Goal: Task Accomplishment & Management: Manage account settings

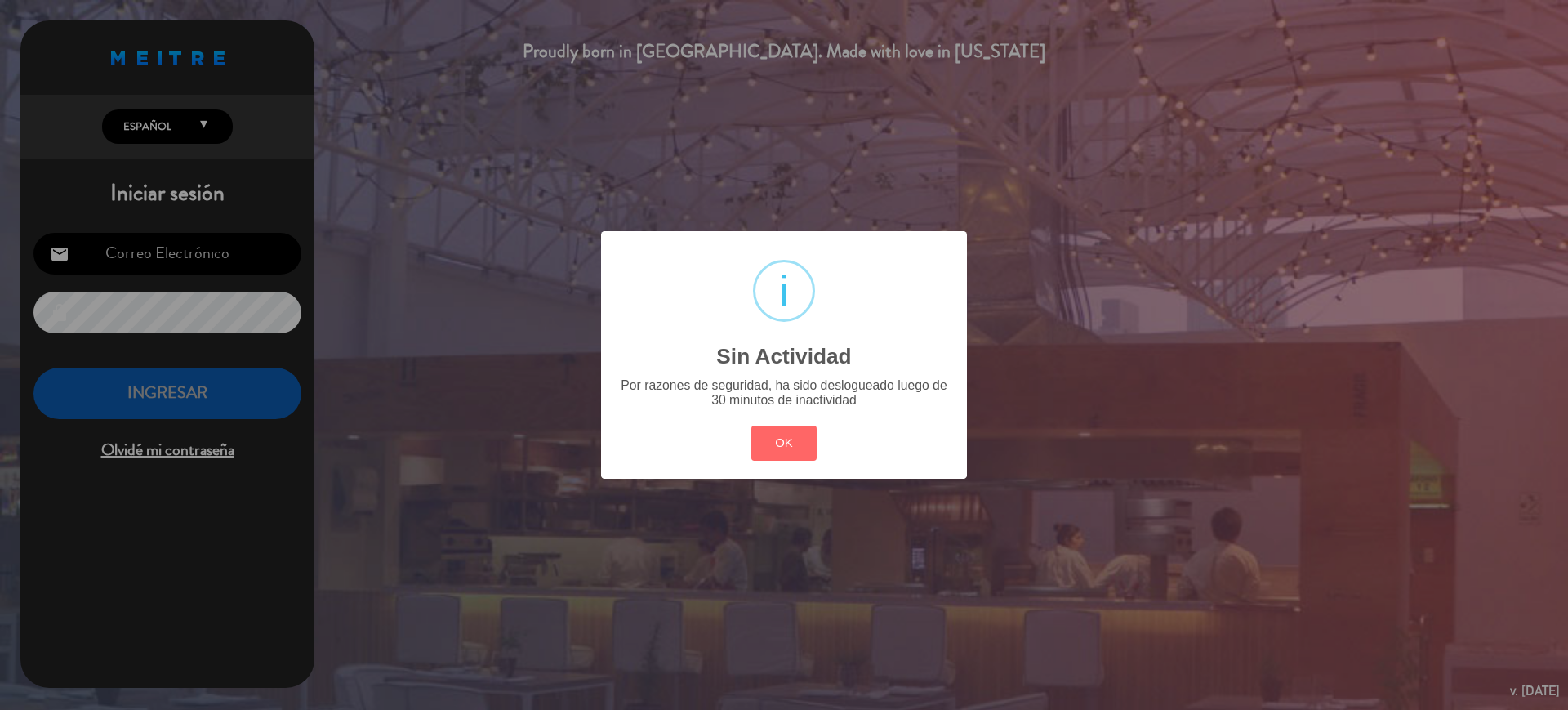
click at [805, 438] on button "OK" at bounding box center [784, 442] width 66 height 35
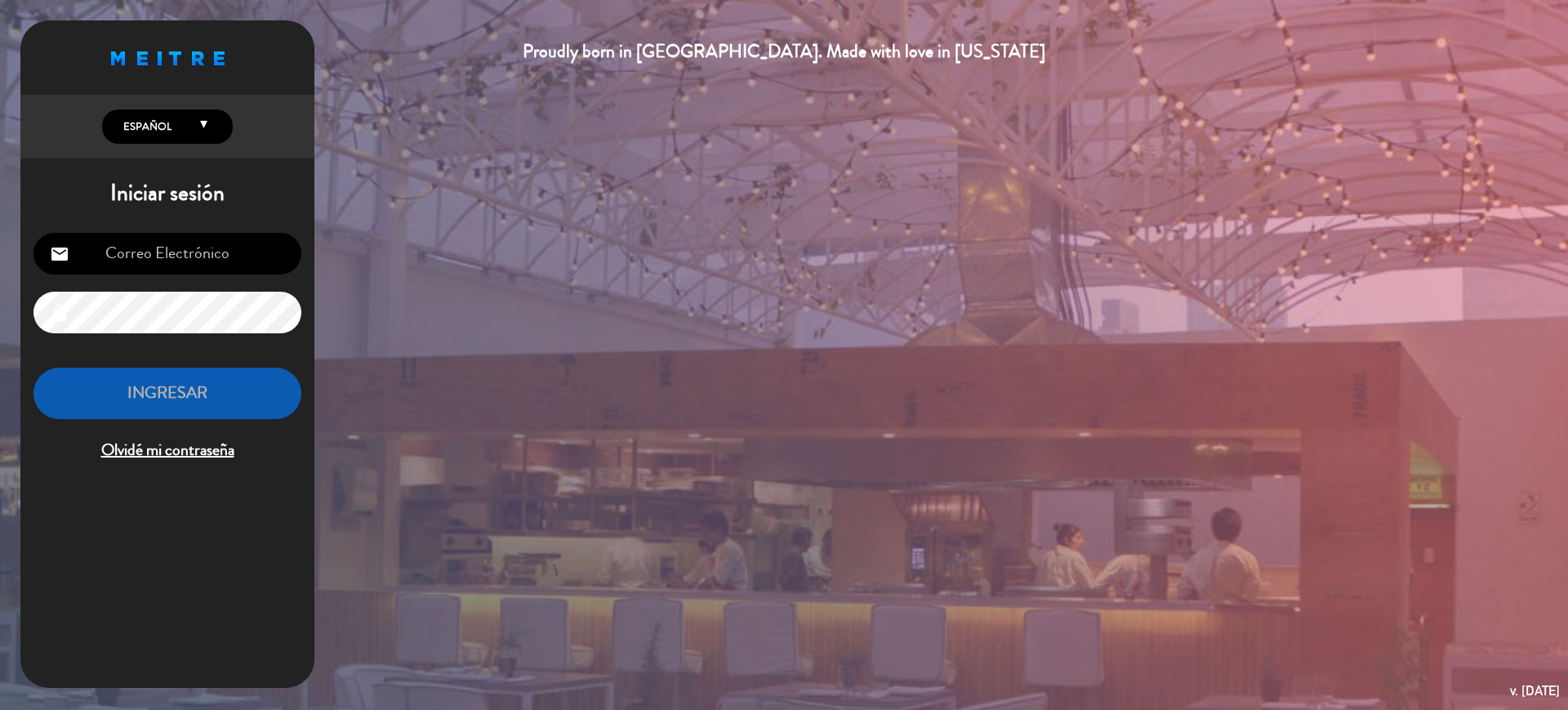
click at [205, 276] on div "email lock INGRESAR Olvidé mi contraseña" at bounding box center [167, 349] width 294 height 258
click at [212, 260] on input "email" at bounding box center [168, 254] width 267 height 42
type input "[EMAIL_ADDRESS][DOMAIN_NAME]"
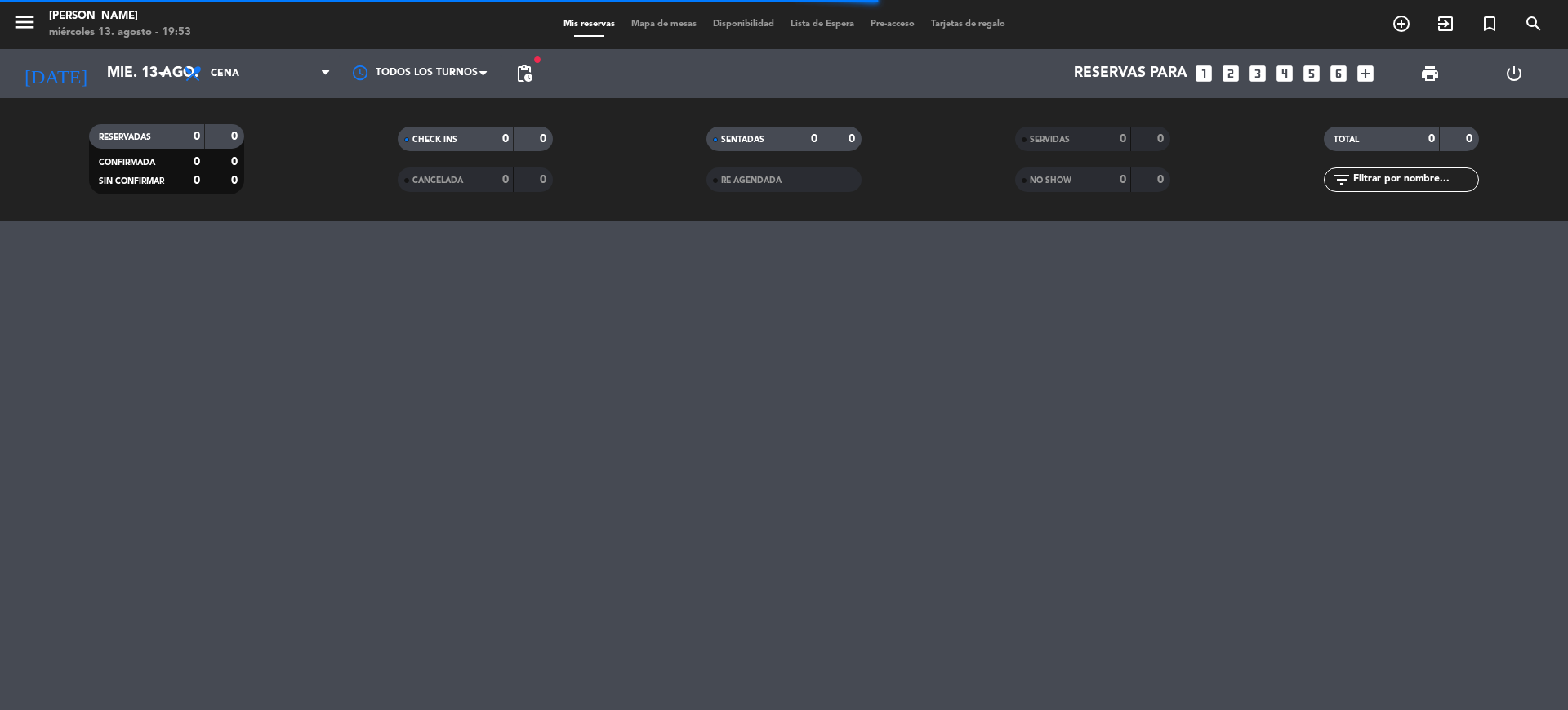
click at [672, 20] on span "Mapa de mesas" at bounding box center [664, 24] width 82 height 9
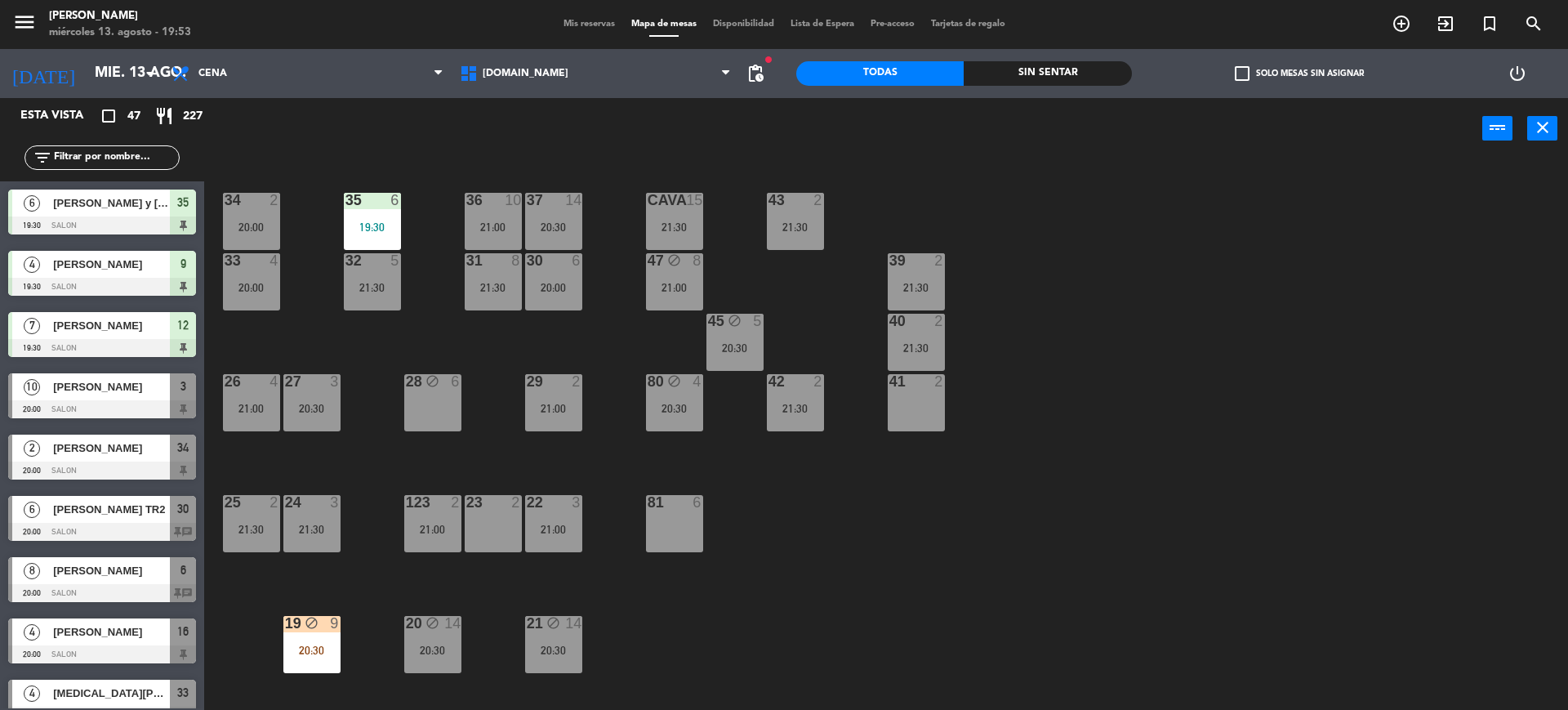
click at [1073, 58] on div "Todas Sin sentar" at bounding box center [964, 73] width 335 height 49
click at [1075, 63] on div "Sin sentar" at bounding box center [1047, 73] width 168 height 25
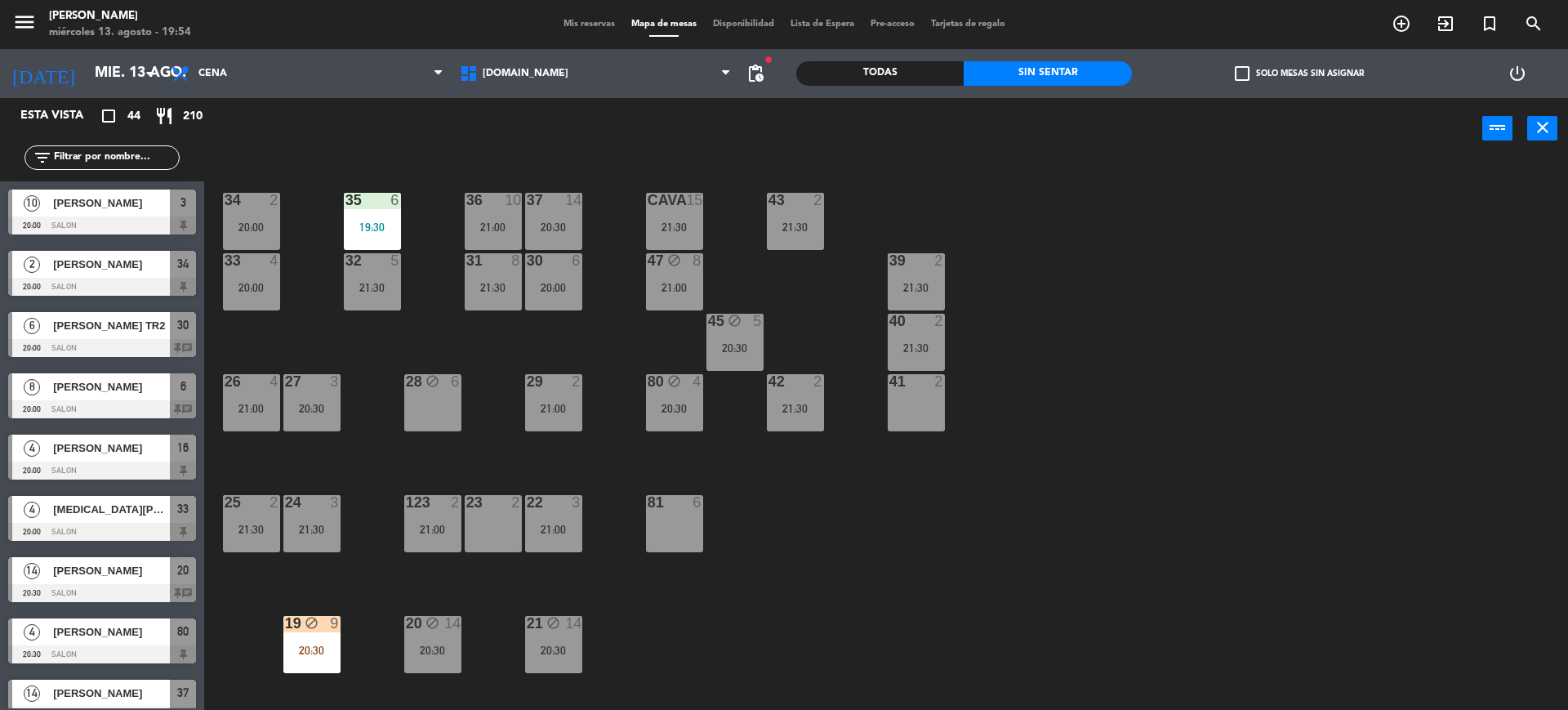
click at [1259, 80] on label "check_box_outline_blank Solo mesas sin asignar" at bounding box center [1299, 73] width 129 height 15
click at [1300, 74] on input "check_box_outline_blank Solo mesas sin asignar" at bounding box center [1300, 74] width 0 height 0
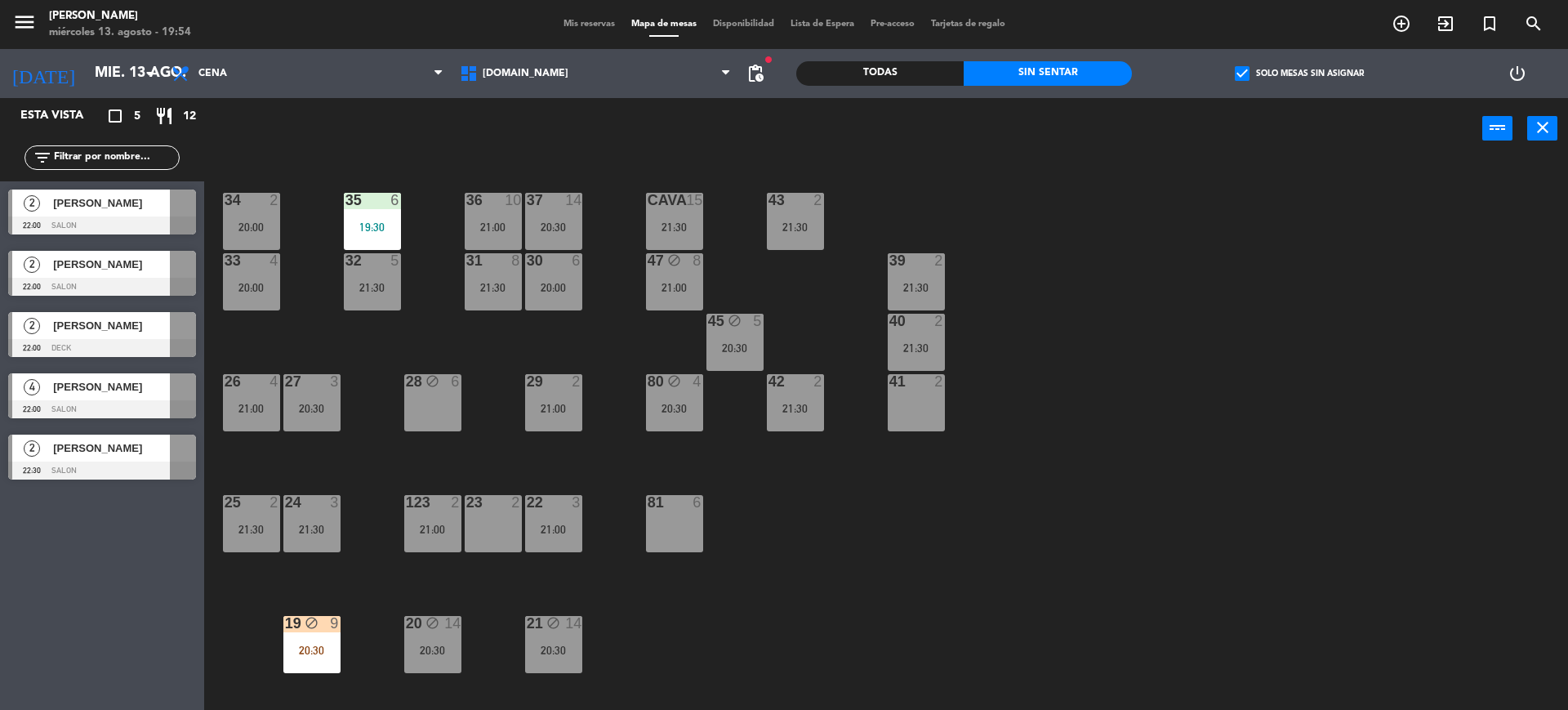
drag, startPoint x: 968, startPoint y: 519, endPoint x: 406, endPoint y: 602, distance: 568.1
click at [966, 520] on div "34 2 20:00 35 6 19:30 36 10 21:00 43 2 21:30 37 14 20:30 CAVA 15 21:30 33 4 20:…" at bounding box center [893, 438] width 1348 height 550
click at [320, 612] on div "34 2 20:00 35 6 19:30 36 10 21:00 43 2 21:30 37 14 20:30 CAVA 15 21:30 33 4 20:…" at bounding box center [893, 438] width 1348 height 550
click at [669, 644] on div "34 2 20:00 35 6 19:30 36 10 21:00 43 2 21:30 37 14 20:30 CAVA 15 21:30 33 4 20:…" at bounding box center [893, 438] width 1348 height 550
click at [1274, 70] on label "check_box Solo mesas sin asignar" at bounding box center [1299, 73] width 129 height 15
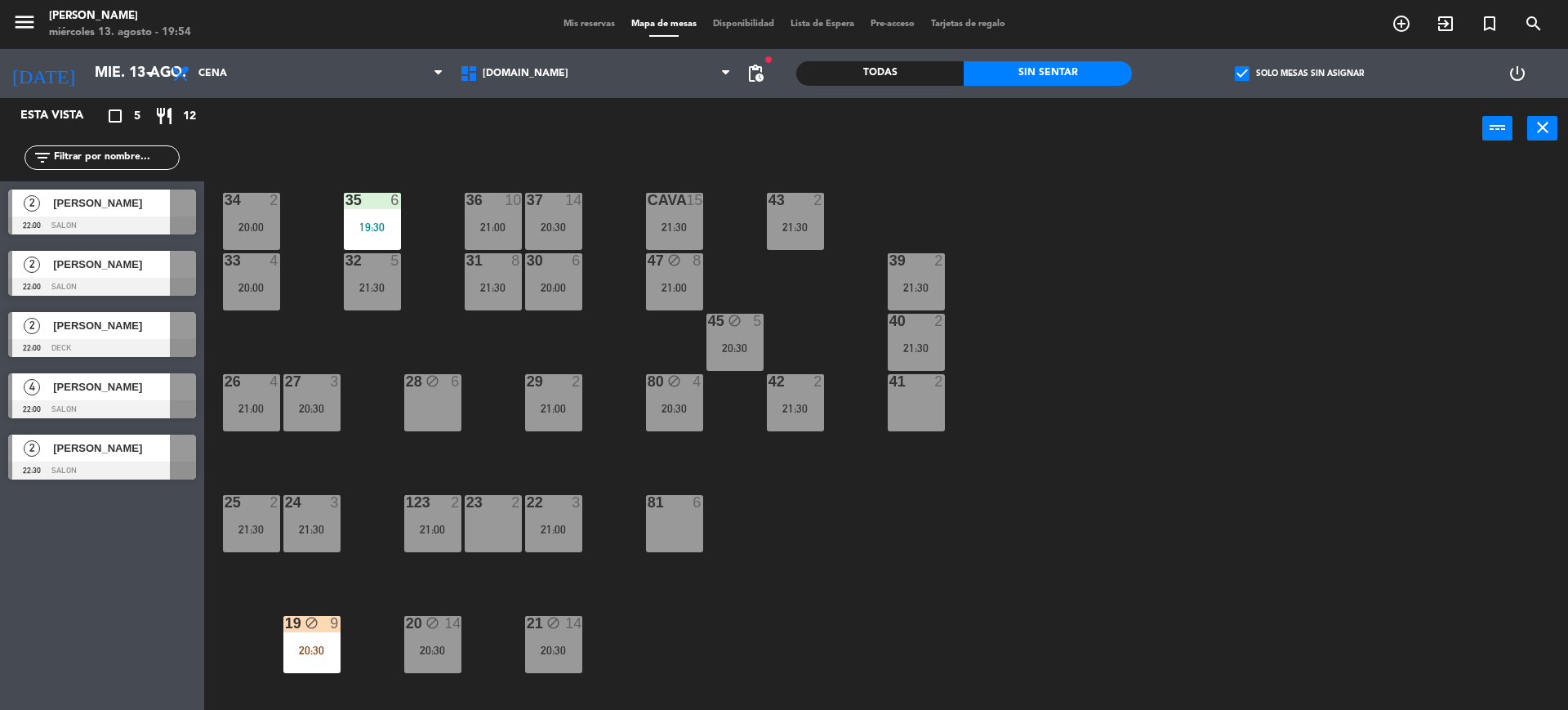
click at [1300, 74] on input "check_box Solo mesas sin asignar" at bounding box center [1300, 74] width 0 height 0
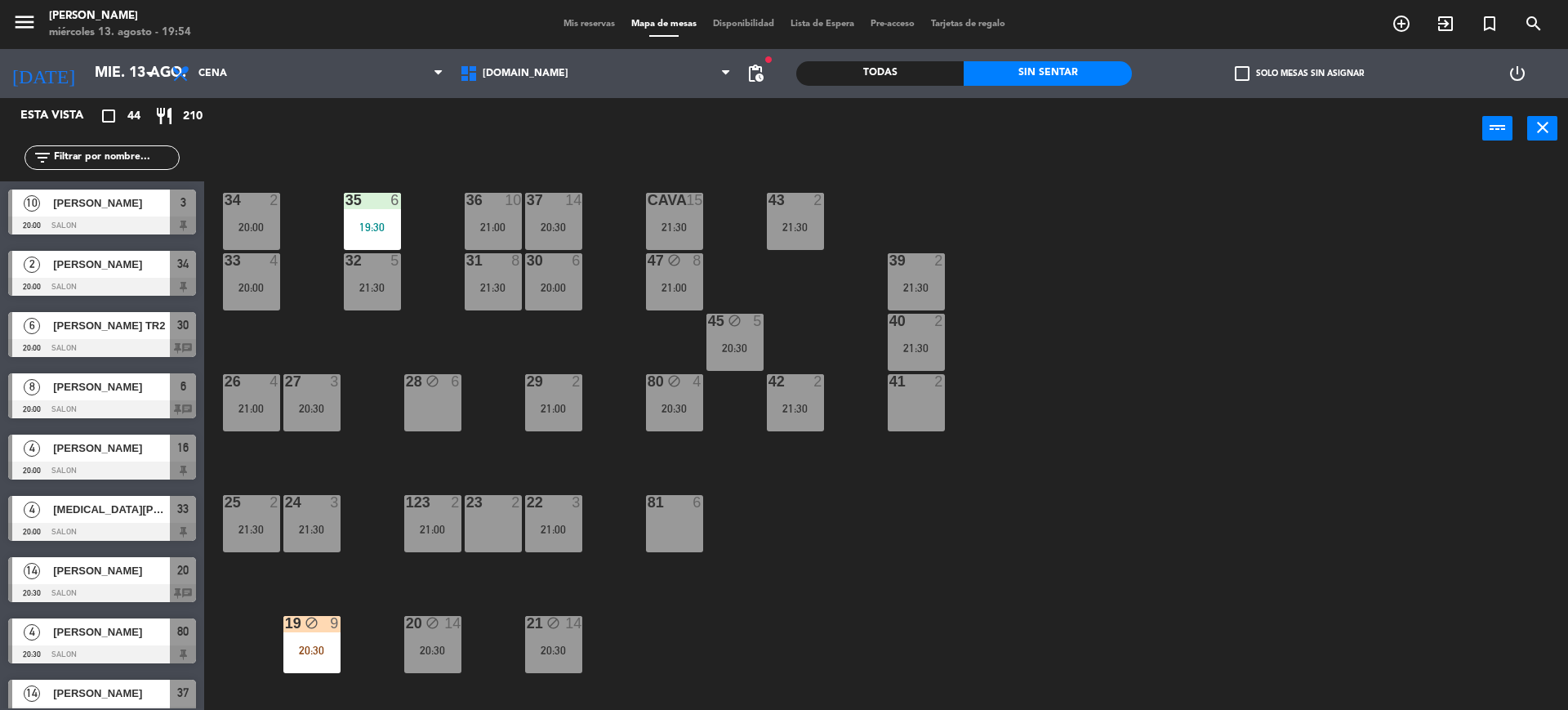
click at [909, 71] on div "Todas" at bounding box center [880, 73] width 168 height 25
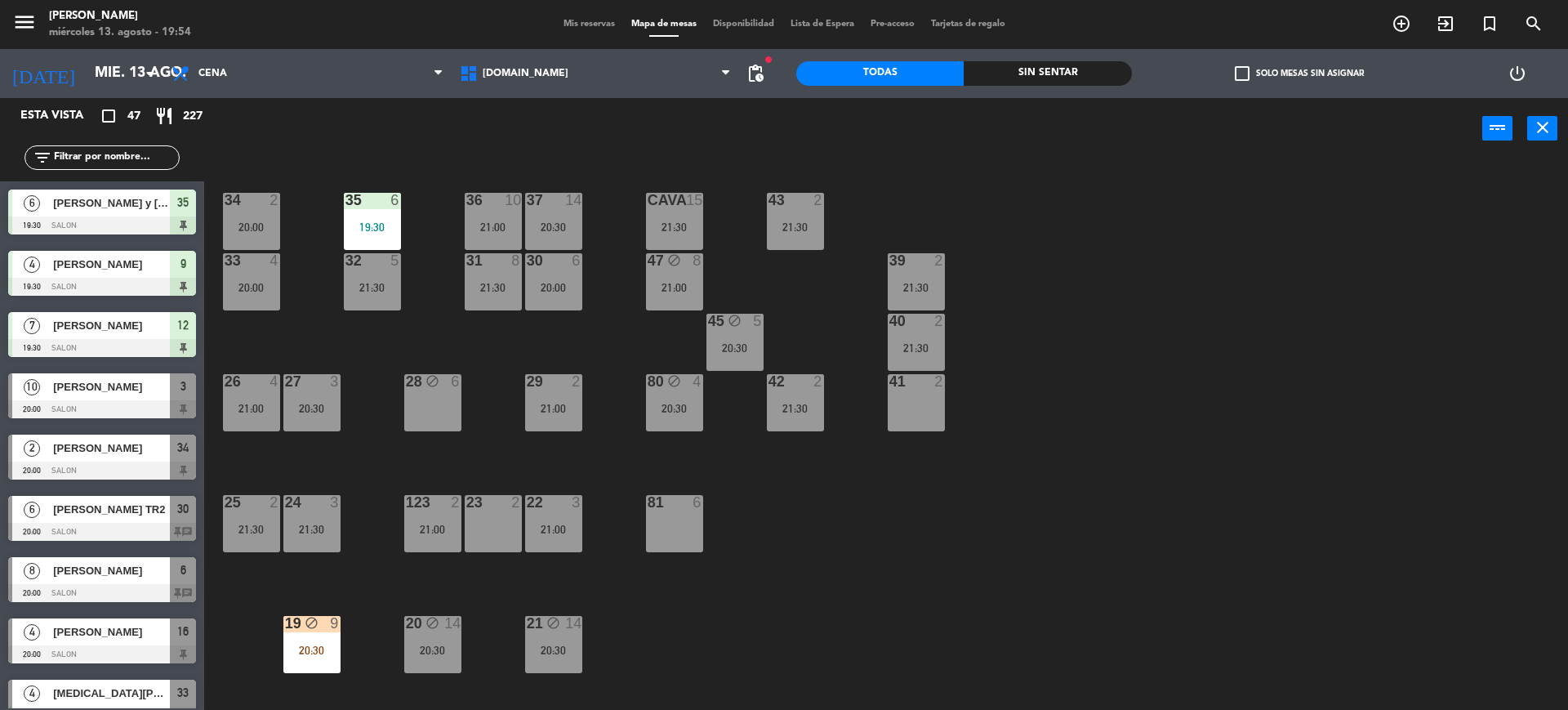
scroll to position [102, 0]
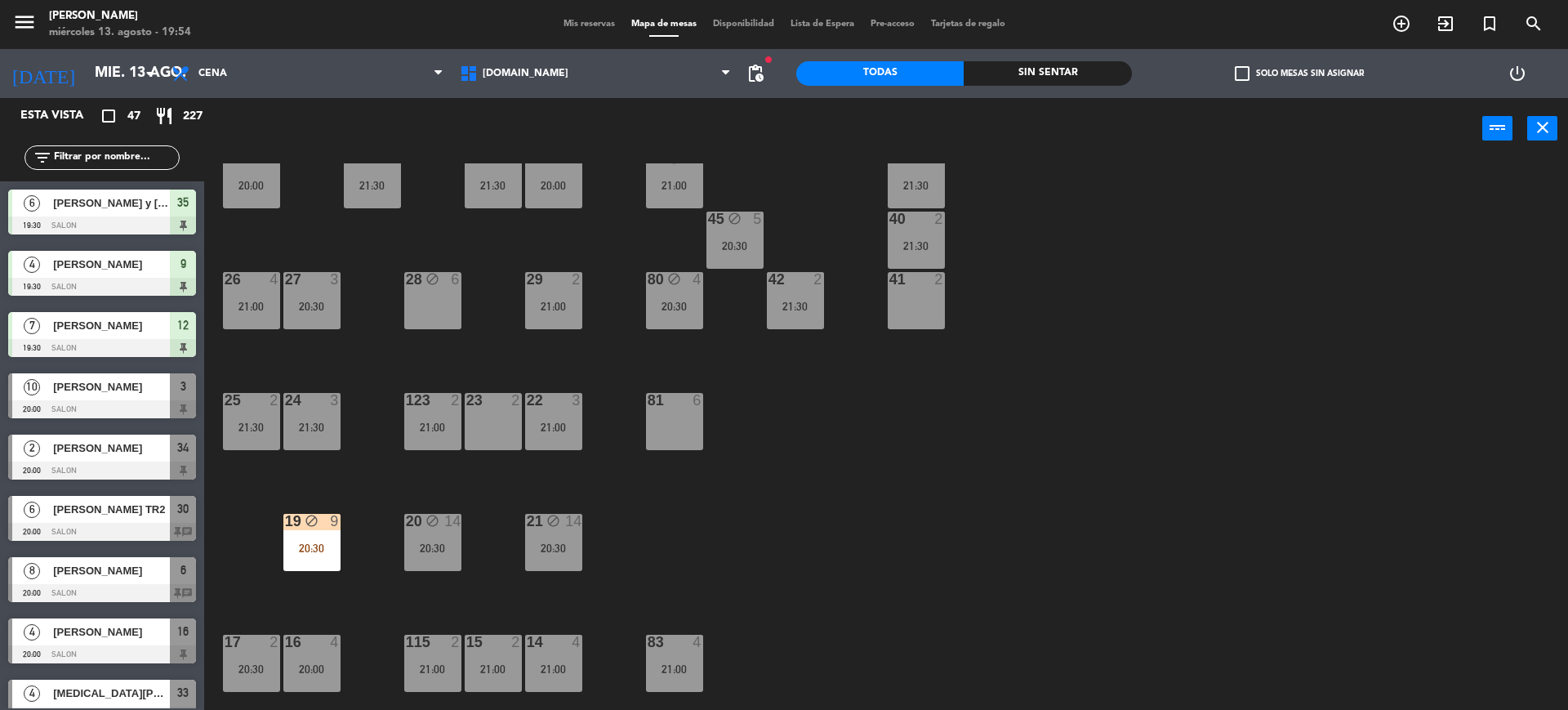
click at [309, 550] on div "20:30" at bounding box center [311, 547] width 57 height 11
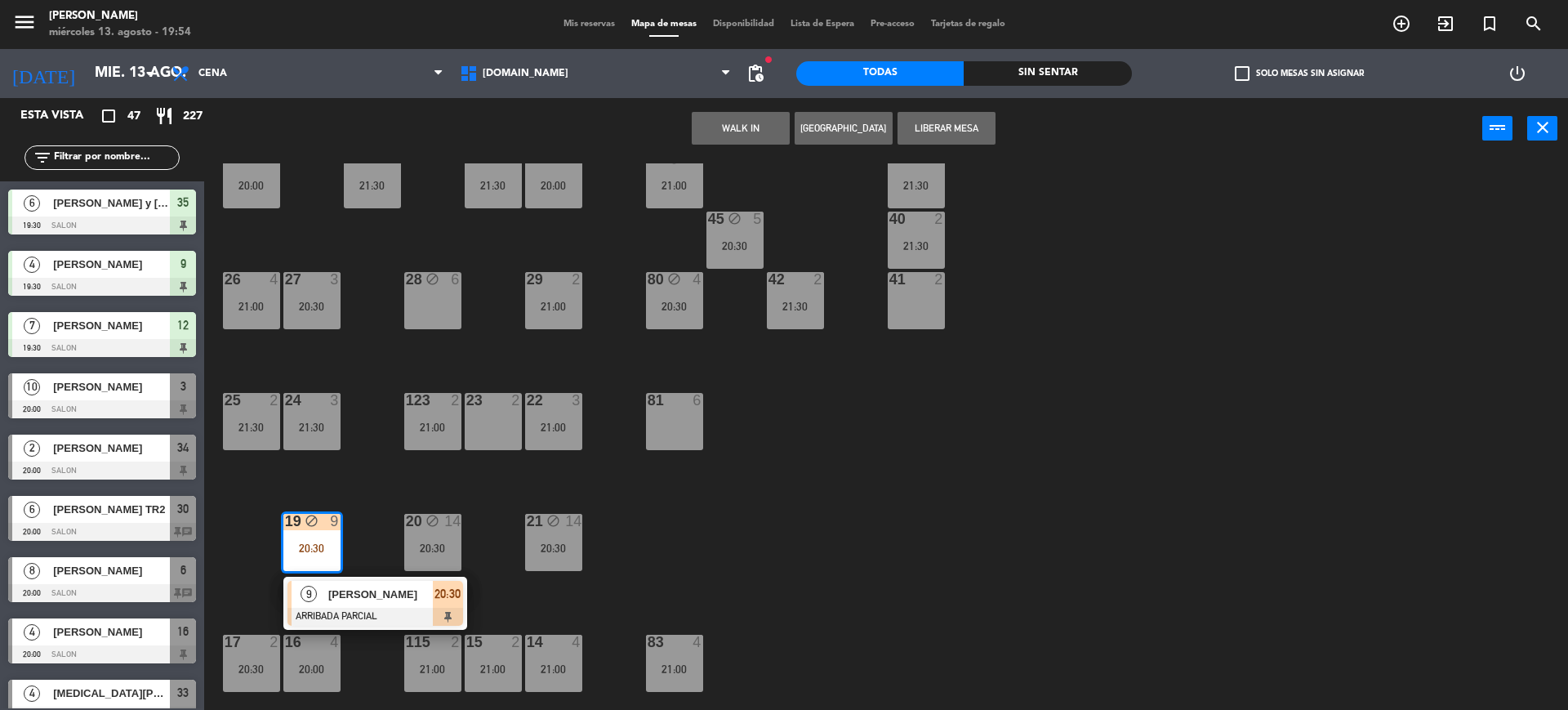
click at [839, 537] on div "34 2 20:00 35 6 19:30 36 10 21:00 43 2 21:30 37 14 20:30 CAVA 15 21:30 33 4 20:…" at bounding box center [893, 438] width 1348 height 550
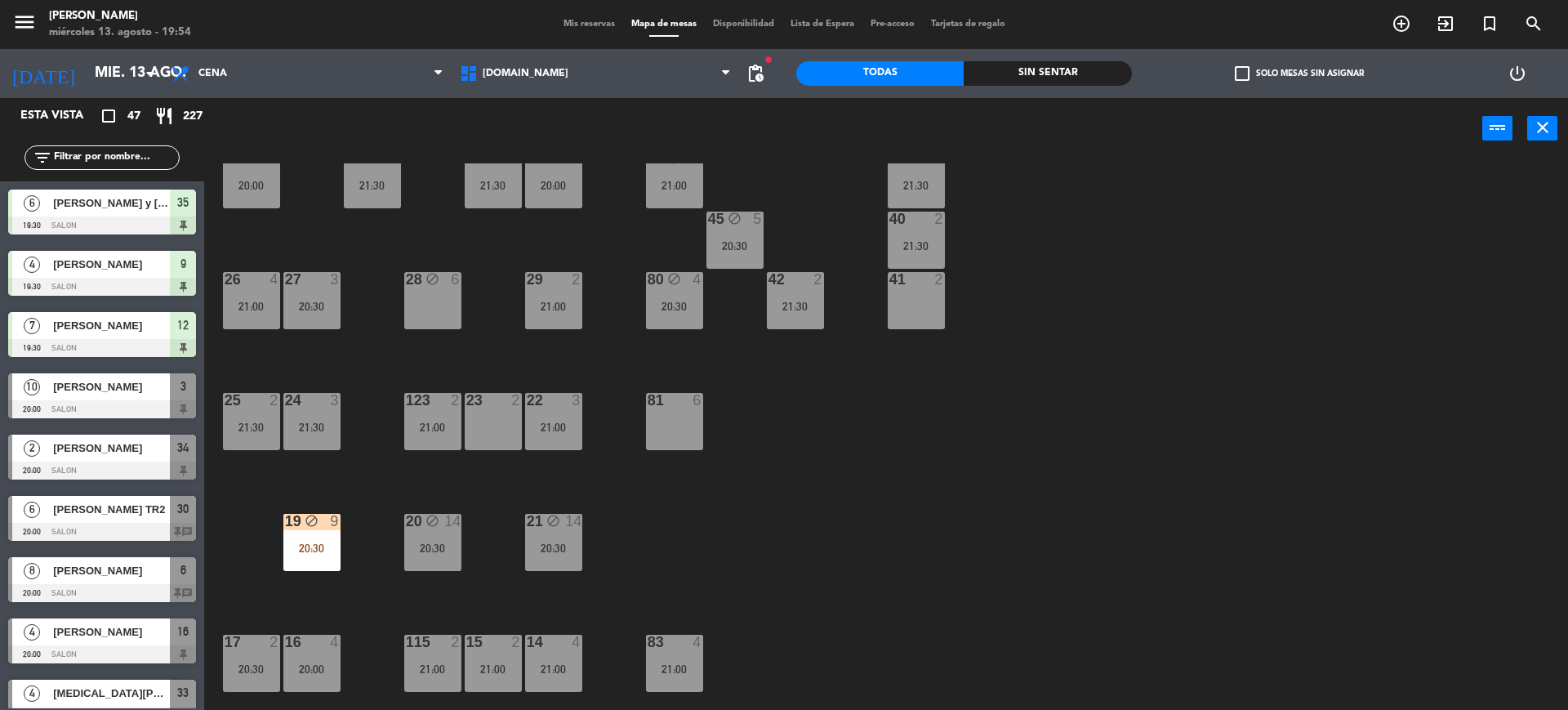
scroll to position [0, 0]
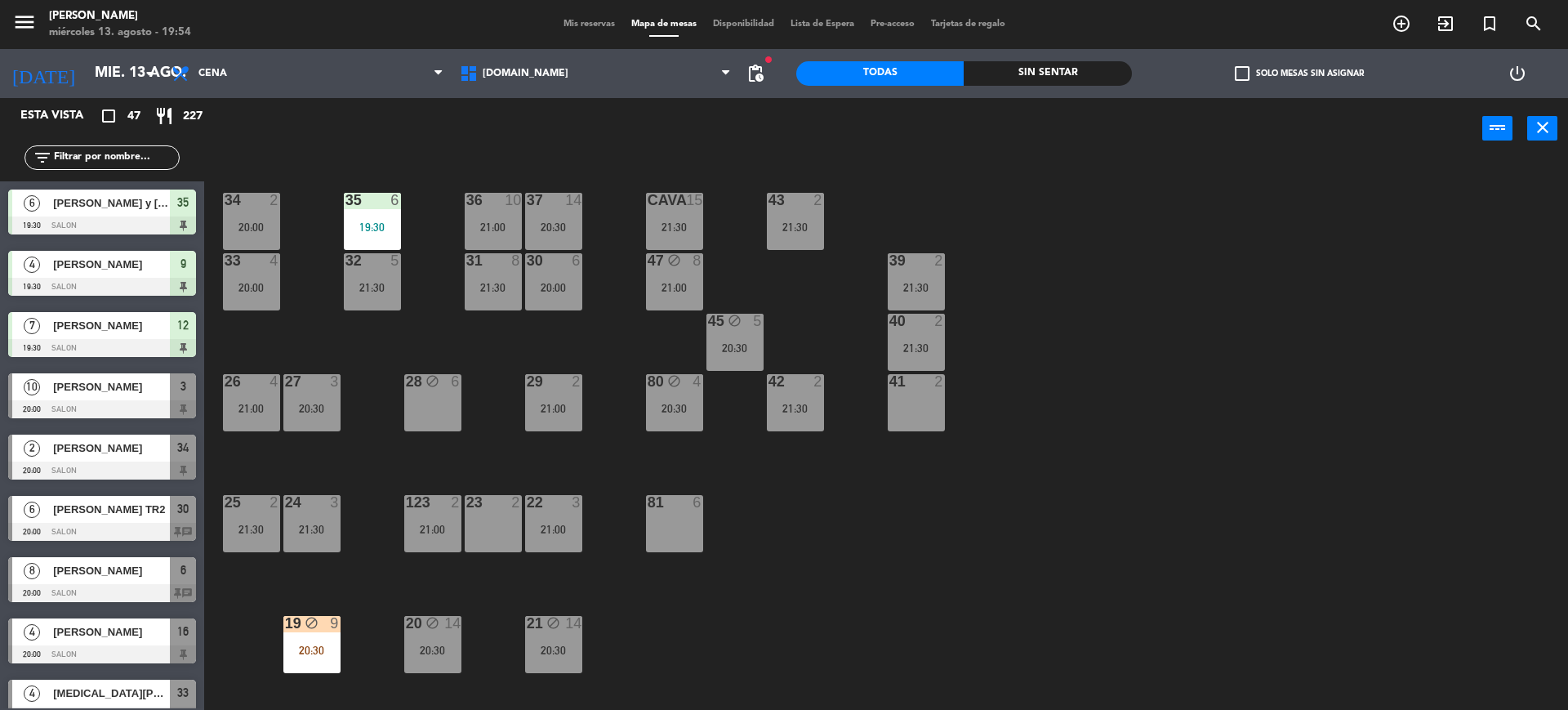
click at [498, 218] on div "36 10 21:00" at bounding box center [493, 221] width 57 height 57
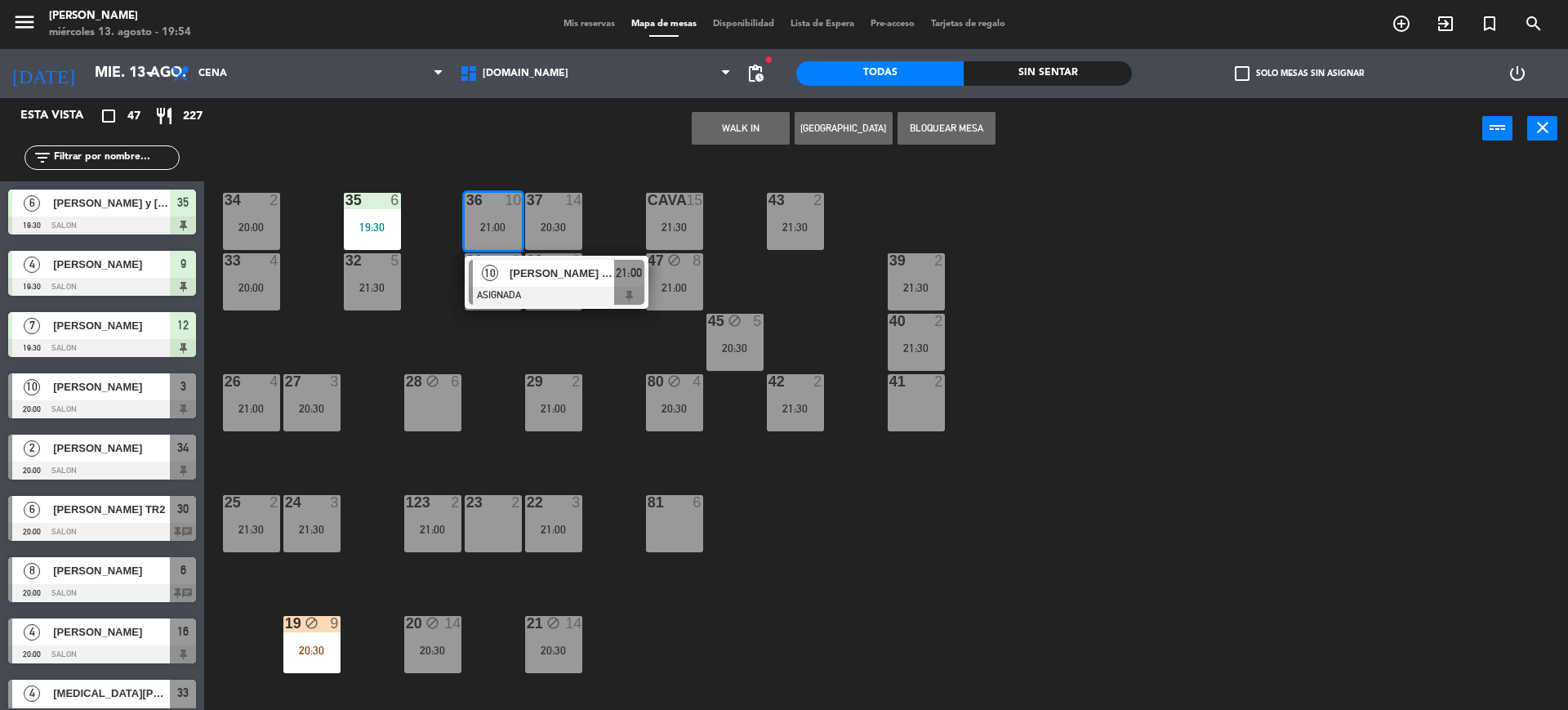
drag, startPoint x: 966, startPoint y: 476, endPoint x: 0, endPoint y: 202, distance: 1004.1
click at [941, 463] on div "34 2 20:00 35 6 19:30 36 10 21:00 10 [PERSON_NAME] TR ASIGNADA 21:00 43 2 21:30…" at bounding box center [893, 438] width 1348 height 550
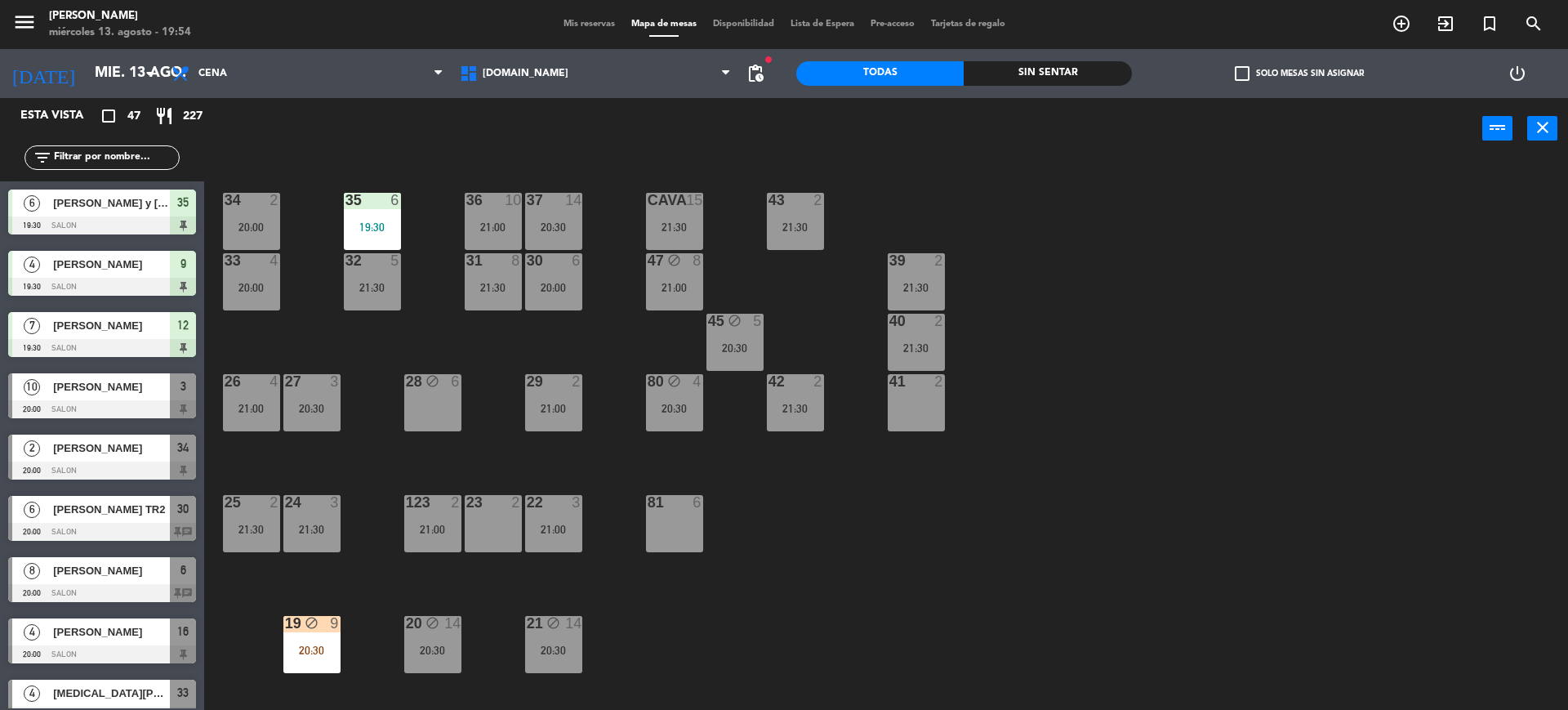
click at [107, 160] on input "text" at bounding box center [115, 158] width 127 height 18
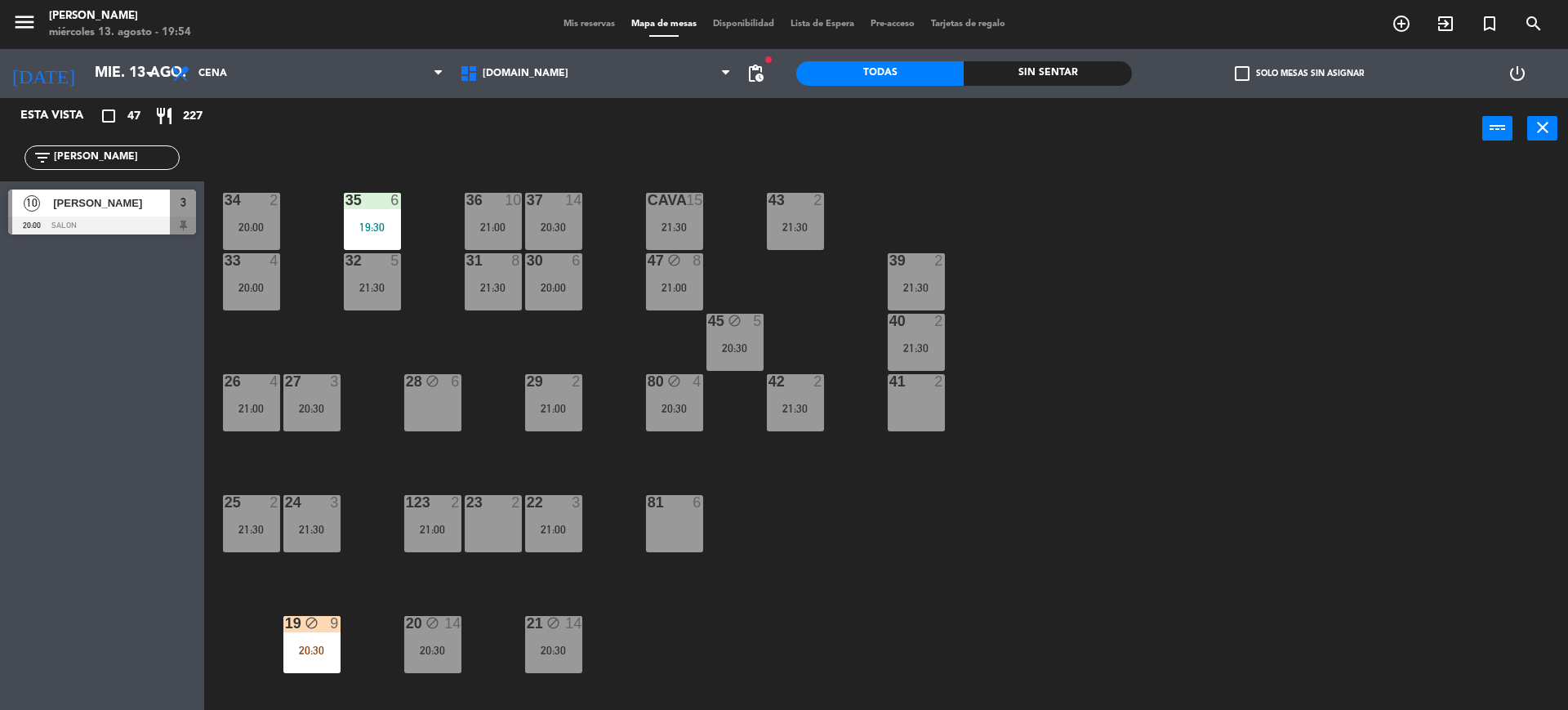
type input "[PERSON_NAME]"
click at [0, 383] on div "Esta vista crop_square 47 restaurant 227 filter_list [PERSON_NAME] 10 [PERSON_N…" at bounding box center [102, 403] width 205 height 612
click at [191, 212] on div "10 [PERSON_NAME] 20:00 SALON 3" at bounding box center [102, 212] width 205 height 61
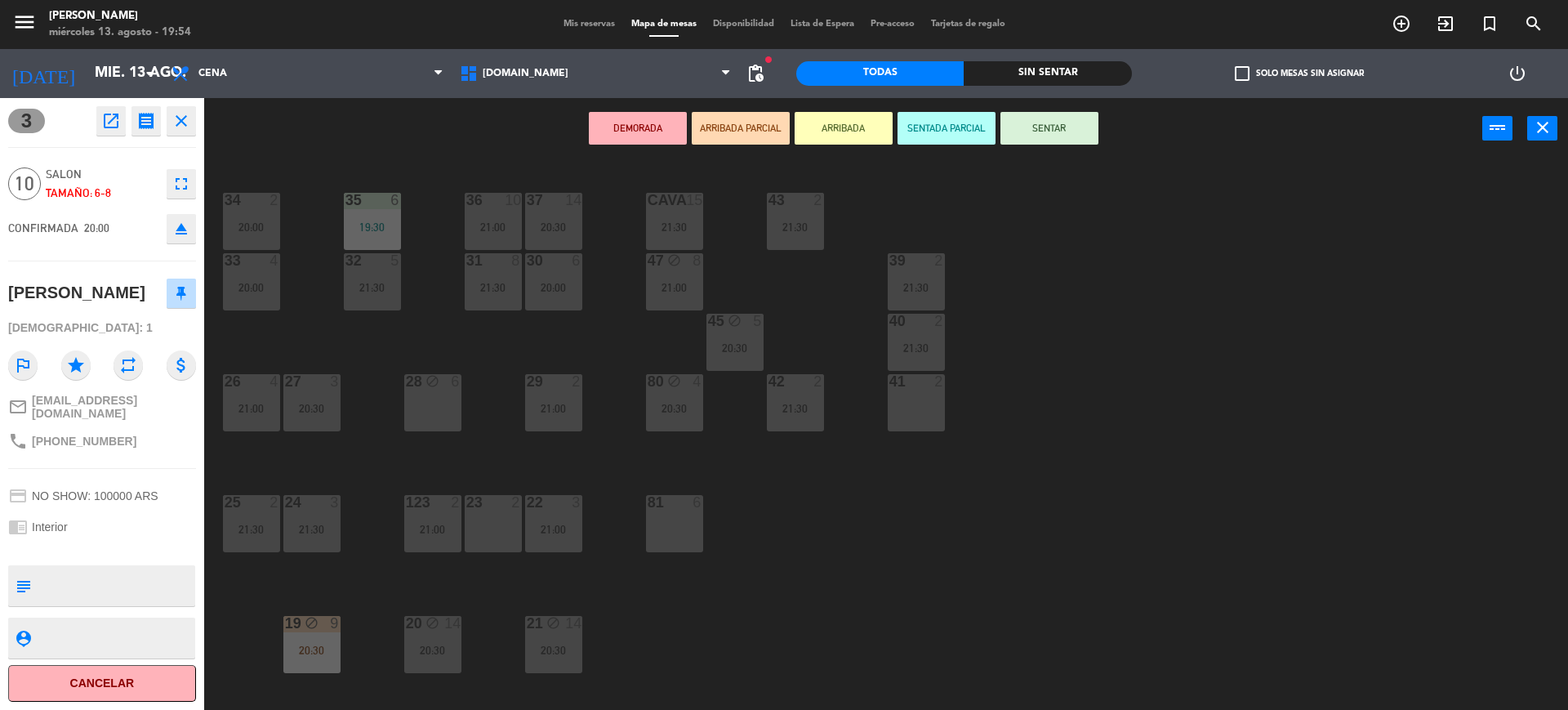
scroll to position [442, 0]
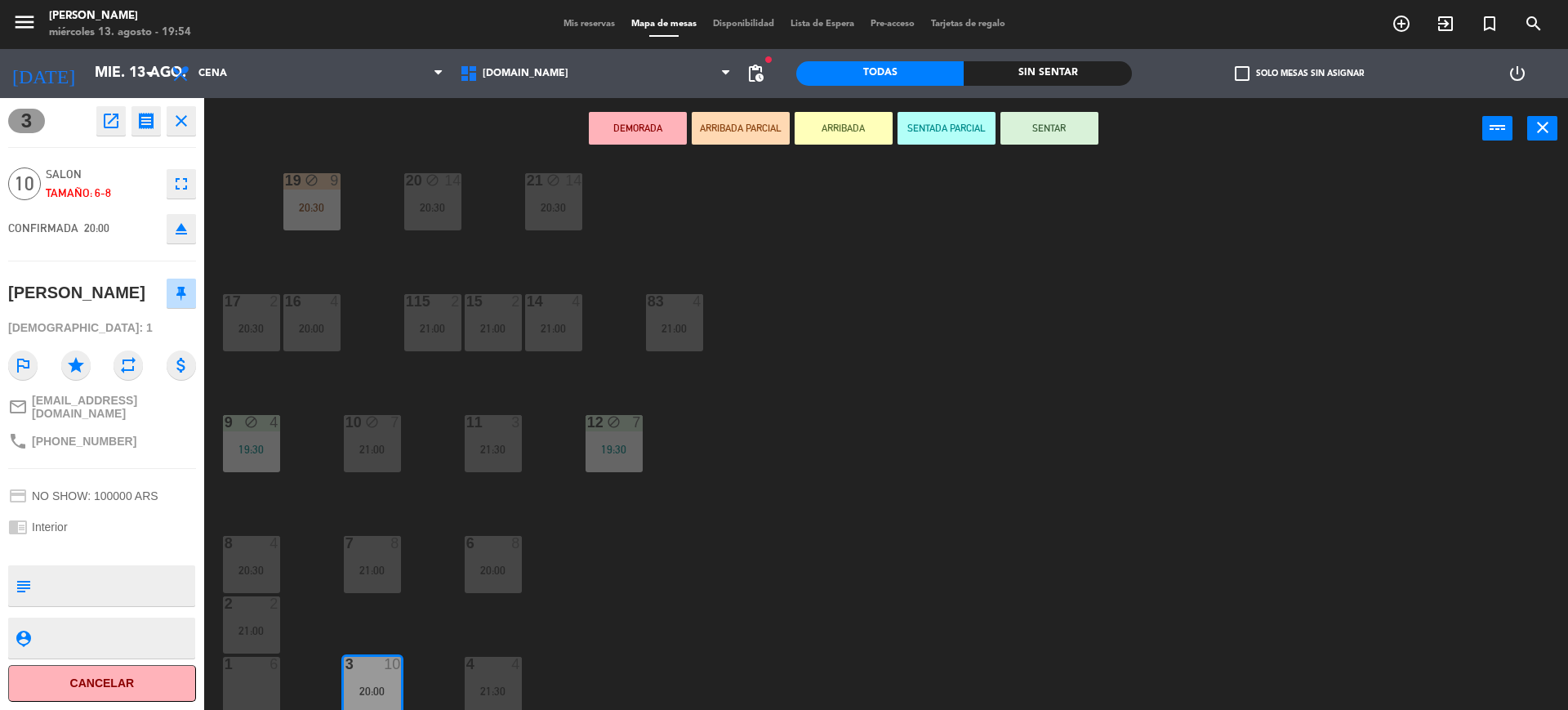
click at [755, 120] on button "ARRIBADA PARCIAL" at bounding box center [741, 128] width 98 height 33
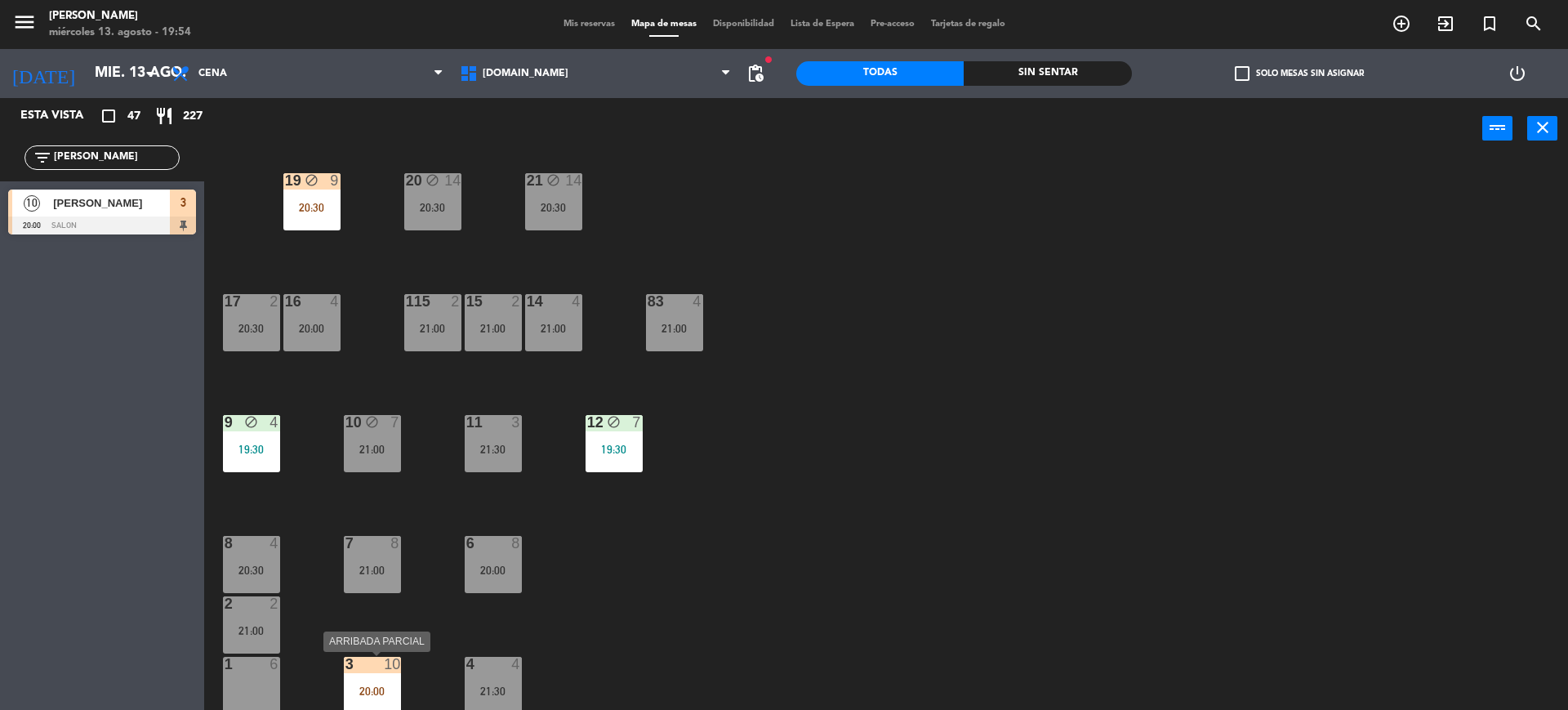
click at [390, 682] on div "3 10 20:00" at bounding box center [371, 685] width 57 height 57
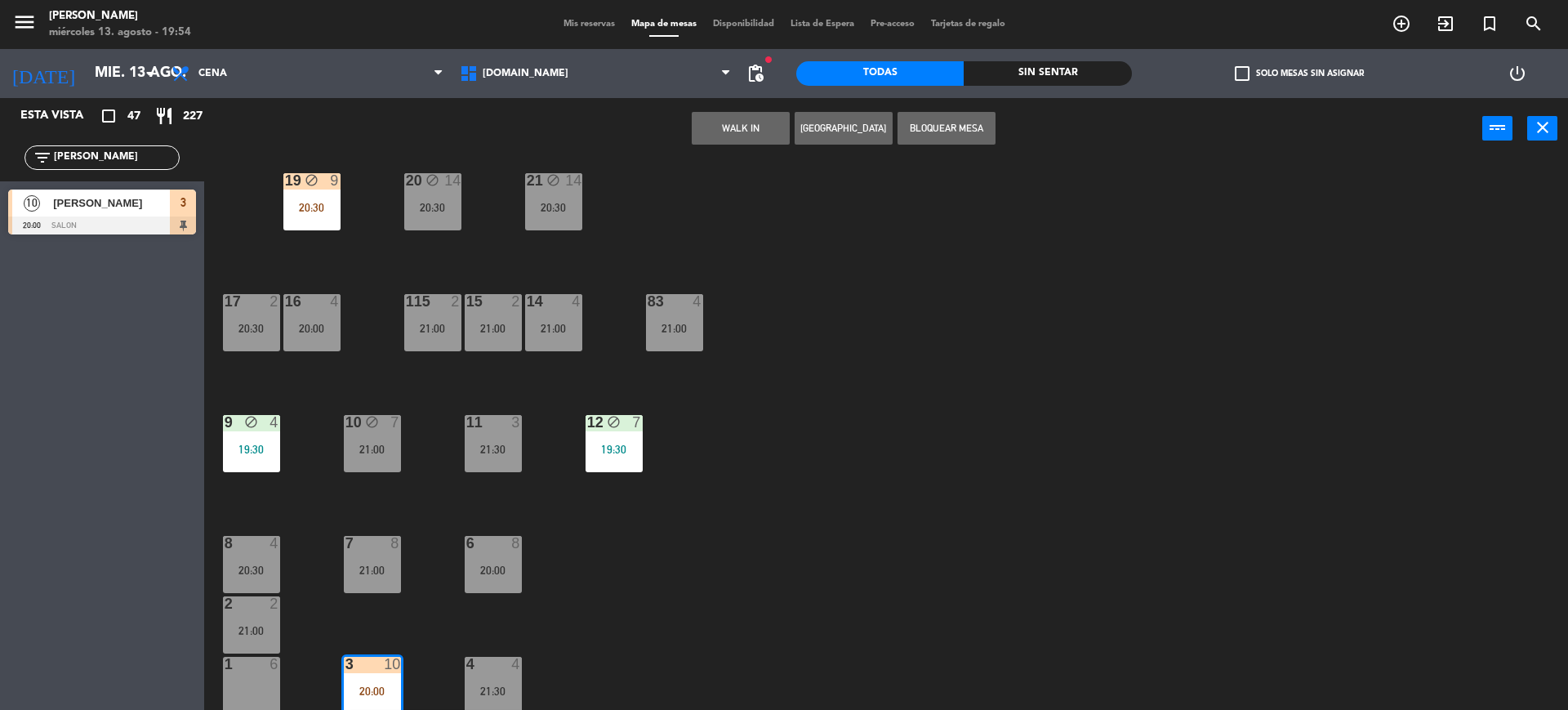
click at [859, 600] on div "34 2 20:00 35 6 19:30 36 10 21:00 43 2 21:30 37 14 20:30 CAVA 15 21:30 33 4 20:…" at bounding box center [893, 438] width 1348 height 550
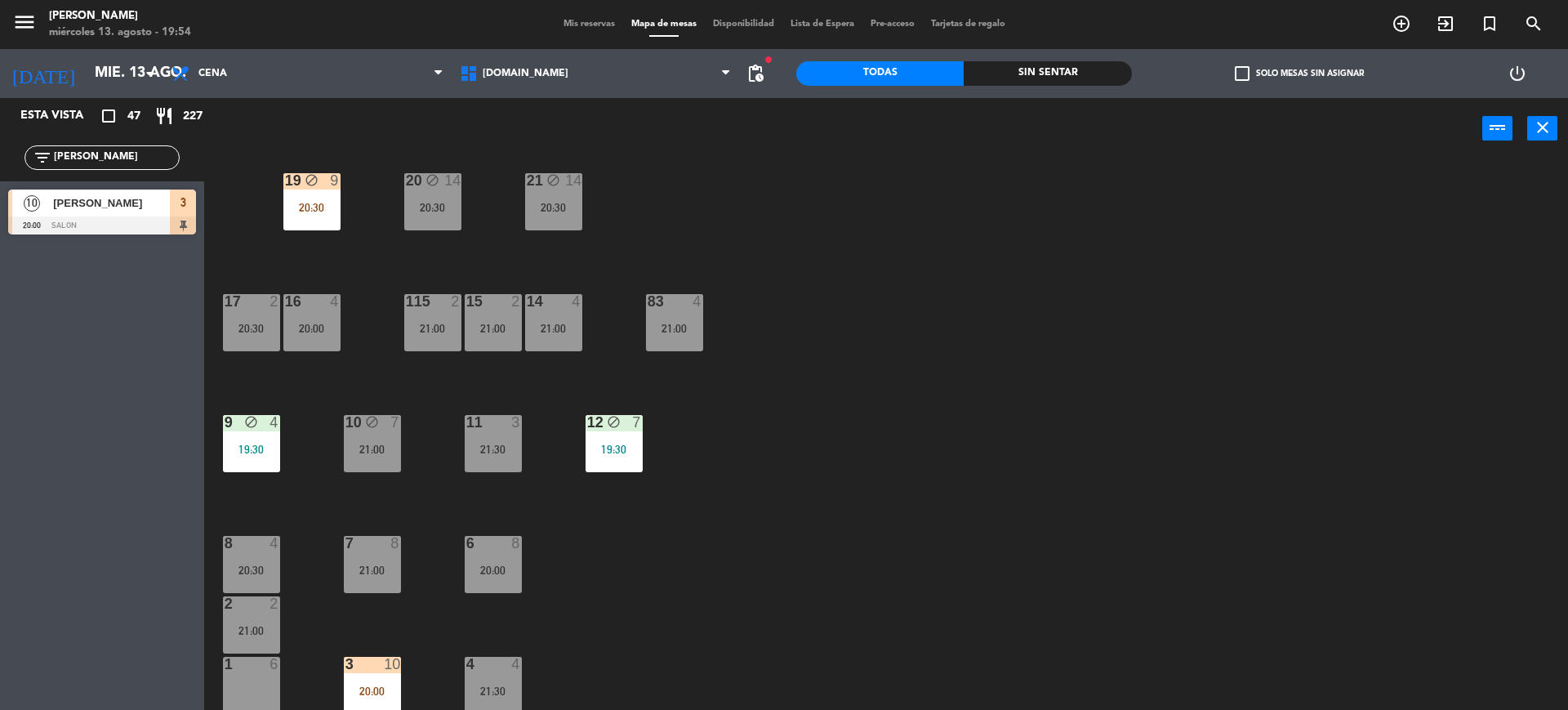
drag, startPoint x: 117, startPoint y: 160, endPoint x: 20, endPoint y: 151, distance: 97.4
click at [20, 151] on div "filter_list [PERSON_NAME]" at bounding box center [102, 157] width 205 height 47
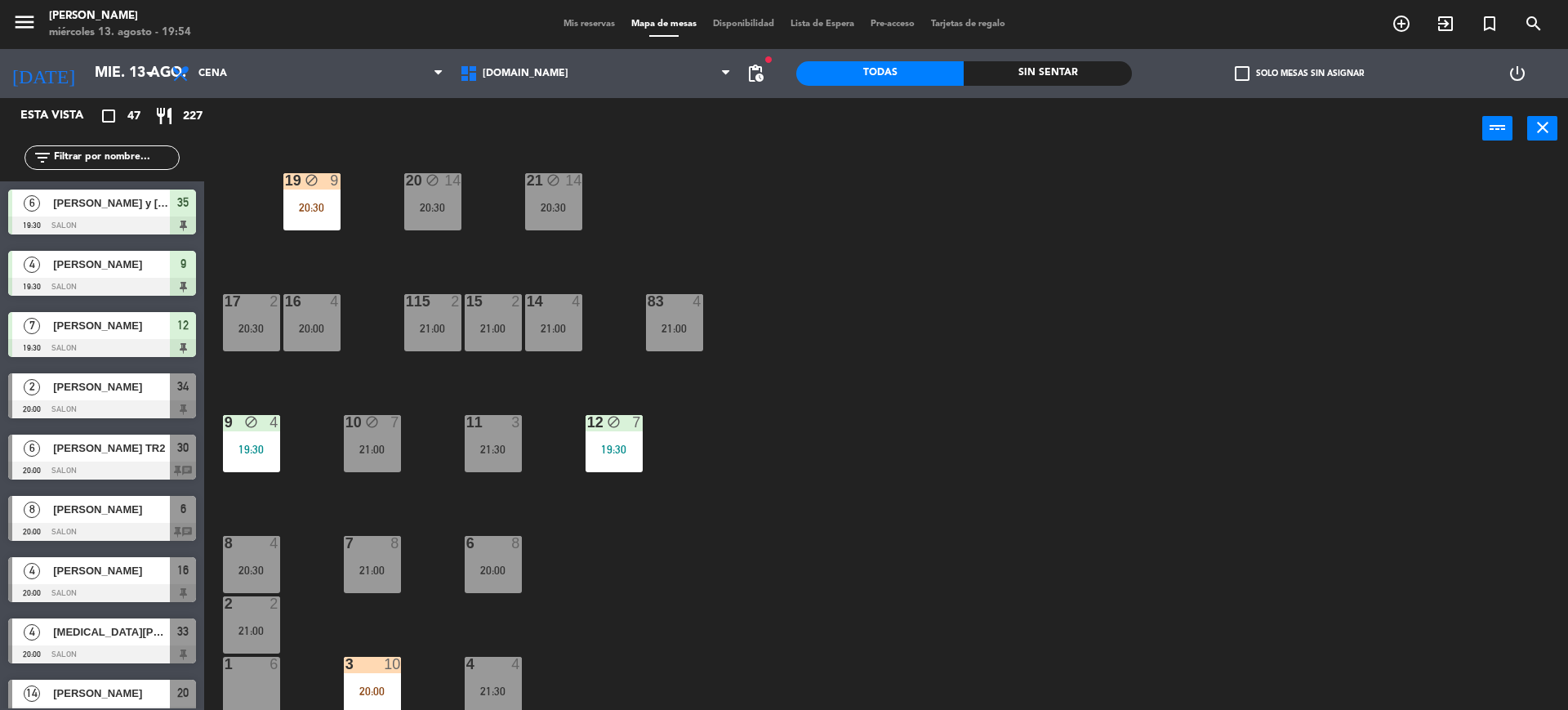
drag, startPoint x: 873, startPoint y: 190, endPoint x: 441, endPoint y: 159, distance: 433.1
click at [864, 188] on div "34 2 20:00 35 6 19:30 36 10 21:00 43 2 21:30 37 14 20:30 CAVA 15 21:30 33 4 20:…" at bounding box center [893, 438] width 1348 height 550
click at [349, 196] on div "34 2 20:00 35 6 19:30 36 10 21:00 43 2 21:30 37 14 20:30 CAVA 15 21:30 33 4 20:…" at bounding box center [893, 438] width 1348 height 550
click at [407, 684] on div "34 2 20:00 35 6 19:30 36 10 21:00 43 2 21:30 37 14 20:30 CAVA 15 21:30 33 4 20:…" at bounding box center [893, 438] width 1348 height 550
click at [397, 675] on div "3 10 20:00" at bounding box center [371, 685] width 57 height 57
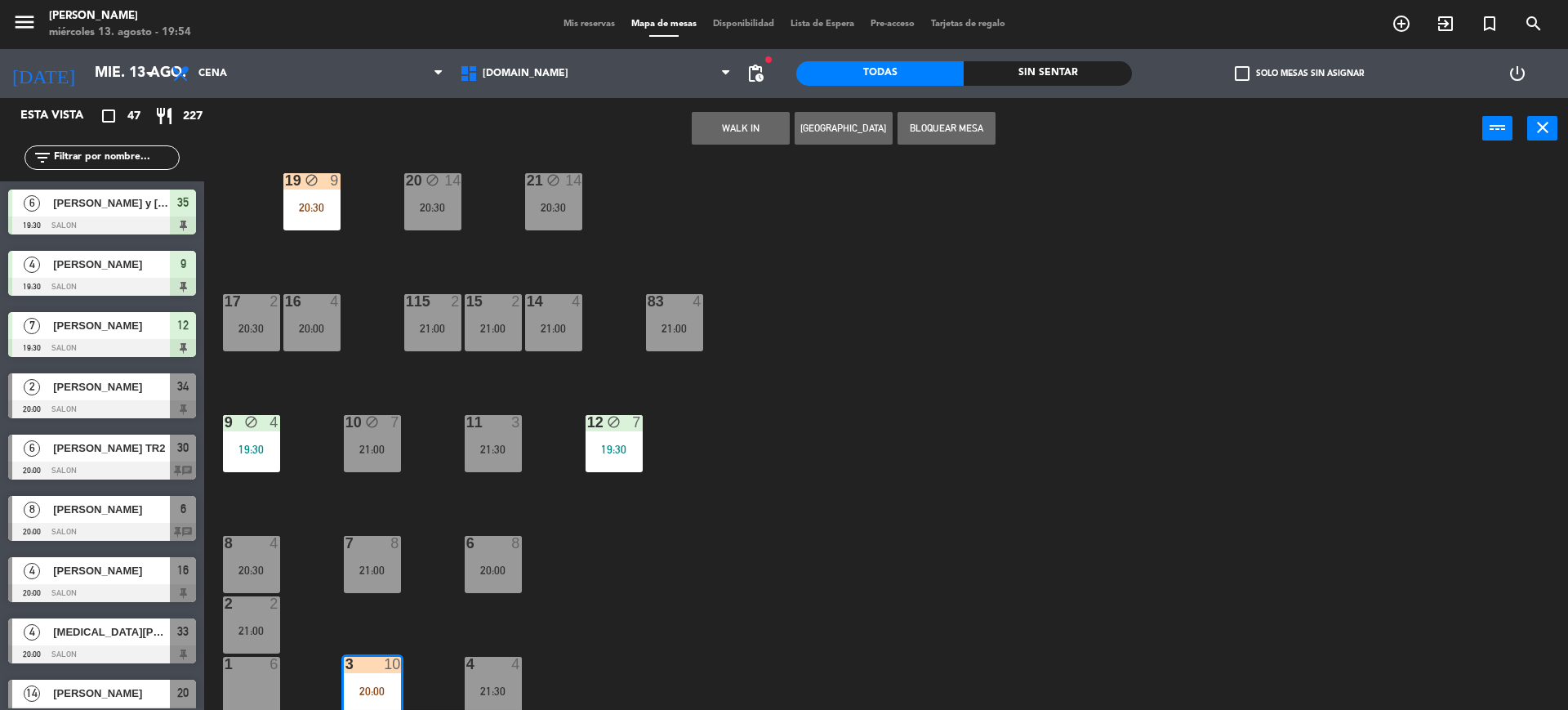
scroll to position [501, 0]
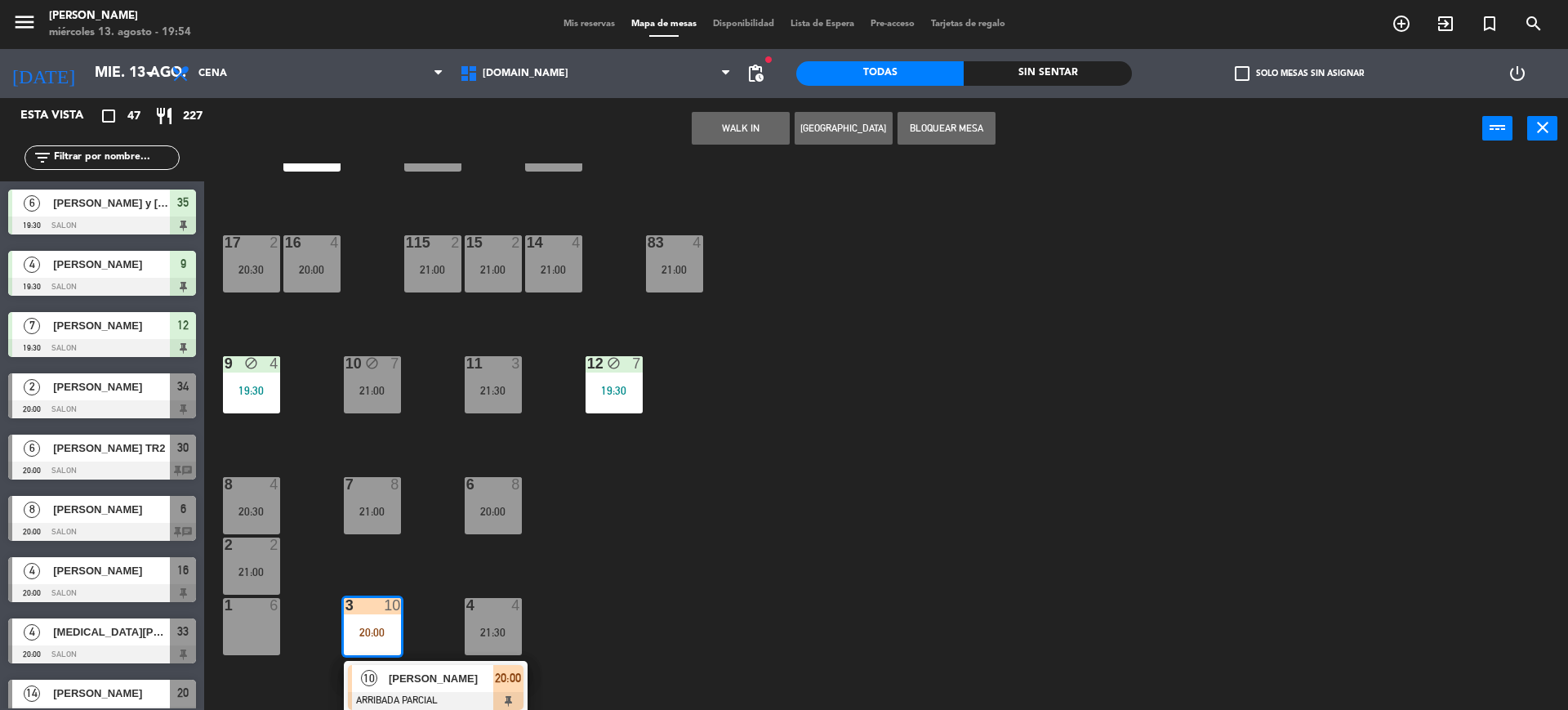
click at [1023, 440] on div "34 2 20:00 35 6 19:30 36 10 21:00 43 2 21:30 37 14 20:30 CAVA 15 21:30 33 4 20:…" at bounding box center [893, 438] width 1348 height 550
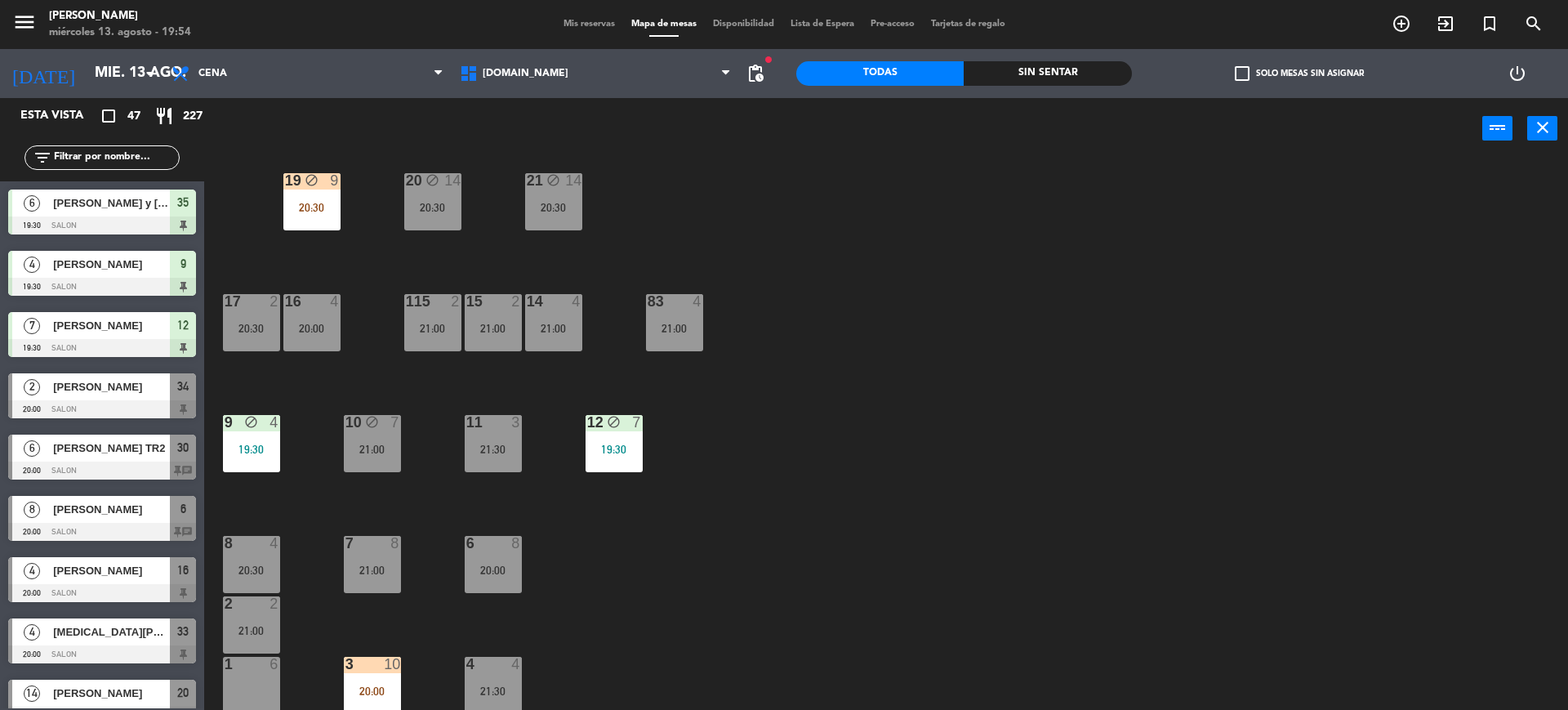
click at [1056, 72] on div "Sin sentar" at bounding box center [1047, 73] width 168 height 25
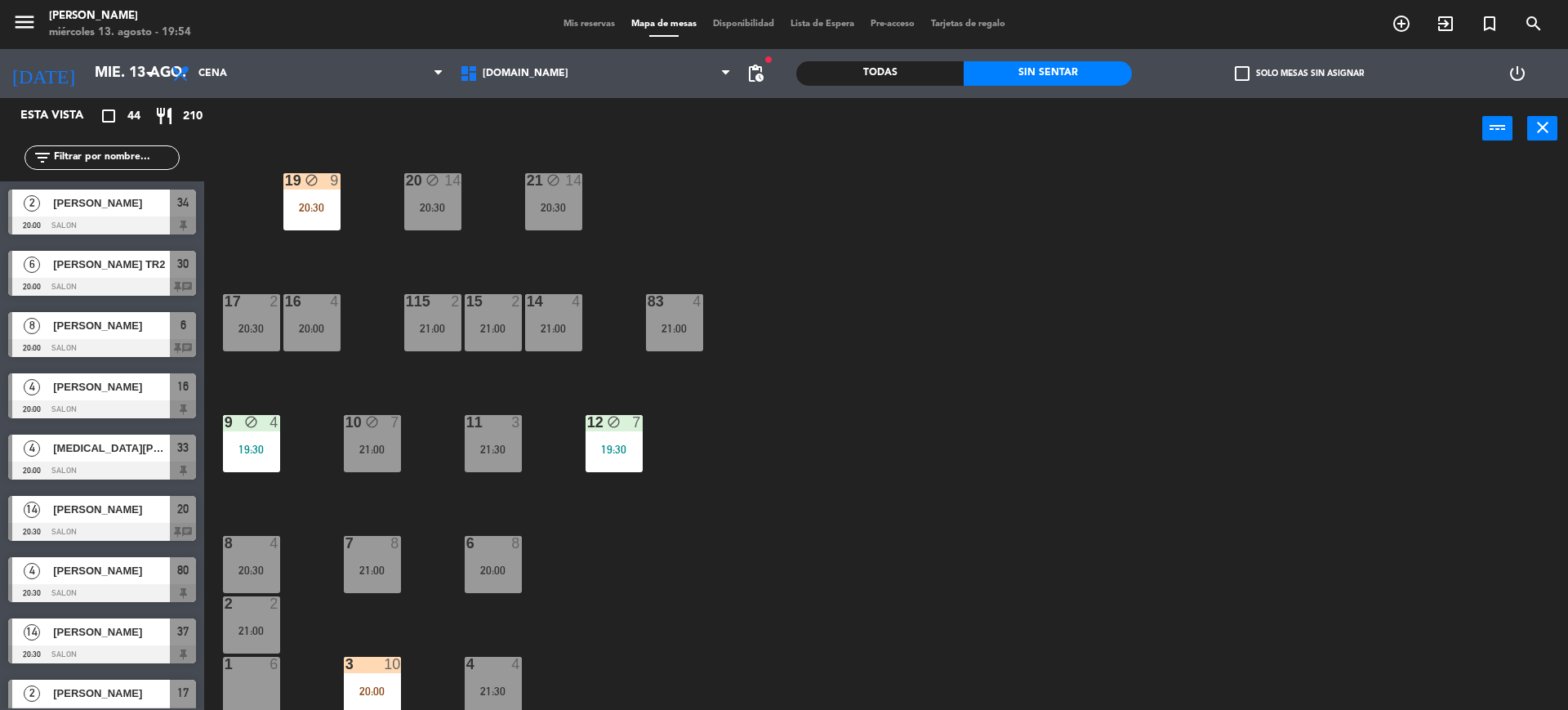
click at [334, 208] on div "20:30" at bounding box center [311, 207] width 57 height 11
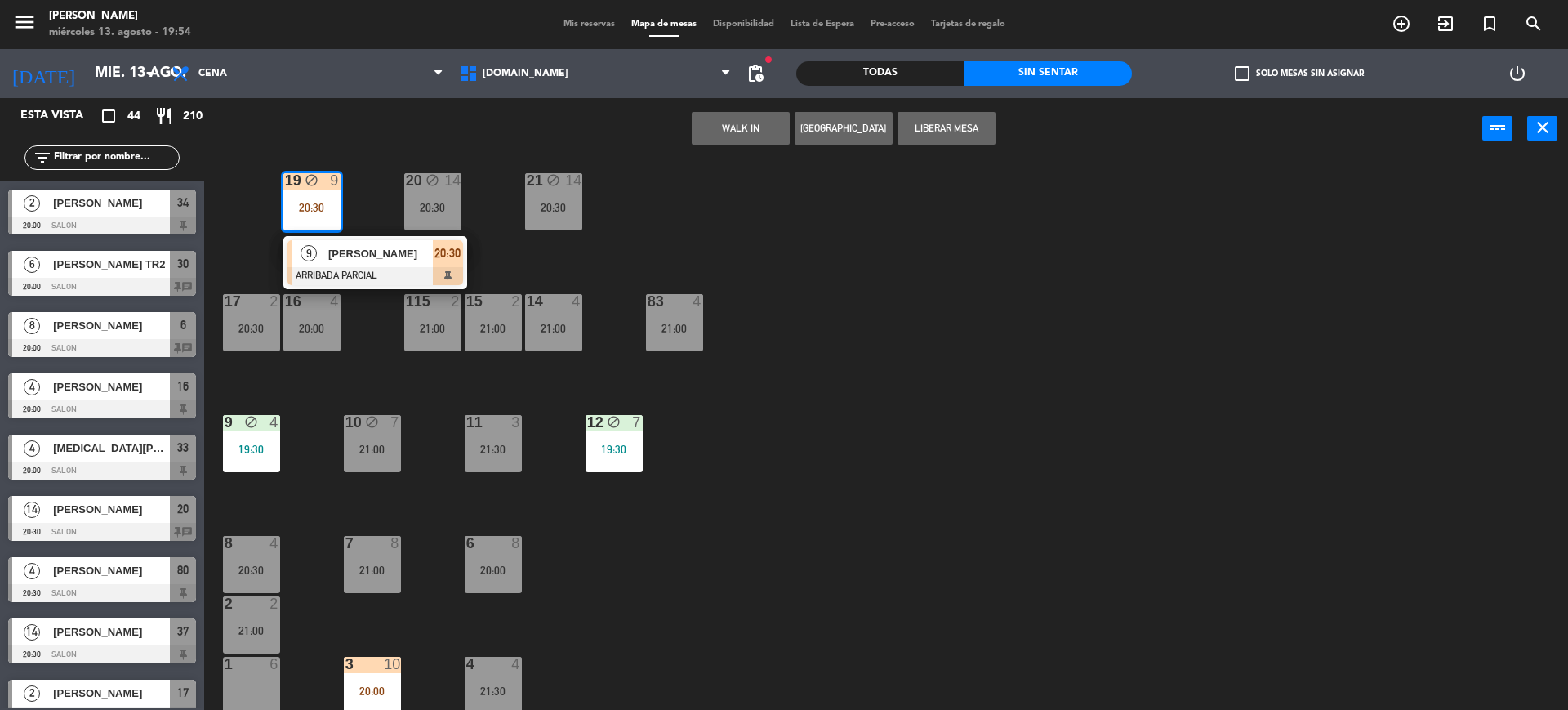
click at [942, 285] on div "34 2 20:00 35 6 19:30 36 10 21:00 43 2 21:30 37 14 20:30 CAVA 15 21:30 33 4 20:…" at bounding box center [893, 438] width 1348 height 550
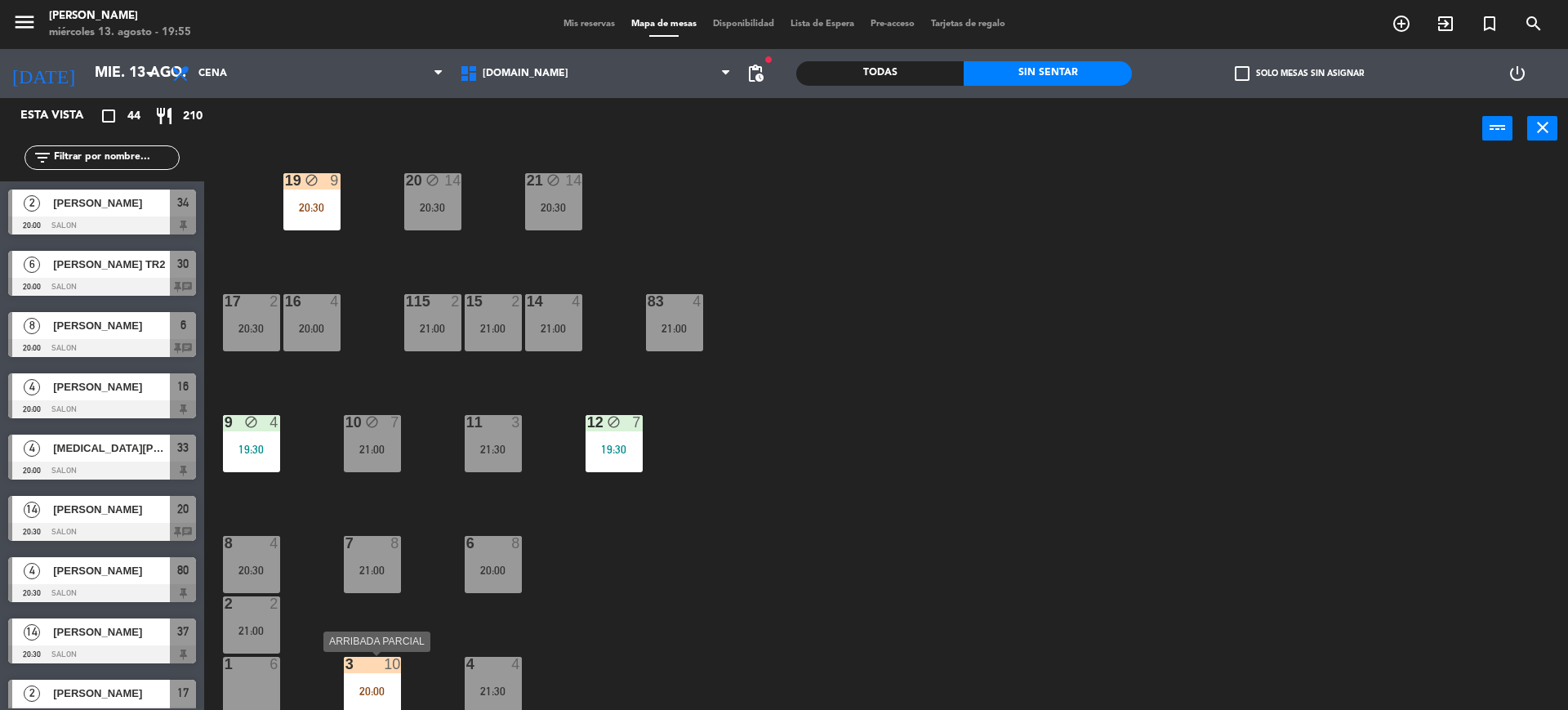
click at [375, 658] on div at bounding box center [371, 664] width 27 height 15
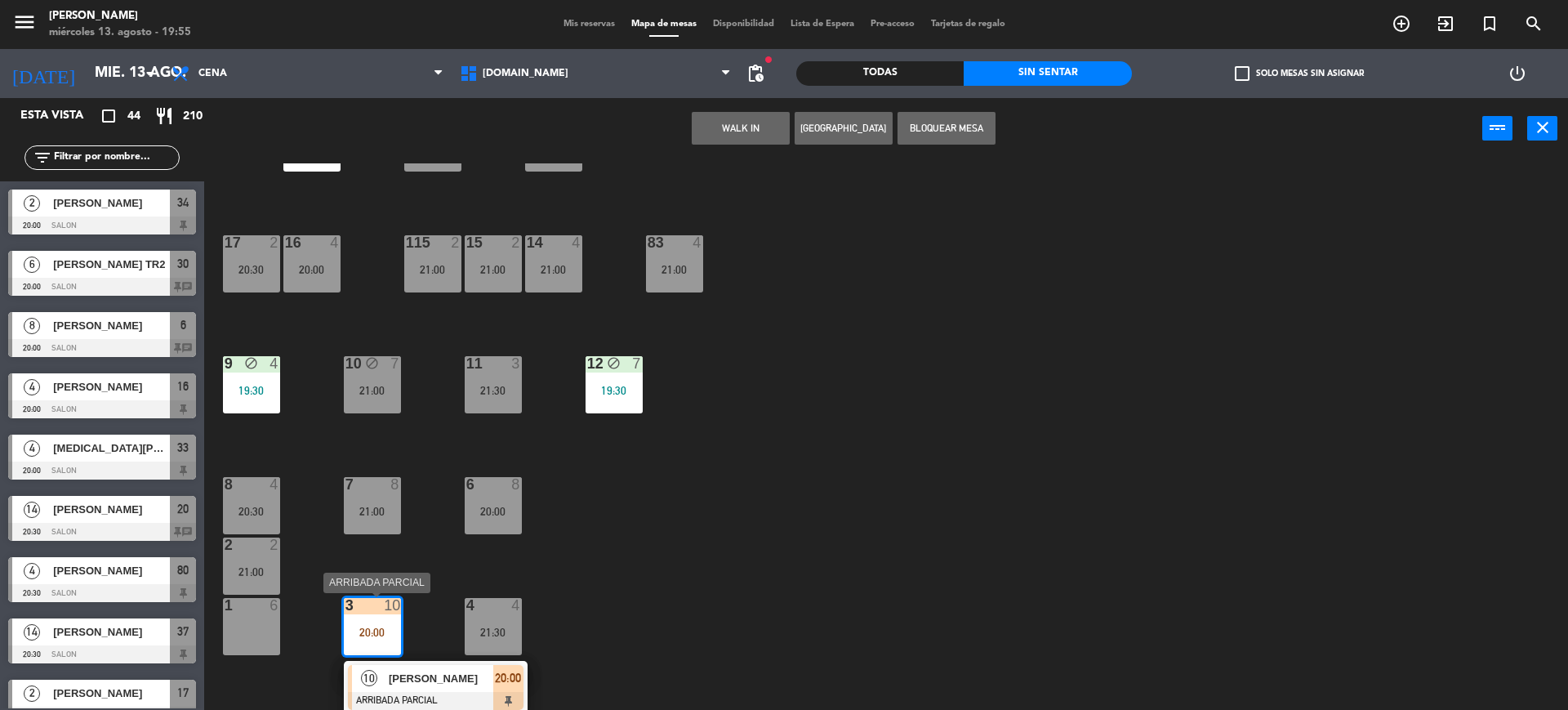
click at [434, 672] on span "[PERSON_NAME]" at bounding box center [440, 678] width 105 height 17
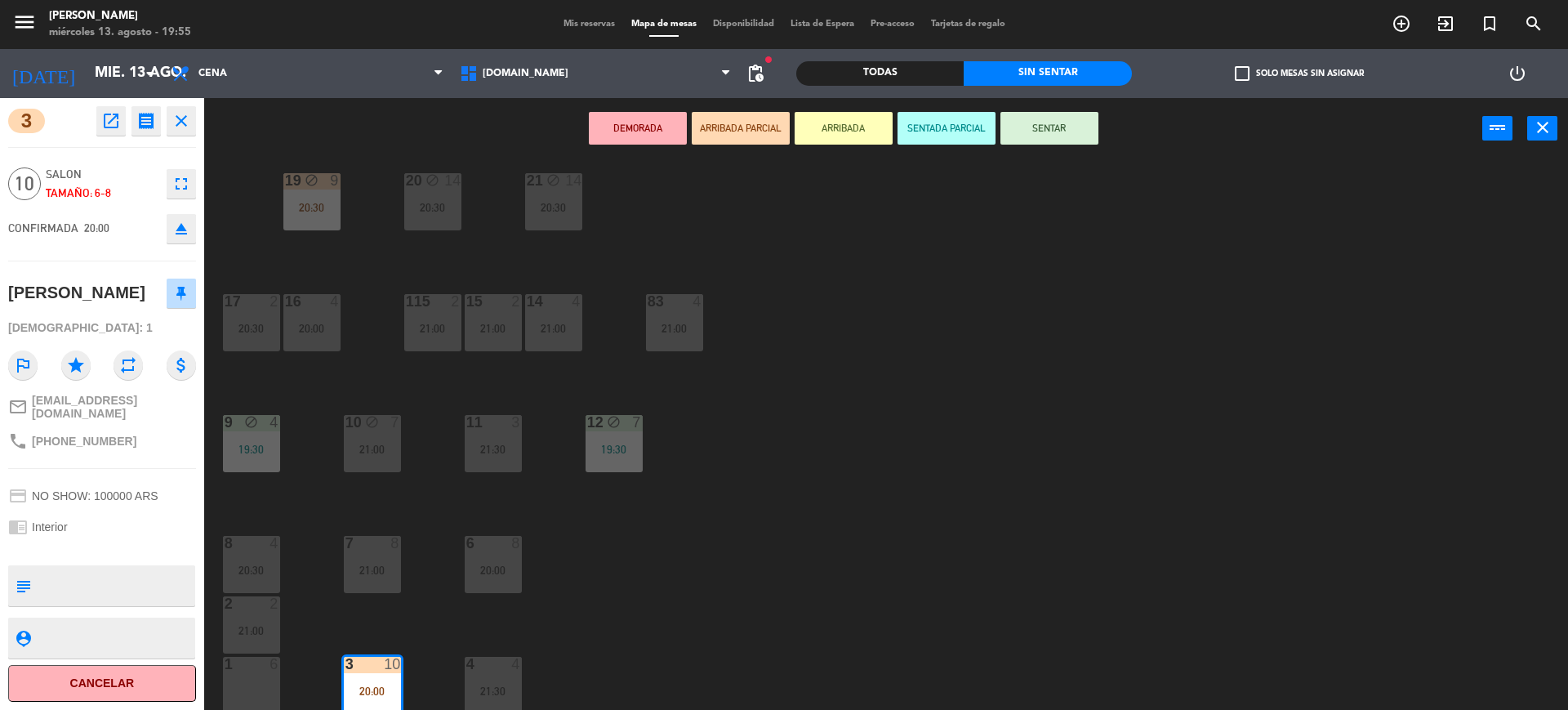
click at [110, 568] on textarea at bounding box center [116, 585] width 156 height 34
type textarea "MEDICAR"
click at [155, 511] on div "chrome_reader_mode Interior" at bounding box center [102, 526] width 188 height 31
click at [781, 585] on div "34 2 20:00 35 6 19:30 36 10 21:00 43 2 21:30 37 14 20:30 CAVA 15 21:30 33 4 20:…" at bounding box center [893, 438] width 1348 height 550
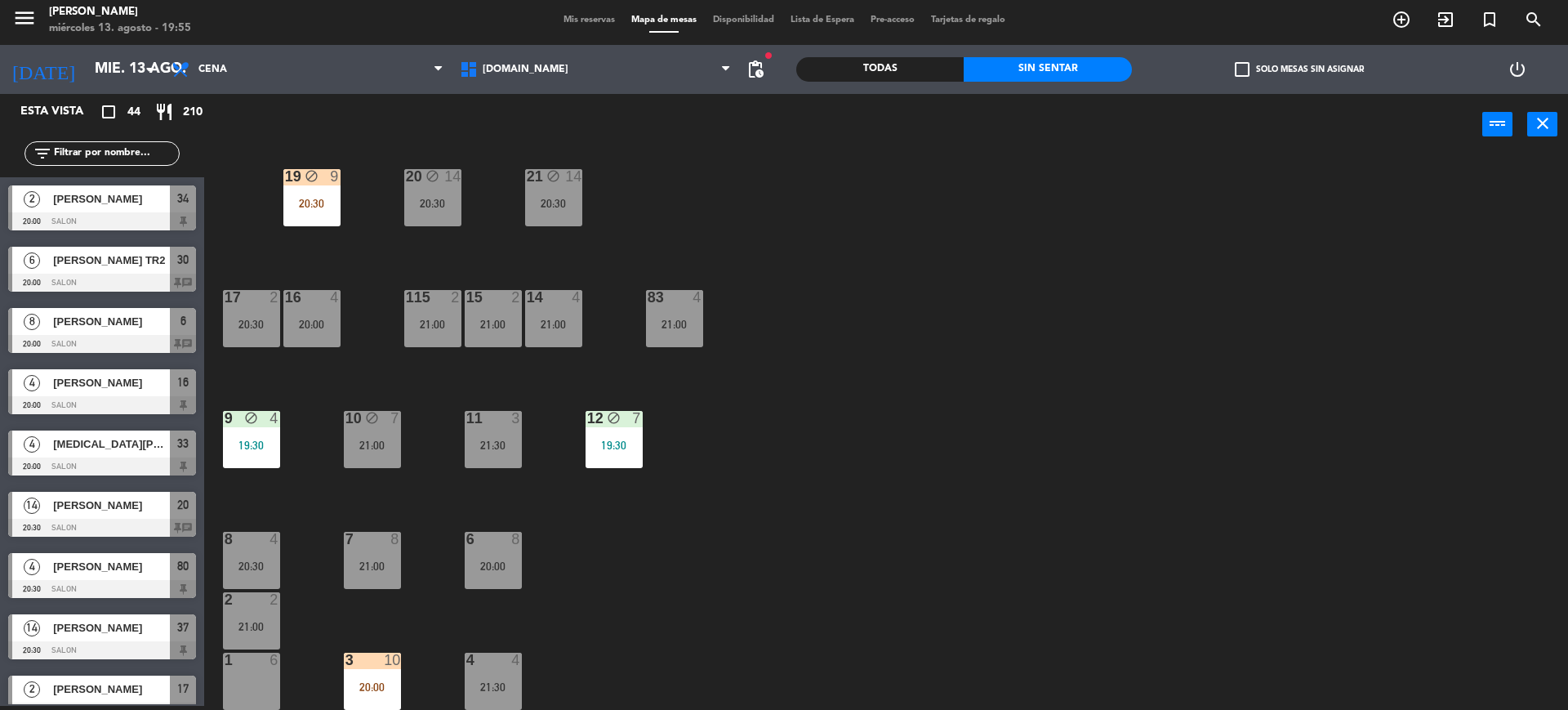
scroll to position [829, 0]
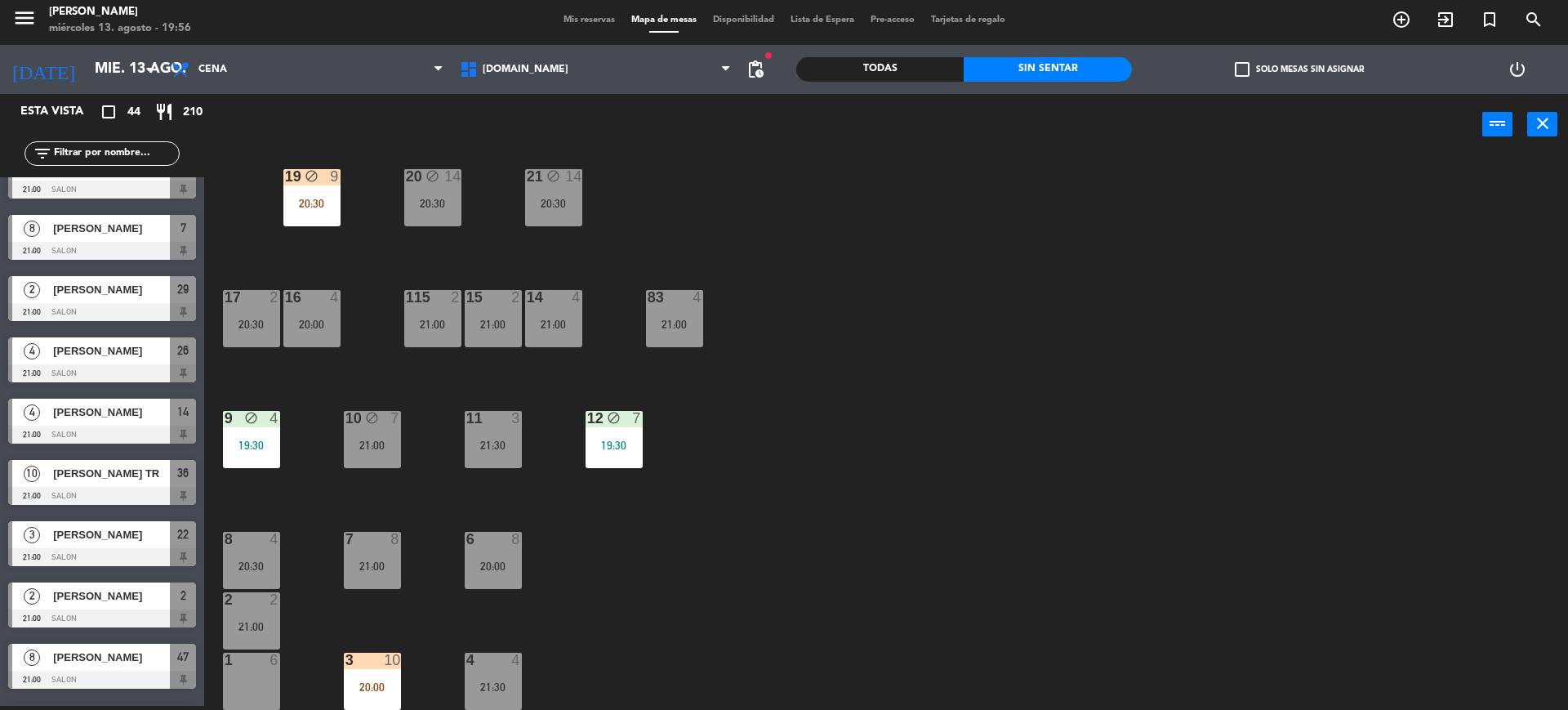
click at [995, 469] on div "34 2 20:00 35 6 19:30 36 10 21:00 43 2 21:30 37 14 20:30 CAVA 15 21:30 33 4 20:…" at bounding box center [893, 434] width 1348 height 550
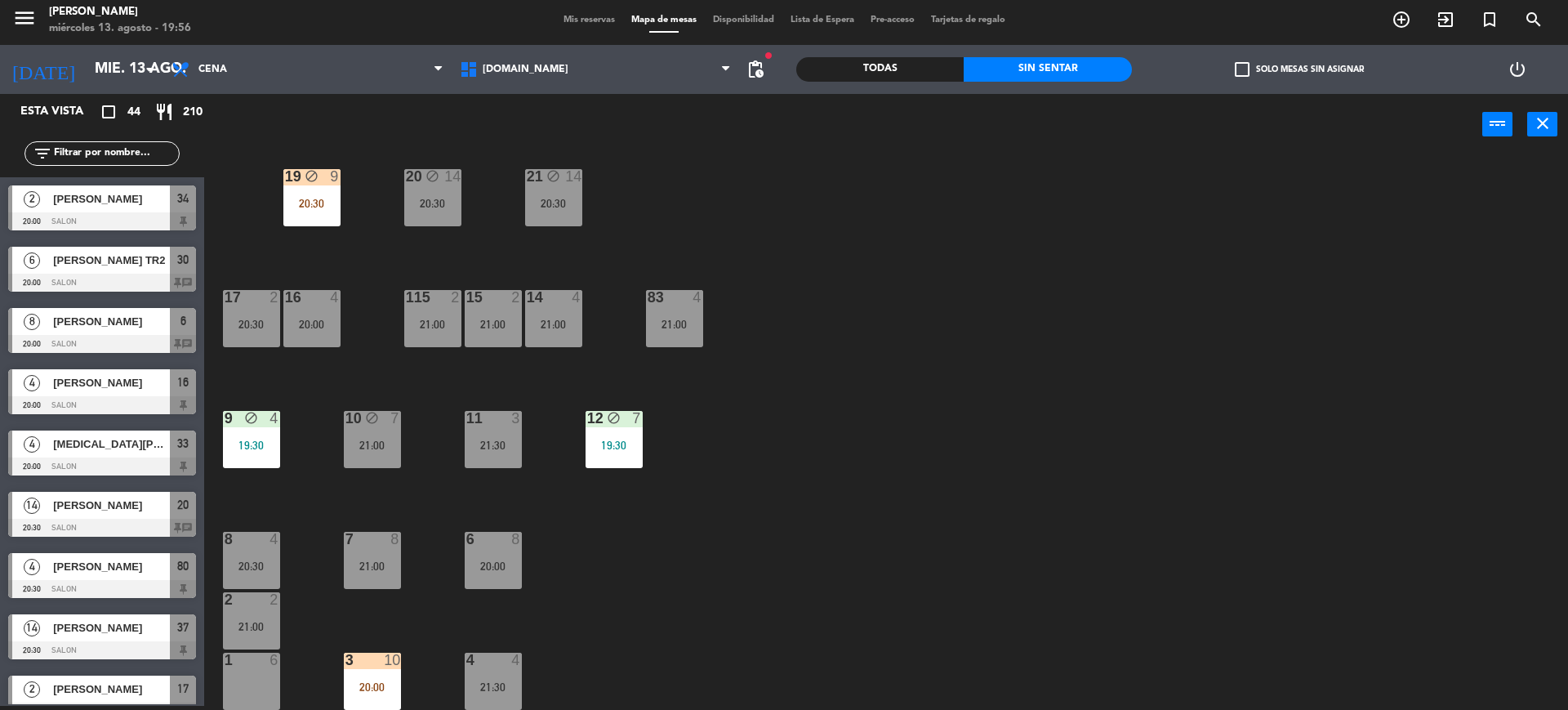
click at [341, 679] on div "34 2 20:00 35 6 19:30 36 10 21:00 43 2 21:30 37 14 20:30 CAVA 15 21:30 33 4 20:…" at bounding box center [893, 434] width 1348 height 550
click at [361, 673] on div "3 10 20:00" at bounding box center [371, 681] width 57 height 57
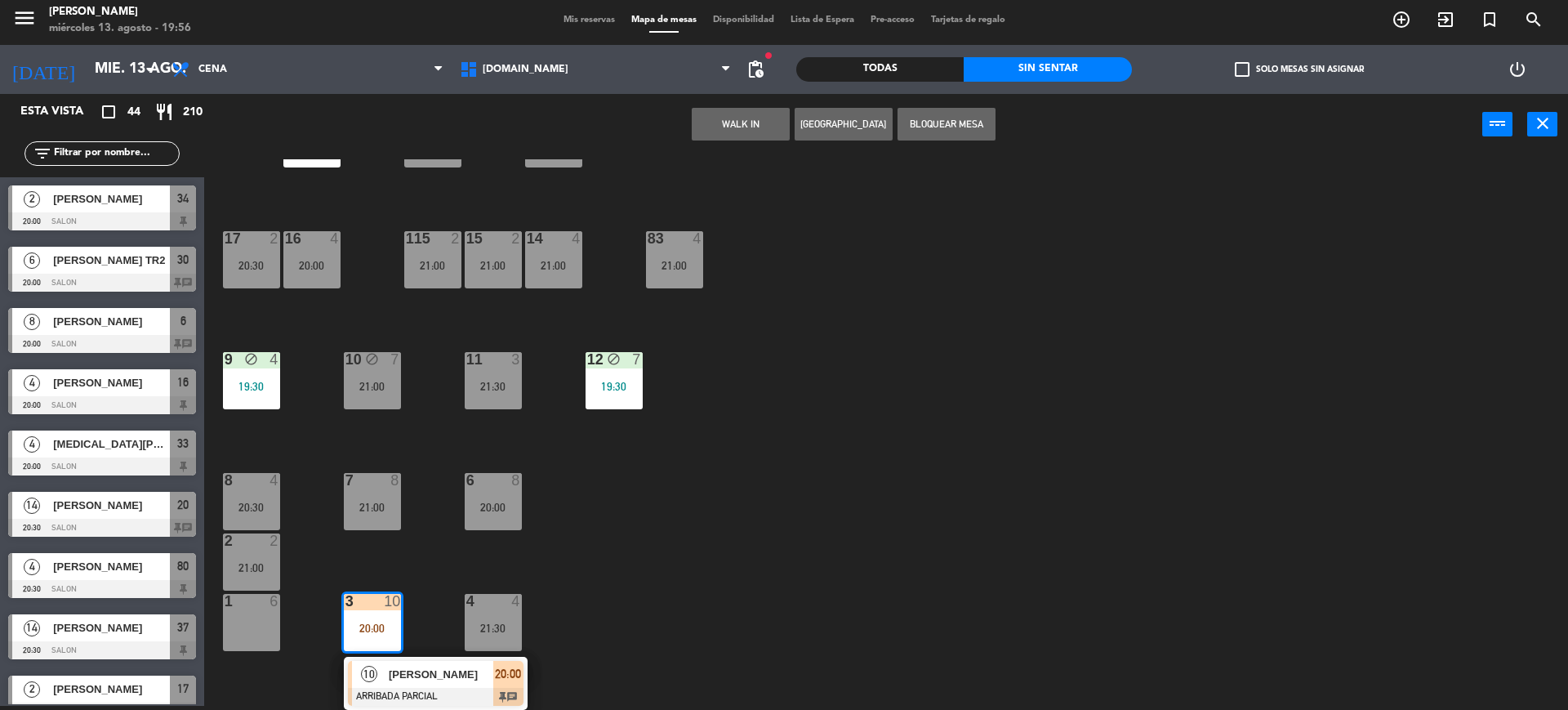
click at [402, 682] on span "[PERSON_NAME]" at bounding box center [440, 674] width 105 height 17
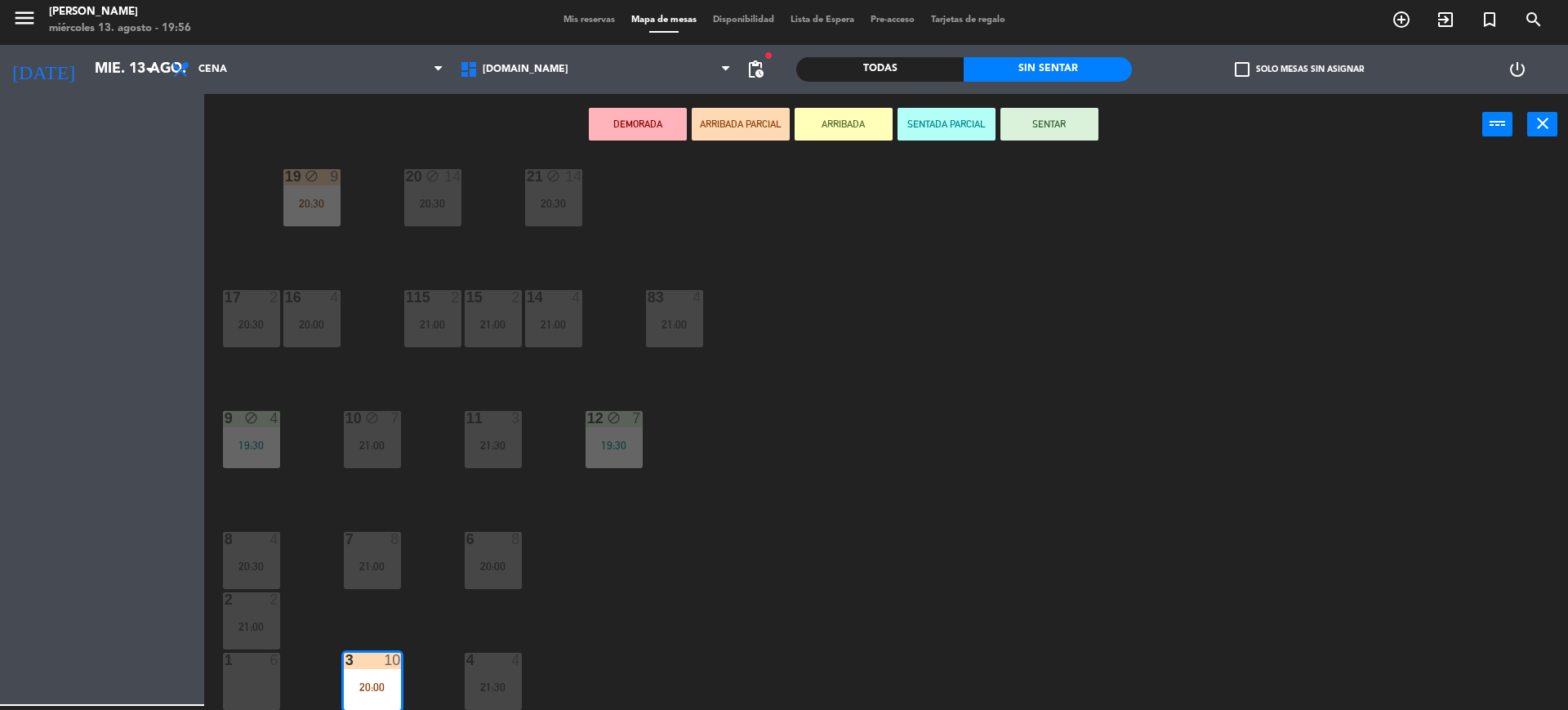
scroll to position [442, 0]
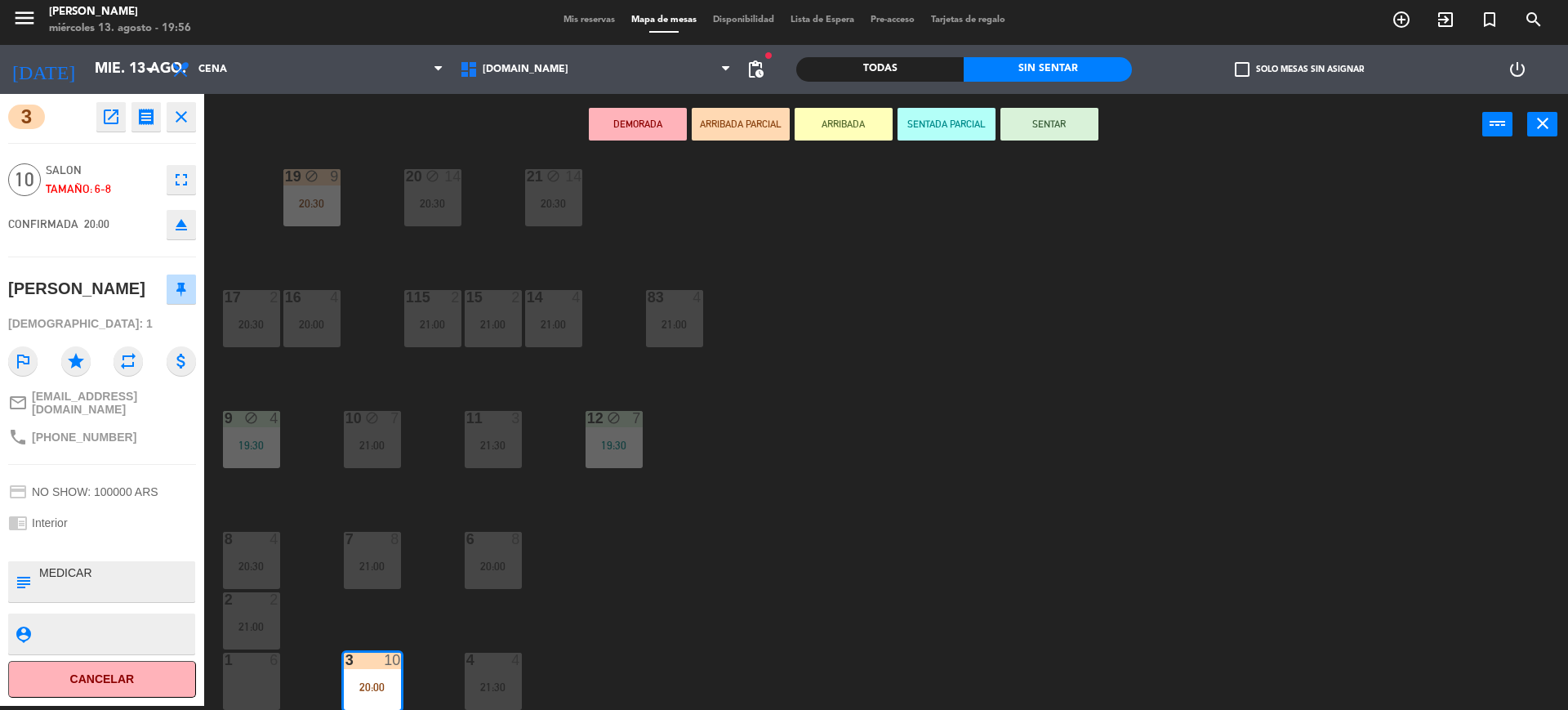
click at [1053, 114] on button "SENTAR" at bounding box center [1049, 124] width 98 height 33
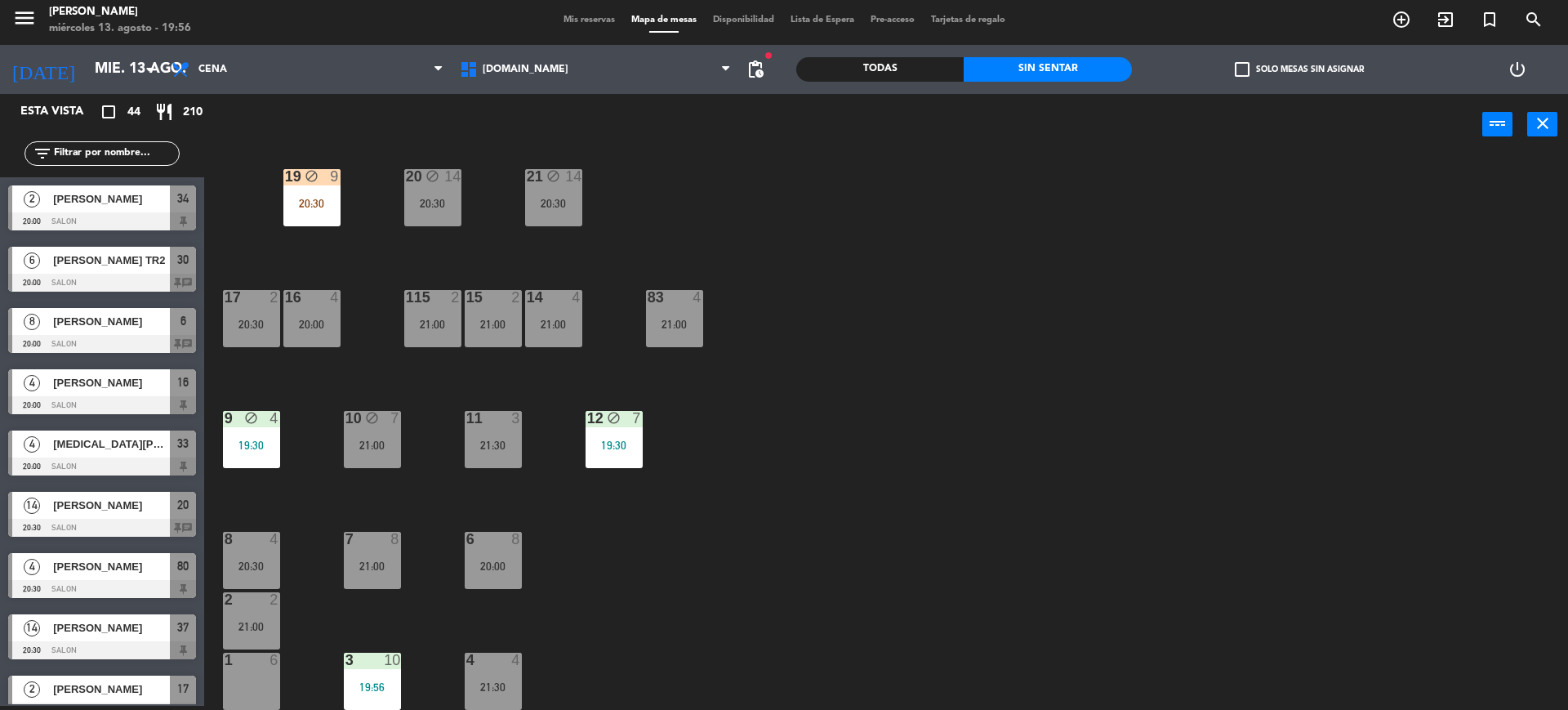
scroll to position [829, 0]
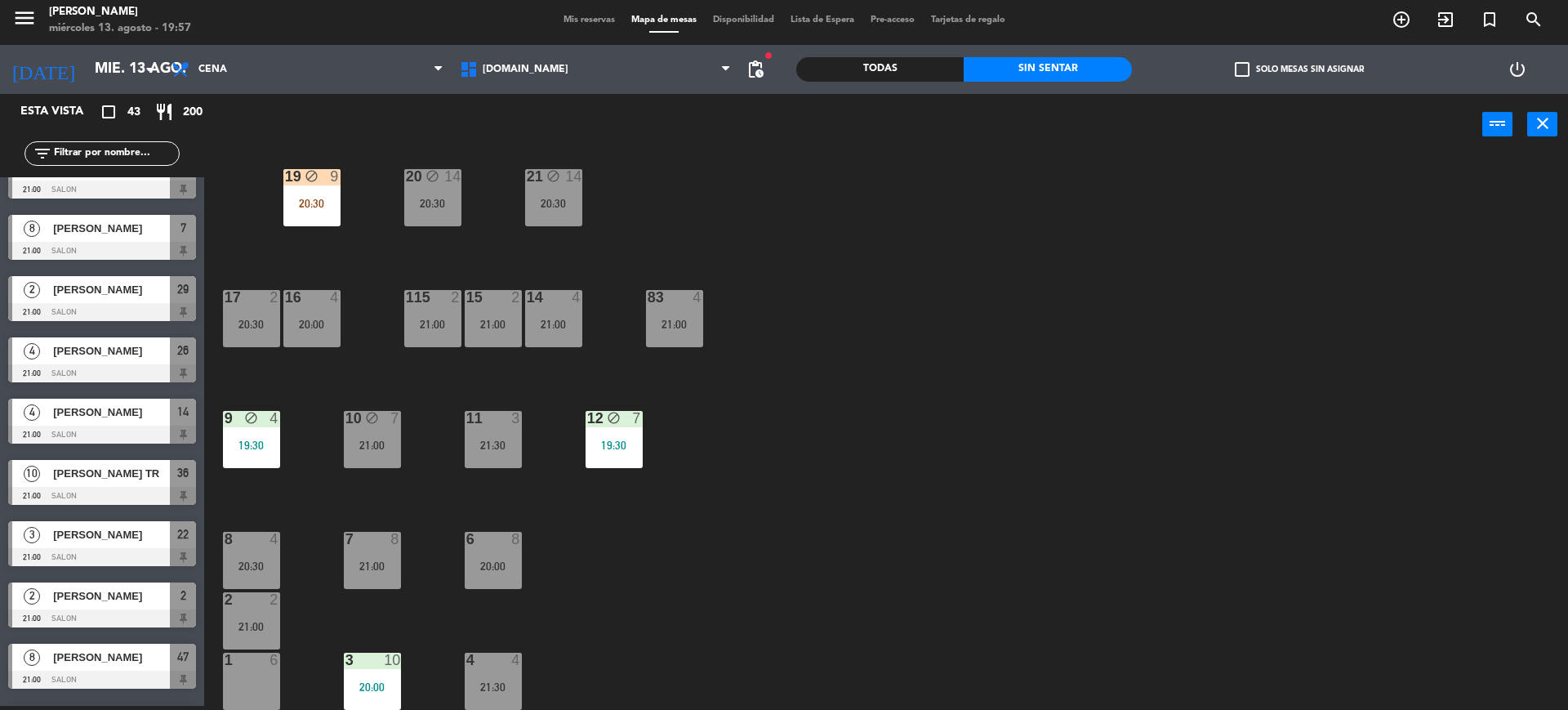
click at [901, 370] on div "34 2 20:00 35 6 19:30 36 10 21:00 43 2 21:30 37 14 20:30 CAVA 15 21:30 33 4 20:…" at bounding box center [893, 434] width 1348 height 550
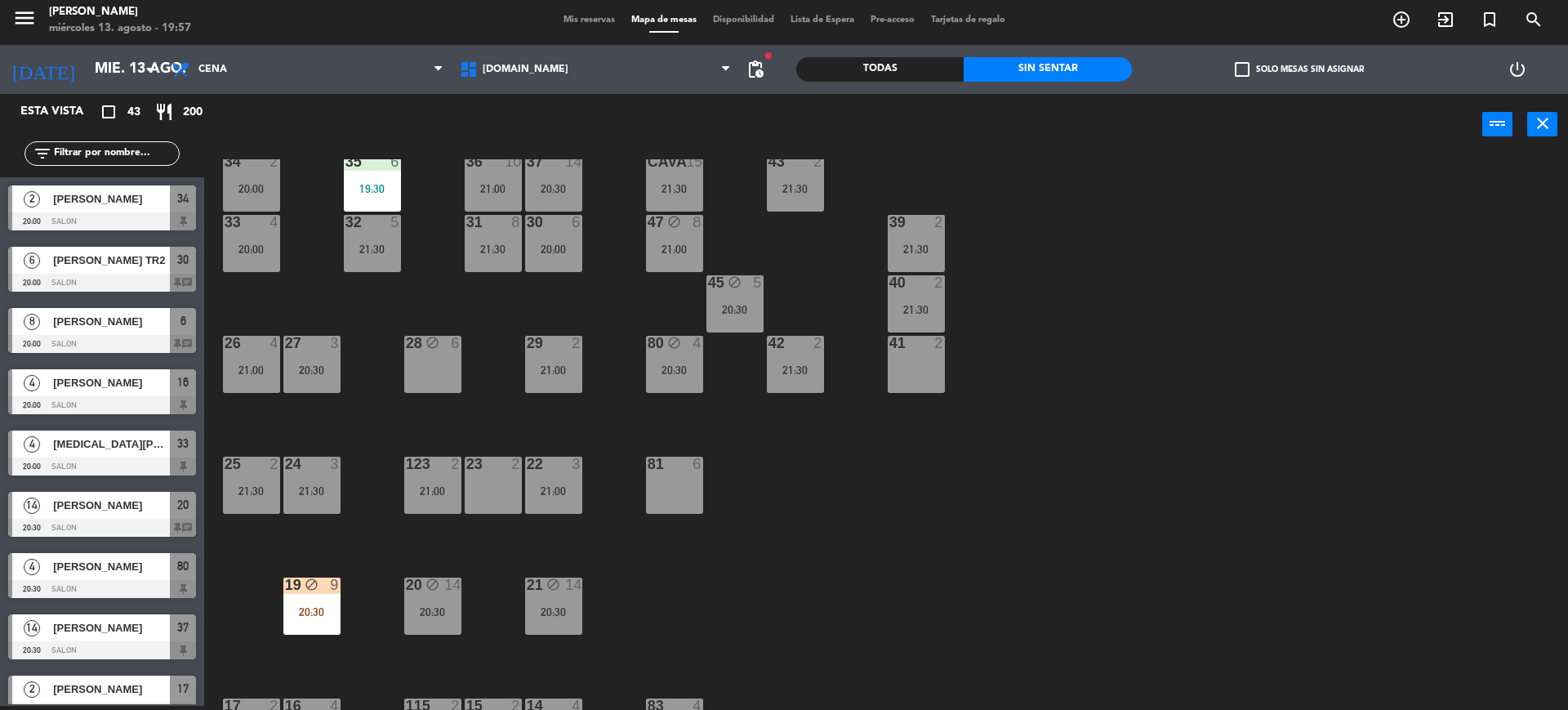
scroll to position [0, 0]
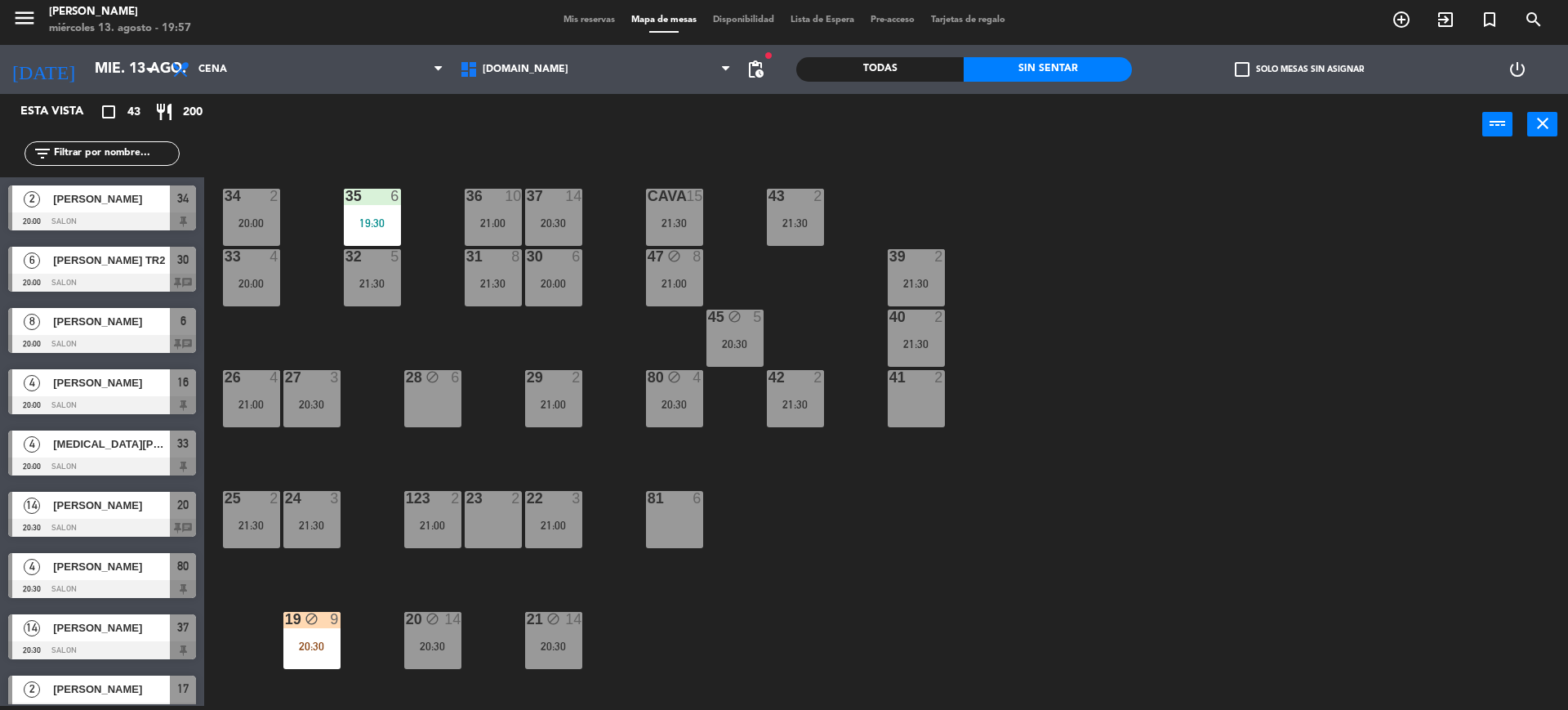
click at [682, 236] on div "CAVA 15 21:30" at bounding box center [674, 217] width 57 height 57
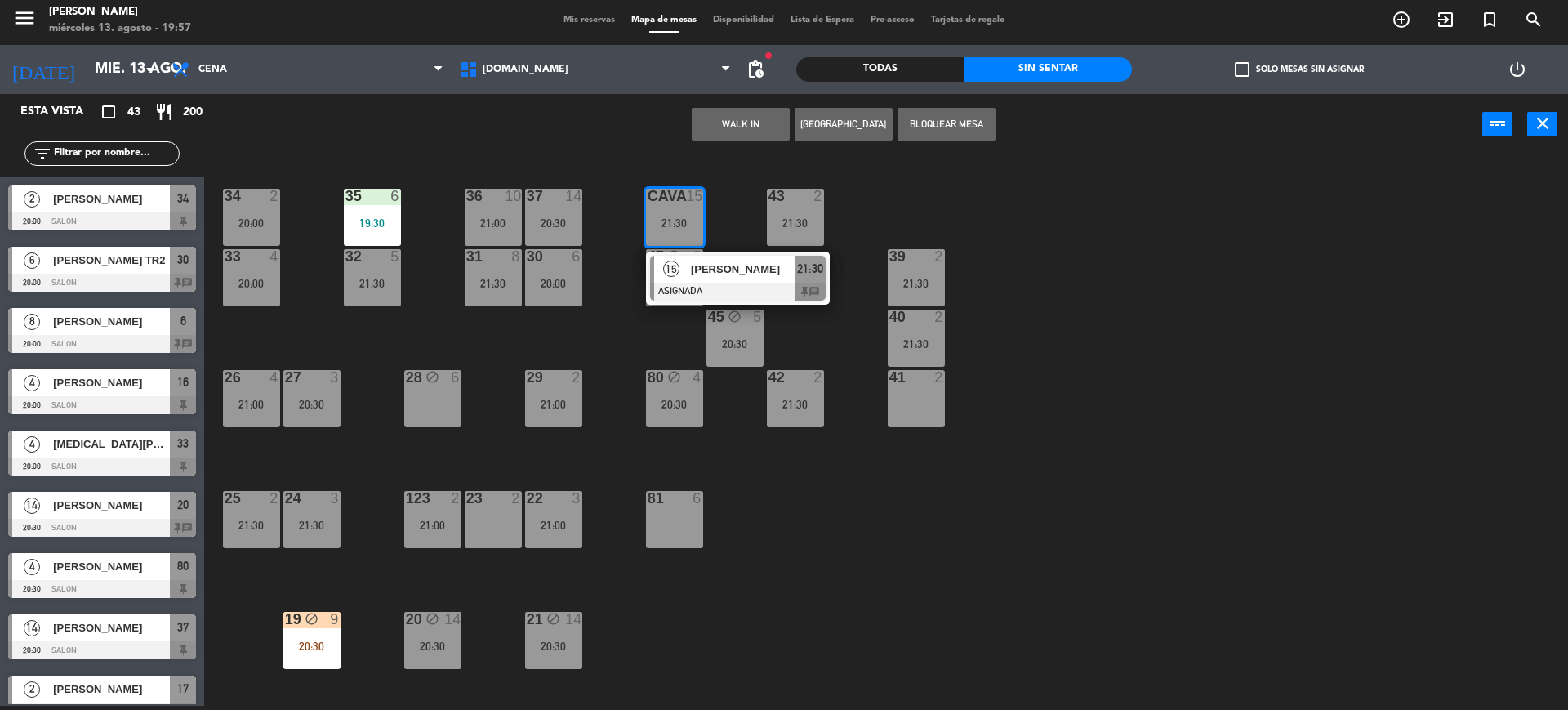
click at [882, 611] on div "34 2 20:00 35 6 19:30 36 10 21:00 43 2 21:30 37 14 20:30 CAVA 15 21:30 15 [PERS…" at bounding box center [893, 434] width 1348 height 550
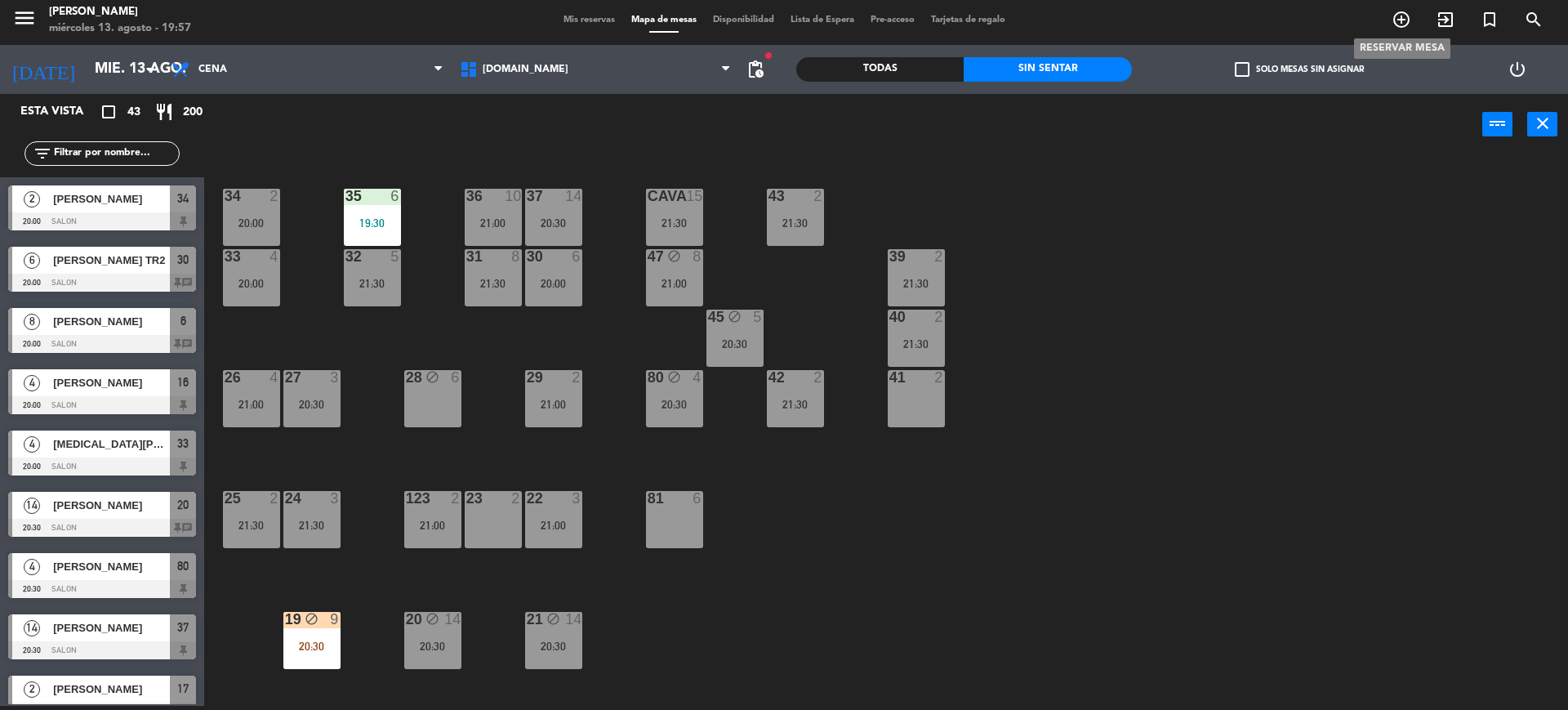
click at [1398, 28] on icon "add_circle_outline" at bounding box center [1401, 20] width 20 height 20
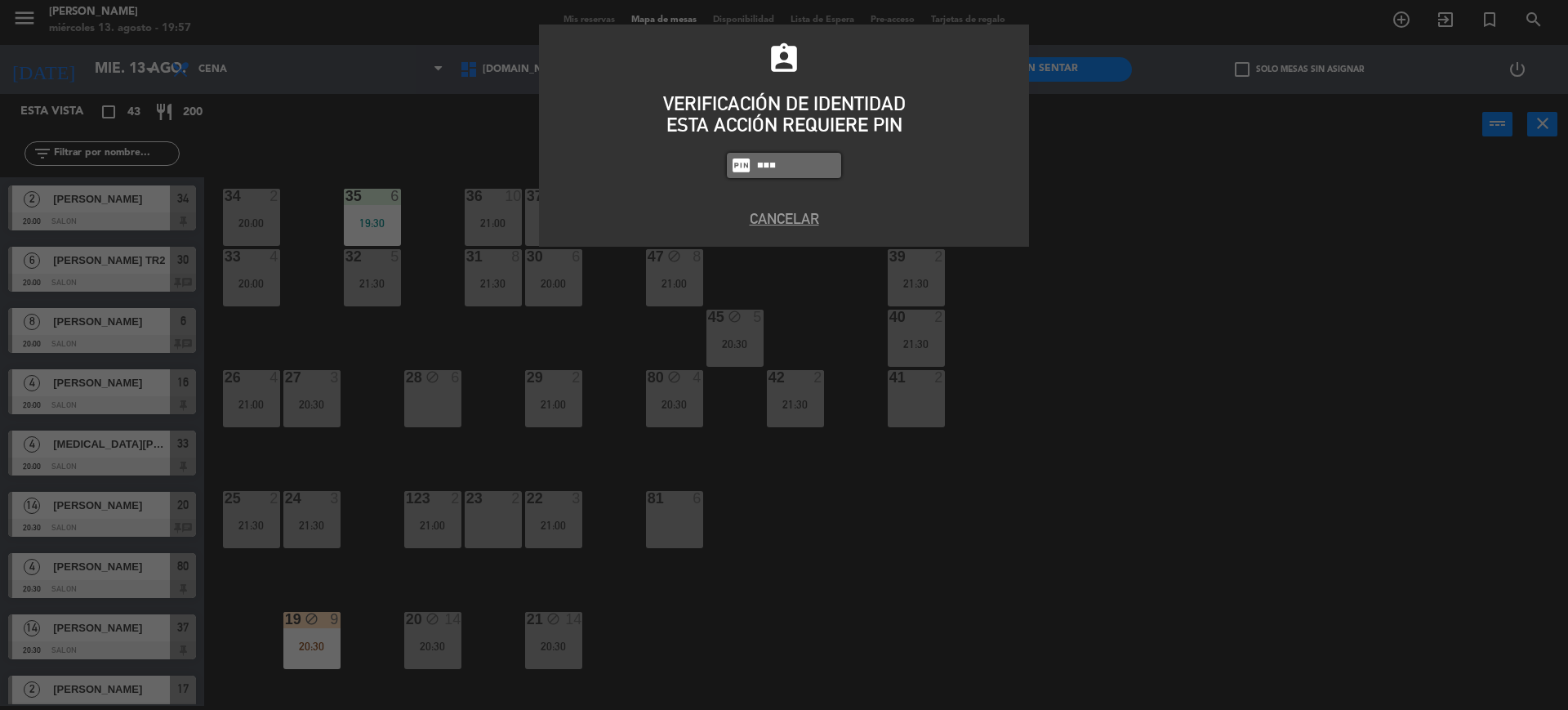
type input "3871"
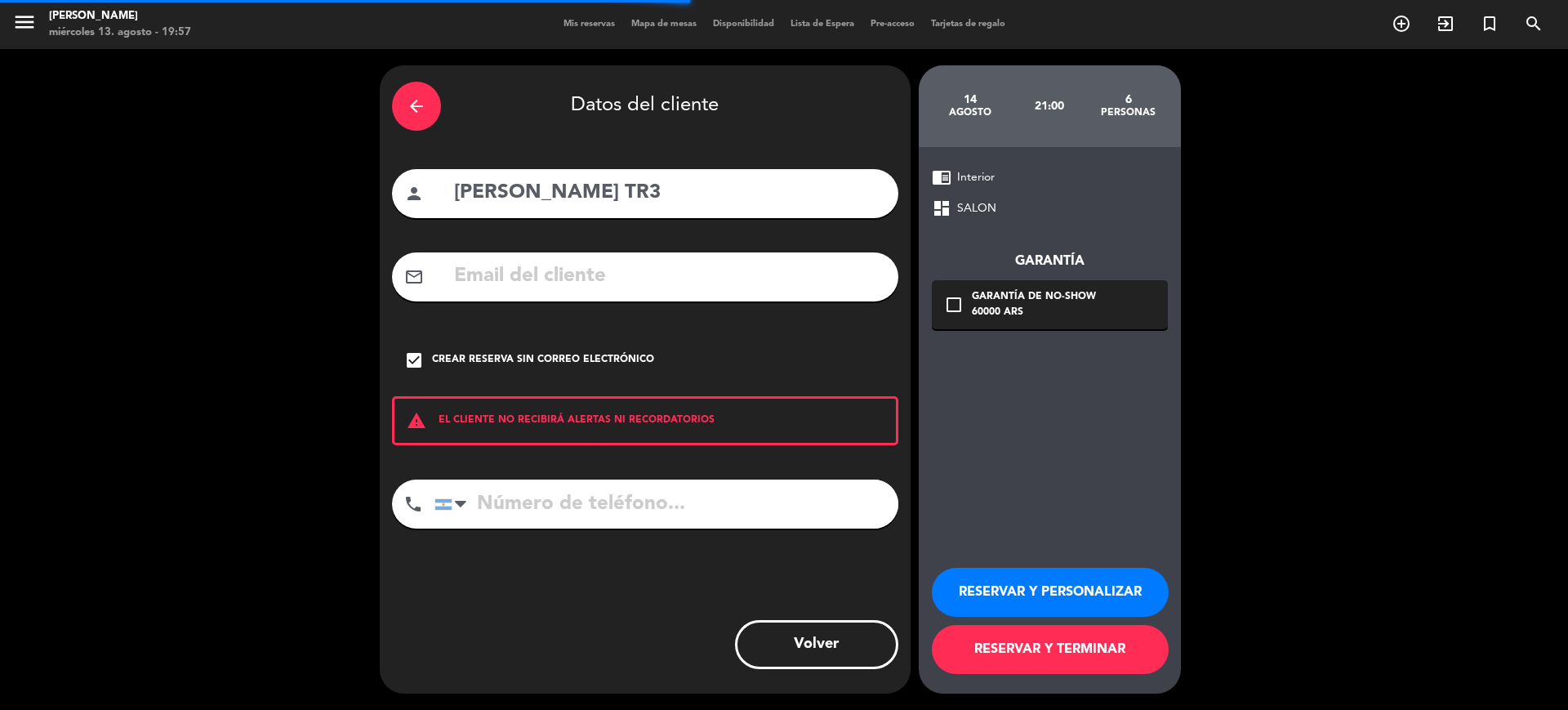
click at [426, 101] on div "arrow_back" at bounding box center [416, 106] width 49 height 49
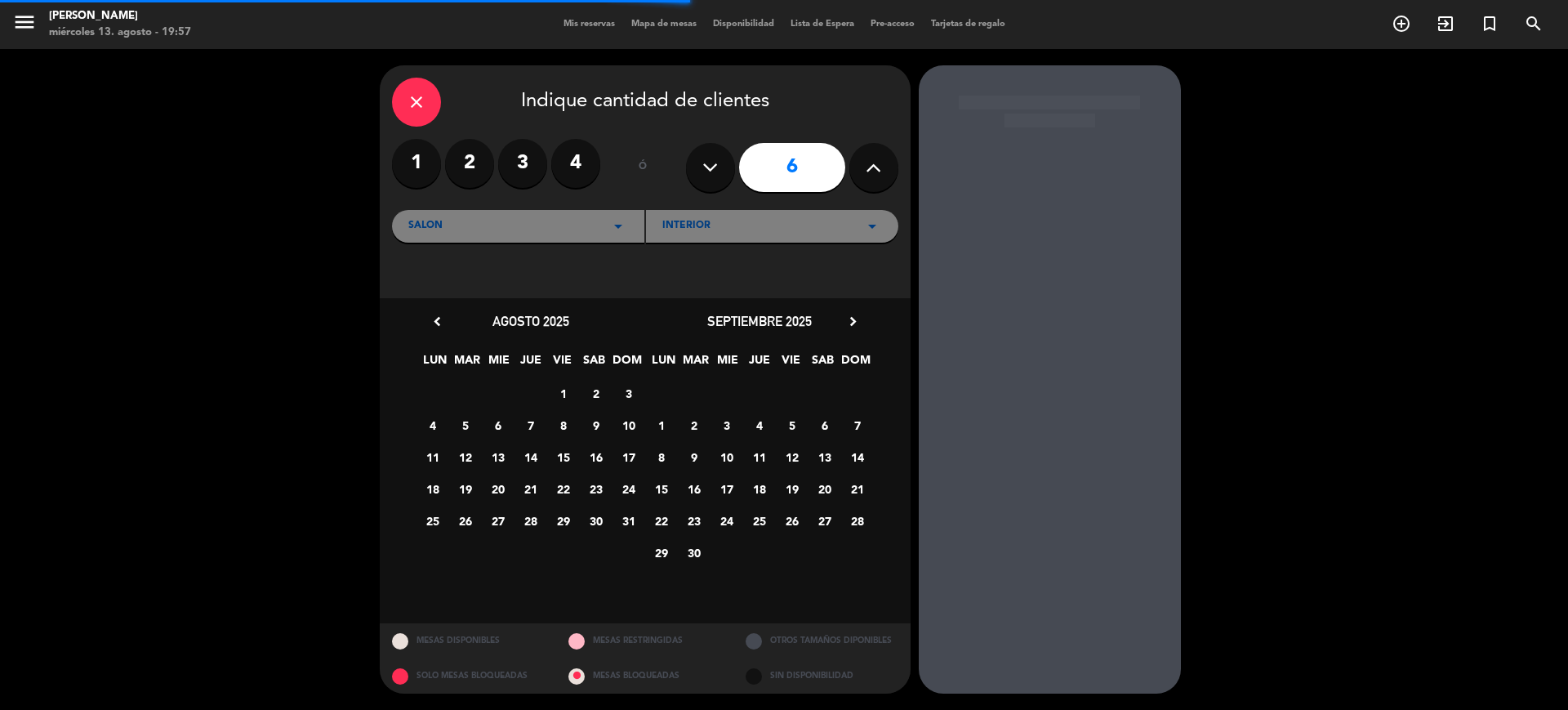
click at [426, 101] on div "close" at bounding box center [416, 102] width 49 height 49
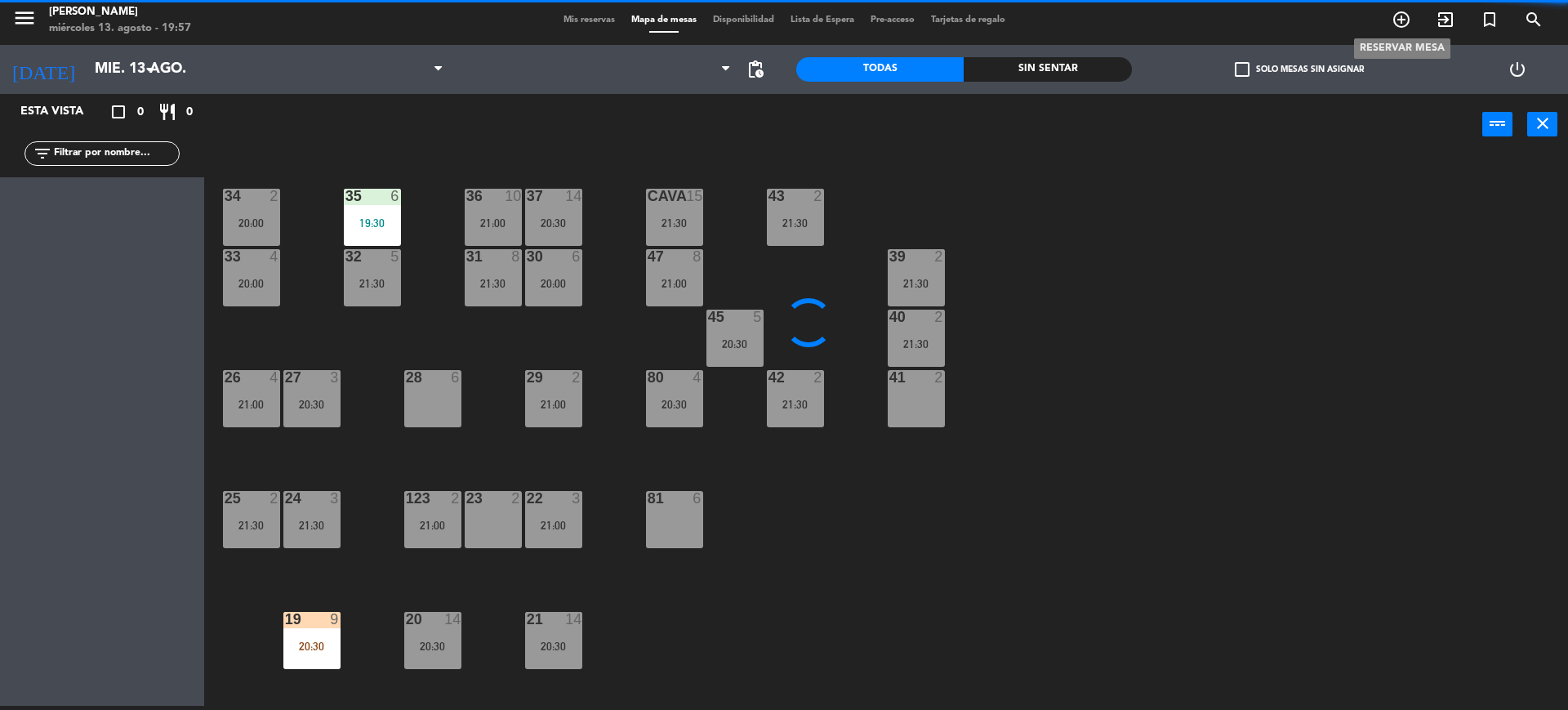
click at [1399, 19] on icon "add_circle_outline" at bounding box center [1401, 20] width 20 height 20
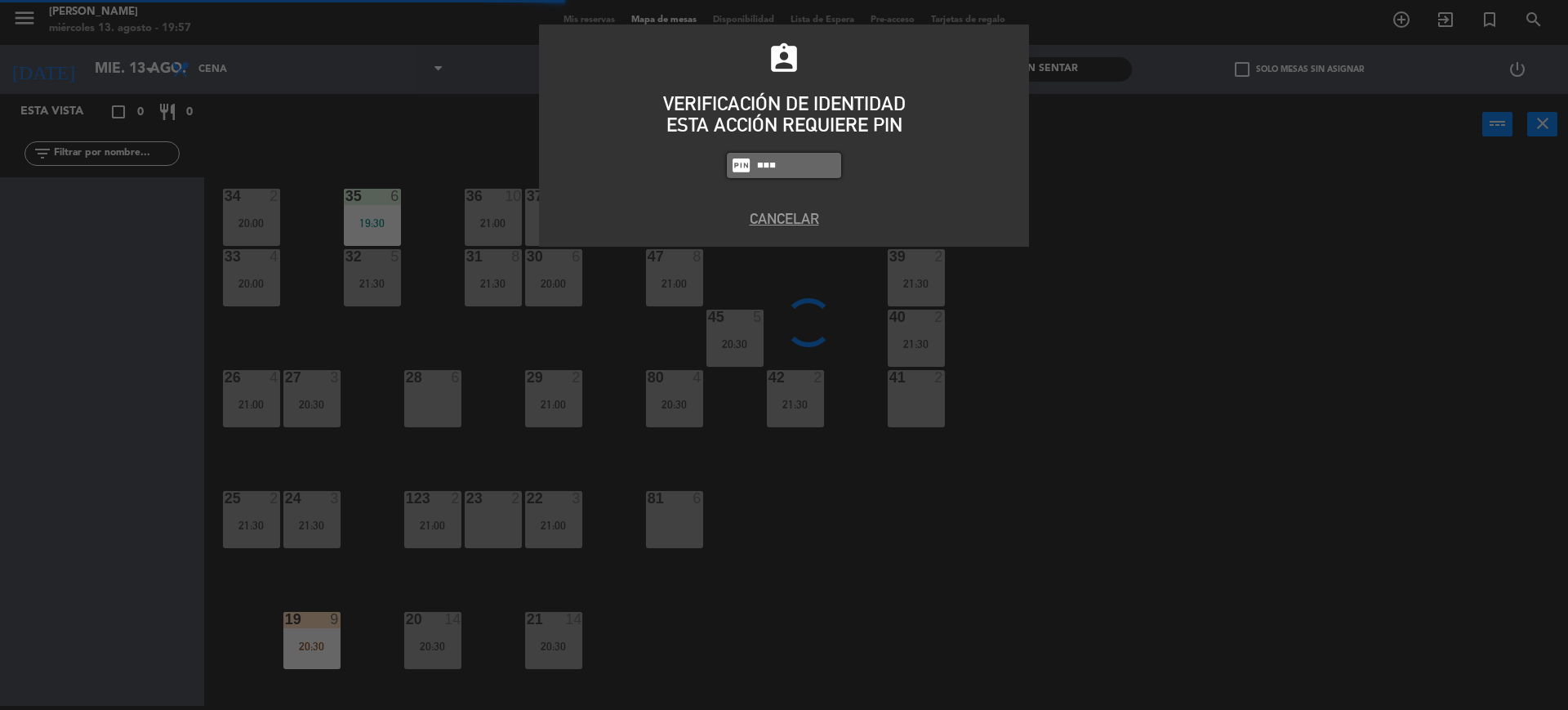
type input "3871"
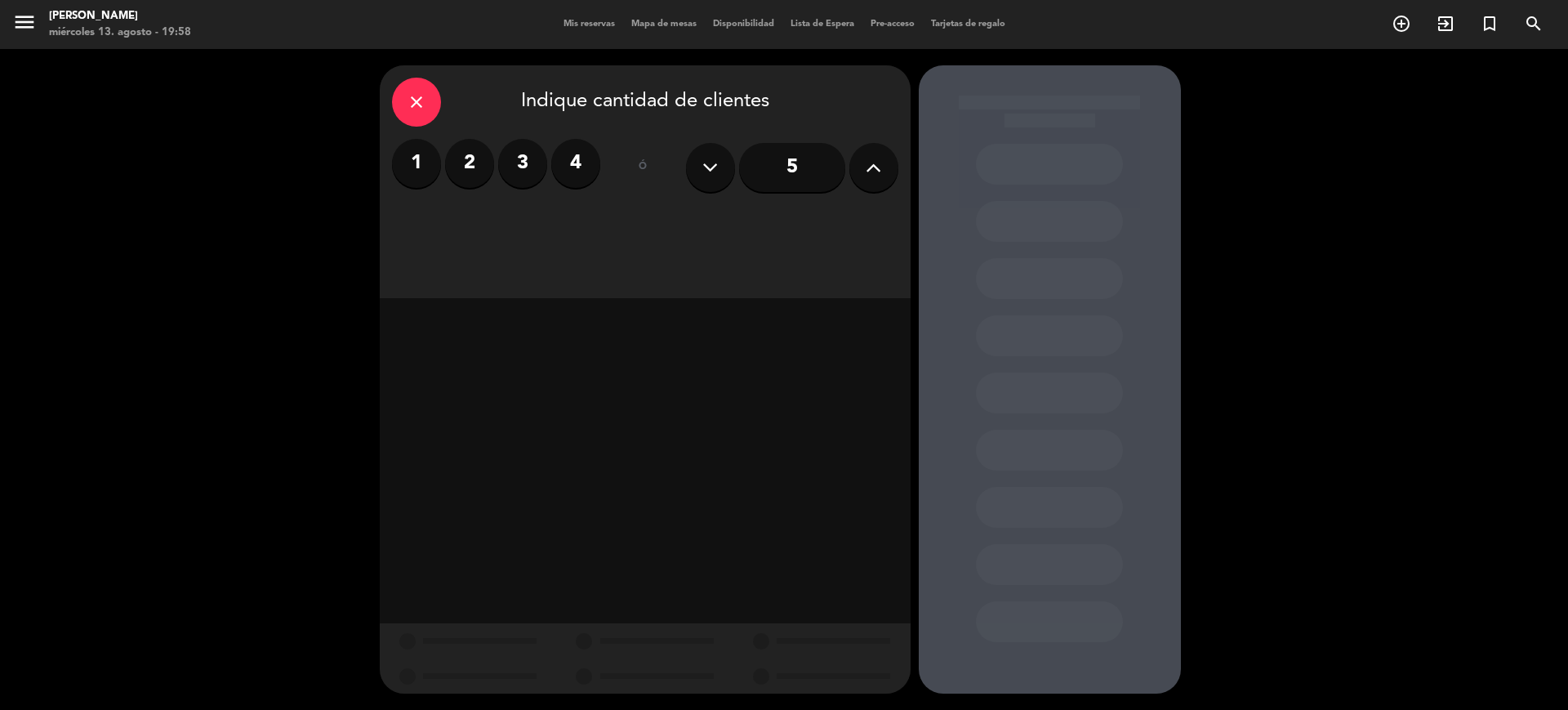
click at [574, 169] on label "4" at bounding box center [575, 163] width 49 height 49
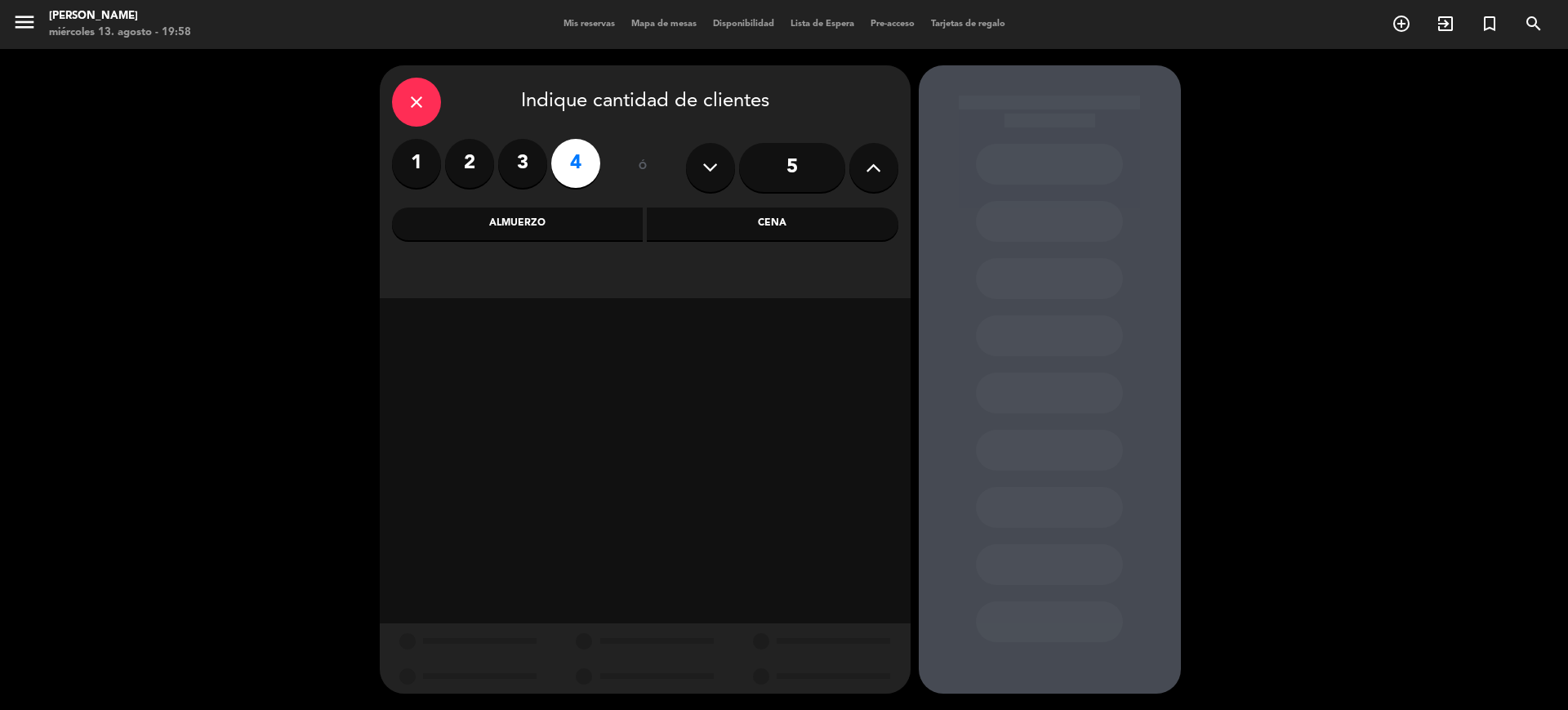
drag, startPoint x: 837, startPoint y: 207, endPoint x: 689, endPoint y: 240, distance: 151.6
click at [828, 209] on div "Cena" at bounding box center [773, 224] width 252 height 33
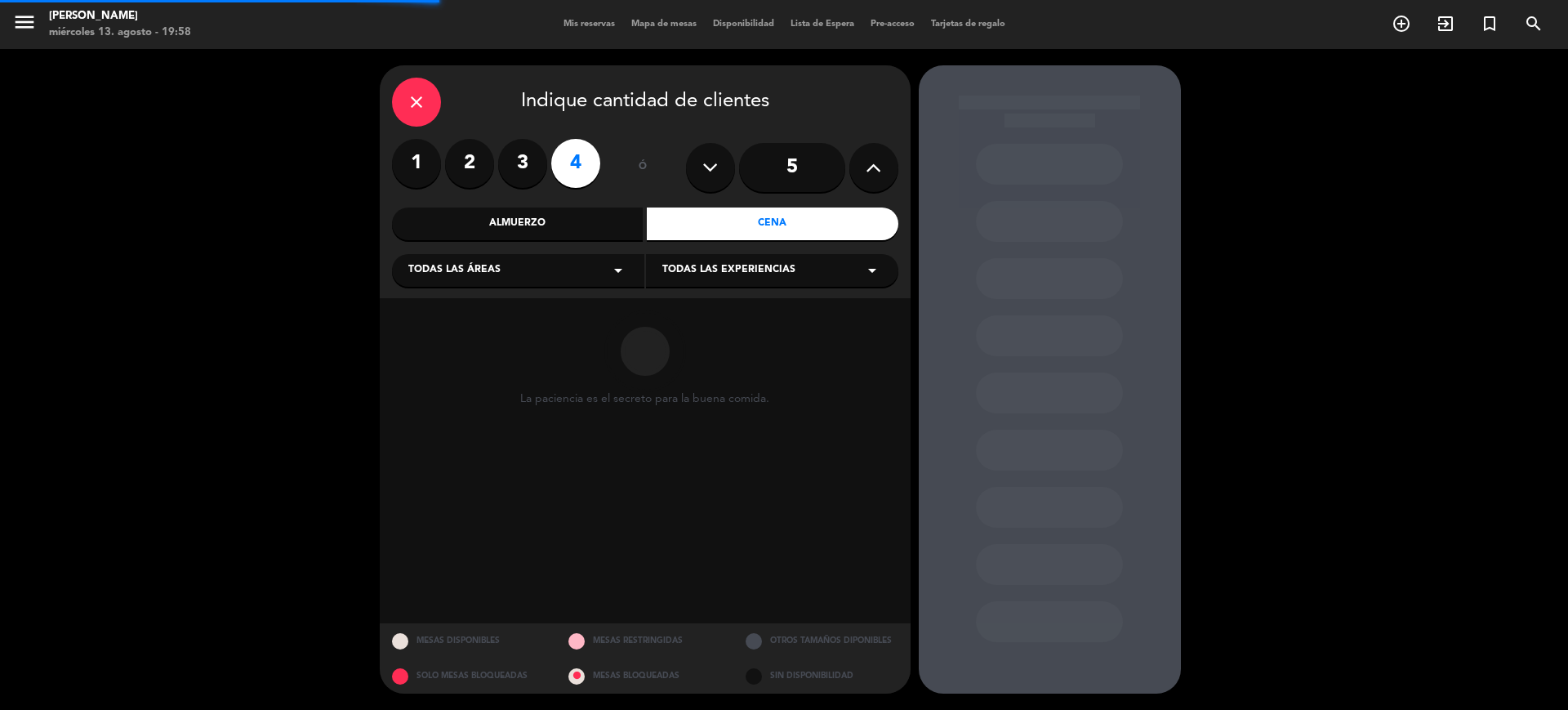
click at [543, 258] on div "Todas las áreas arrow_drop_down" at bounding box center [518, 270] width 253 height 33
click at [422, 361] on div "SALON" at bounding box center [518, 359] width 220 height 16
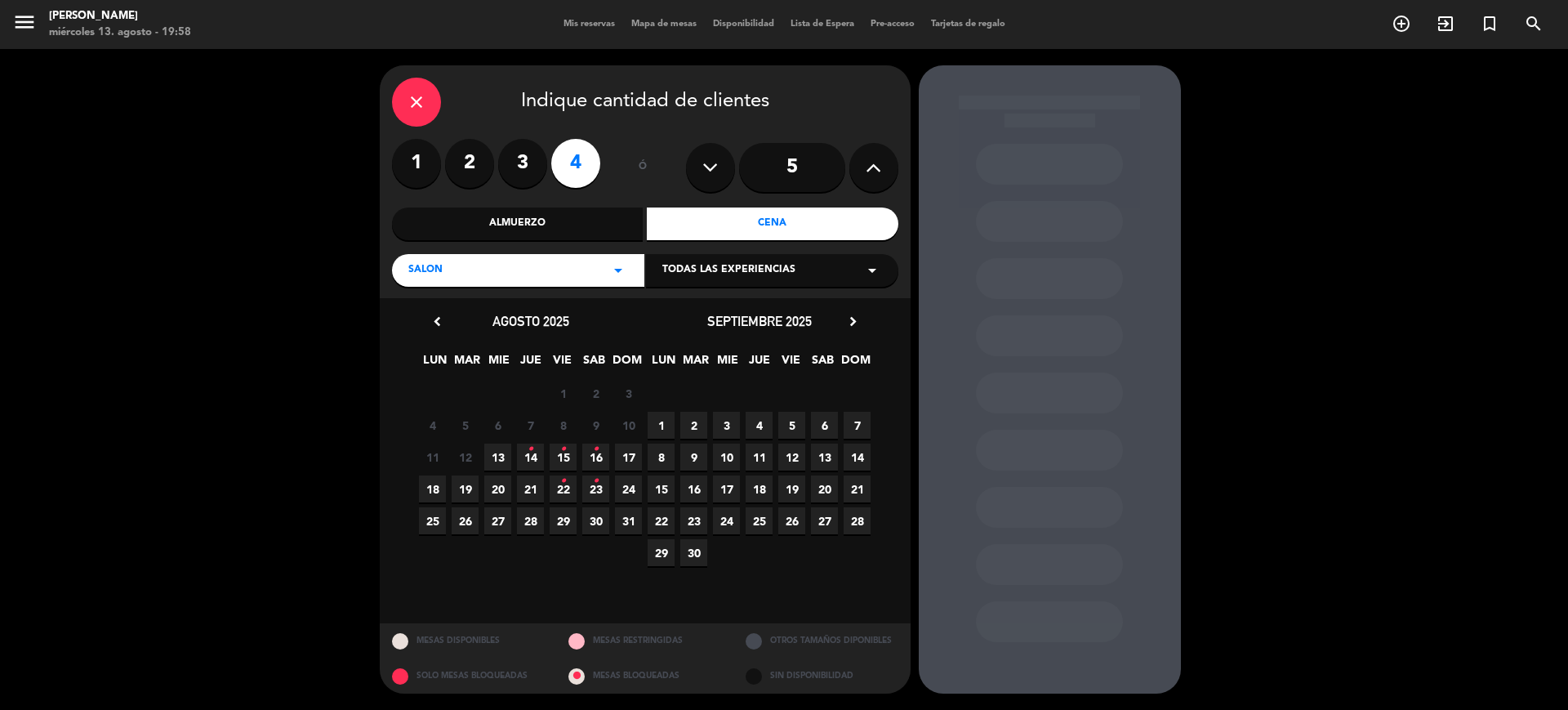
click at [500, 447] on span "13" at bounding box center [497, 456] width 27 height 27
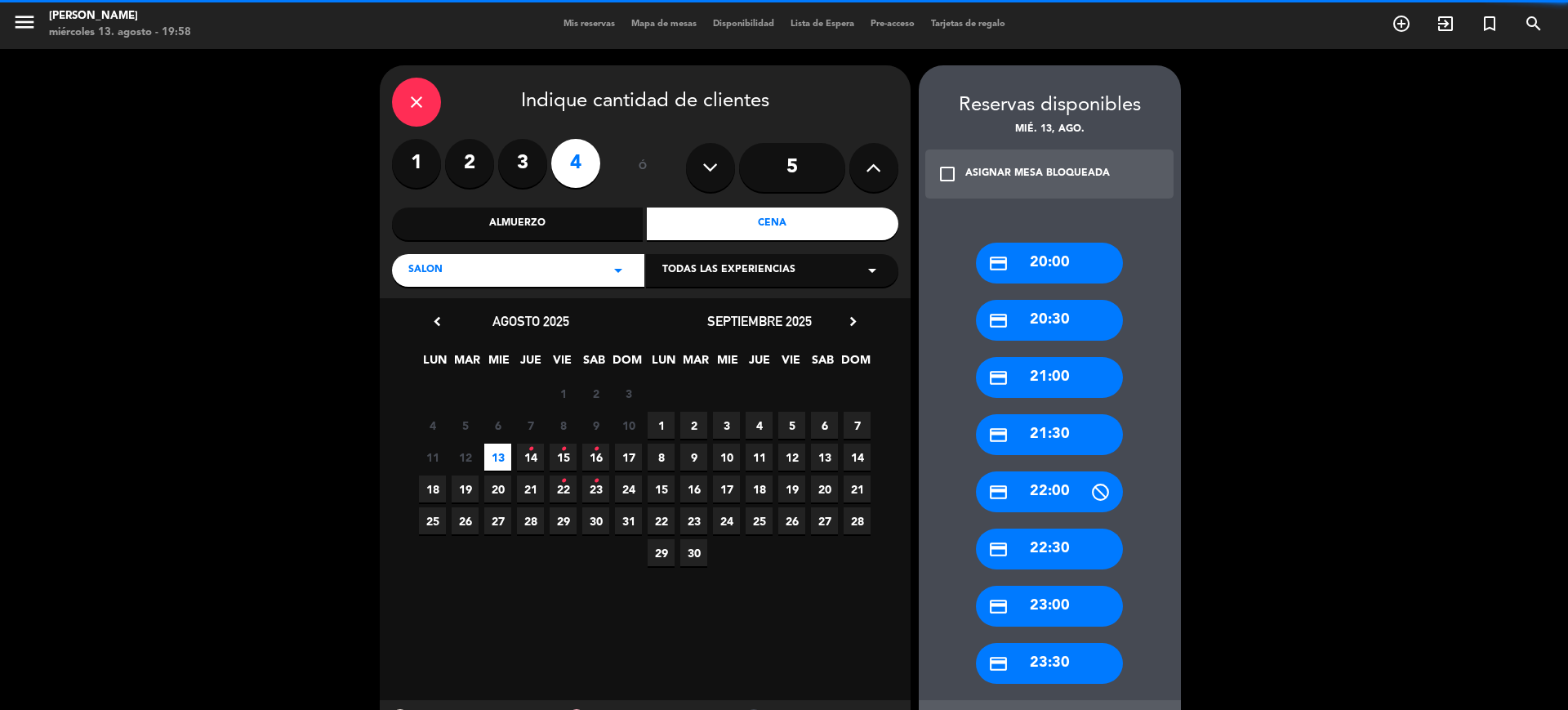
click at [1116, 661] on div "credit_card 23:30" at bounding box center [1049, 663] width 147 height 41
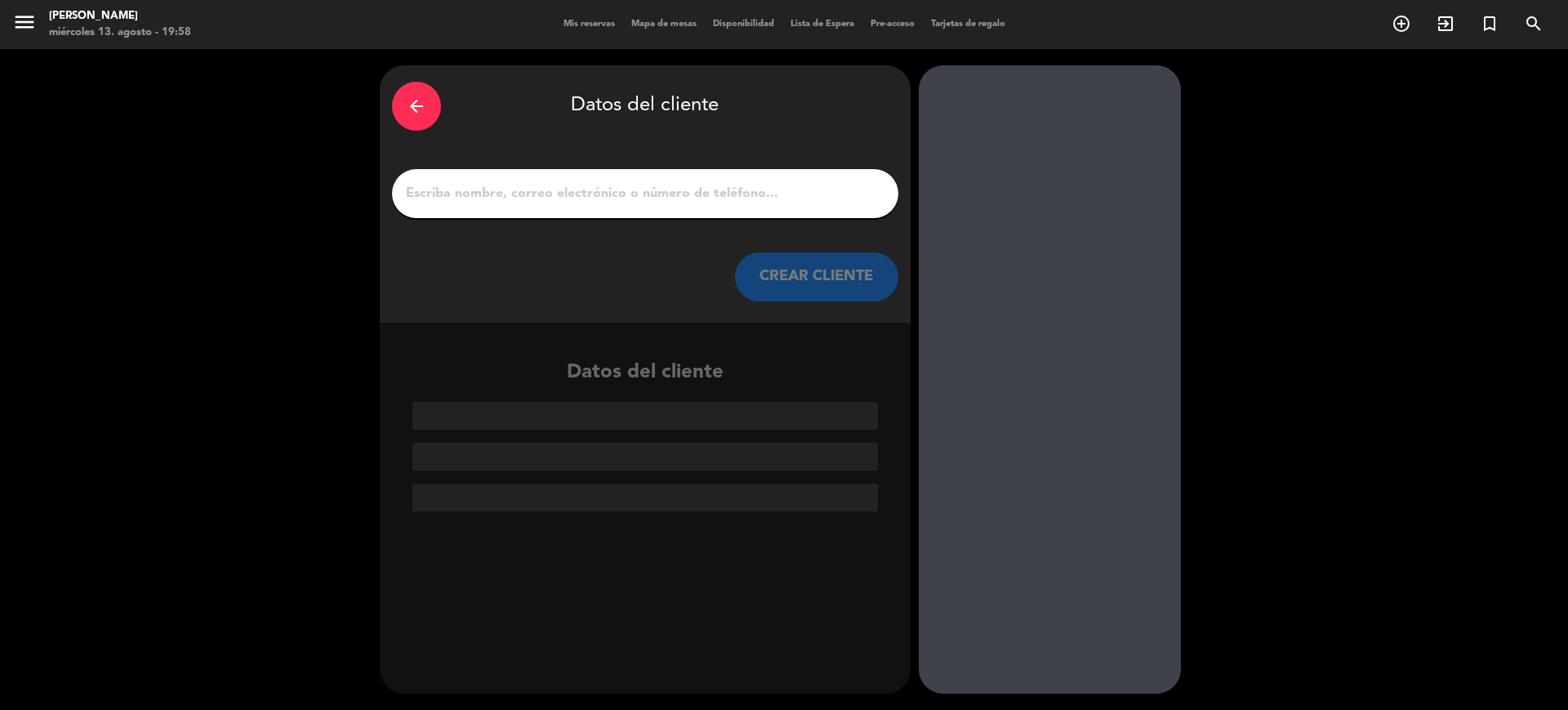
click at [399, 97] on div "arrow_back" at bounding box center [416, 106] width 49 height 49
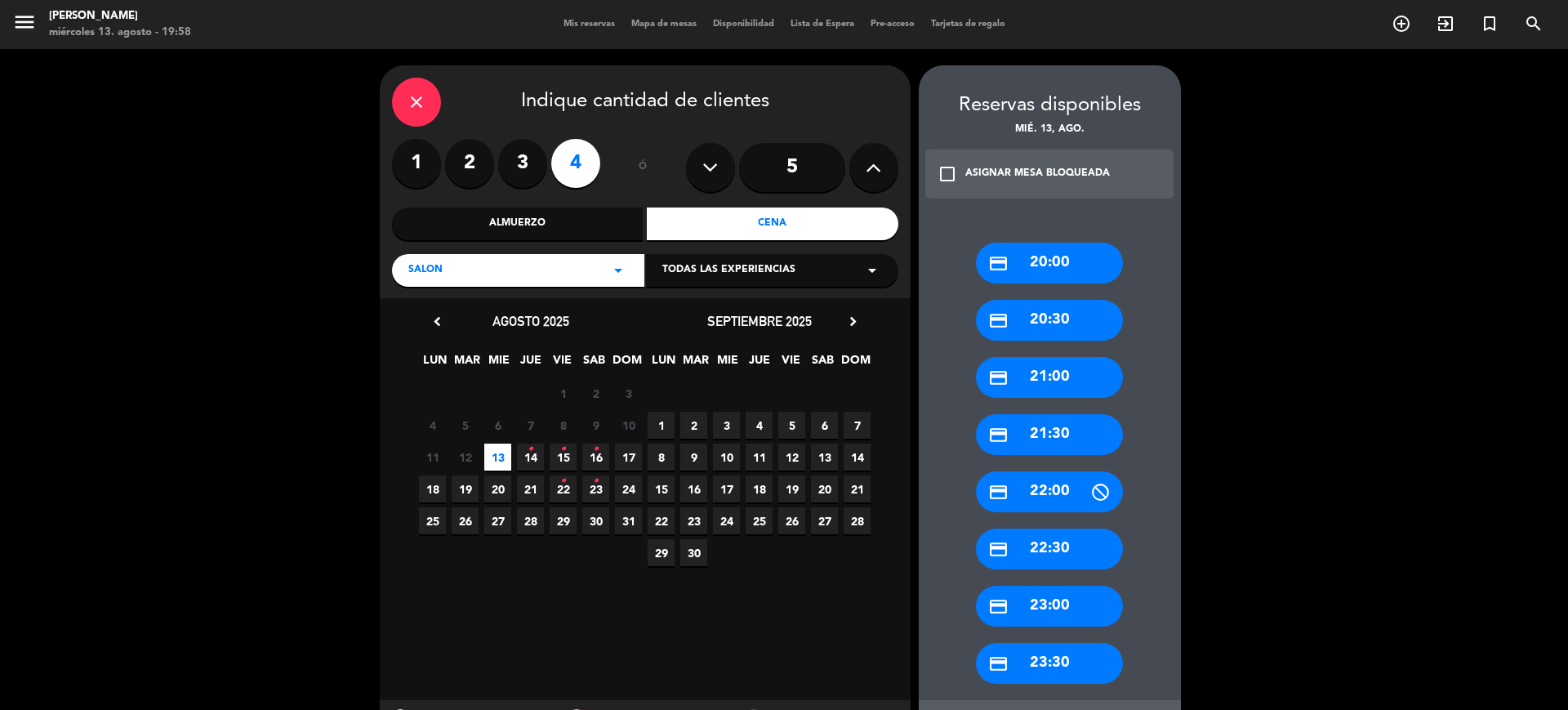
click at [406, 99] on icon "close" at bounding box center [416, 102] width 20 height 20
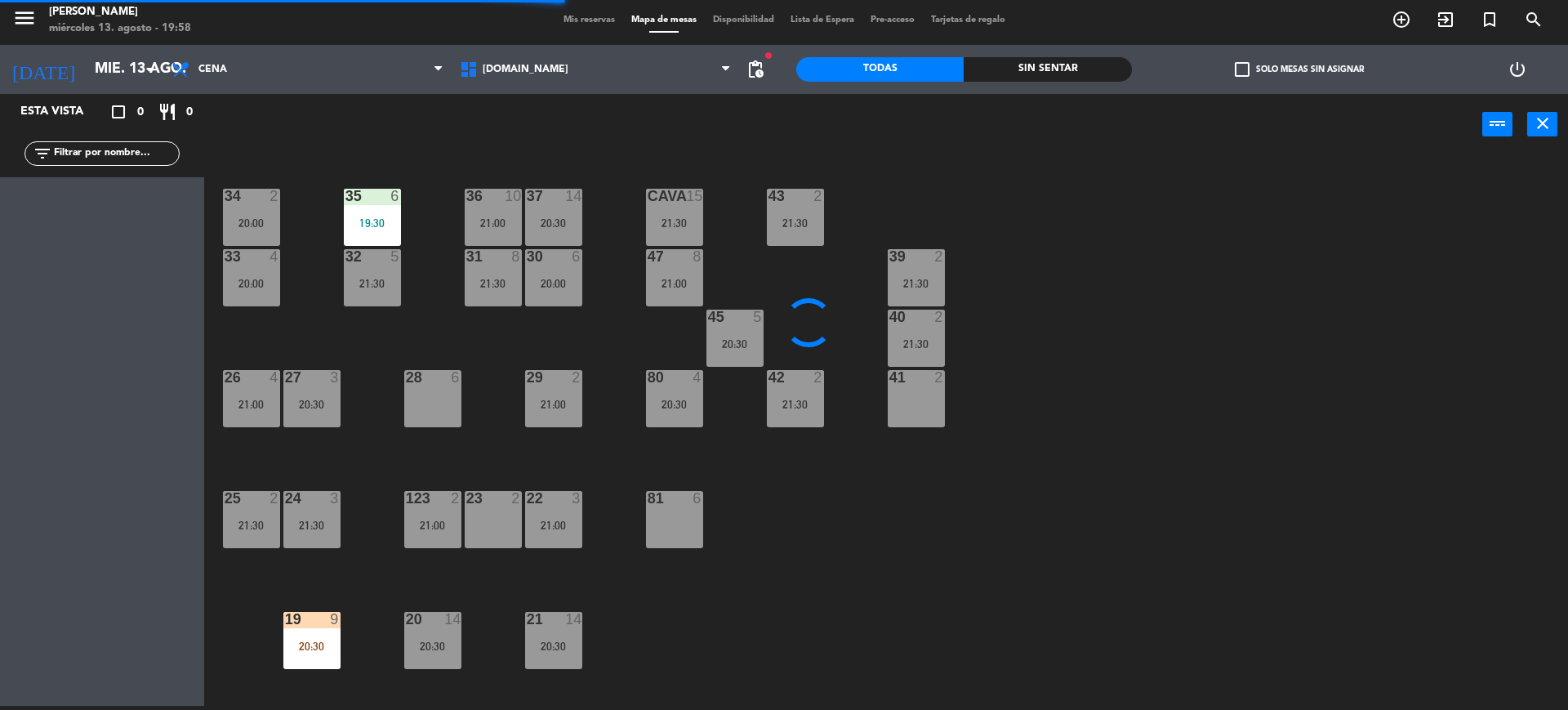
click at [163, 151] on input "text" at bounding box center [115, 154] width 127 height 18
type input "yasm"
click at [178, 397] on div "Esta vista crop_square 0 restaurant 0 filter_list yasm" at bounding box center [102, 399] width 205 height 612
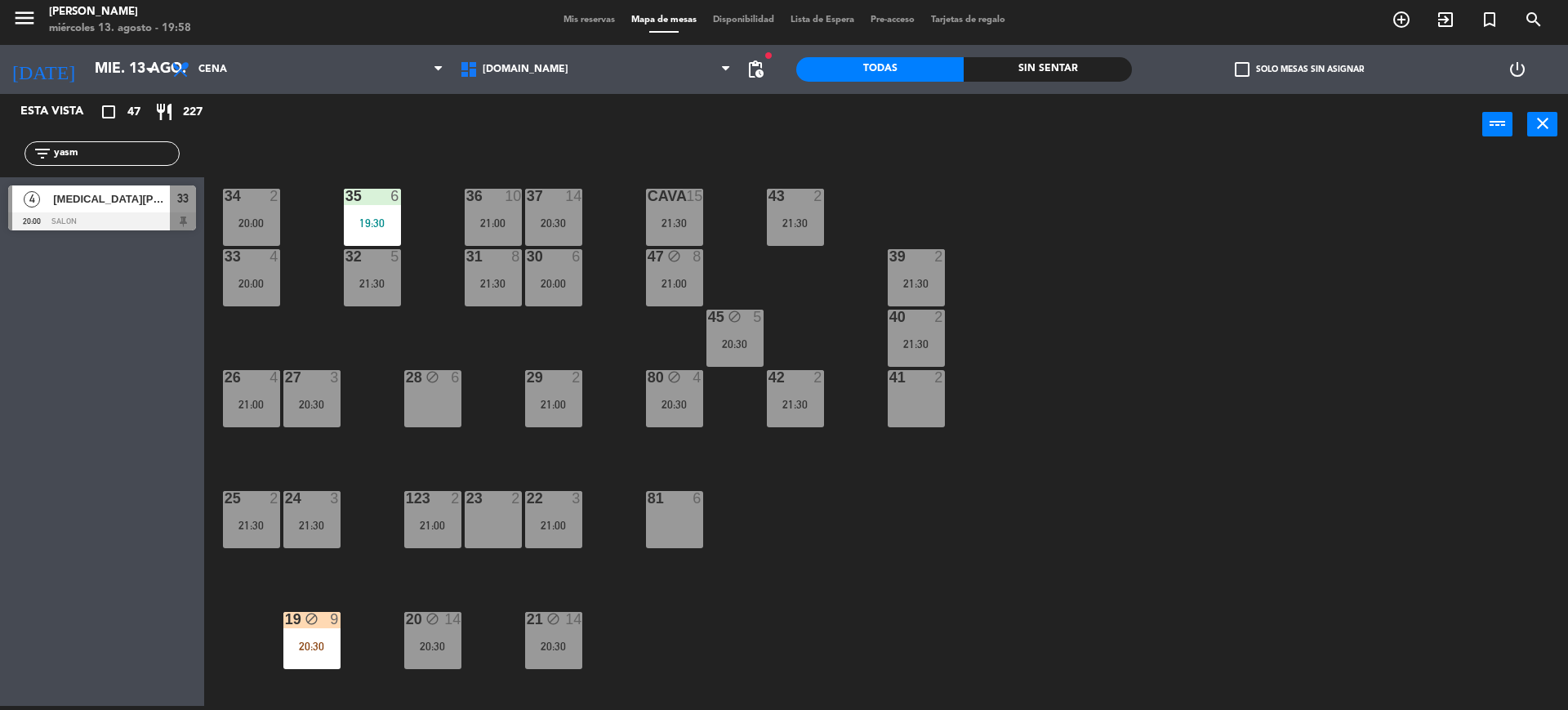
click at [148, 213] on div "[MEDICAL_DATA][PERSON_NAME]" at bounding box center [111, 199] width 119 height 27
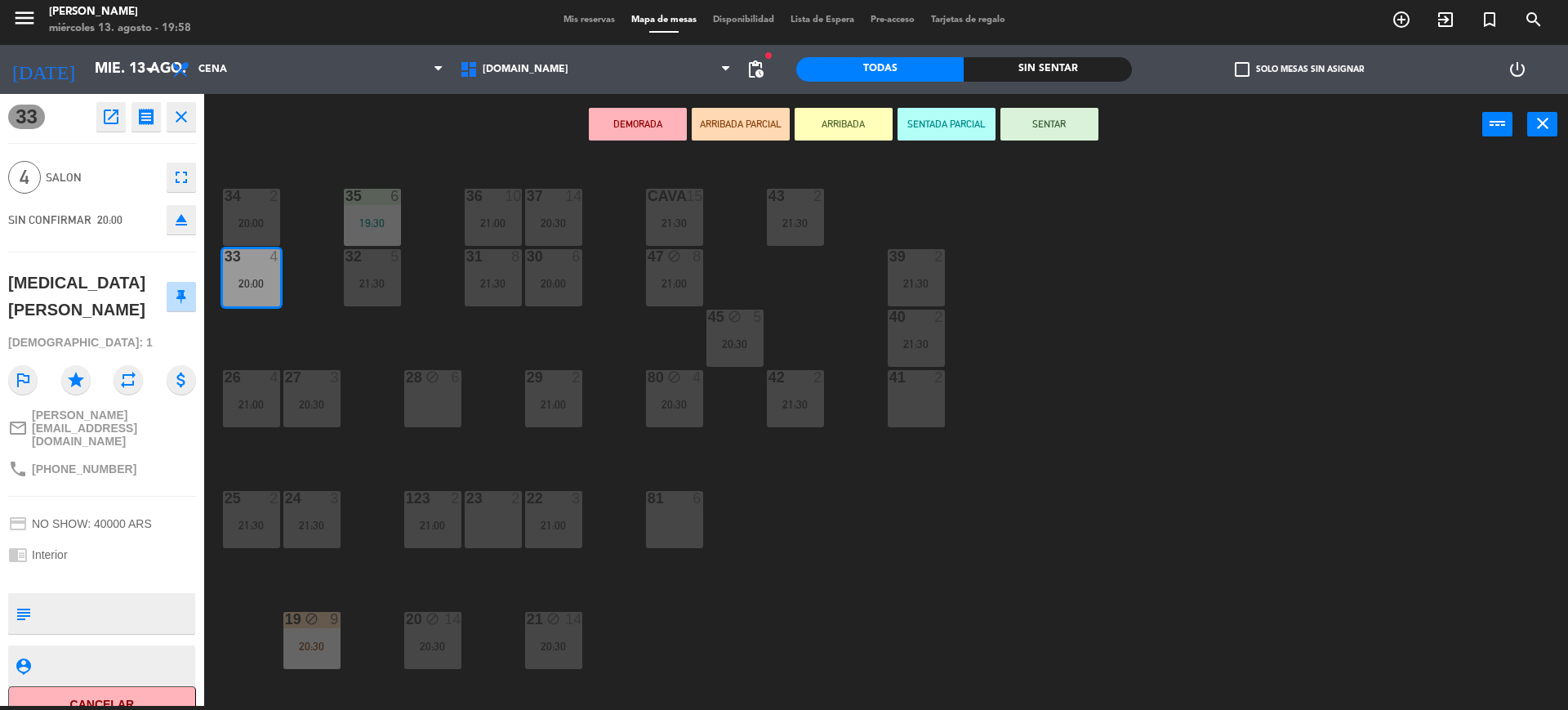
click at [776, 123] on button "ARRIBADA PARCIAL" at bounding box center [741, 124] width 98 height 33
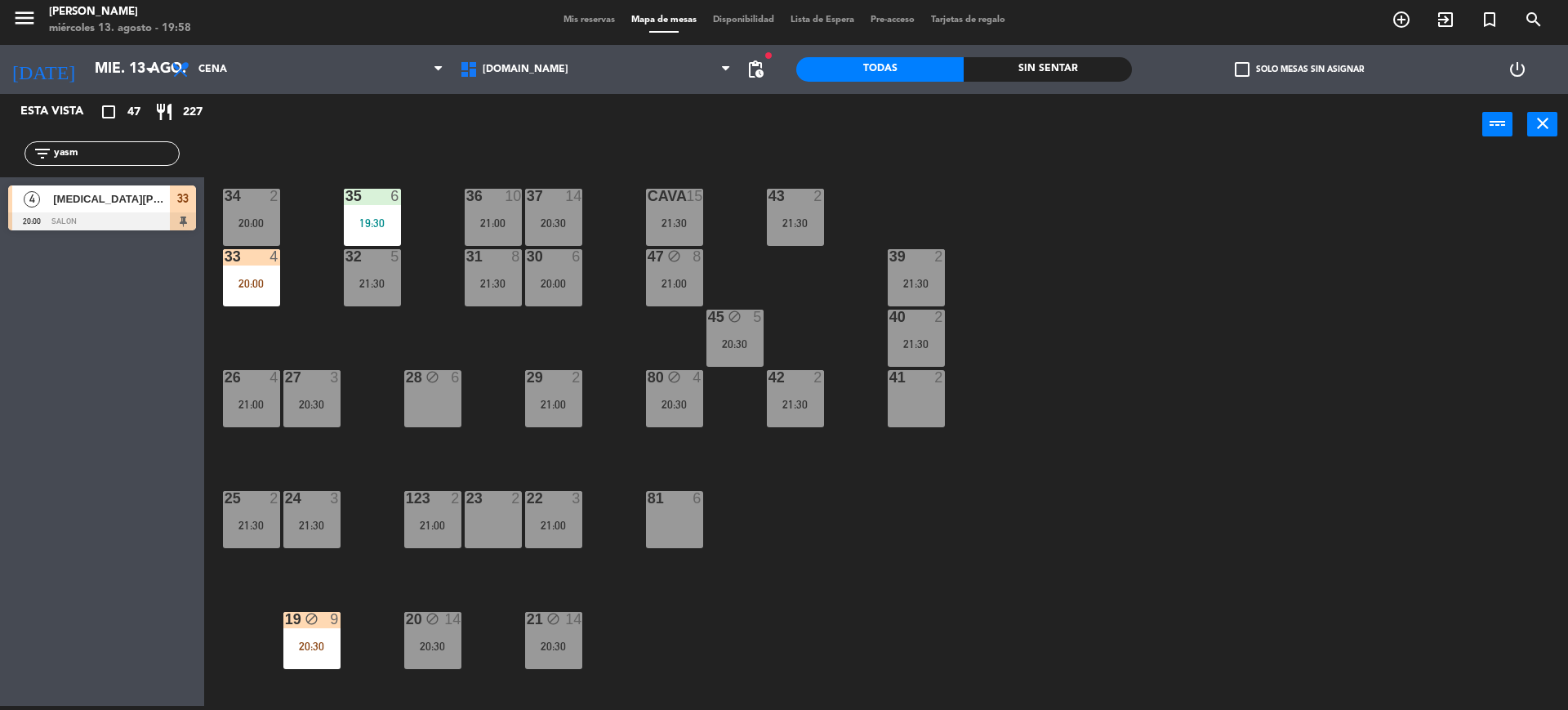
drag, startPoint x: 123, startPoint y: 160, endPoint x: 0, endPoint y: 177, distance: 124.2
click at [0, 177] on div "filter_list yasm" at bounding box center [102, 153] width 205 height 47
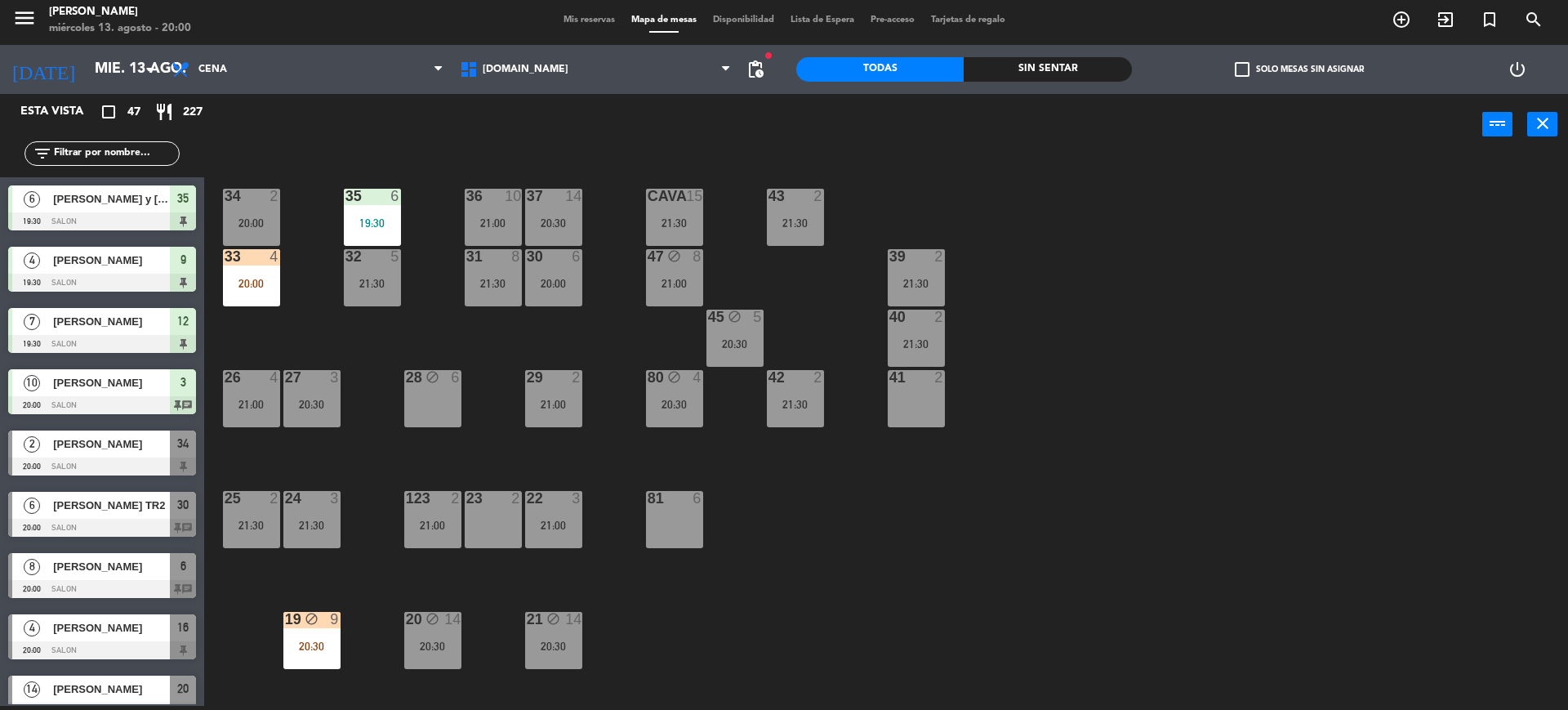
drag, startPoint x: 1440, startPoint y: 411, endPoint x: 721, endPoint y: 309, distance: 726.2
click at [1429, 406] on div "34 2 20:00 35 6 19:30 36 10 21:00 43 2 21:30 37 14 20:30 CAVA 15 21:30 33 4 20:…" at bounding box center [893, 434] width 1348 height 550
click at [264, 307] on div "33 4 20:00" at bounding box center [251, 278] width 57 height 57
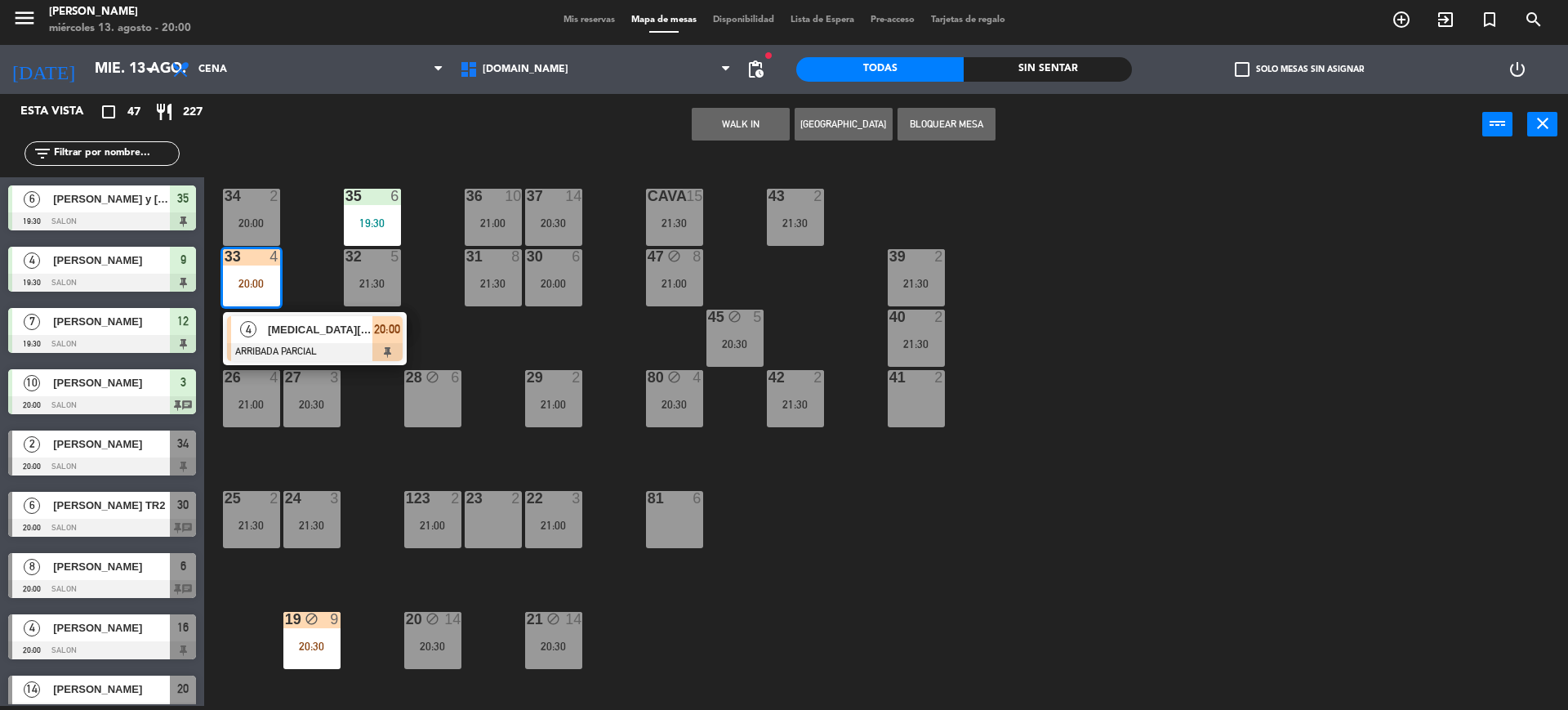
click at [332, 338] on span "[MEDICAL_DATA][PERSON_NAME]" at bounding box center [319, 330] width 105 height 17
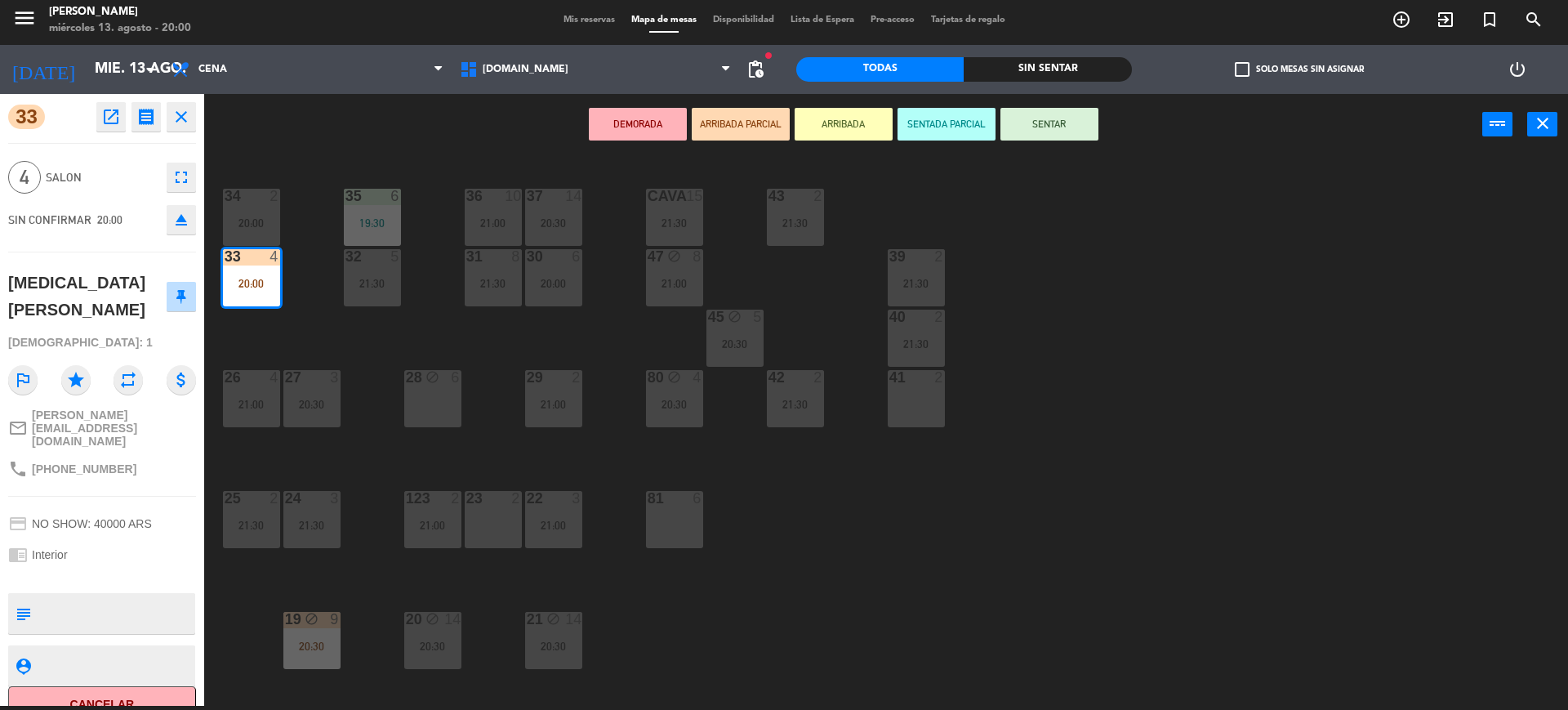
click at [1054, 141] on button "SENTAR" at bounding box center [1049, 124] width 98 height 33
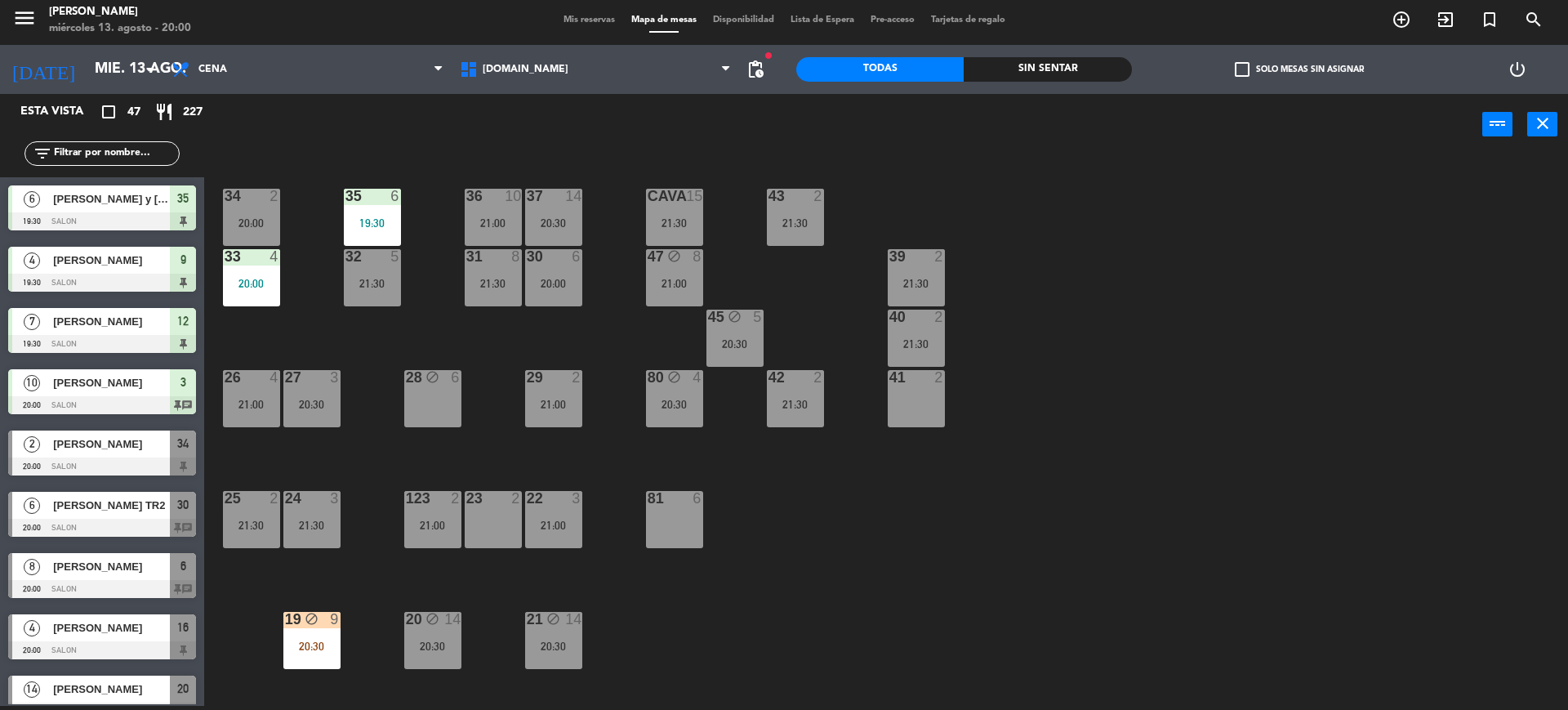
scroll to position [892, 0]
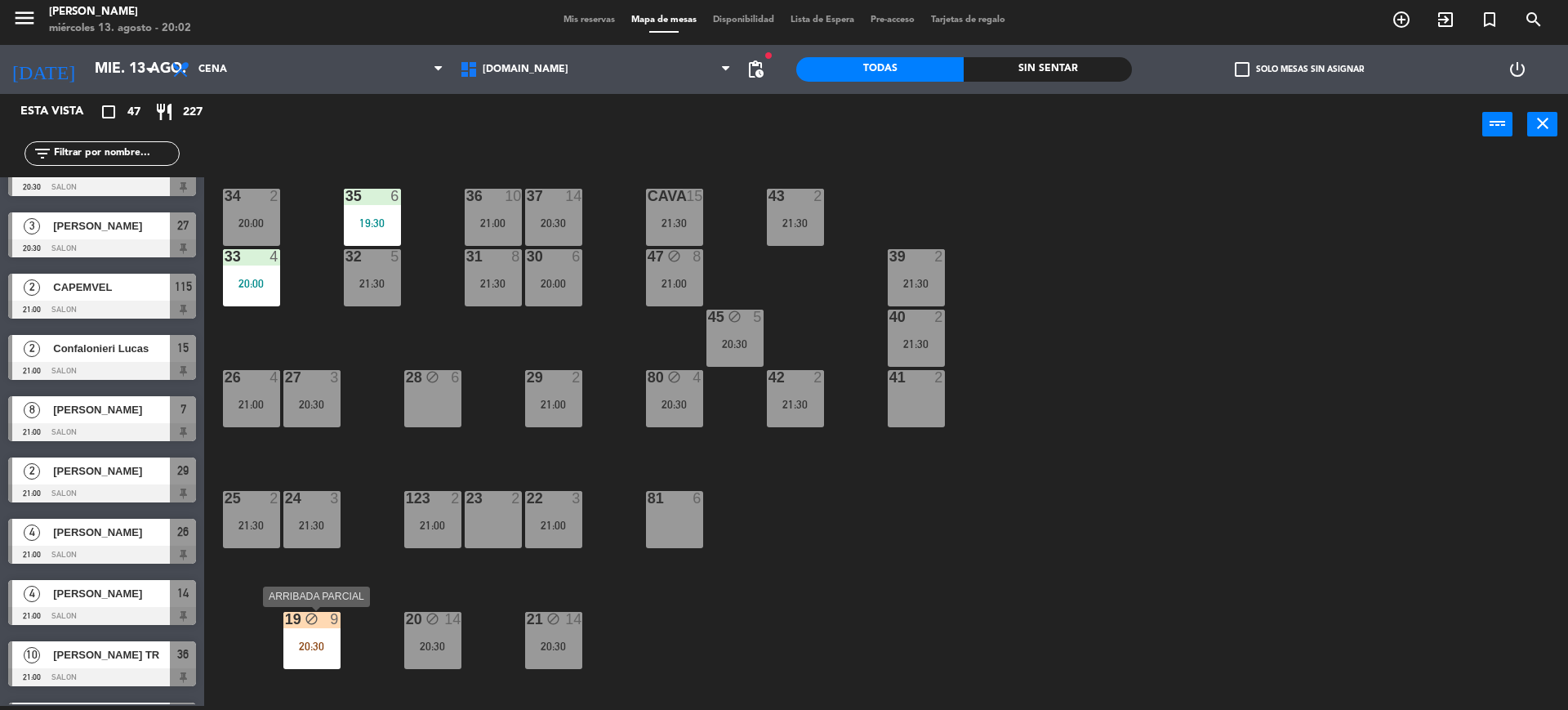
click at [307, 638] on div "19 block 9 20:30" at bounding box center [311, 640] width 57 height 57
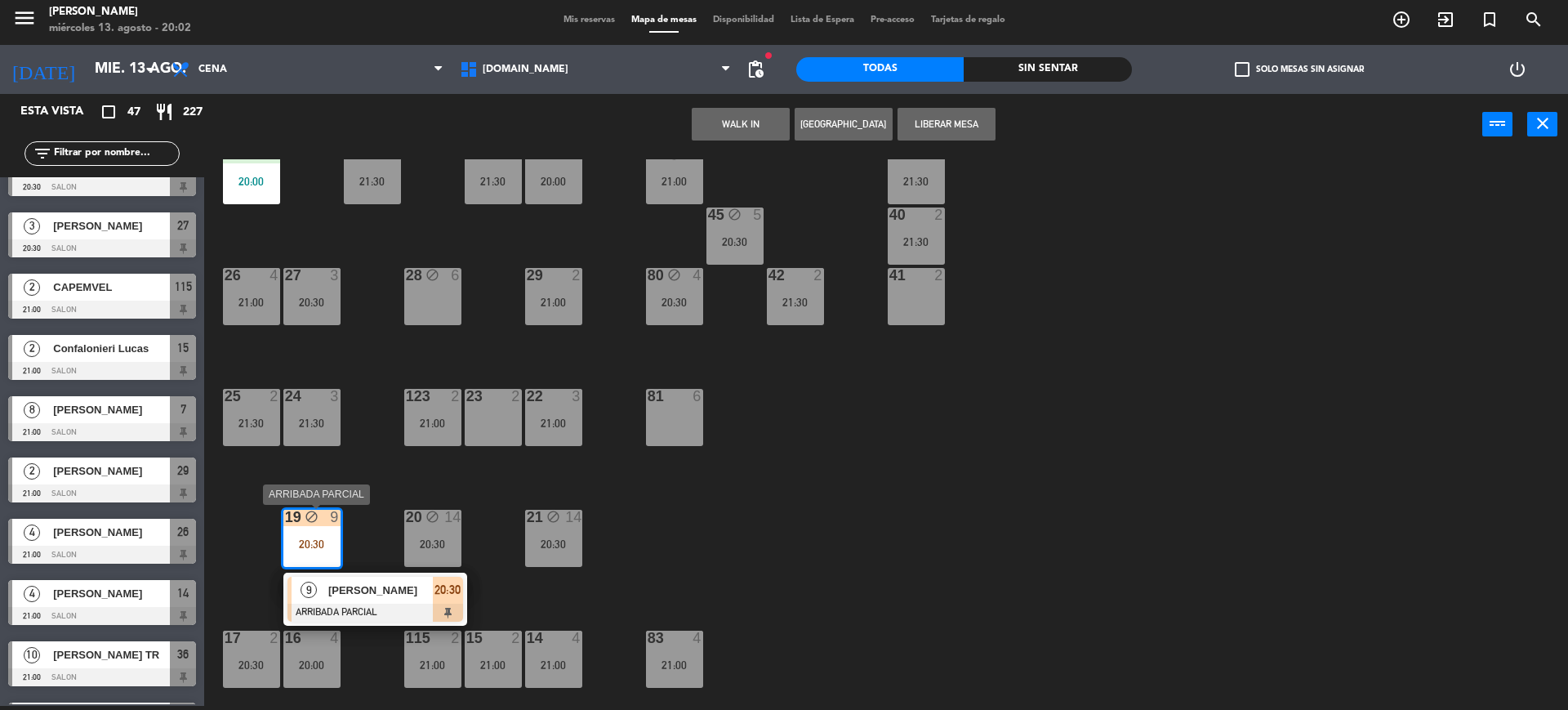
click at [374, 604] on div at bounding box center [375, 613] width 176 height 18
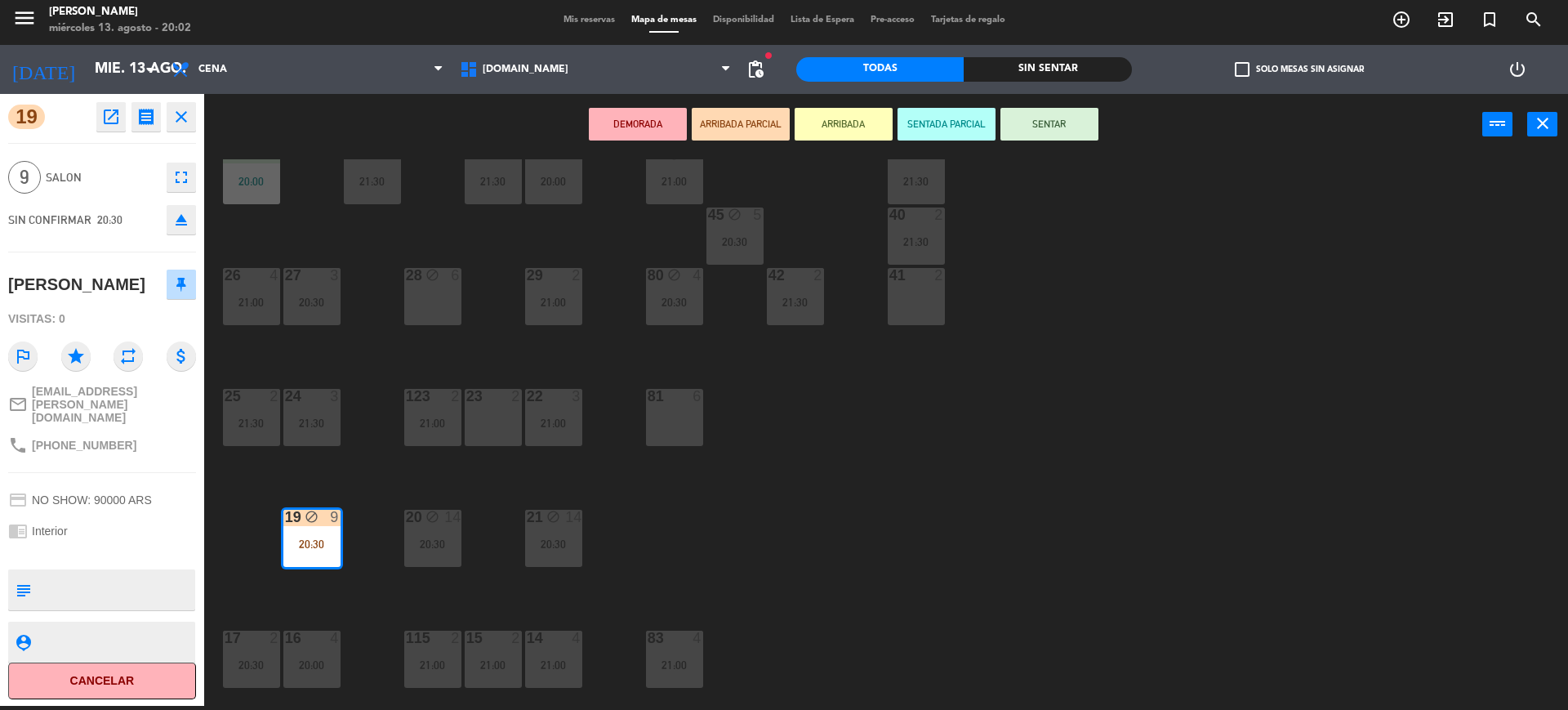
click at [1045, 137] on button "SENTAR" at bounding box center [1049, 124] width 98 height 33
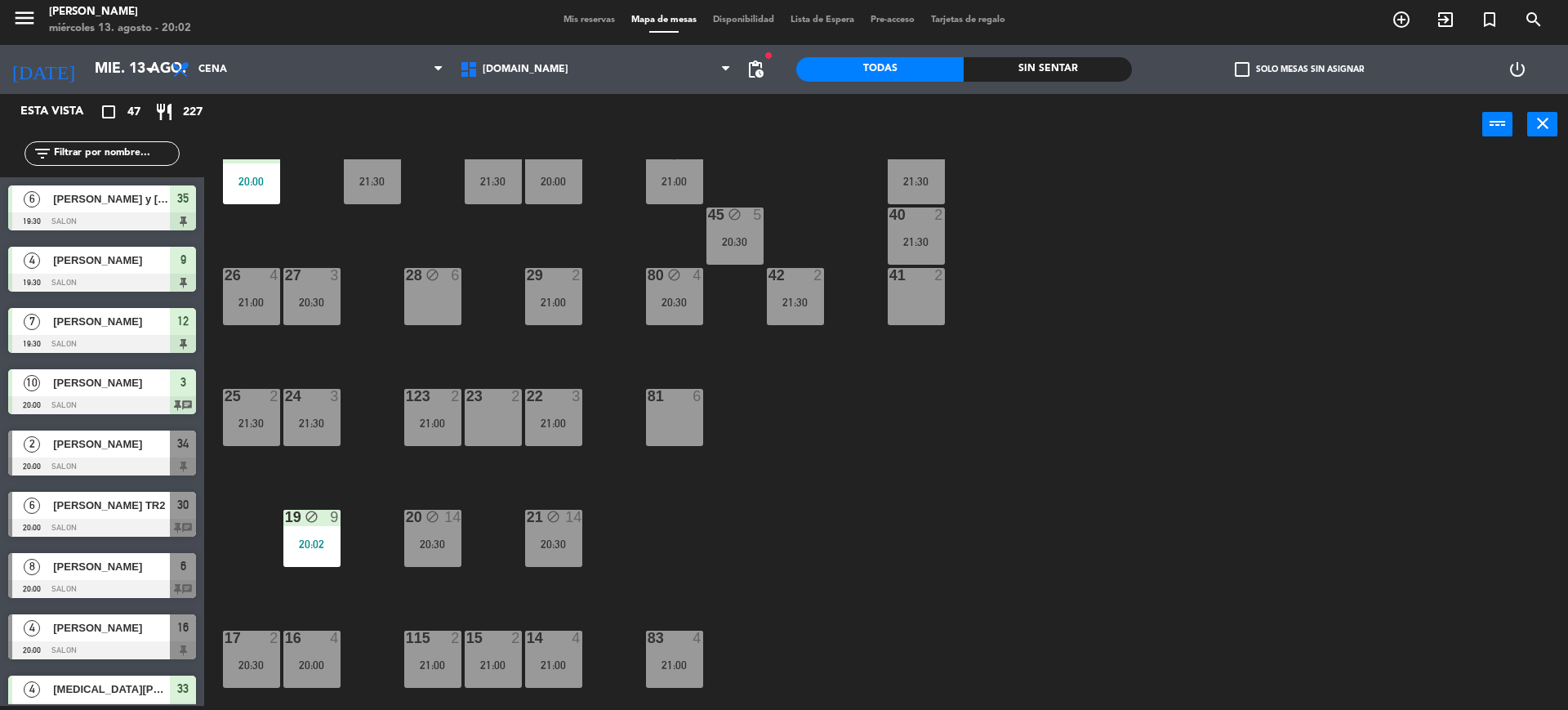
scroll to position [954, 0]
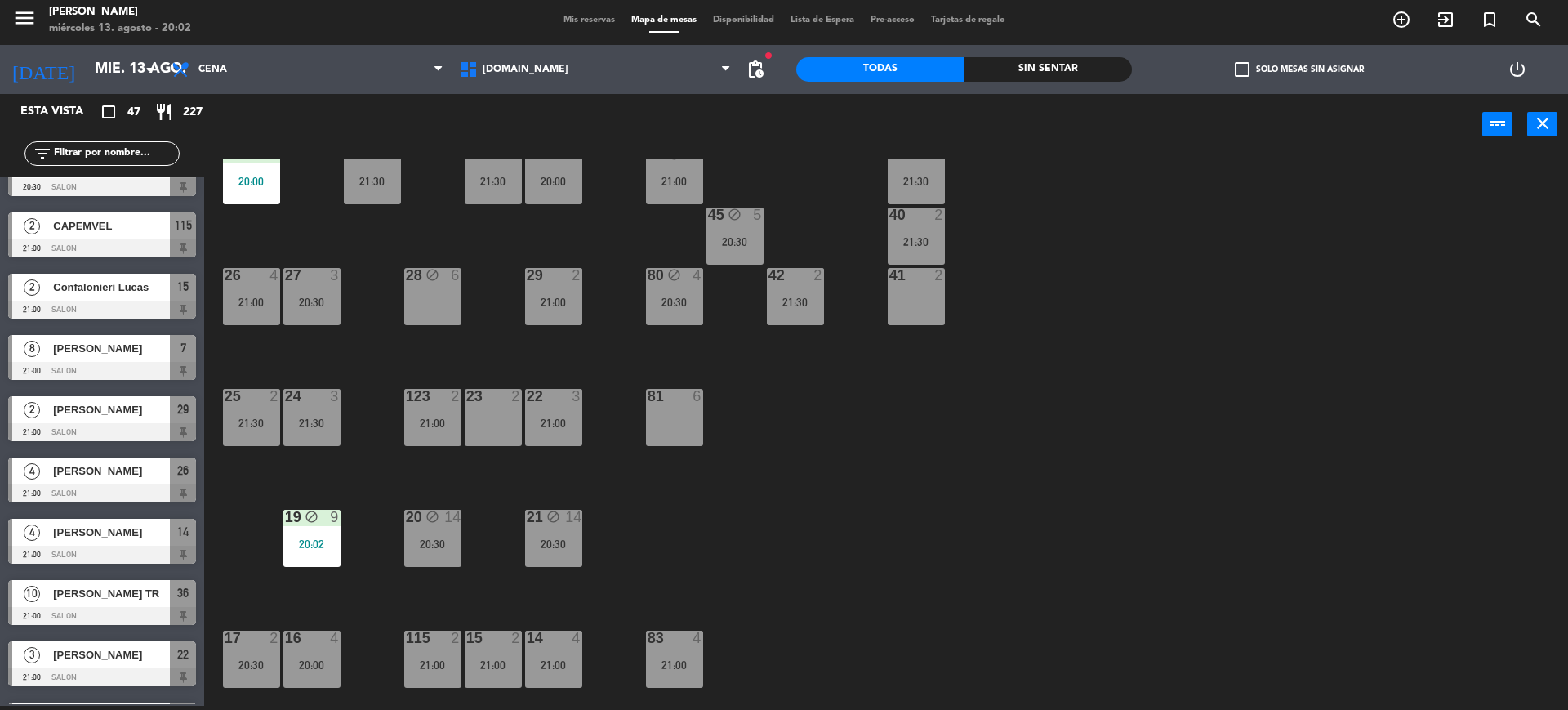
click at [1043, 122] on div "power_input close" at bounding box center [843, 125] width 1278 height 62
click at [152, 160] on input "text" at bounding box center [115, 154] width 127 height 18
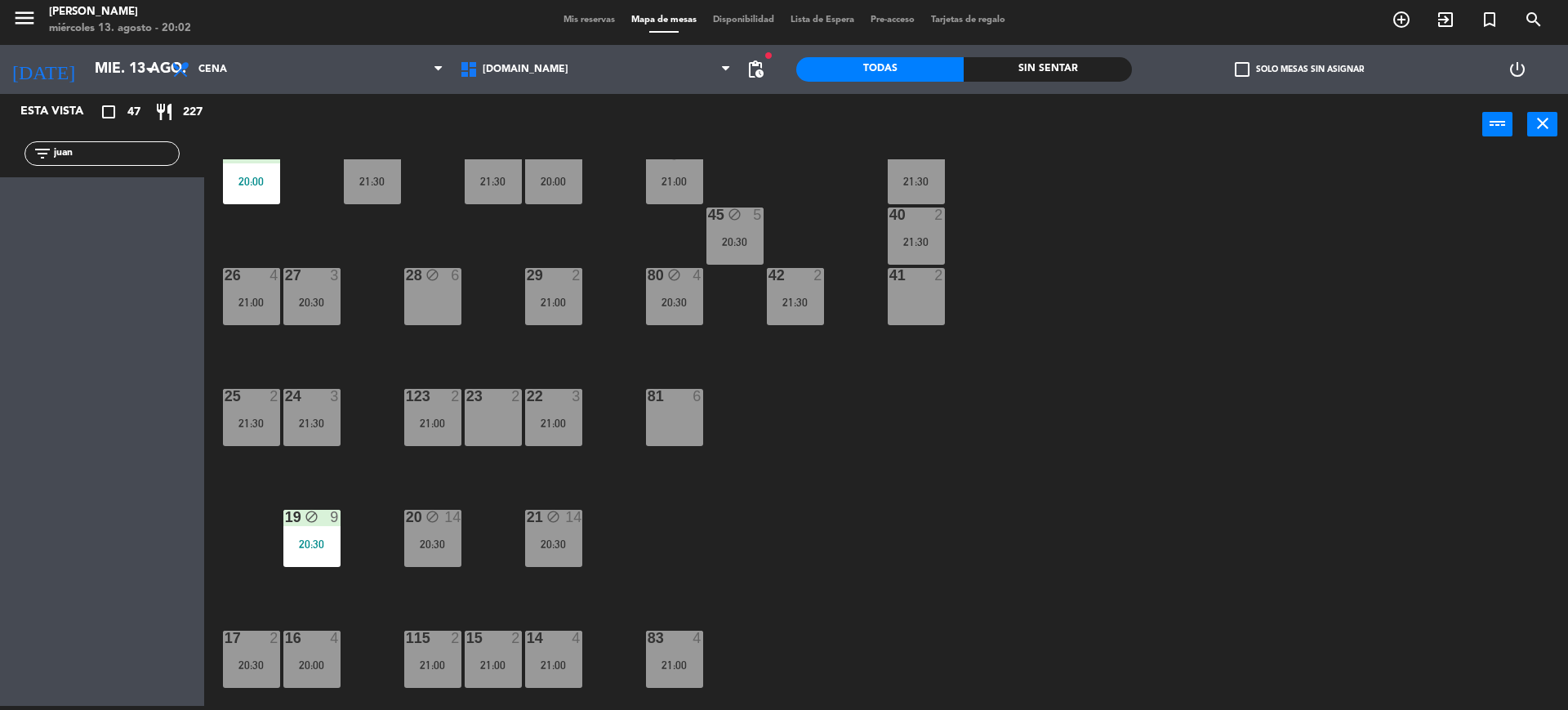
drag, startPoint x: 152, startPoint y: 160, endPoint x: 0, endPoint y: 160, distance: 152.0
click at [0, 160] on div "filter_list [PERSON_NAME]" at bounding box center [102, 153] width 205 height 47
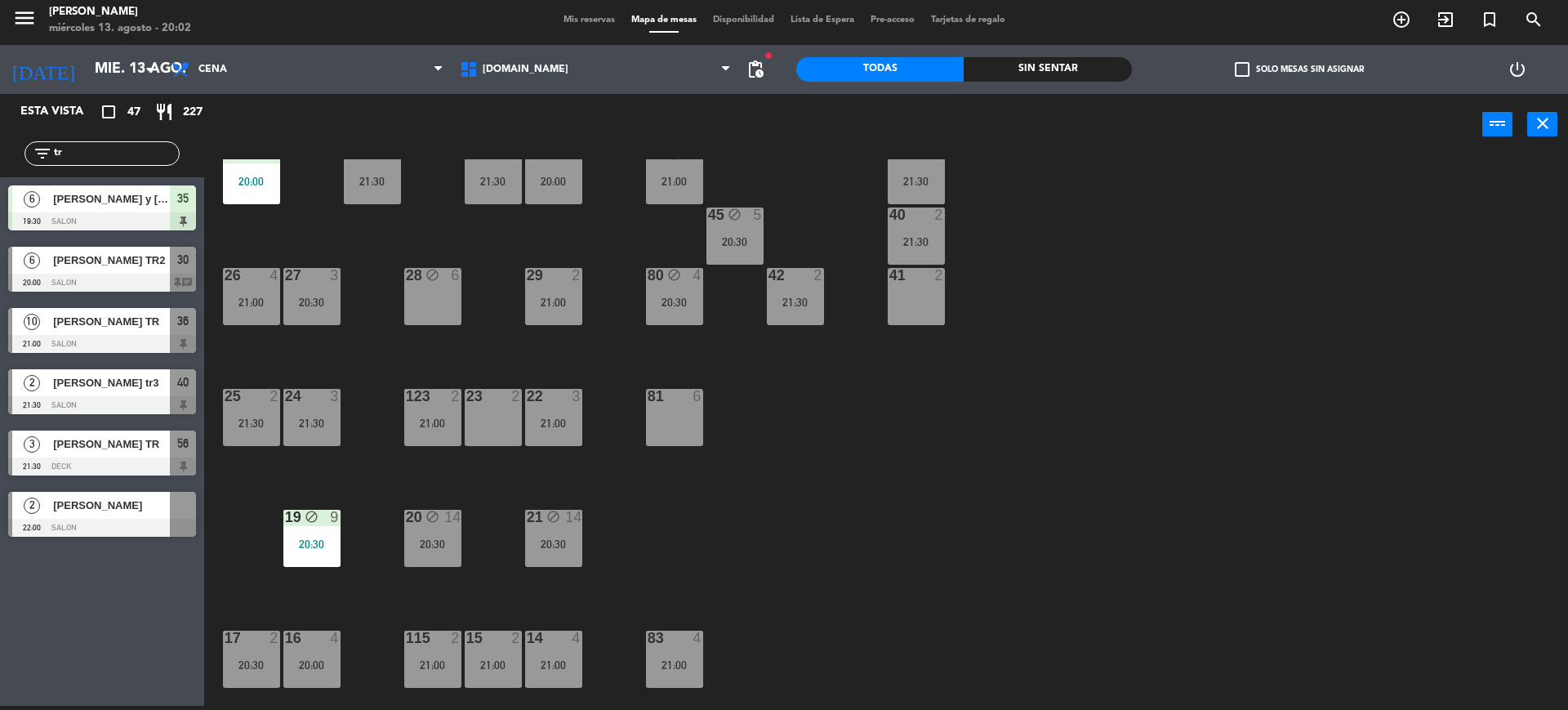
type input "t"
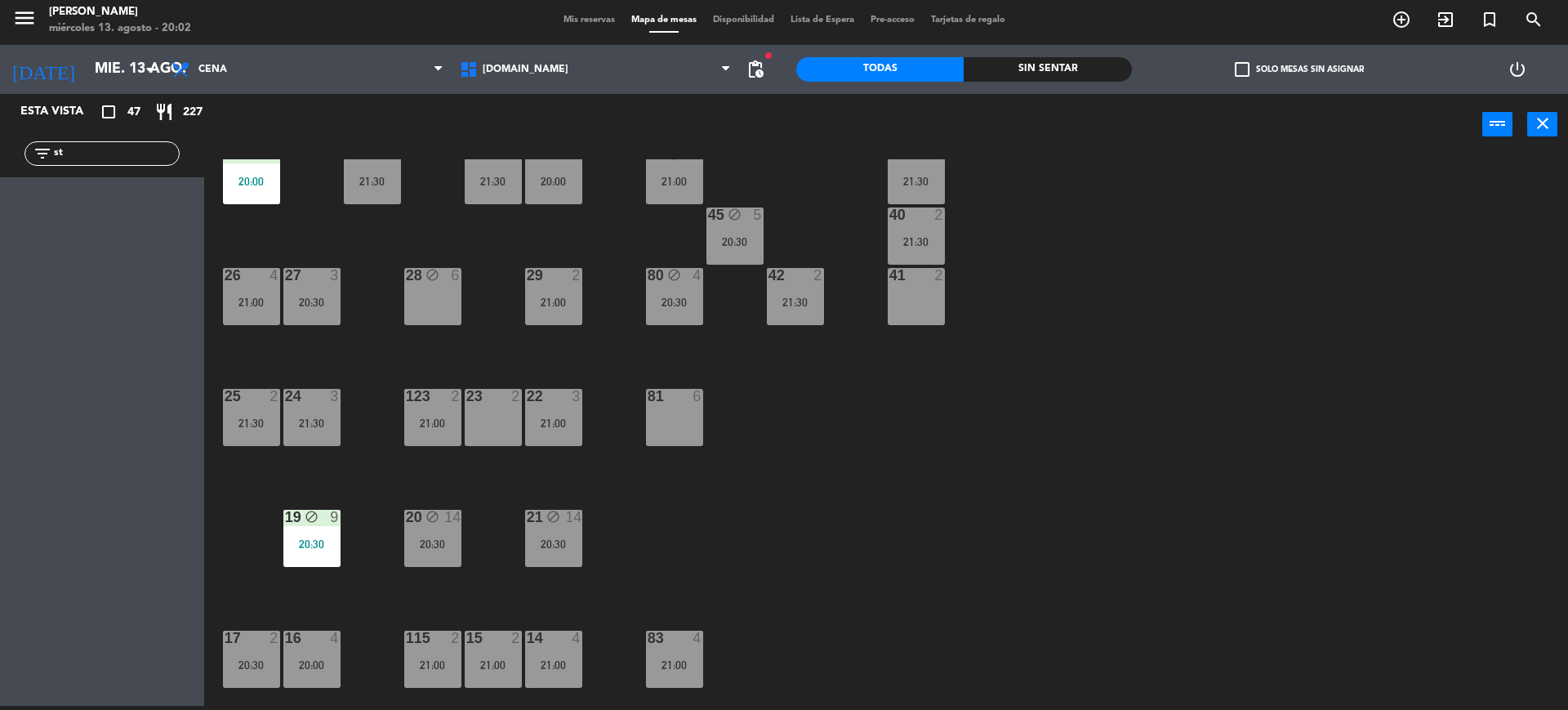
type input "s"
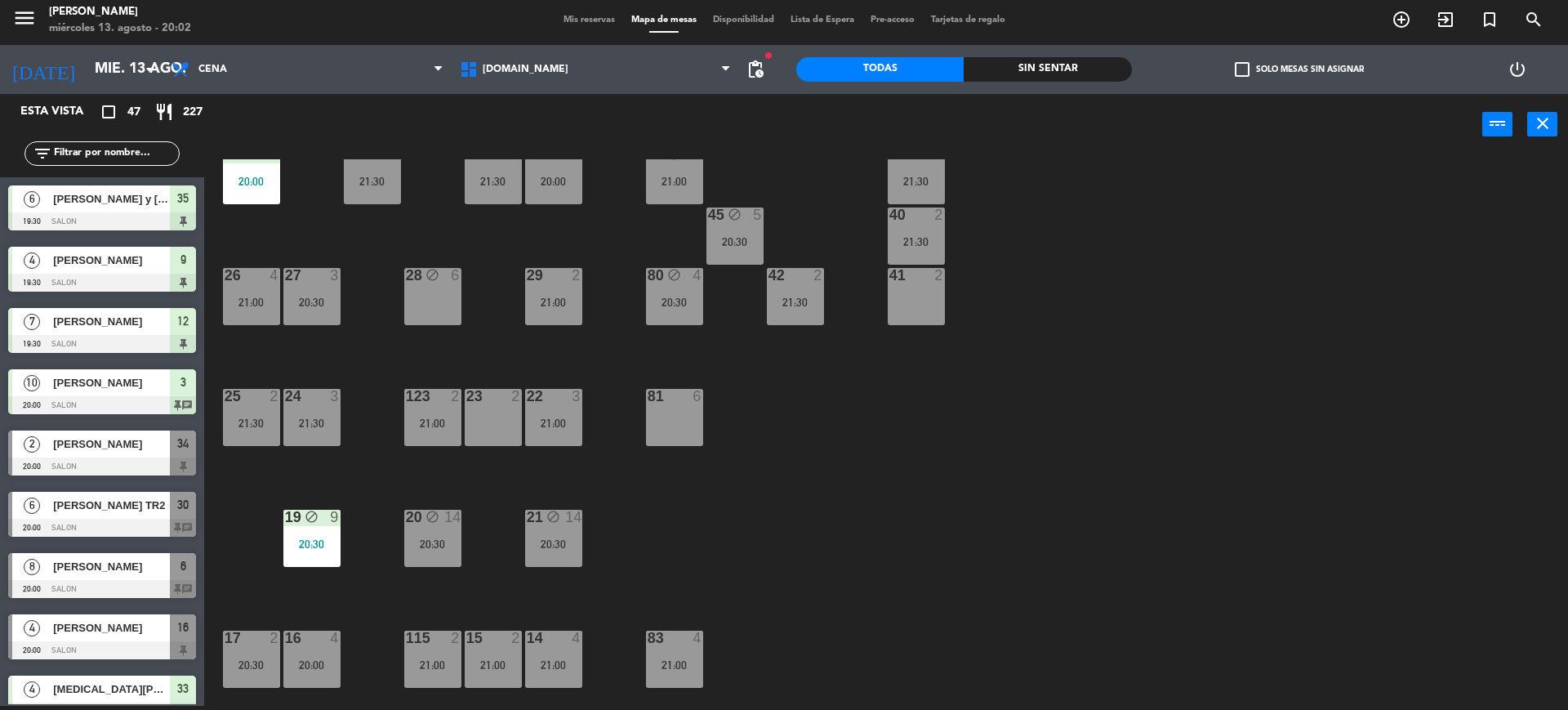
click at [1068, 67] on div "Sin sentar" at bounding box center [1047, 69] width 168 height 25
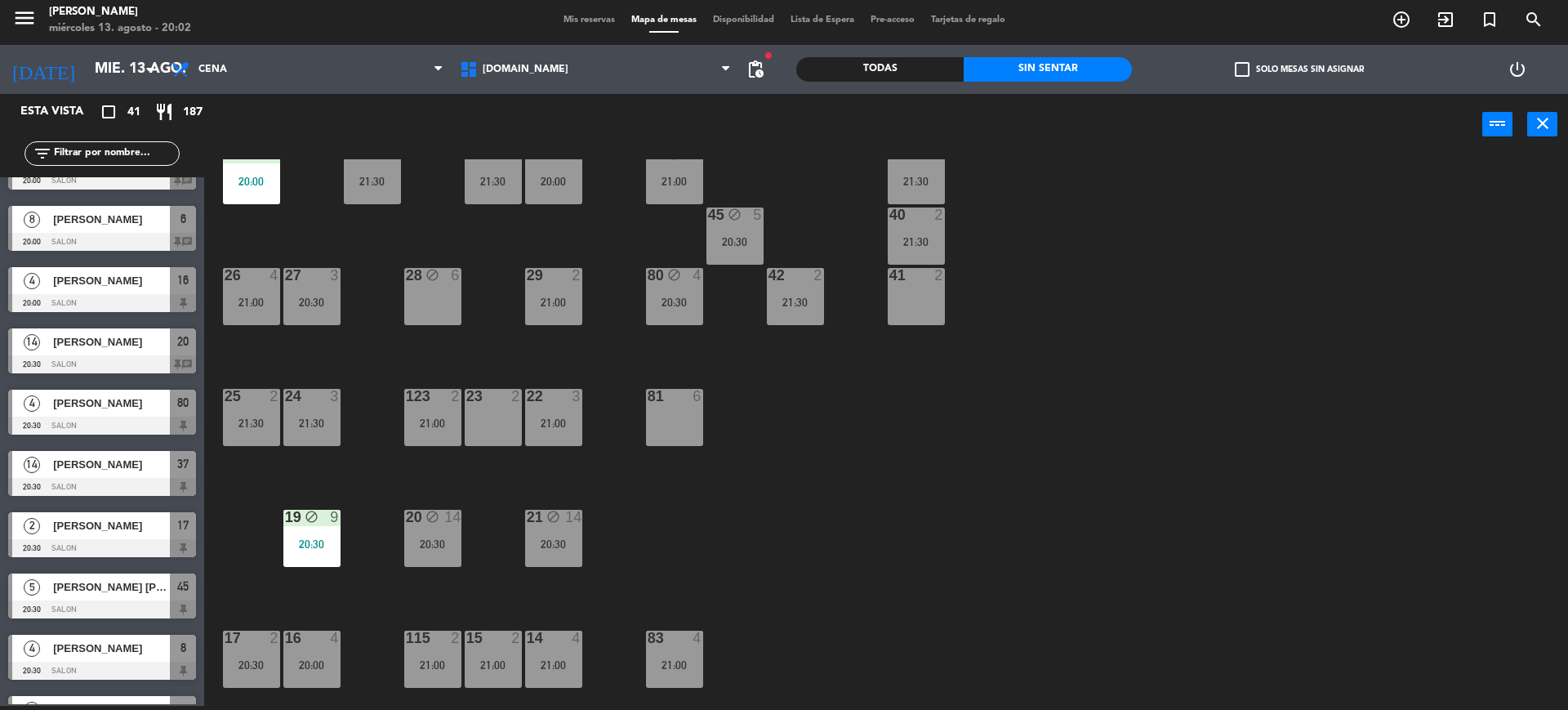
scroll to position [205, 0]
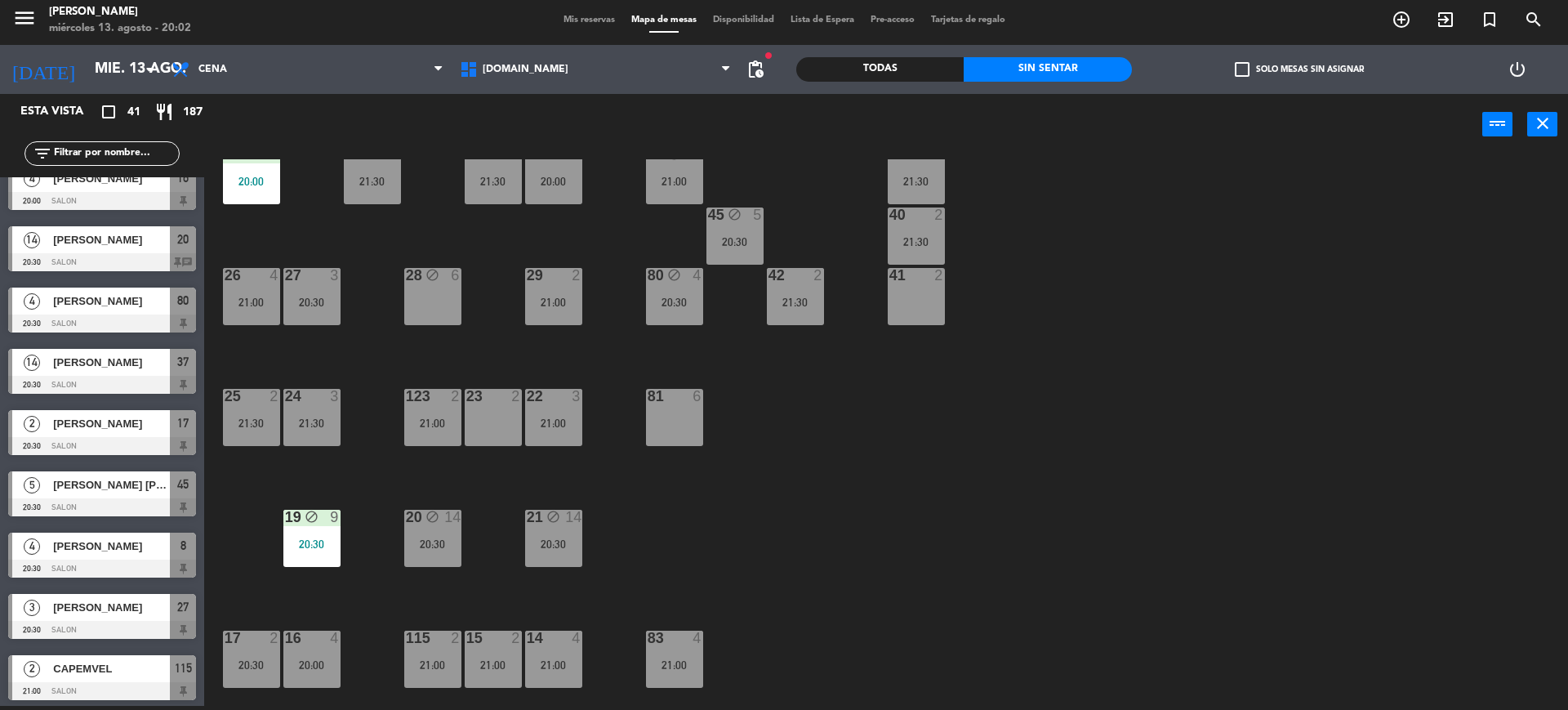
click at [345, 574] on div "34 2 20:00 35 6 19:30 36 10 21:00 43 2 21:30 37 14 20:30 CAVA 15 21:30 33 4 20:…" at bounding box center [893, 434] width 1348 height 550
click at [303, 555] on div "19 block 9 20:30" at bounding box center [311, 538] width 57 height 57
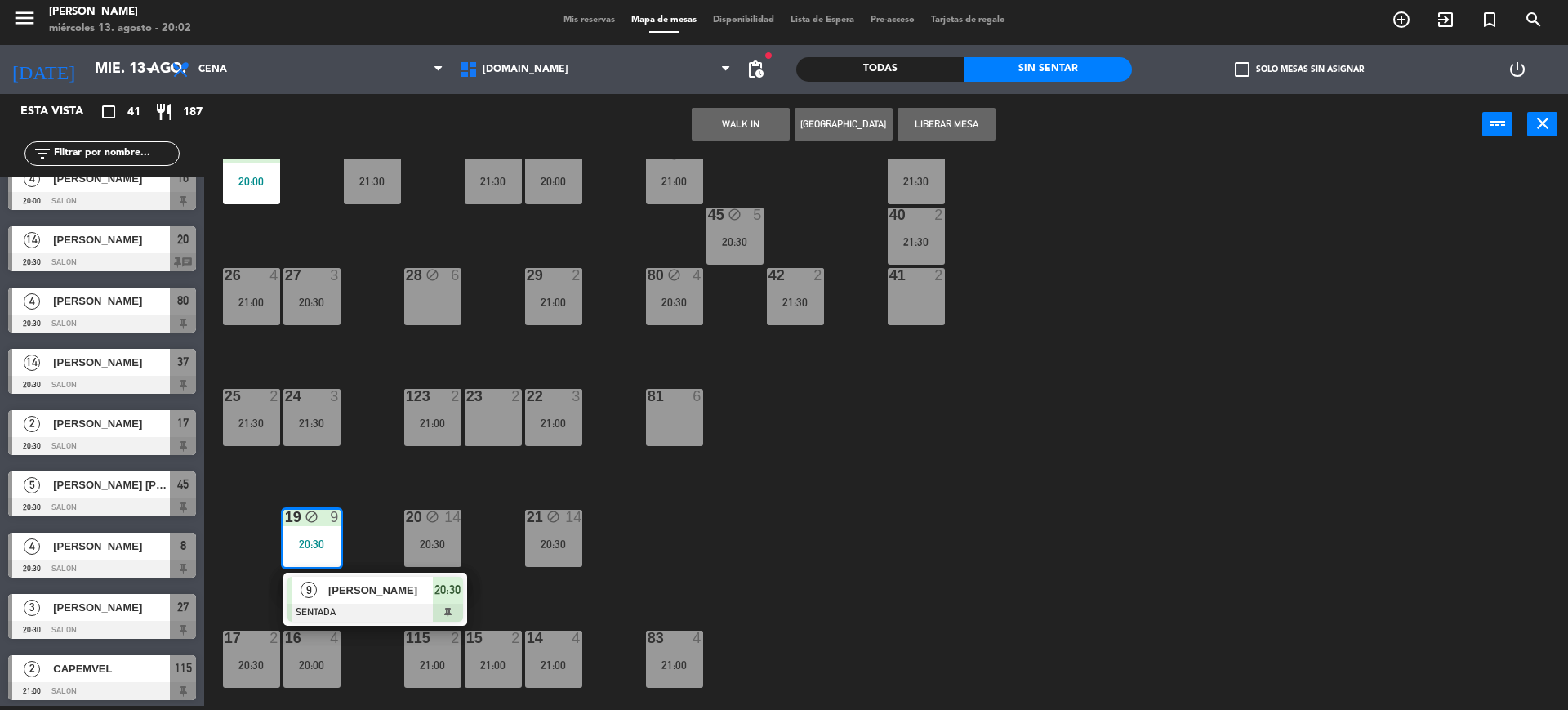
click at [342, 601] on div "[PERSON_NAME]" at bounding box center [379, 590] width 106 height 27
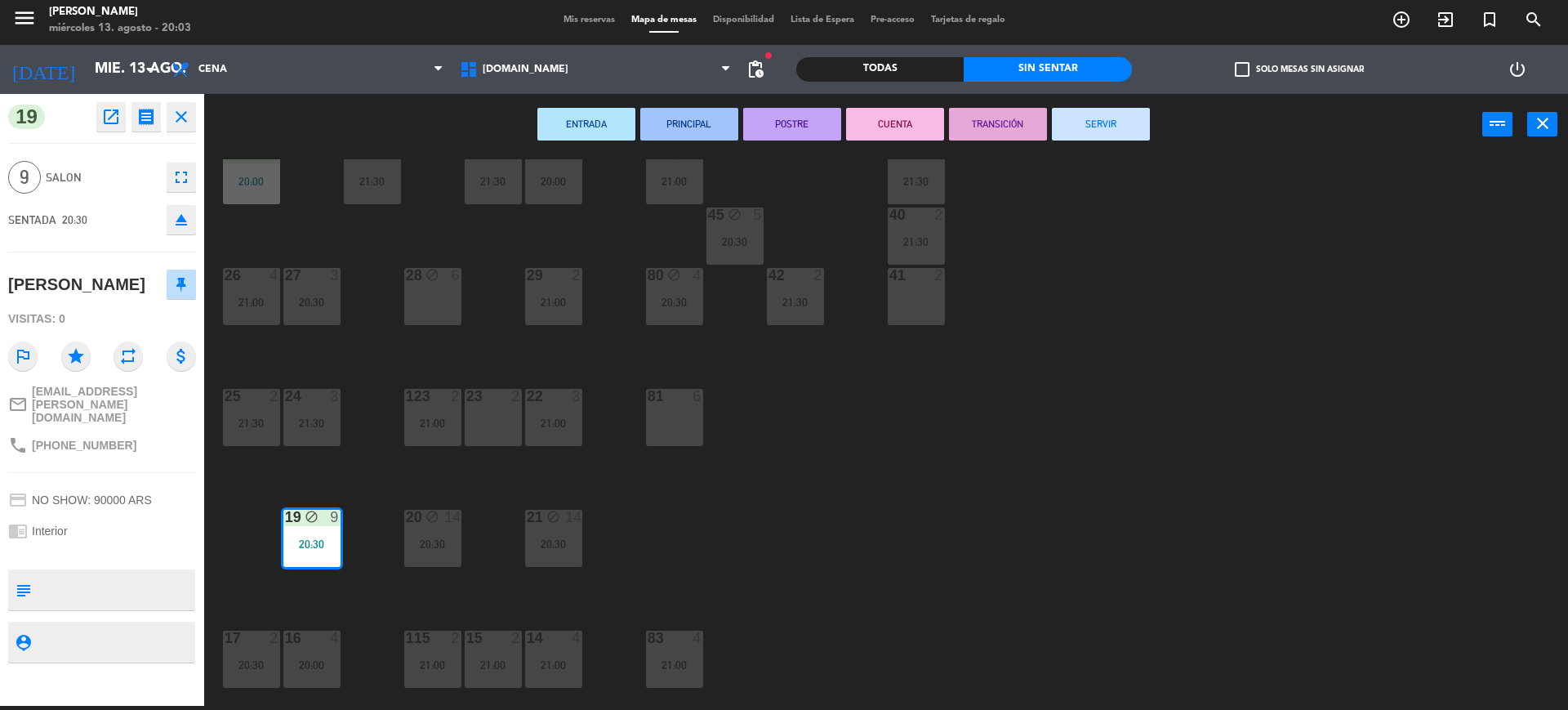
drag, startPoint x: 1239, startPoint y: 394, endPoint x: 1107, endPoint y: 221, distance: 217.6
click at [1236, 394] on div "34 2 20:00 35 6 19:30 36 10 21:00 43 2 21:30 37 14 20:30 CAVA 15 21:30 33 4 20:…" at bounding box center [893, 434] width 1348 height 550
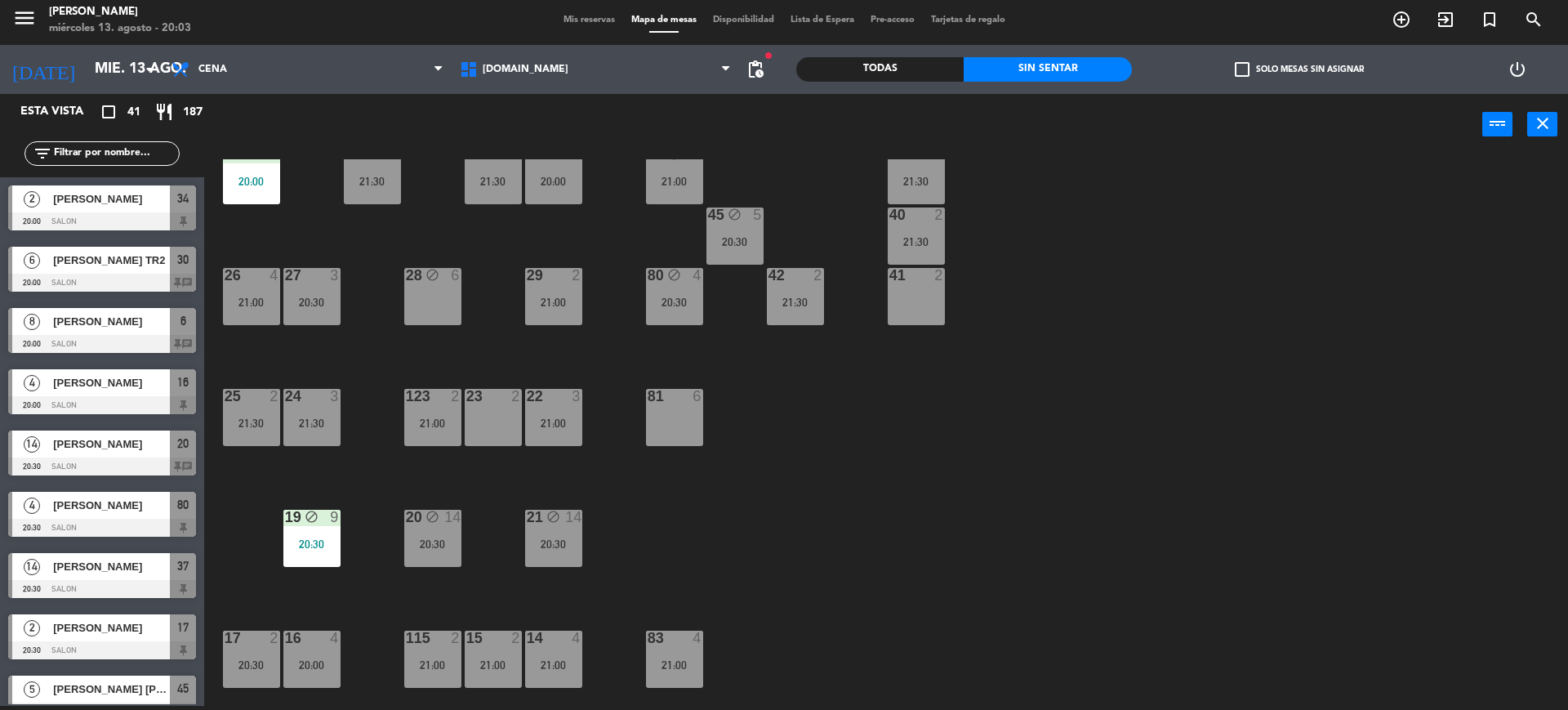
click at [1272, 72] on label "check_box_outline_blank Solo mesas sin asignar" at bounding box center [1299, 69] width 129 height 15
click at [1300, 70] on input "check_box_outline_blank Solo mesas sin asignar" at bounding box center [1300, 70] width 0 height 0
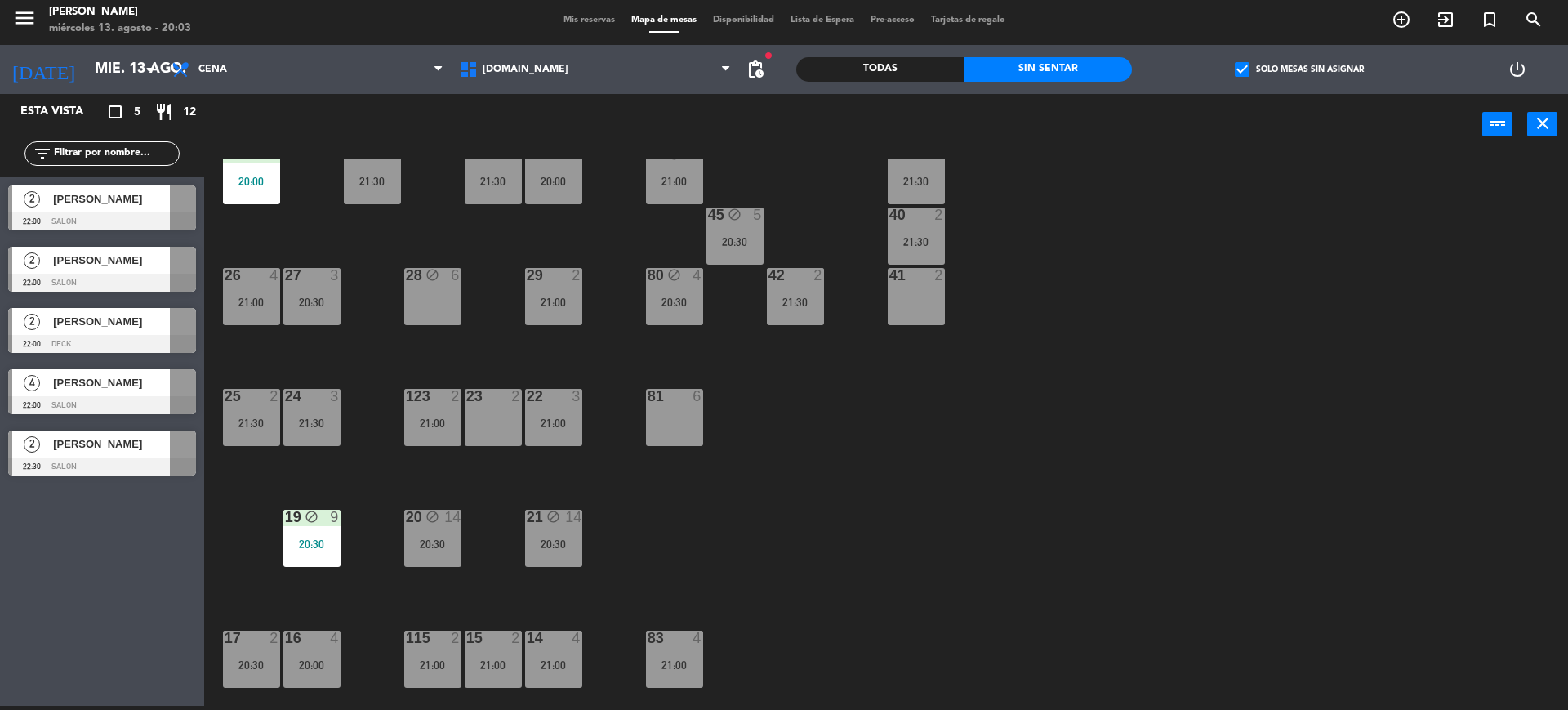
click at [1249, 62] on span "check_box" at bounding box center [1242, 69] width 15 height 15
click at [1300, 70] on input "check_box Solo mesas sin asignar" at bounding box center [1300, 70] width 0 height 0
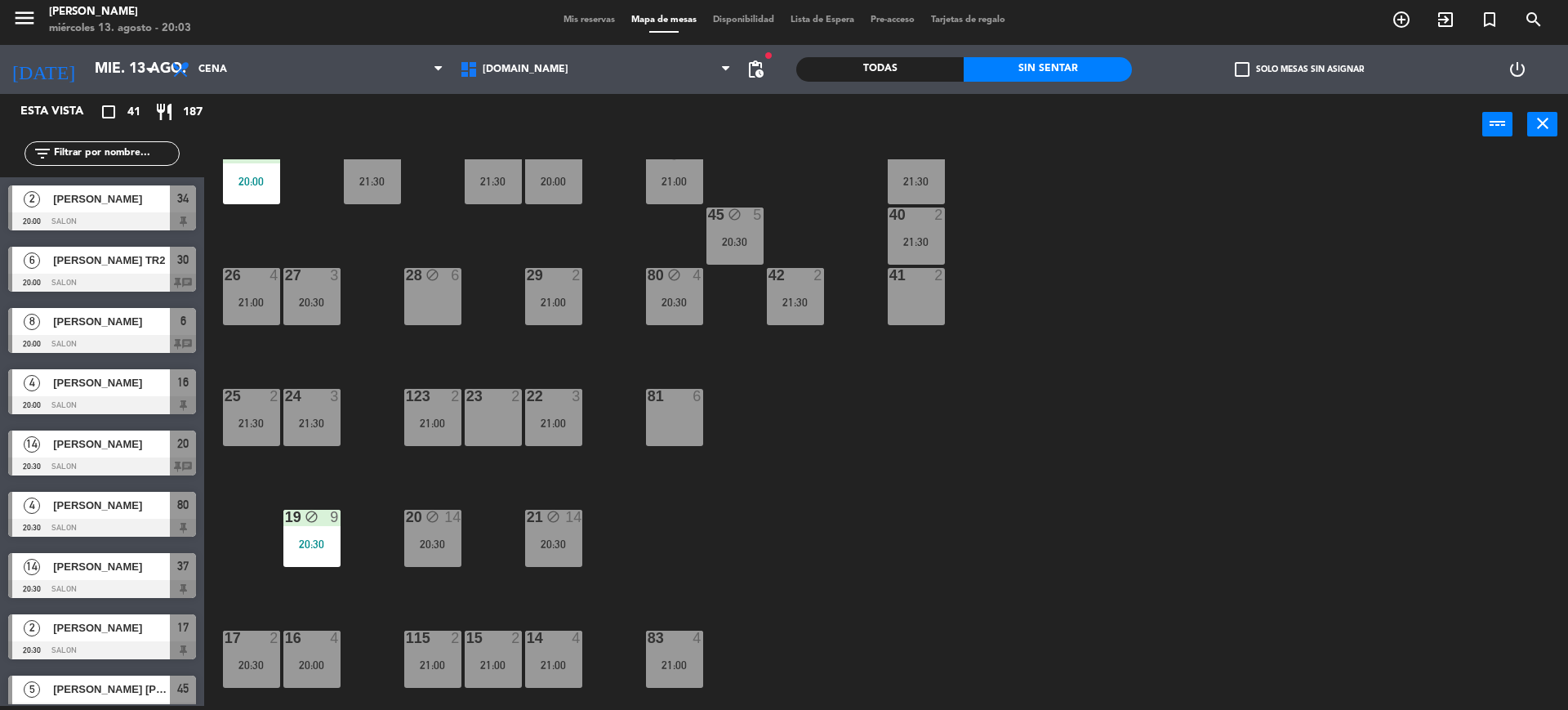
click at [92, 153] on input "text" at bounding box center [115, 154] width 127 height 18
click at [133, 154] on input "text" at bounding box center [115, 154] width 127 height 18
click at [1169, 528] on div "34 2 20:00 35 6 19:30 36 10 21:00 43 2 21:30 37 14 20:30 CAVA 15 21:30 33 4 20:…" at bounding box center [893, 434] width 1348 height 550
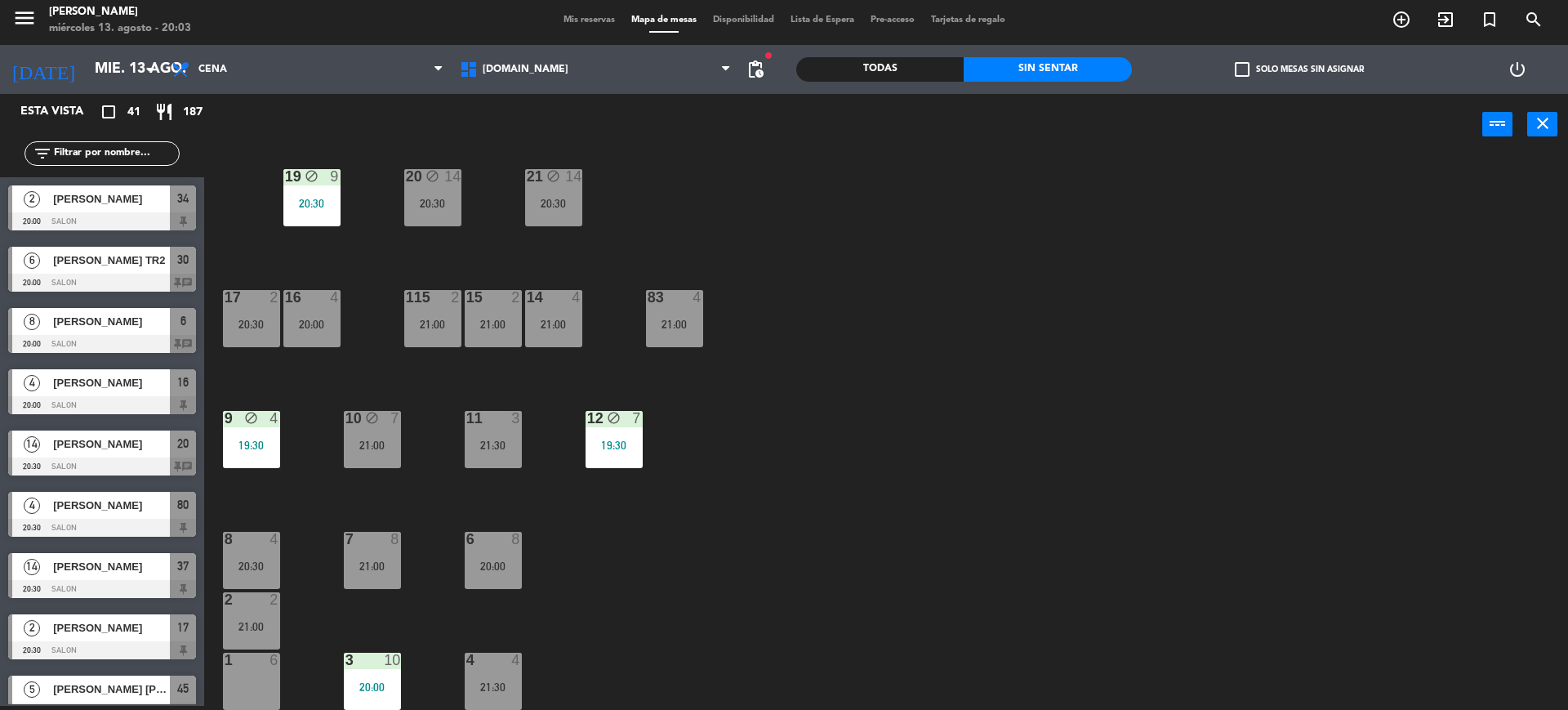
scroll to position [34, 0]
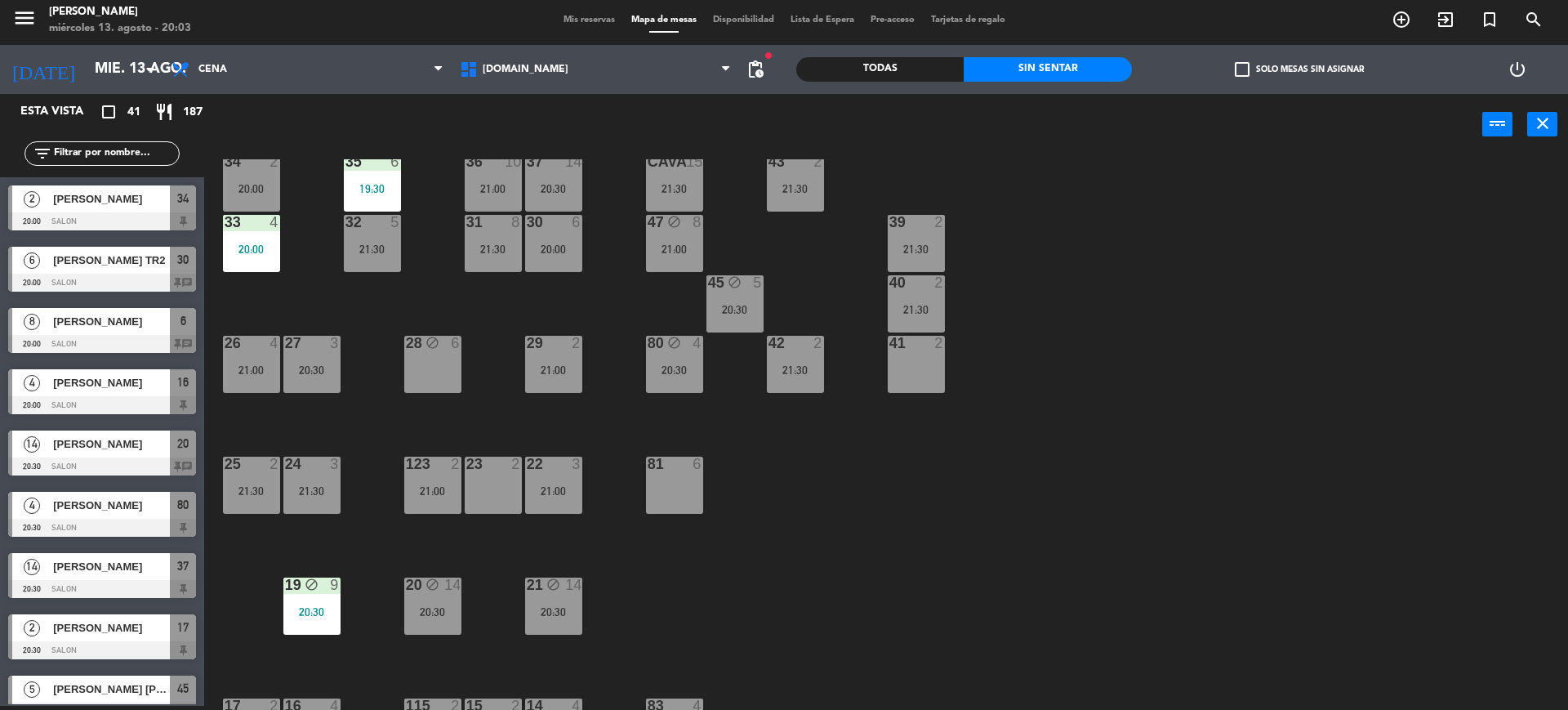
click at [666, 180] on div "CAVA 15 21:30" at bounding box center [674, 183] width 57 height 57
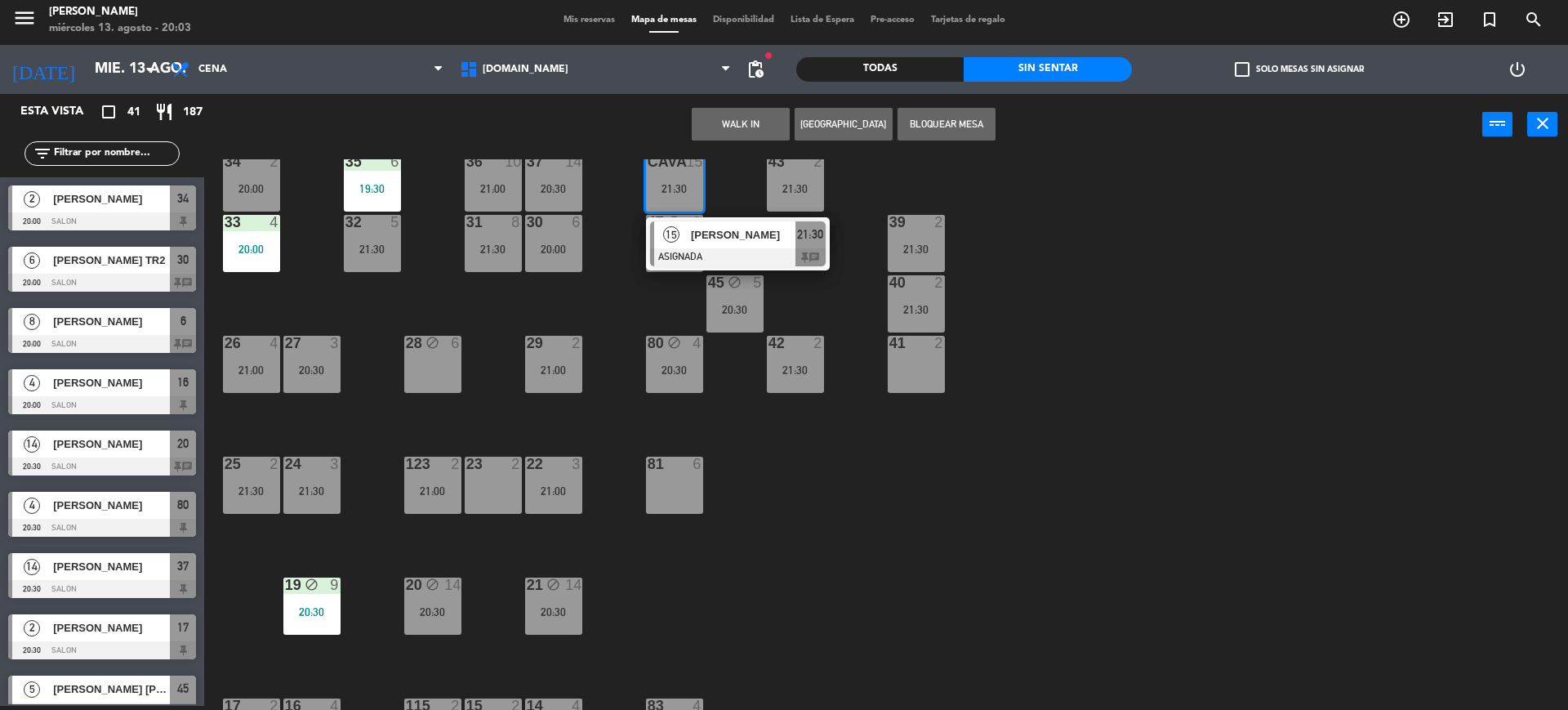
click at [708, 227] on span "[PERSON_NAME]" at bounding box center [743, 235] width 105 height 17
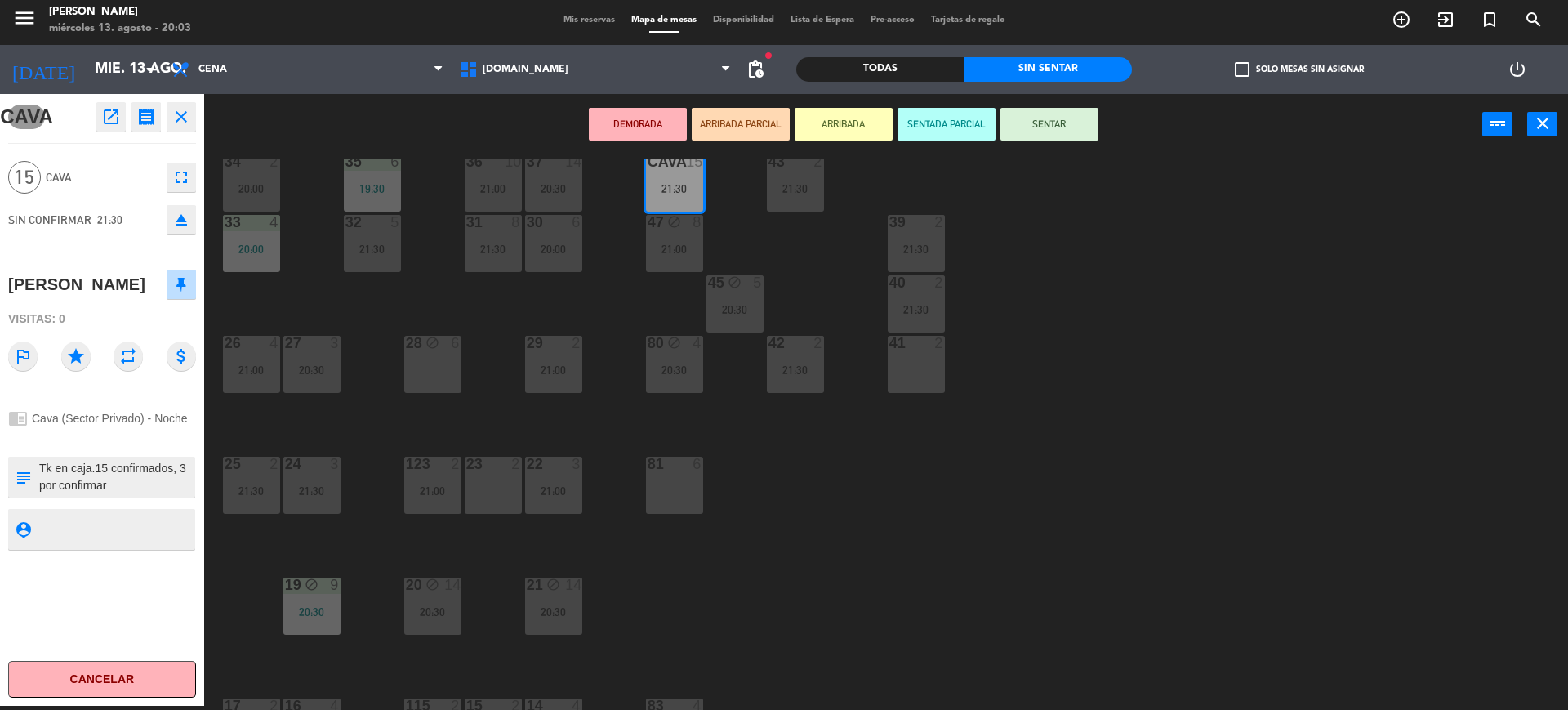
click at [757, 117] on button "ARRIBADA PARCIAL" at bounding box center [741, 124] width 98 height 33
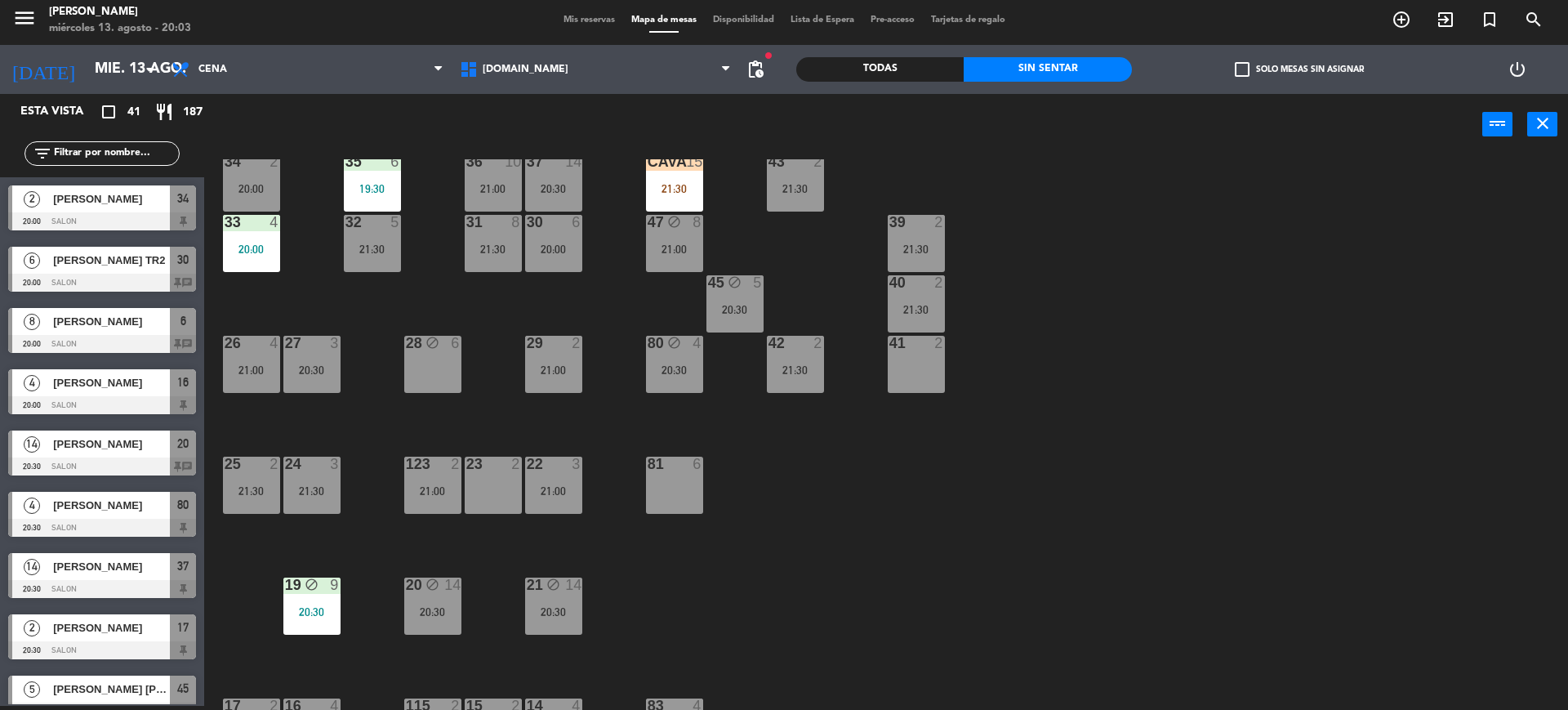
scroll to position [274, 0]
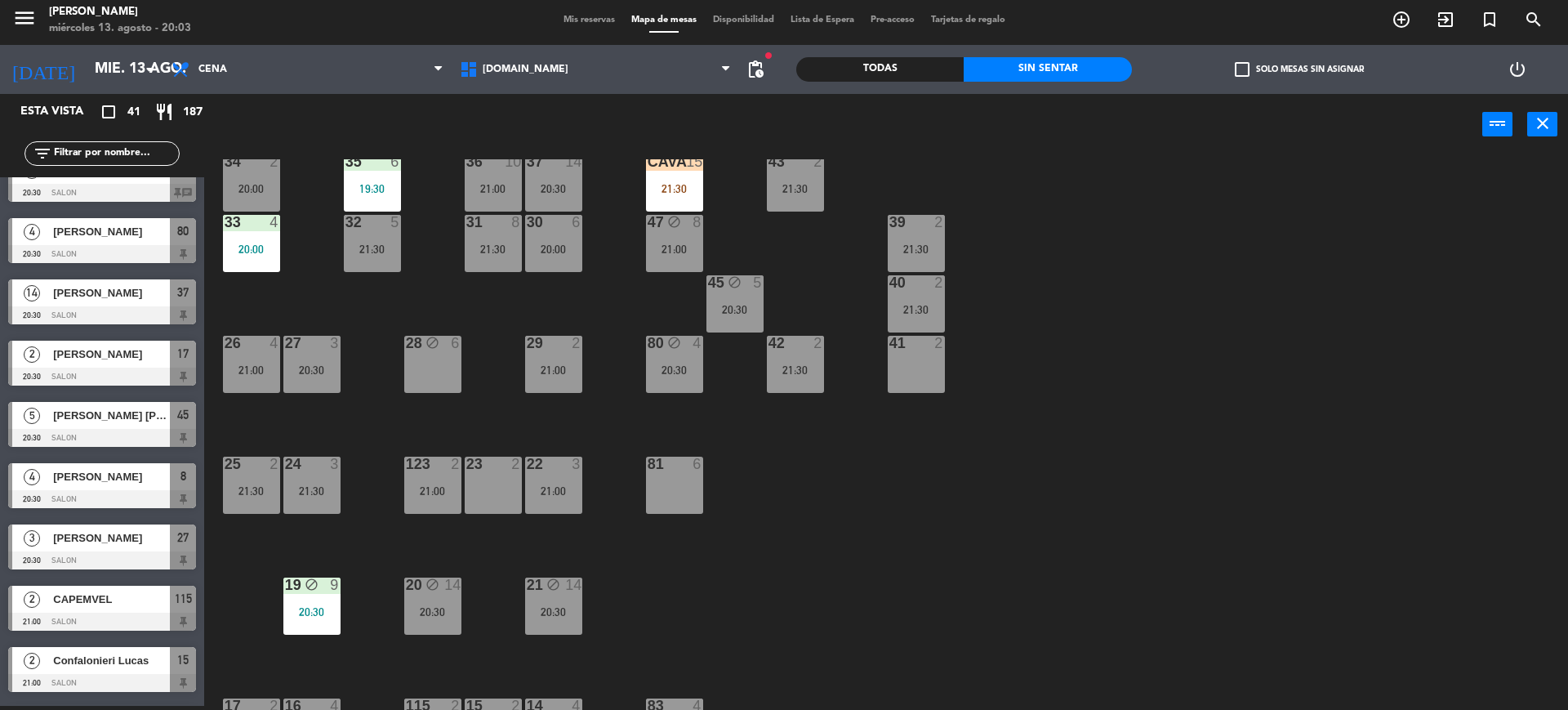
click at [1121, 507] on div "34 2 20:00 35 6 19:30 36 10 21:00 43 2 21:30 37 14 20:30 CAVA 15 21:30 33 4 20:…" at bounding box center [893, 434] width 1348 height 550
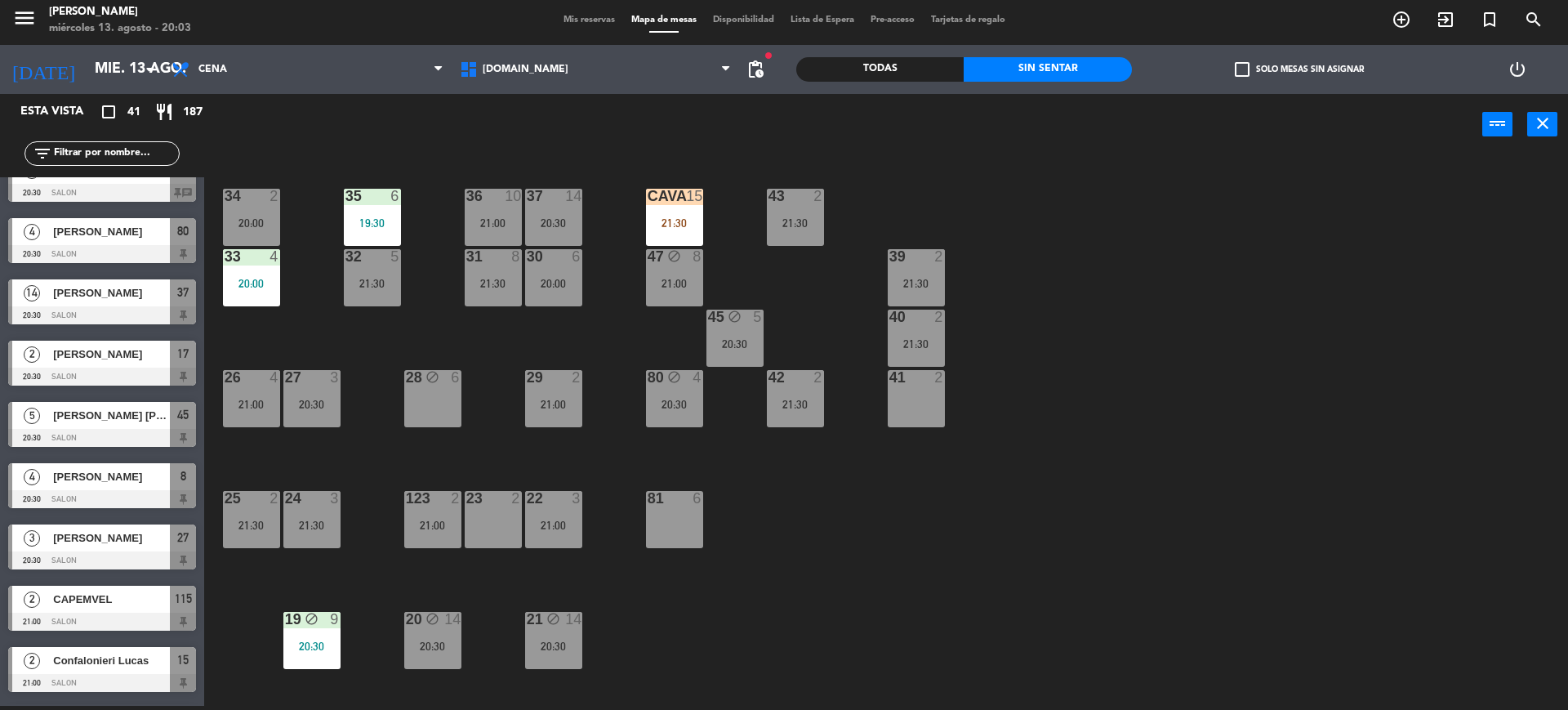
scroll to position [0, 0]
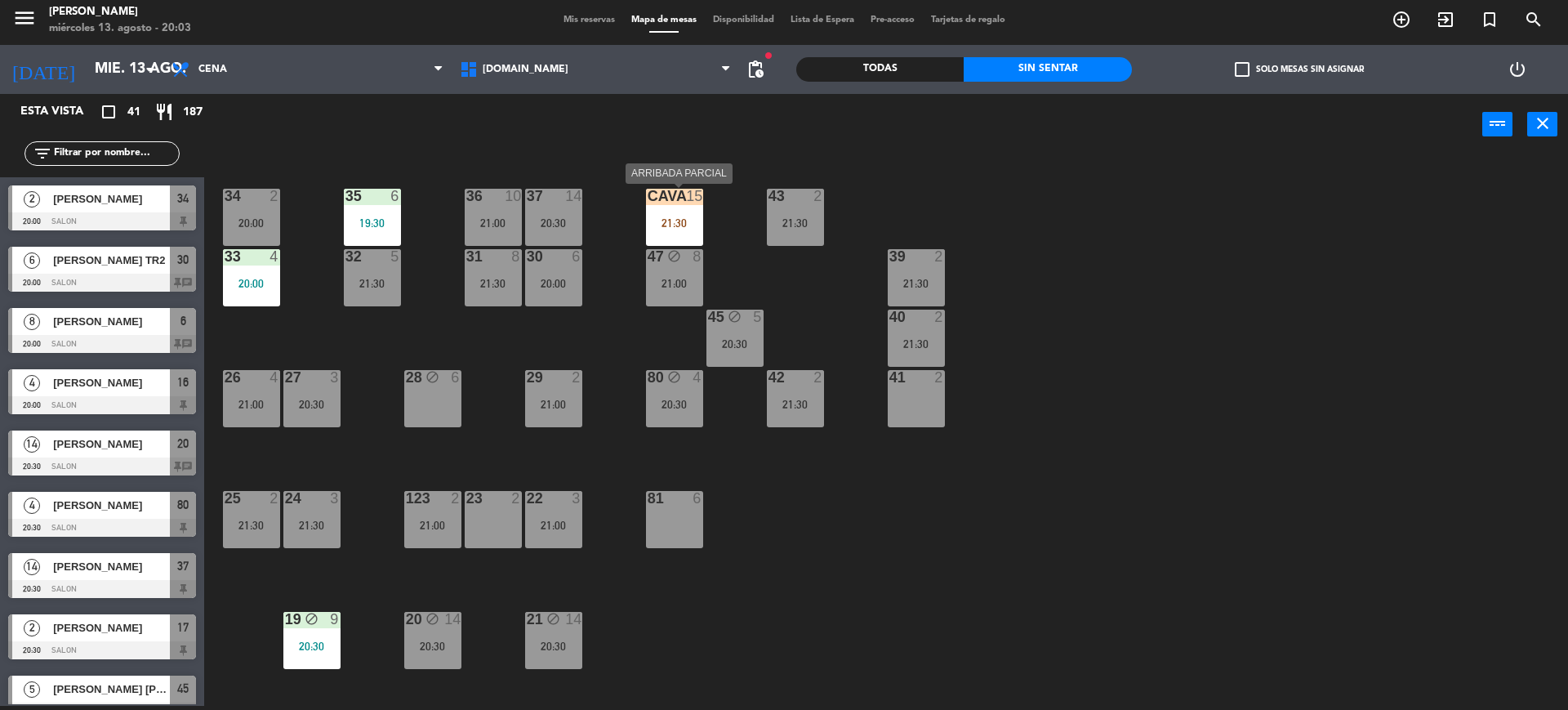
click at [680, 218] on div "21:30" at bounding box center [674, 223] width 57 height 11
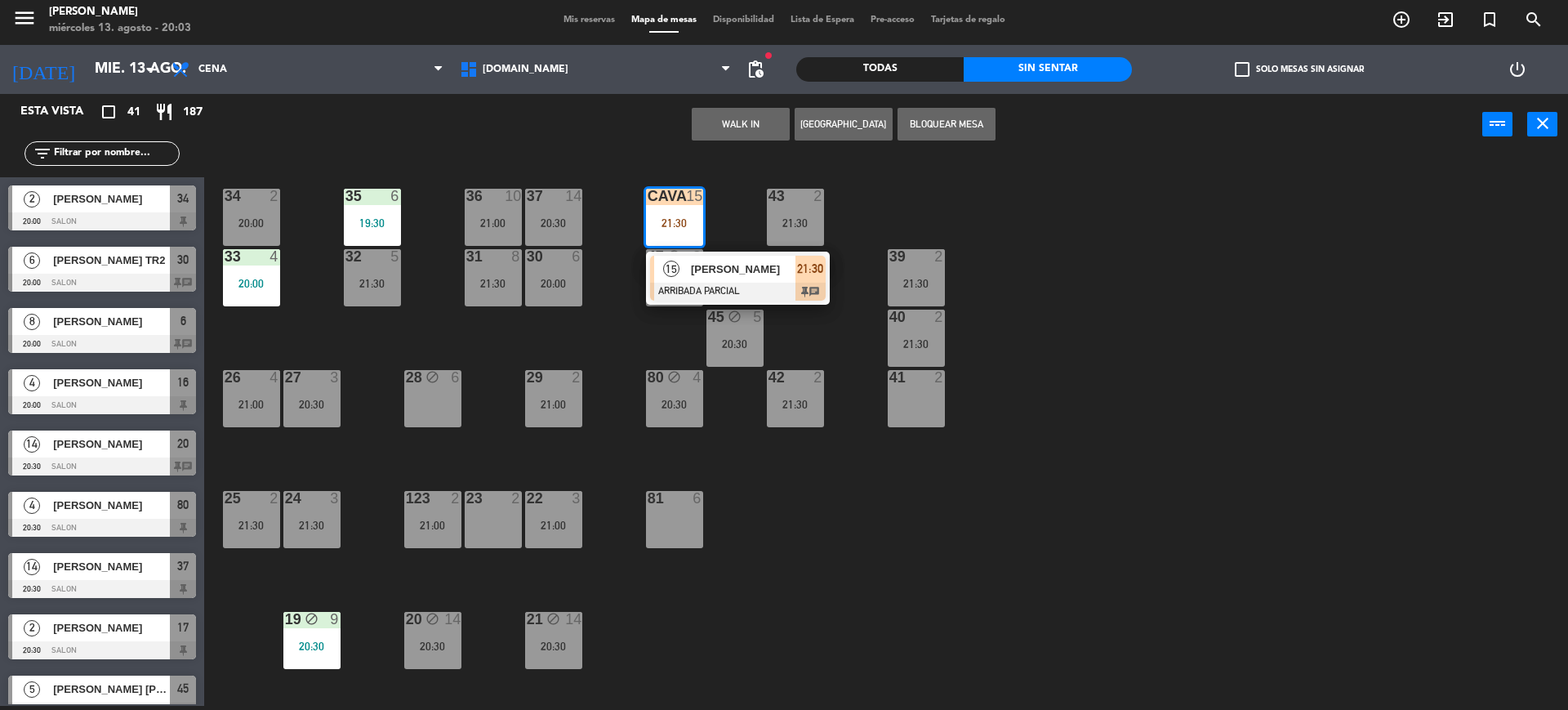
click at [725, 274] on span "[PERSON_NAME]" at bounding box center [743, 269] width 105 height 17
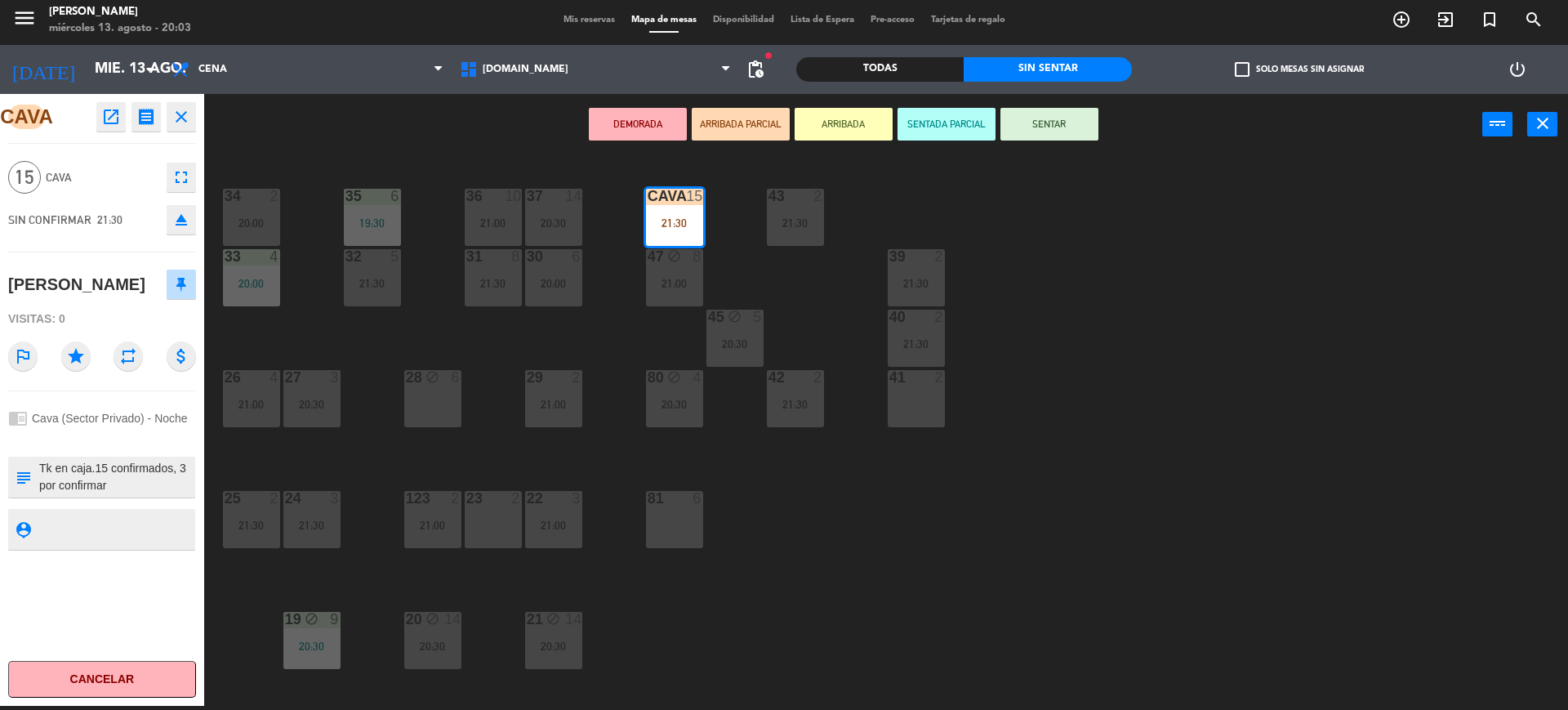
click at [1331, 530] on div "34 2 20:00 35 6 19:30 36 10 21:00 43 2 21:30 37 14 20:30 CAVA 15 21:30 33 4 20:…" at bounding box center [893, 434] width 1348 height 550
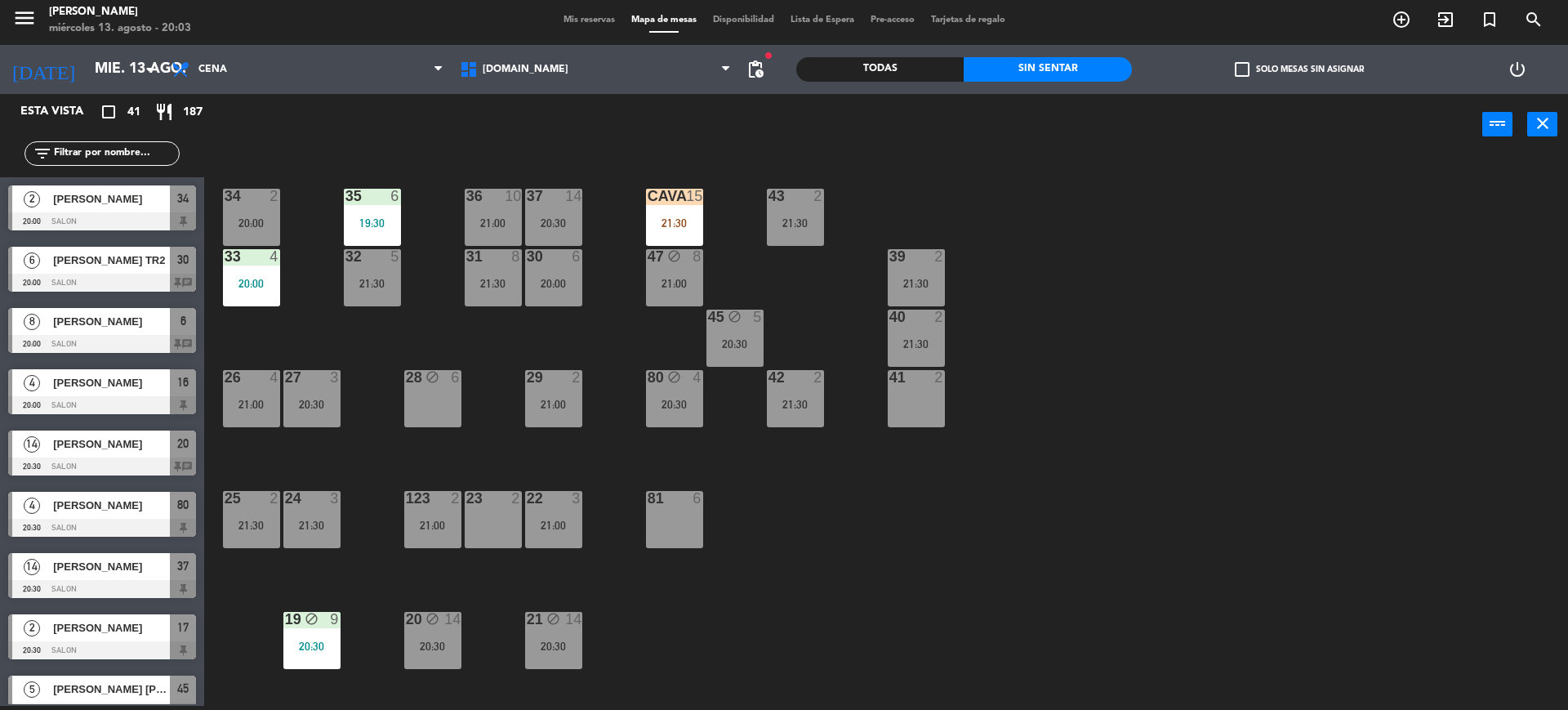
scroll to position [825, 0]
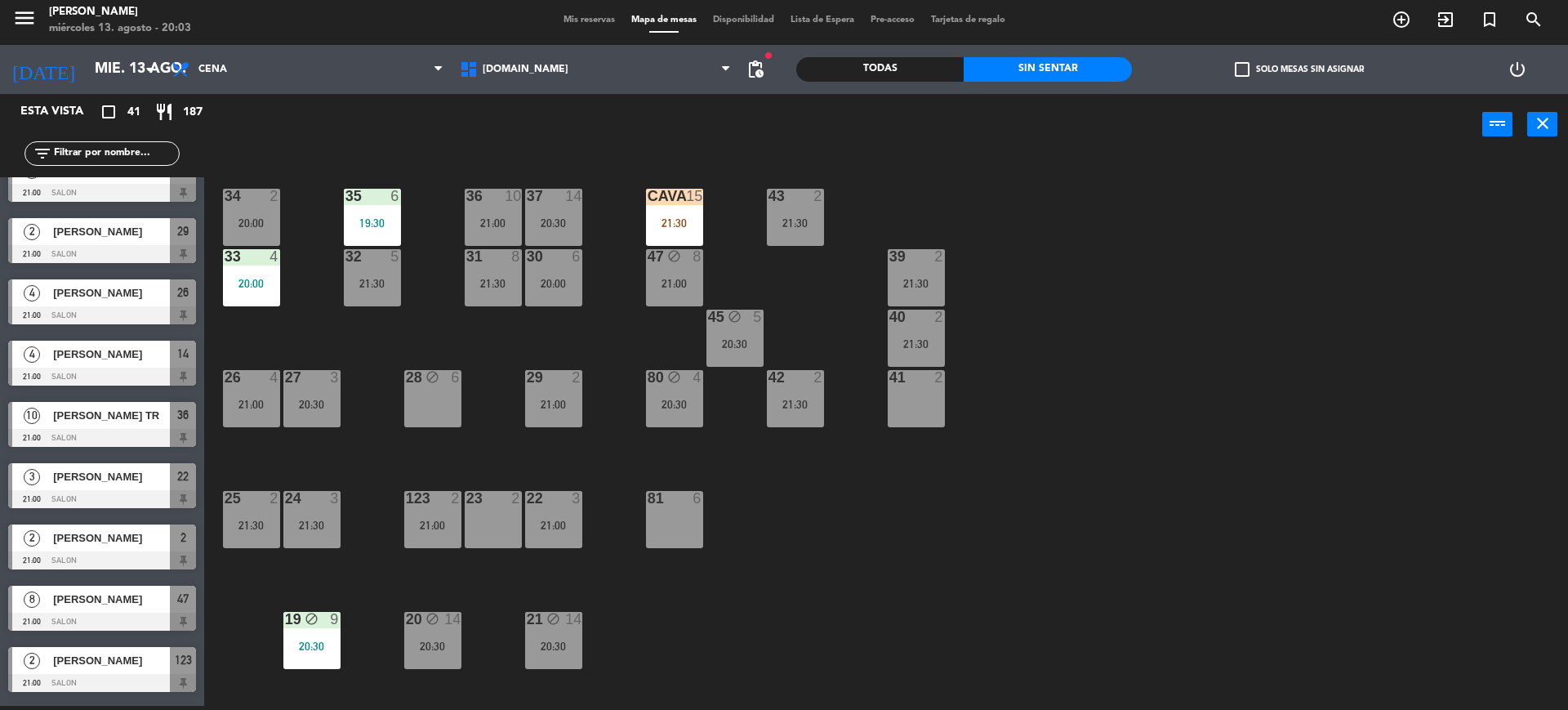
click at [1230, 546] on div "34 2 20:00 35 6 19:30 36 10 21:00 43 2 21:30 37 14 20:30 CAVA 15 21:30 33 4 20:…" at bounding box center [893, 434] width 1348 height 550
click at [590, 24] on span "Mis reservas" at bounding box center [589, 20] width 68 height 9
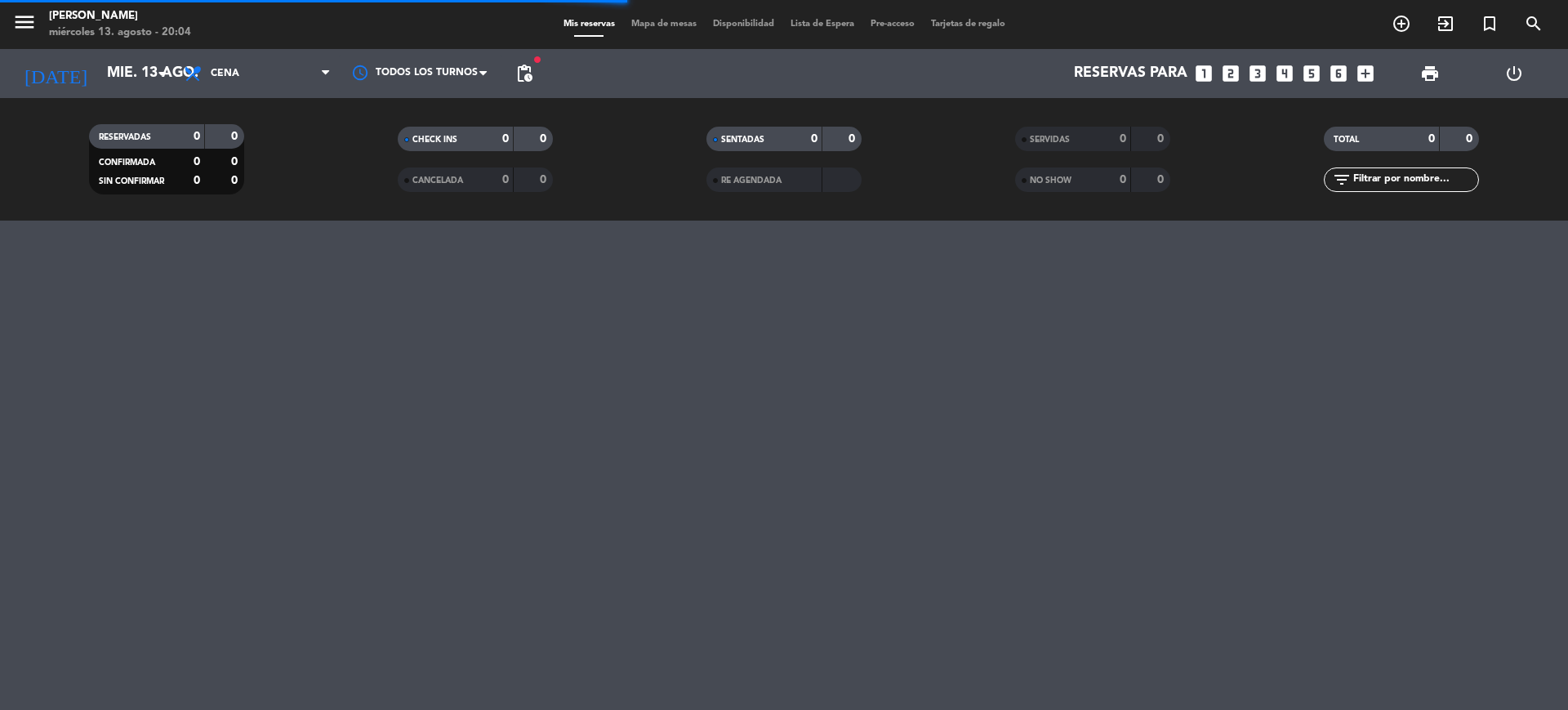
click at [1411, 184] on input "text" at bounding box center [1414, 180] width 127 height 18
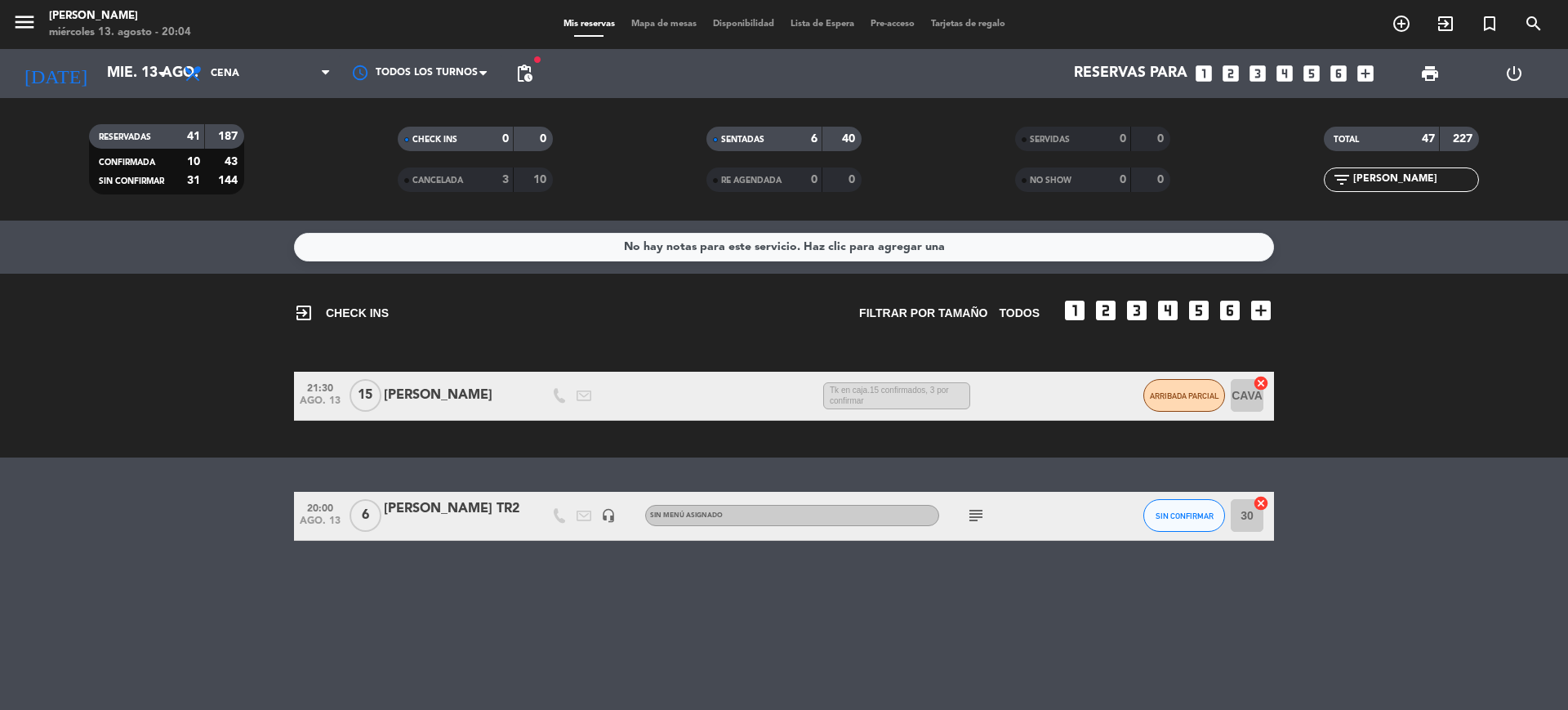
type input "[PERSON_NAME]"
click at [432, 397] on div "[PERSON_NAME]" at bounding box center [453, 394] width 139 height 21
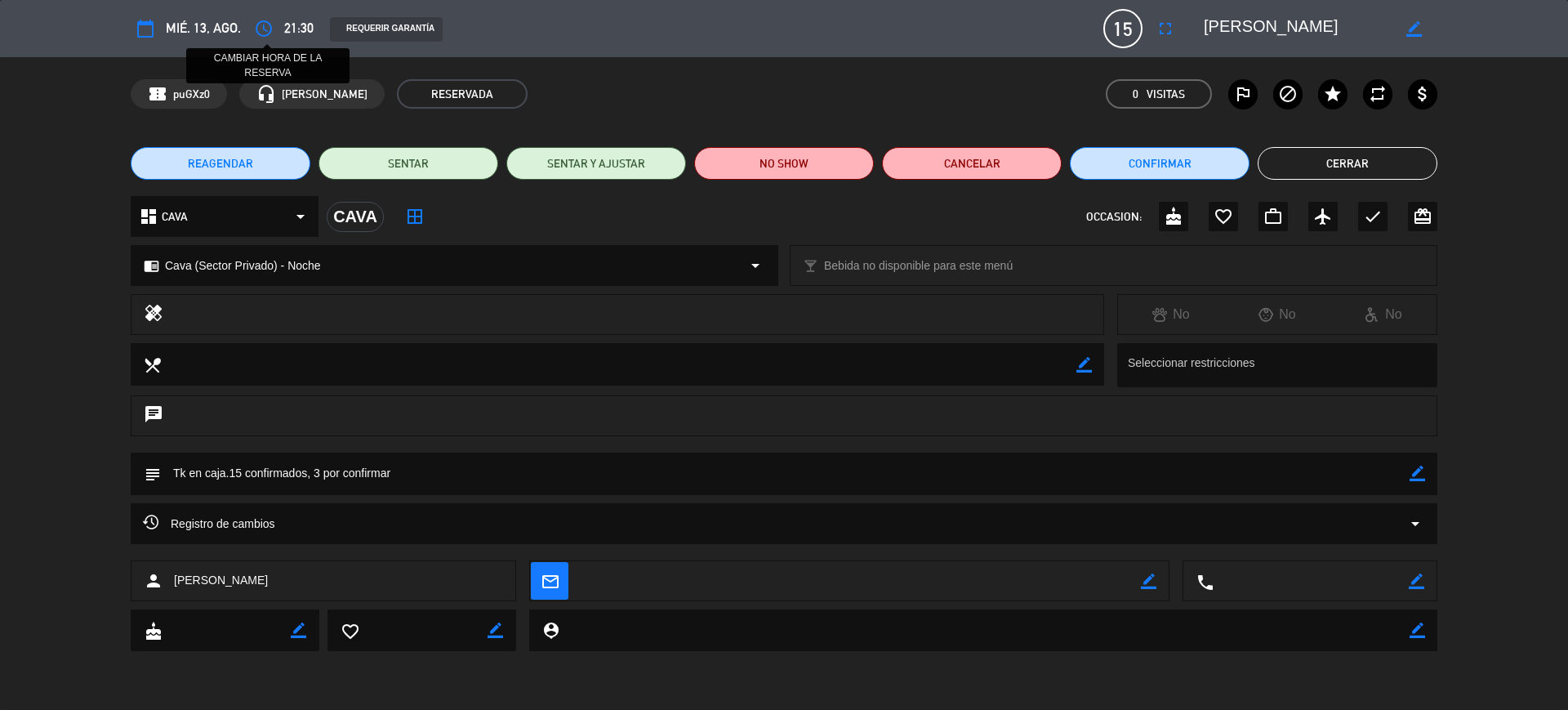
click at [268, 21] on icon "access_time" at bounding box center [263, 29] width 20 height 20
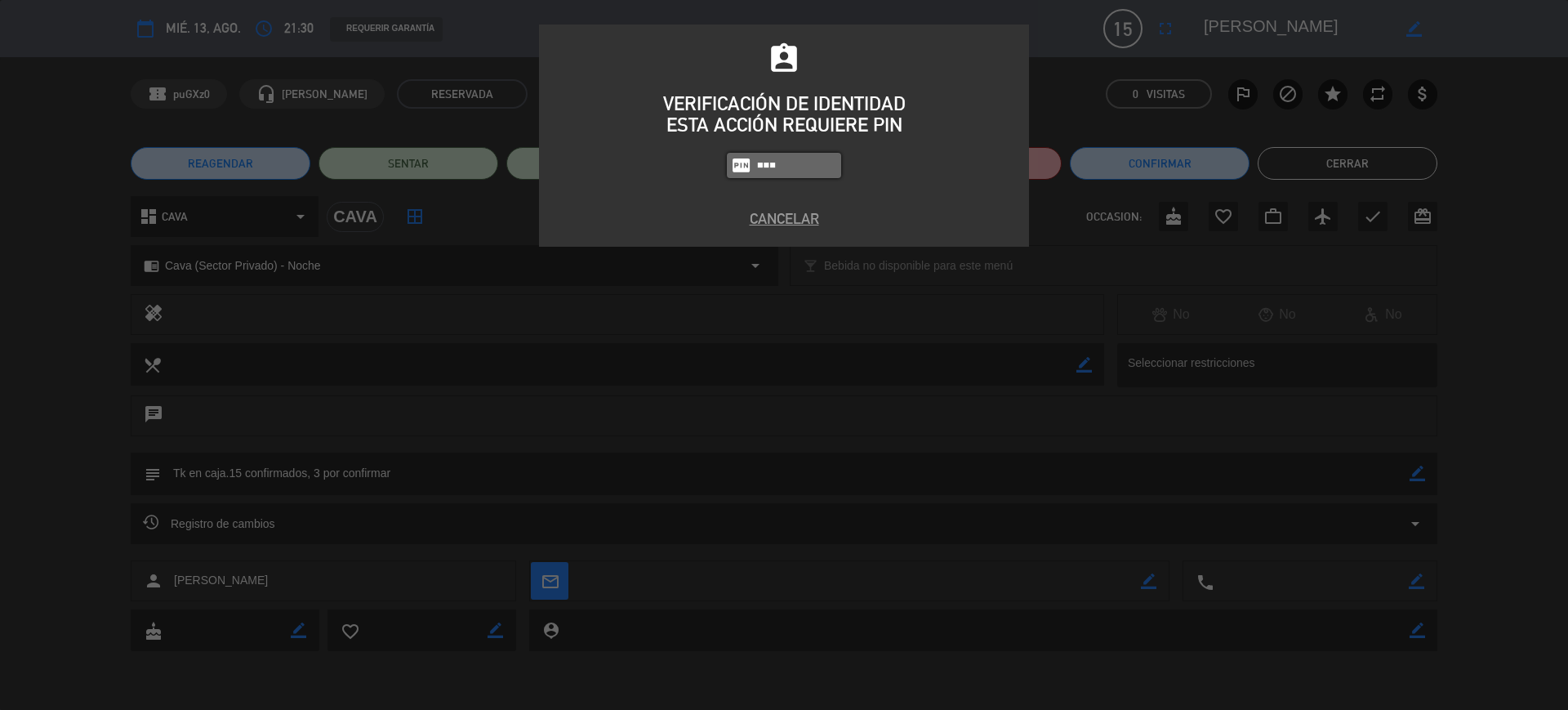
type input "3871"
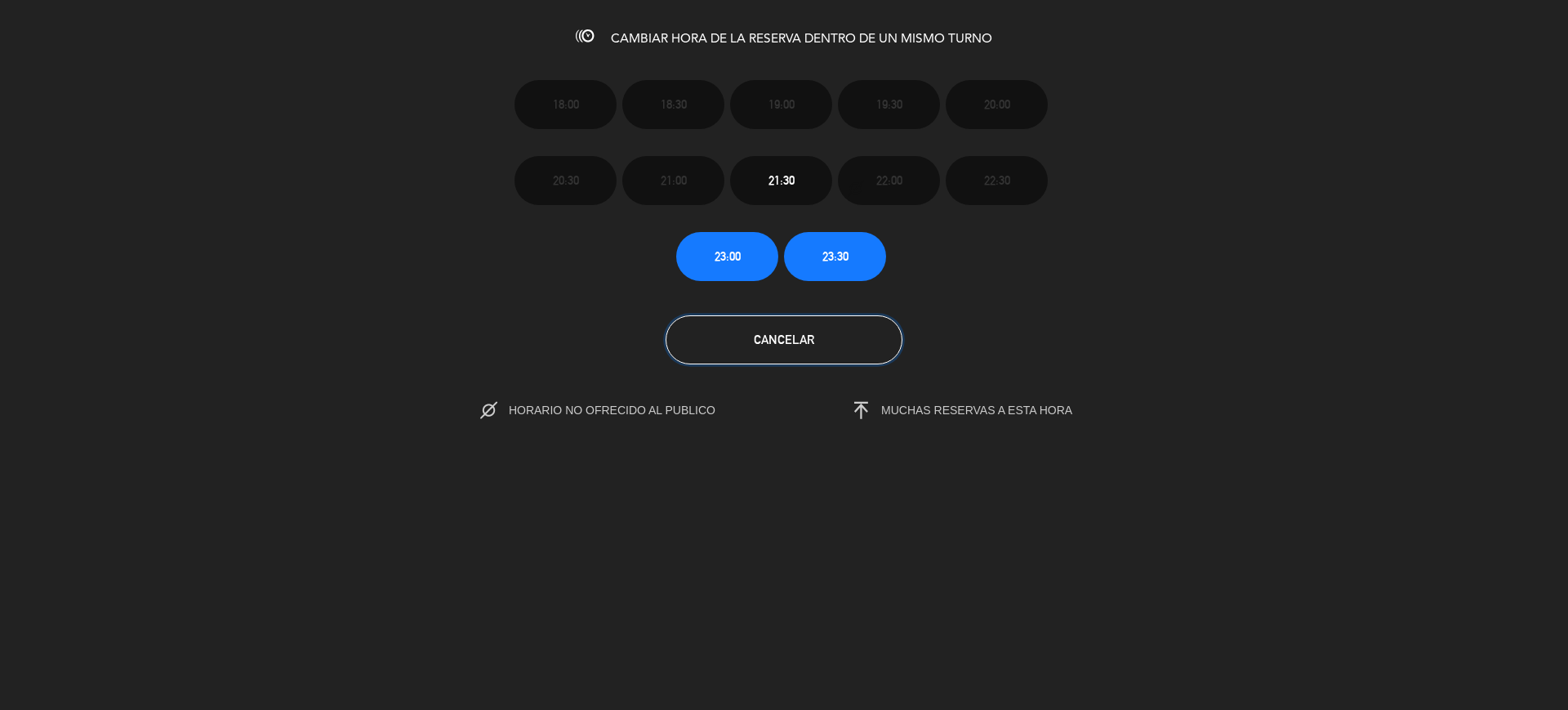
click at [858, 342] on button "Cancelar" at bounding box center [784, 340] width 237 height 49
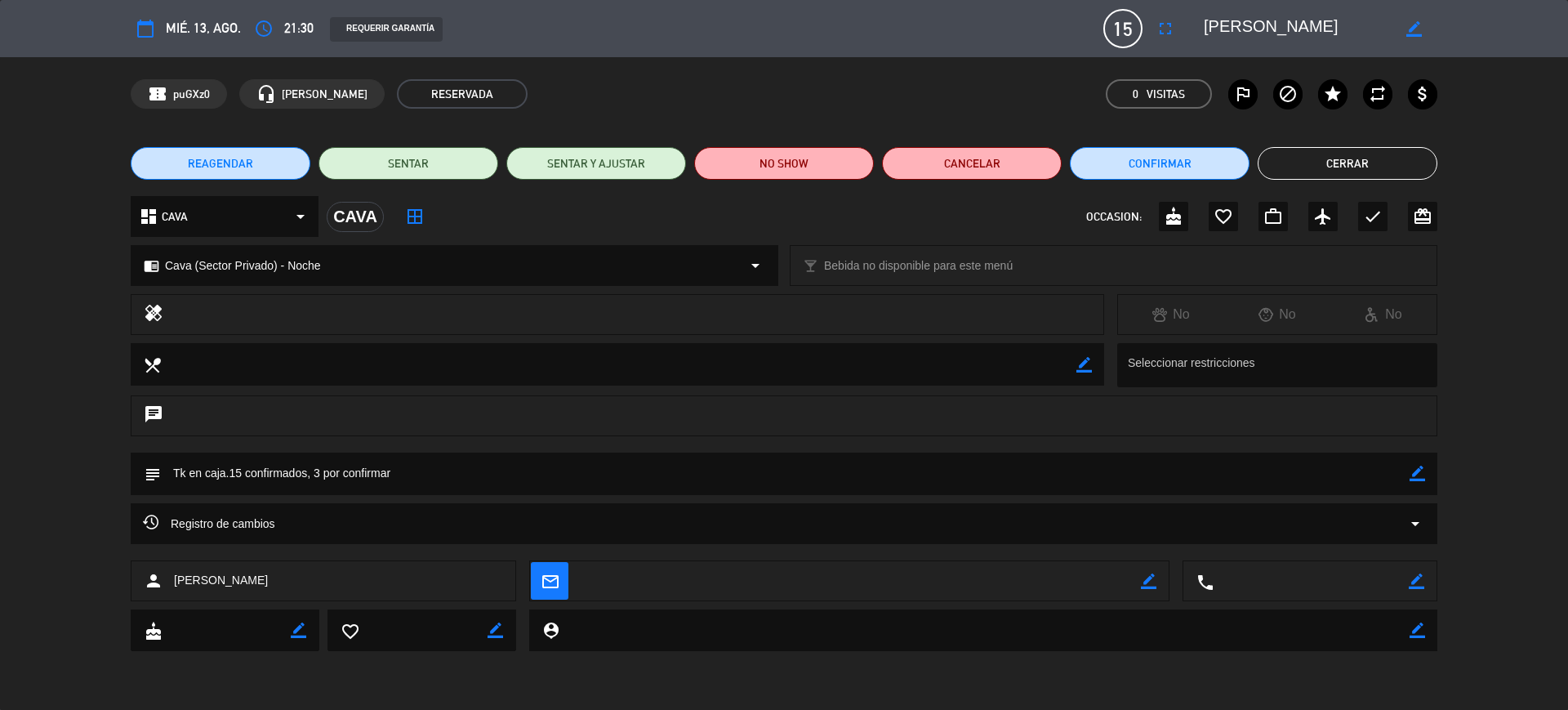
click at [1386, 183] on div "REAGENDAR SENTAR SENTAR Y AJUSTAR NO SHOW Cancelar Confirmar Cerrar" at bounding box center [784, 163] width 1568 height 65
click at [1397, 155] on button "Cerrar" at bounding box center [1347, 163] width 180 height 33
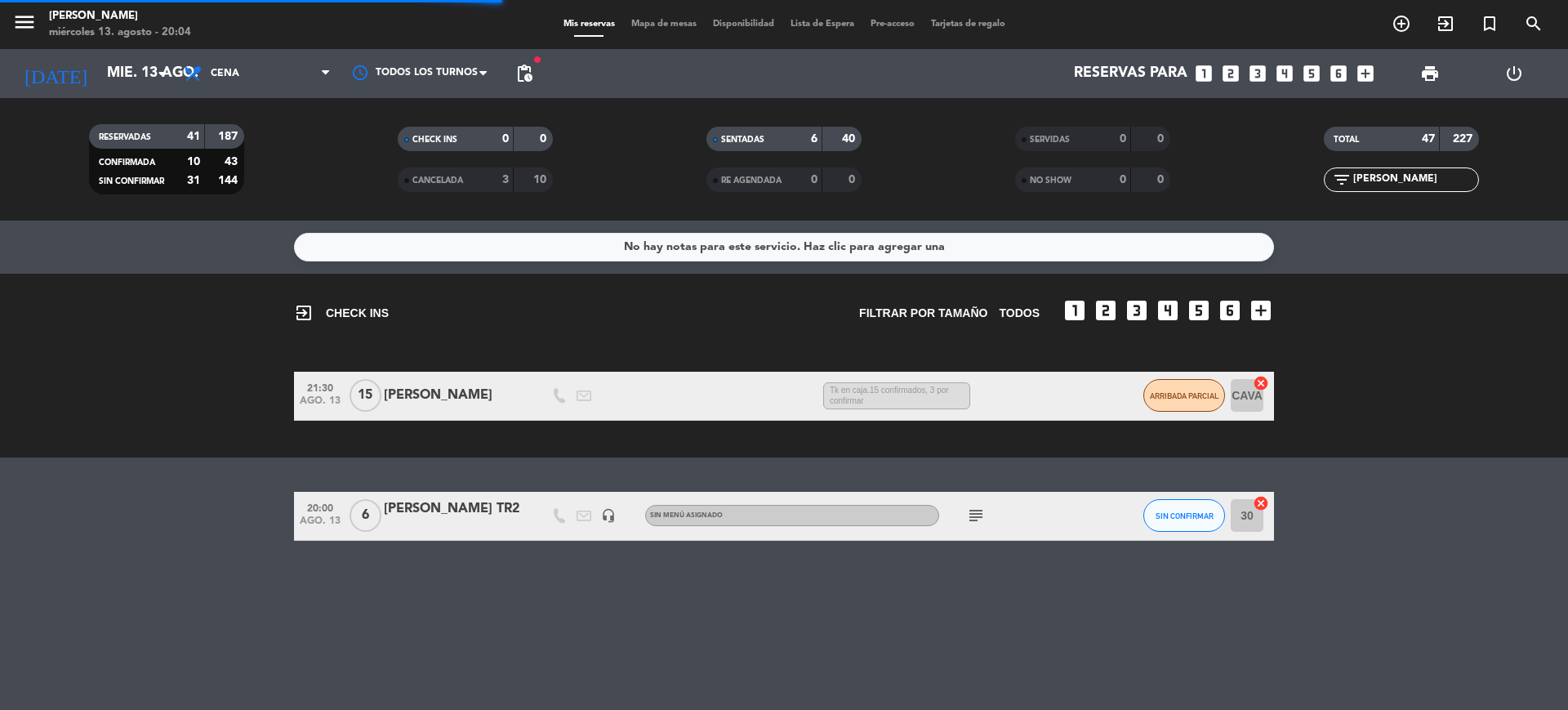
drag, startPoint x: 1430, startPoint y: 175, endPoint x: 1299, endPoint y: 177, distance: 131.0
click at [1299, 177] on div "filter_list [PERSON_NAME]" at bounding box center [1400, 180] width 308 height 25
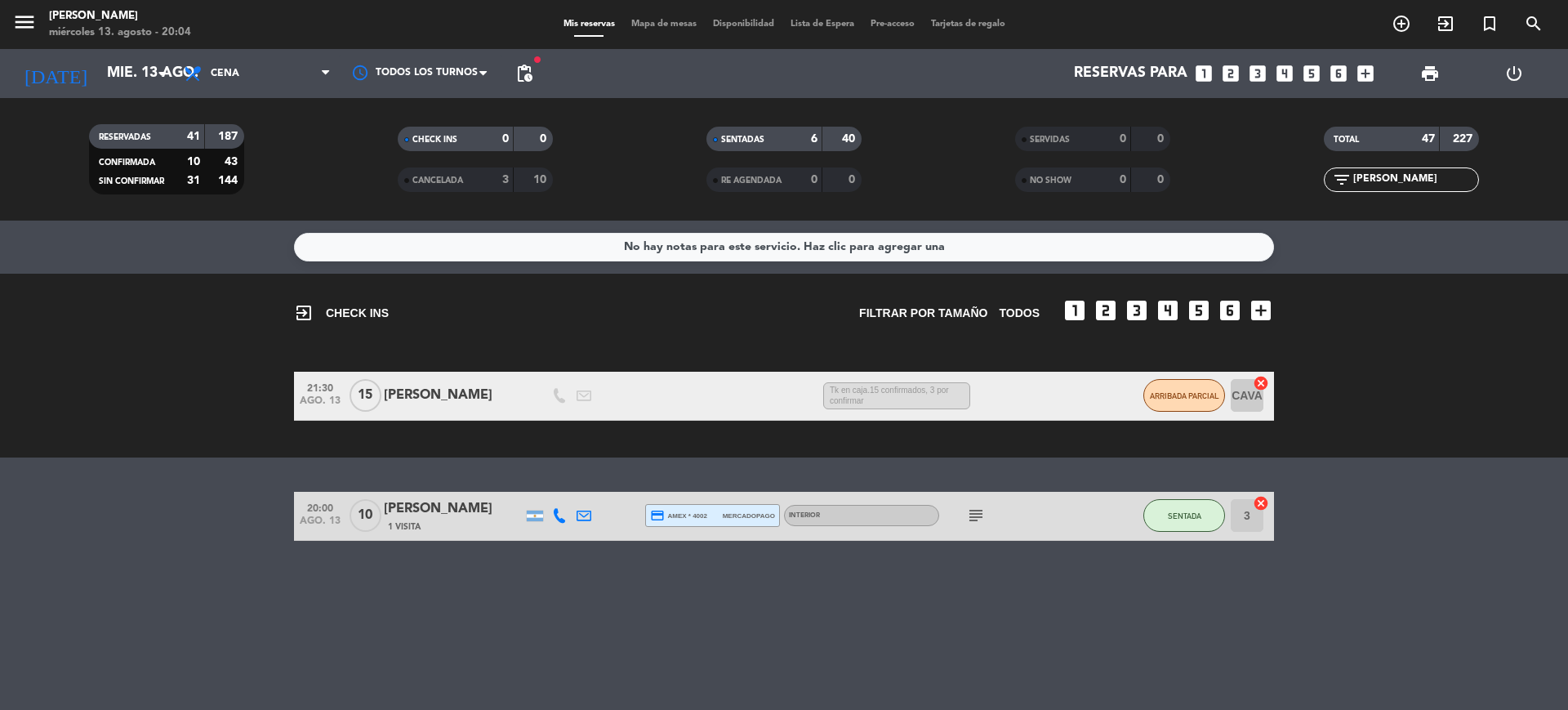
type input "[PERSON_NAME]"
drag, startPoint x: 1080, startPoint y: 597, endPoint x: 965, endPoint y: 512, distance: 143.0
click at [1073, 588] on div "No hay notas para este servicio. Haz clic para agregar una exit_to_app CHECK IN…" at bounding box center [784, 465] width 1568 height 489
click at [941, 503] on div "subject" at bounding box center [1012, 516] width 147 height 48
click at [973, 508] on icon "subject" at bounding box center [976, 515] width 20 height 20
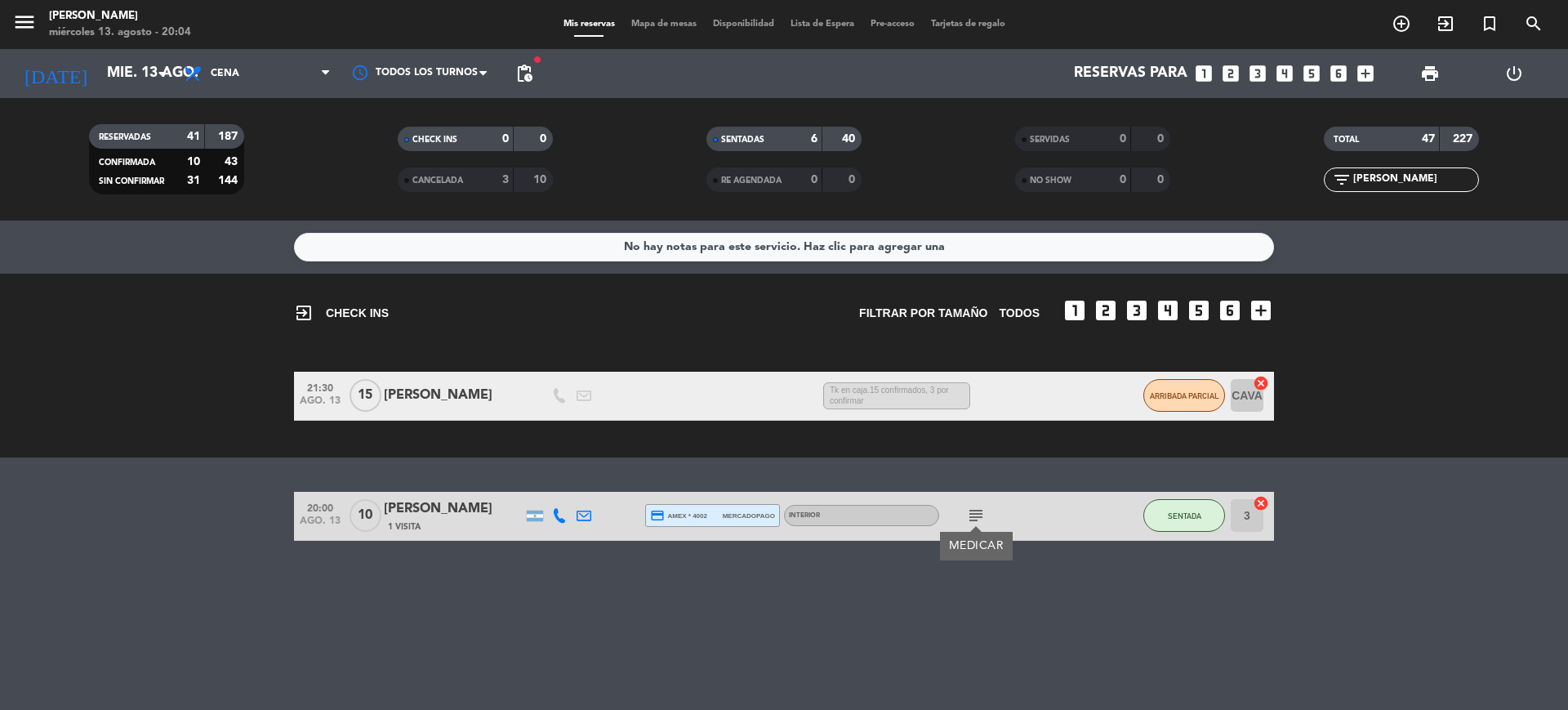
click at [1042, 582] on div "No hay notas para este servicio. Haz clic para agregar una exit_to_app CHECK IN…" at bounding box center [784, 465] width 1568 height 489
click at [667, 21] on span "Mapa de mesas" at bounding box center [664, 24] width 82 height 9
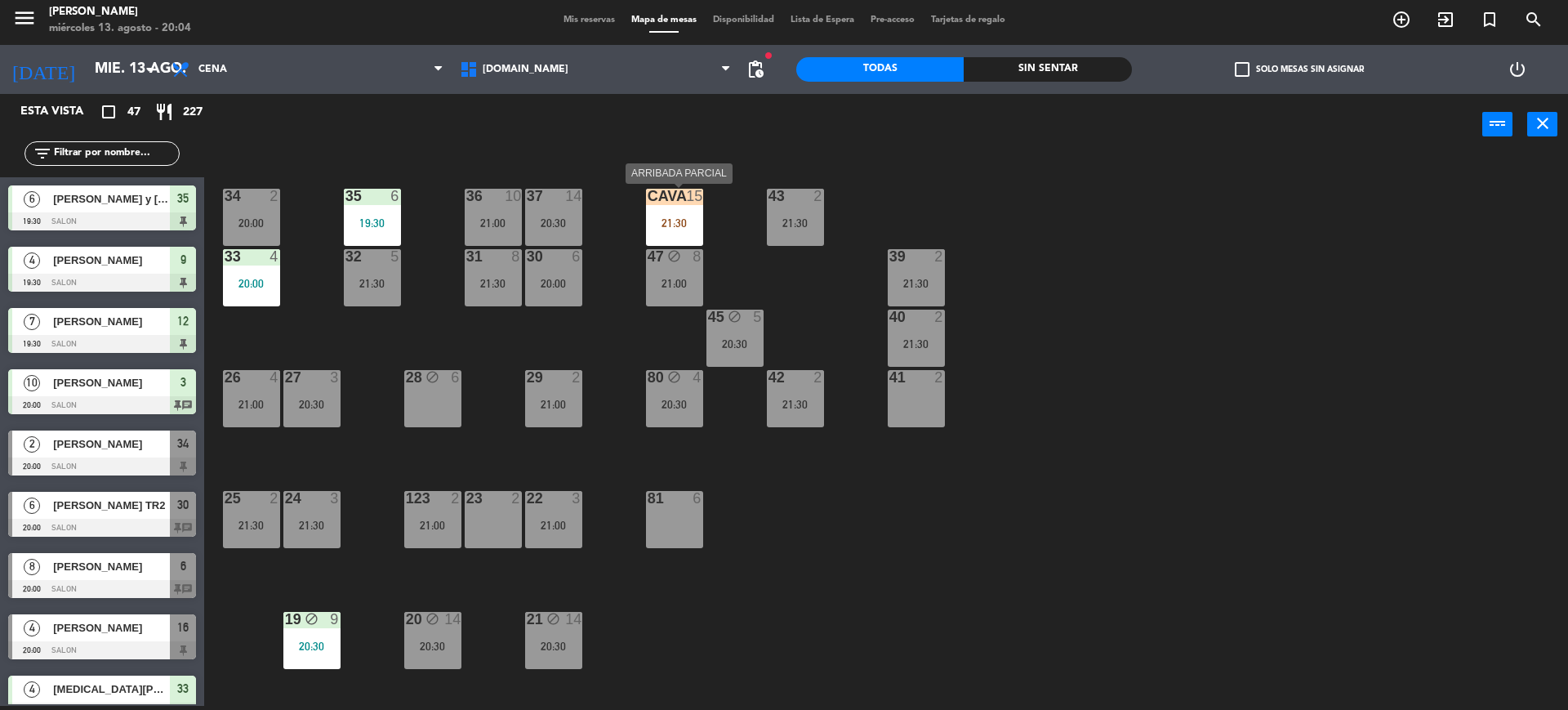
click at [700, 219] on div "21:30" at bounding box center [674, 223] width 57 height 11
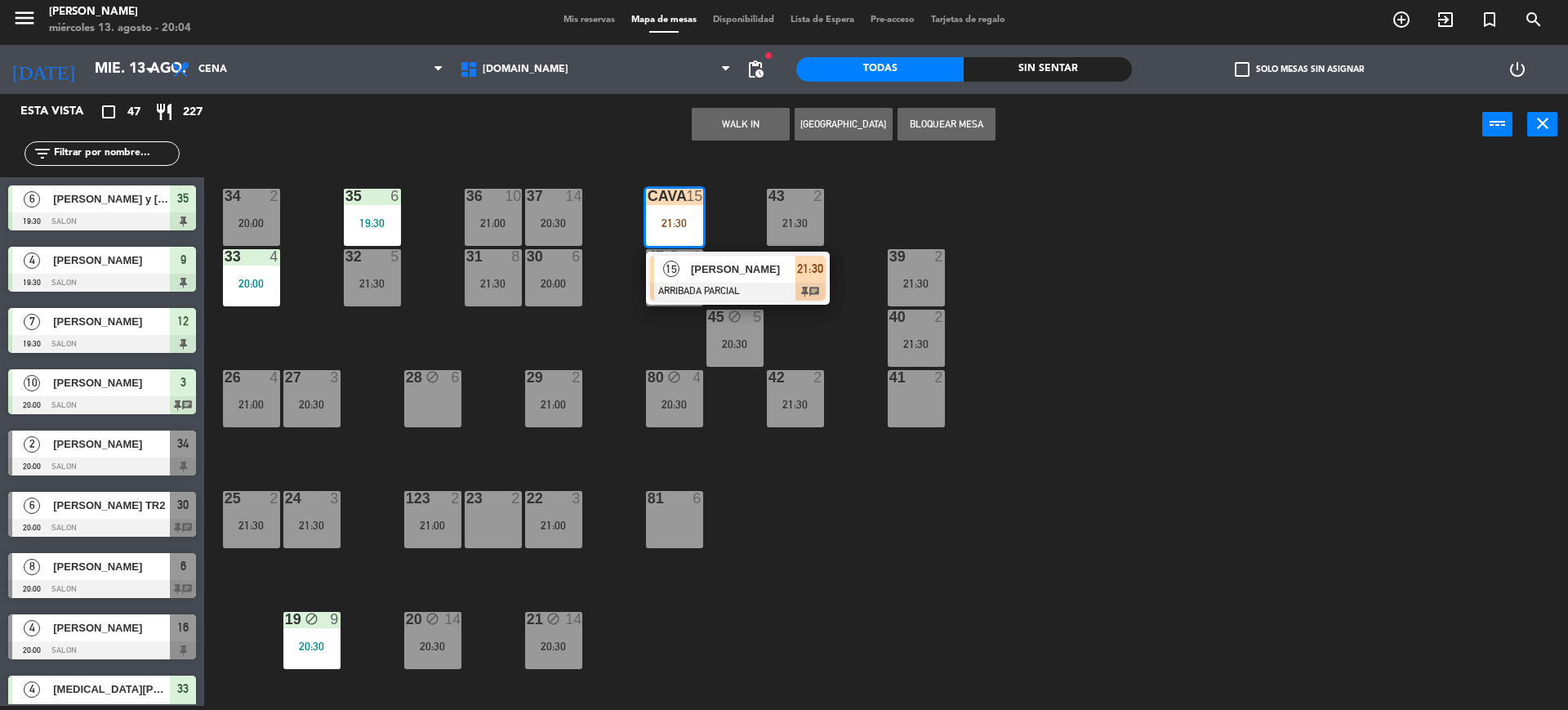
click at [714, 256] on div "[PERSON_NAME]" at bounding box center [743, 269] width 106 height 27
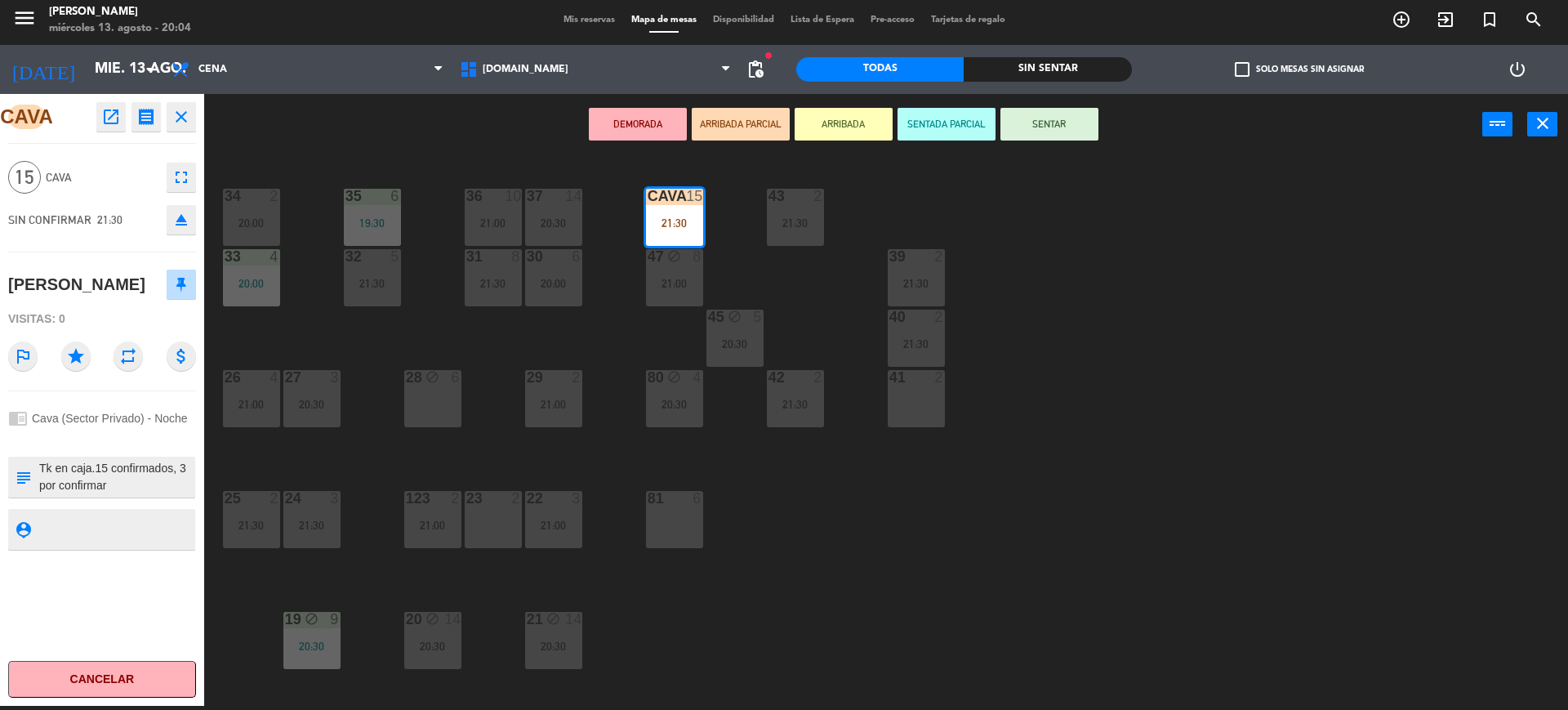
click at [1043, 124] on button "SENTAR" at bounding box center [1049, 124] width 98 height 33
click at [1204, 256] on div "menu [PERSON_NAME] [DATE] 13. agosto - 20:04 Mis reservas Mapa de mesas Disponi…" at bounding box center [784, 355] width 1568 height 710
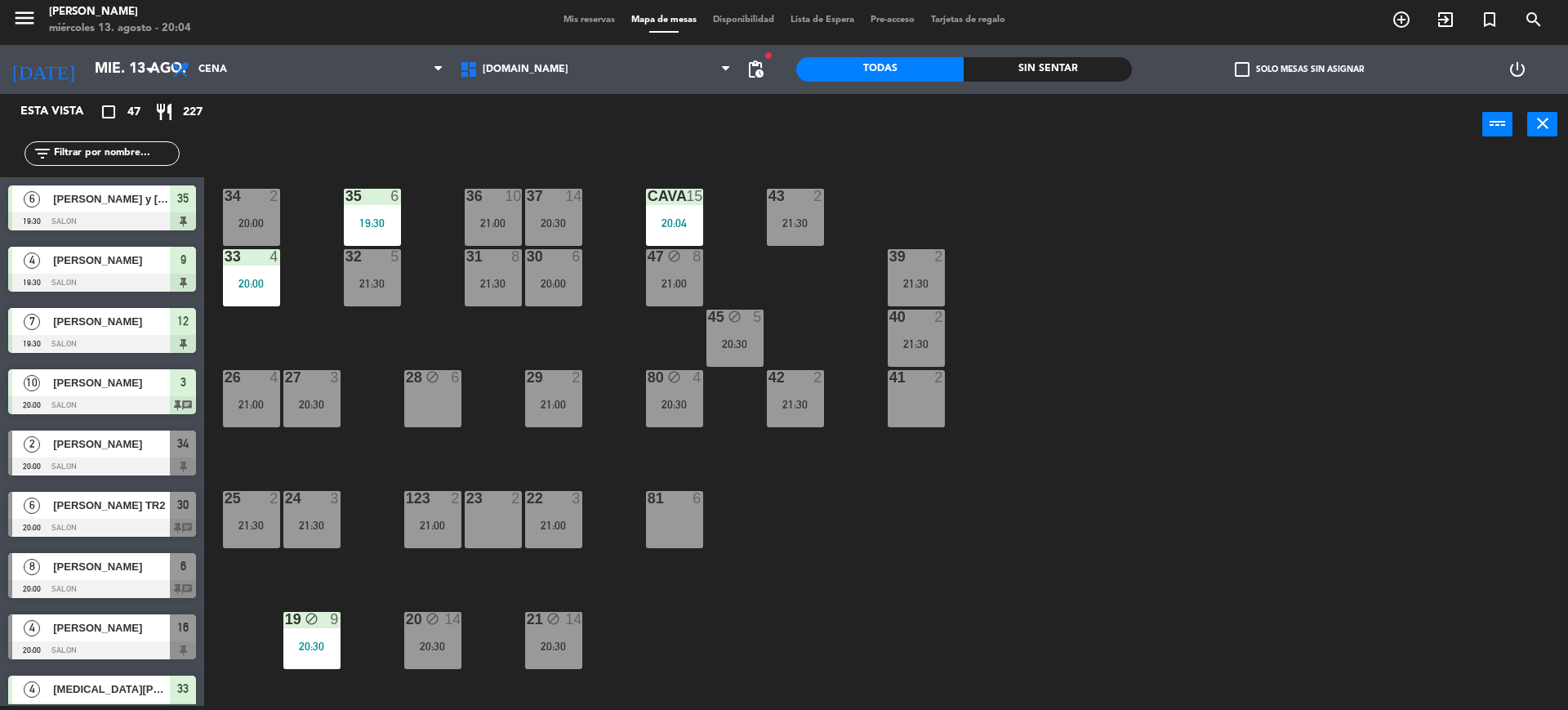
scroll to position [954, 0]
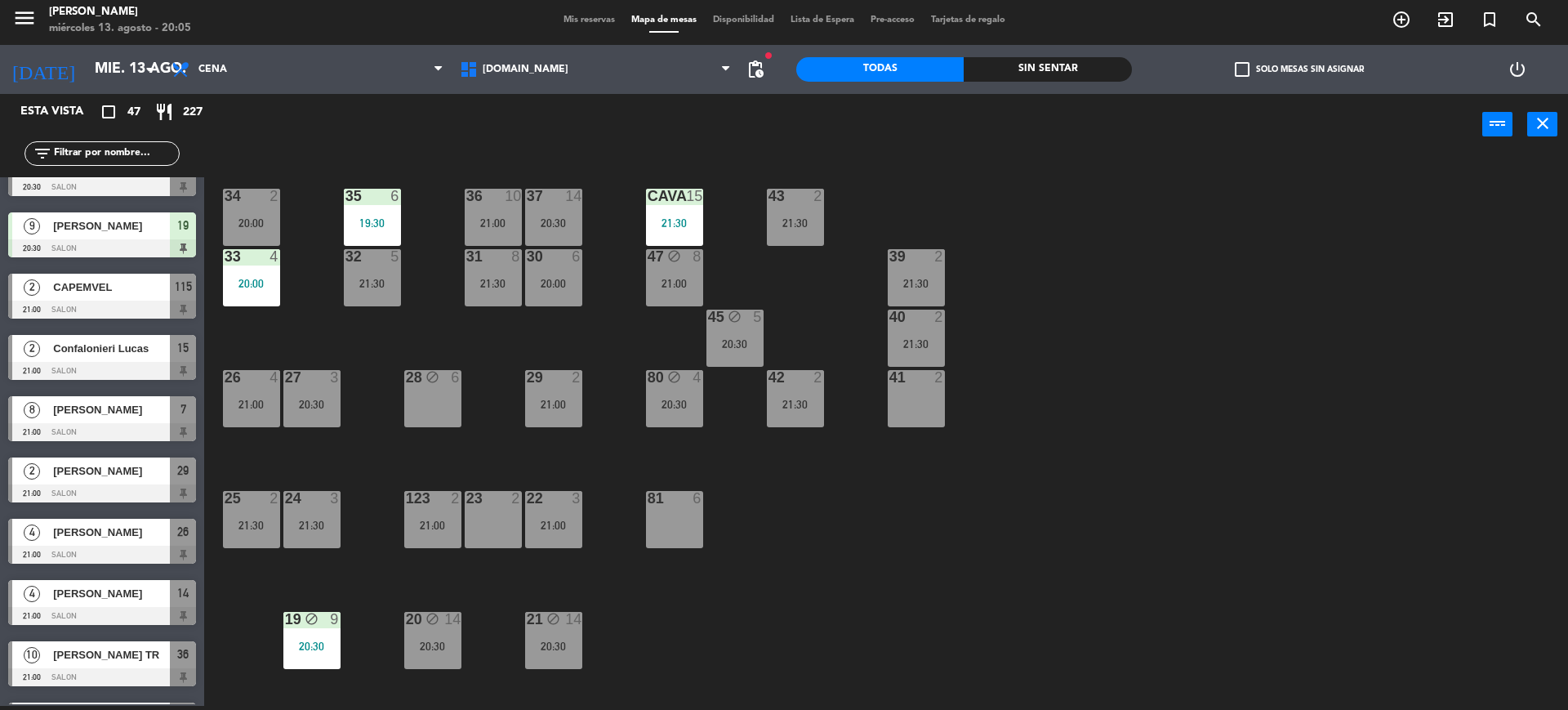
click at [157, 153] on input "text" at bounding box center [115, 154] width 127 height 18
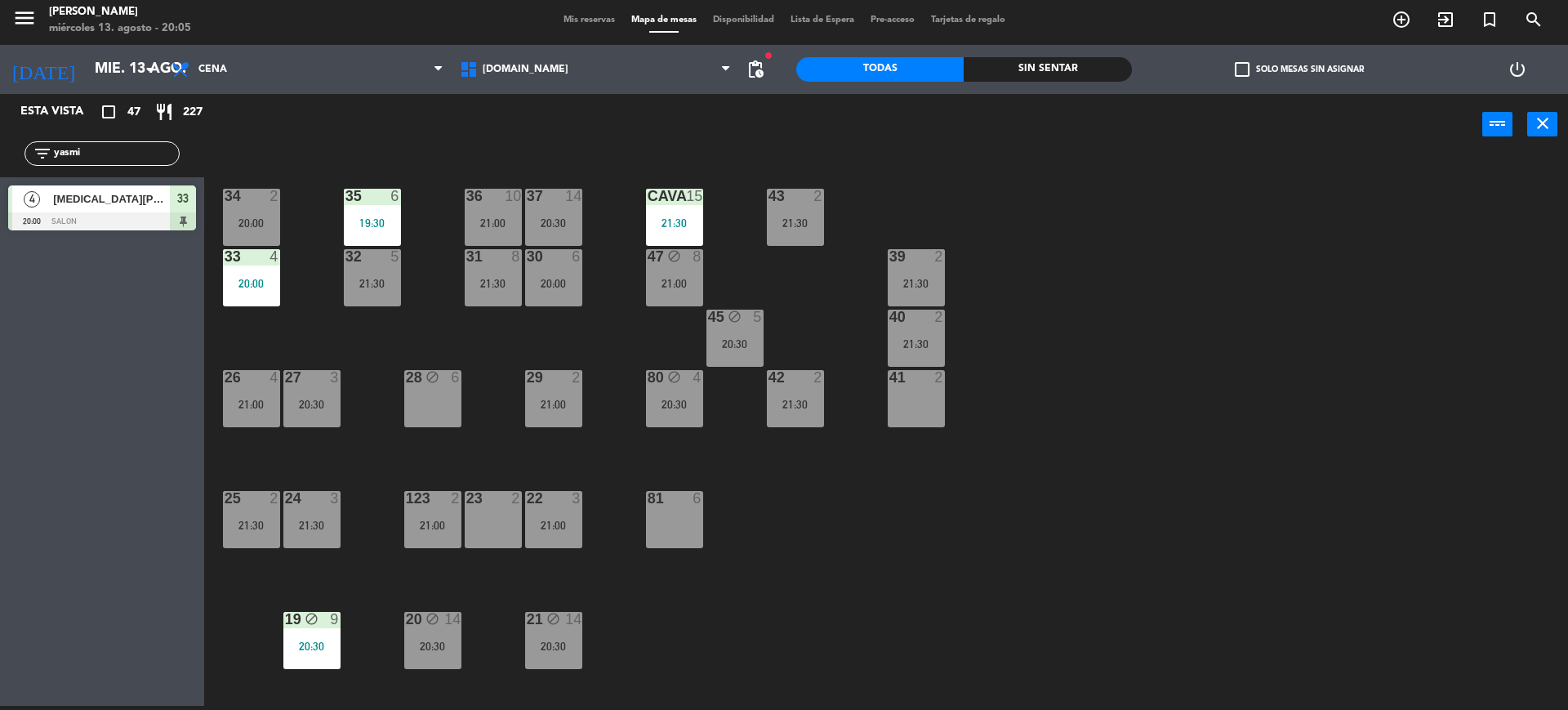
type input "yasmi"
click at [1128, 301] on div "34 2 20:00 35 6 19:30 36 10 21:00 43 2 21:30 37 14 20:30 CAVA 15 21:30 33 4 20:…" at bounding box center [893, 434] width 1348 height 550
drag, startPoint x: 129, startPoint y: 162, endPoint x: 0, endPoint y: 146, distance: 130.0
click at [0, 146] on div "filter_list yasmi" at bounding box center [102, 153] width 205 height 47
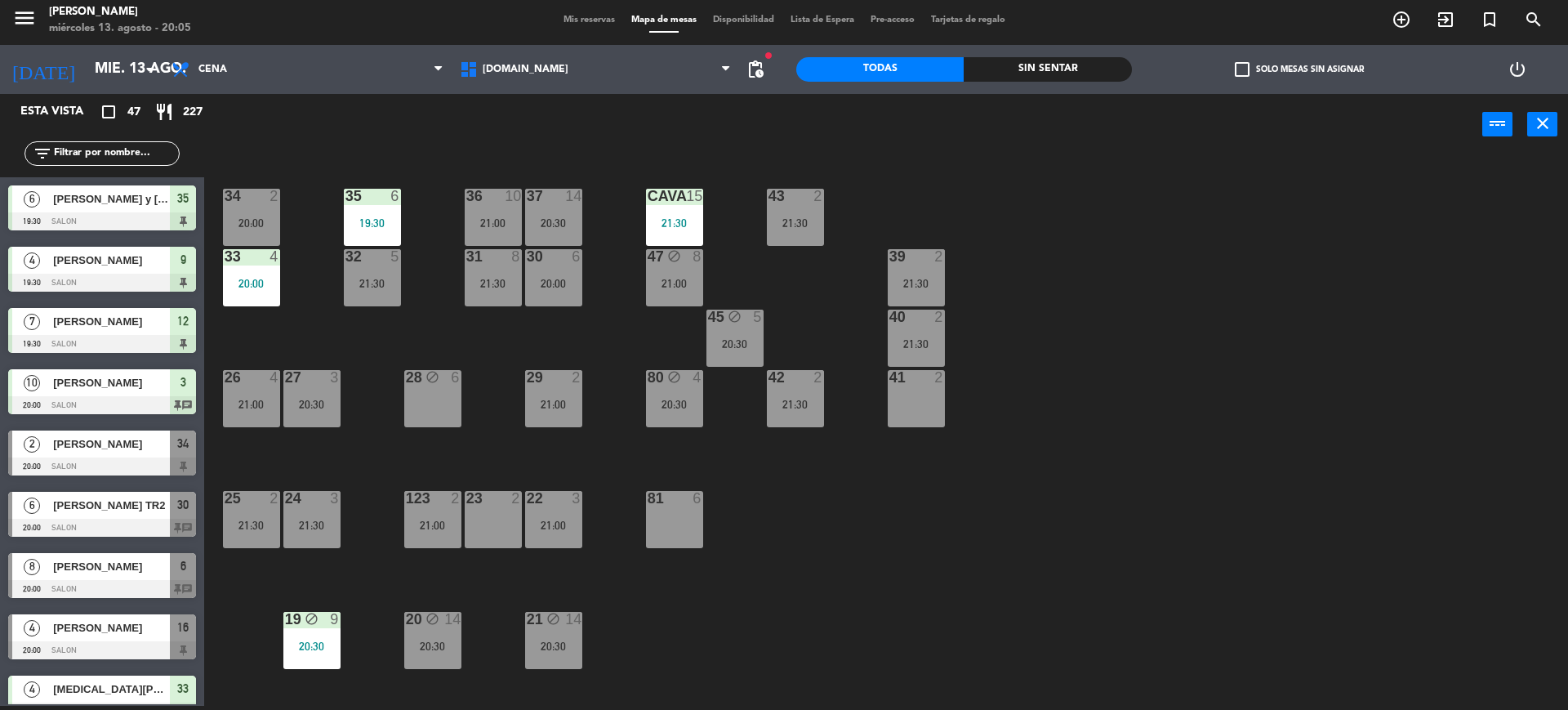
click at [1490, 296] on div "34 2 20:00 35 6 19:30 36 10 21:00 43 2 21:30 37 14 20:30 CAVA 15 21:30 33 4 20:…" at bounding box center [893, 434] width 1348 height 550
click at [1101, 72] on div "Sin sentar" at bounding box center [1047, 69] width 168 height 25
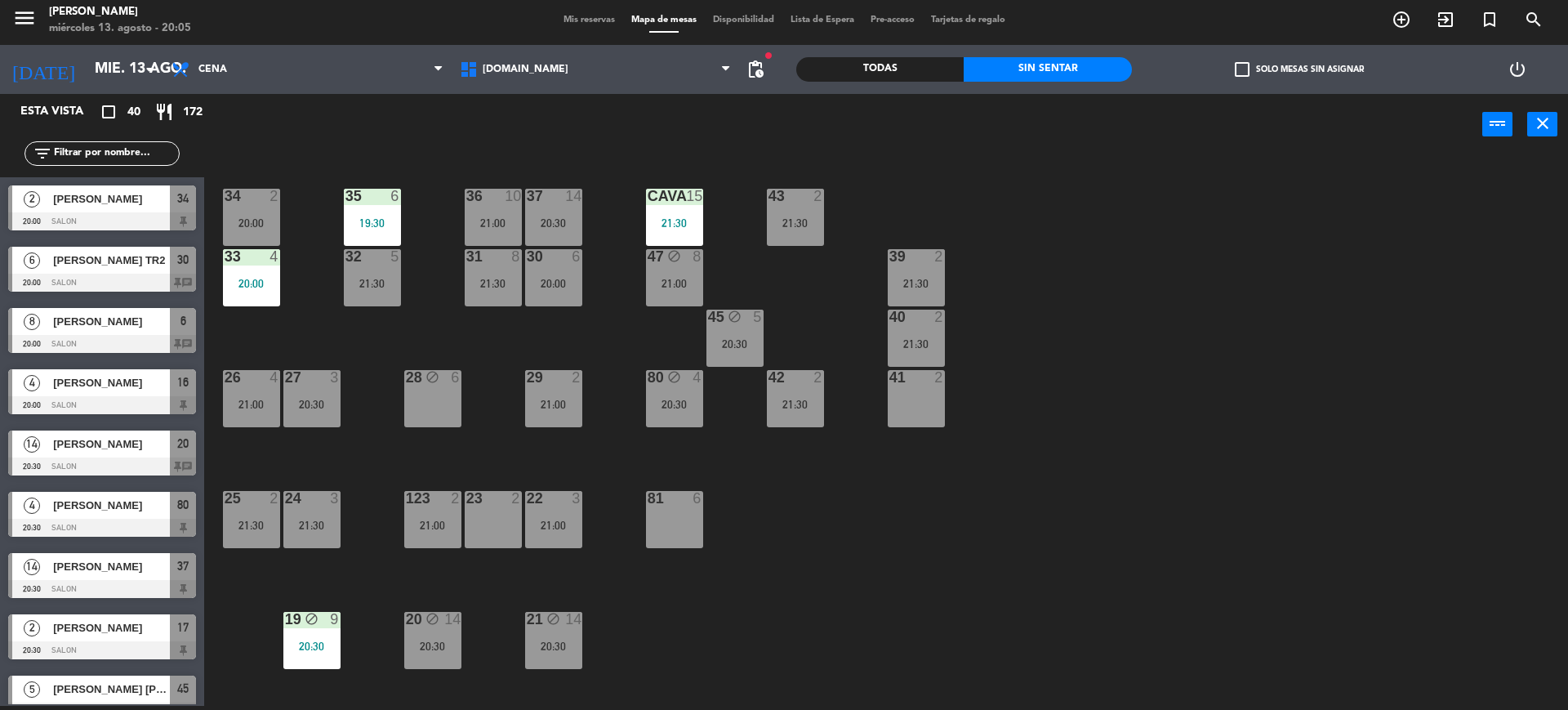
click at [1259, 75] on label "check_box_outline_blank Solo mesas sin asignar" at bounding box center [1299, 69] width 129 height 15
click at [1300, 70] on input "check_box_outline_blank Solo mesas sin asignar" at bounding box center [1300, 70] width 0 height 0
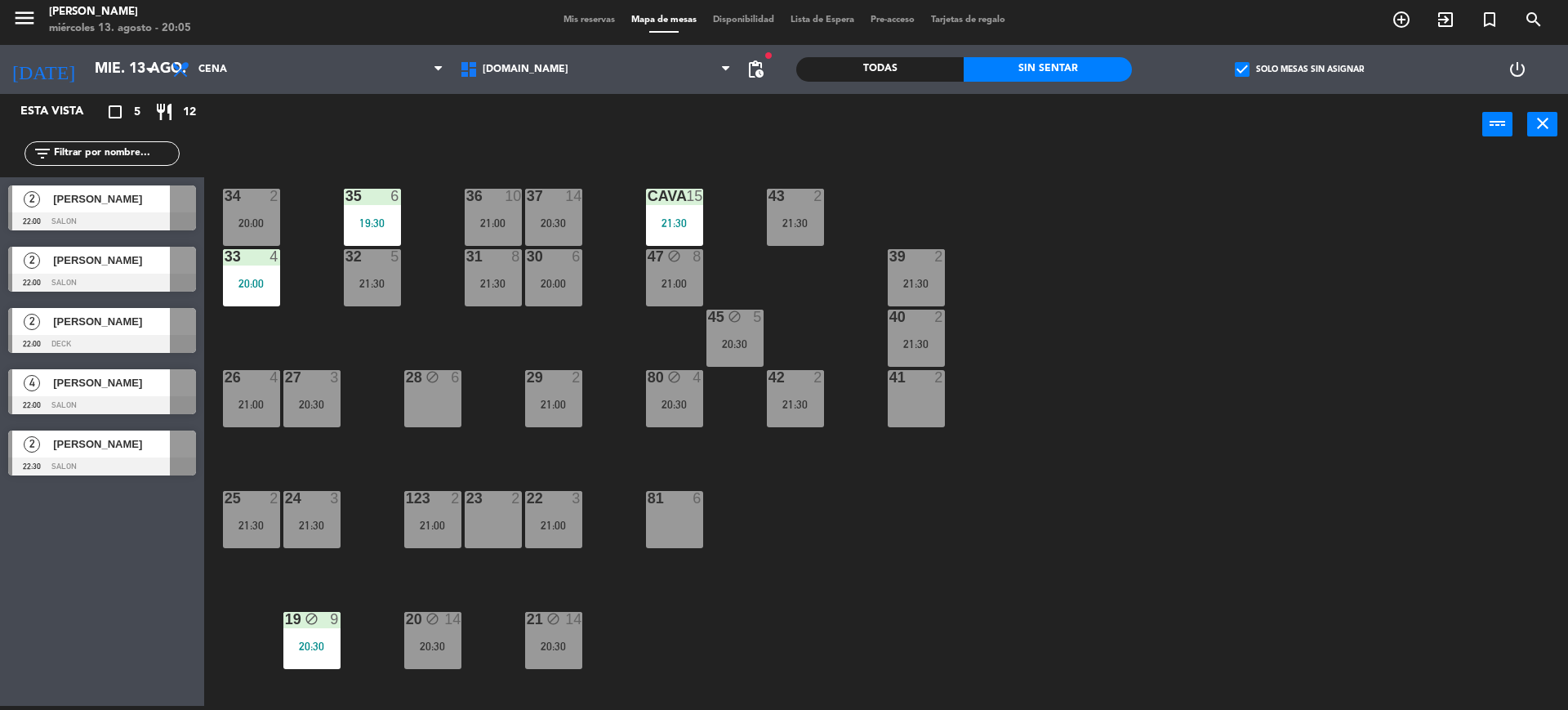
click at [1398, 182] on div "34 2 20:00 35 6 19:30 36 10 21:00 43 2 21:30 37 14 20:30 CAVA 15 21:30 33 4 20:…" at bounding box center [893, 434] width 1348 height 550
click at [1341, 65] on label "check_box Solo mesas sin asignar" at bounding box center [1299, 69] width 129 height 15
click at [1300, 70] on input "check_box Solo mesas sin asignar" at bounding box center [1300, 70] width 0 height 0
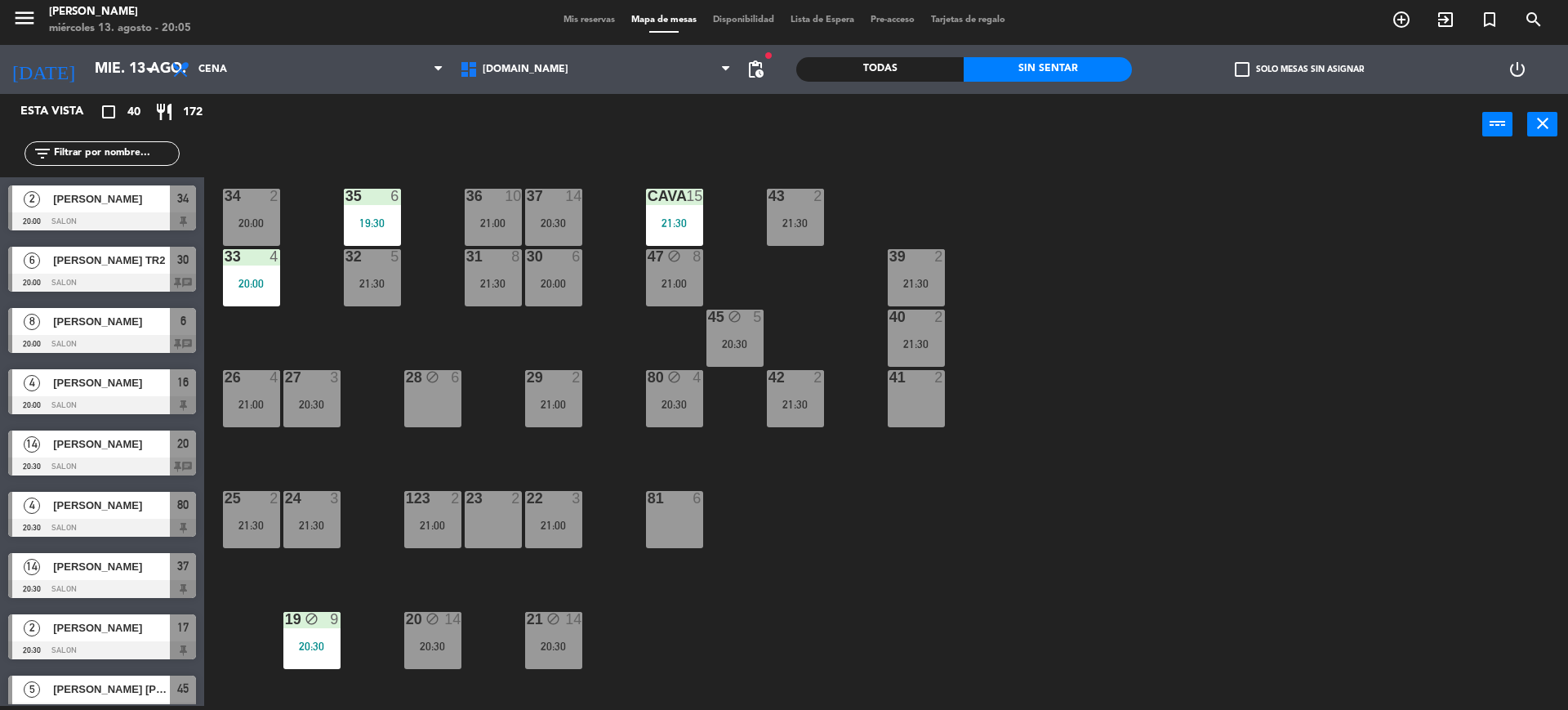
click at [182, 155] on div "filter_list" at bounding box center [102, 153] width 205 height 47
click at [164, 153] on input "text" at bounding box center [115, 154] width 127 height 18
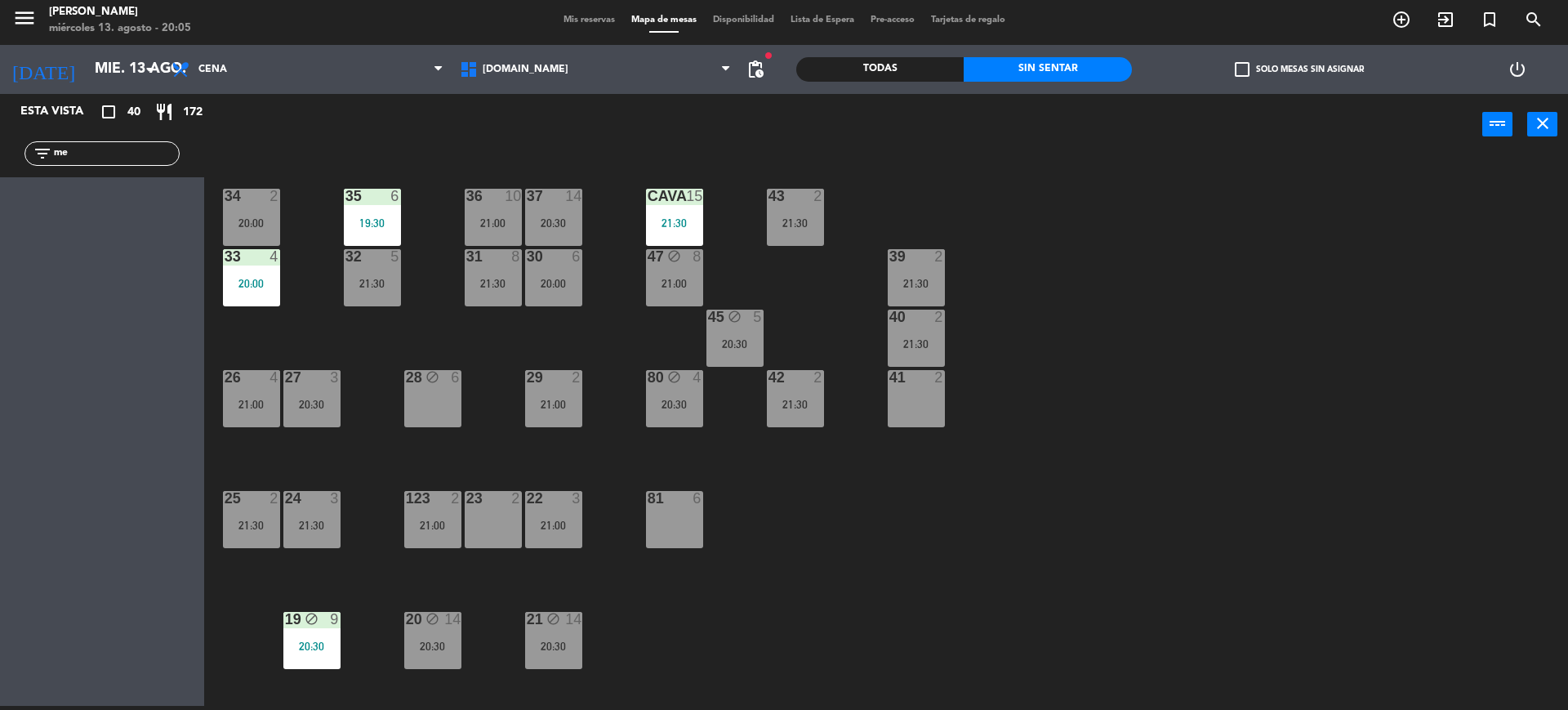
type input "med"
drag, startPoint x: 83, startPoint y: 155, endPoint x: 0, endPoint y: 134, distance: 85.6
click at [0, 135] on div "filter_list med" at bounding box center [102, 153] width 205 height 47
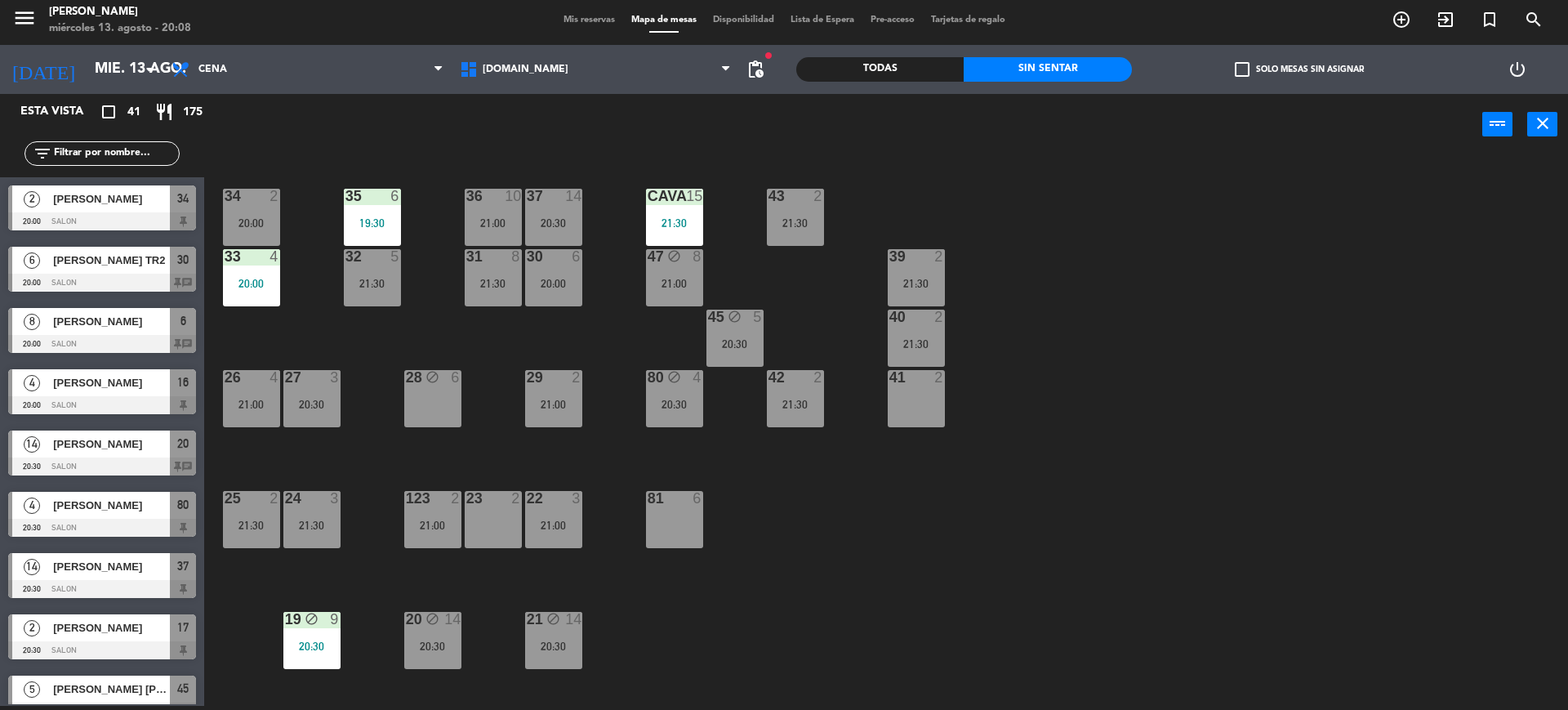
click at [1336, 433] on div "34 2 20:00 35 6 19:30 36 10 21:00 43 2 21:30 37 14 20:30 CAVA 15 21:30 33 4 20:…" at bounding box center [893, 434] width 1348 height 550
click at [955, 64] on div "Todas" at bounding box center [880, 69] width 168 height 25
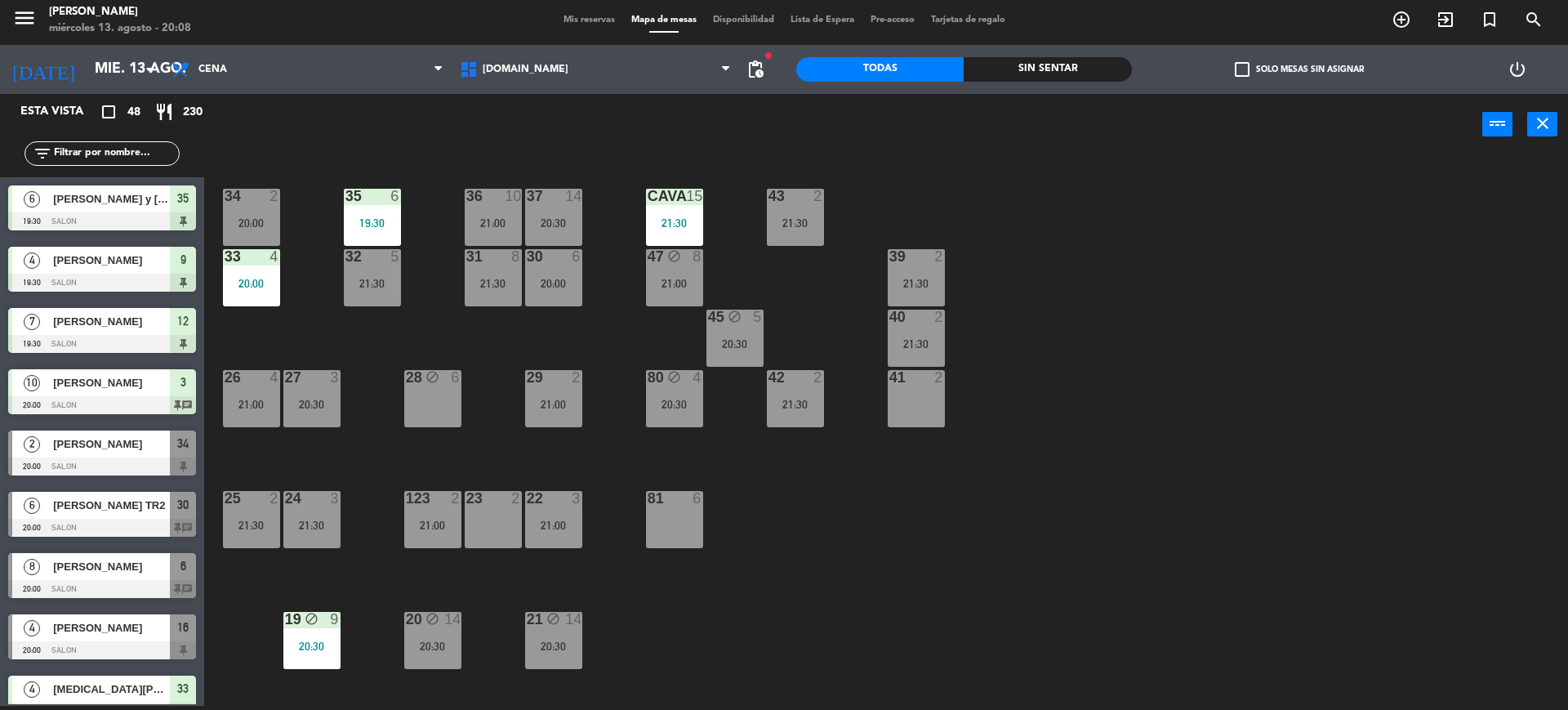
click at [107, 142] on div "filter_list" at bounding box center [102, 154] width 155 height 25
click at [114, 152] on input "text" at bounding box center [115, 154] width 127 height 18
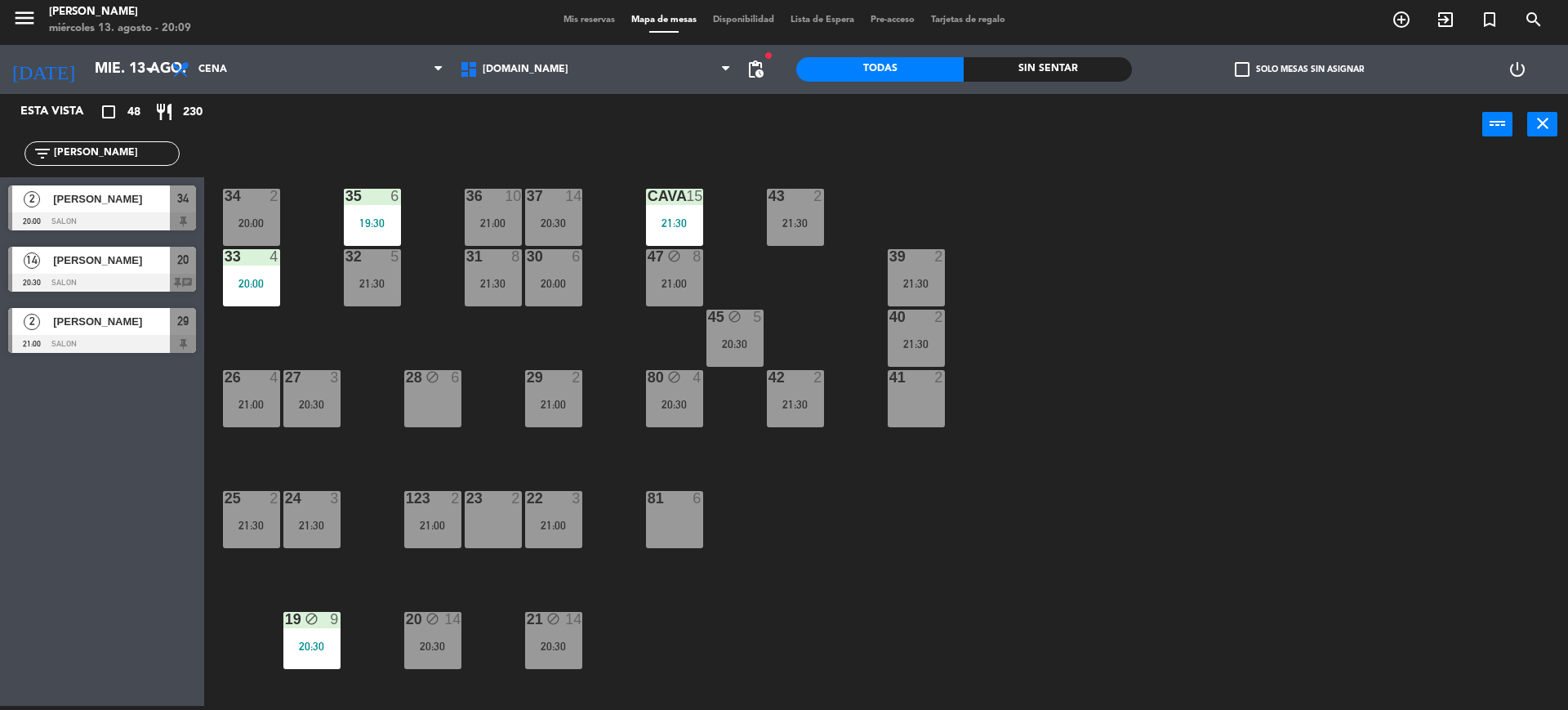
type input "[PERSON_NAME]"
click at [160, 362] on div "Esta vista crop_square 48 restaurant 230 filter_list [PERSON_NAME] 2 [PERSON_NA…" at bounding box center [102, 399] width 205 height 612
click at [146, 226] on div at bounding box center [102, 222] width 188 height 18
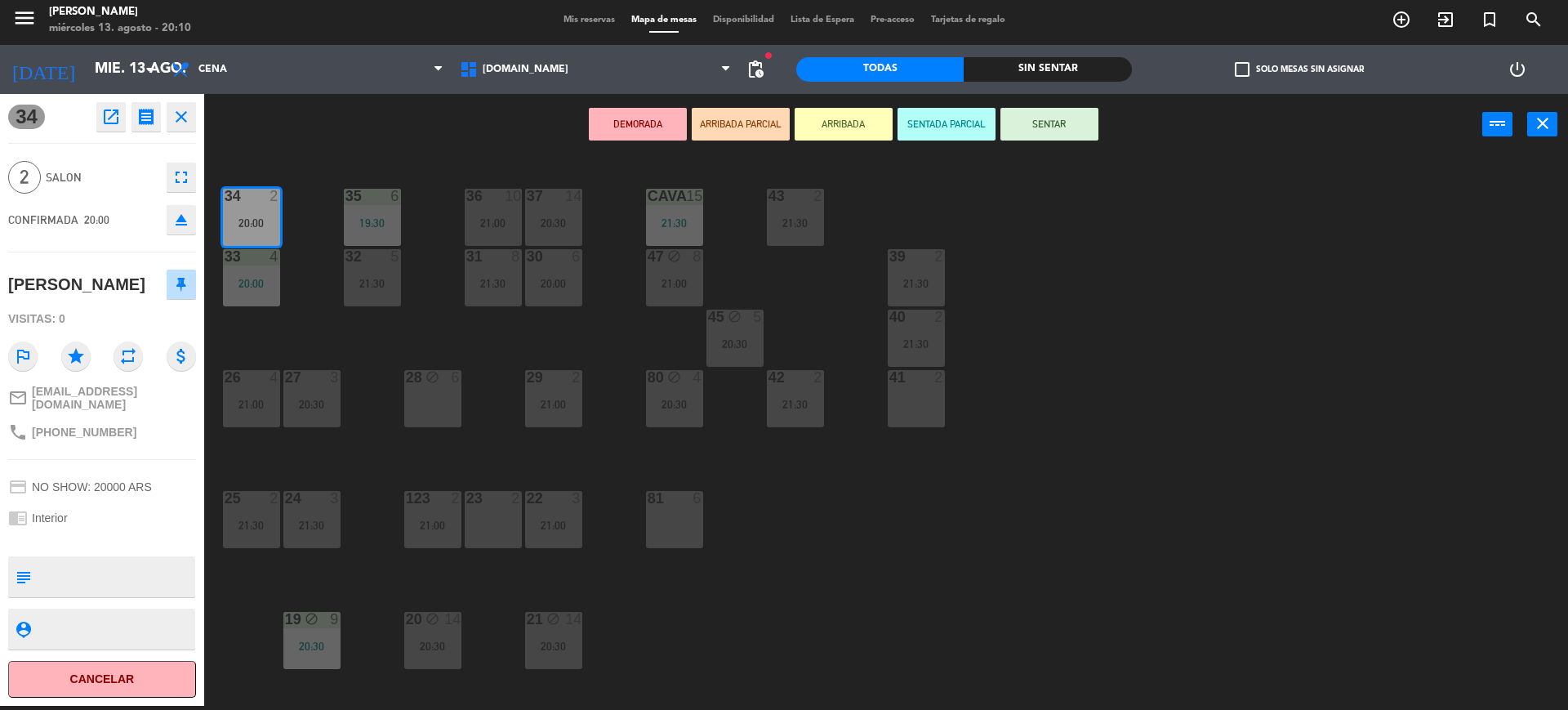
click at [493, 511] on div "23 2" at bounding box center [493, 519] width 57 height 57
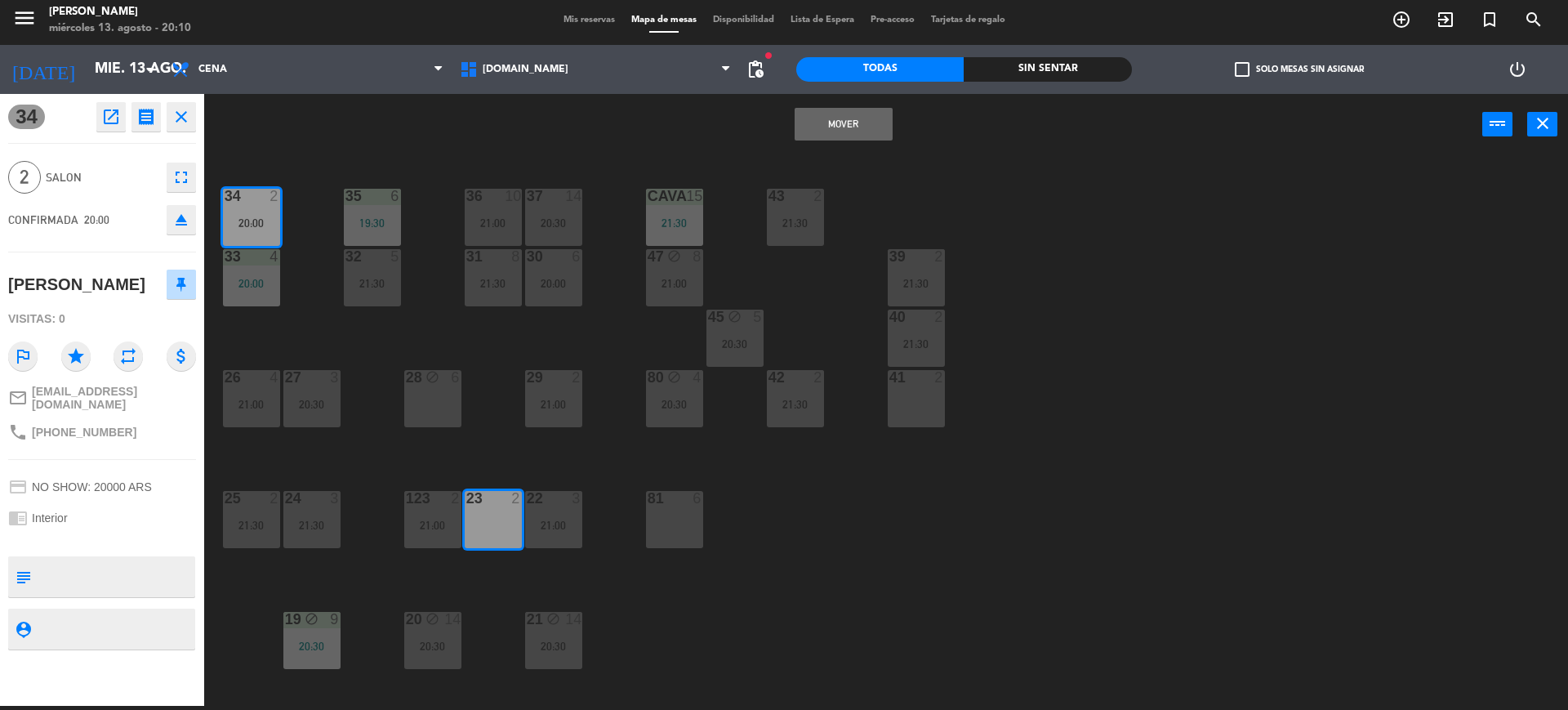
click at [853, 124] on button "Mover" at bounding box center [843, 124] width 98 height 33
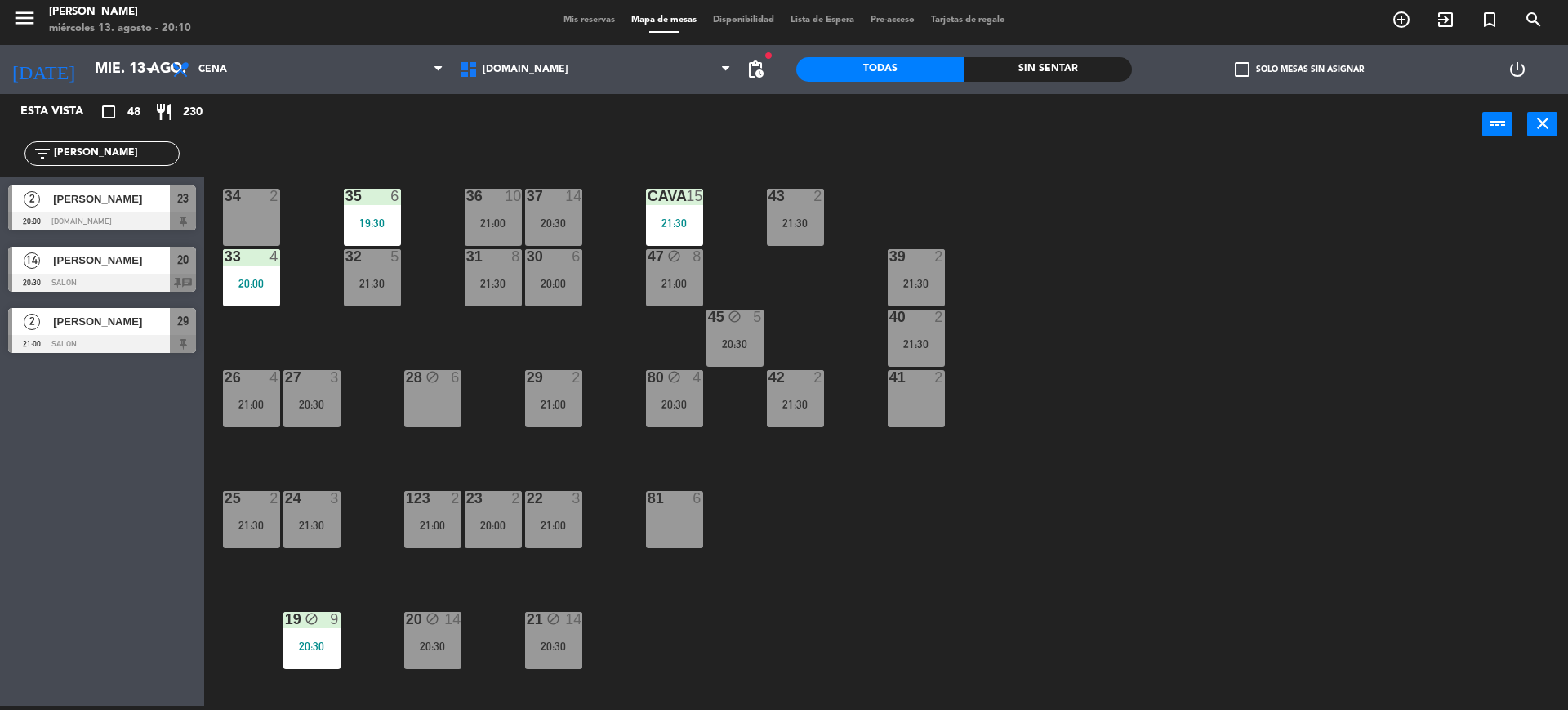
click at [495, 553] on div "34 2 35 6 19:30 36 10 21:00 43 2 21:30 37 14 20:30 CAVA 15 21:30 33 4 20:00 32 …" at bounding box center [893, 434] width 1348 height 550
click at [496, 523] on div "20:00" at bounding box center [493, 524] width 57 height 11
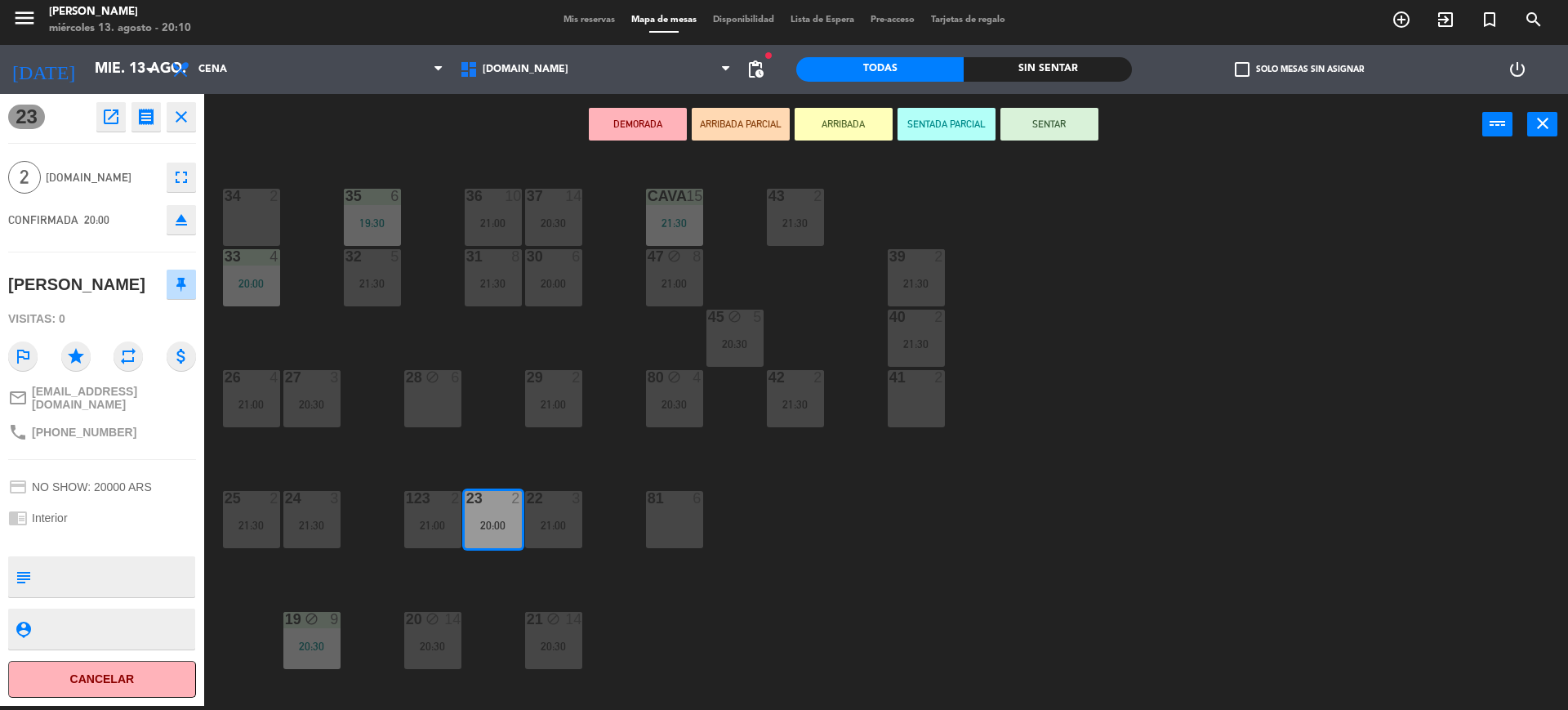
click at [1065, 135] on button "SENTAR" at bounding box center [1049, 124] width 98 height 33
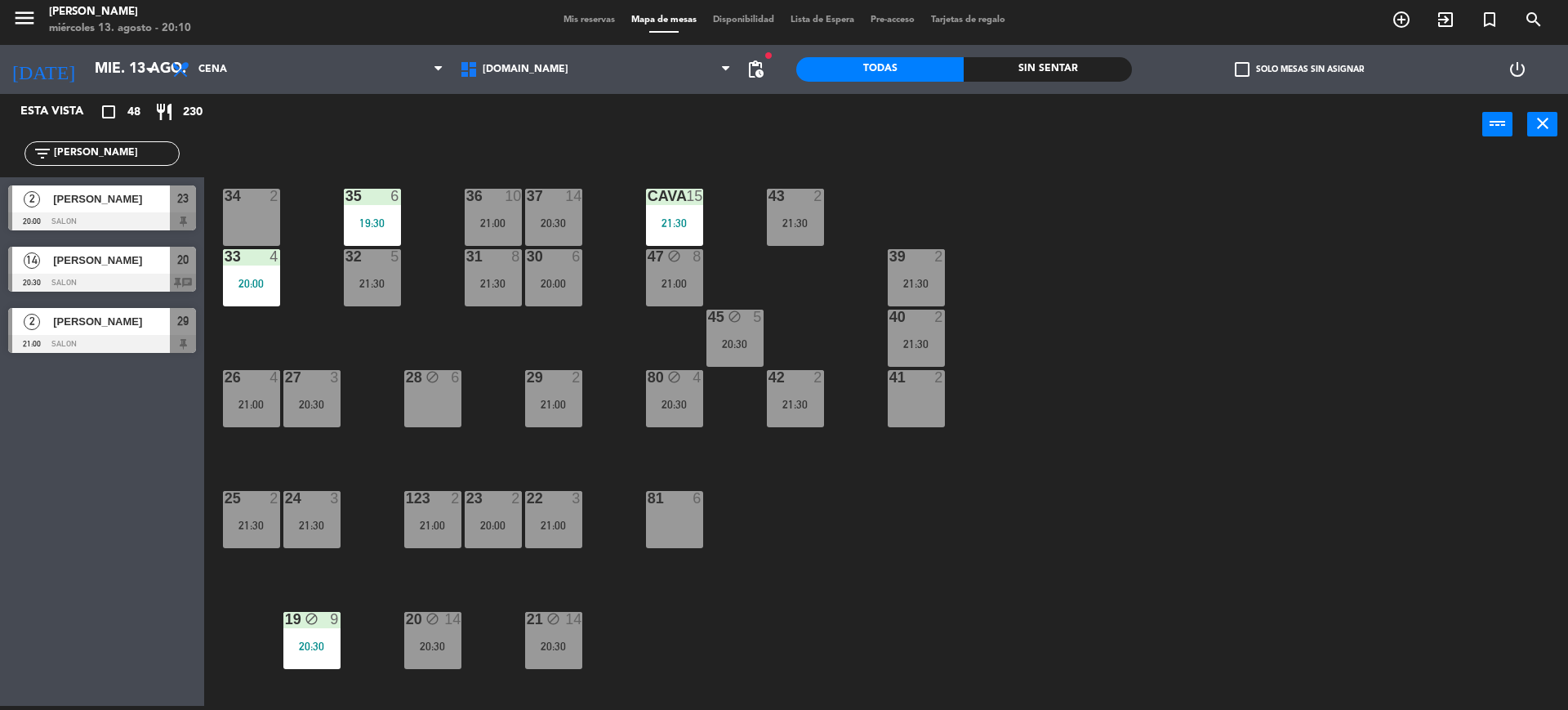
click at [1297, 423] on div "34 2 35 6 19:30 36 10 21:00 43 2 21:30 37 14 20:30 CAVA 15 21:30 33 4 20:00 32 …" at bounding box center [893, 434] width 1348 height 550
click at [682, 226] on div "21:30" at bounding box center [674, 223] width 57 height 11
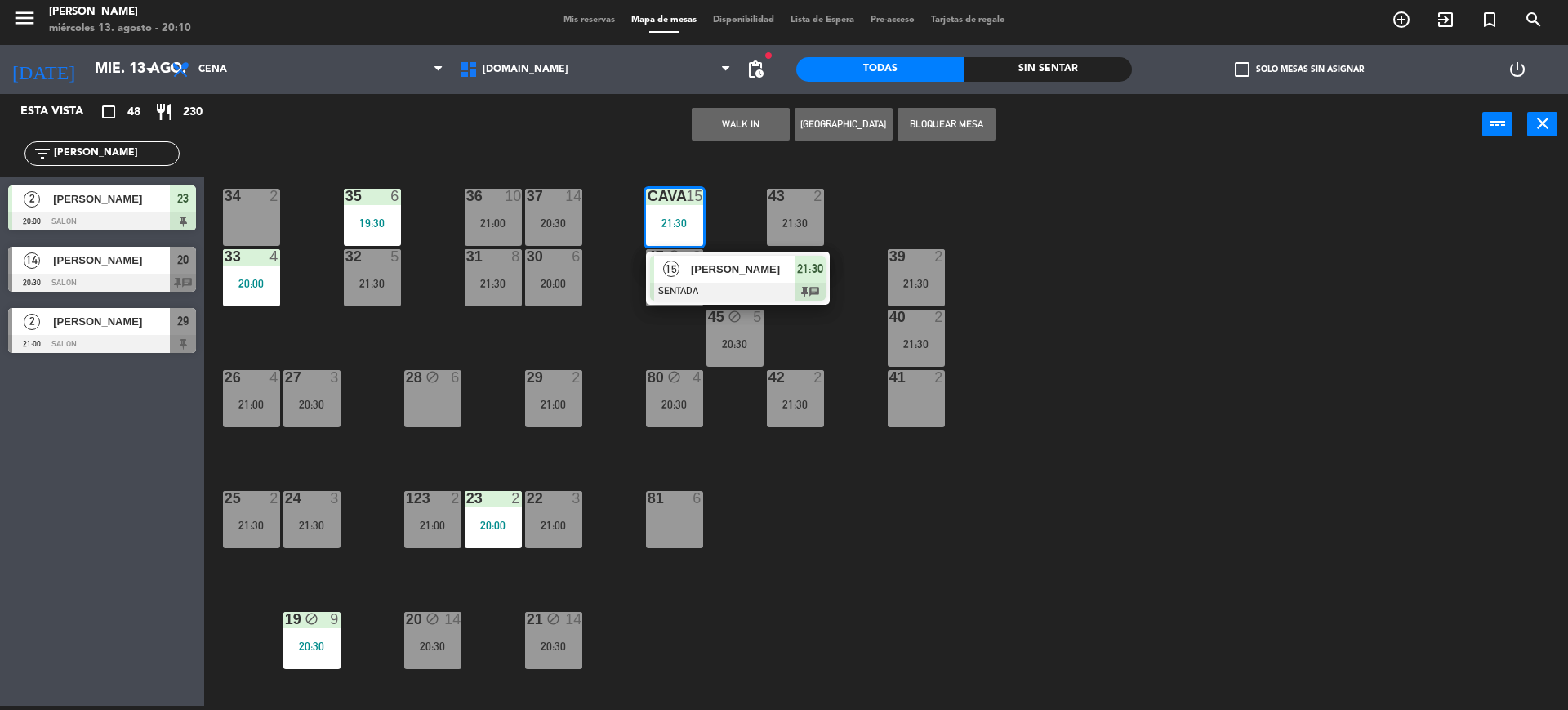
click at [731, 277] on span "[PERSON_NAME]" at bounding box center [743, 269] width 105 height 17
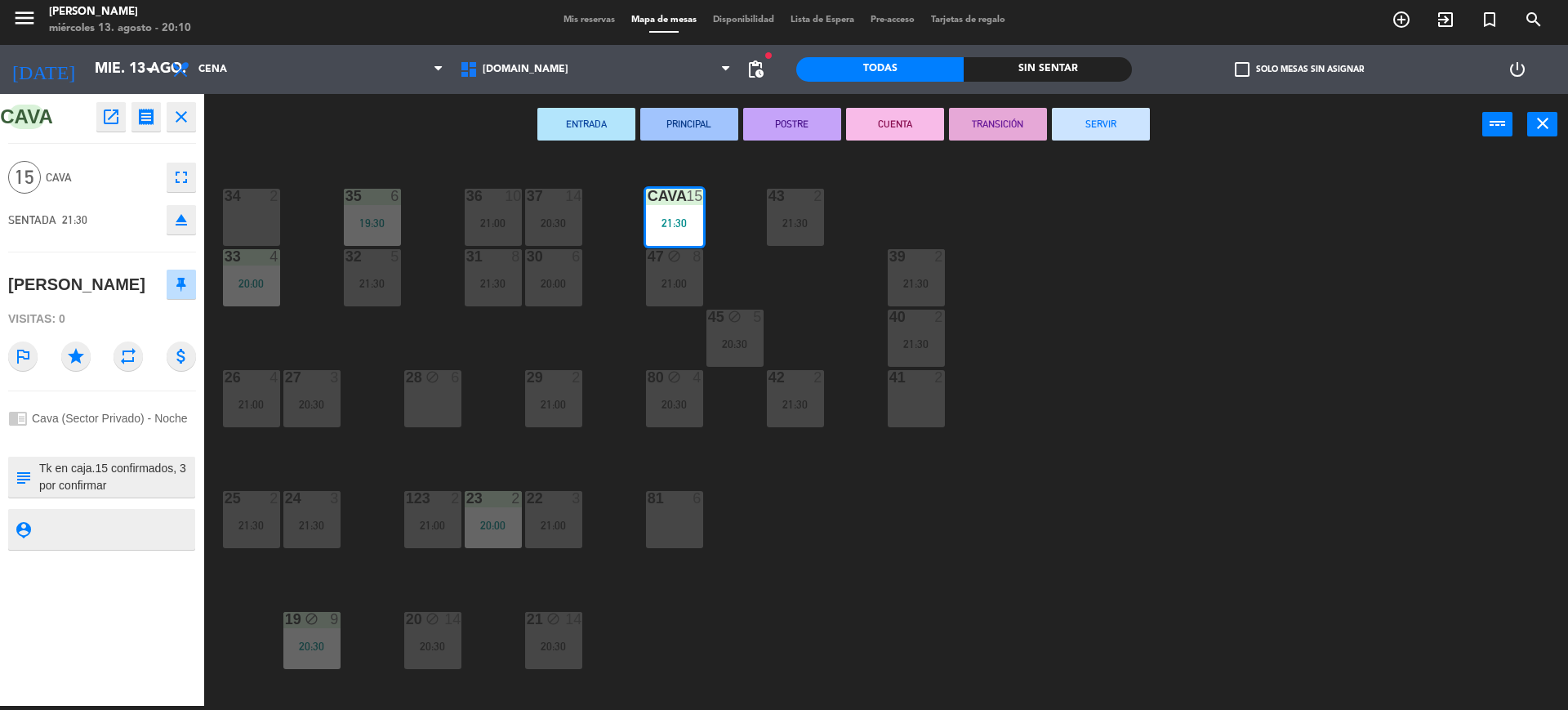
click at [1194, 418] on div "34 2 35 6 19:30 36 10 21:00 43 2 21:30 37 14 20:30 CAVA 15 21:30 33 4 20:00 32 …" at bounding box center [893, 434] width 1348 height 550
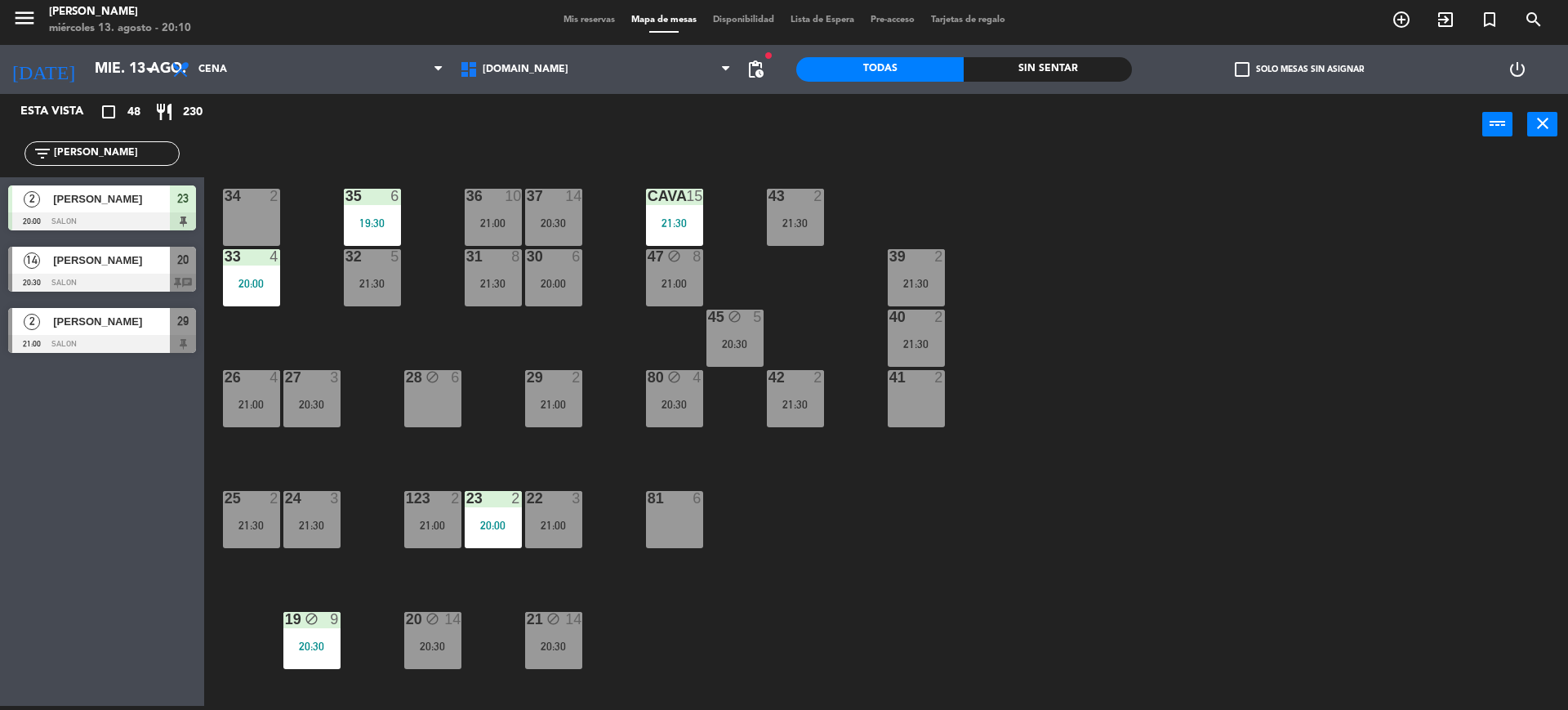
drag, startPoint x: 93, startPoint y: 149, endPoint x: 0, endPoint y: 186, distance: 100.1
click at [0, 184] on div "Esta vista crop_square 48 restaurant 230 filter_list [PERSON_NAME] 2 [PERSON_NA…" at bounding box center [102, 228] width 205 height 268
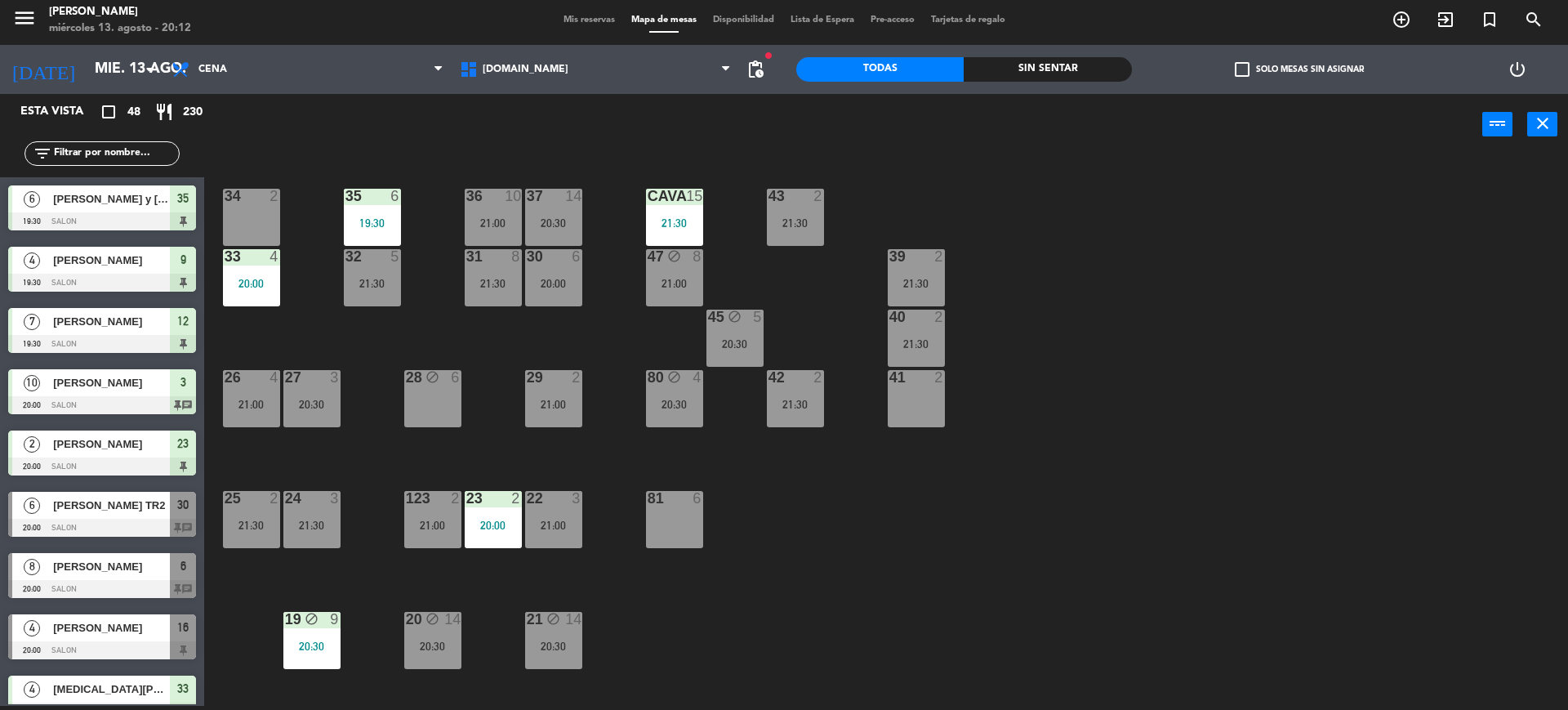
click at [1080, 396] on div "34 2 35 6 19:30 36 10 21:00 43 2 21:30 37 14 20:30 CAVA 15 21:30 33 4 20:00 32 …" at bounding box center [893, 434] width 1348 height 550
click at [1354, 291] on div "34 2 35 6 19:30 36 10 21:00 43 2 21:30 37 14 20:30 CAVA 15 21:30 33 4 20:00 32 …" at bounding box center [893, 434] width 1348 height 550
click at [121, 155] on input "text" at bounding box center [115, 154] width 127 height 18
click at [1240, 306] on div "34 2 35 6 19:30 36 10 21:00 43 2 21:30 37 14 20:30 CAVA 15 21:30 33 4 20:00 32 …" at bounding box center [893, 434] width 1348 height 550
click at [118, 151] on input "text" at bounding box center [115, 154] width 127 height 18
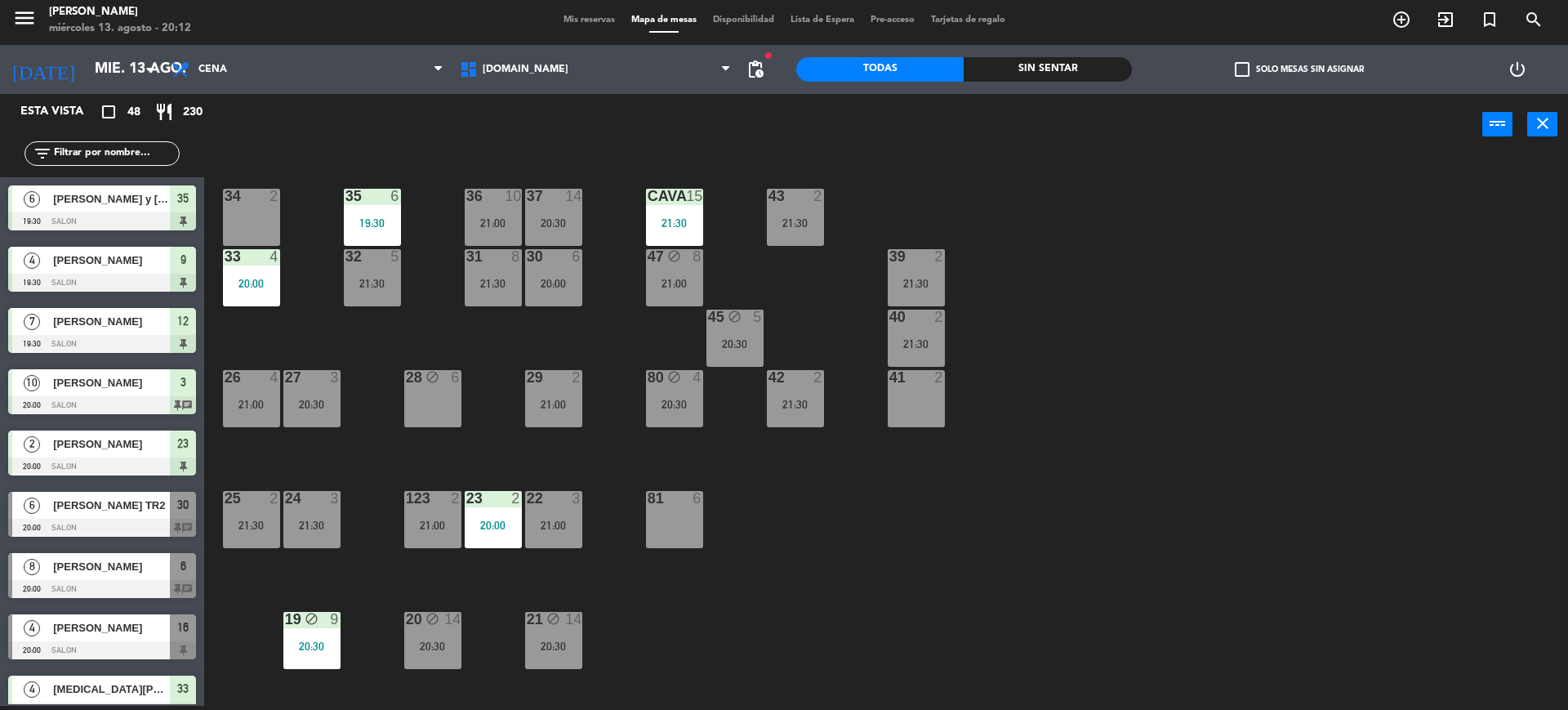
click at [1125, 299] on div "34 2 35 6 19:30 36 10 21:00 43 2 21:30 37 14 20:30 CAVA 15 21:30 33 4 20:00 32 …" at bounding box center [893, 434] width 1348 height 550
click at [117, 142] on div "filter_list" at bounding box center [102, 154] width 155 height 25
click at [119, 147] on input "text" at bounding box center [115, 154] width 127 height 18
click at [131, 146] on input "text" at bounding box center [115, 154] width 127 height 18
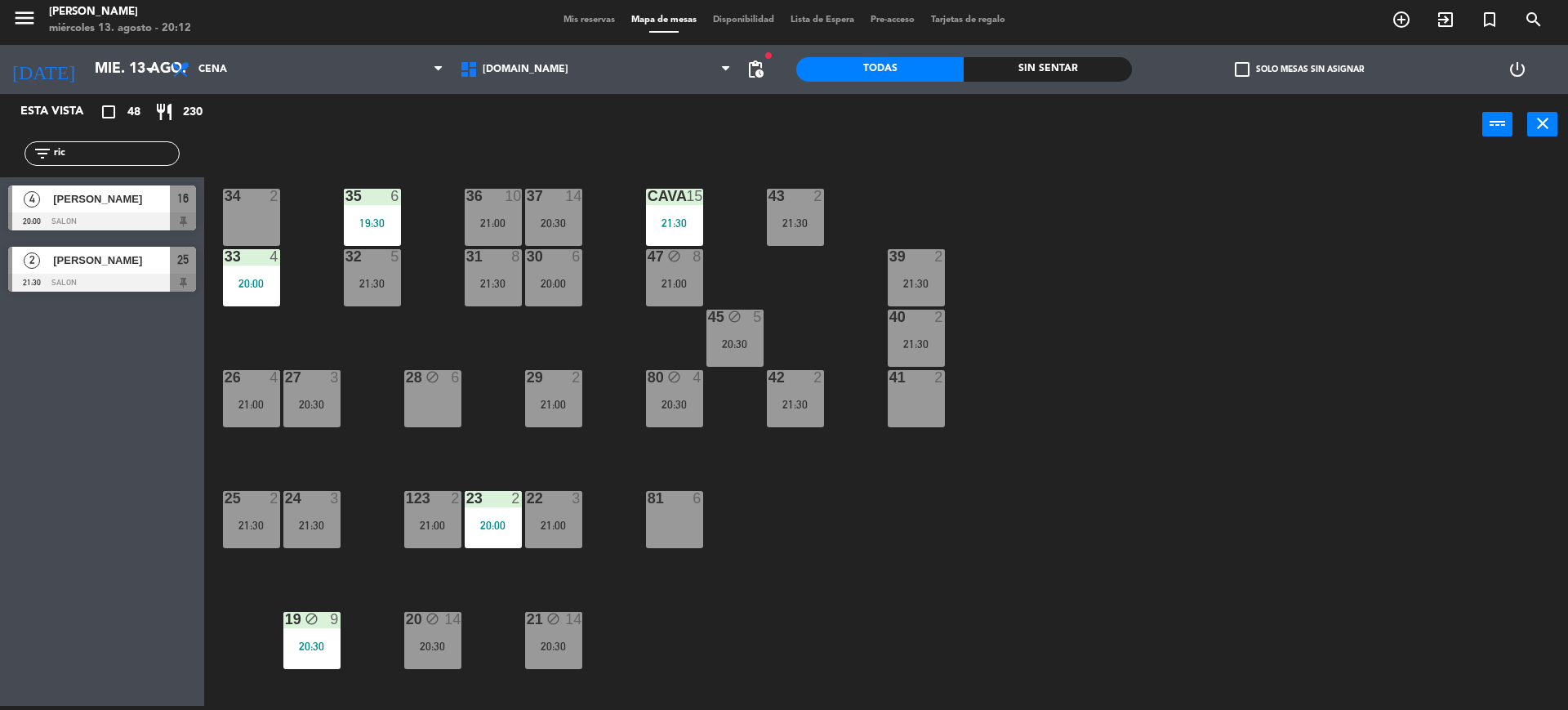
type input "ric"
click at [0, 497] on div "Esta vista crop_square 48 restaurant 230 filter_list ric 4 [PERSON_NAME] 20:00 …" at bounding box center [102, 399] width 205 height 612
click at [128, 214] on div at bounding box center [102, 222] width 188 height 18
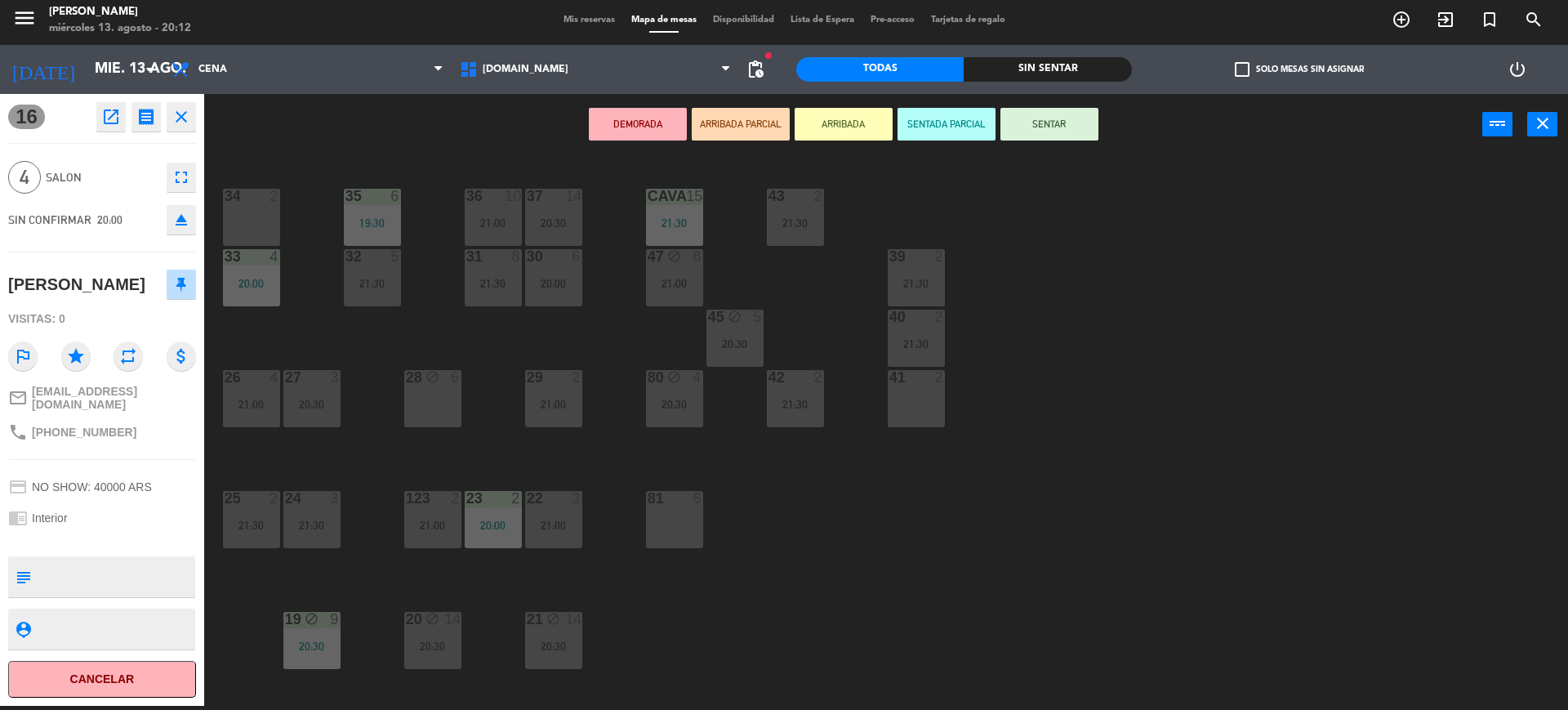
click at [727, 115] on button "ARRIBADA PARCIAL" at bounding box center [741, 124] width 98 height 33
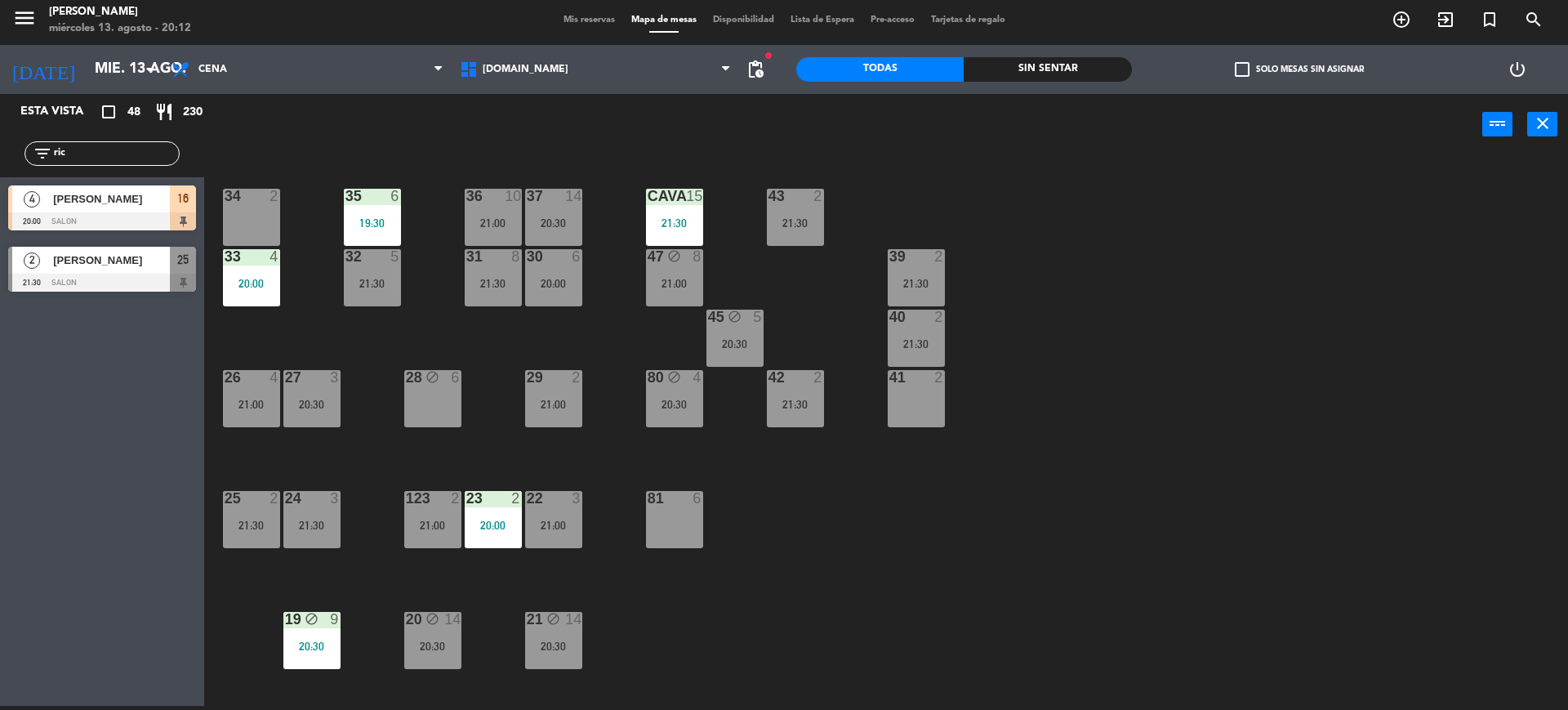
click at [1399, 343] on div "34 2 35 6 19:30 36 10 21:00 43 2 21:30 37 14 20:30 CAVA 15 21:30 33 4 20:00 32 …" at bounding box center [893, 434] width 1348 height 550
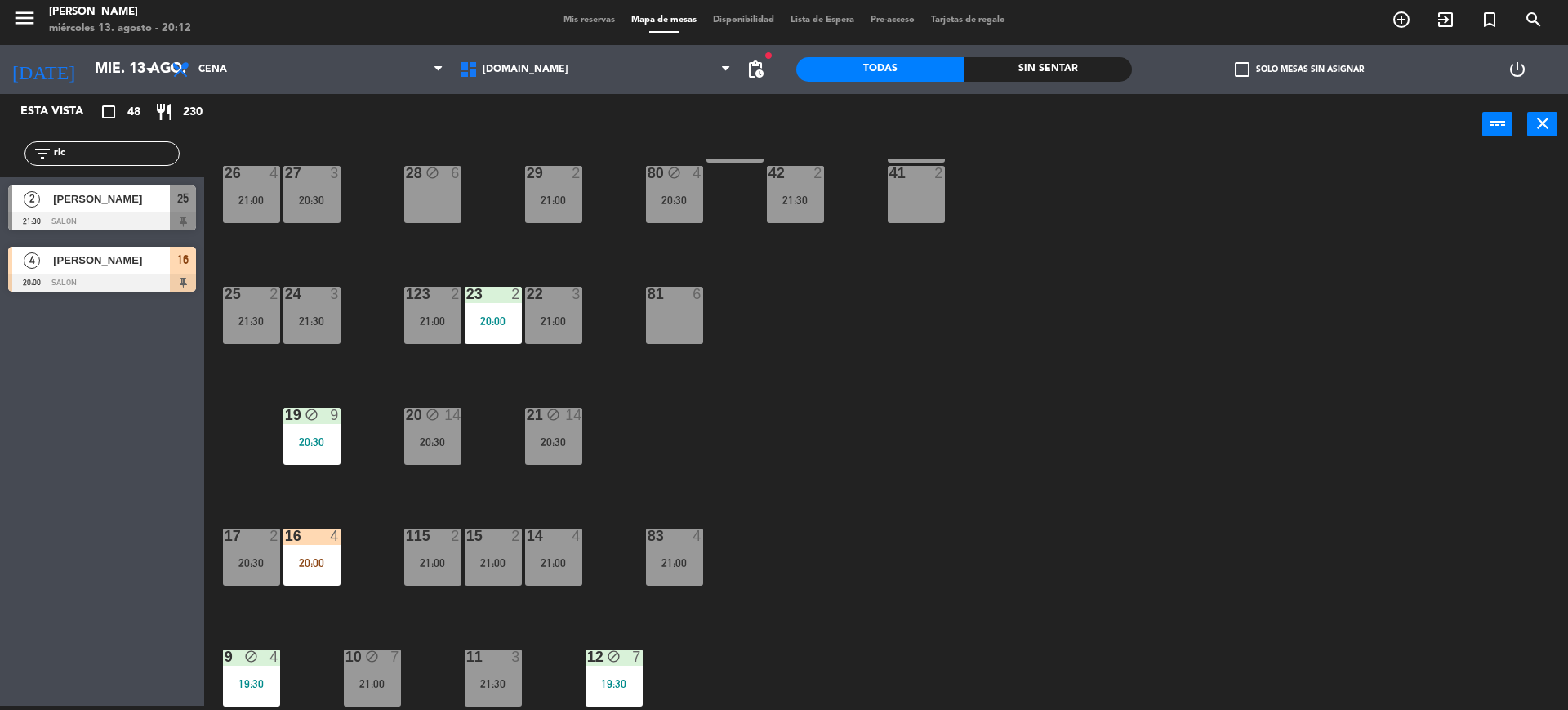
click at [191, 259] on div "16" at bounding box center [183, 260] width 26 height 27
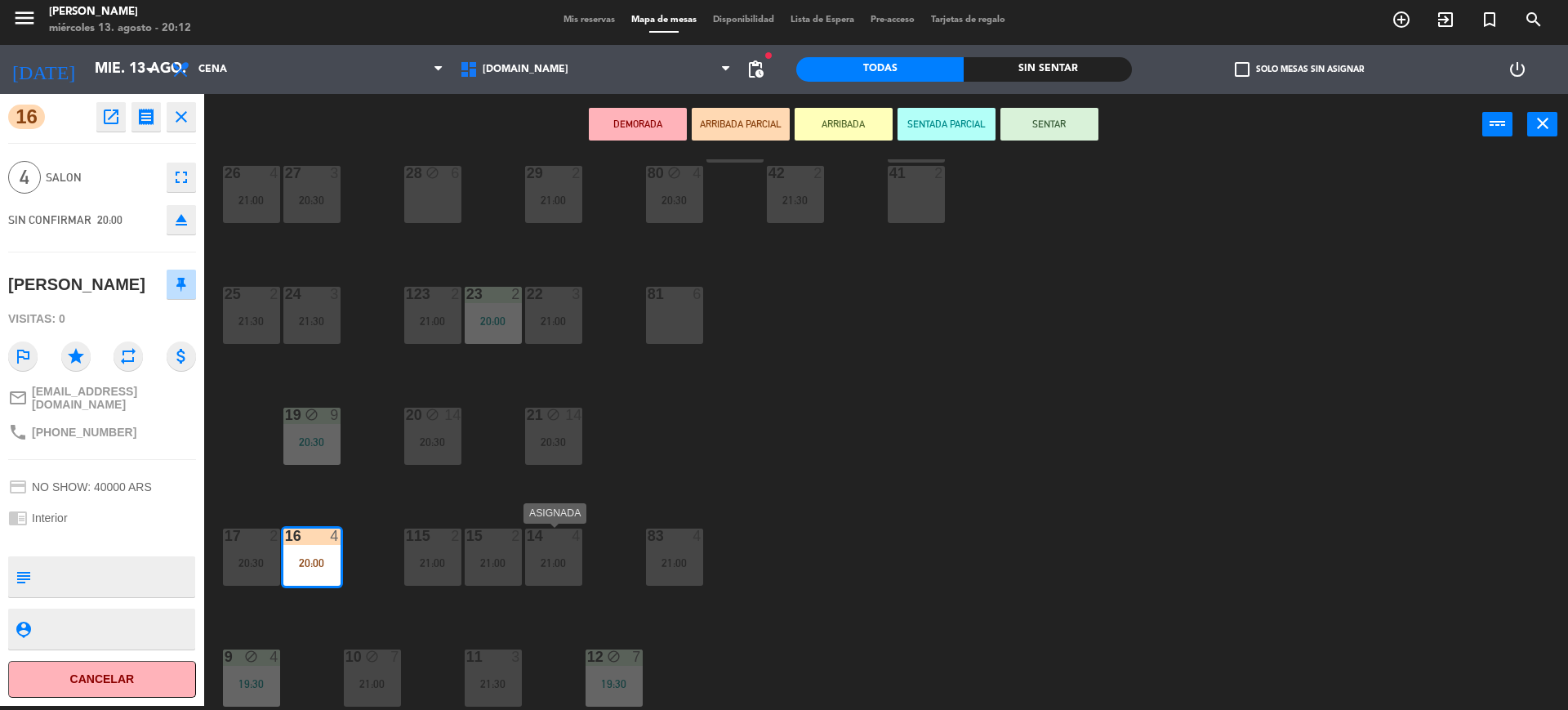
click at [544, 573] on div "14 4 21:00" at bounding box center [553, 556] width 57 height 57
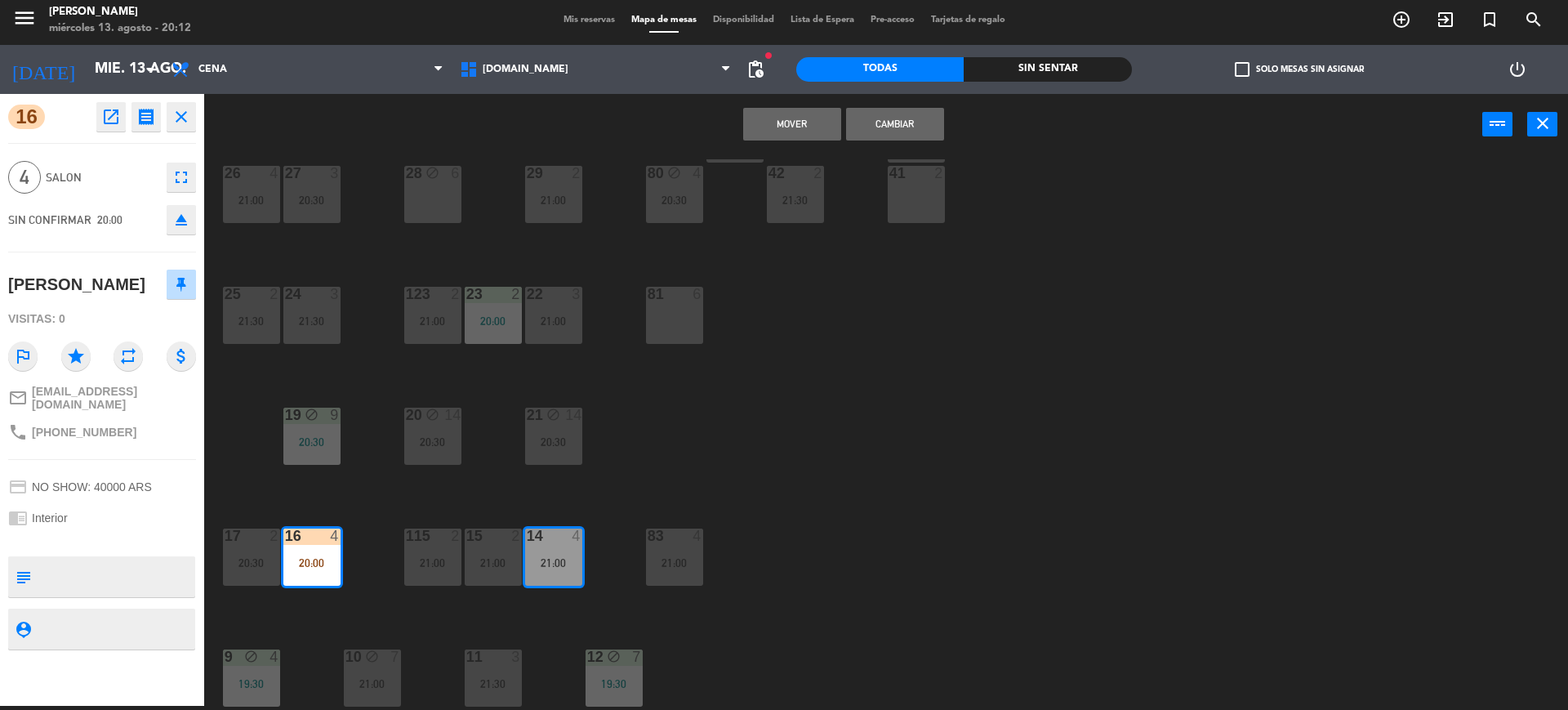
click at [904, 128] on button "Cambiar" at bounding box center [895, 124] width 98 height 33
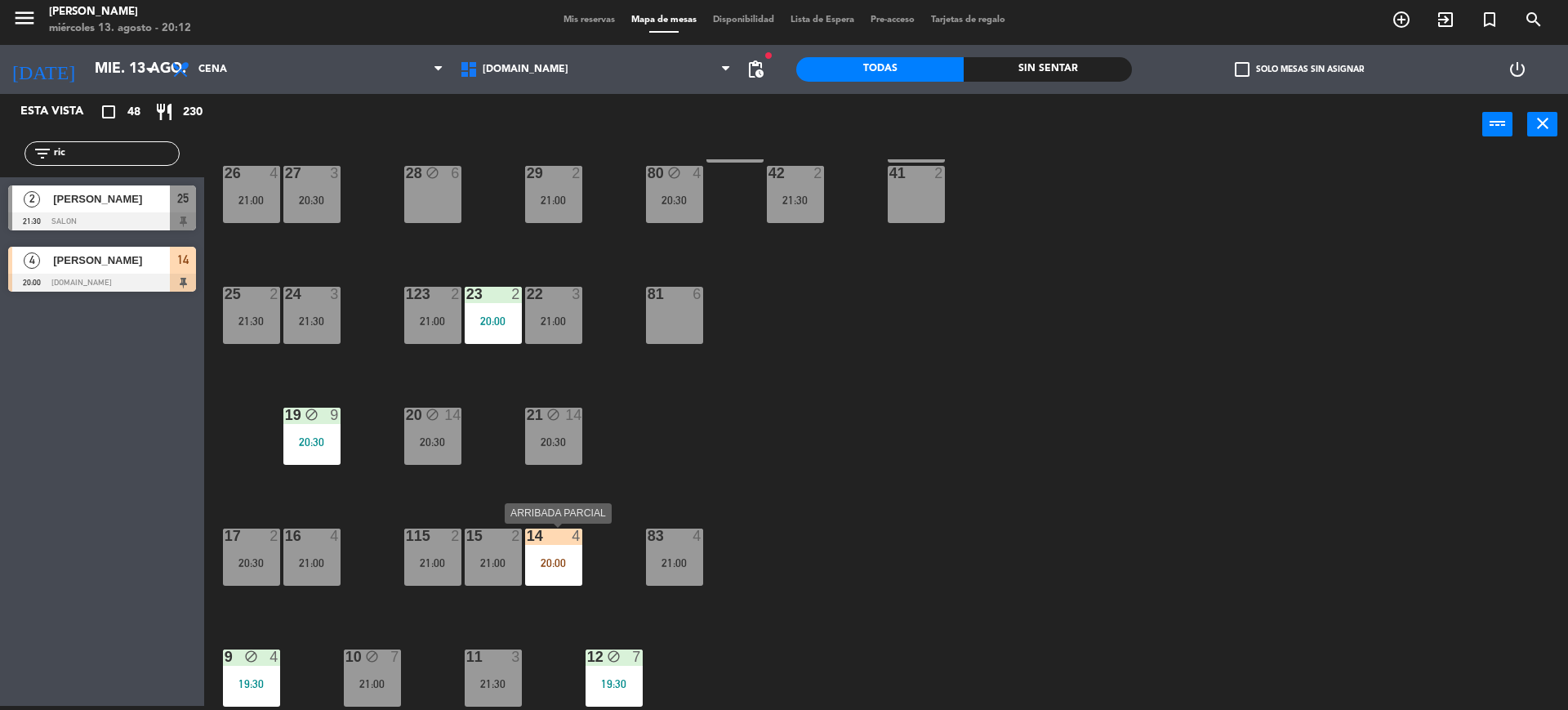
click at [557, 557] on div "20:00" at bounding box center [553, 562] width 57 height 11
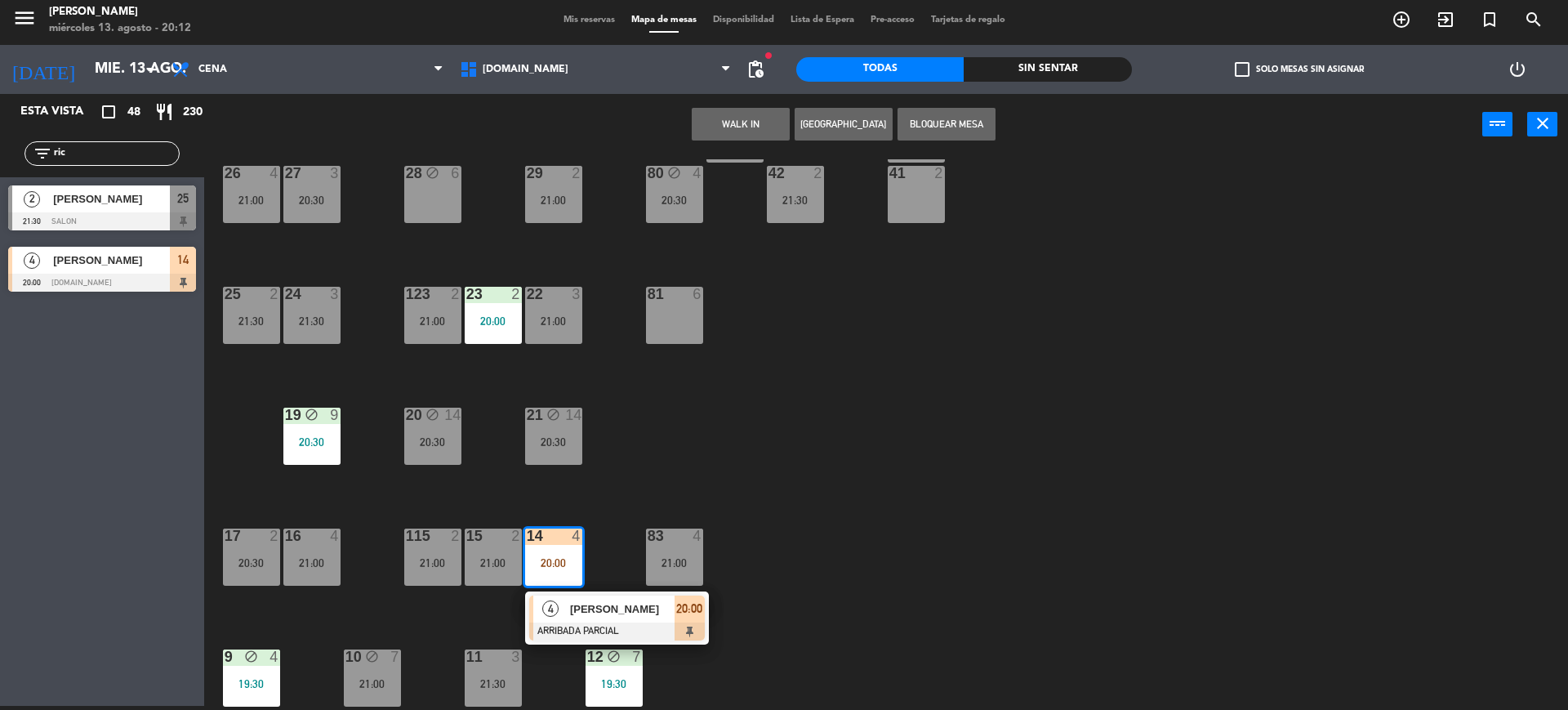
click at [597, 634] on div at bounding box center [617, 631] width 176 height 18
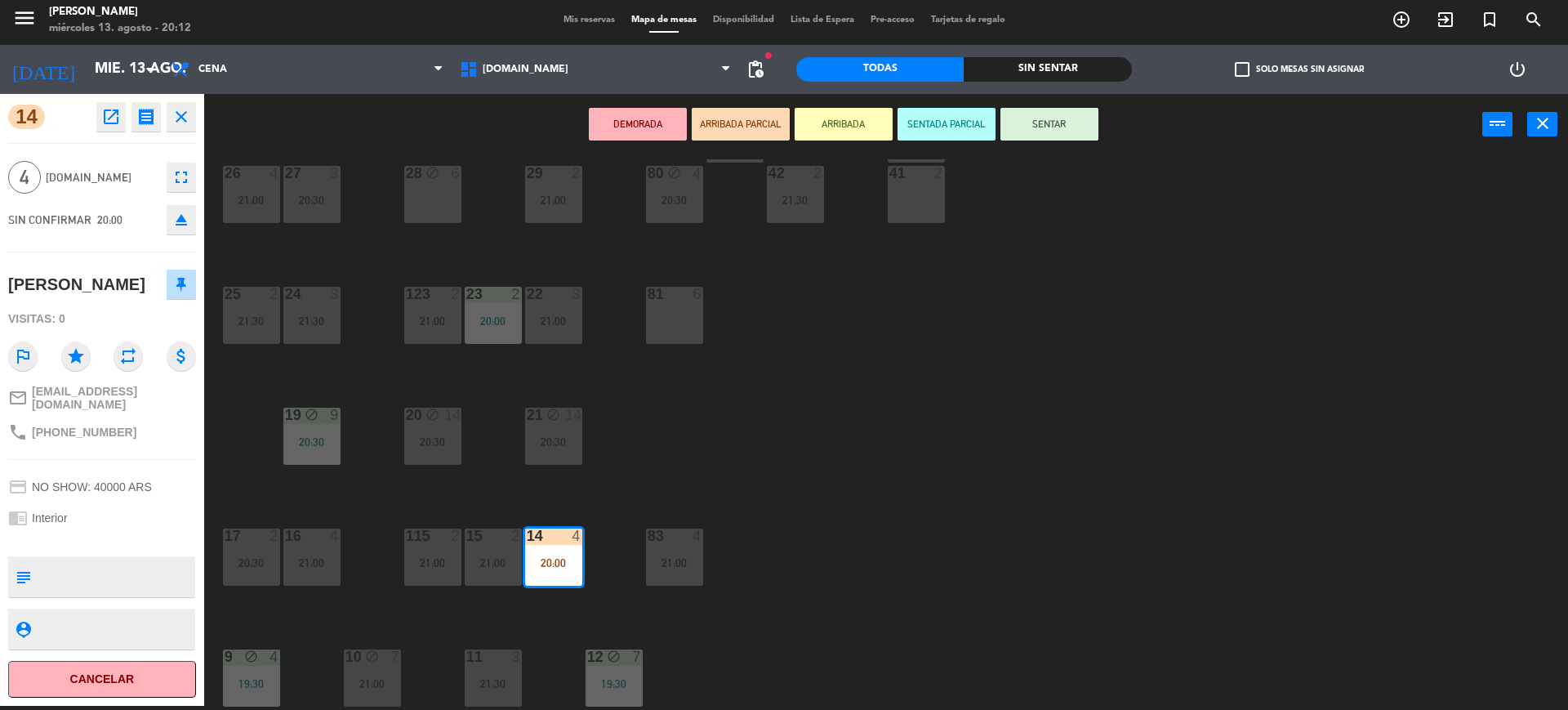
click at [1080, 110] on button "SENTAR" at bounding box center [1049, 124] width 98 height 33
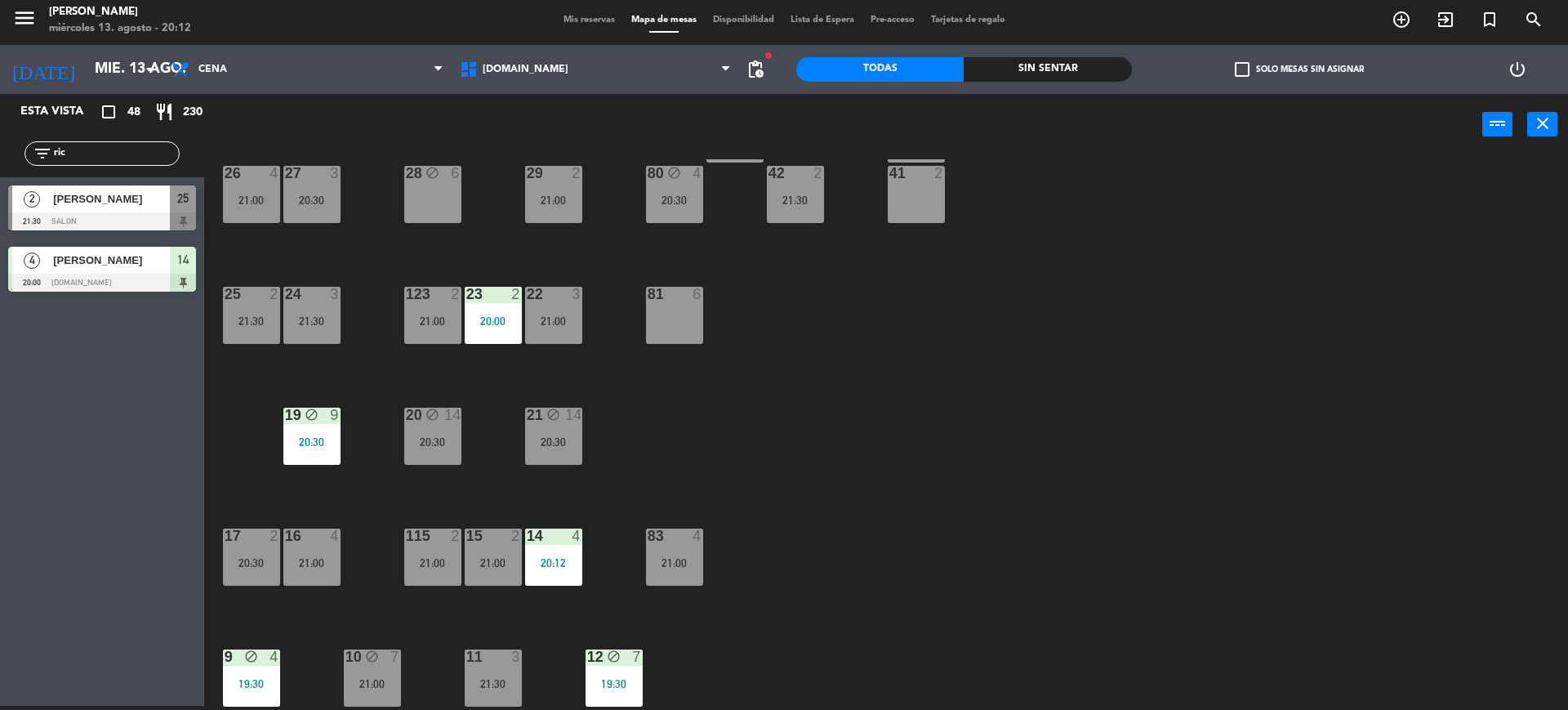
drag, startPoint x: 107, startPoint y: 157, endPoint x: 0, endPoint y: 157, distance: 107.0
click at [0, 157] on div "filter_list ric" at bounding box center [102, 153] width 205 height 47
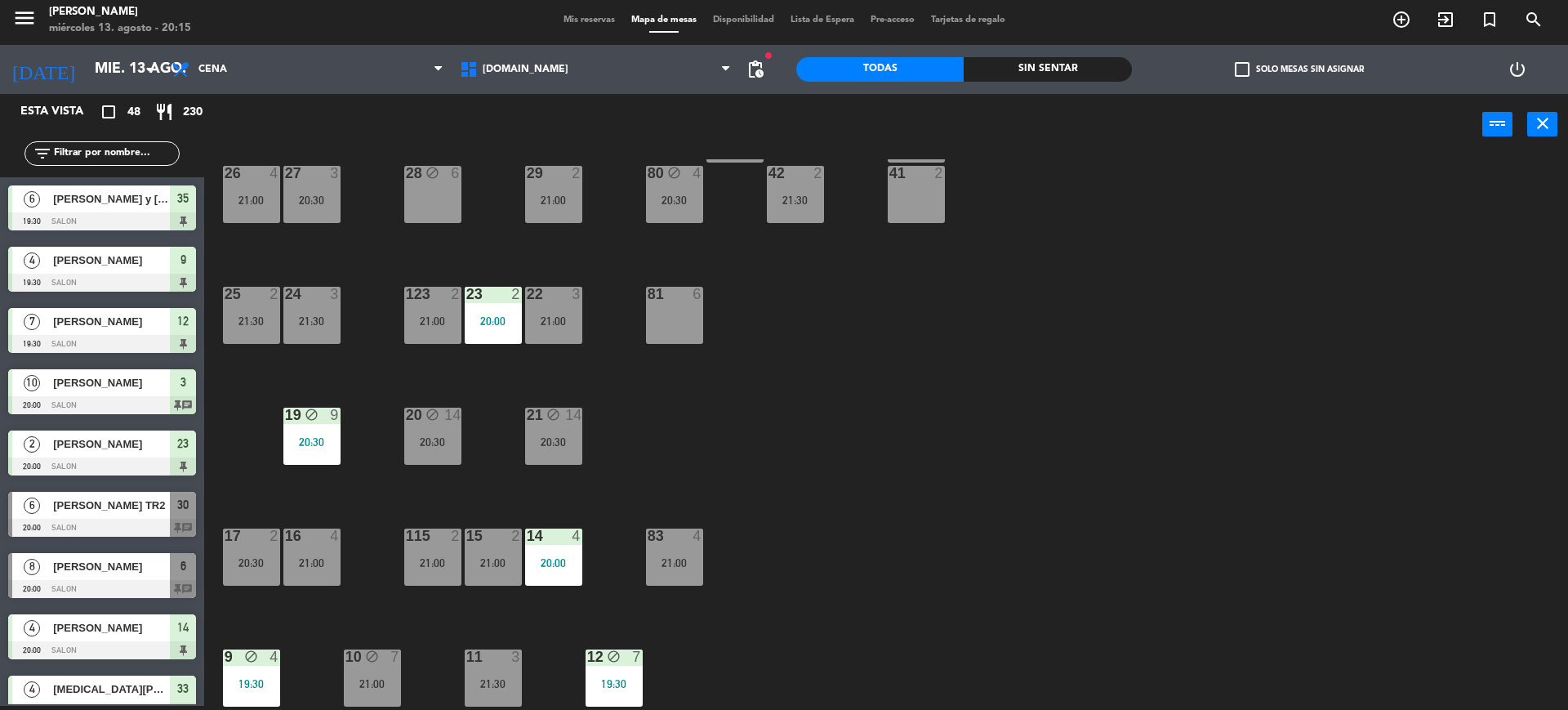
drag, startPoint x: 92, startPoint y: 142, endPoint x: 107, endPoint y: 155, distance: 19.8
click at [97, 146] on div "filter_list" at bounding box center [102, 154] width 155 height 25
click at [107, 156] on input "text" at bounding box center [115, 154] width 127 height 18
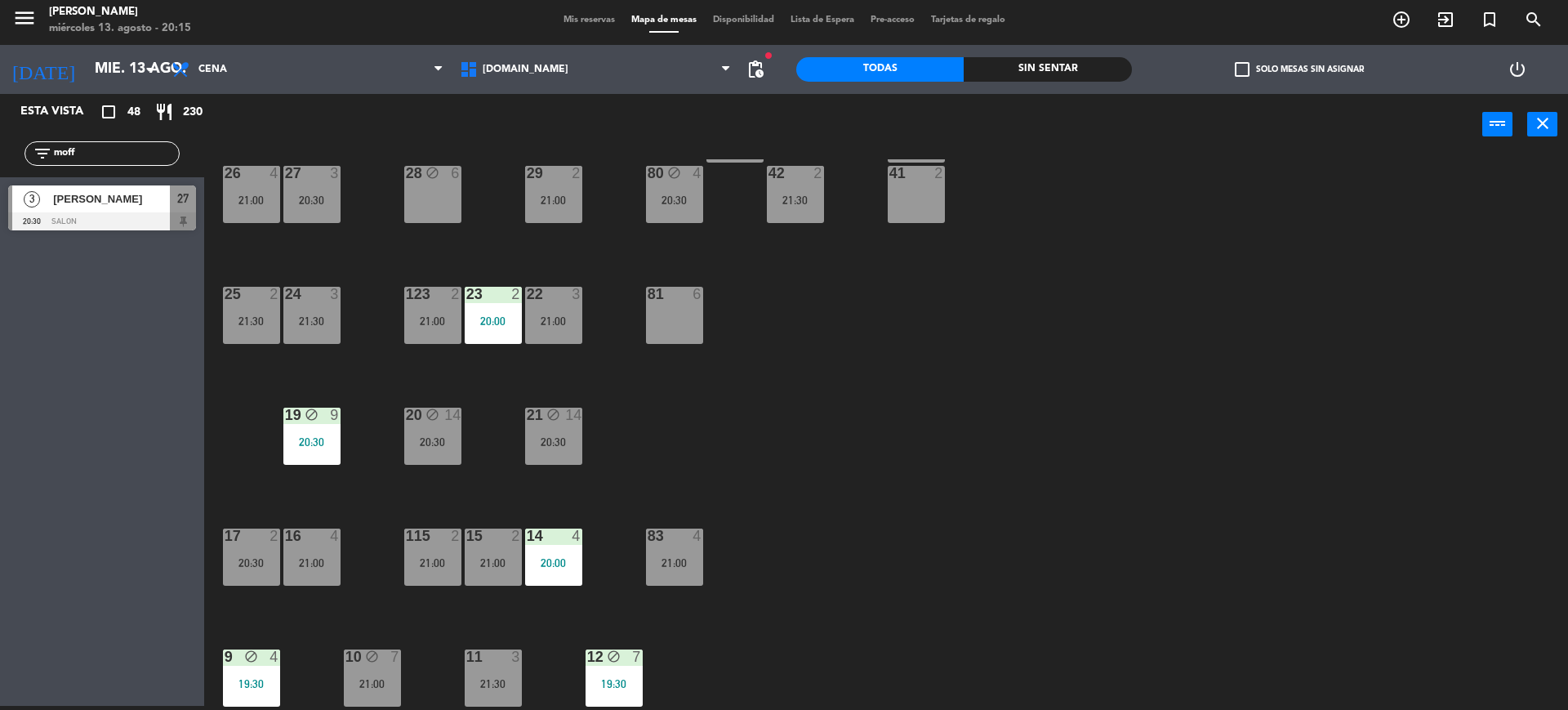
type input "moff"
click at [111, 195] on span "[PERSON_NAME]" at bounding box center [111, 199] width 117 height 17
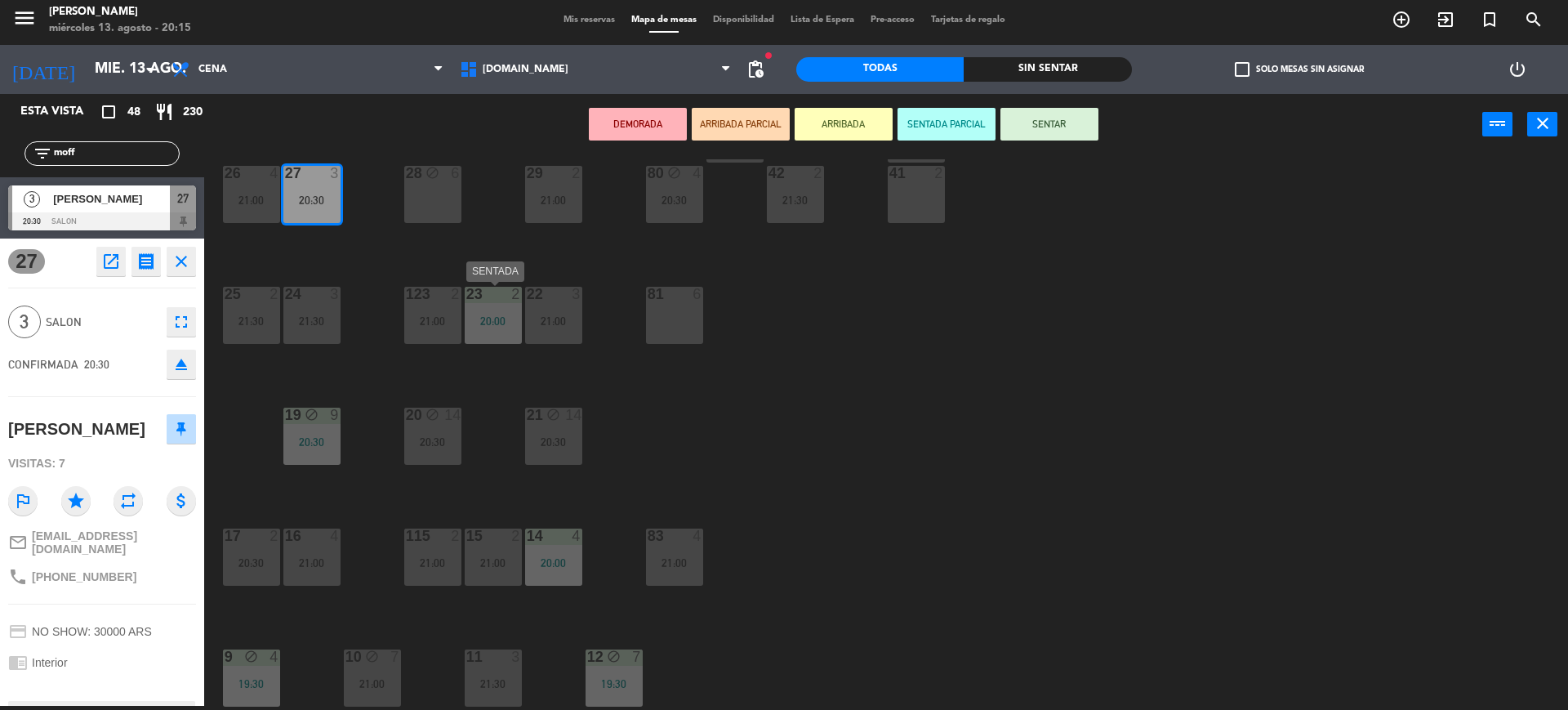
scroll to position [0, 0]
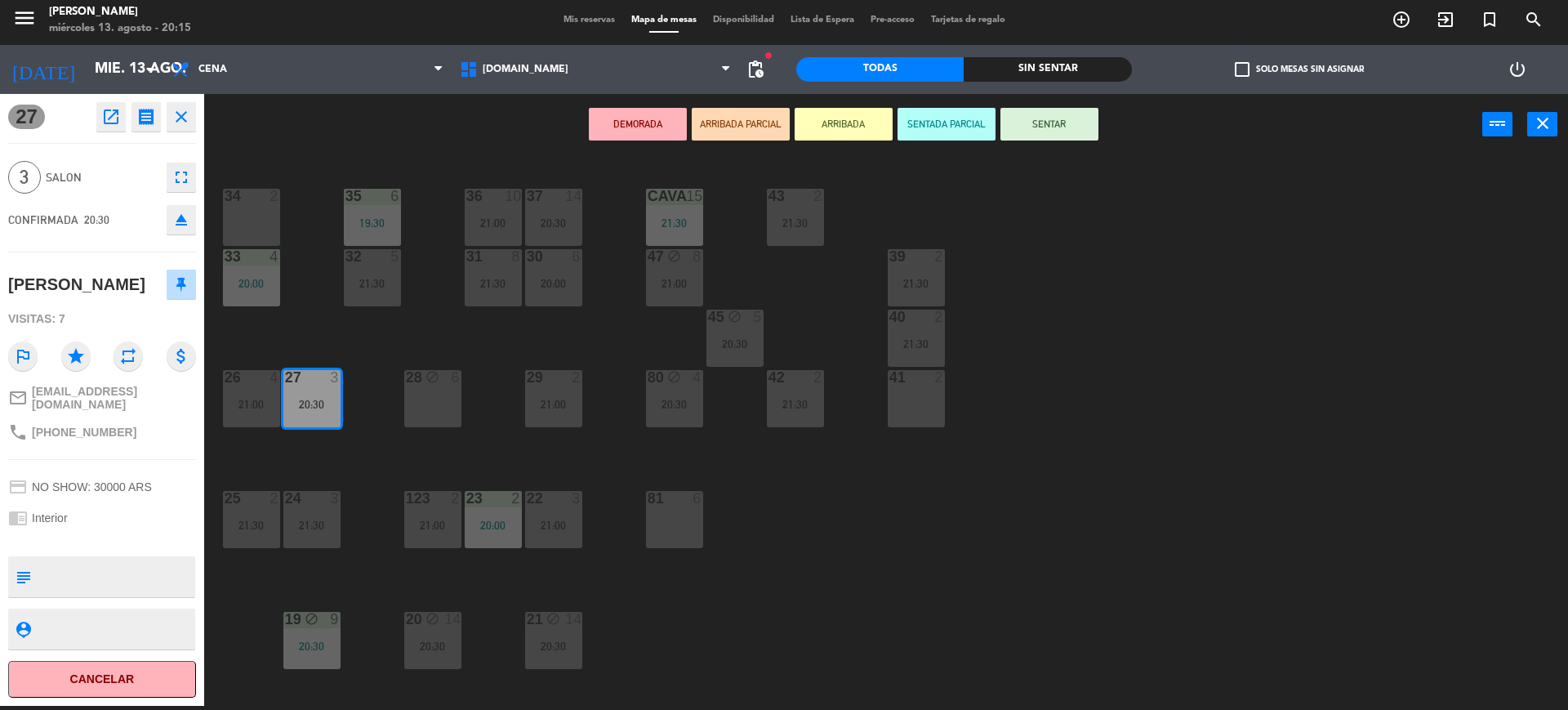
click at [379, 465] on div "34 2 35 6 19:30 36 10 21:00 43 2 21:30 37 14 20:30 CAVA 15 21:30 33 4 20:00 32 …" at bounding box center [893, 434] width 1348 height 550
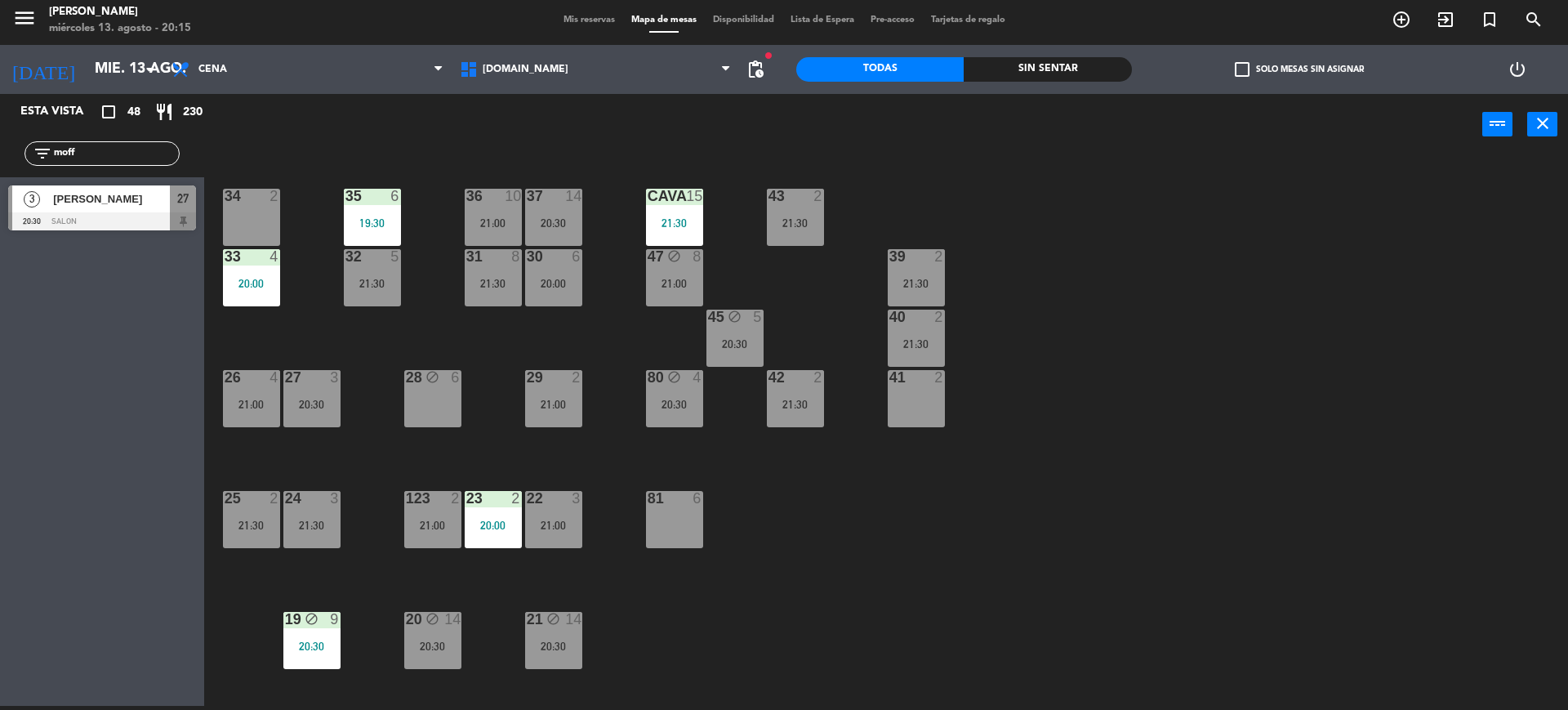
drag, startPoint x: 347, startPoint y: 410, endPoint x: 315, endPoint y: 409, distance: 32.0
click at [346, 410] on div "34 2 35 6 19:30 36 10 21:00 43 2 21:30 37 14 20:30 CAVA 15 21:30 33 4 20:00 32 …" at bounding box center [893, 434] width 1348 height 550
click at [315, 409] on div "20:30" at bounding box center [311, 403] width 57 height 11
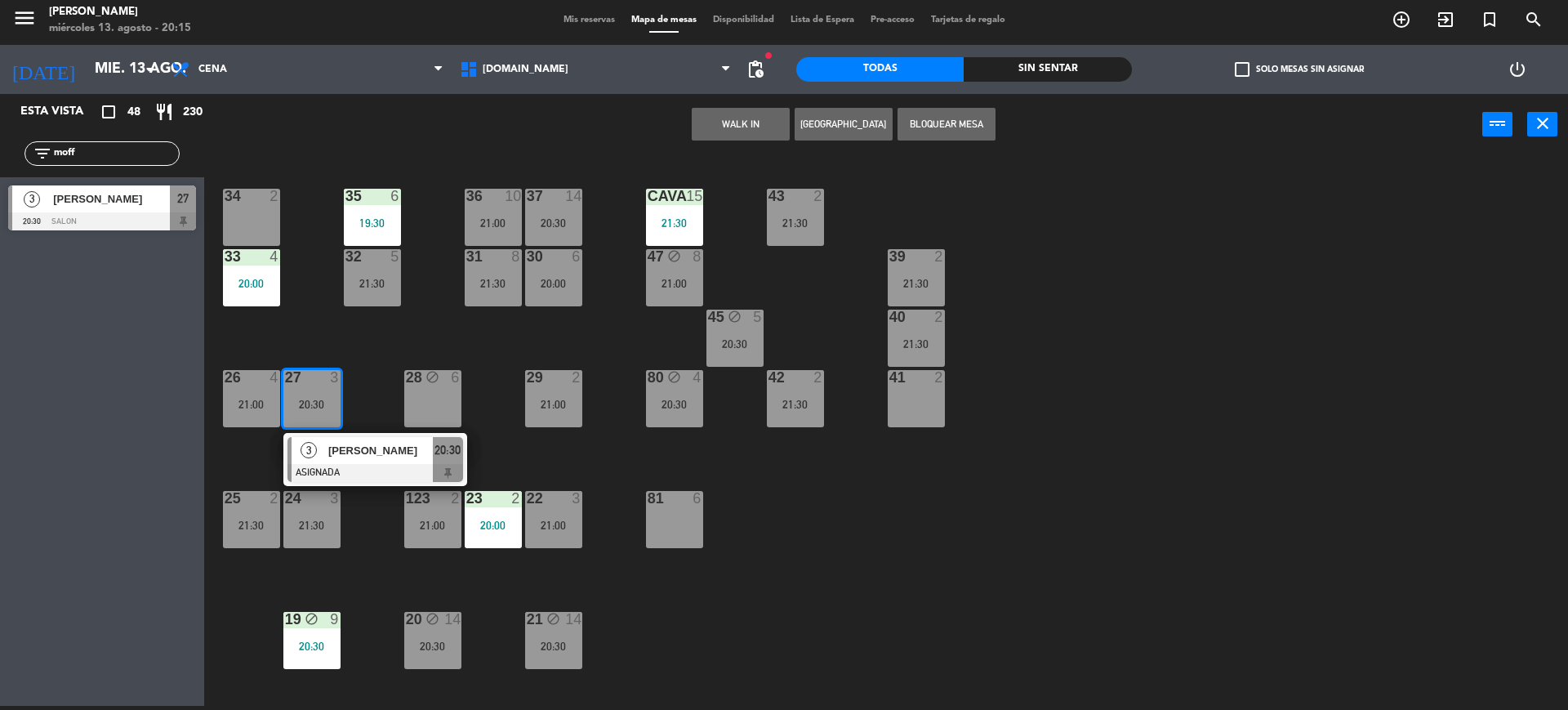
click at [259, 398] on div "21:00" at bounding box center [251, 403] width 57 height 11
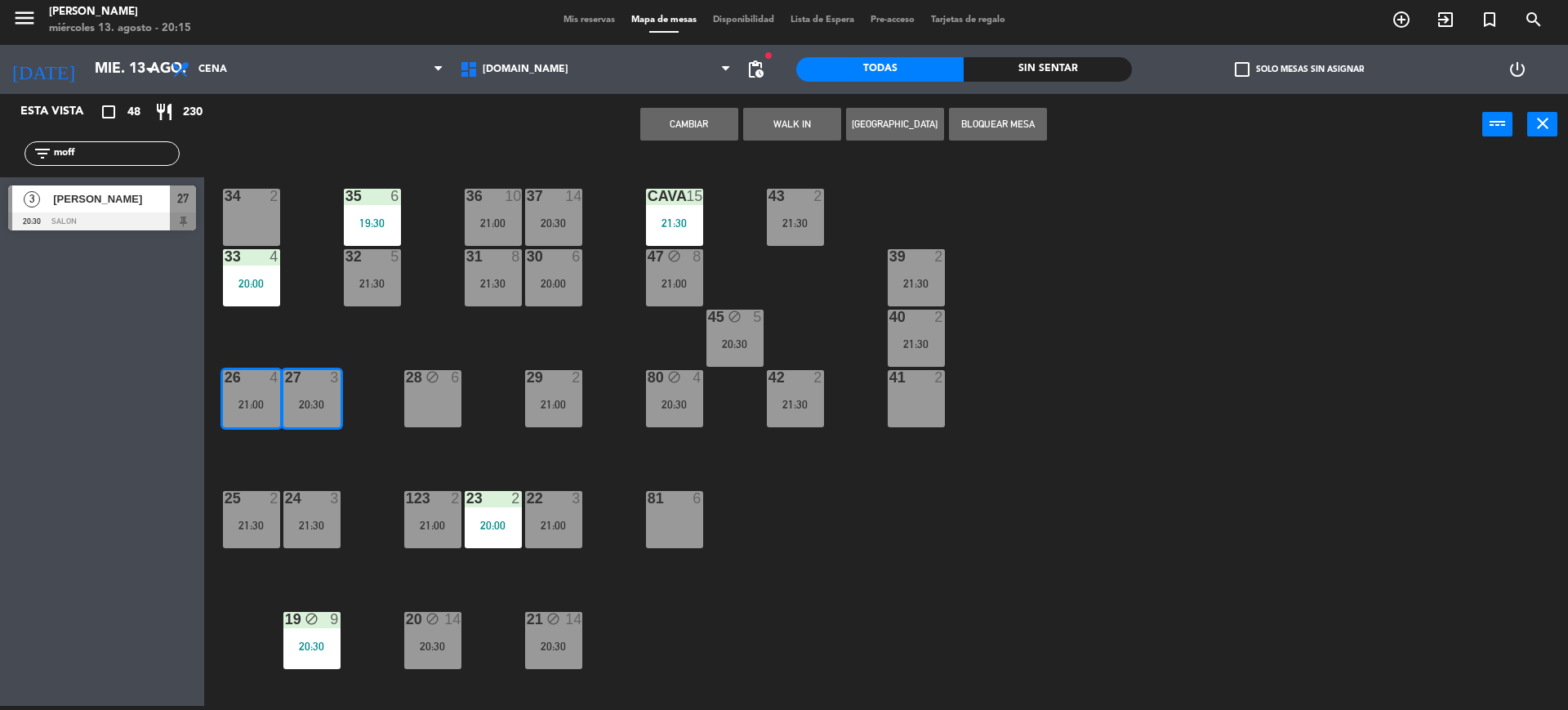
click at [707, 114] on button "Cambiar" at bounding box center [689, 124] width 98 height 33
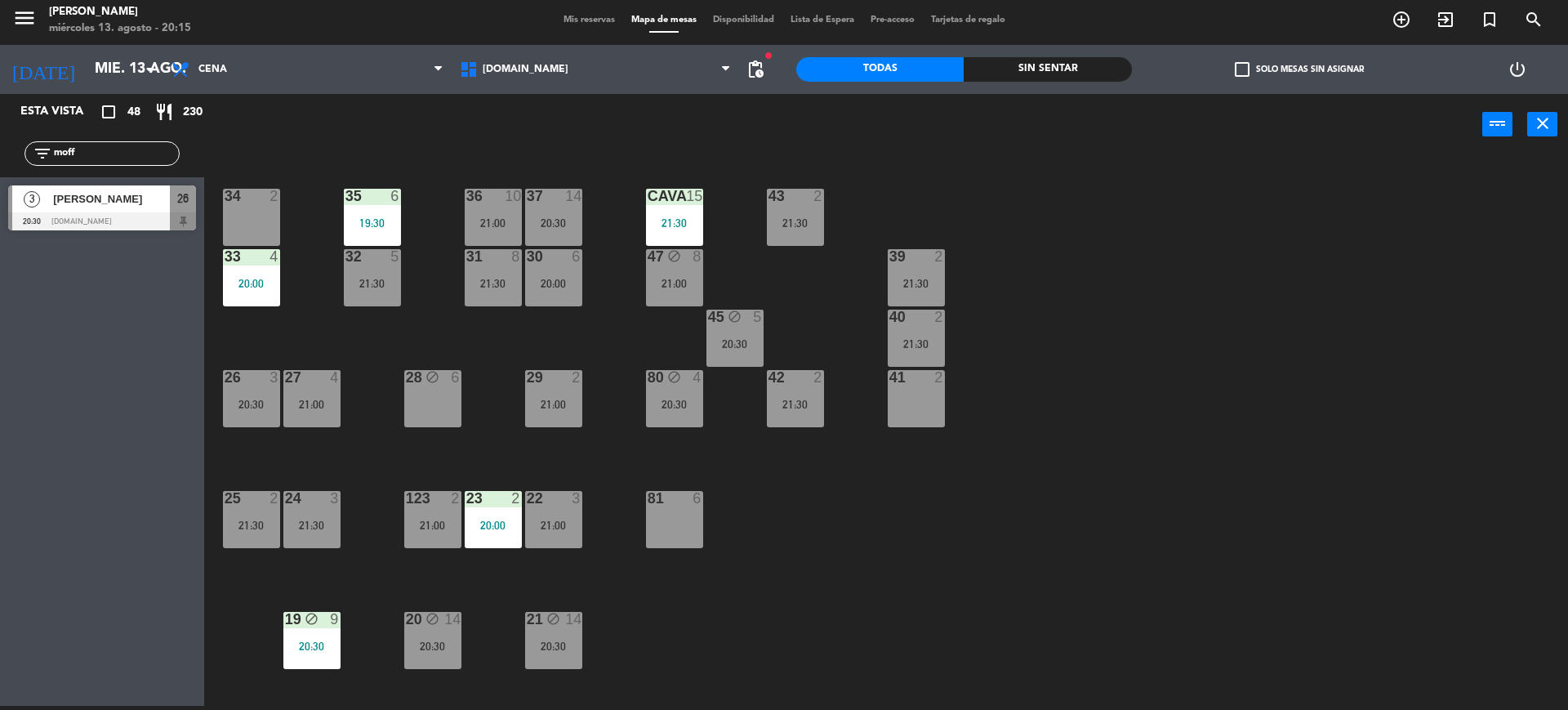
click at [267, 406] on div "20:30" at bounding box center [251, 403] width 57 height 11
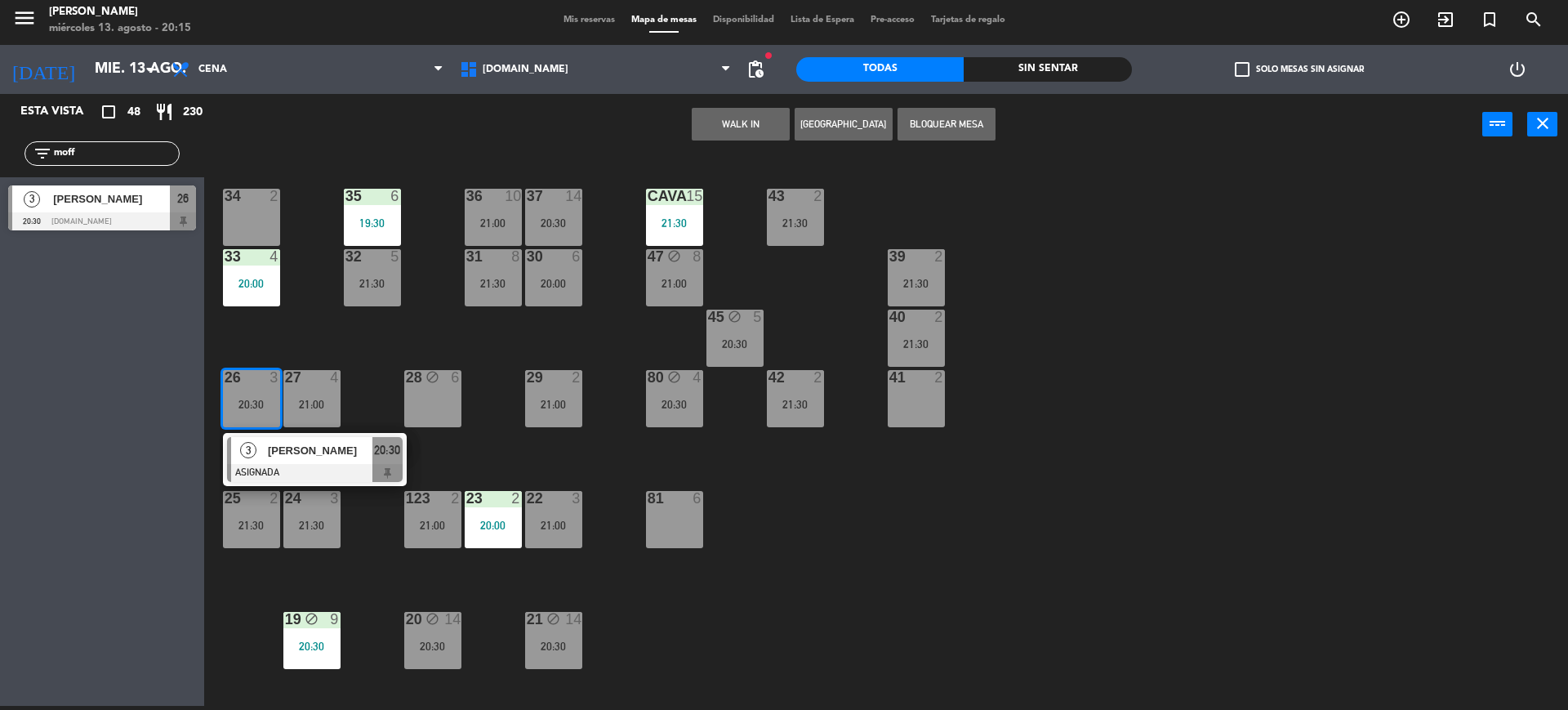
click at [307, 466] on div at bounding box center [314, 473] width 176 height 18
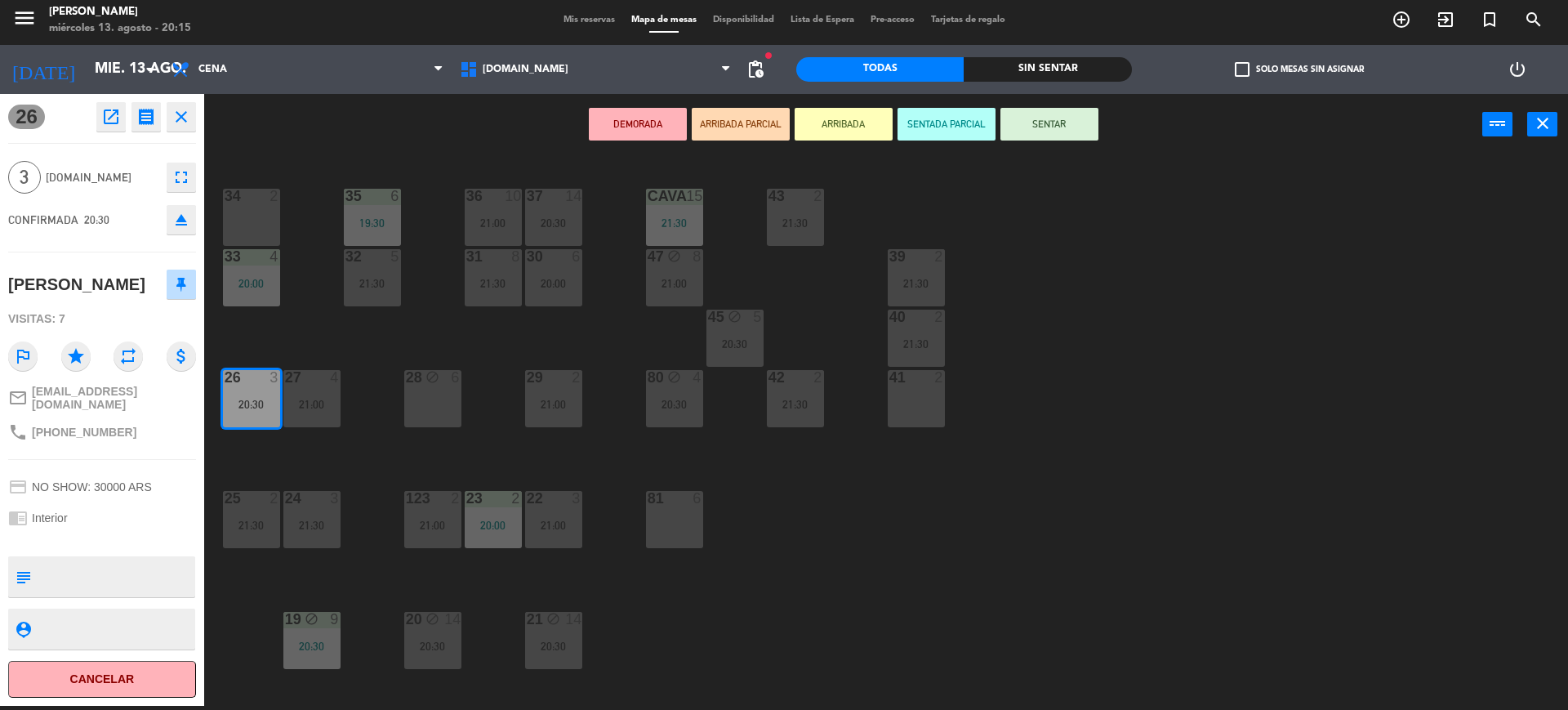
click at [1059, 101] on div "DEMORADA ARRIBADA PARCIAL ARRIBADA SENTADA PARCIAL SENTAR power_input close" at bounding box center [843, 125] width 1278 height 62
click at [1059, 104] on div "DEMORADA ARRIBADA PARCIAL ARRIBADA SENTADA PARCIAL SENTAR power_input close" at bounding box center [843, 125] width 1278 height 62
click at [1053, 117] on button "SENTAR" at bounding box center [1049, 124] width 98 height 33
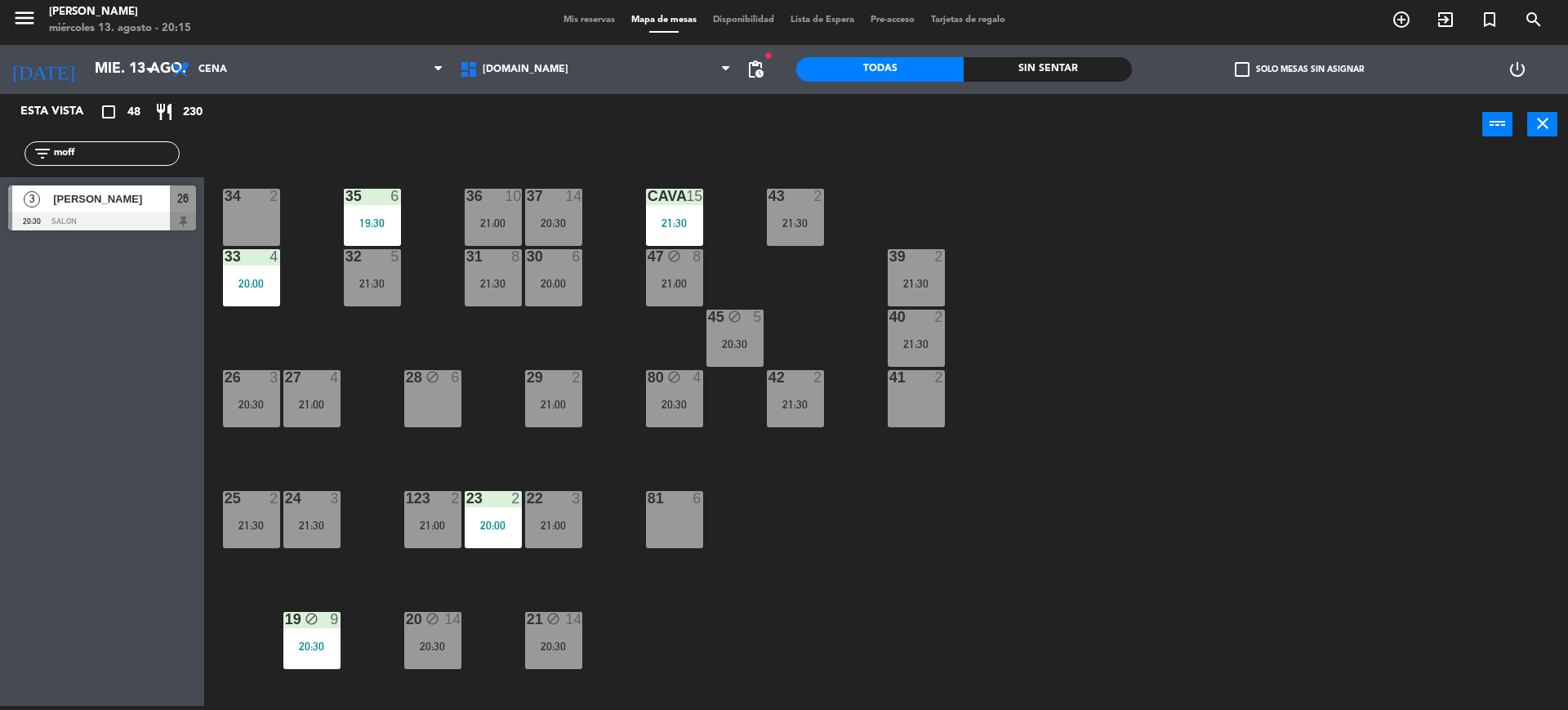
drag, startPoint x: 120, startPoint y: 147, endPoint x: 0, endPoint y: 166, distance: 121.5
click at [0, 166] on div "filter_list moff" at bounding box center [102, 153] width 205 height 47
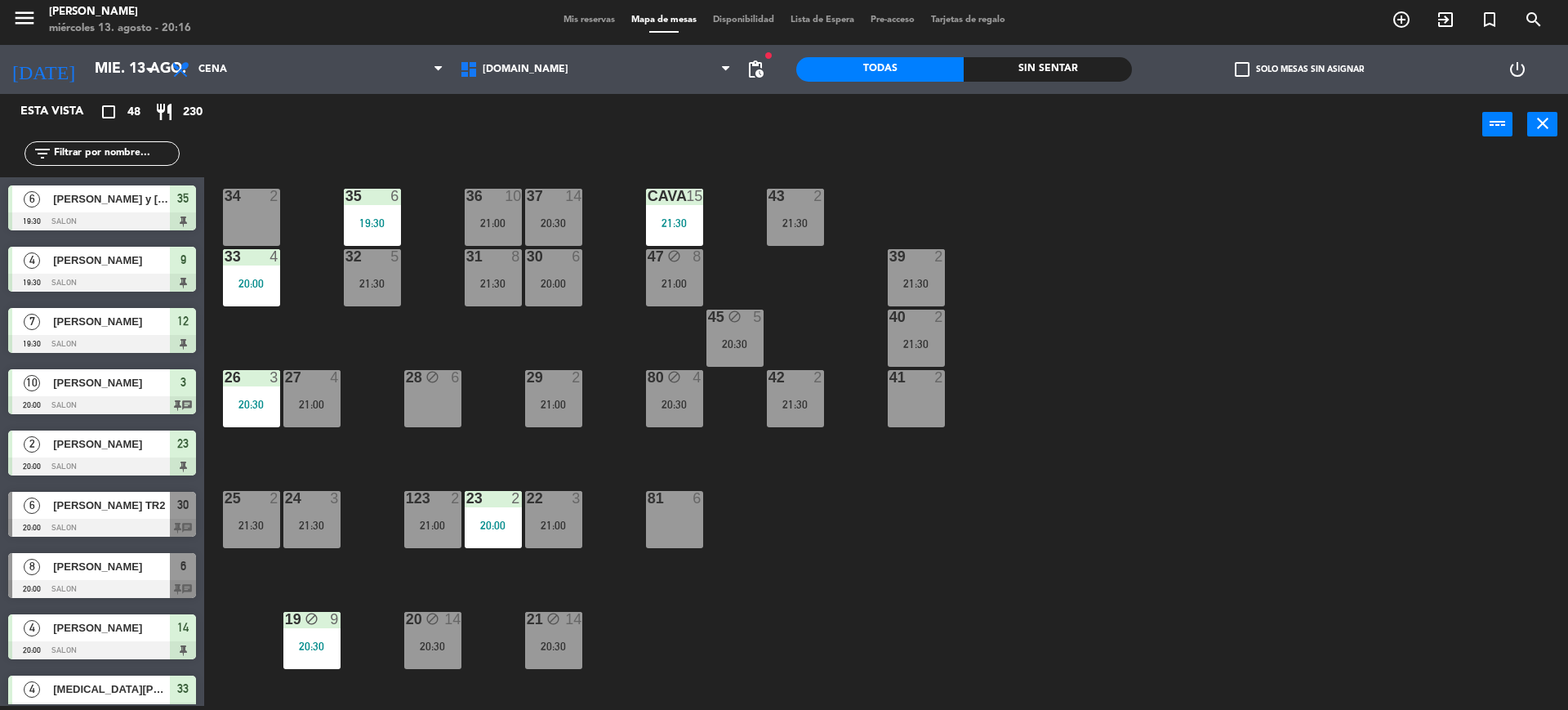
click at [1300, 156] on main "34 2 35 6 19:30 36 10 21:00 43 2 21:30 37 14 20:30 CAVA 15 21:30 33 4 20:00 32 …" at bounding box center [886, 426] width 1363 height 566
click at [1098, 65] on div "Sin sentar" at bounding box center [1047, 69] width 168 height 25
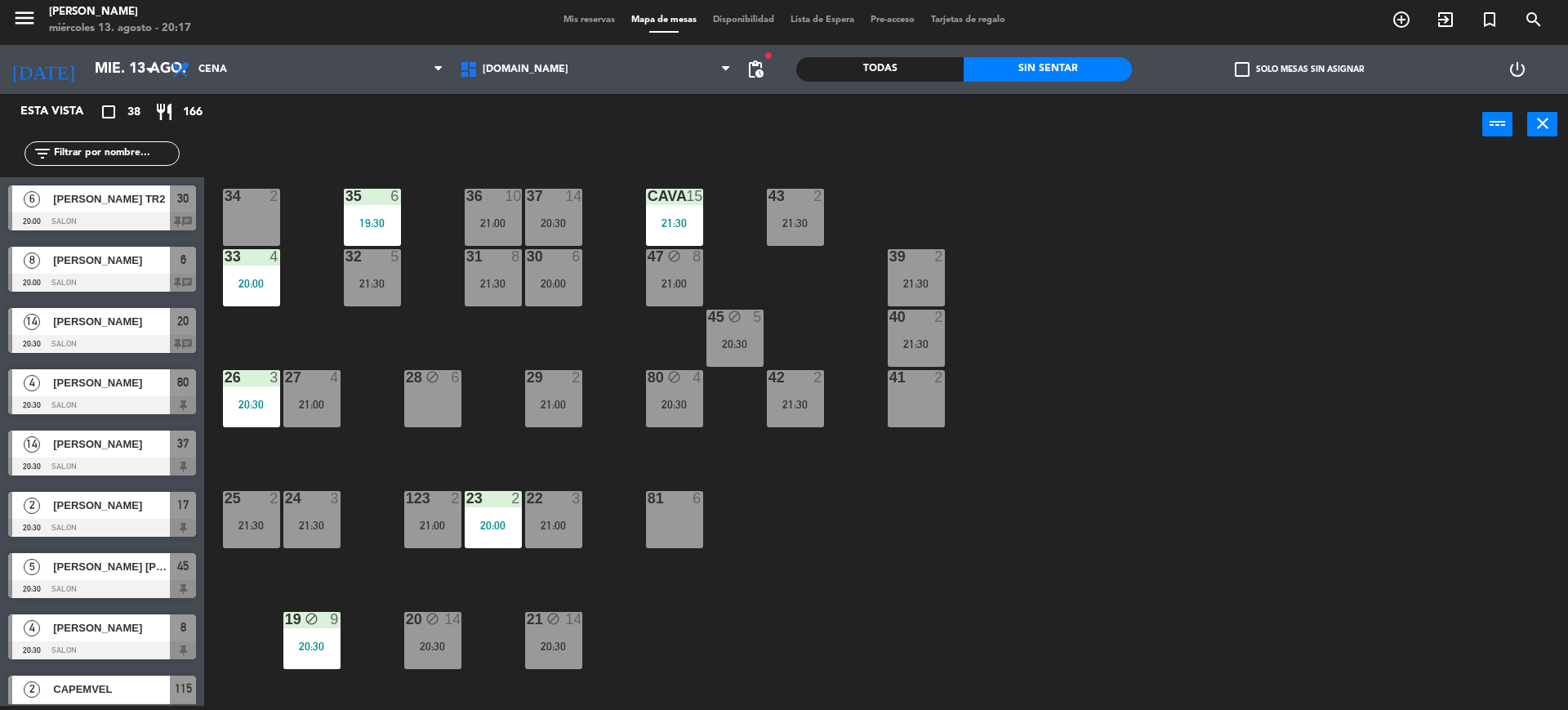
click at [1265, 70] on label "check_box_outline_blank Solo mesas sin asignar" at bounding box center [1299, 69] width 129 height 15
click at [1300, 70] on input "check_box_outline_blank Solo mesas sin asignar" at bounding box center [1300, 70] width 0 height 0
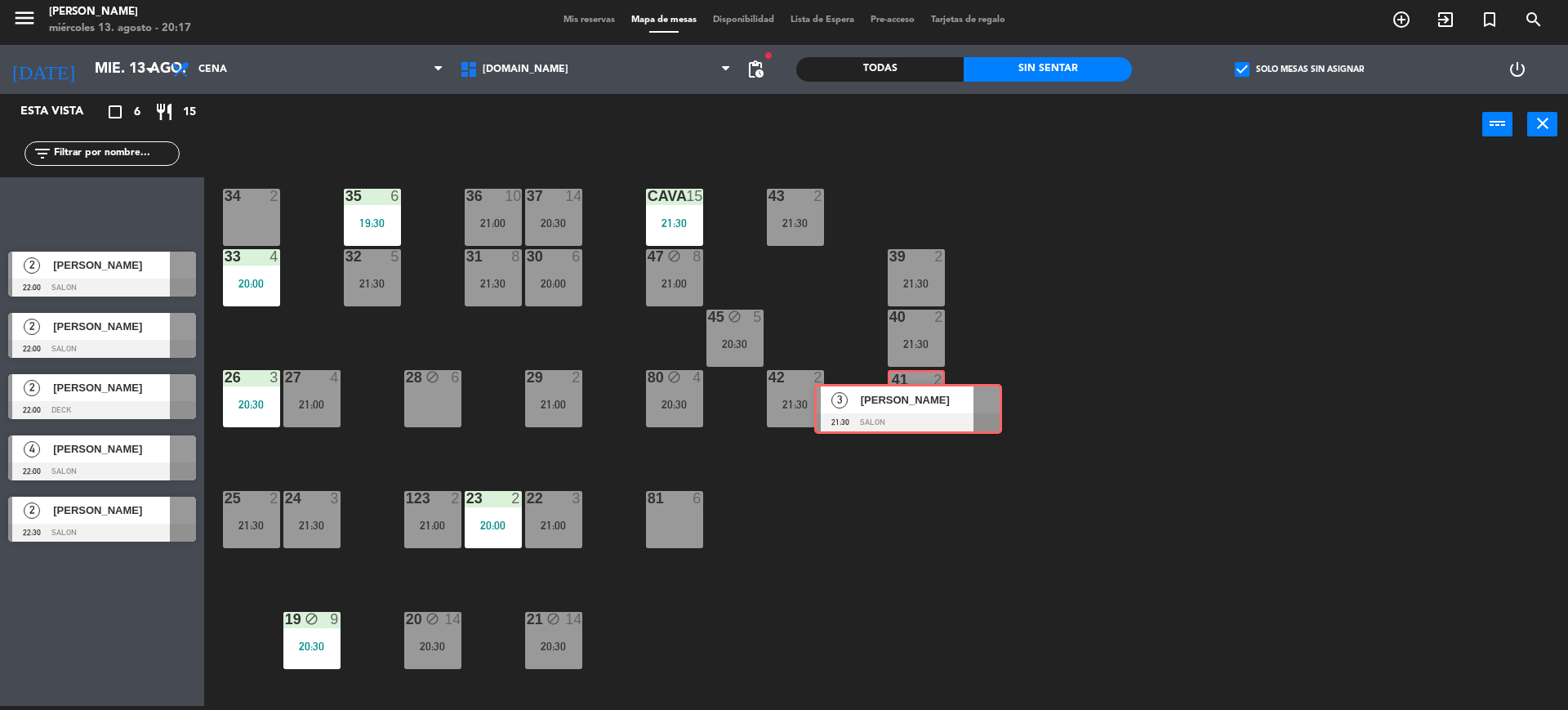
drag, startPoint x: 85, startPoint y: 194, endPoint x: 1081, endPoint y: 418, distance: 1020.9
click at [944, 403] on div "Esta vista crop_square 6 restaurant 15 filter_list 3 [PERSON_NAME] 21:30 SALON …" at bounding box center [784, 401] width 1568 height 616
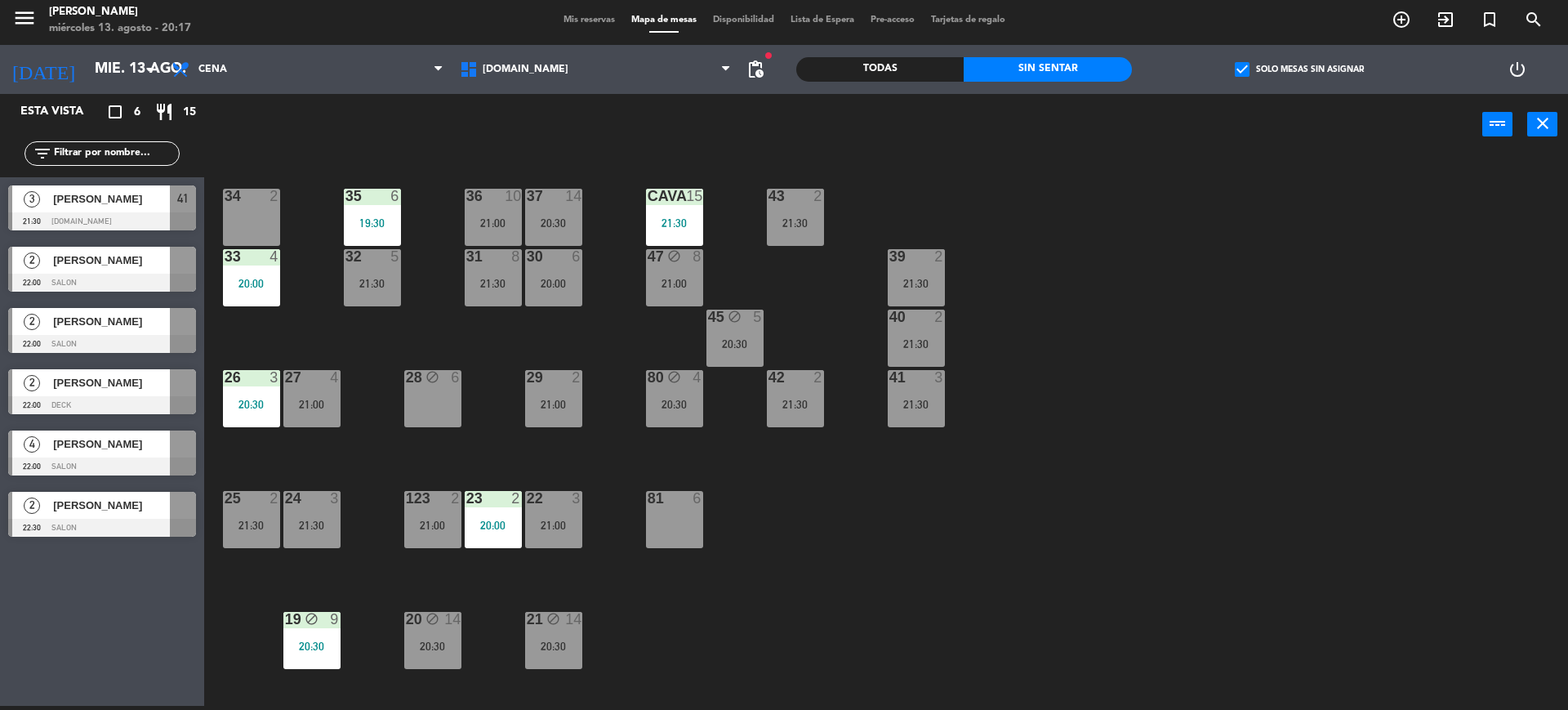
click at [1192, 480] on div "34 2 35 6 19:30 36 10 21:00 43 2 21:30 37 14 20:30 CAVA 15 21:30 33 4 20:00 32 …" at bounding box center [893, 434] width 1348 height 550
click at [1304, 65] on label "check_box Solo mesas sin asignar" at bounding box center [1299, 69] width 129 height 15
click at [1300, 70] on input "check_box Solo mesas sin asignar" at bounding box center [1300, 70] width 0 height 0
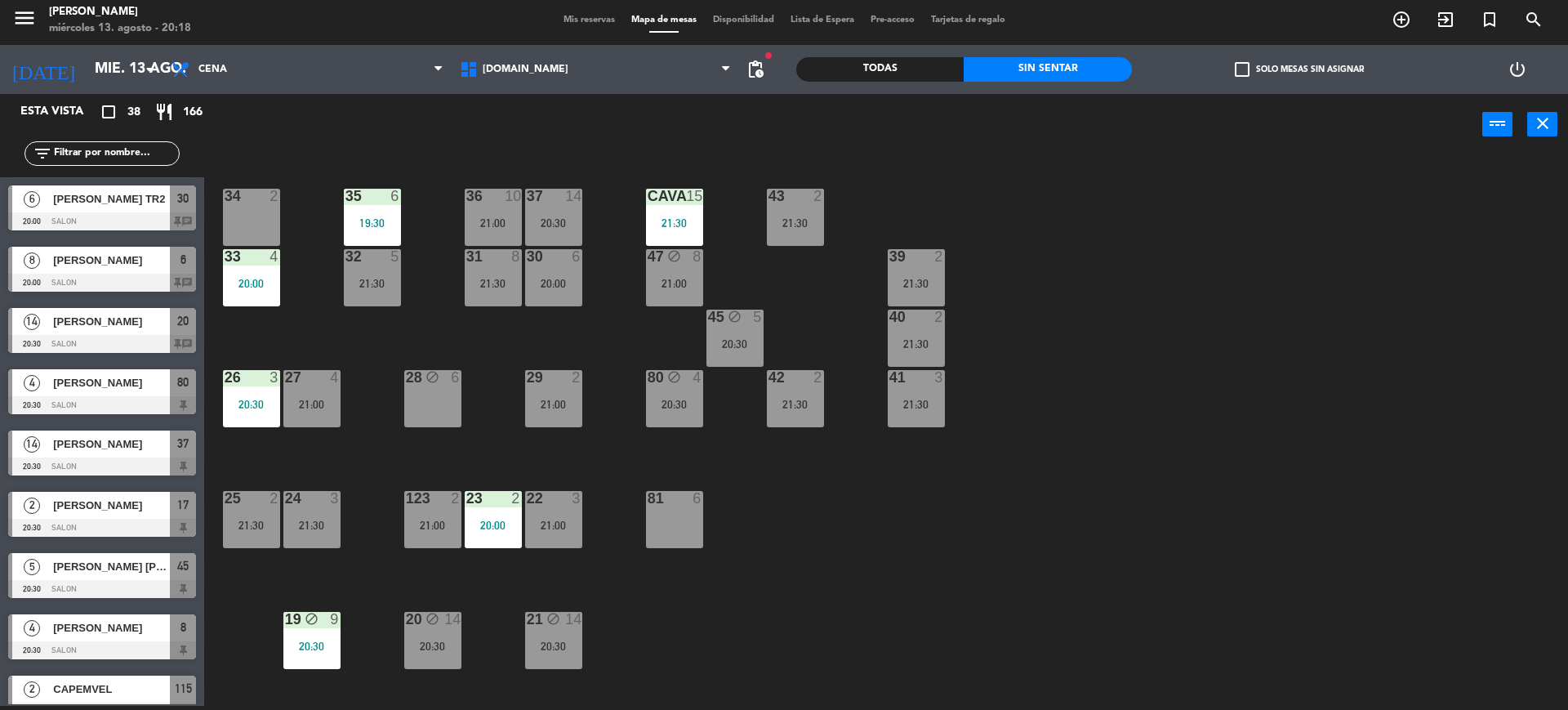
click at [141, 151] on input "text" at bounding box center [115, 154] width 127 height 18
type input "m"
click at [312, 654] on div "19 block 9 20:30" at bounding box center [311, 640] width 57 height 57
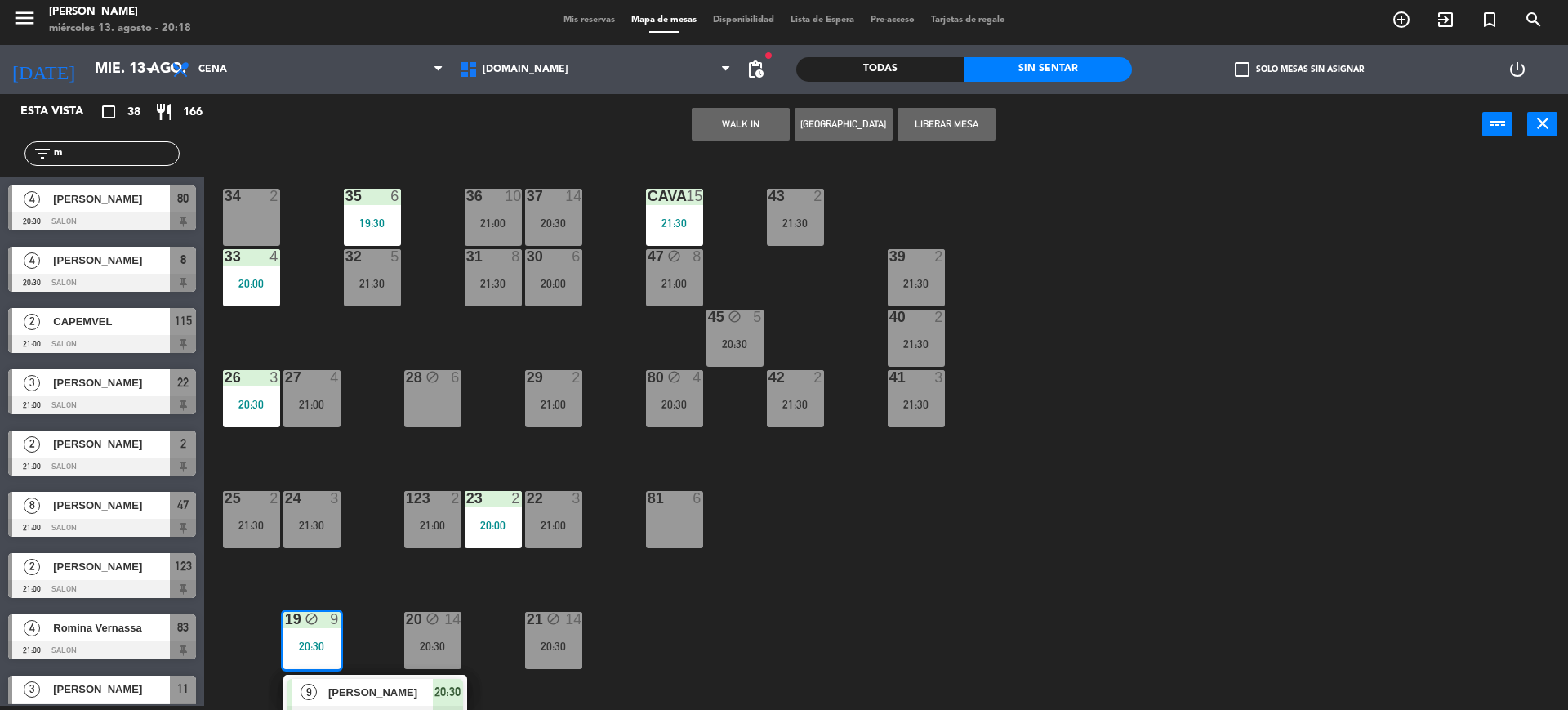
drag, startPoint x: 1497, startPoint y: 593, endPoint x: 1454, endPoint y: 587, distance: 43.4
click at [1496, 593] on div "34 2 35 6 19:30 36 10 21:00 43 2 21:30 37 14 20:30 CAVA 15 21:30 33 4 20:00 32 …" at bounding box center [893, 434] width 1348 height 550
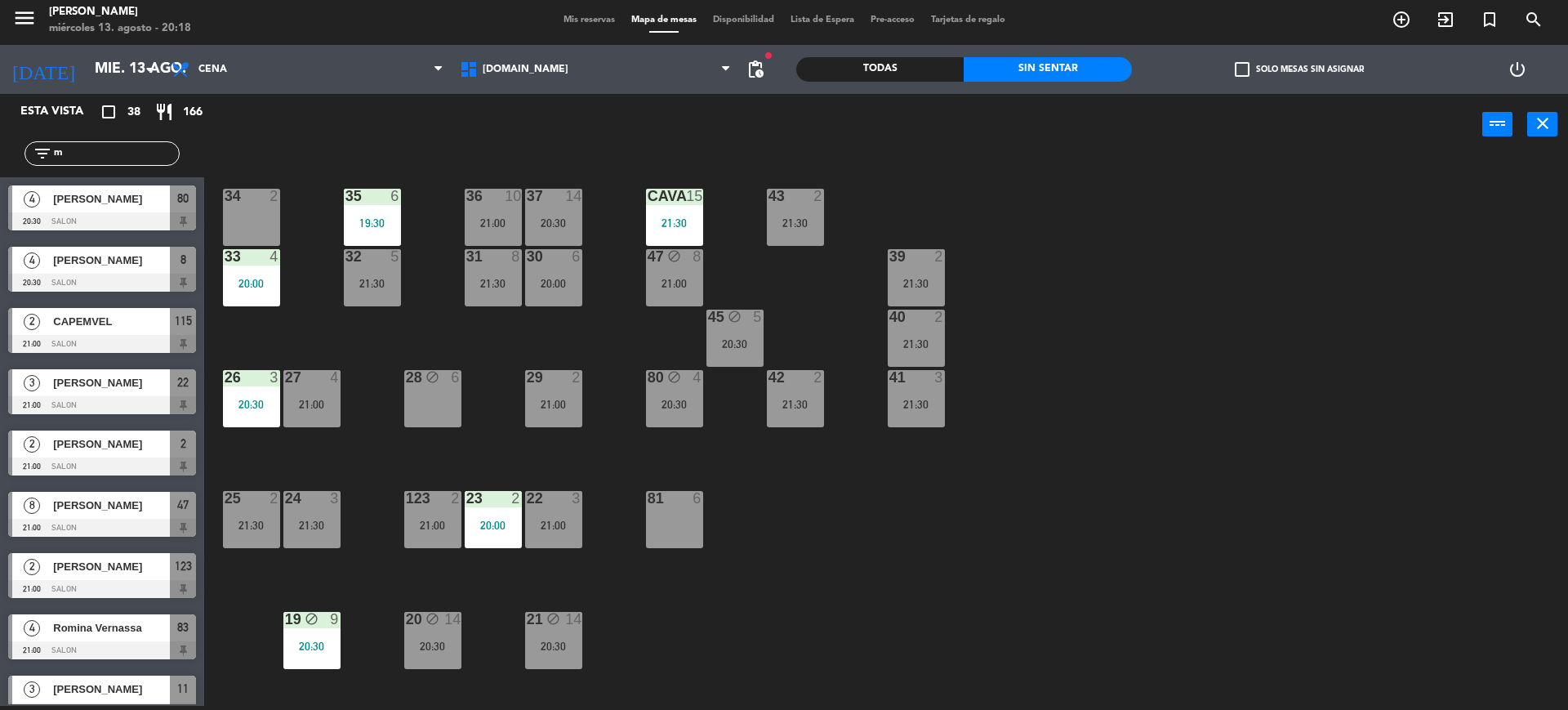
click at [76, 162] on input "m" at bounding box center [115, 154] width 127 height 18
drag, startPoint x: 75, startPoint y: 160, endPoint x: 0, endPoint y: 146, distance: 76.3
click at [0, 146] on div "filter_list m" at bounding box center [102, 153] width 205 height 47
click at [688, 208] on div "CAVA 15 21:30" at bounding box center [674, 217] width 57 height 57
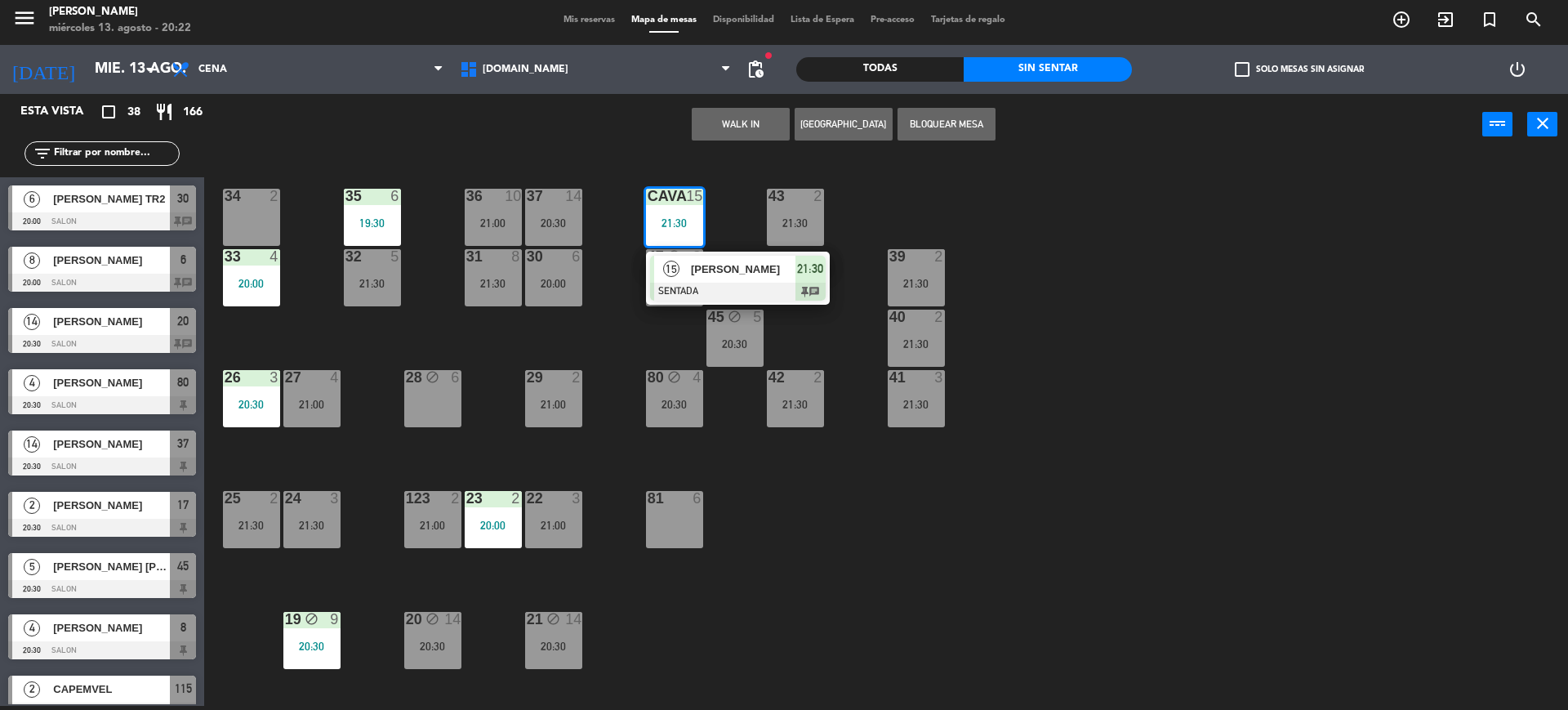
click at [723, 277] on span "[PERSON_NAME]" at bounding box center [743, 269] width 105 height 17
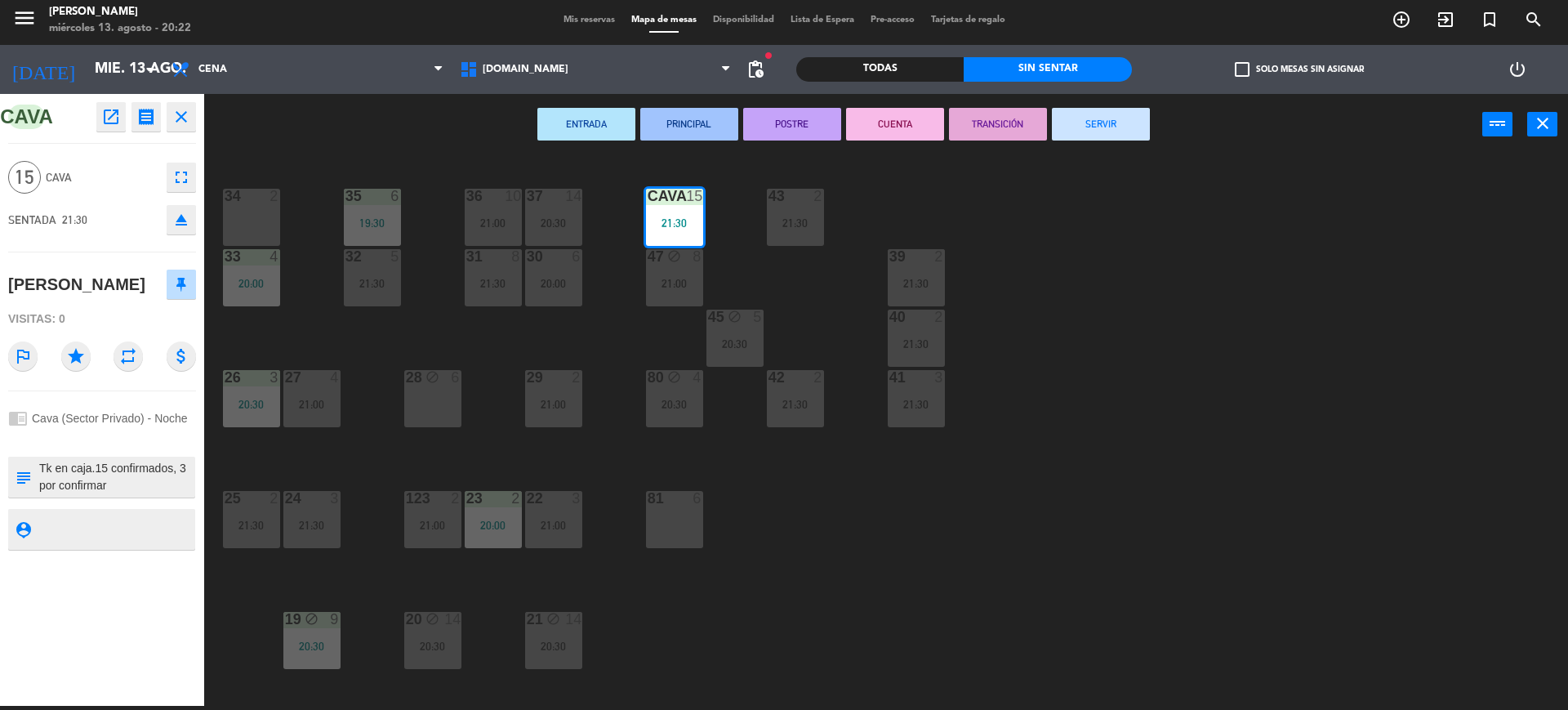
click at [1091, 312] on div "34 2 35 6 19:30 36 10 21:00 43 2 21:30 37 14 20:30 CAVA 15 21:30 33 4 20:00 32 …" at bounding box center [893, 434] width 1348 height 550
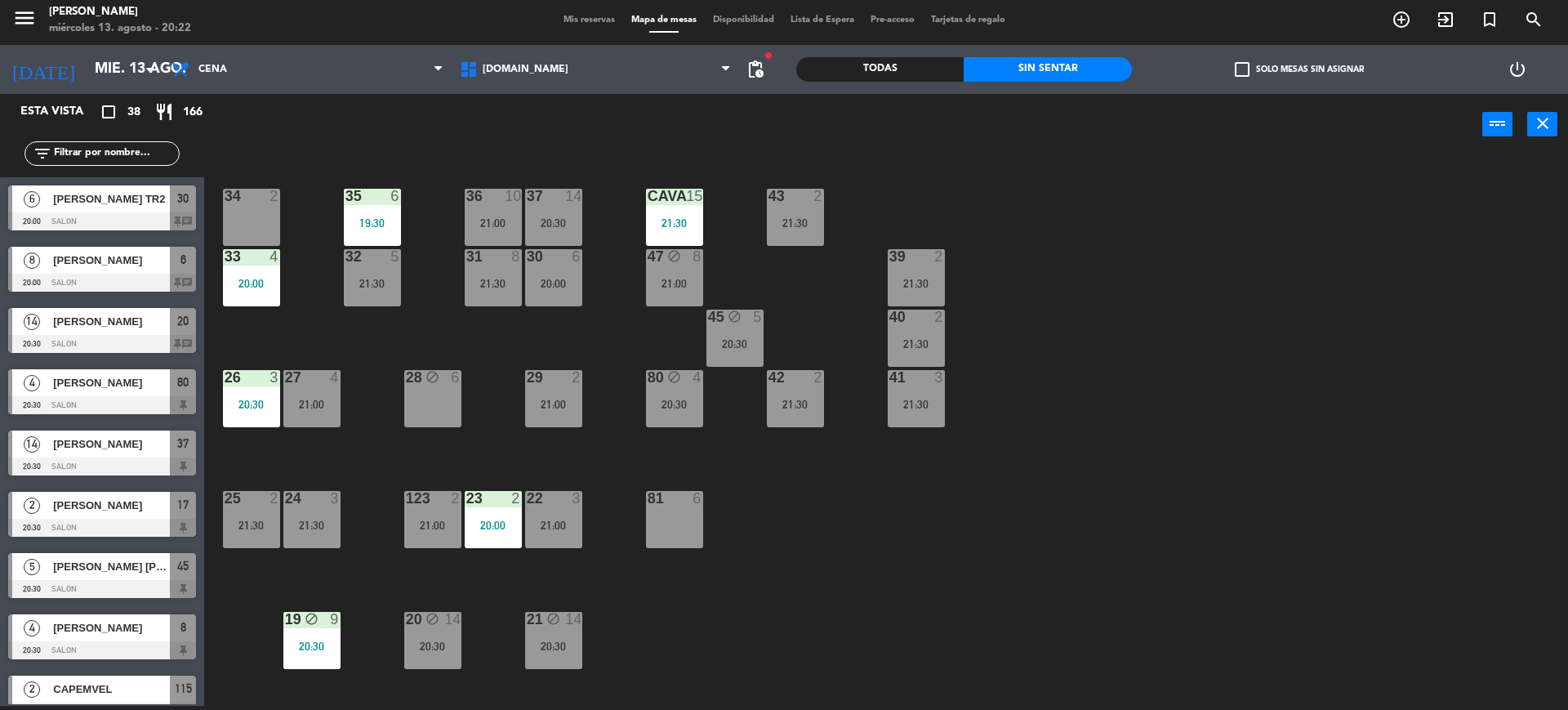
click at [1263, 70] on label "check_box_outline_blank Solo mesas sin asignar" at bounding box center [1299, 69] width 129 height 15
click at [1300, 70] on input "check_box_outline_blank Solo mesas sin asignar" at bounding box center [1300, 70] width 0 height 0
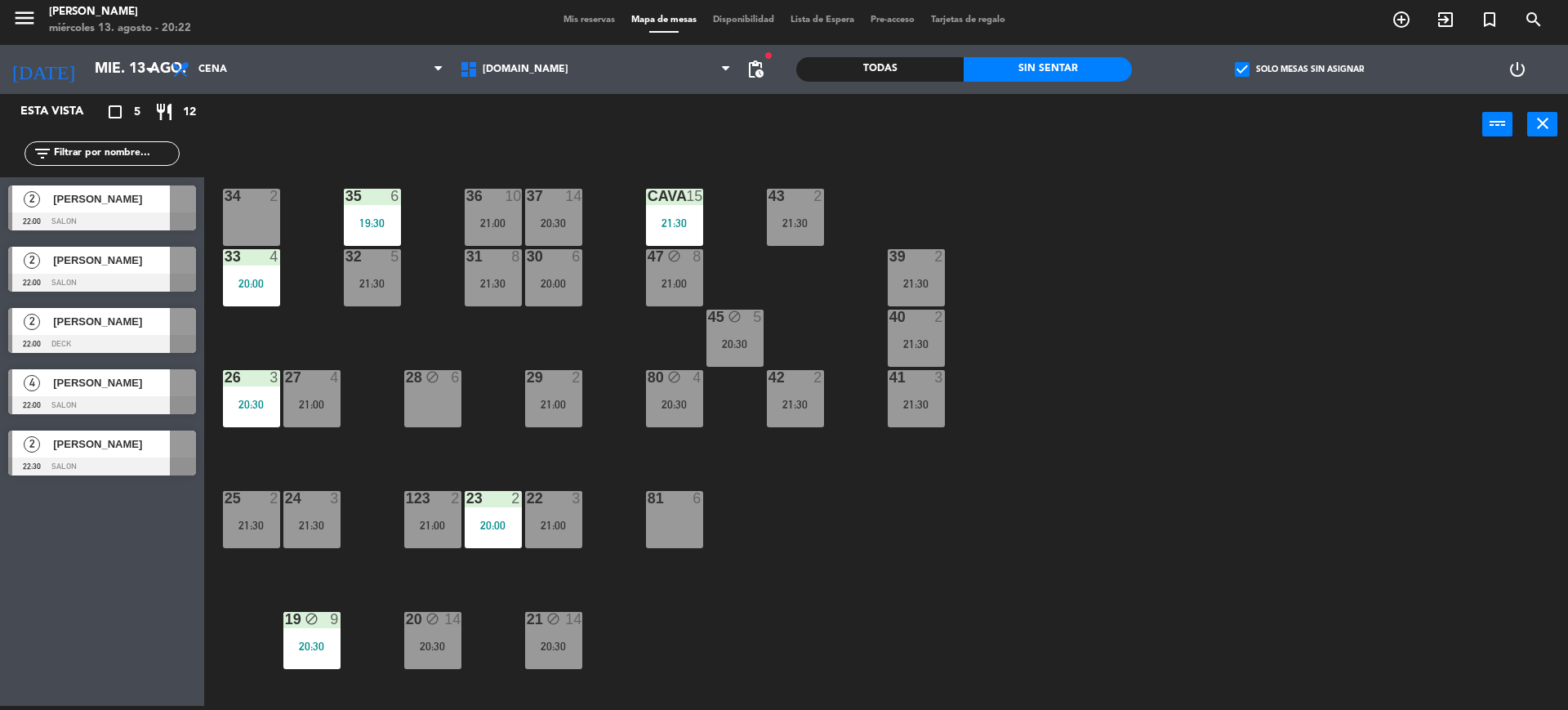
click at [1101, 480] on div "34 2 35 6 19:30 36 10 21:00 43 2 21:30 37 14 20:30 CAVA 15 21:30 33 4 20:00 32 …" at bounding box center [893, 434] width 1348 height 550
drag, startPoint x: 685, startPoint y: 187, endPoint x: 683, endPoint y: 196, distance: 9.2
click at [685, 189] on div at bounding box center [674, 196] width 27 height 15
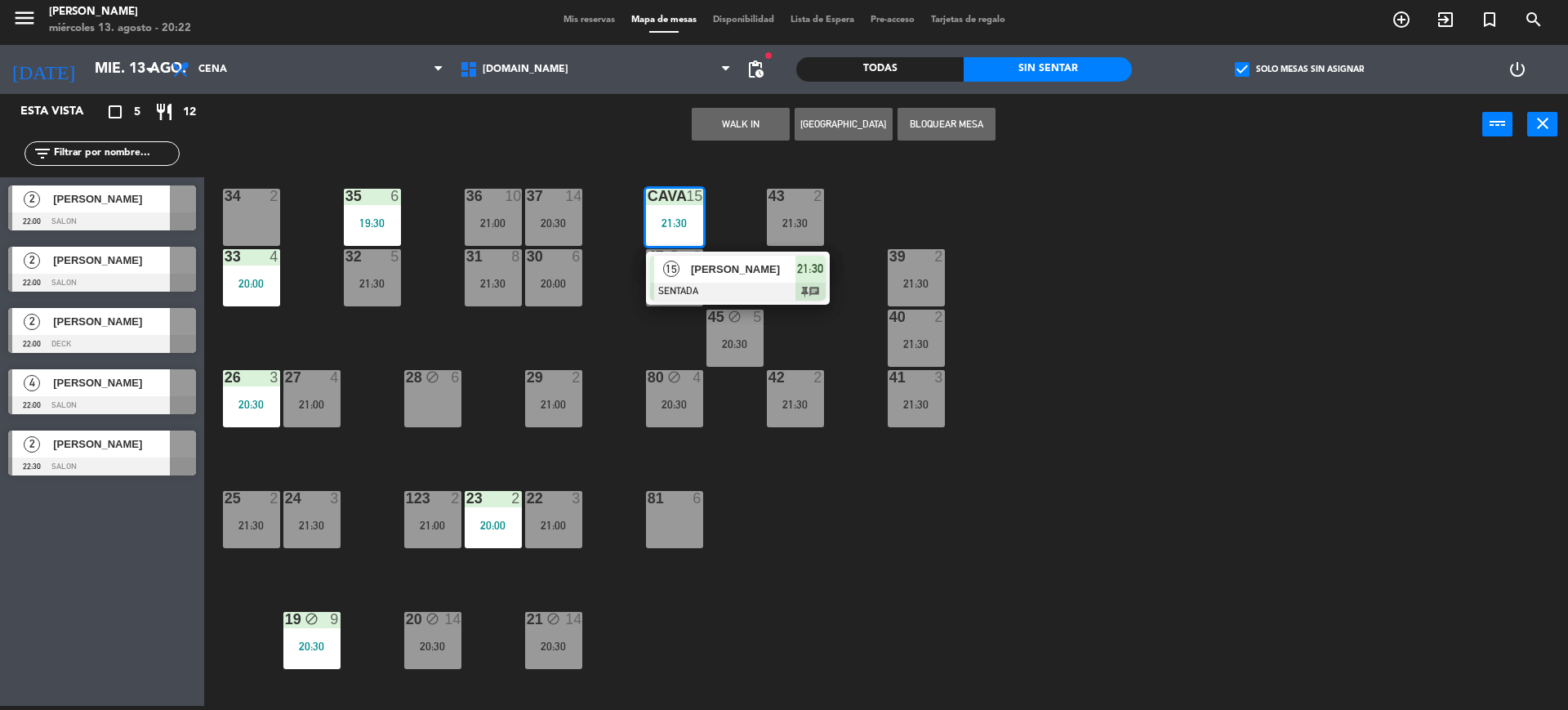
click at [715, 280] on div "[PERSON_NAME]" at bounding box center [743, 269] width 106 height 27
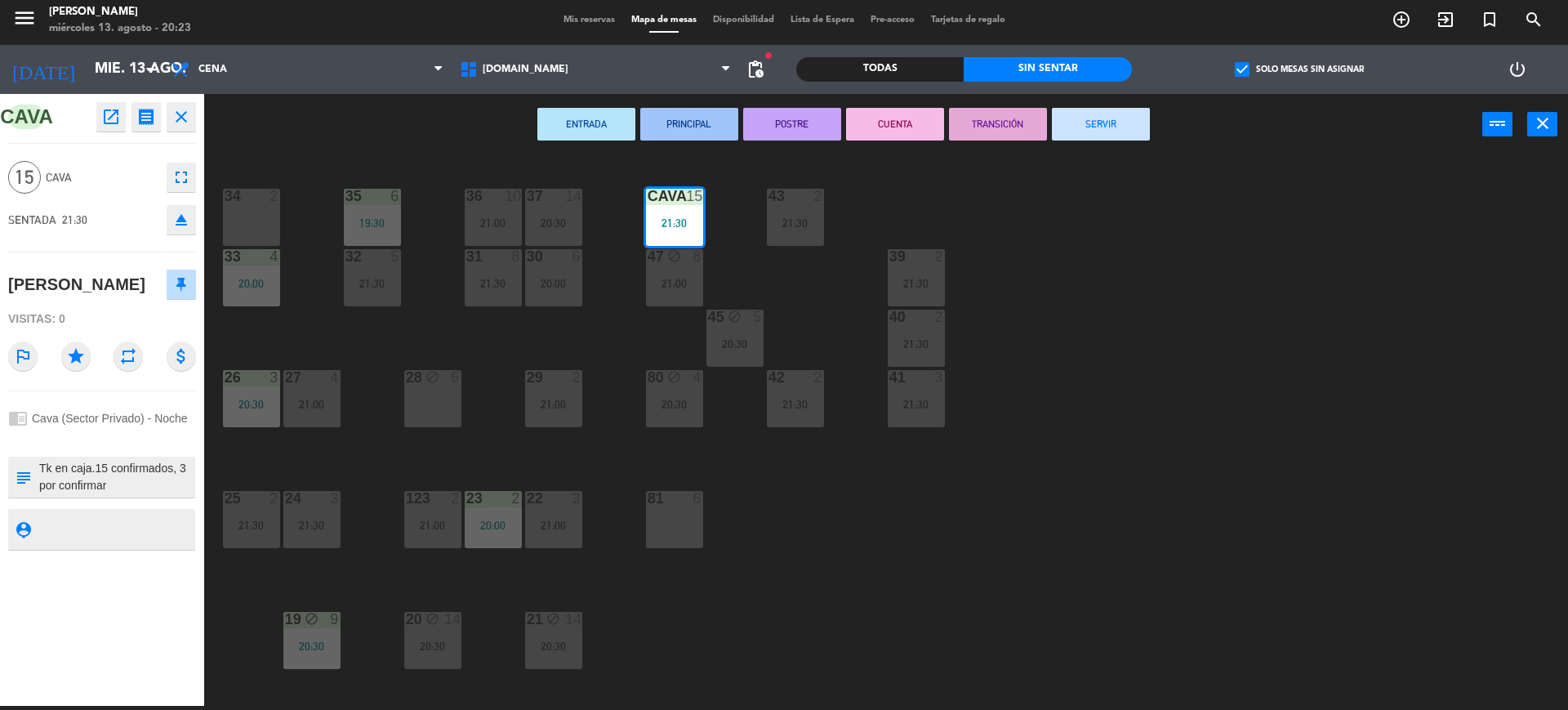
click at [720, 275] on div "34 2 35 6 19:30 36 10 21:00 43 2 21:30 37 14 20:30 CAVA 15 21:30 33 4 20:00 32 …" at bounding box center [893, 434] width 1348 height 550
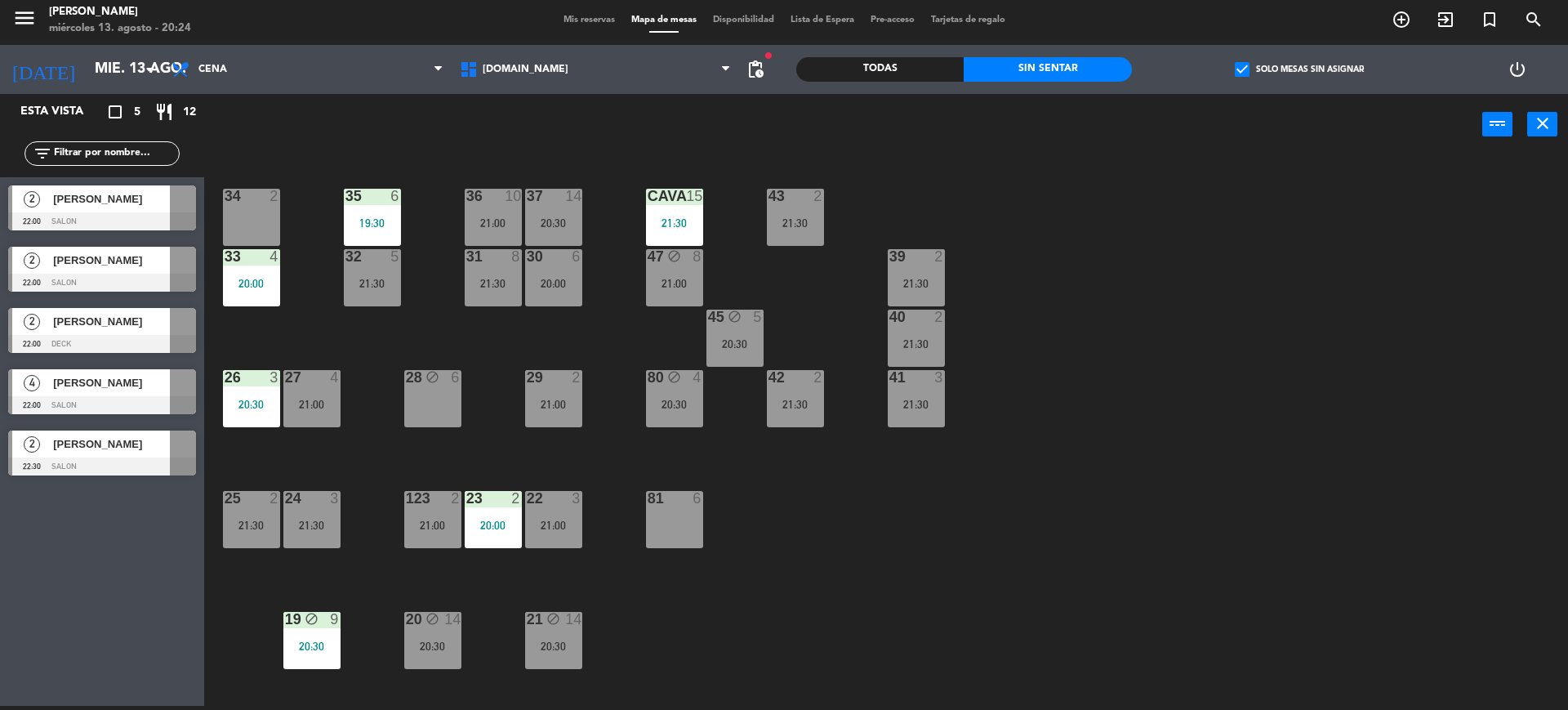
click at [123, 145] on input "text" at bounding box center [115, 154] width 127 height 18
click at [133, 148] on input "text" at bounding box center [115, 154] width 127 height 18
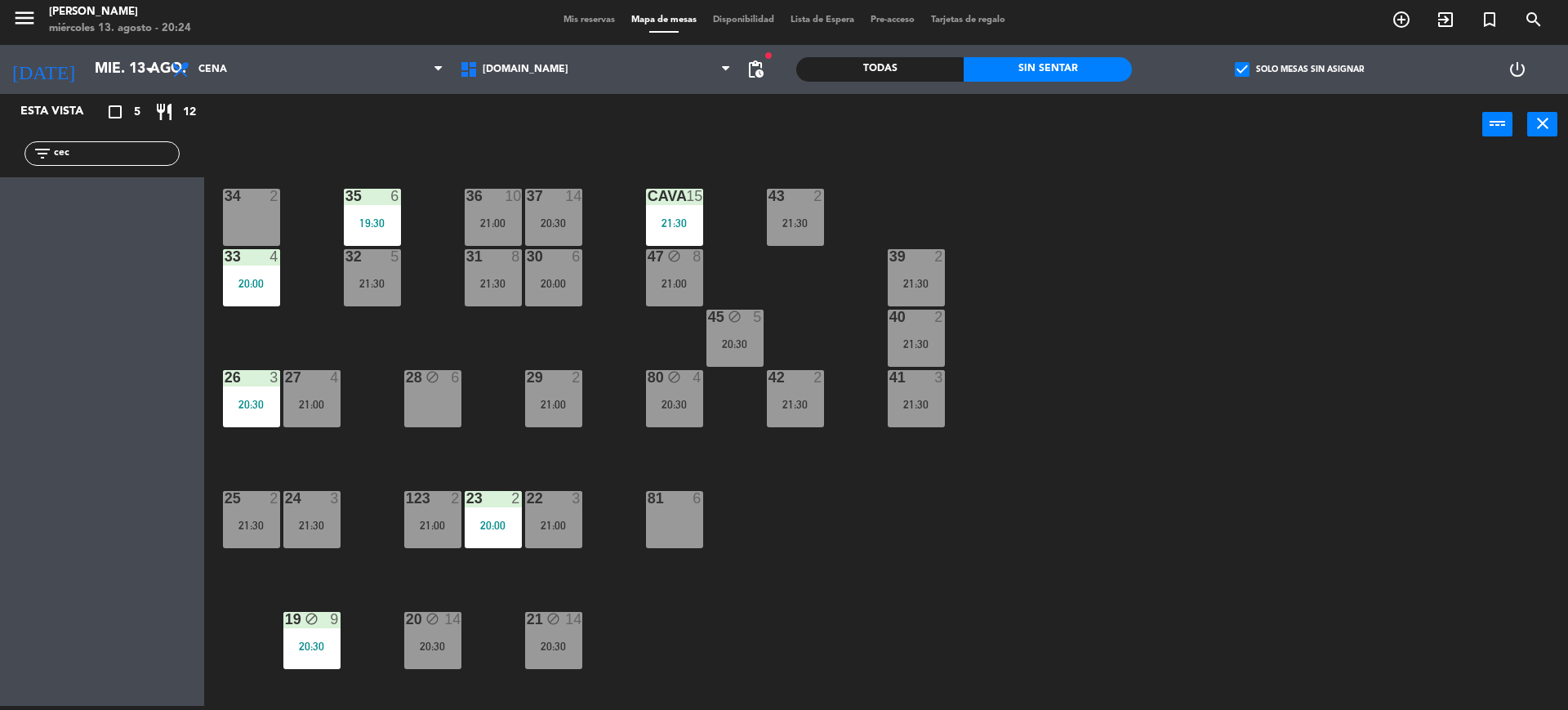
drag, startPoint x: 23, startPoint y: 160, endPoint x: 0, endPoint y: 158, distance: 23.1
click at [0, 163] on div "filter_list cec" at bounding box center [102, 153] width 205 height 47
type input "rom"
click at [1256, 73] on label "check_box Solo mesas sin asignar" at bounding box center [1299, 69] width 129 height 15
click at [1300, 70] on input "check_box Solo mesas sin asignar" at bounding box center [1300, 70] width 0 height 0
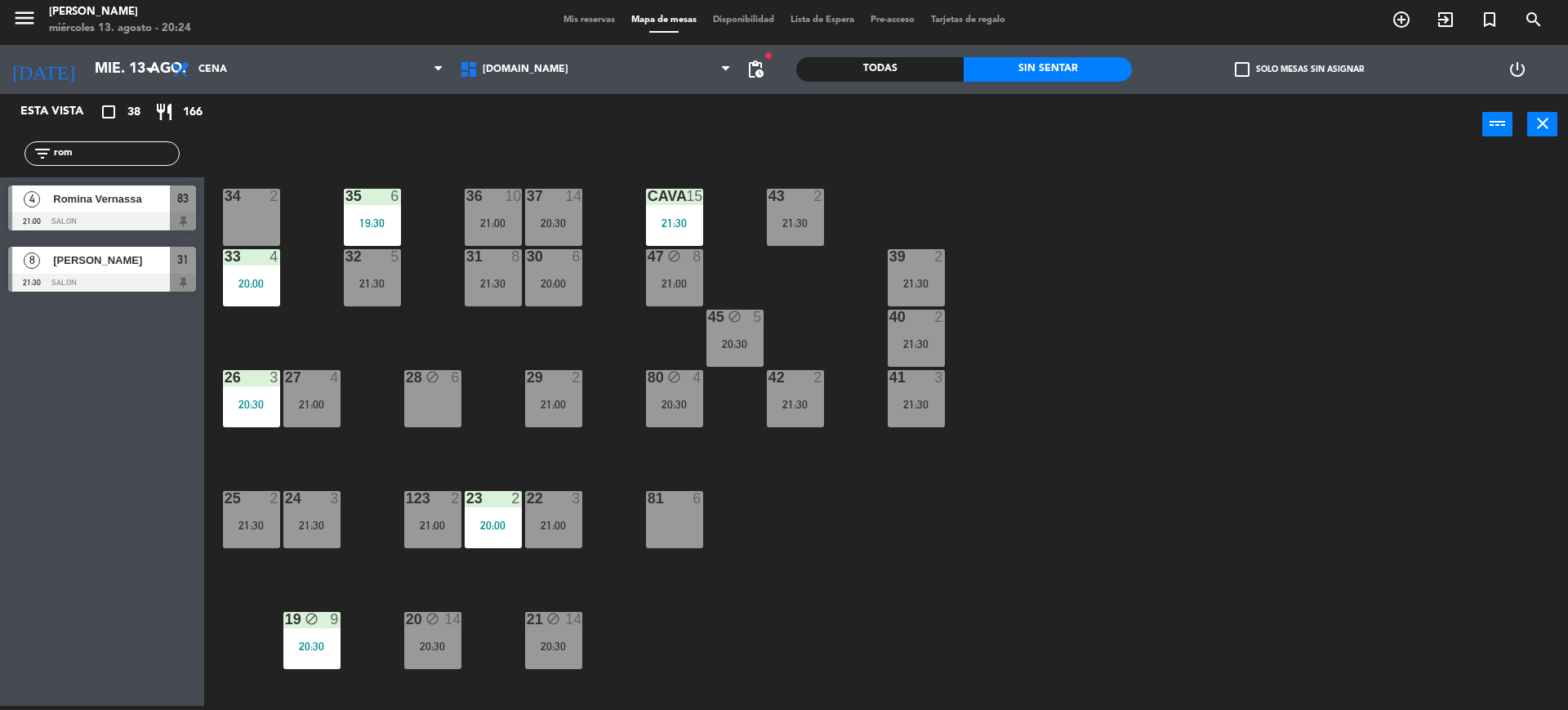
click at [130, 218] on div at bounding box center [102, 222] width 188 height 18
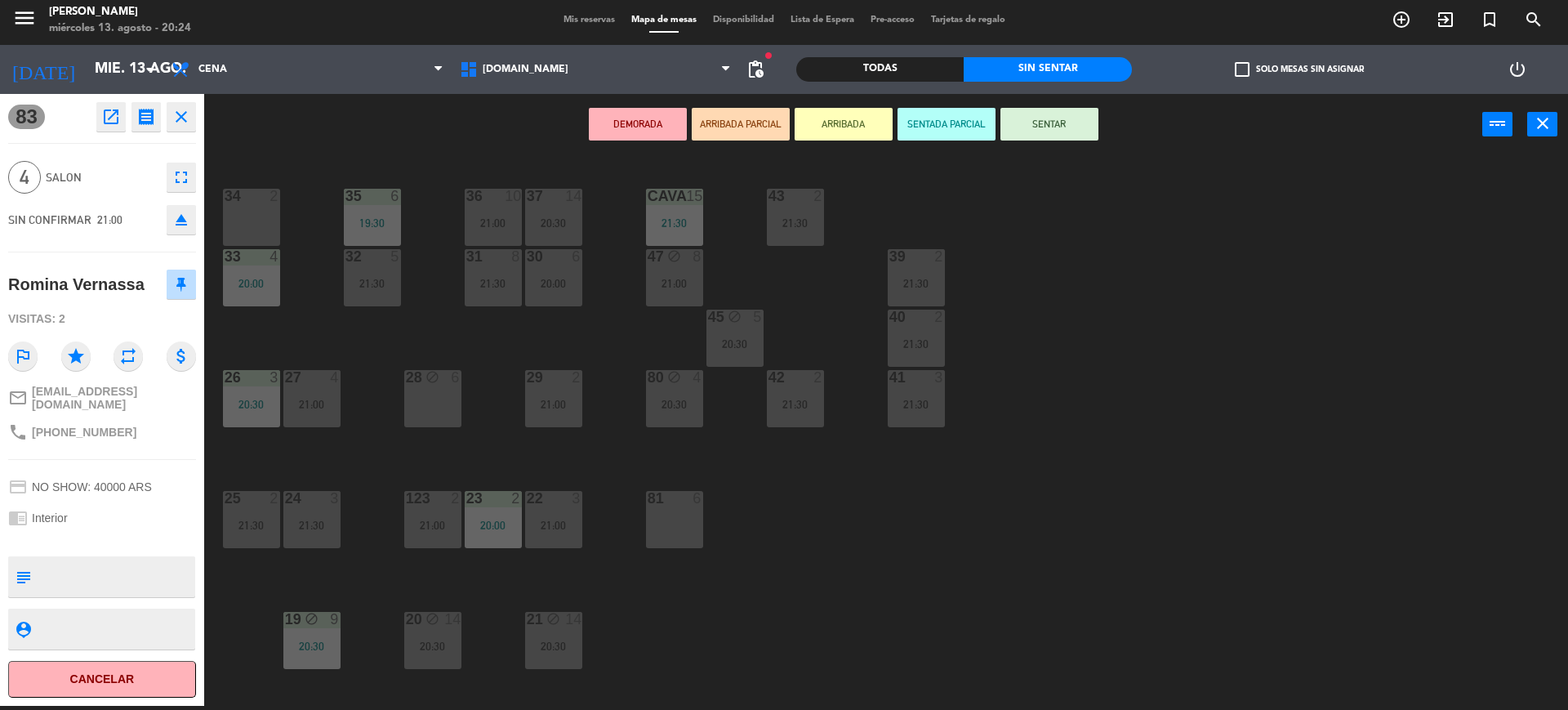
click at [621, 447] on div "34 2 35 6 19:30 36 10 21:00 43 2 21:30 37 14 20:30 CAVA 15 21:30 33 4 20:00 32 …" at bounding box center [893, 434] width 1348 height 550
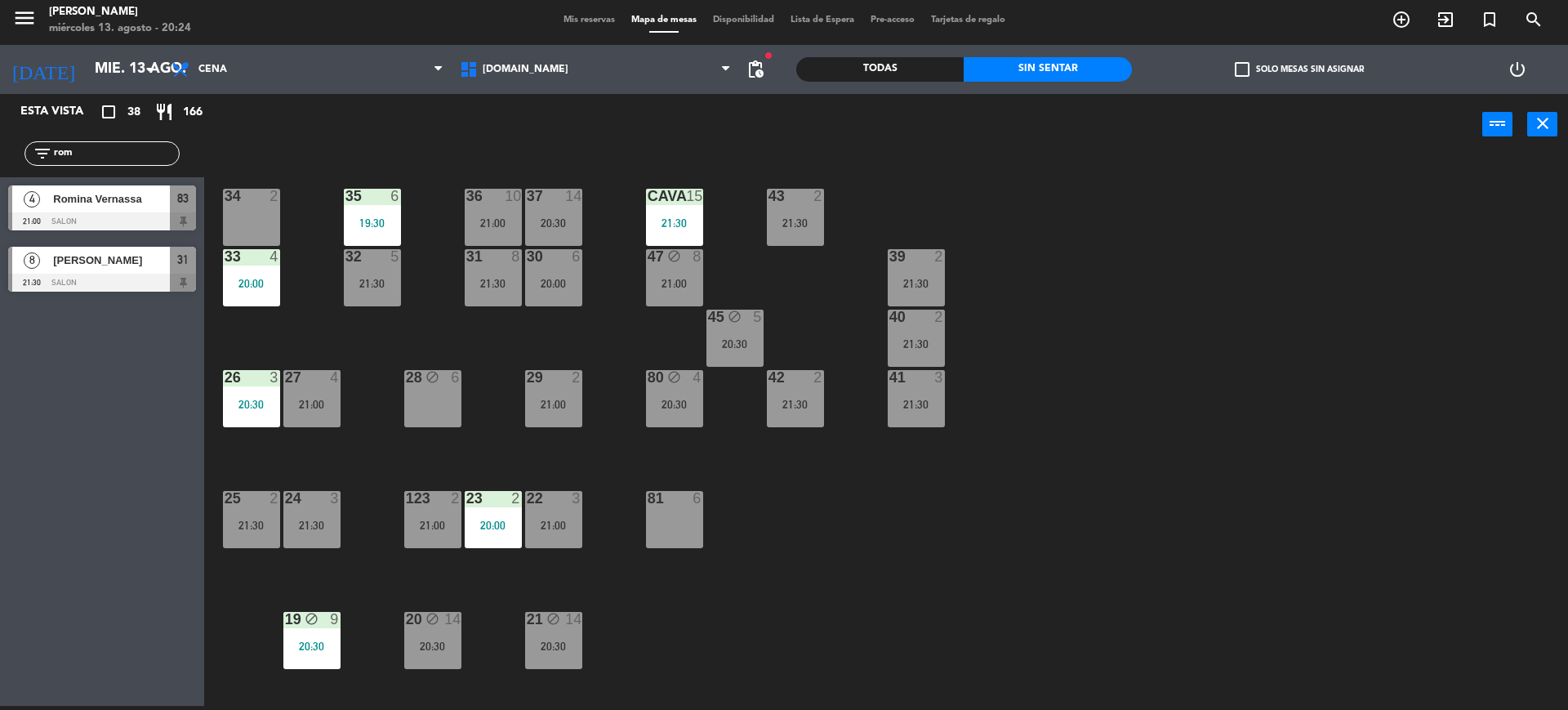
click at [570, 416] on div "29 2 21:00" at bounding box center [553, 398] width 57 height 57
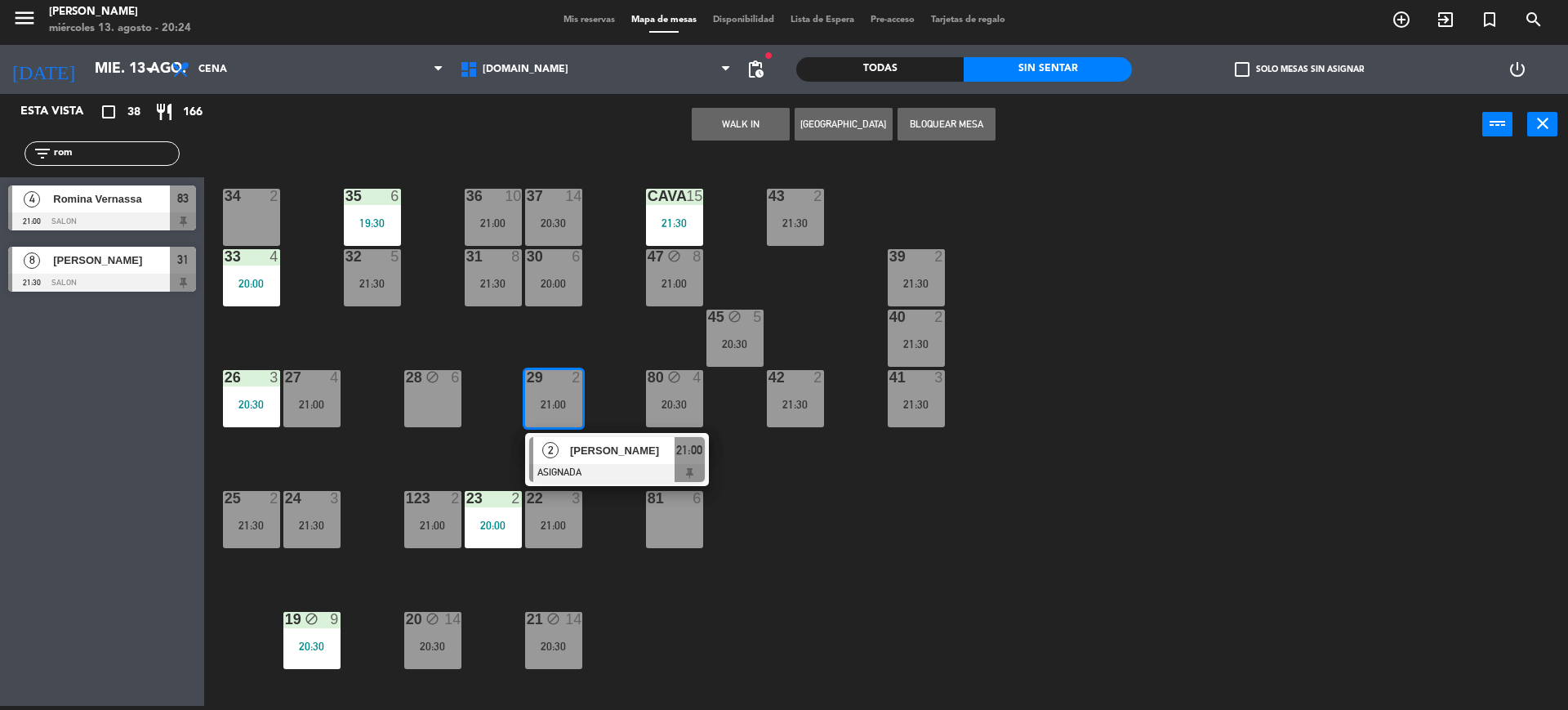
click at [774, 469] on div "34 2 35 6 19:30 36 10 21:00 43 2 21:30 37 14 20:30 CAVA 15 21:30 33 4 20:00 32 …" at bounding box center [893, 434] width 1348 height 550
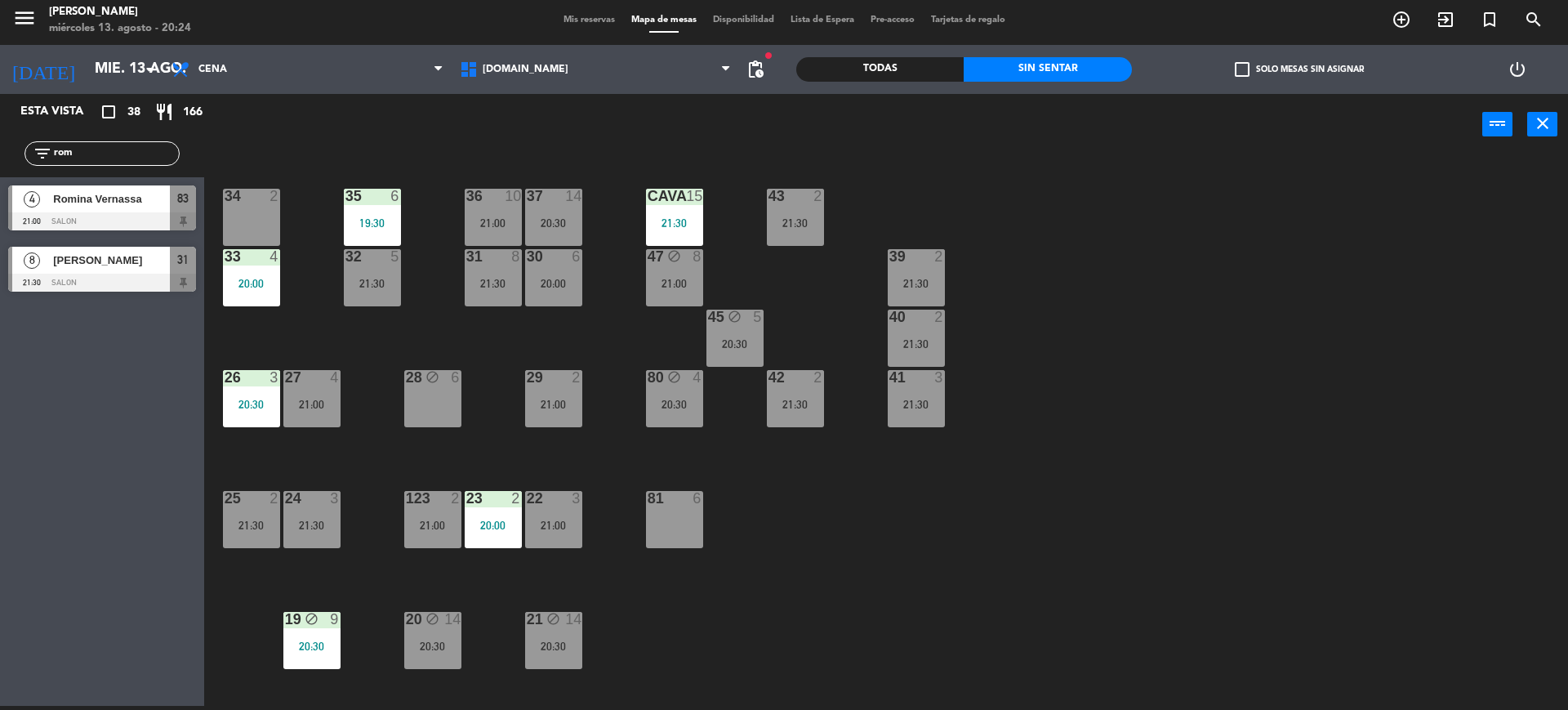
click at [681, 380] on icon "block" at bounding box center [674, 377] width 14 height 14
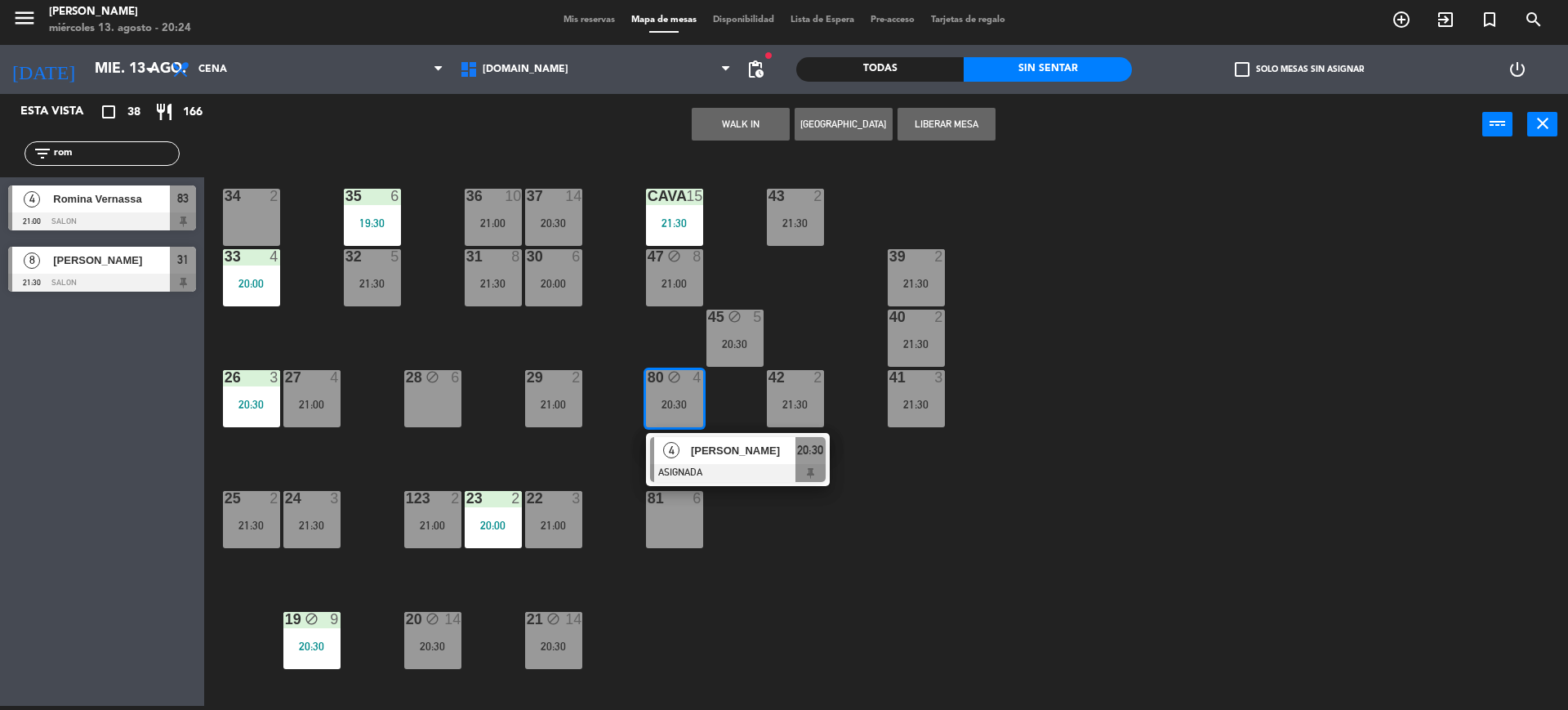
click at [908, 548] on div "34 2 35 6 19:30 36 10 21:00 43 2 21:30 37 14 20:30 CAVA 15 21:30 33 4 20:00 32 …" at bounding box center [893, 434] width 1348 height 550
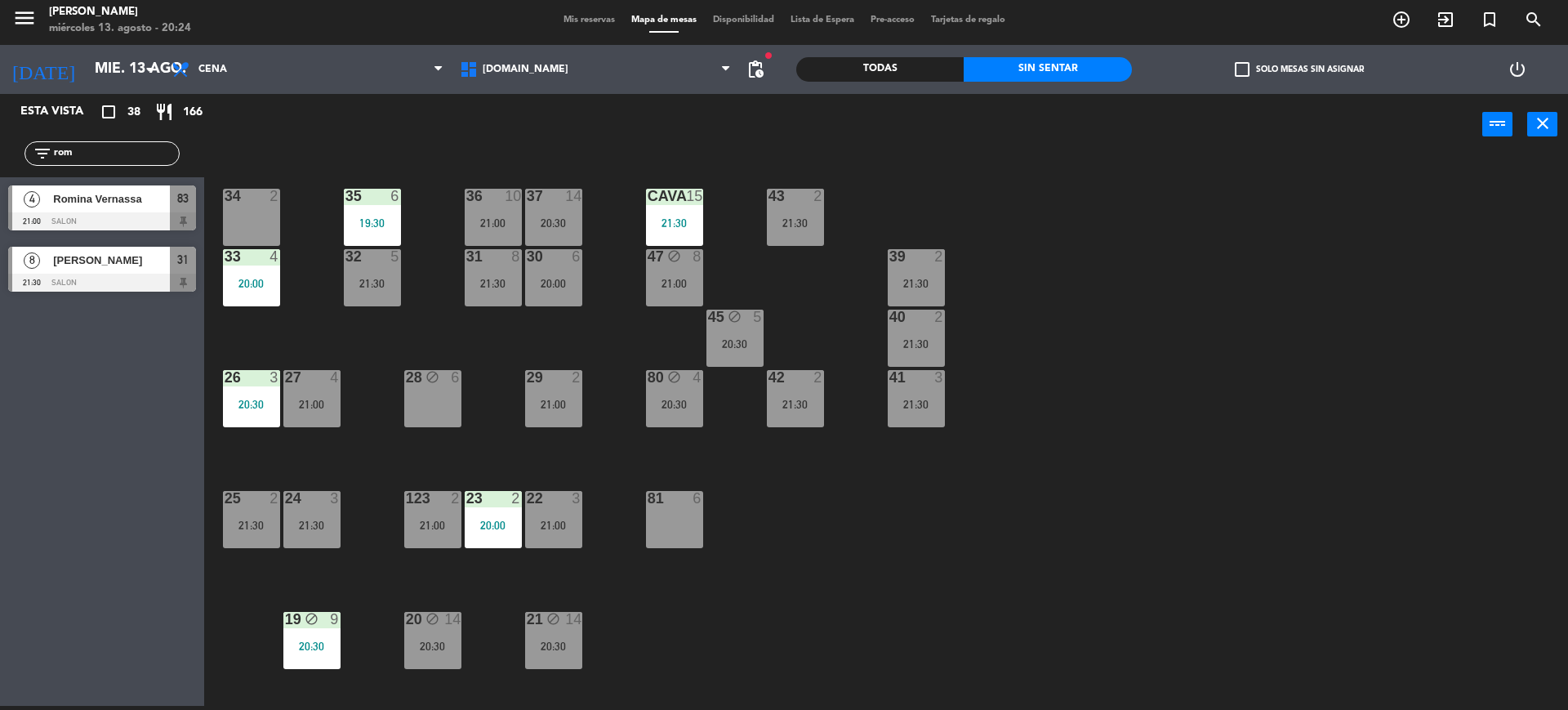
click at [121, 204] on span "Romina Vernassa" at bounding box center [111, 199] width 117 height 17
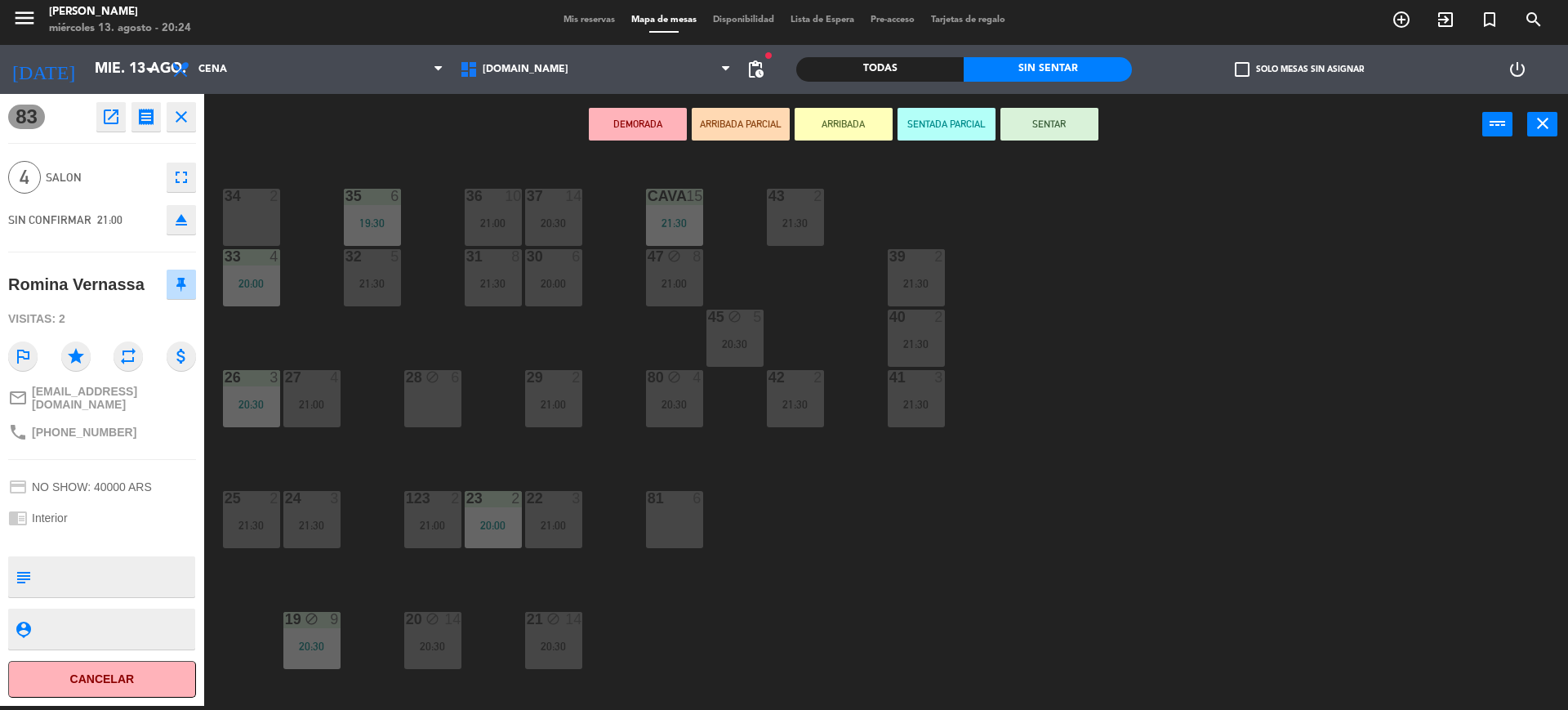
click at [649, 384] on div "80 block 4" at bounding box center [674, 378] width 57 height 16
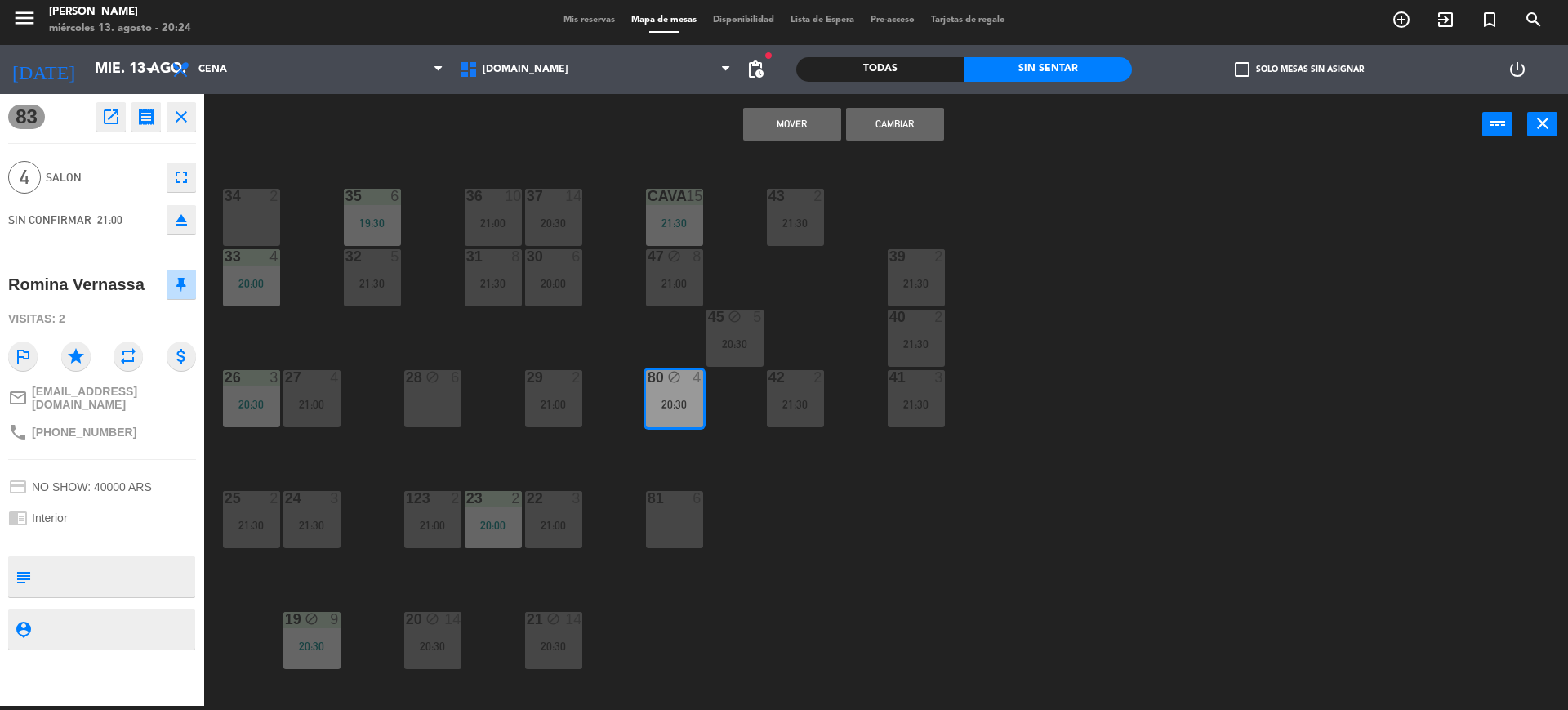
click at [883, 122] on button "Cambiar" at bounding box center [895, 124] width 98 height 33
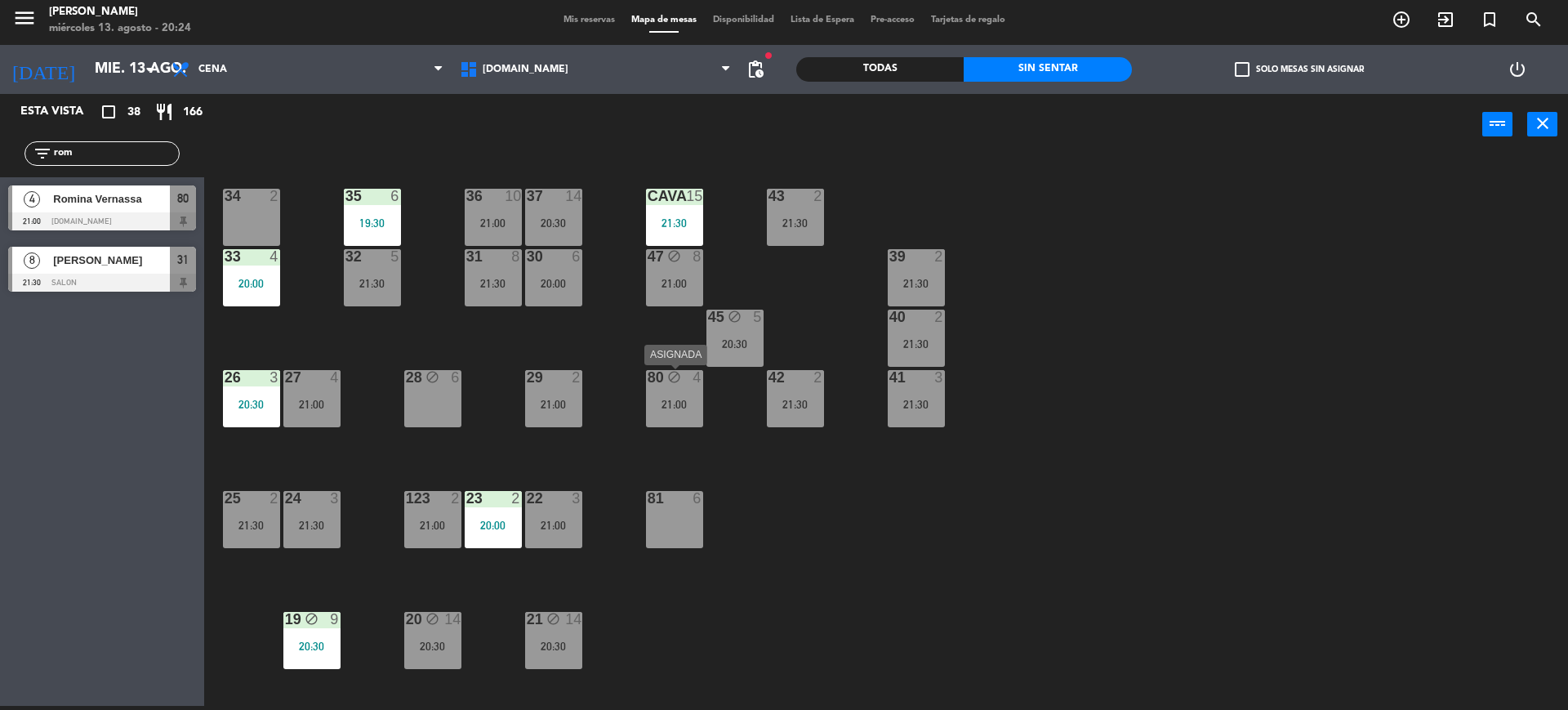
click at [684, 396] on div "80 block 4 21:00" at bounding box center [674, 398] width 57 height 57
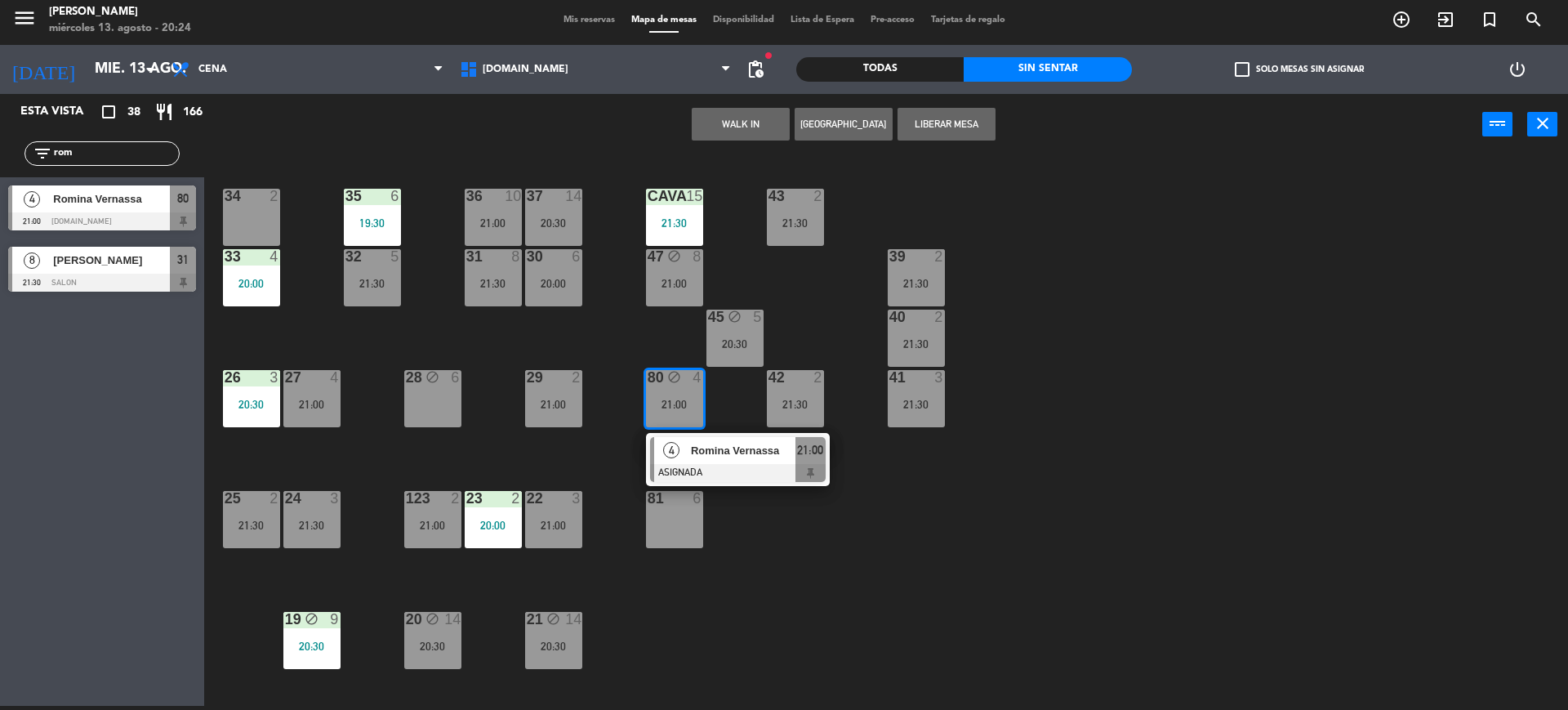
click at [757, 449] on span "Romina Vernassa" at bounding box center [743, 450] width 105 height 17
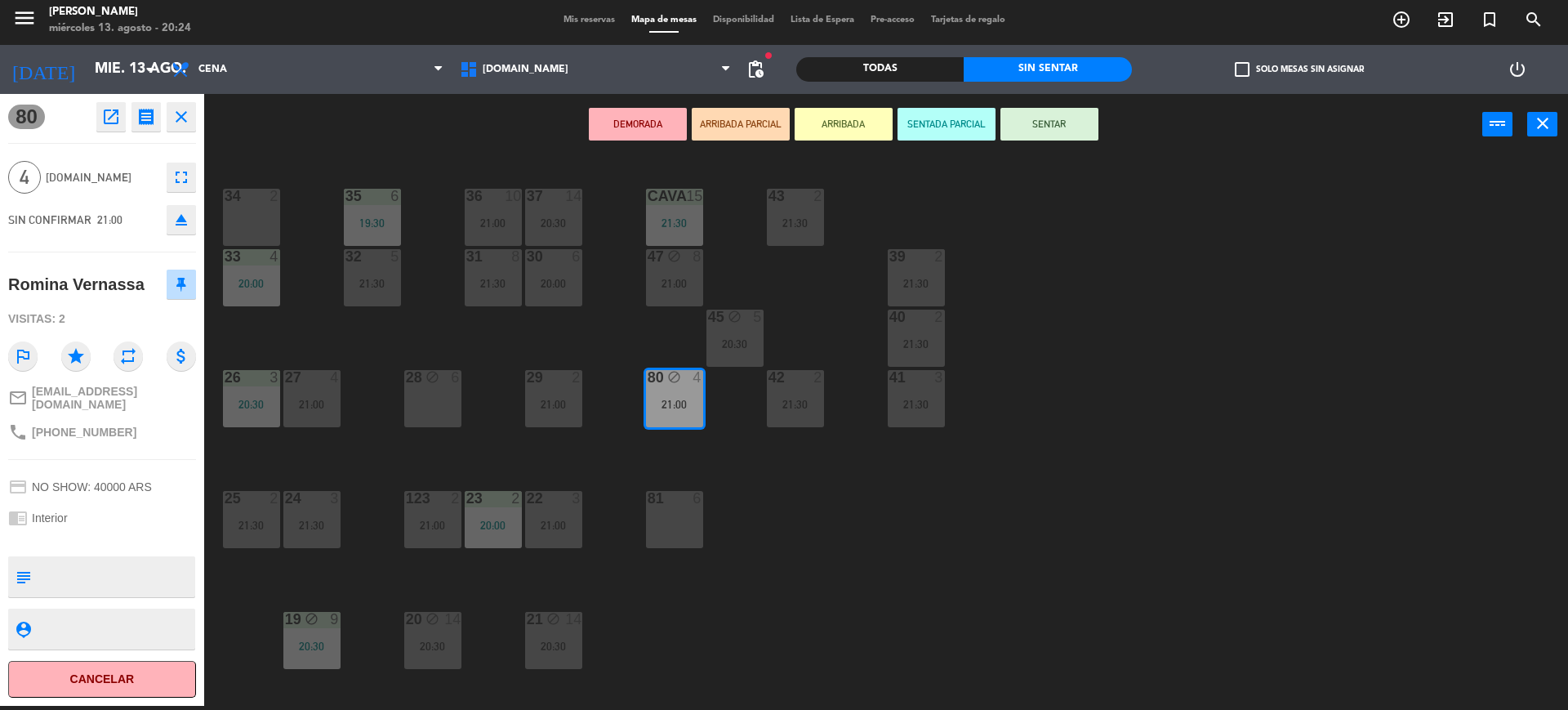
click at [1048, 131] on button "SENTAR" at bounding box center [1049, 124] width 98 height 33
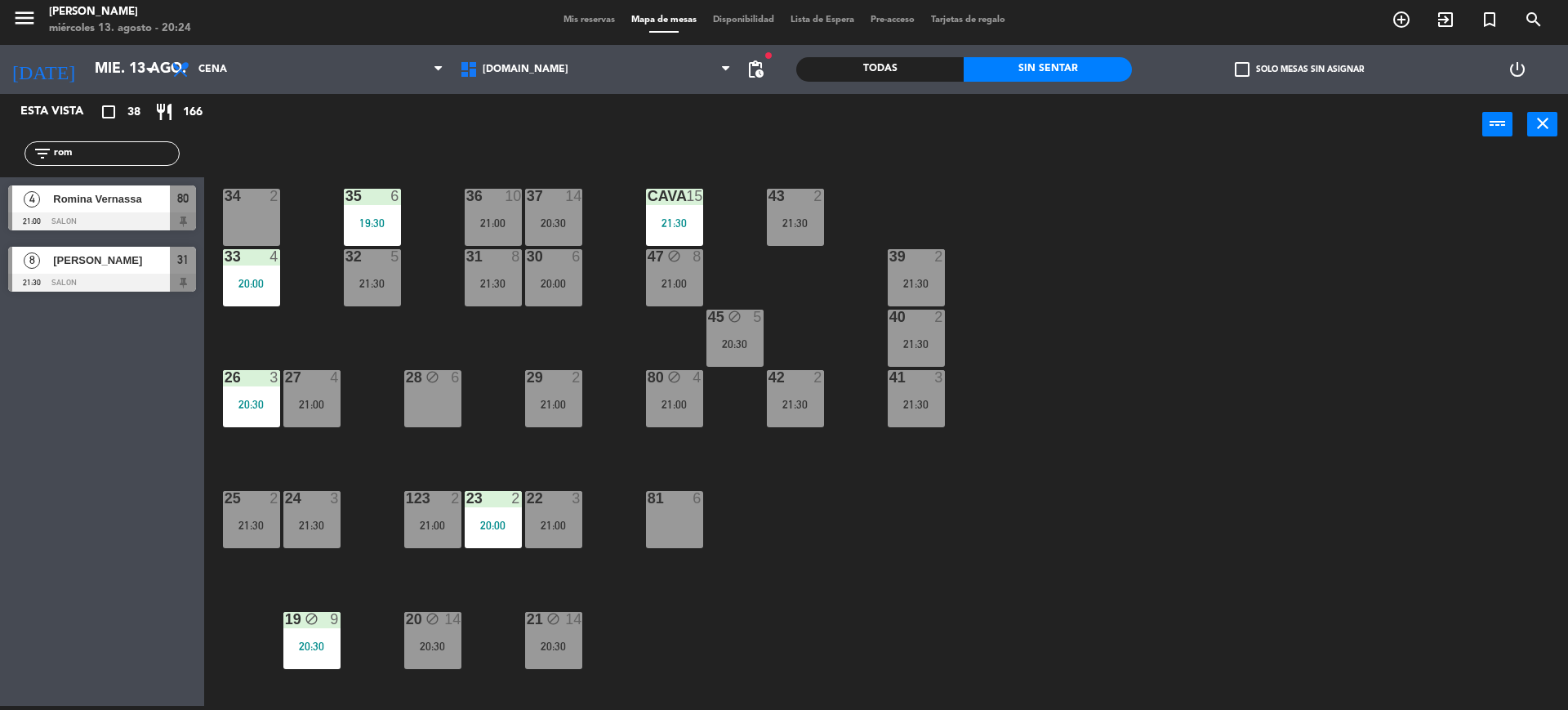
drag, startPoint x: 92, startPoint y: 142, endPoint x: 7, endPoint y: 149, distance: 85.3
click at [7, 149] on div "filter_list rom" at bounding box center [102, 153] width 205 height 47
click at [70, 160] on input "rom" at bounding box center [115, 154] width 127 height 18
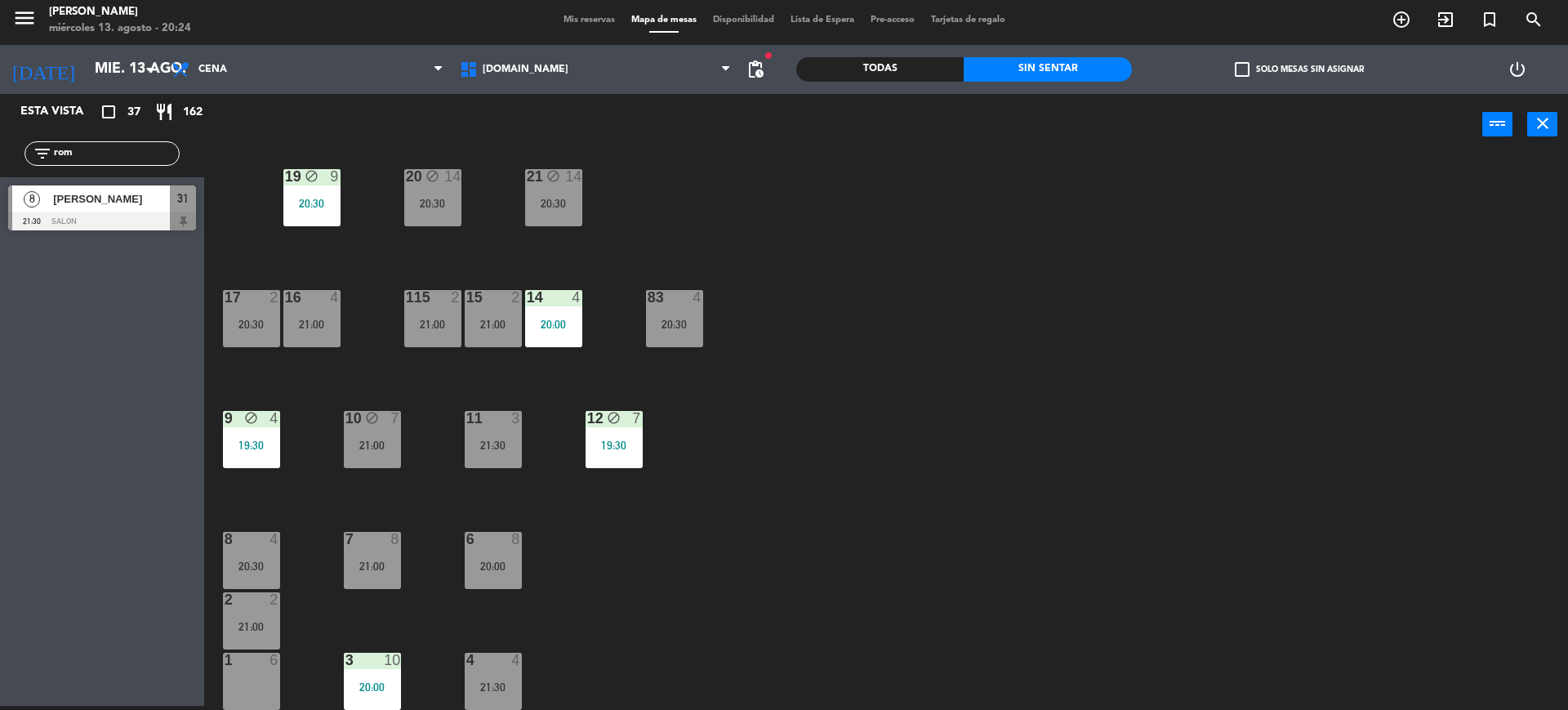
scroll to position [341, 0]
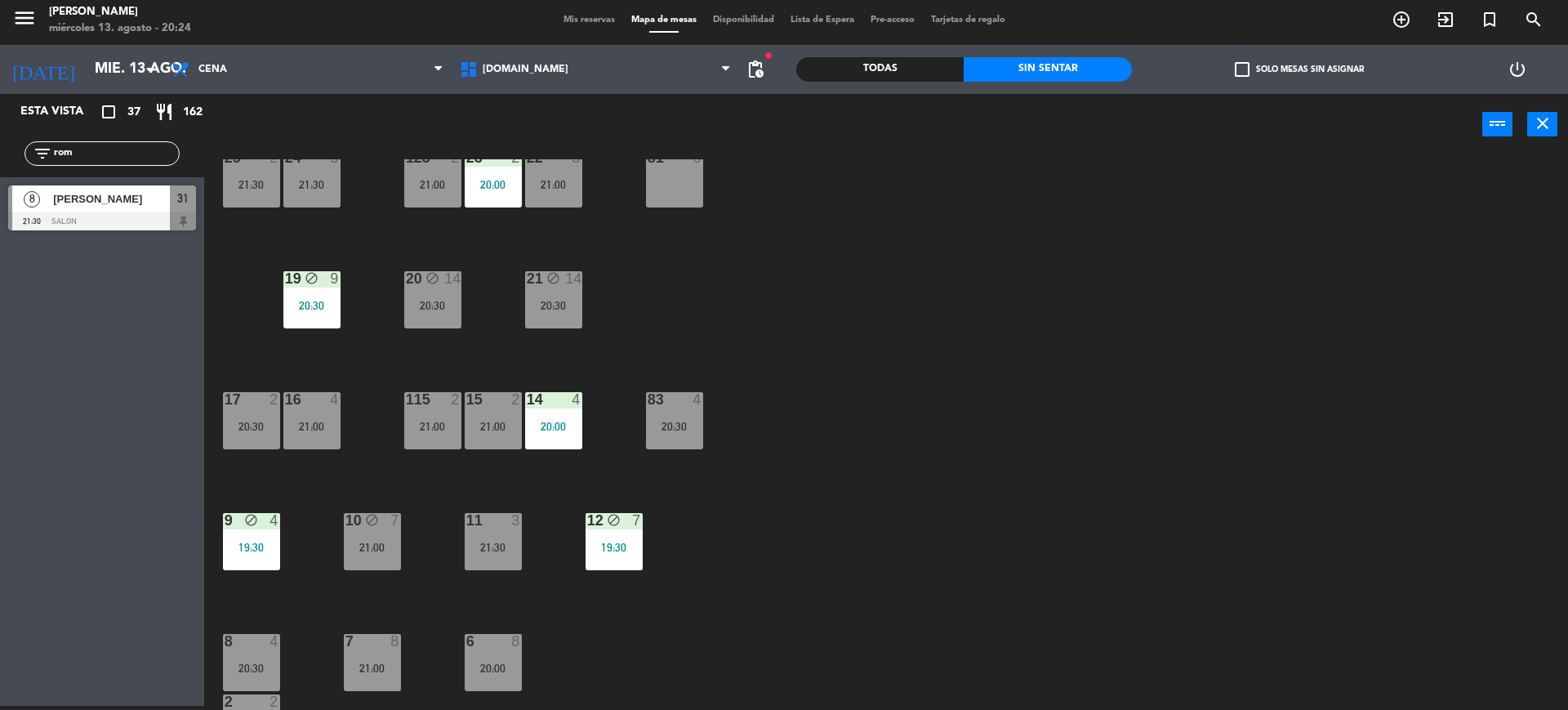
click at [312, 275] on icon "block" at bounding box center [311, 279] width 14 height 14
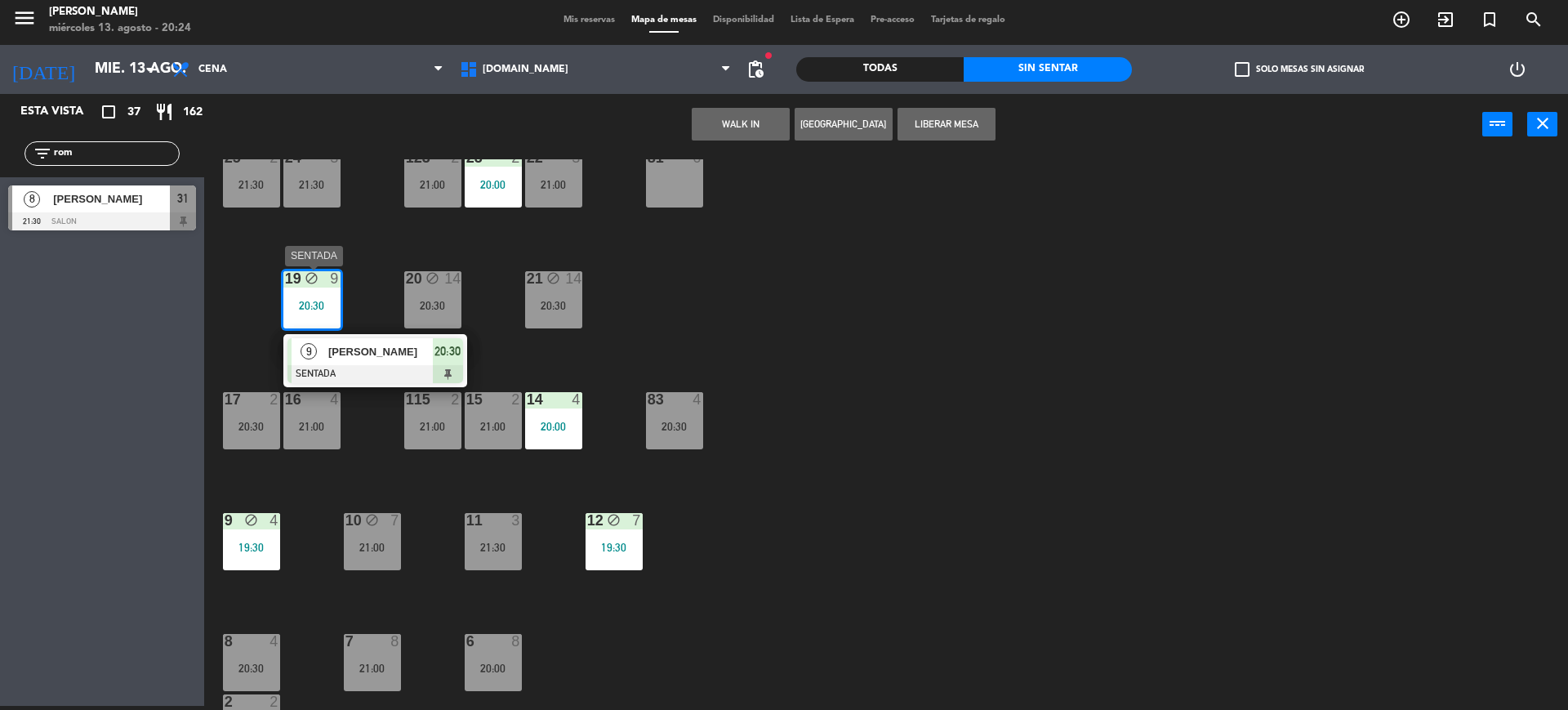
click at [364, 352] on span "[PERSON_NAME]" at bounding box center [380, 352] width 105 height 17
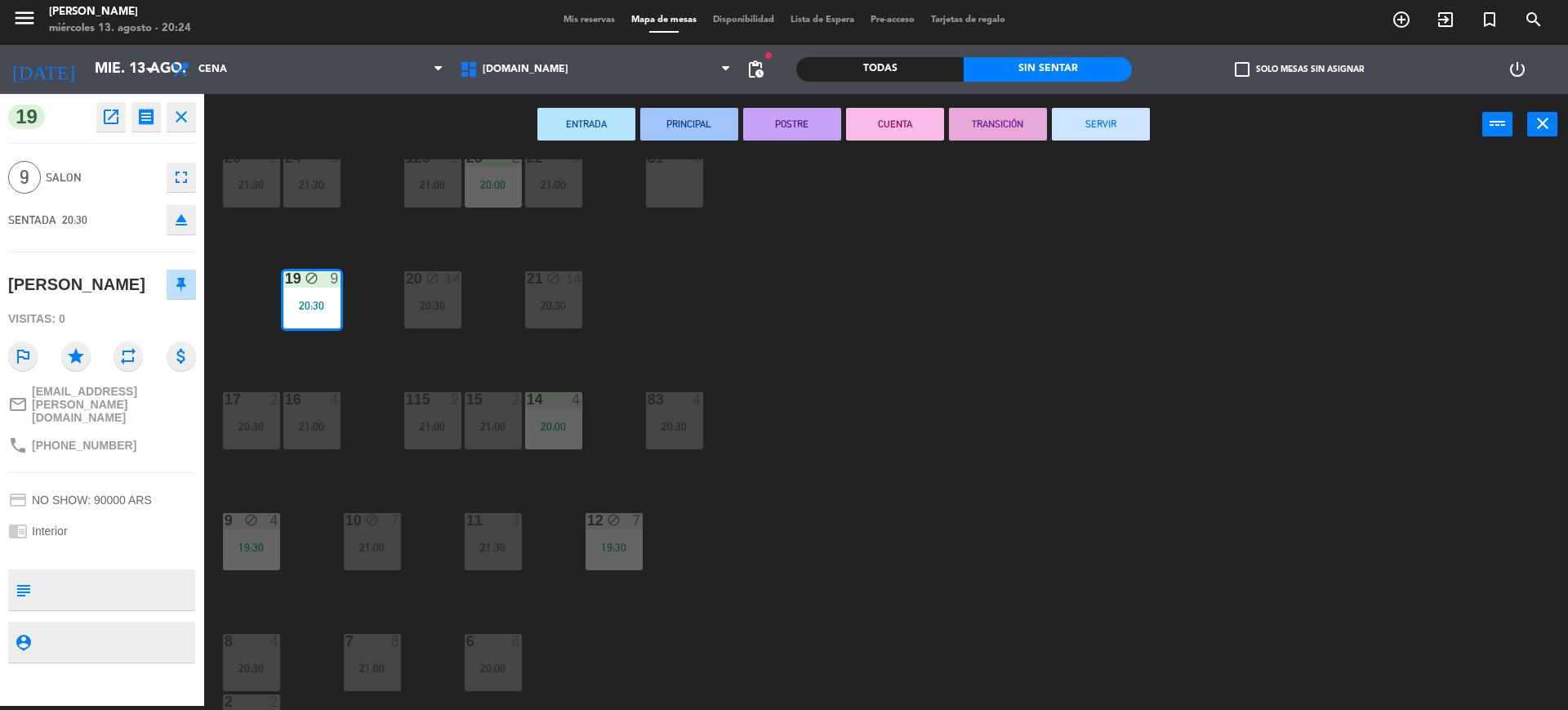
click at [364, 352] on div "34 2 35 6 19:30 36 10 21:00 43 2 21:30 37 14 20:30 CAVA 15 21:30 33 4 20:00 32 …" at bounding box center [893, 434] width 1348 height 550
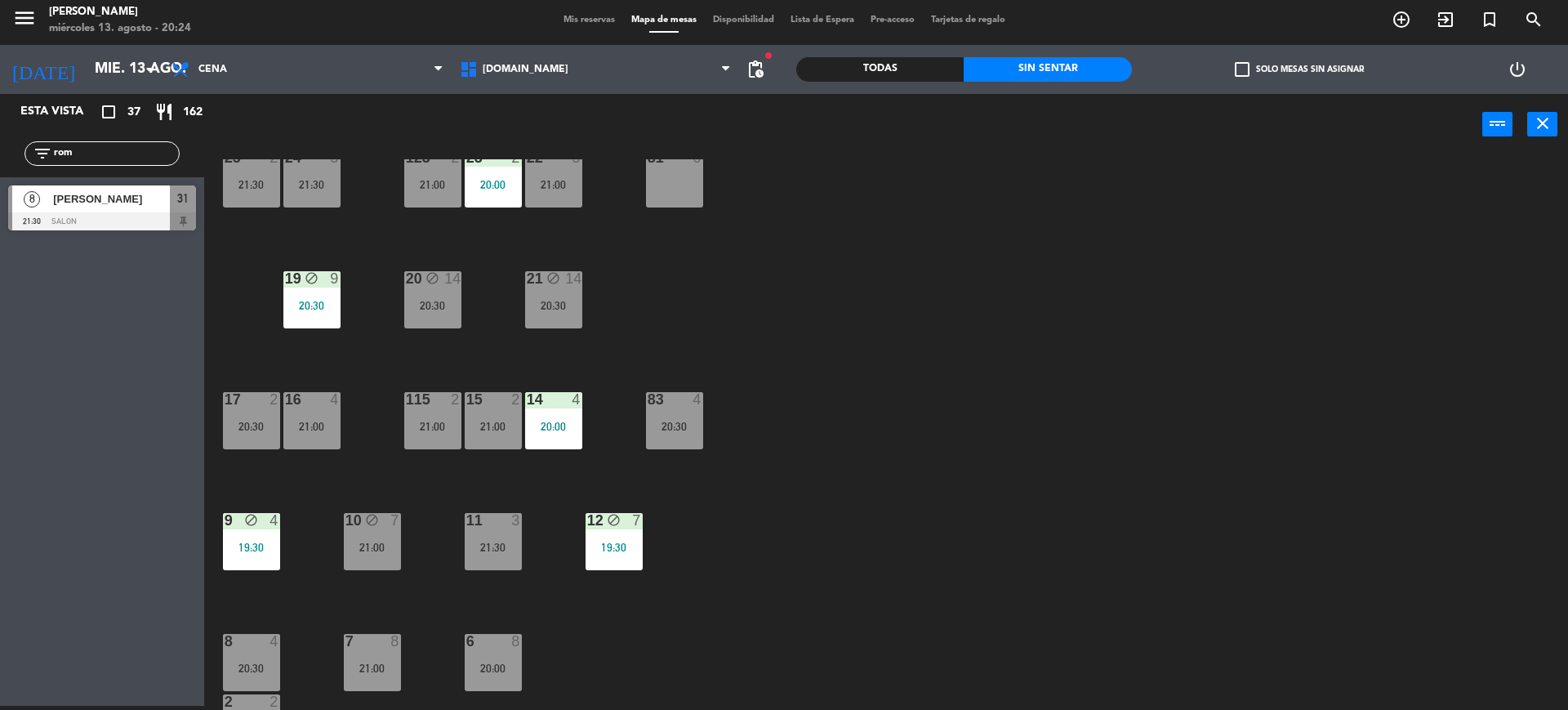
click at [307, 302] on div "20:30" at bounding box center [311, 305] width 57 height 11
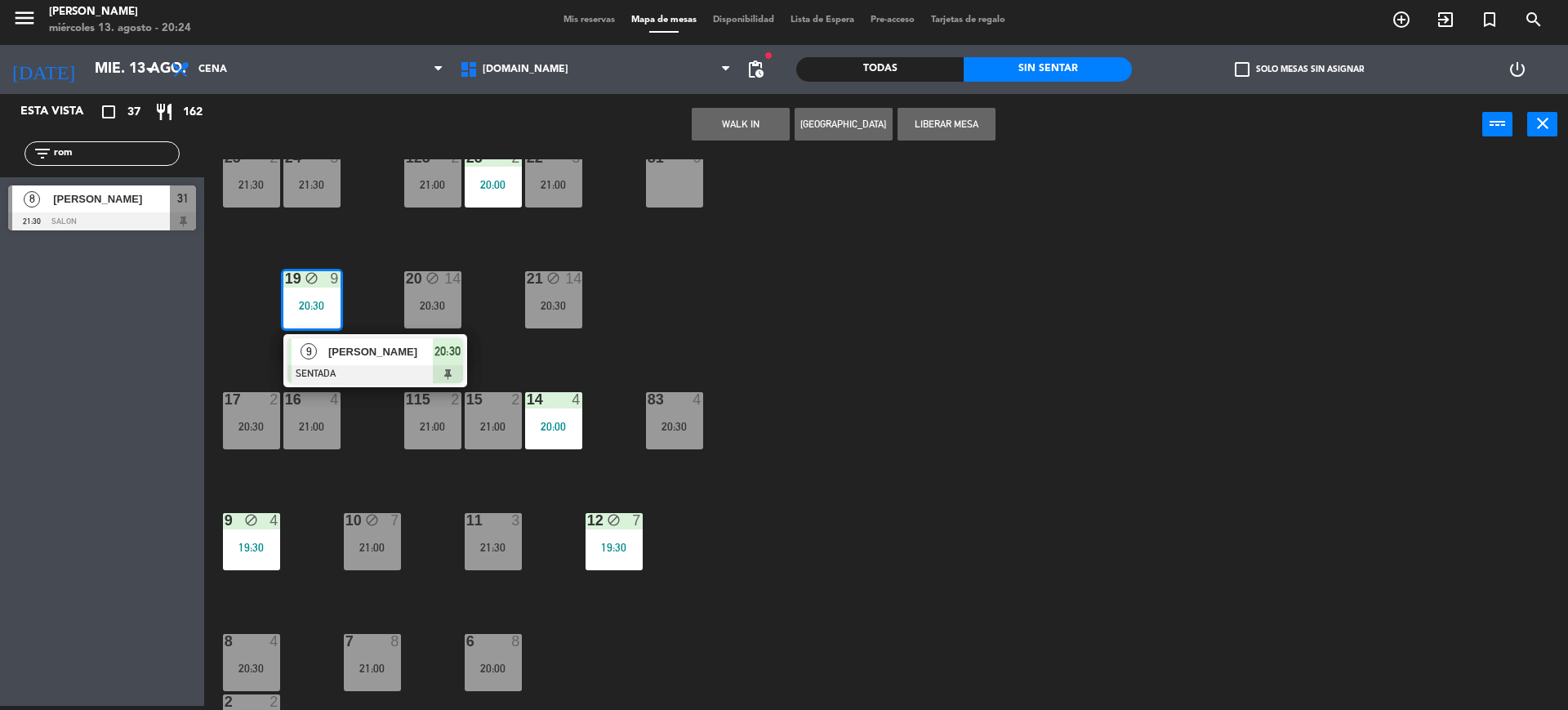
click at [354, 356] on span "[PERSON_NAME]" at bounding box center [380, 352] width 105 height 17
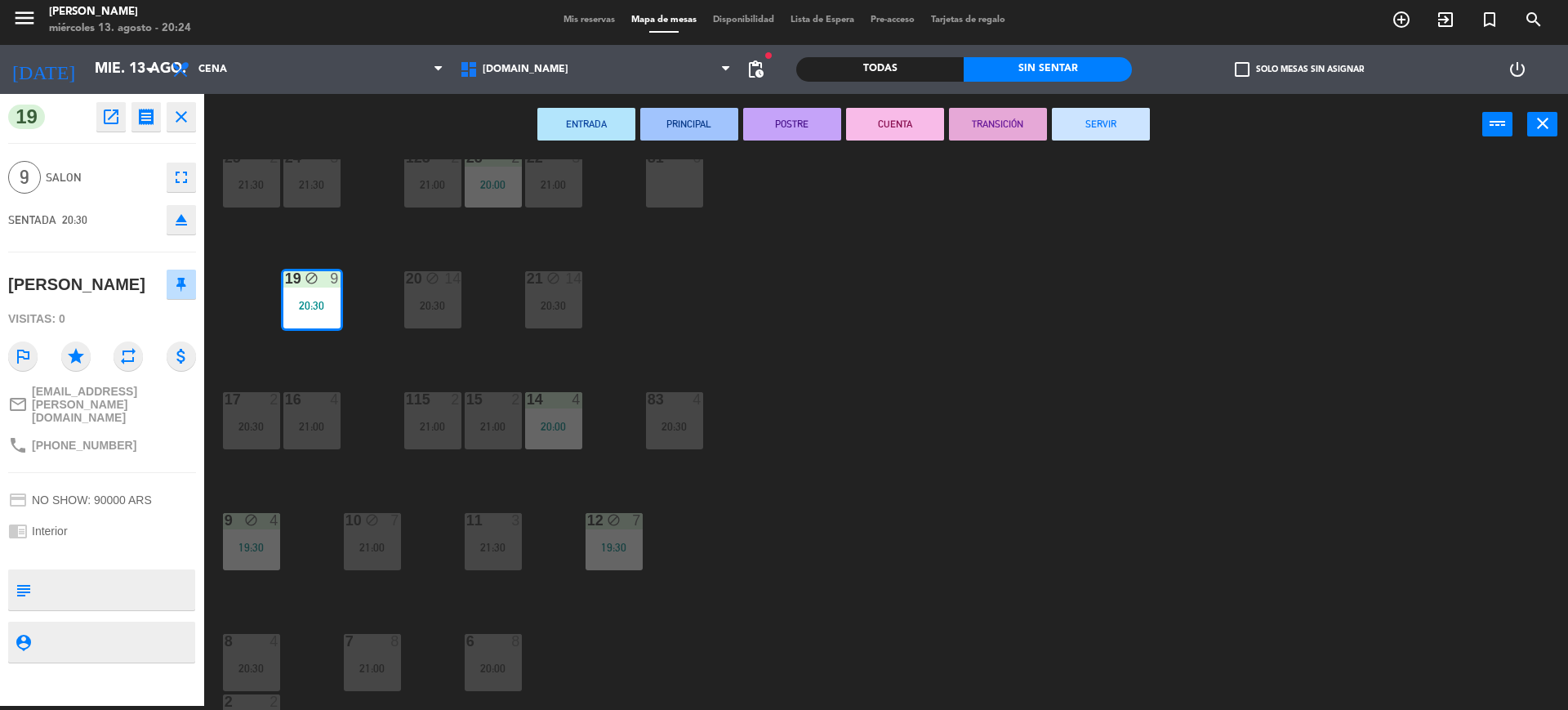
click at [941, 281] on div "34 2 35 6 19:30 36 10 21:00 43 2 21:30 37 14 20:30 CAVA 15 21:30 33 4 20:00 32 …" at bounding box center [893, 434] width 1348 height 550
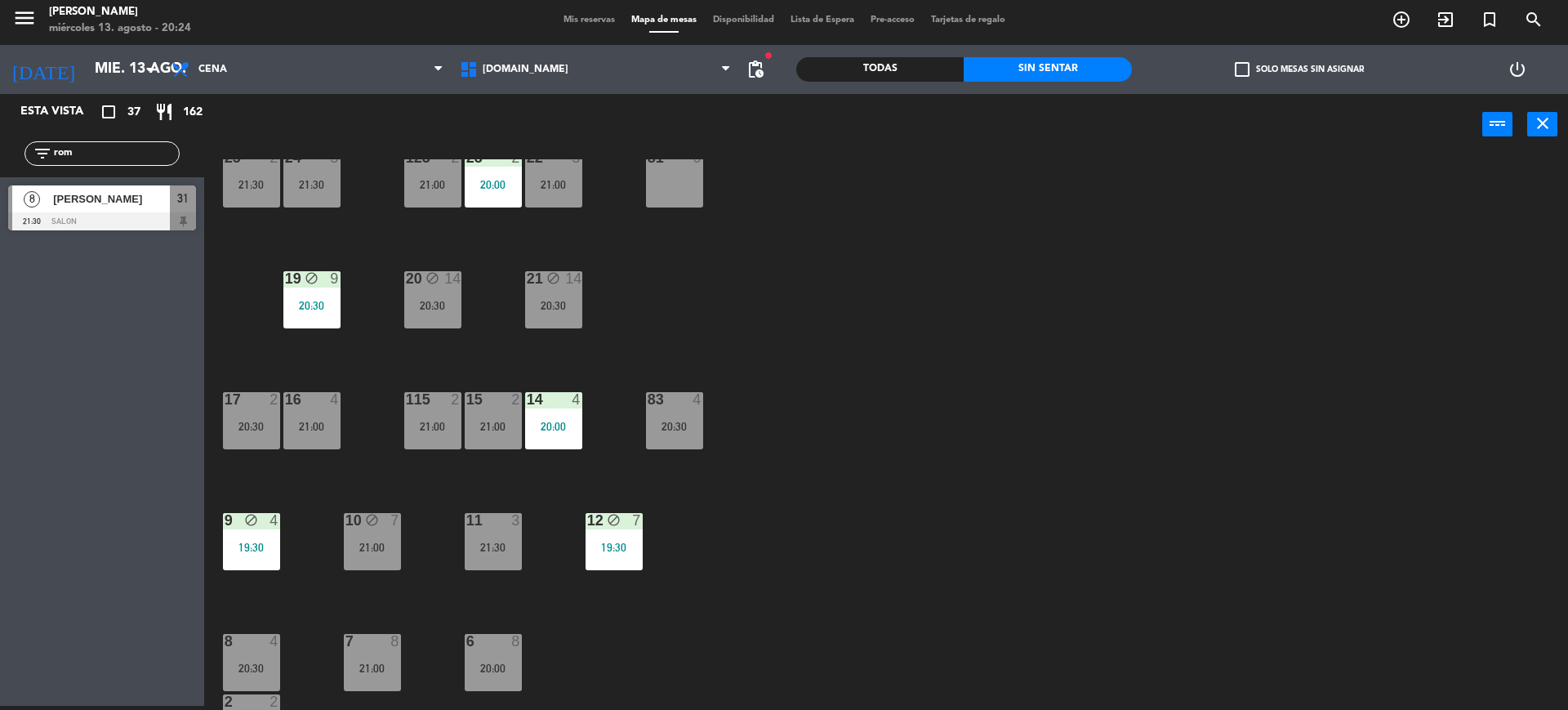
click at [941, 281] on div "34 2 35 6 19:30 36 10 21:00 43 2 21:30 37 14 20:30 CAVA 15 21:30 33 4 20:00 32 …" at bounding box center [893, 434] width 1348 height 550
drag, startPoint x: 128, startPoint y: 155, endPoint x: 0, endPoint y: 169, distance: 128.8
click at [0, 168] on div "filter_list rom" at bounding box center [102, 153] width 205 height 47
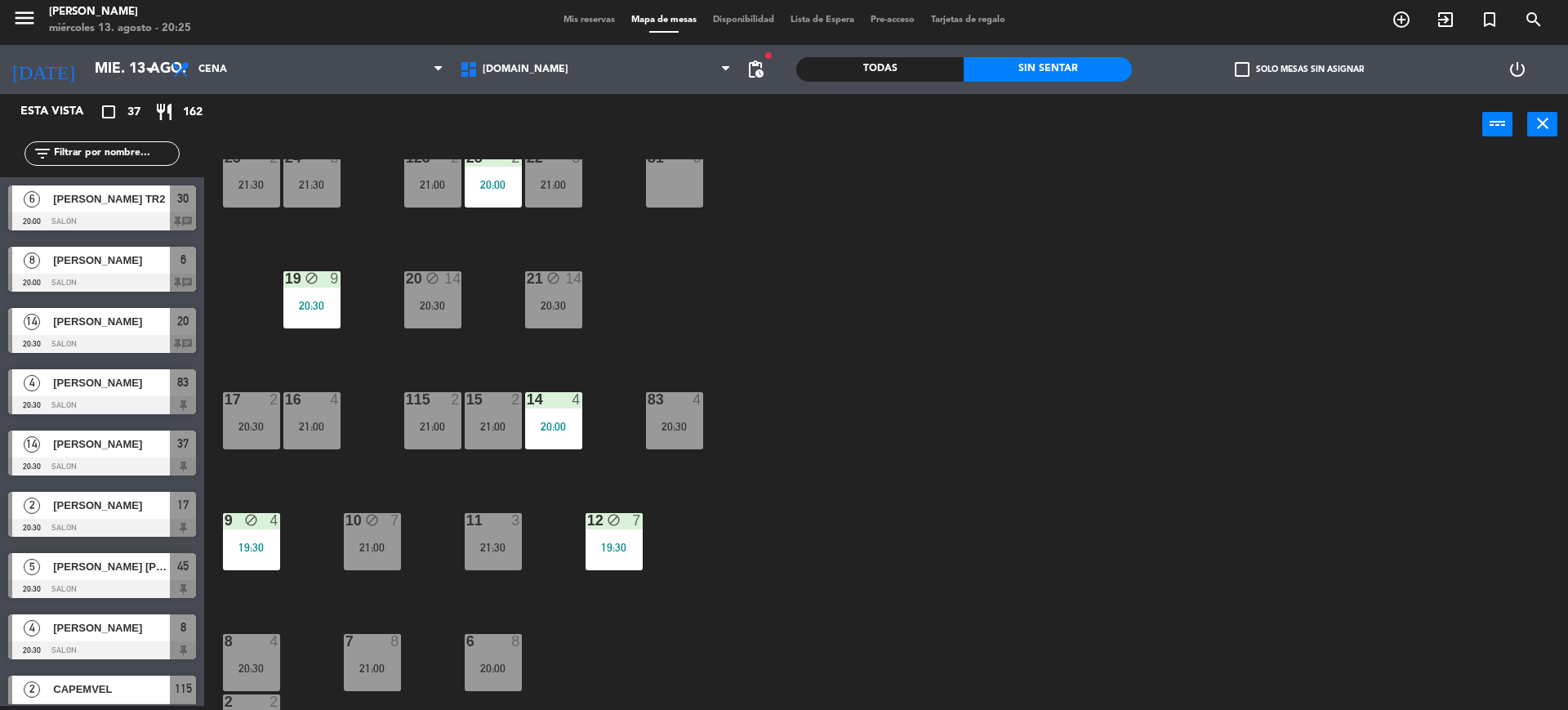
scroll to position [442, 0]
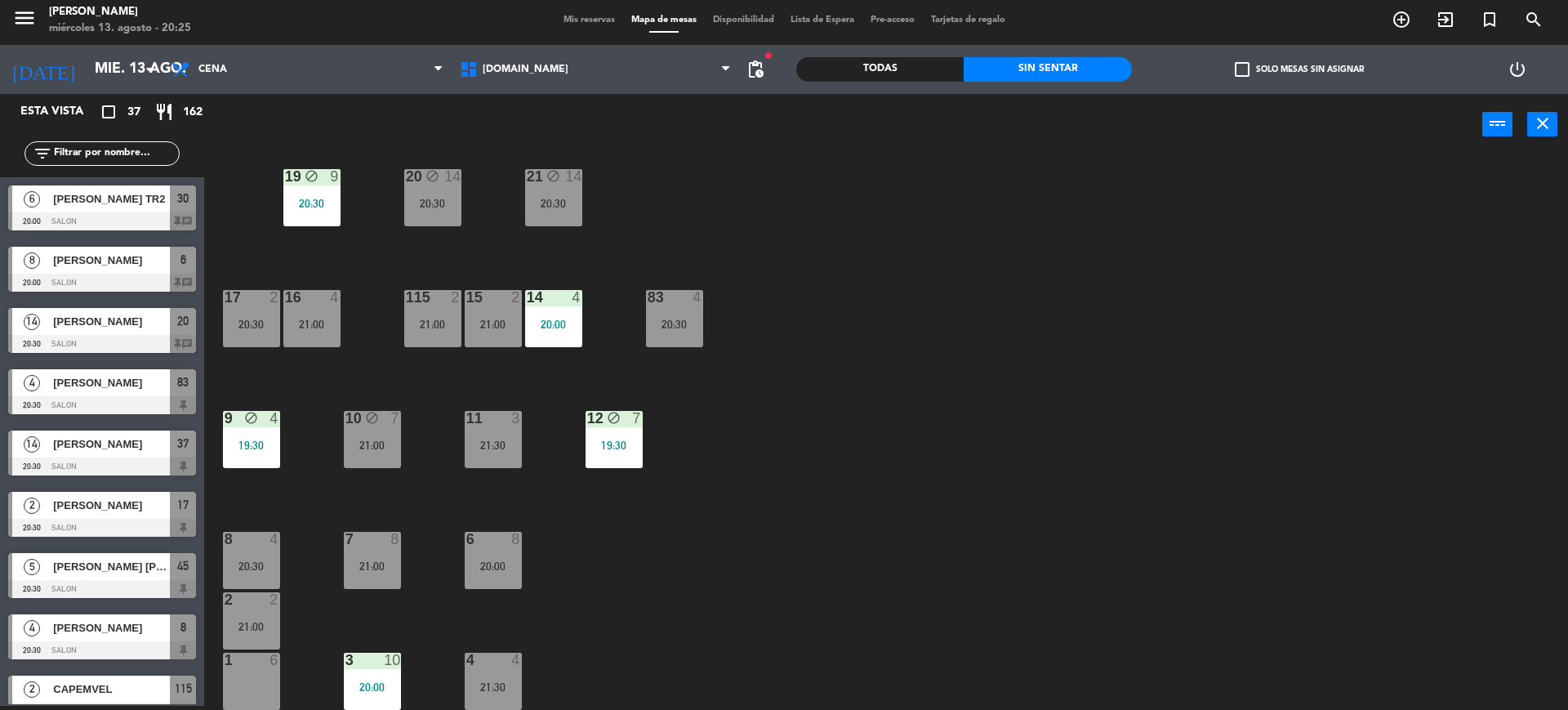
click at [158, 266] on span "[PERSON_NAME]" at bounding box center [111, 260] width 117 height 17
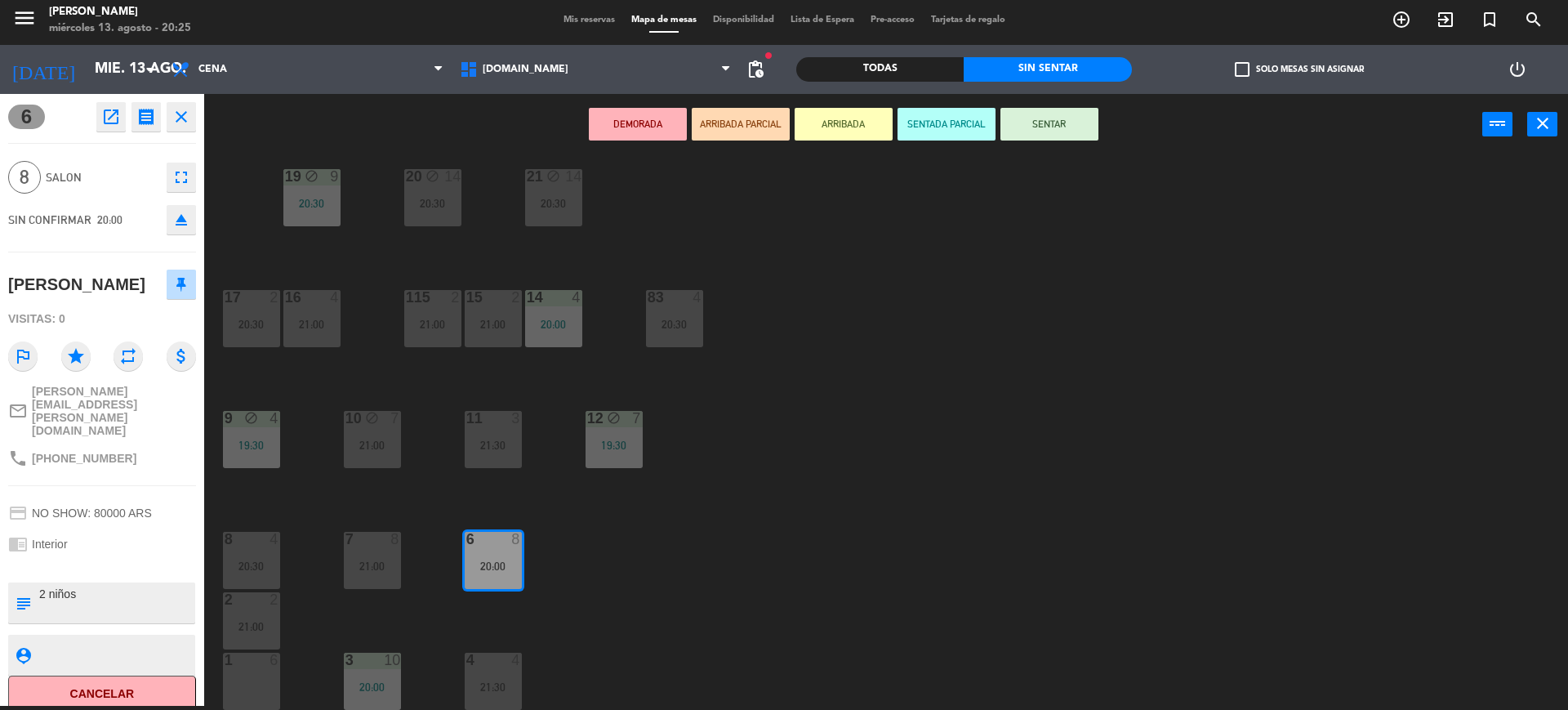
click at [396, 529] on div "34 2 35 6 19:30 36 10 21:00 43 2 21:30 37 14 20:30 CAVA 15 21:30 33 4 20:00 32 …" at bounding box center [893, 434] width 1348 height 550
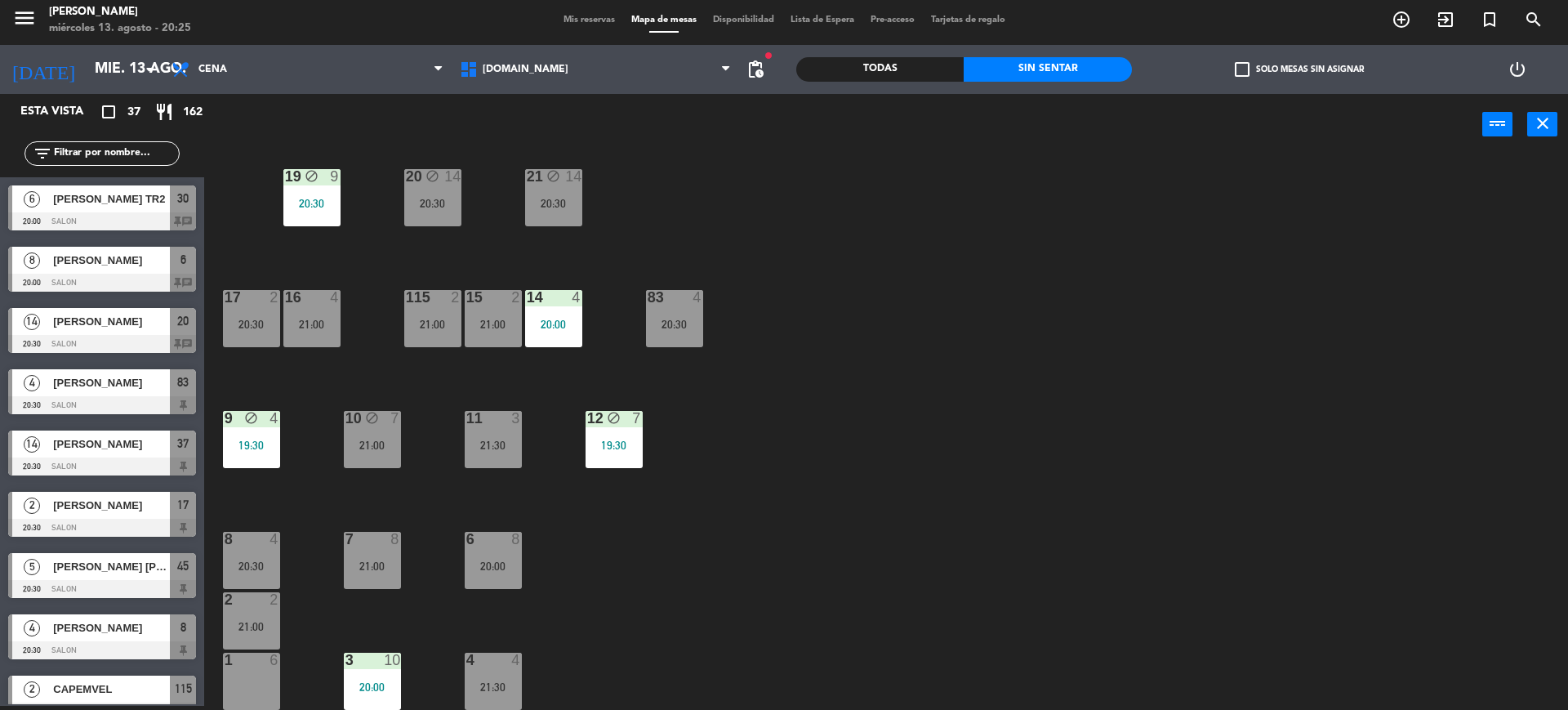
click at [501, 555] on div "6 8 20:00" at bounding box center [493, 560] width 57 height 57
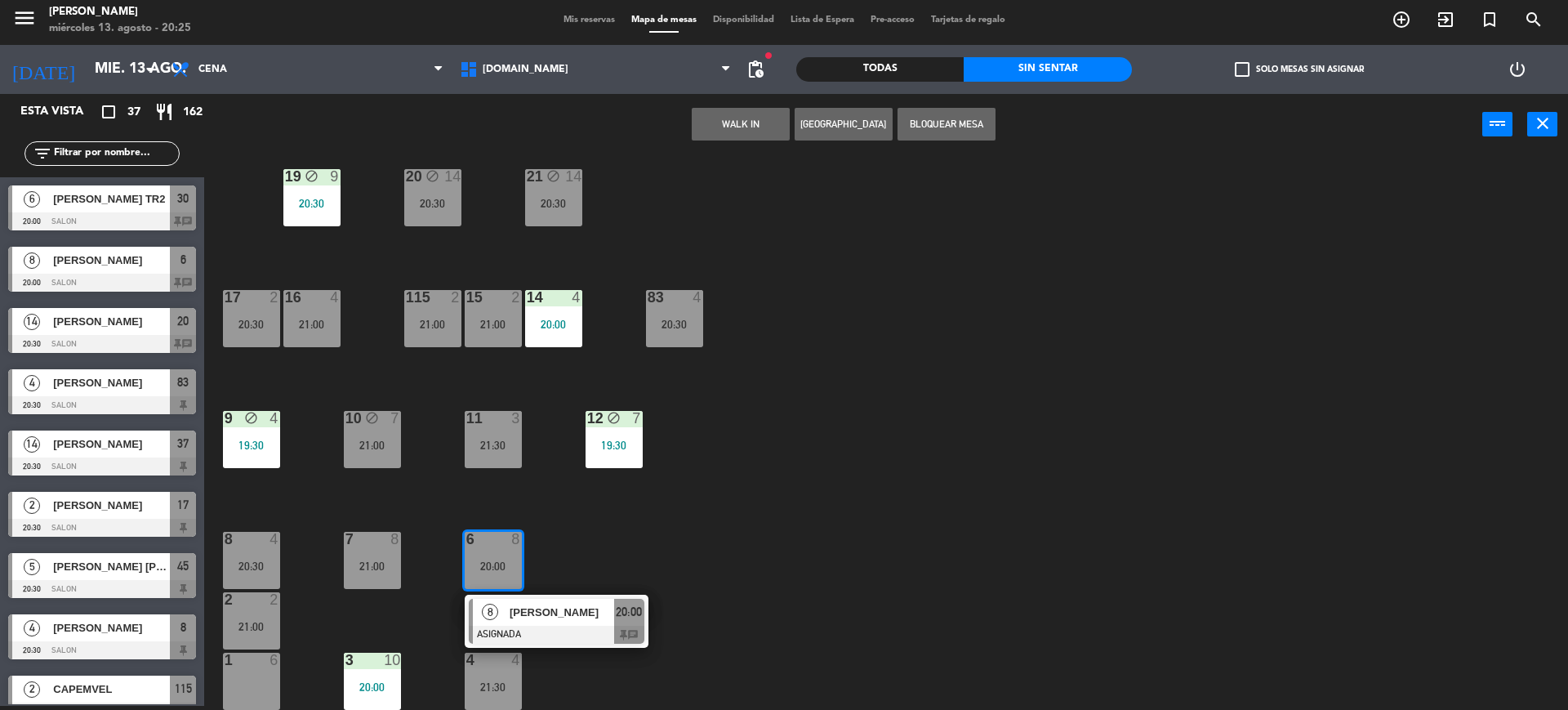
drag, startPoint x: 343, startPoint y: 561, endPoint x: 398, endPoint y: 549, distance: 56.3
click at [344, 561] on div "21:00" at bounding box center [371, 565] width 57 height 11
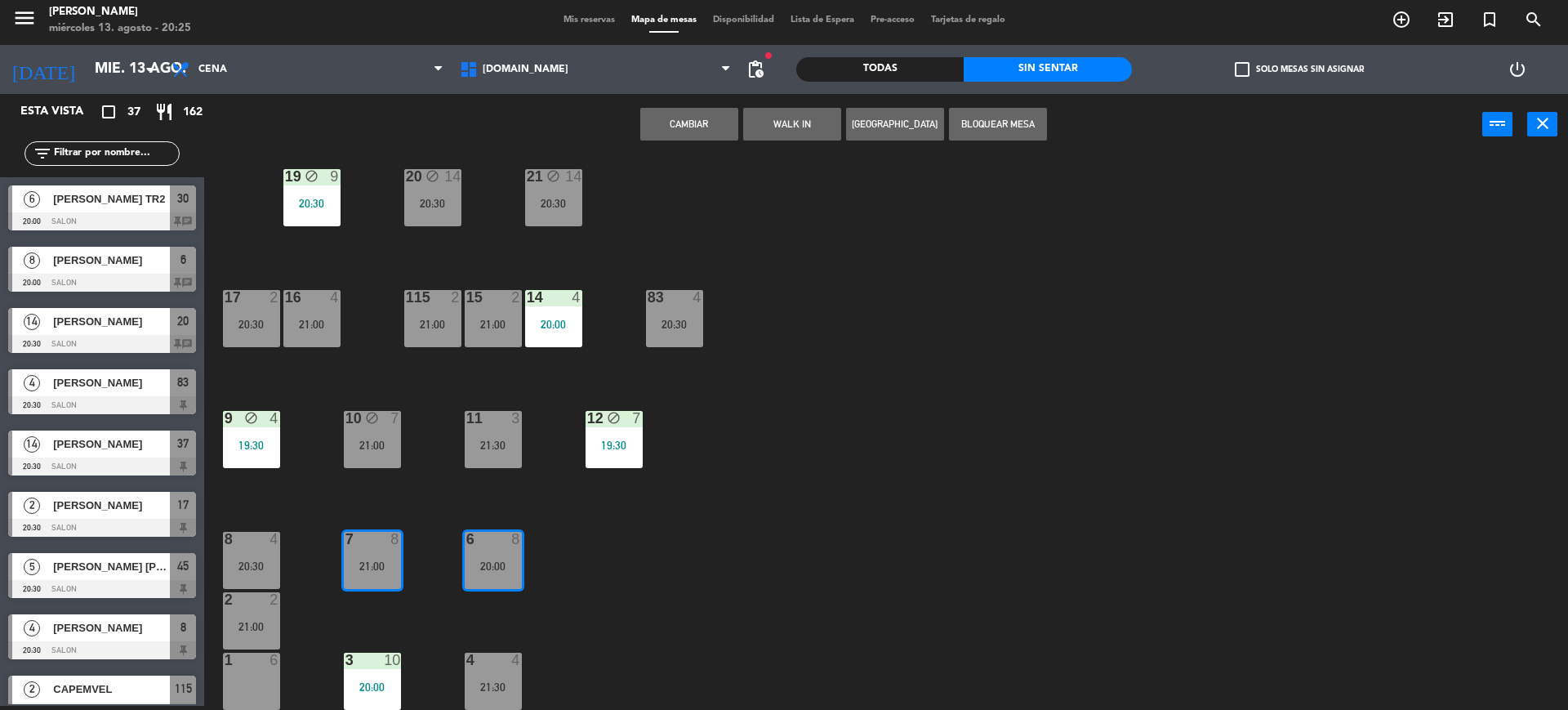
click at [703, 124] on button "Cambiar" at bounding box center [689, 124] width 98 height 33
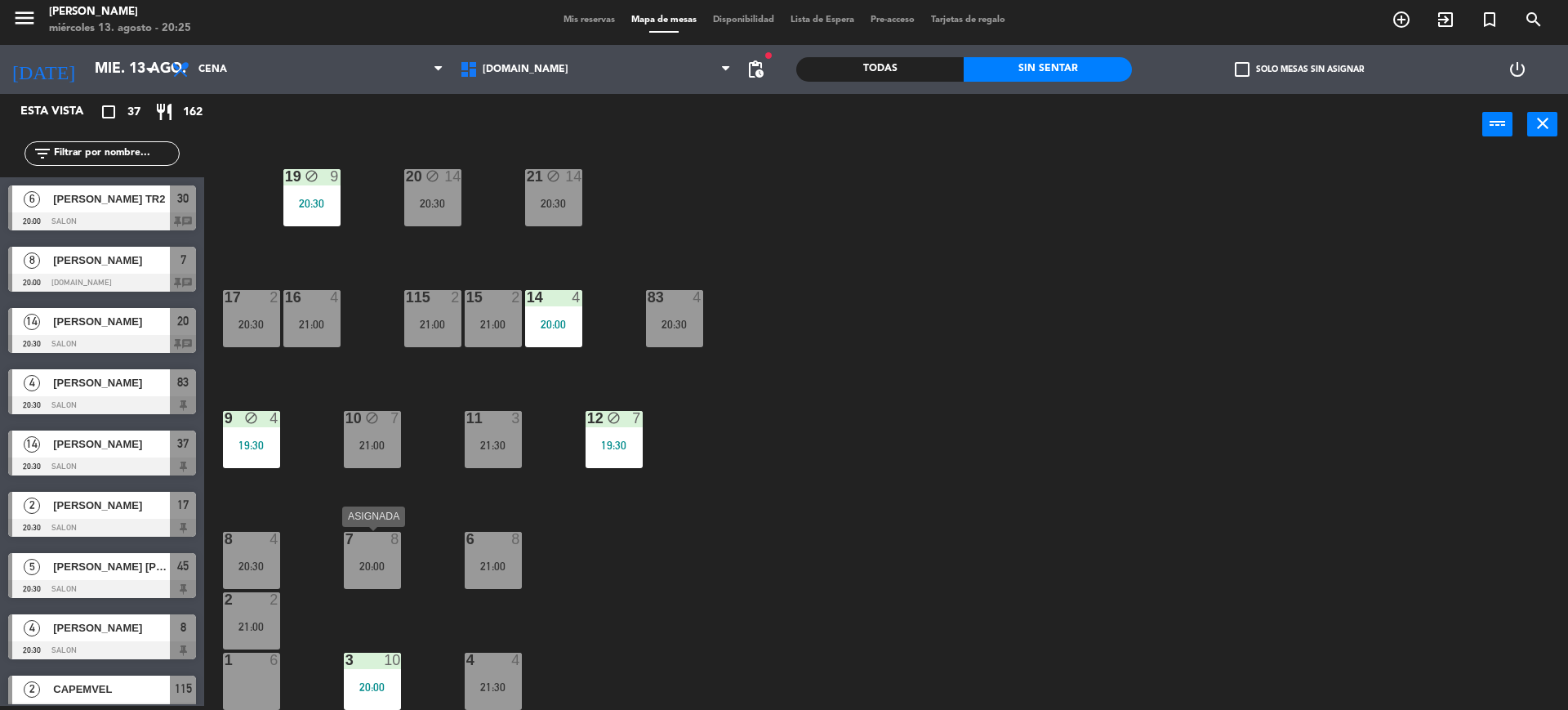
click at [348, 555] on div "7 8 20:00" at bounding box center [371, 560] width 57 height 57
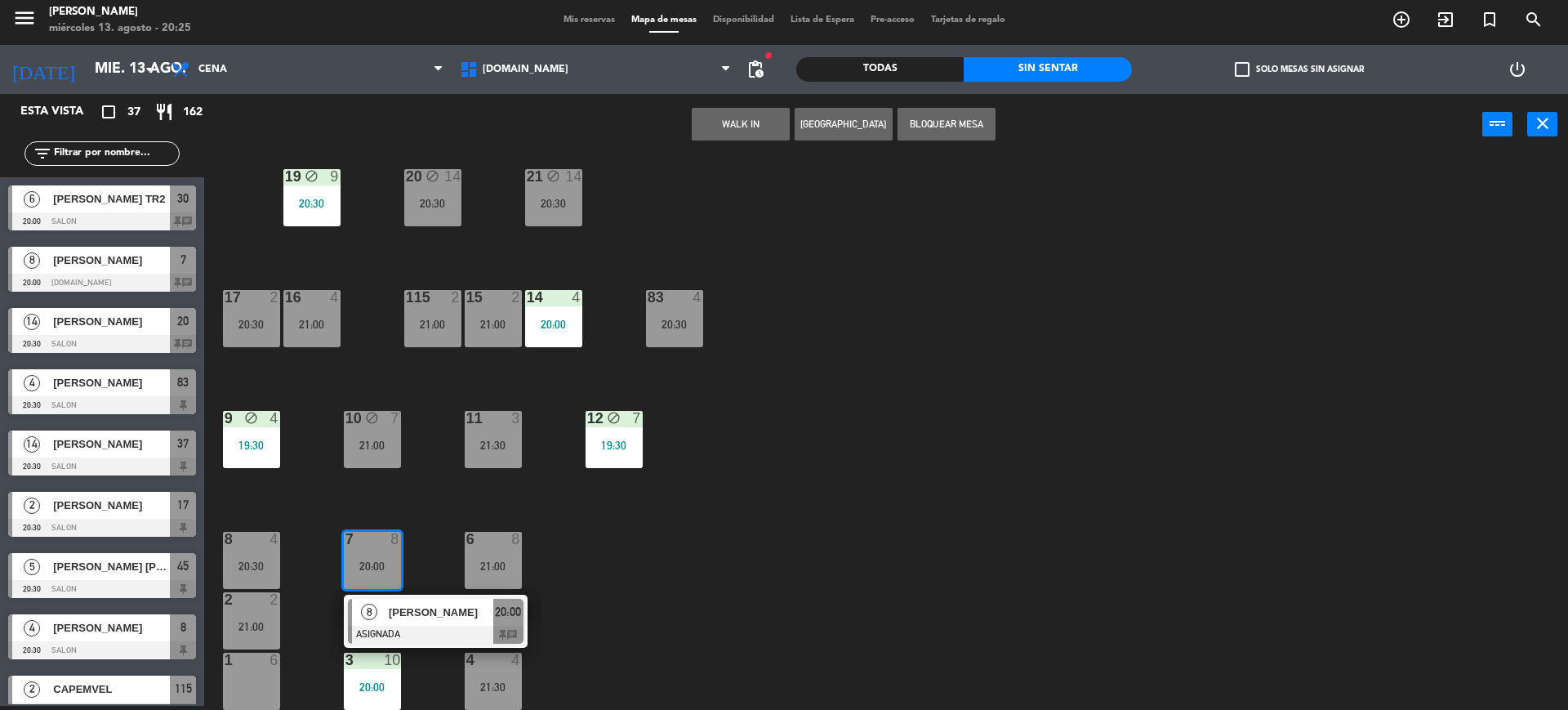
click at [436, 626] on div at bounding box center [436, 635] width 176 height 18
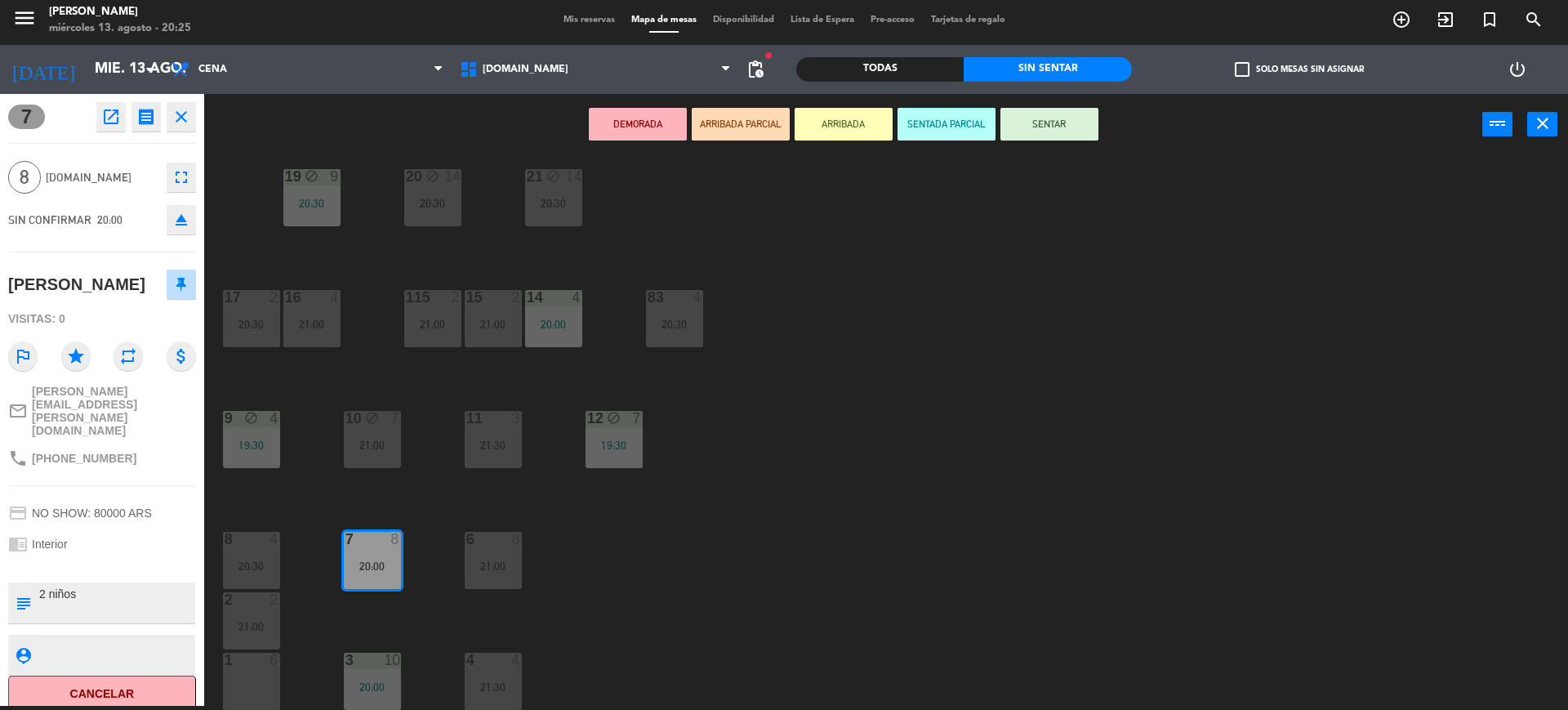
click at [1054, 122] on button "SENTAR" at bounding box center [1049, 124] width 98 height 33
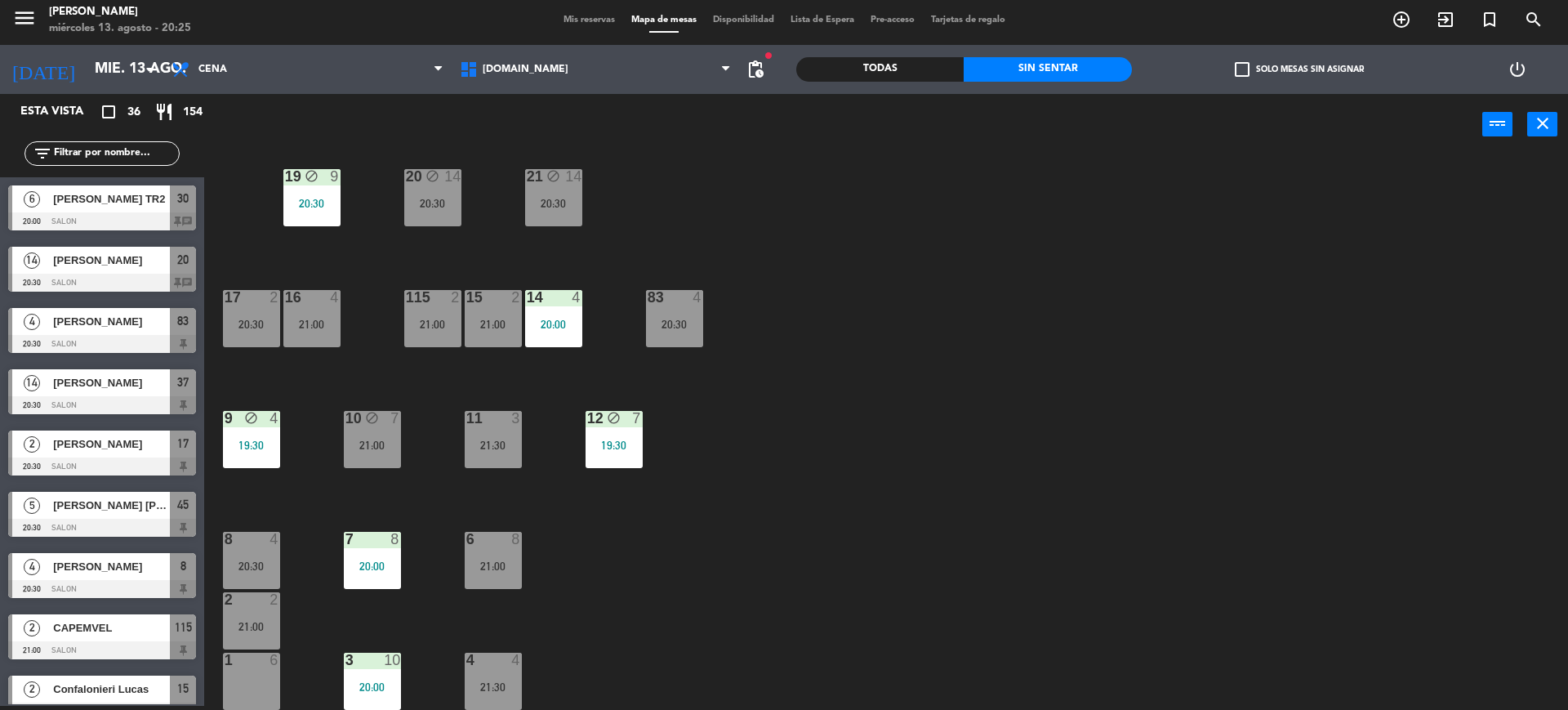
click at [983, 144] on div "power_input close" at bounding box center [843, 125] width 1278 height 62
click at [1060, 409] on div "34 2 35 6 19:30 36 10 21:00 43 2 21:30 37 14 20:30 CAVA 15 21:30 33 4 20:00 32 …" at bounding box center [893, 434] width 1348 height 550
click at [514, 555] on div "6 8 21:00" at bounding box center [493, 560] width 57 height 57
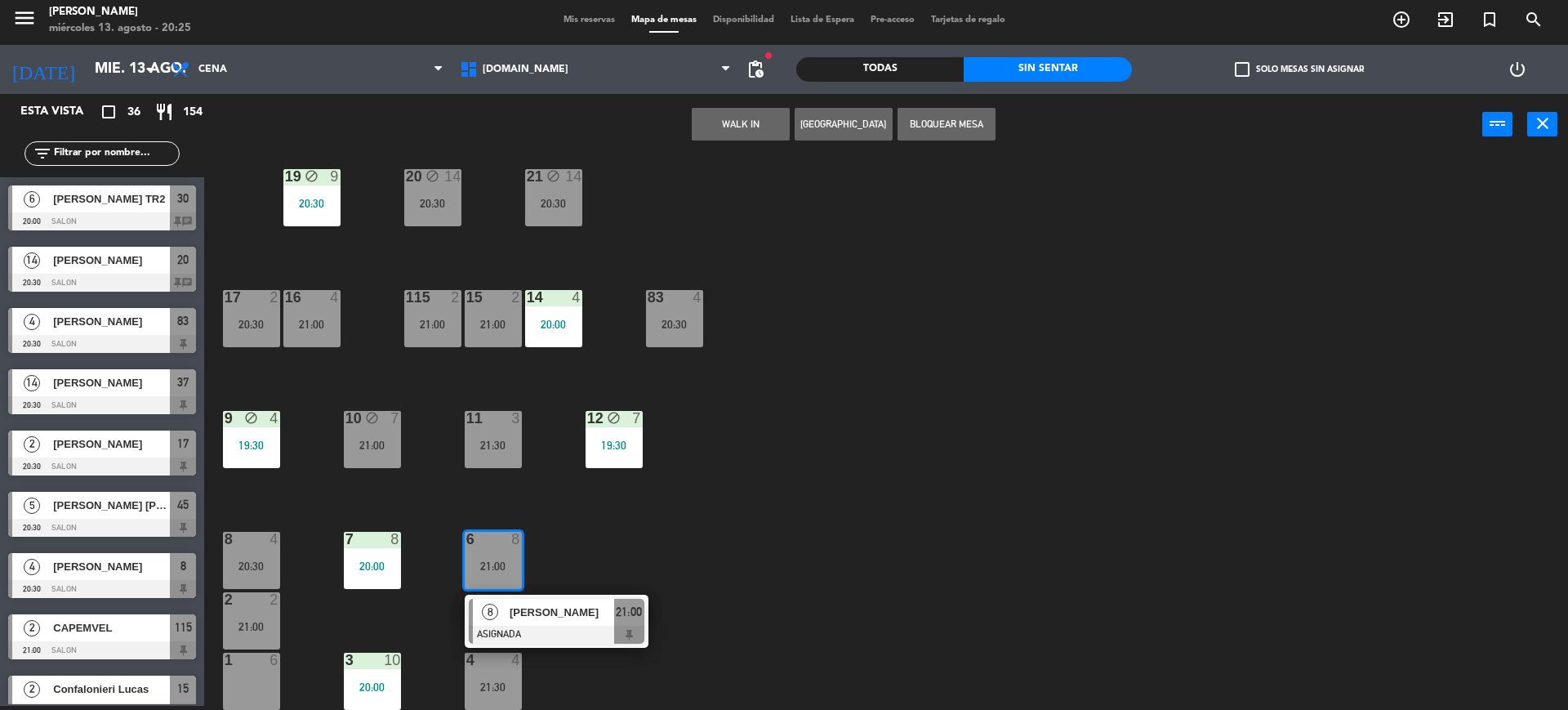
click at [538, 600] on div "[PERSON_NAME]" at bounding box center [561, 612] width 106 height 27
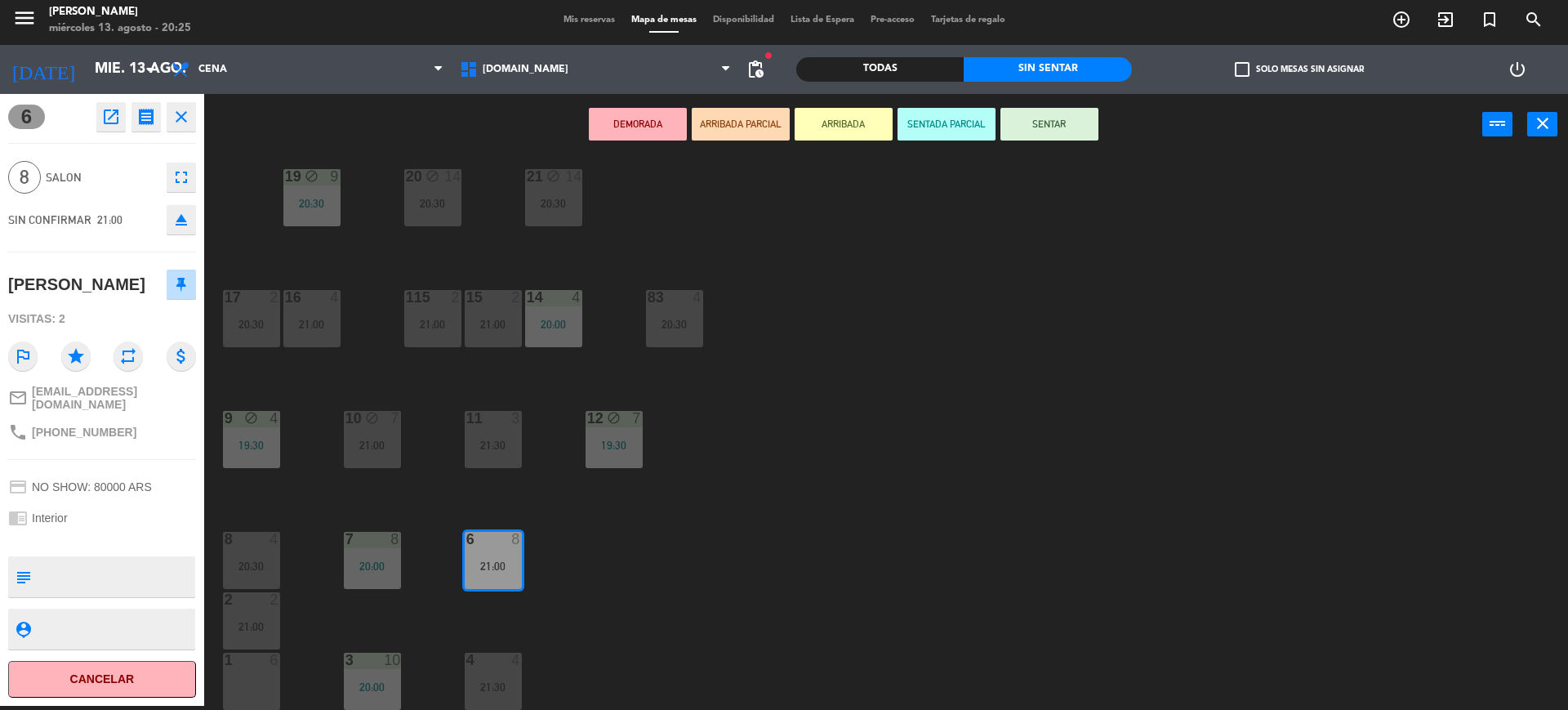
click at [619, 538] on div "34 2 35 6 19:30 36 10 21:00 43 2 21:30 37 14 20:30 CAVA 15 21:30 33 4 20:00 32 …" at bounding box center [893, 434] width 1348 height 550
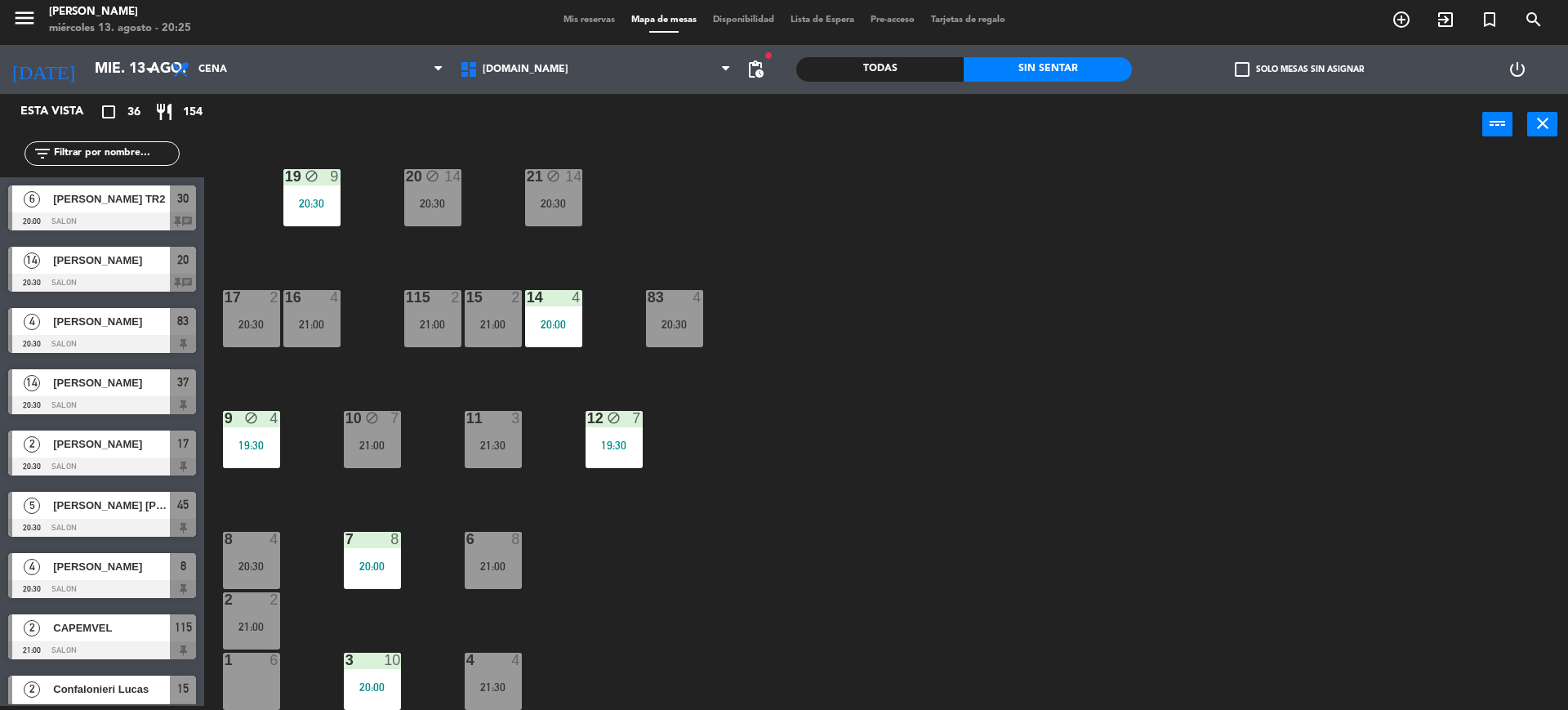
click at [366, 568] on div "20:00" at bounding box center [371, 565] width 57 height 11
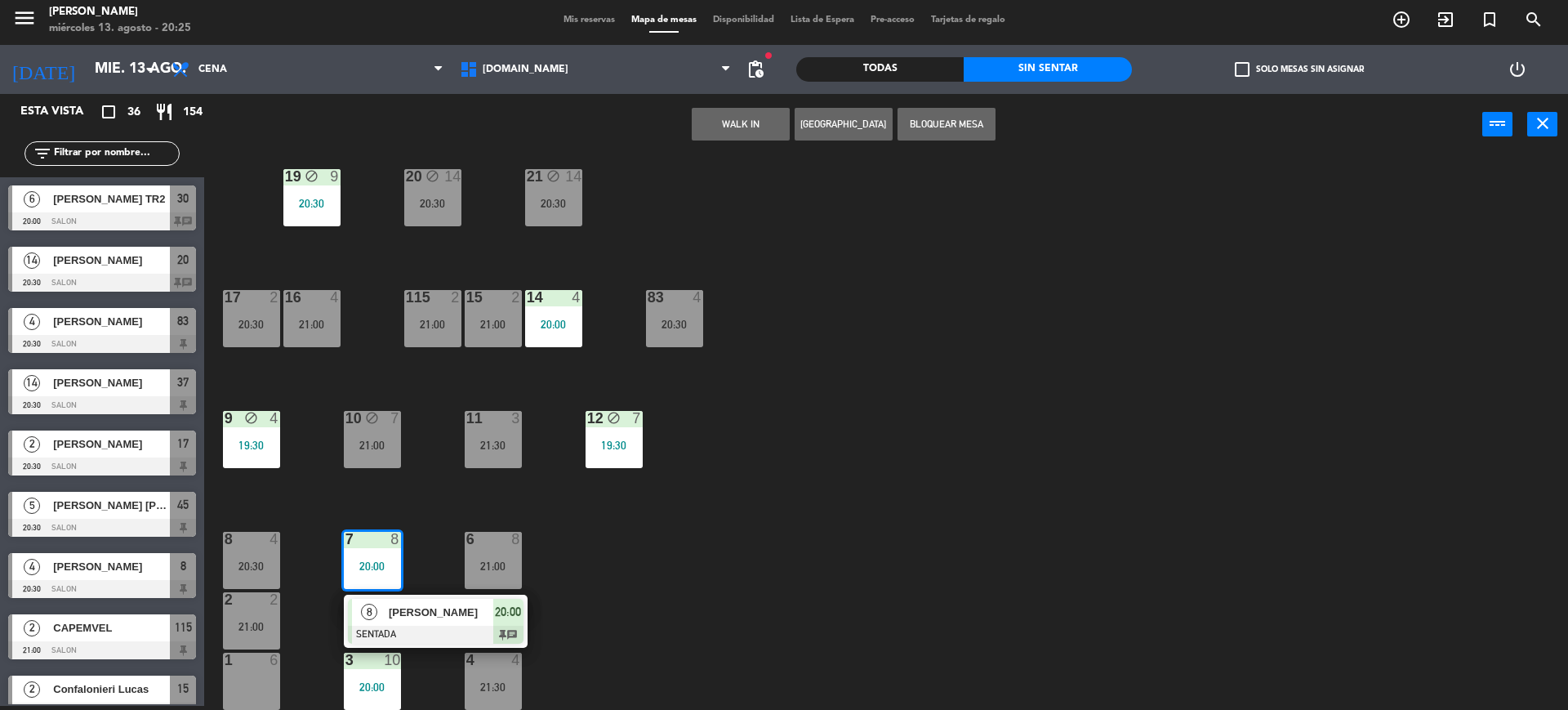
click at [421, 629] on div at bounding box center [436, 635] width 176 height 18
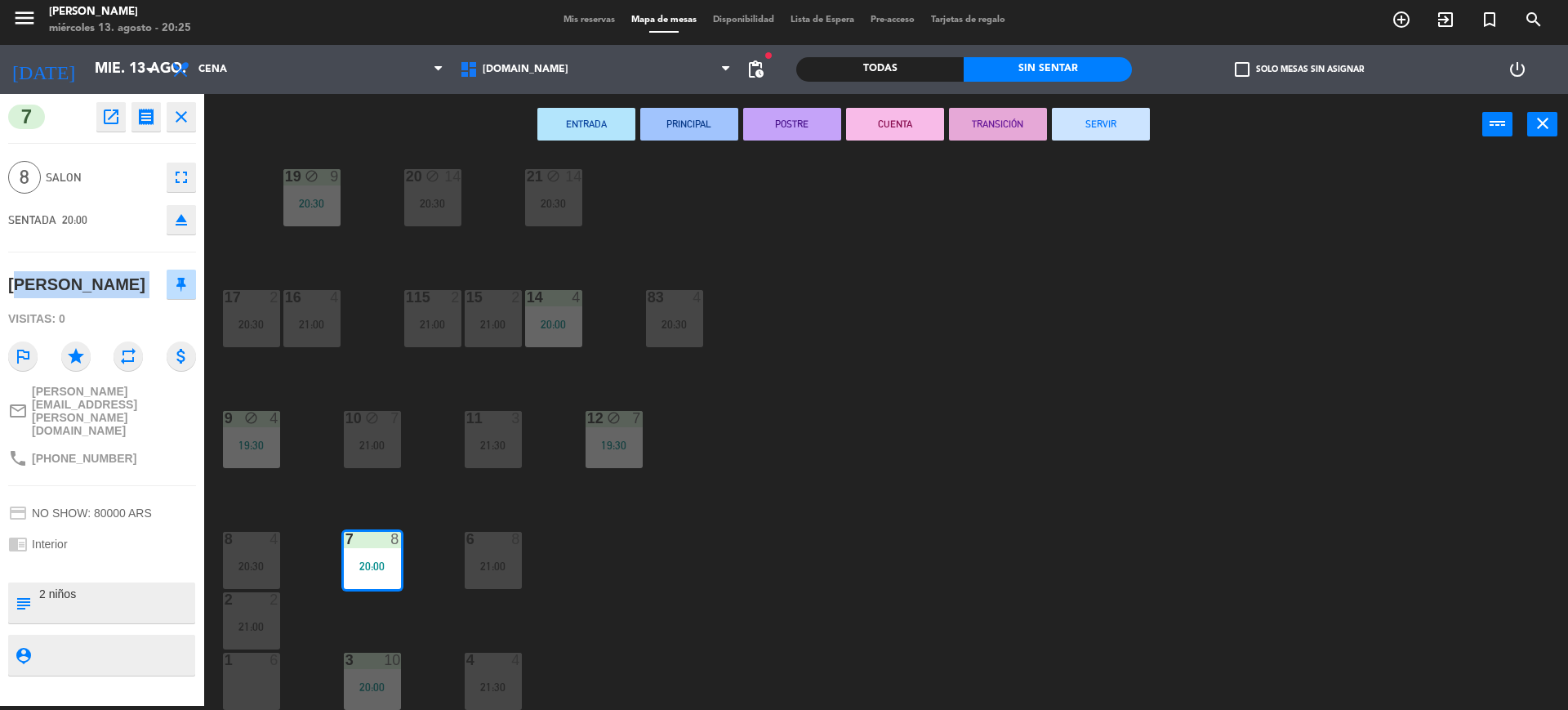
drag, startPoint x: 156, startPoint y: 290, endPoint x: 0, endPoint y: 281, distance: 156.3
click at [0, 281] on div "7 open_in_new receipt 8:00 PM [DATE] 8 personas [PERSON_NAME] 7 EXPERIENCE Inte…" at bounding box center [102, 399] width 205 height 612
click at [1061, 193] on div "34 2 35 6 19:30 36 10 21:00 43 2 21:30 37 14 20:30 CAVA 15 21:30 33 4 20:00 32 …" at bounding box center [893, 434] width 1348 height 550
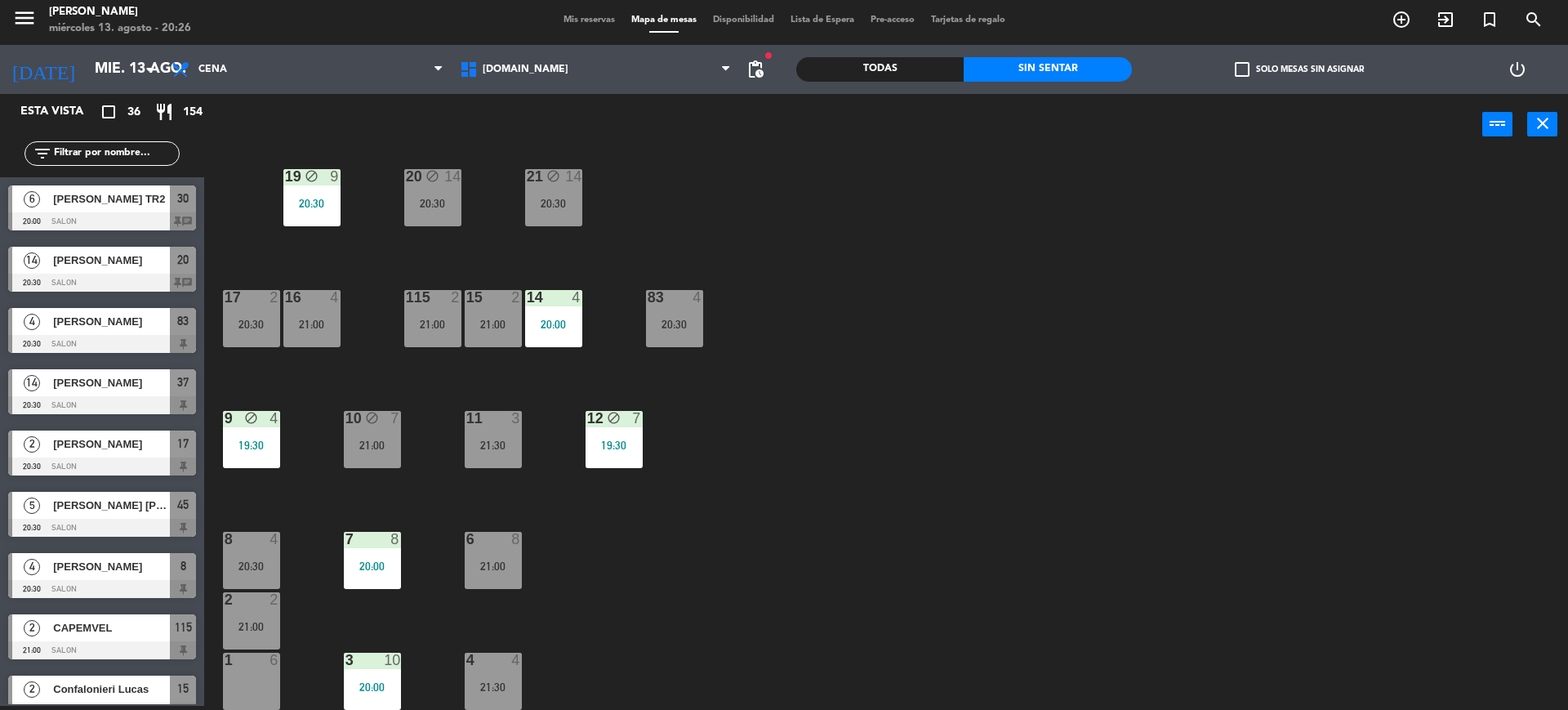
click at [115, 152] on input "text" at bounding box center [115, 154] width 127 height 18
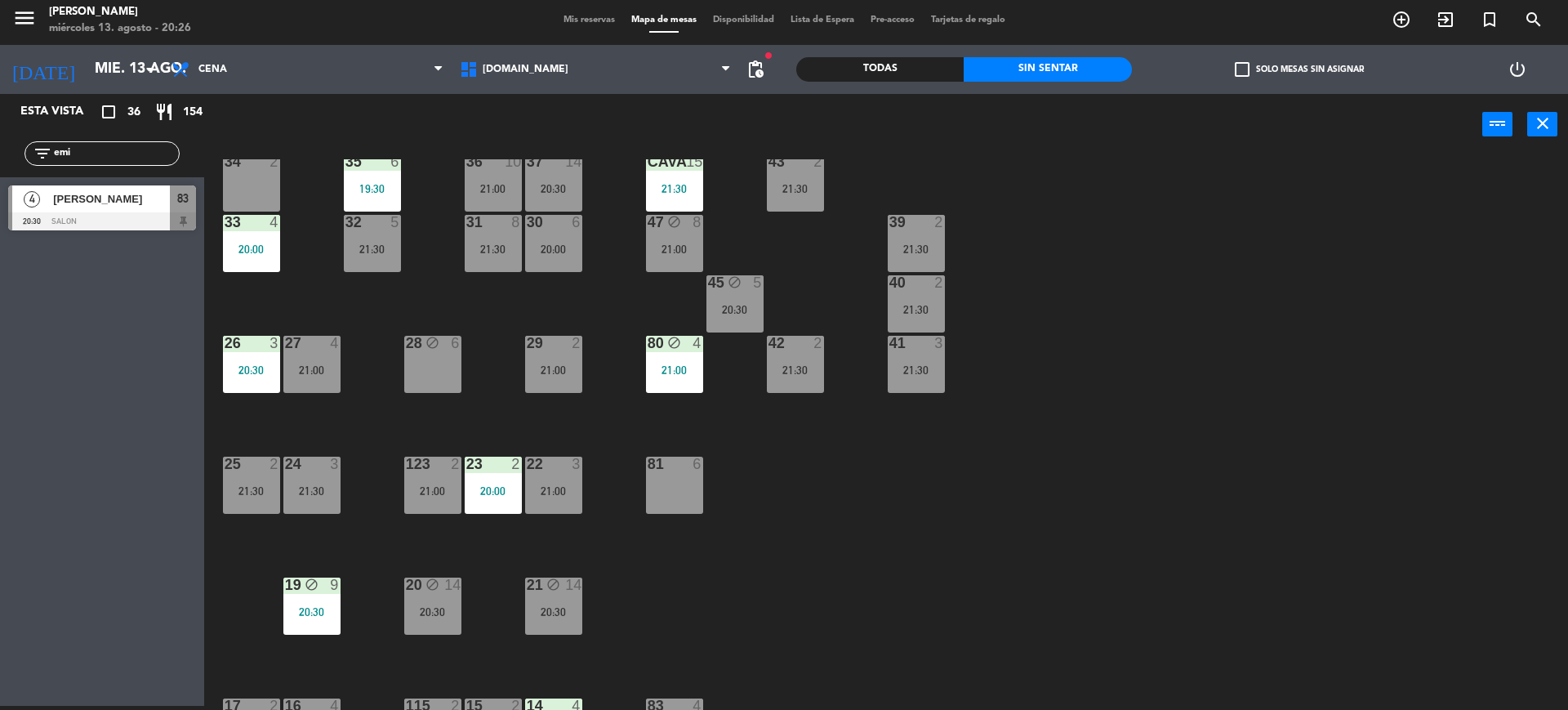
type input "emi"
drag, startPoint x: 0, startPoint y: 286, endPoint x: 12, endPoint y: 280, distance: 13.4
click at [0, 286] on div "Esta vista crop_square 36 restaurant 154 filter_list emi 4 [PERSON_NAME] 20:30 …" at bounding box center [102, 399] width 205 height 612
click at [72, 213] on div at bounding box center [102, 222] width 188 height 18
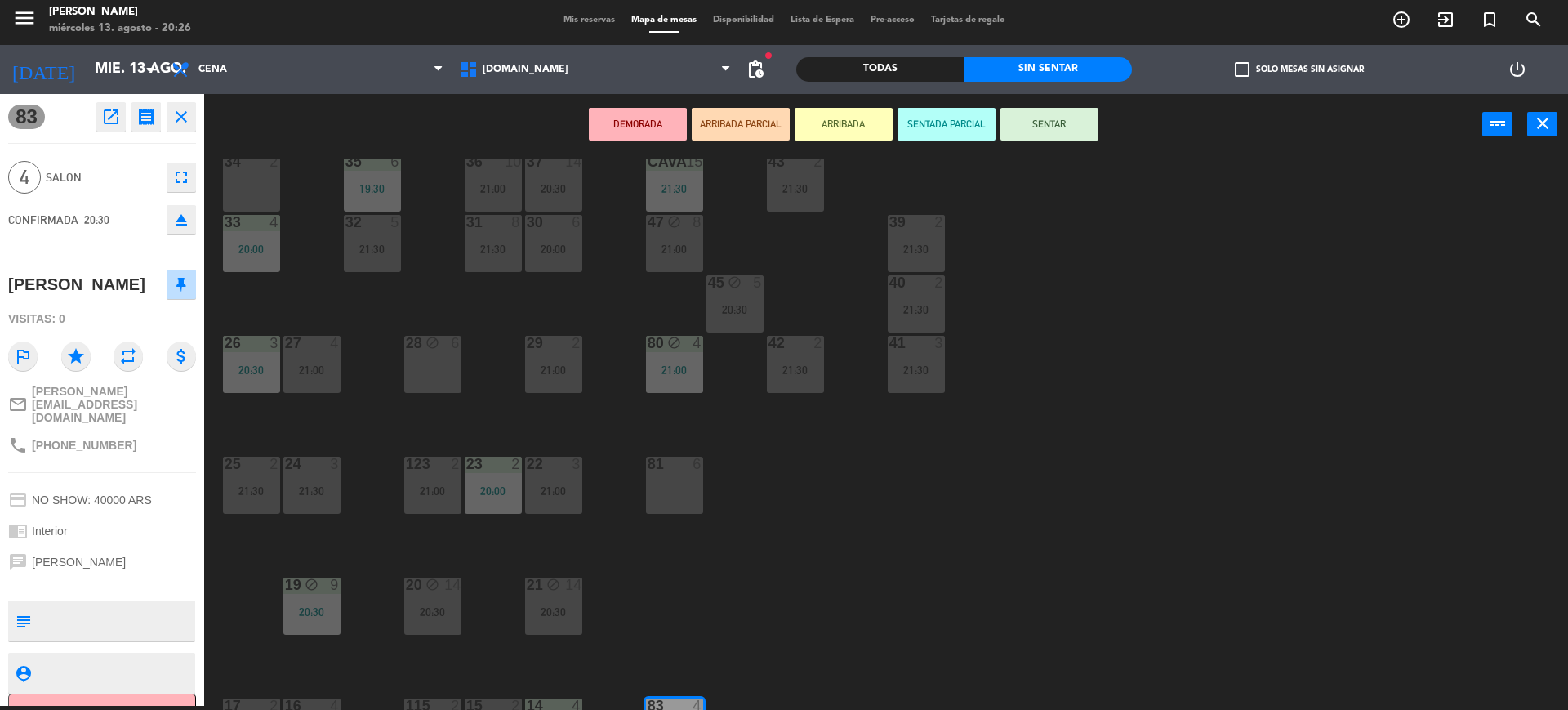
click at [575, 415] on div "34 2 35 6 19:30 36 10 21:00 43 2 21:30 37 14 20:30 CAVA 15 21:30 33 4 20:00 32 …" at bounding box center [893, 434] width 1348 height 550
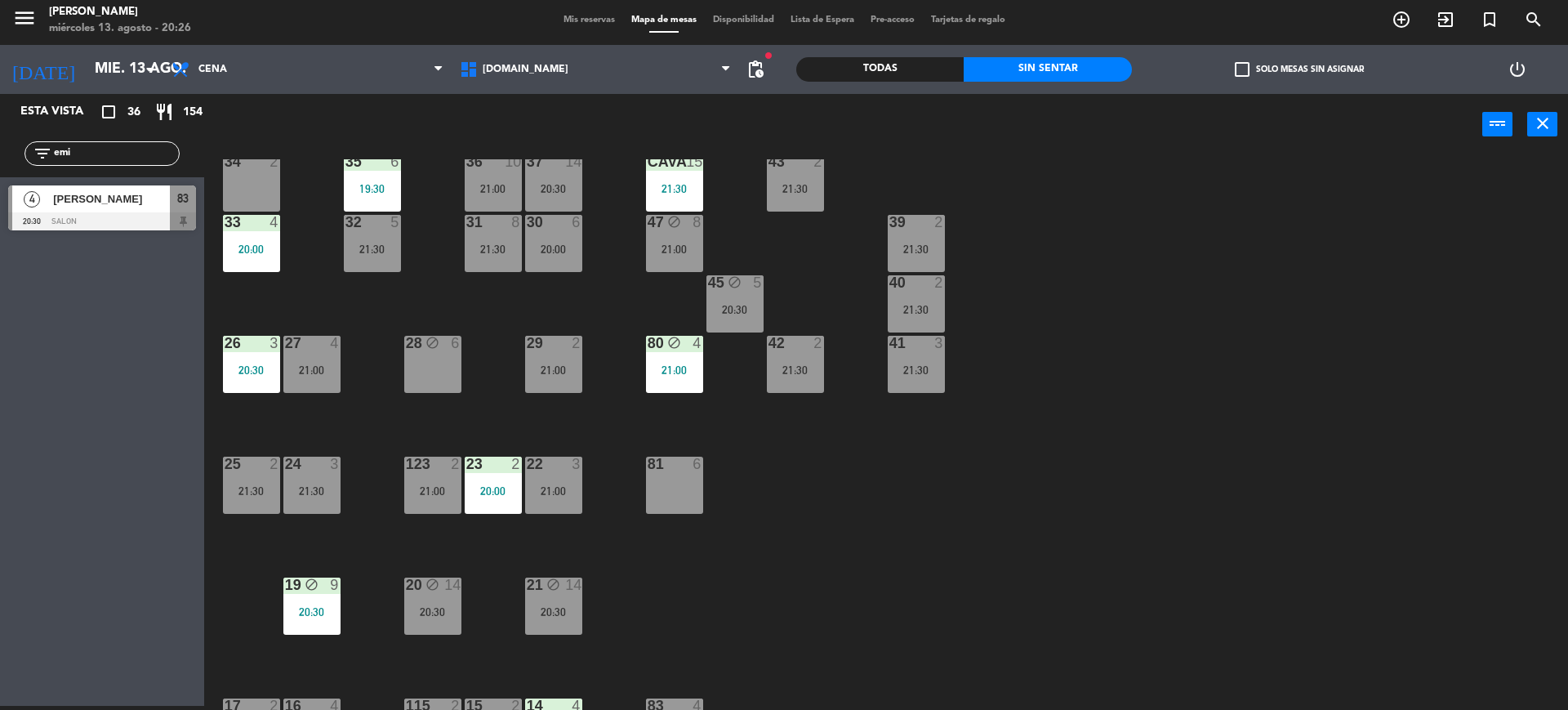
click at [442, 361] on div "28 block 6" at bounding box center [432, 363] width 57 height 57
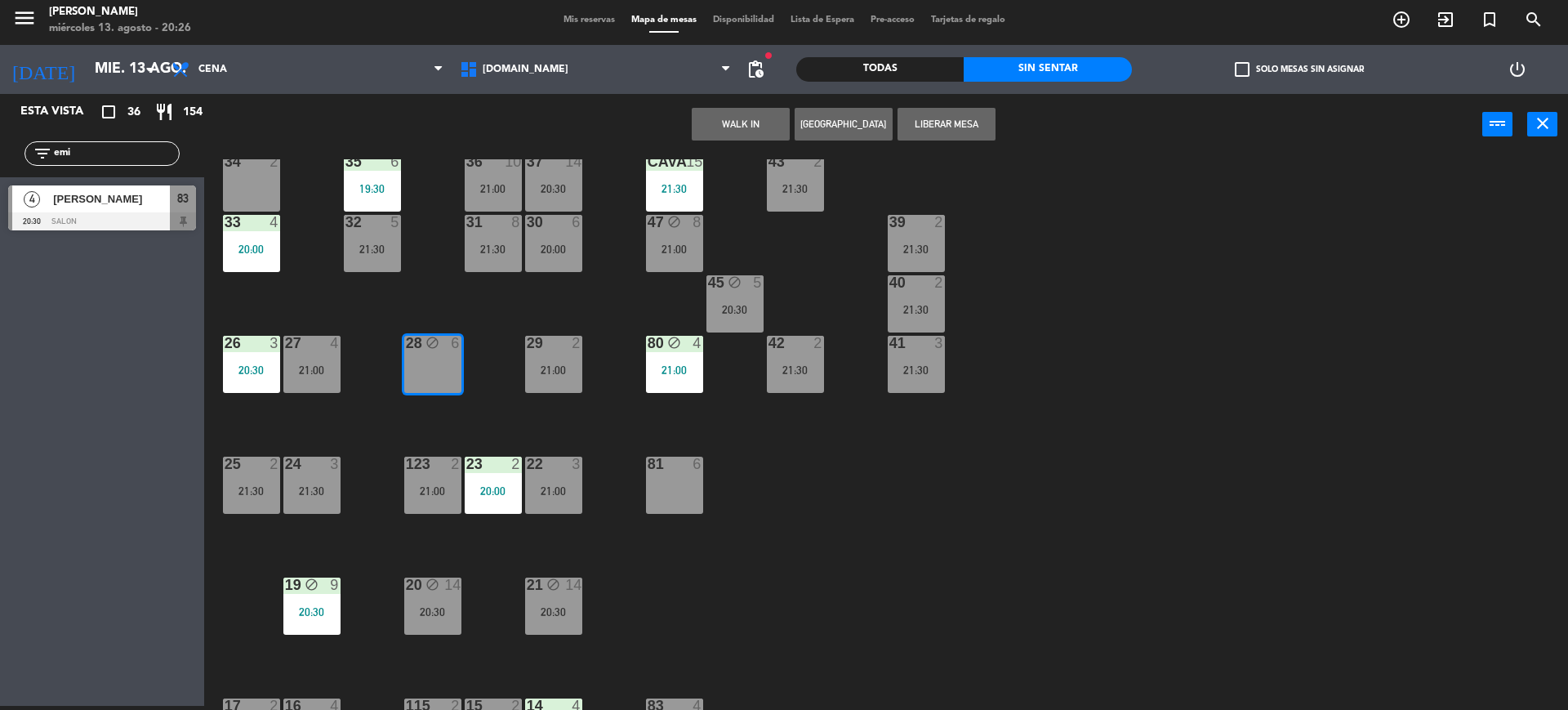
click at [493, 302] on div "34 2 35 6 19:30 36 10 21:00 43 2 21:30 37 14 20:30 CAVA 15 21:30 33 4 20:00 32 …" at bounding box center [893, 434] width 1348 height 550
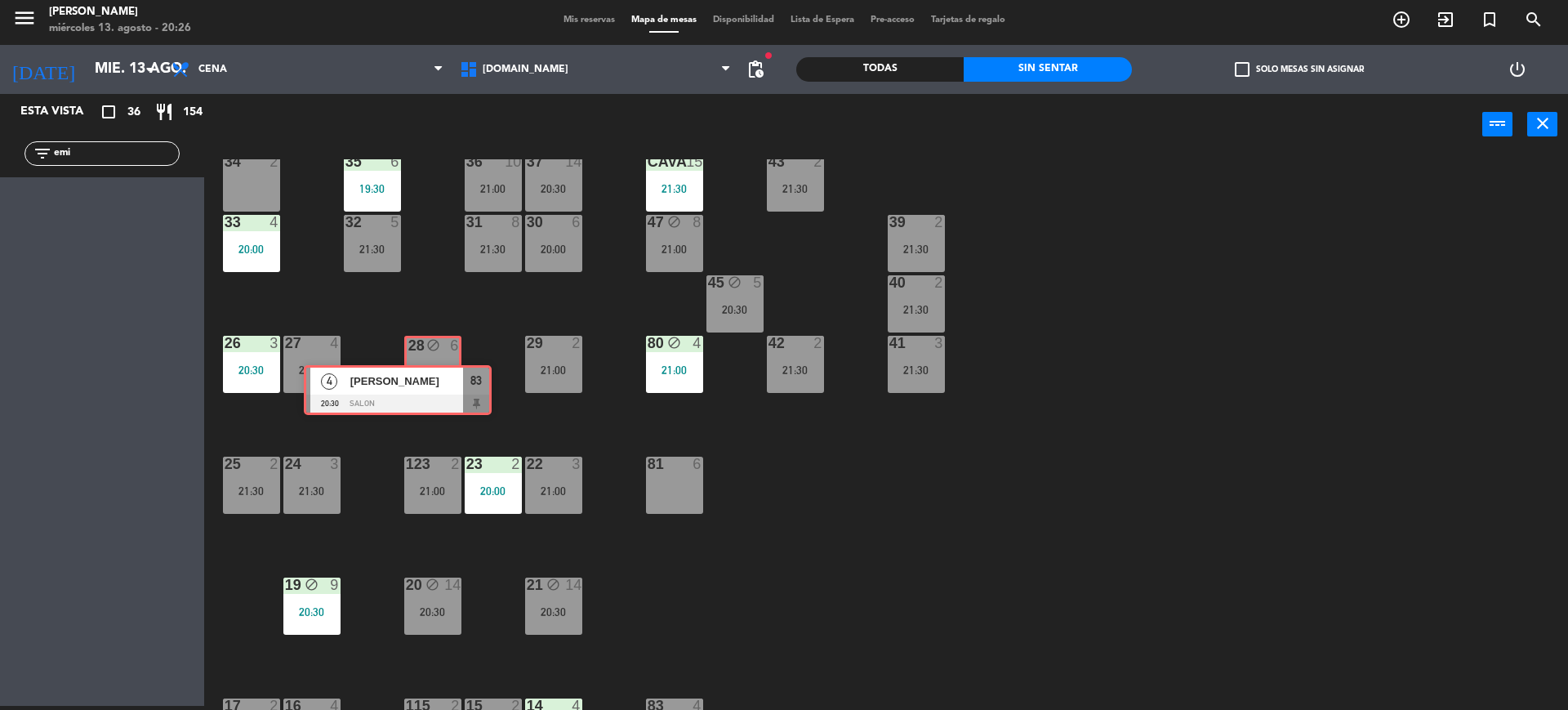
drag, startPoint x: 163, startPoint y: 200, endPoint x: 456, endPoint y: 379, distance: 343.4
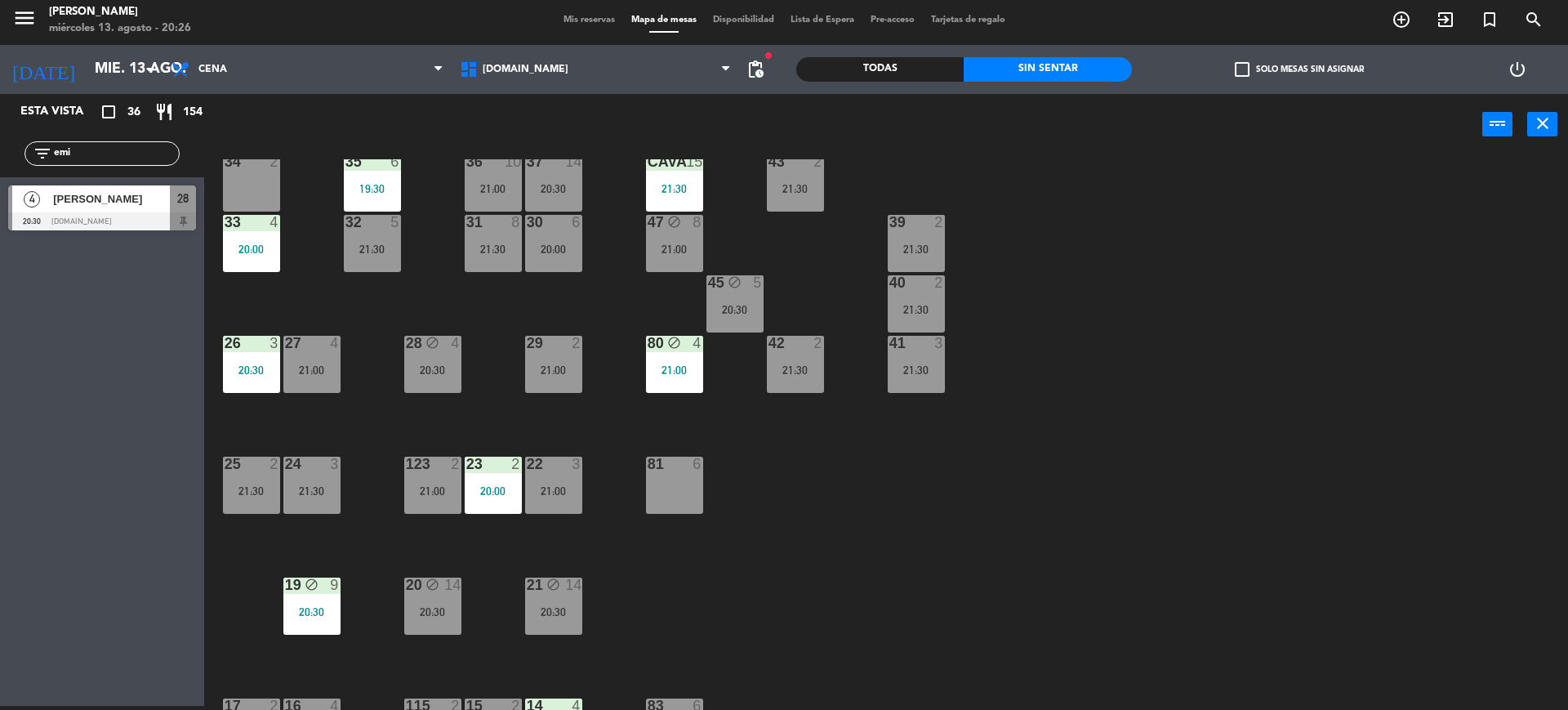
click at [432, 374] on div "20:30" at bounding box center [432, 369] width 57 height 11
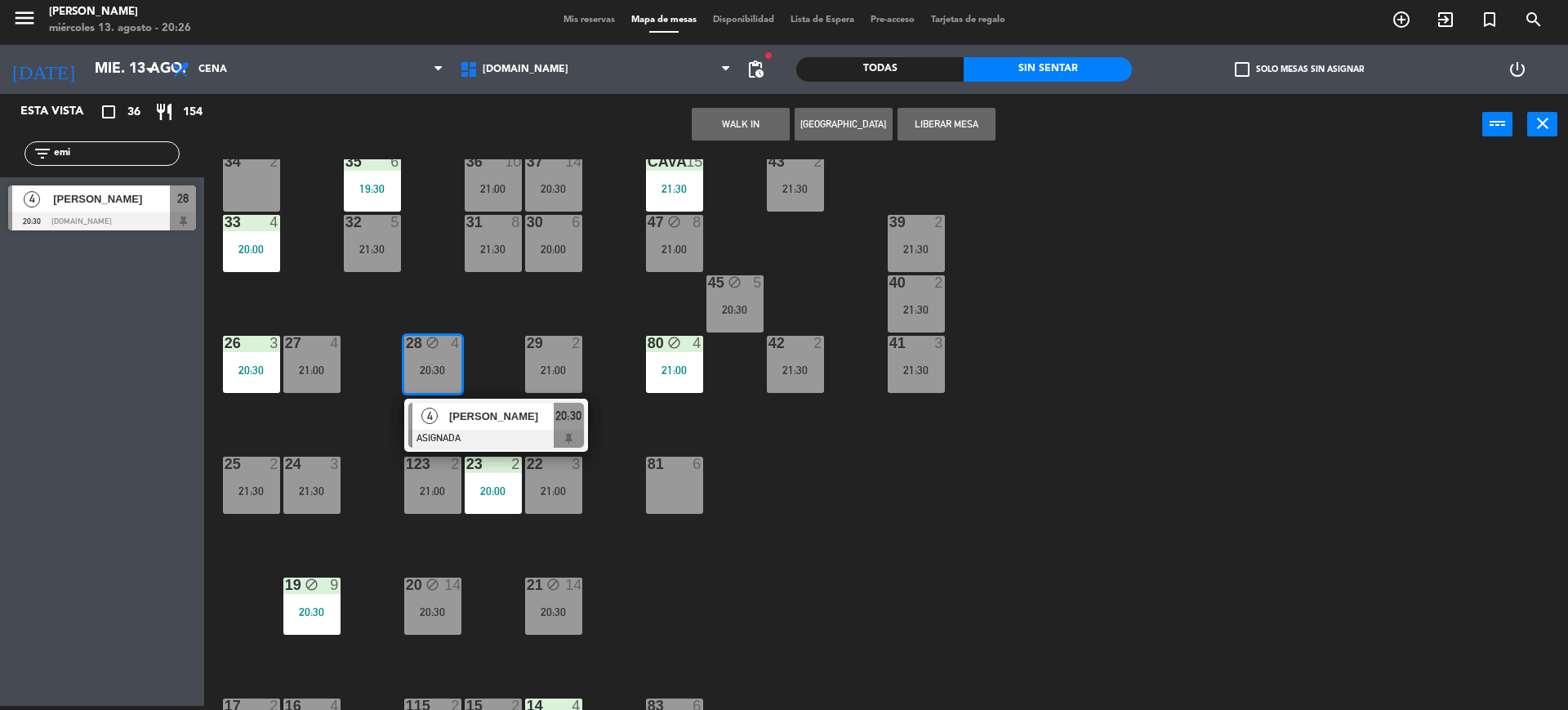
click at [520, 451] on div "34 2 35 6 19:30 36 10 21:00 43 2 21:30 37 14 20:30 CAVA 15 21:30 33 4 20:00 32 …" at bounding box center [893, 434] width 1348 height 550
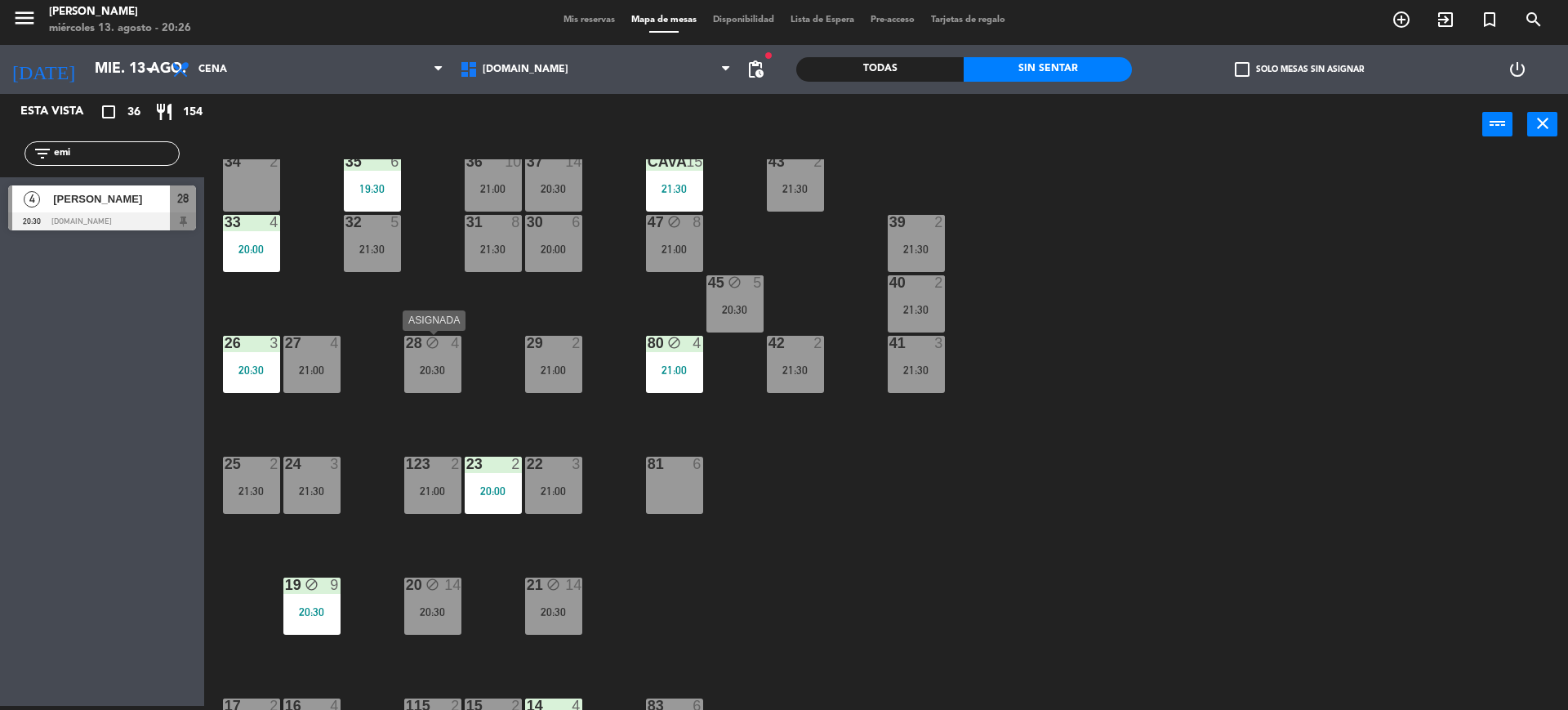
click at [440, 360] on div "28 block 4 20:30" at bounding box center [432, 363] width 57 height 57
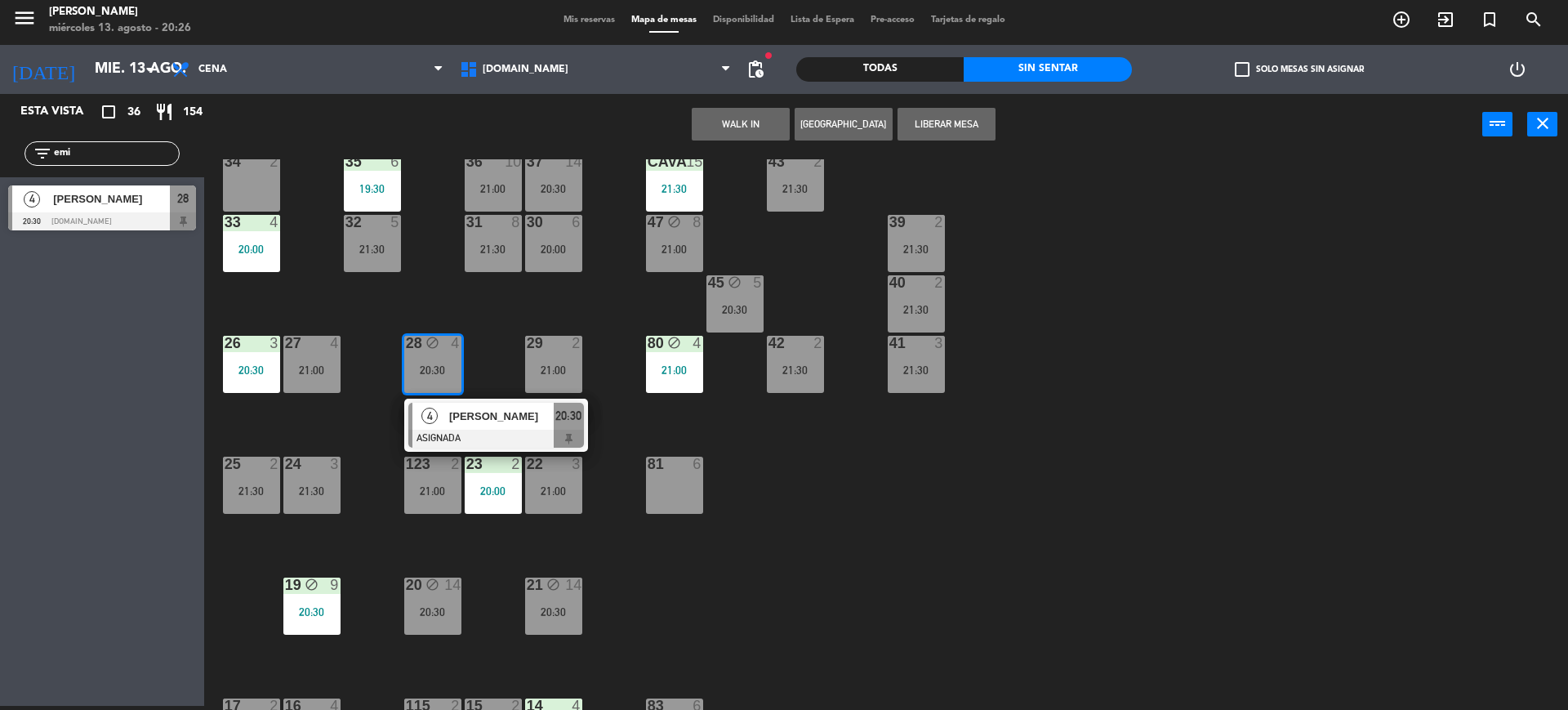
click at [478, 421] on span "[PERSON_NAME]" at bounding box center [501, 415] width 105 height 17
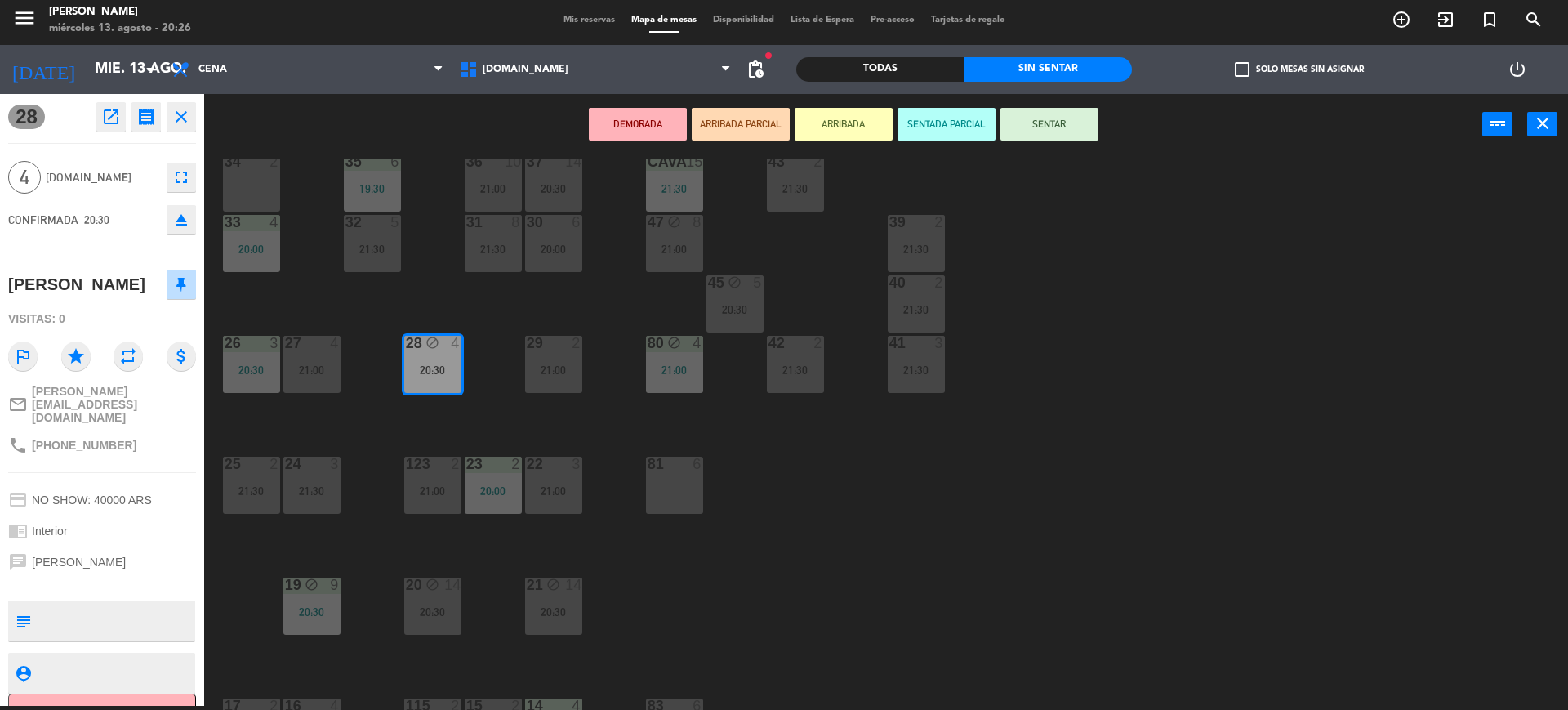
click at [1058, 116] on button "SENTAR" at bounding box center [1049, 124] width 98 height 33
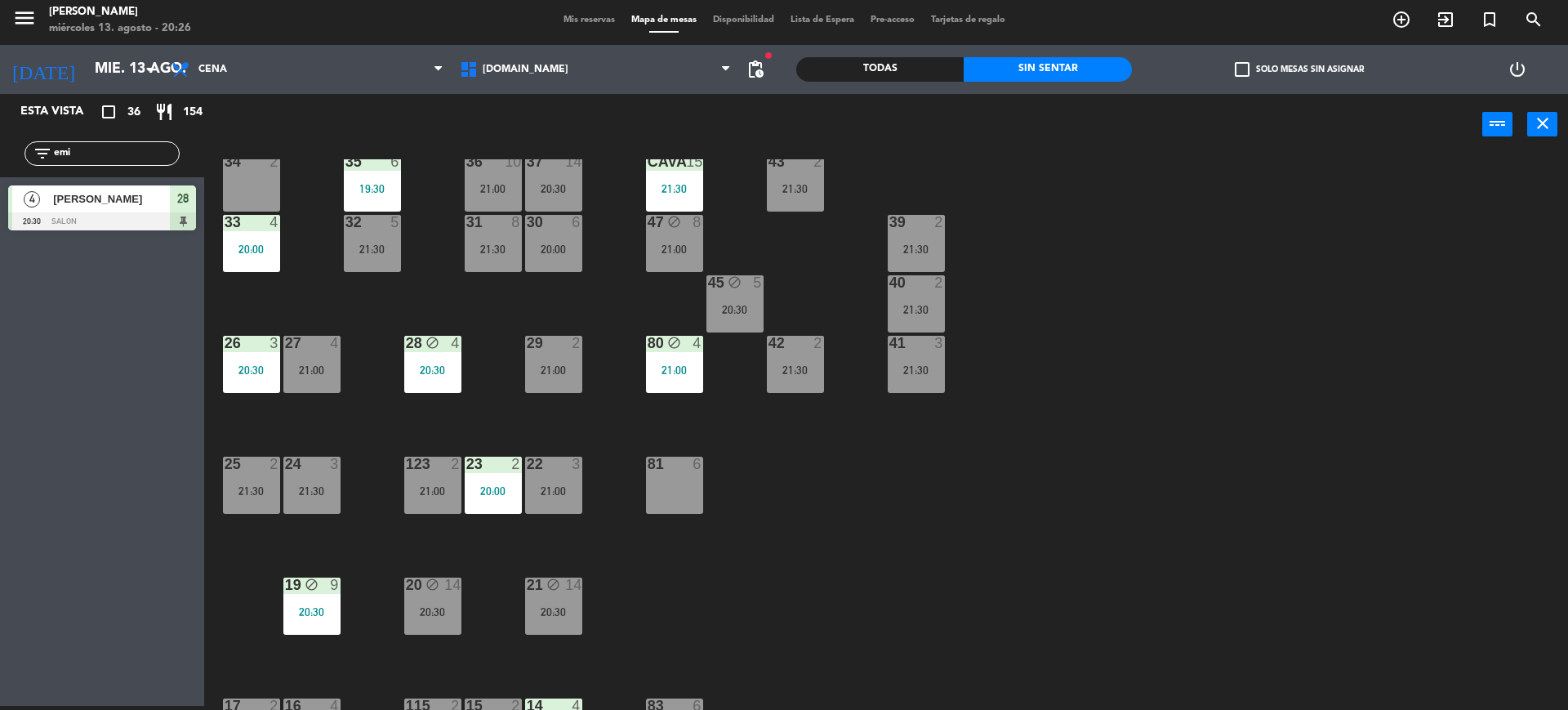
drag, startPoint x: 118, startPoint y: 151, endPoint x: 0, endPoint y: 135, distance: 119.1
click at [0, 141] on div "filter_list emi" at bounding box center [102, 153] width 205 height 47
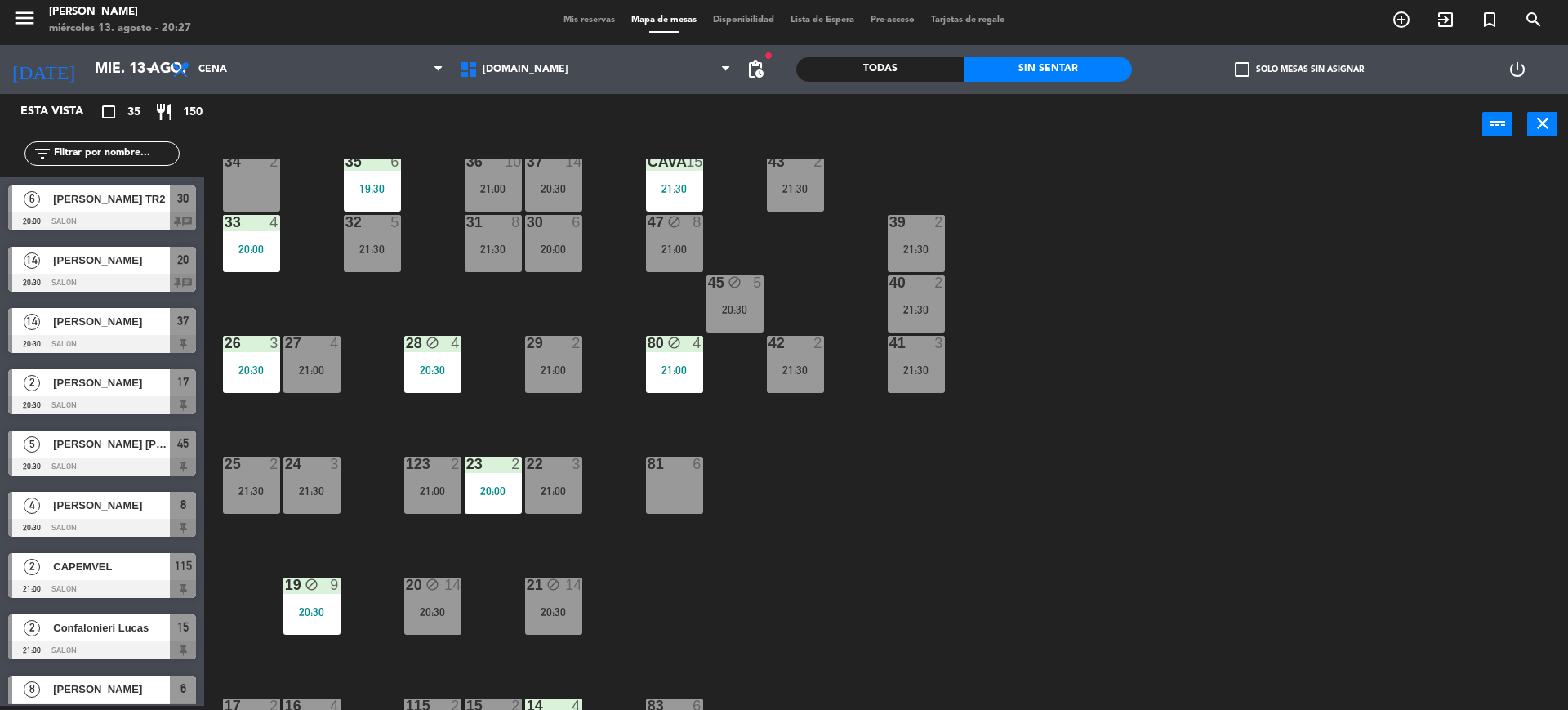
click at [891, 69] on div "Todas" at bounding box center [880, 69] width 168 height 25
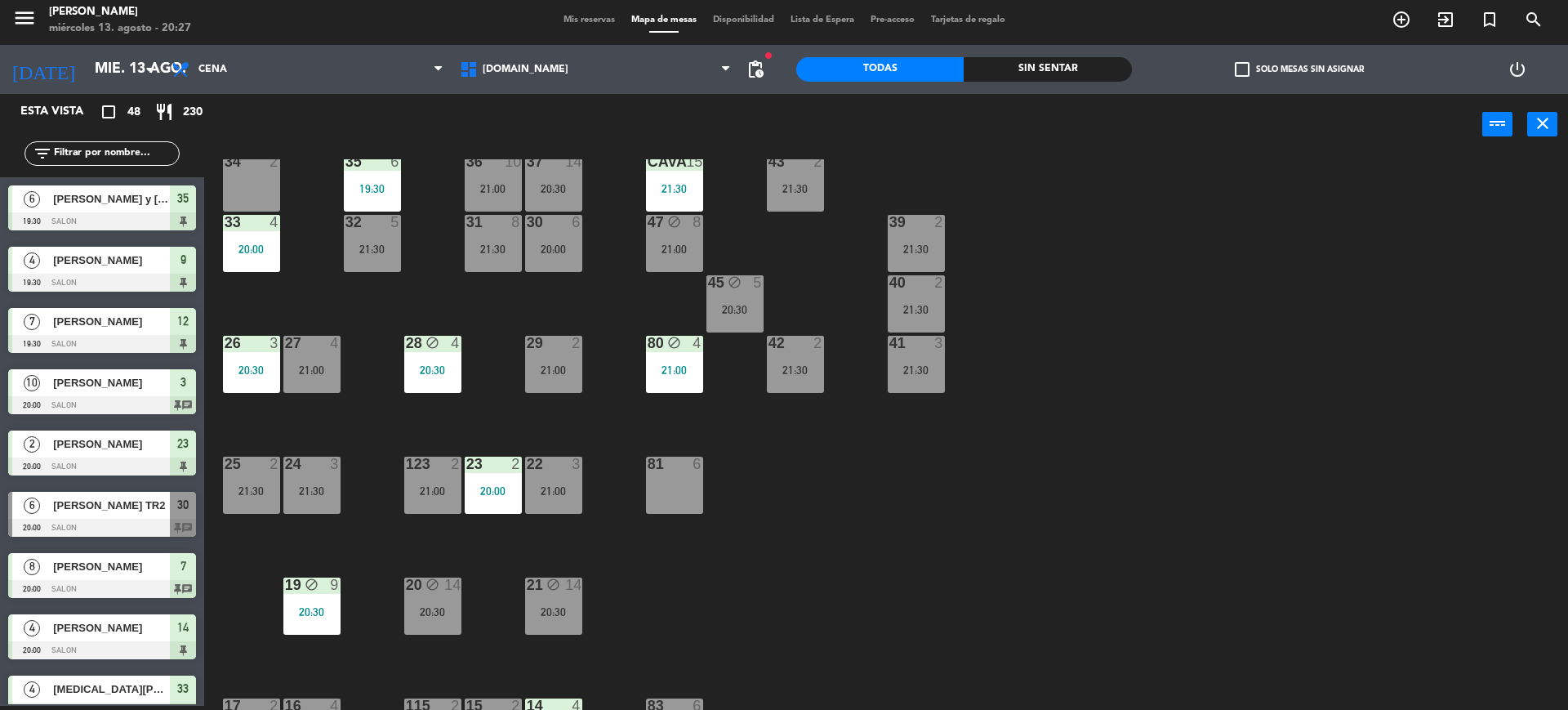
click at [155, 159] on input "text" at bounding box center [115, 154] width 127 height 18
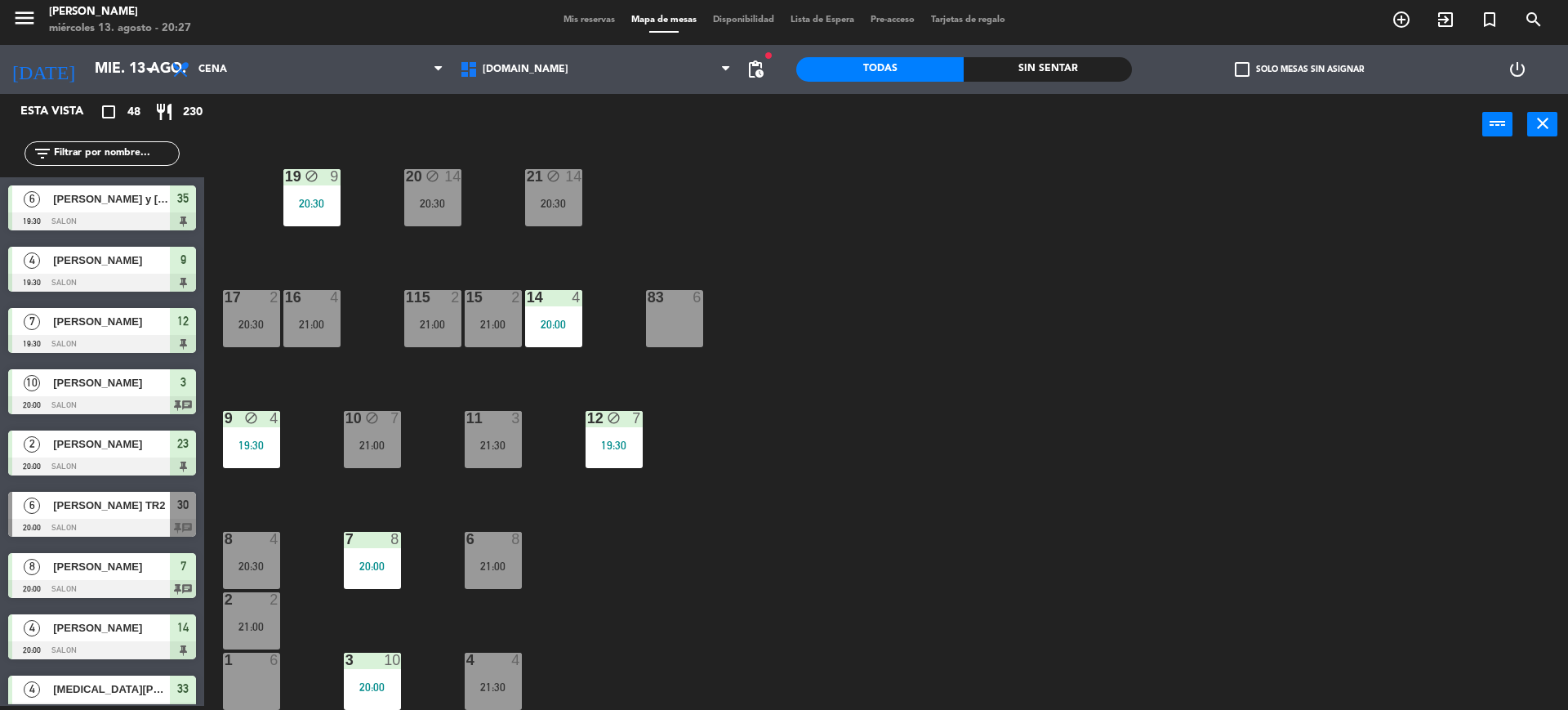
scroll to position [0, 0]
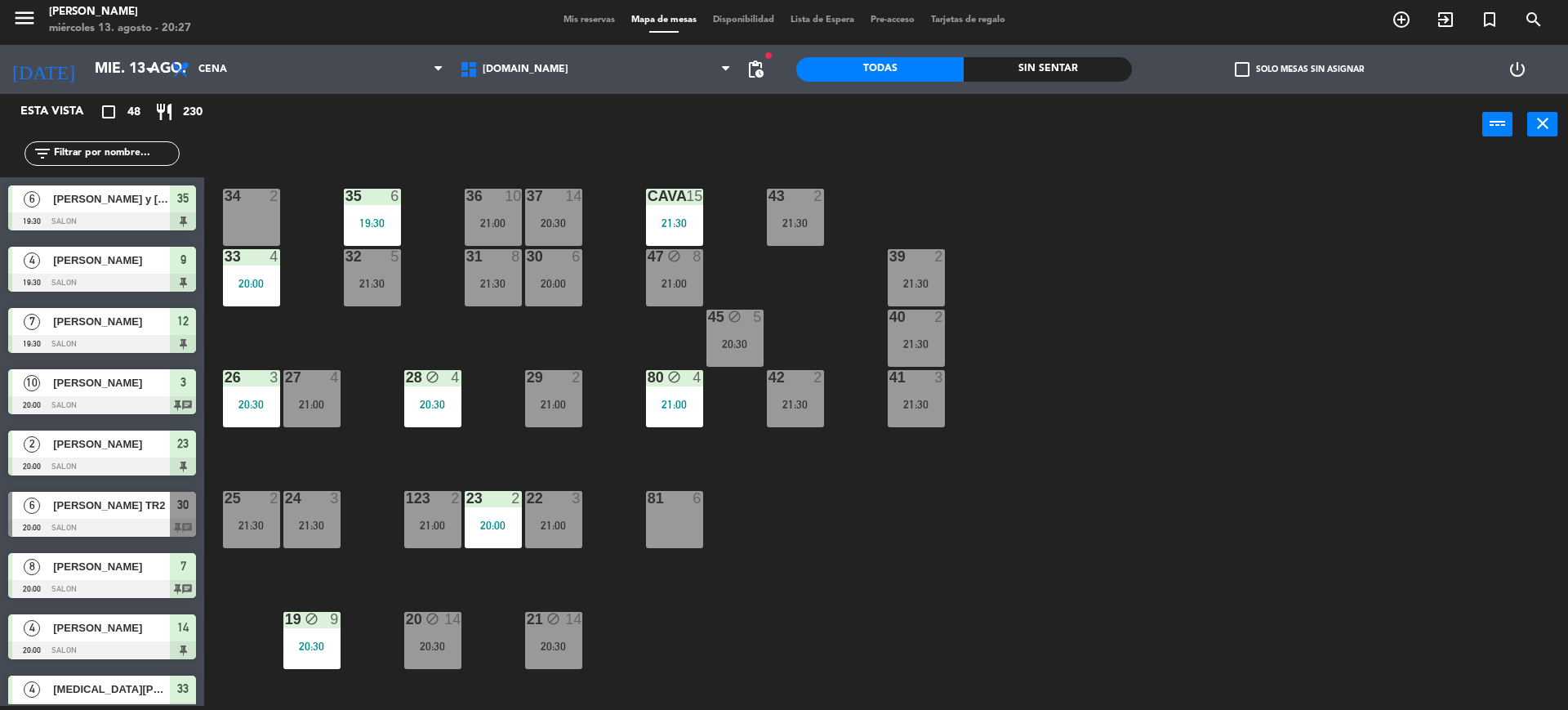
click at [1089, 583] on div "34 2 35 6 19:30 36 10 21:00 43 2 21:30 37 14 20:30 CAVA 15 21:30 33 4 20:00 32 …" at bounding box center [893, 434] width 1348 height 550
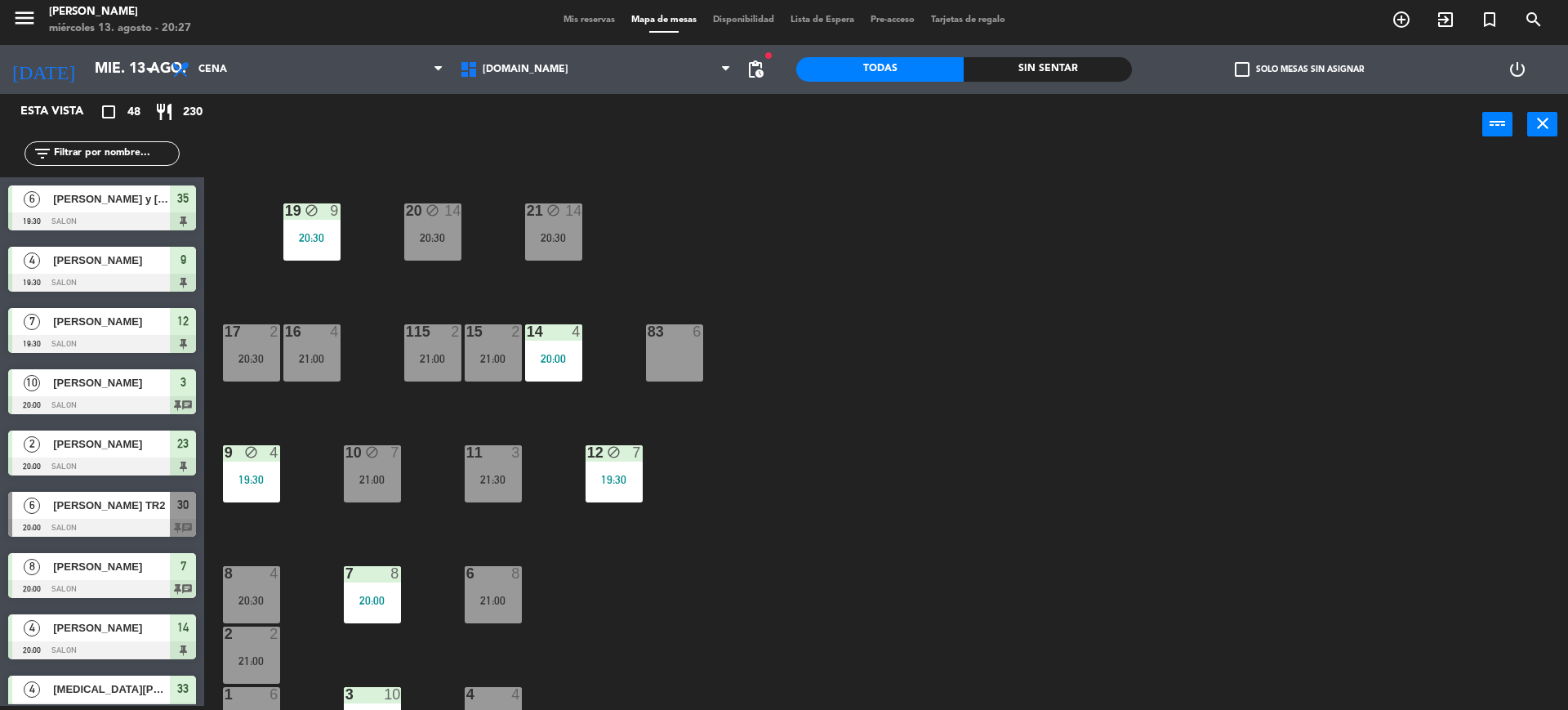
scroll to position [442, 0]
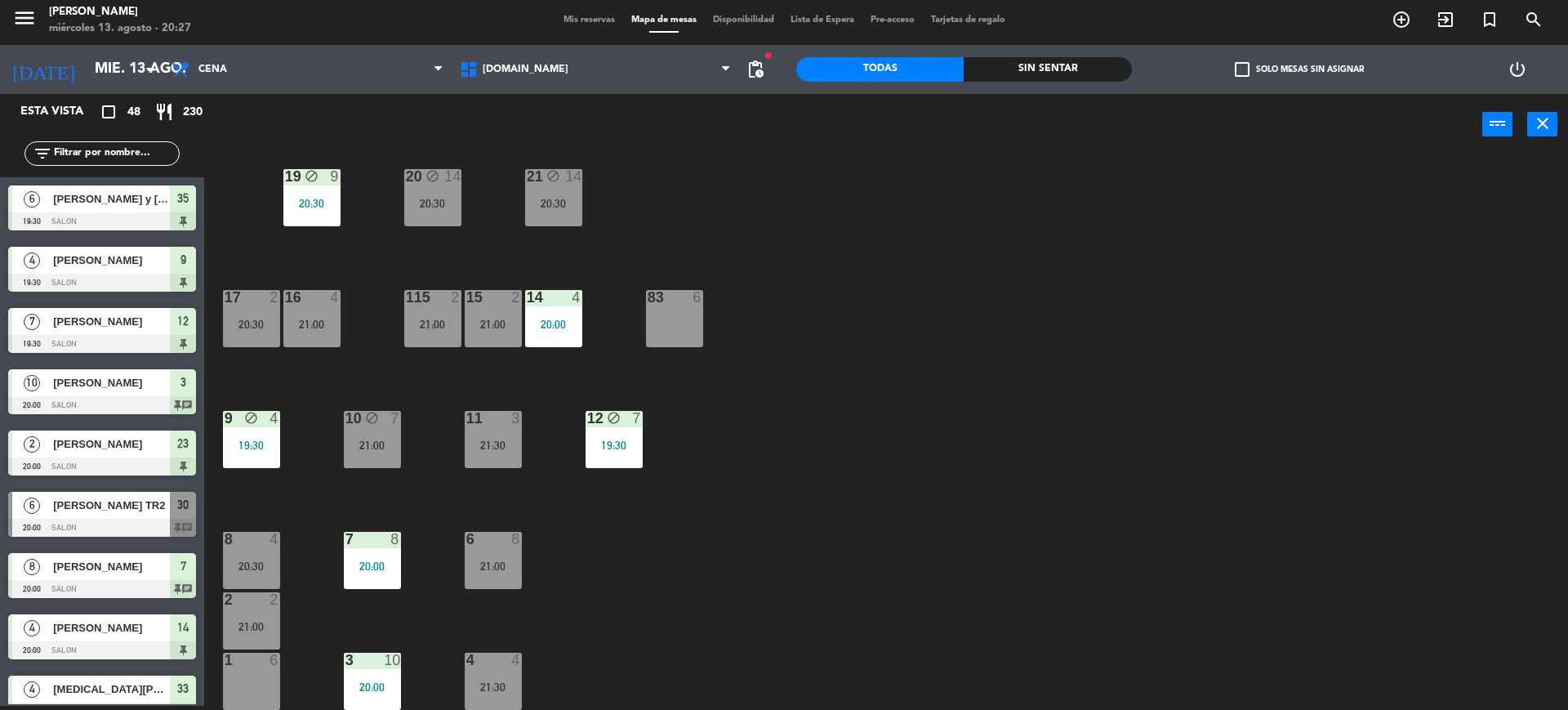
click at [252, 629] on div "21:00" at bounding box center [251, 626] width 57 height 11
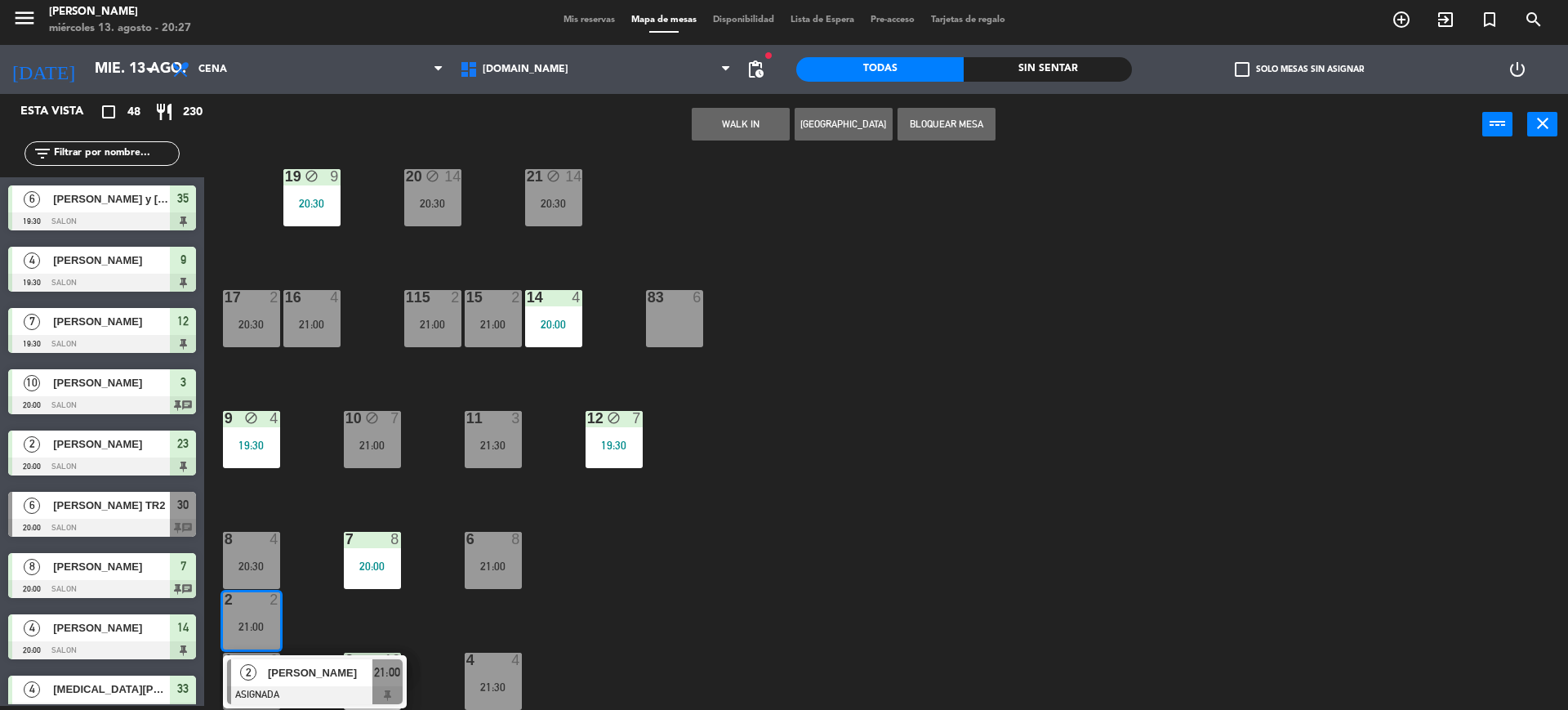
click at [357, 681] on span "[PERSON_NAME]" at bounding box center [319, 672] width 105 height 17
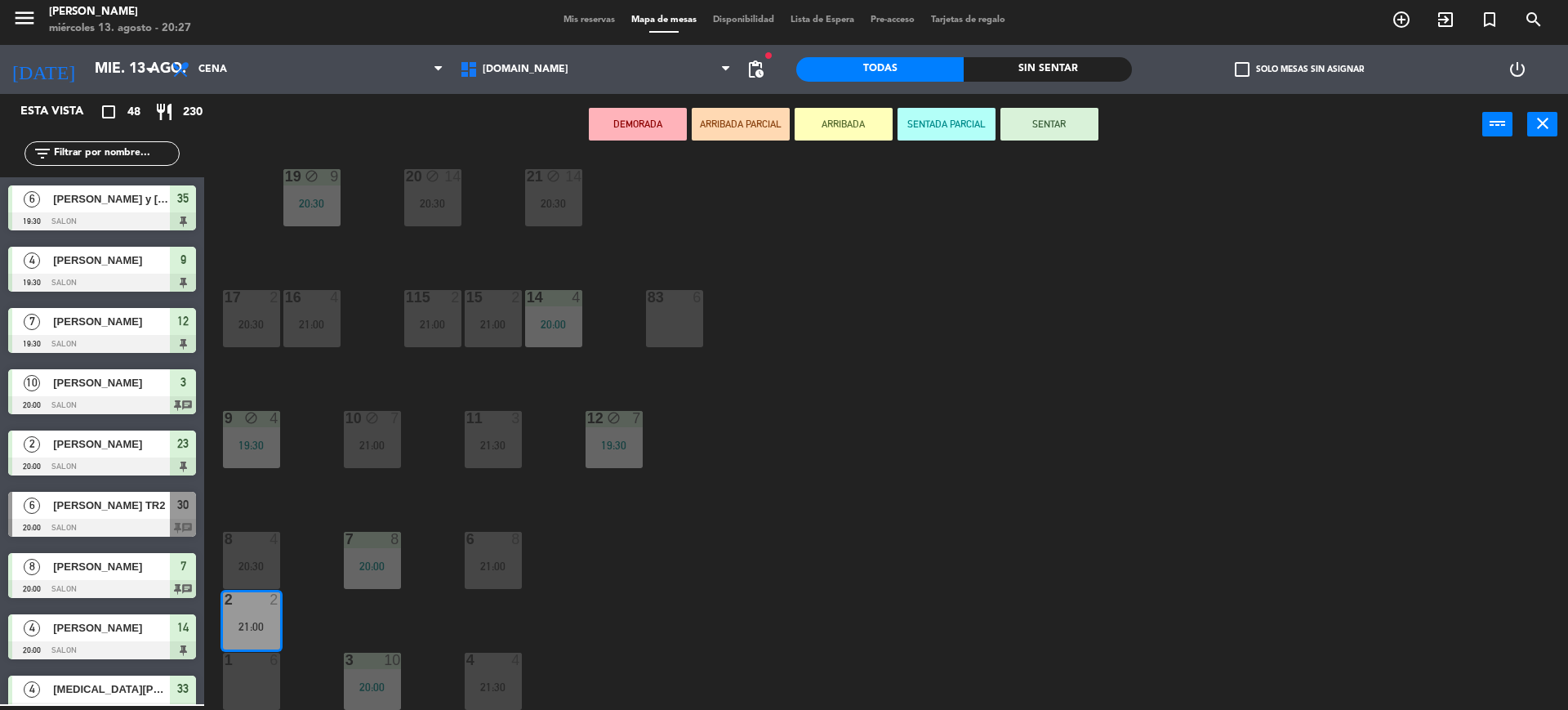
scroll to position [137, 0]
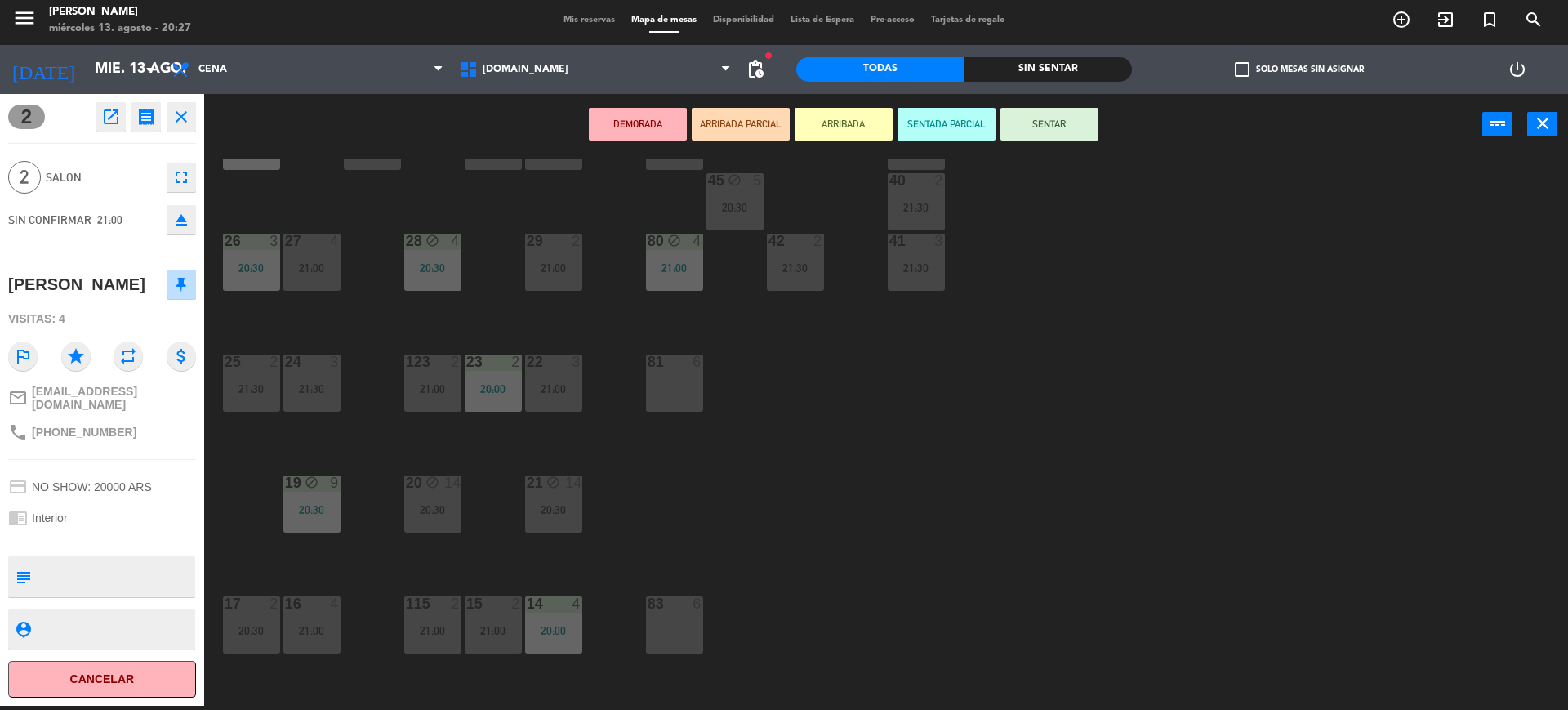
click at [804, 525] on div "34 2 35 6 19:30 36 10 21:00 43 2 21:30 37 14 20:30 CAVA 15 21:30 33 4 20:00 32 …" at bounding box center [893, 434] width 1348 height 550
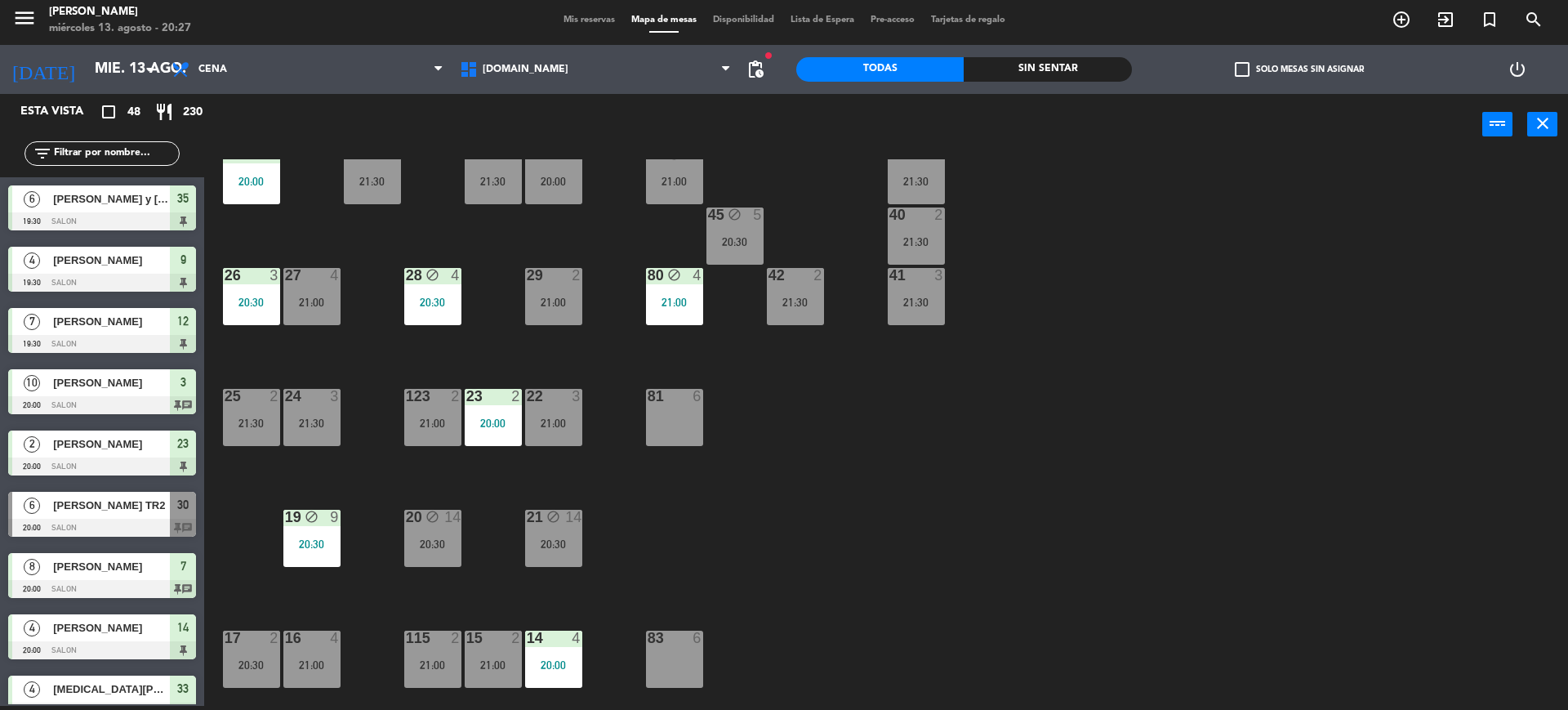
scroll to position [442, 0]
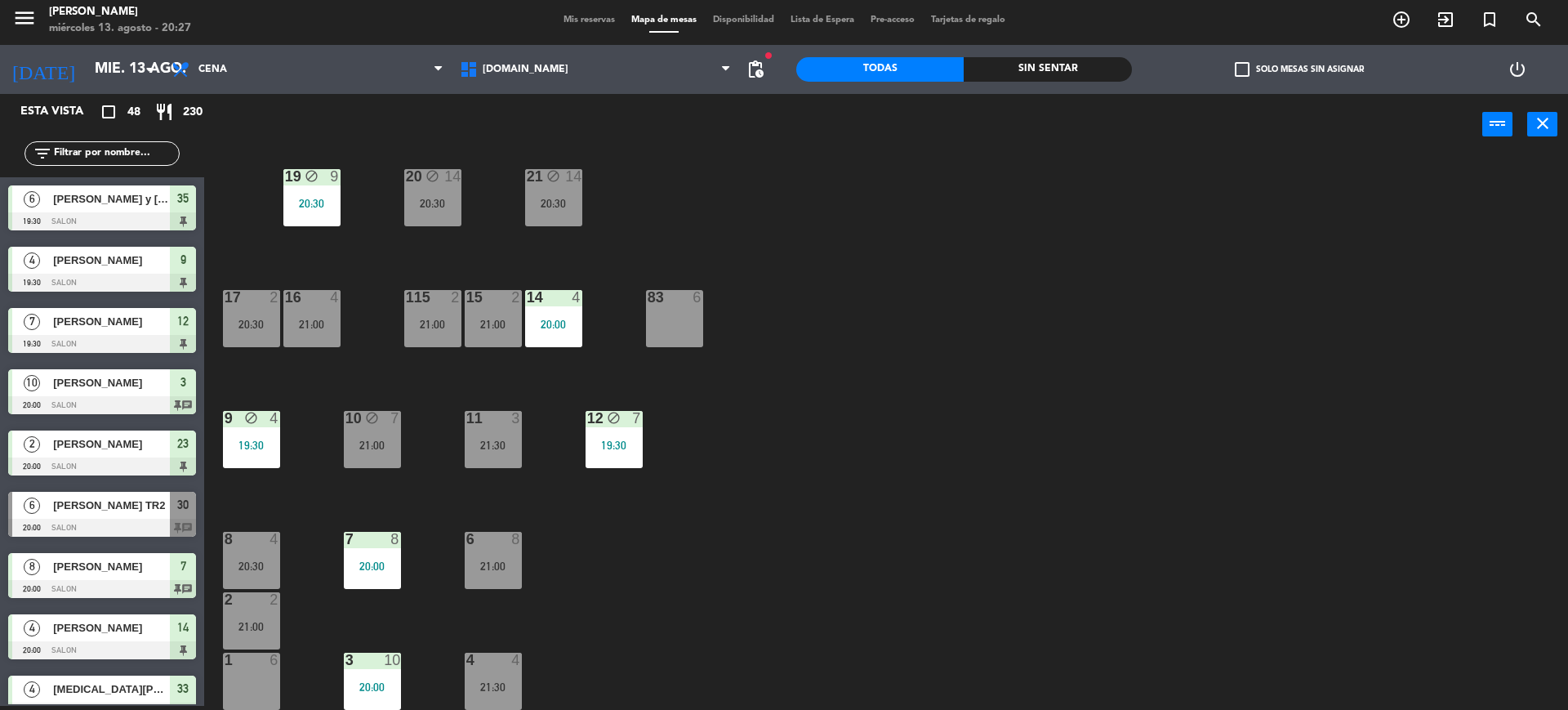
click at [505, 429] on div "11 3 21:30" at bounding box center [493, 439] width 57 height 57
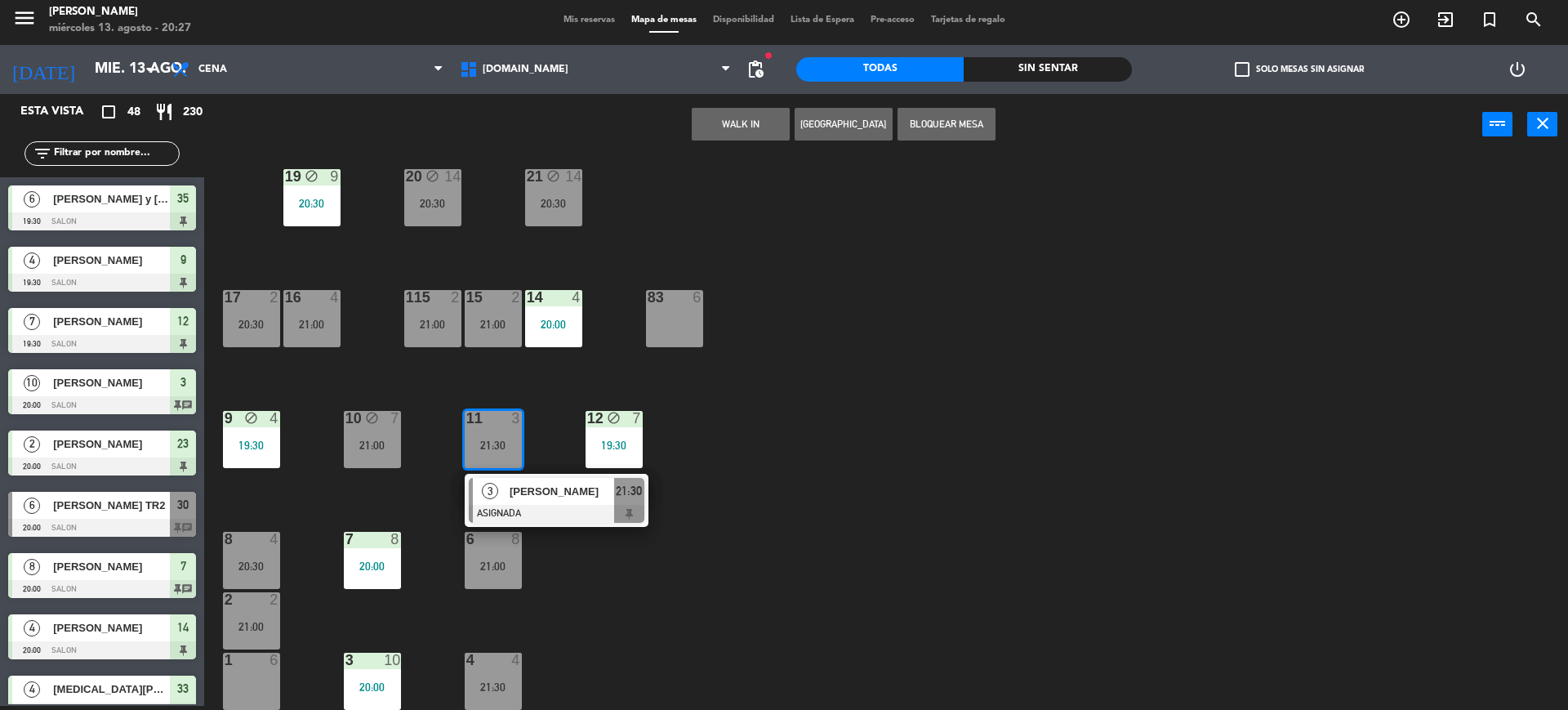
click at [816, 379] on div "34 2 35 6 19:30 36 10 21:00 43 2 21:30 37 14 20:30 CAVA 15 21:30 33 4 20:00 32 …" at bounding box center [893, 434] width 1348 height 550
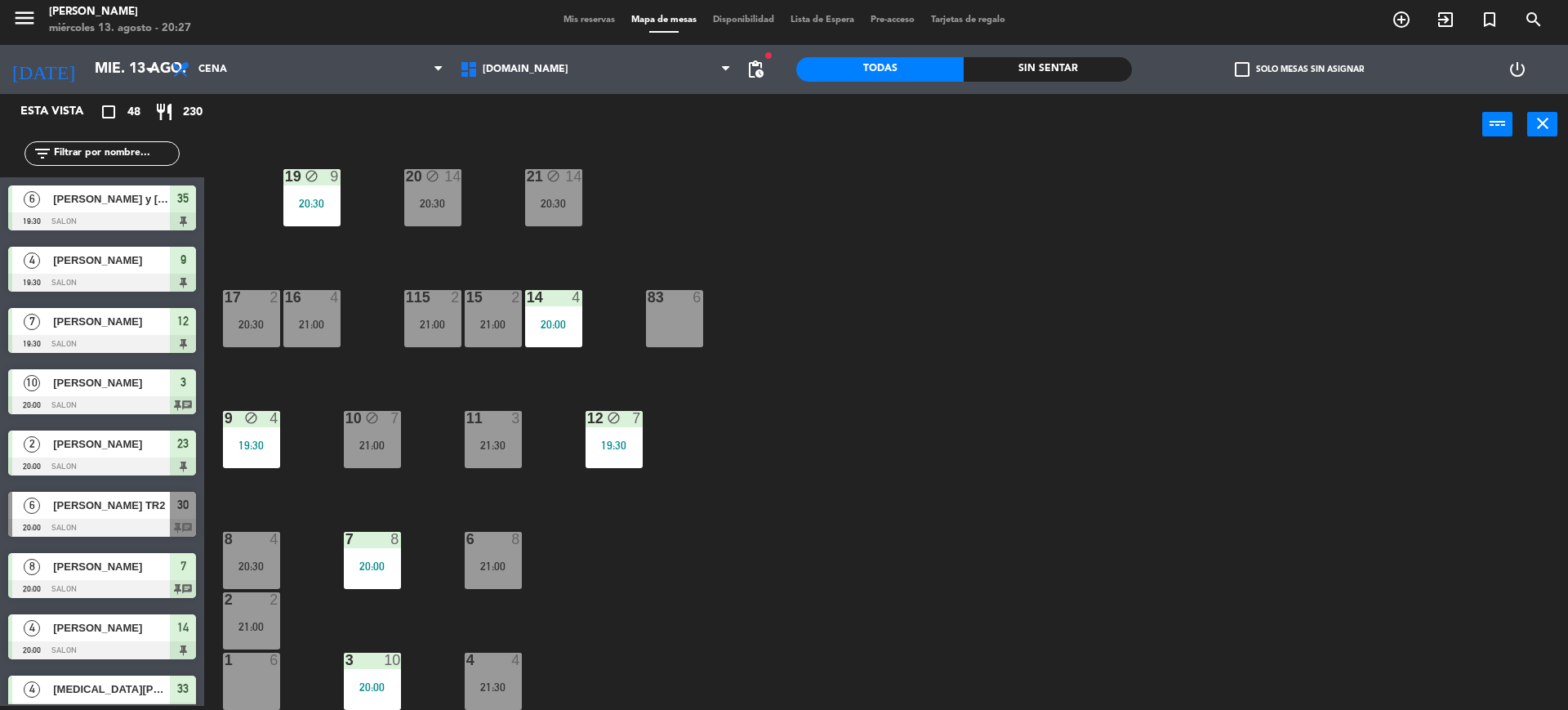
scroll to position [239, 0]
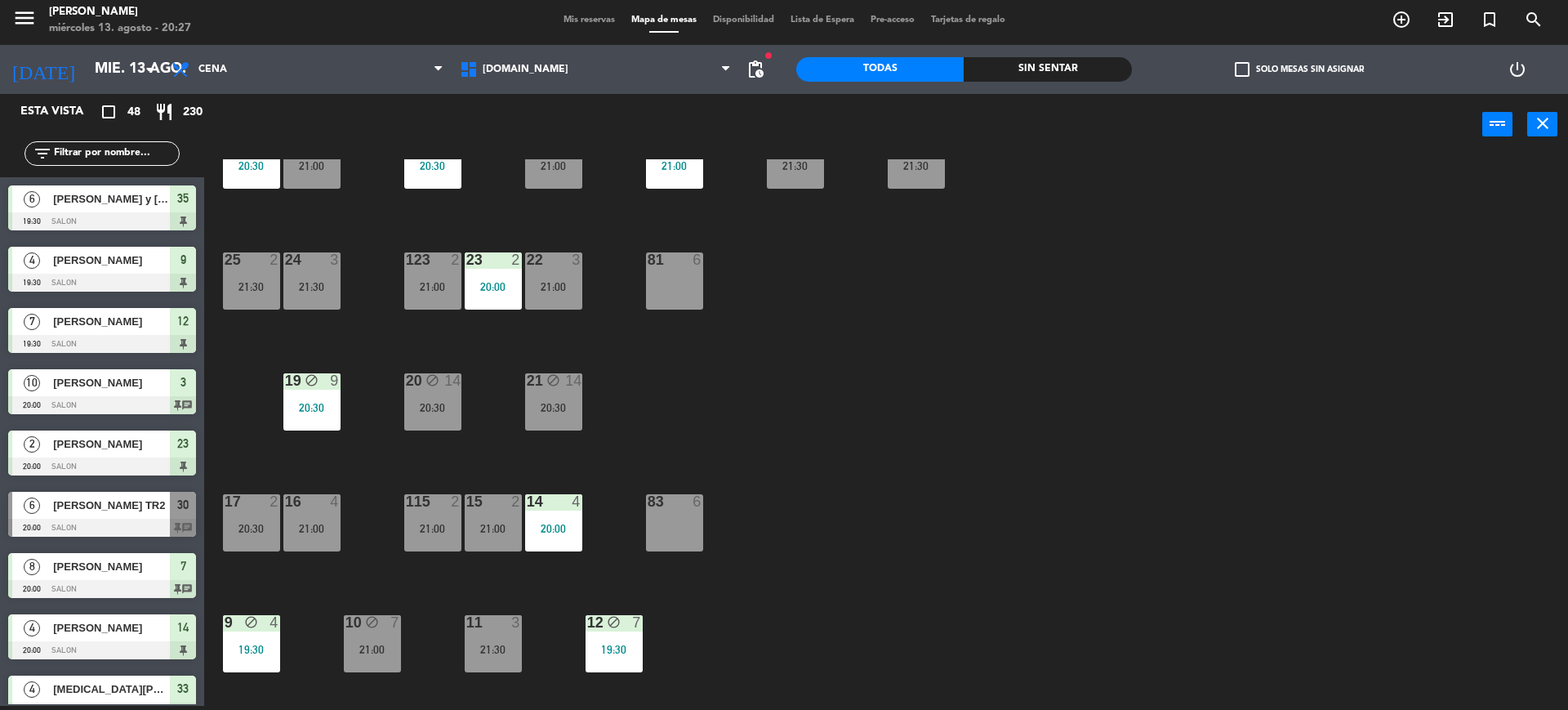
click at [564, 268] on div "22 3 21:00" at bounding box center [553, 281] width 57 height 57
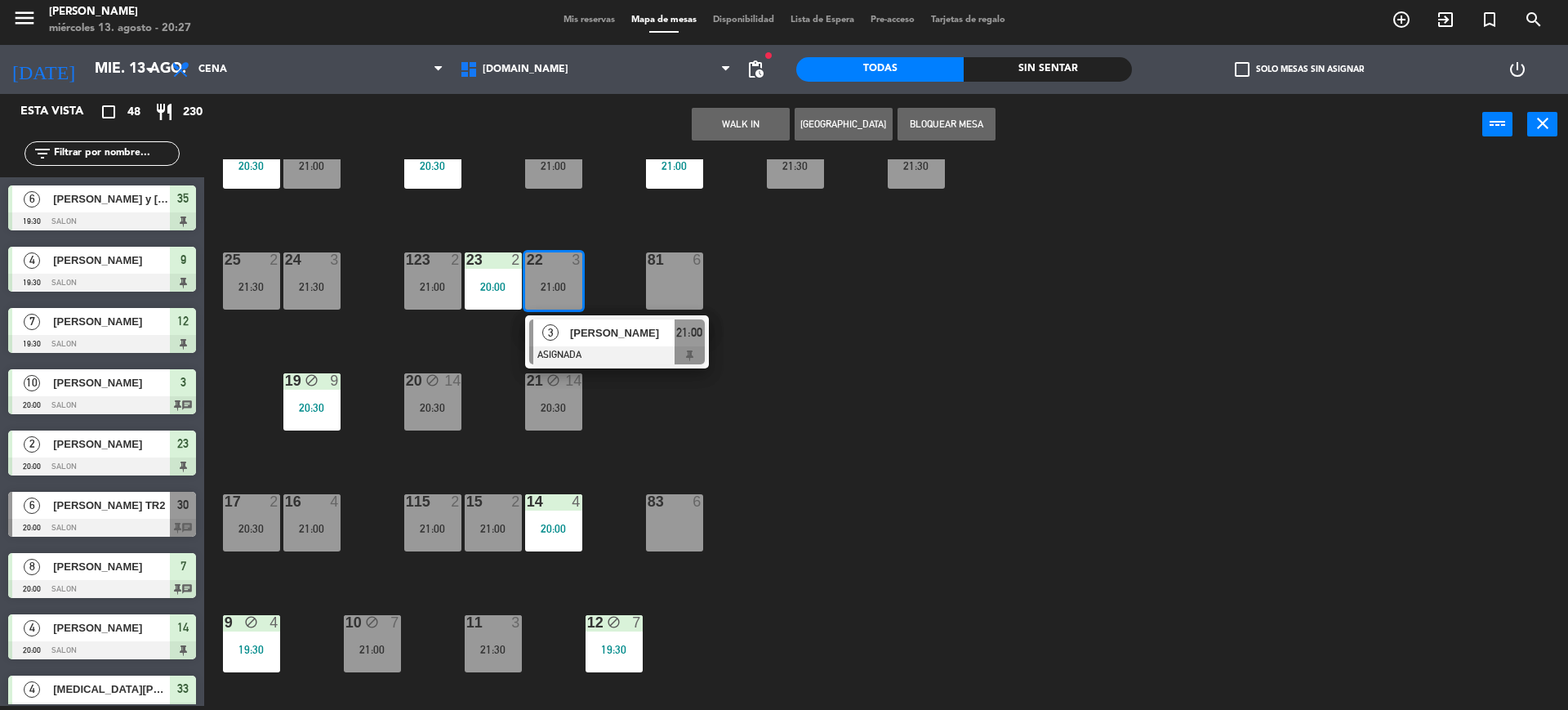
click at [819, 417] on div "34 2 35 6 19:30 36 10 21:00 43 2 21:30 37 14 20:30 CAVA 15 21:30 33 4 20:00 32 …" at bounding box center [893, 434] width 1348 height 550
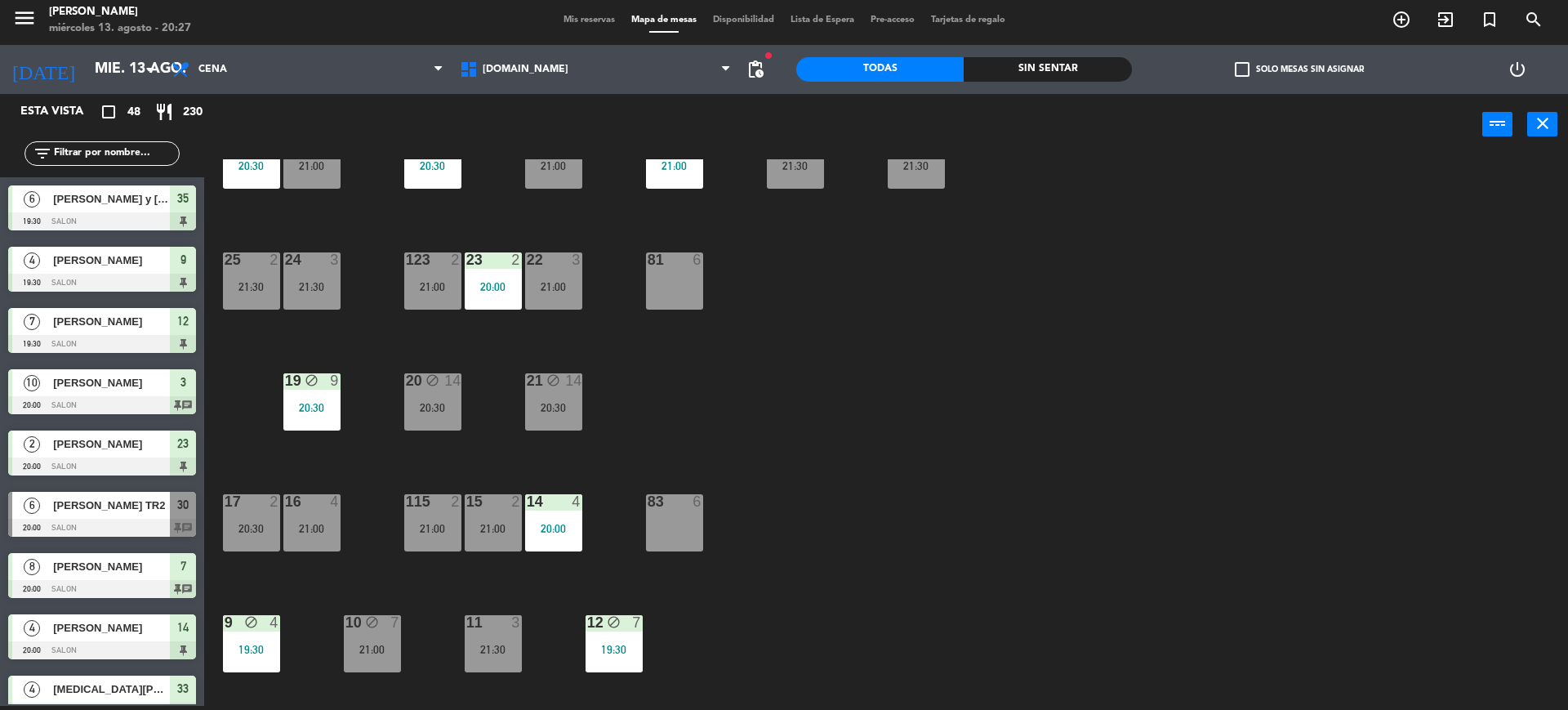
scroll to position [442, 0]
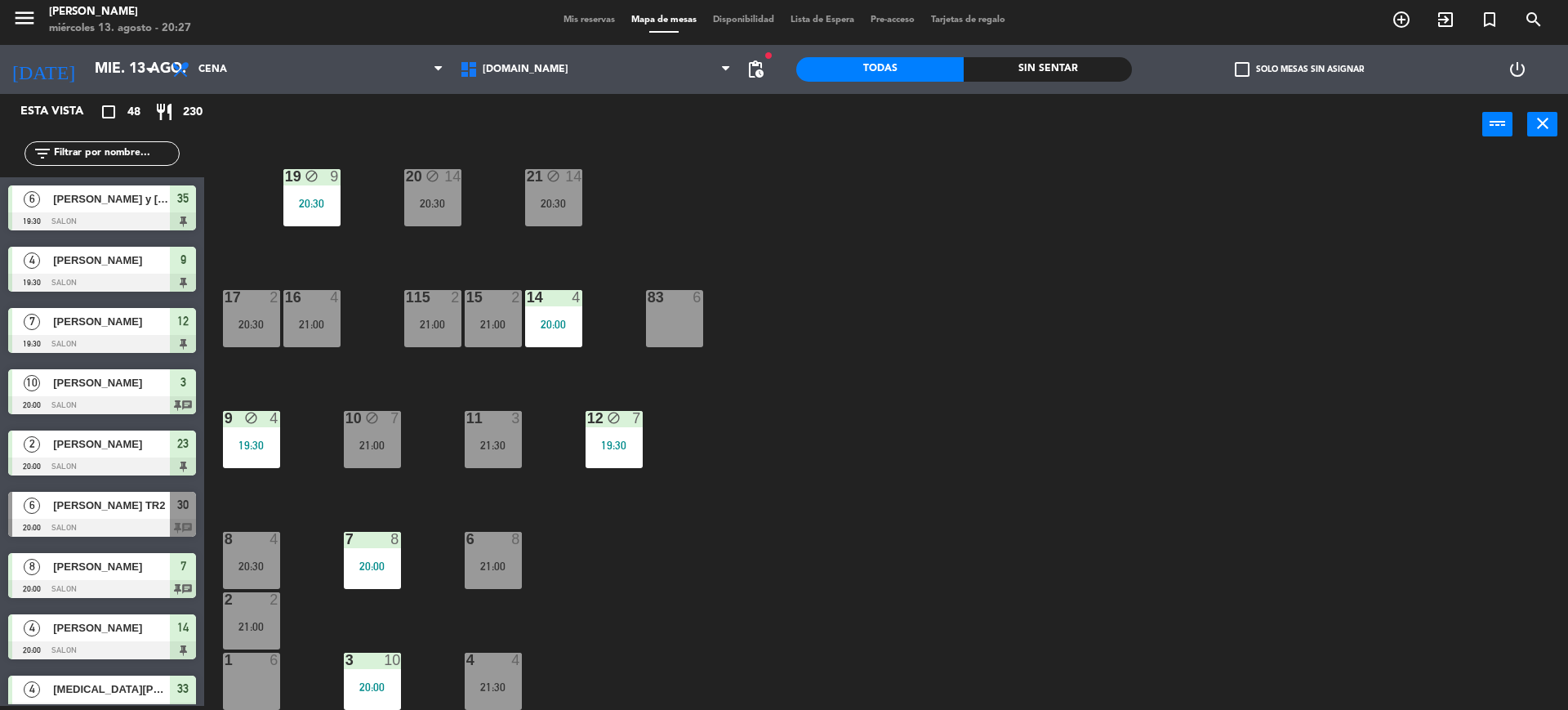
click at [258, 627] on div "21:00" at bounding box center [251, 626] width 57 height 11
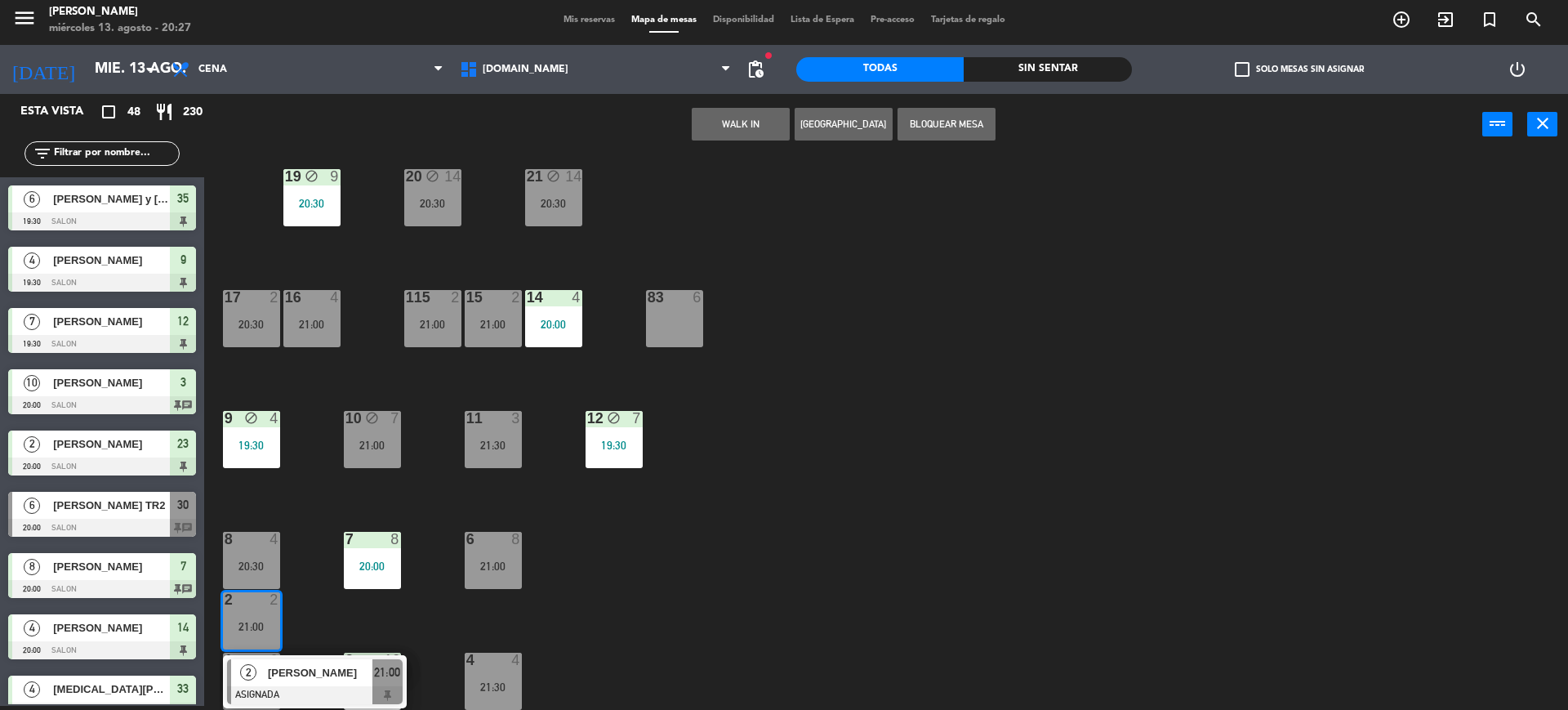
click at [349, 692] on div at bounding box center [314, 695] width 176 height 18
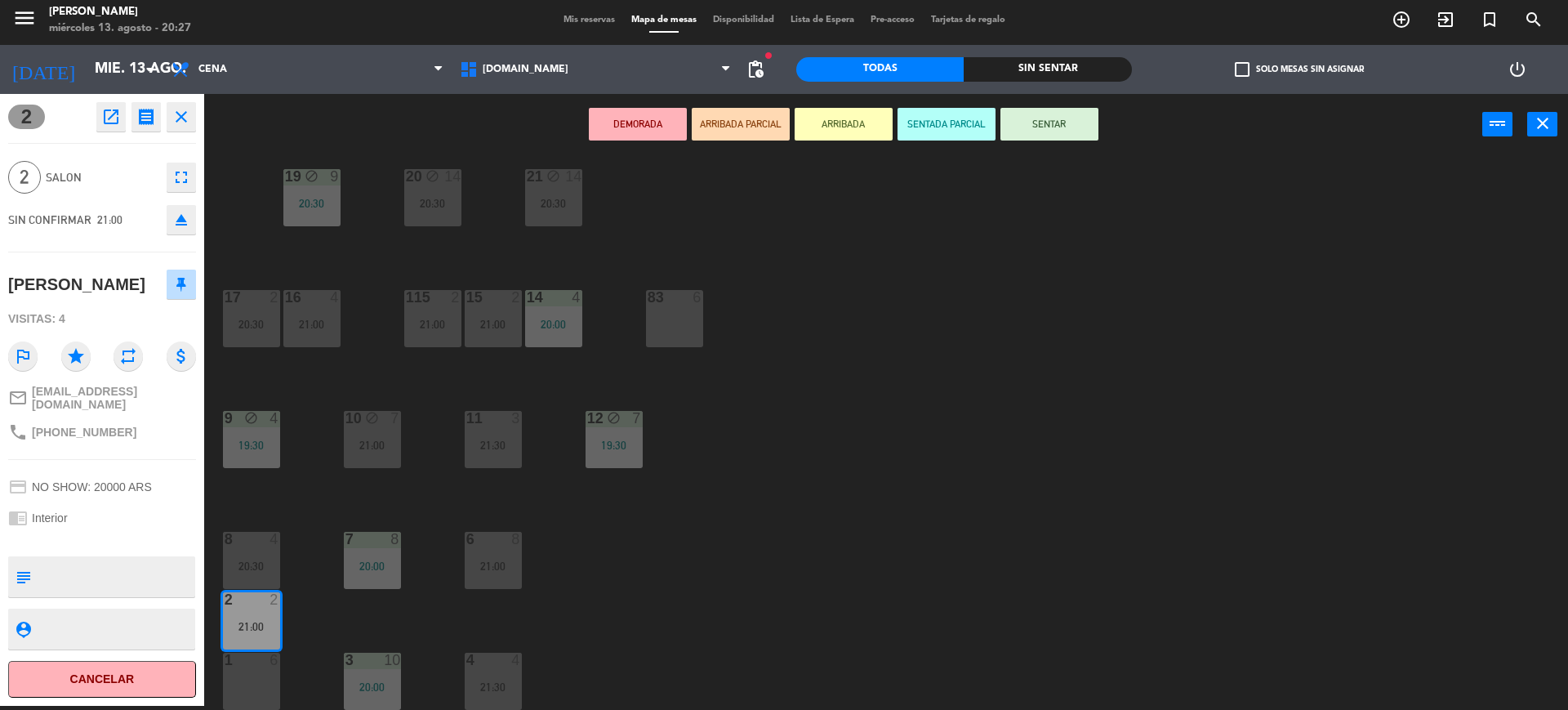
click at [180, 205] on button "eject" at bounding box center [181, 219] width 29 height 29
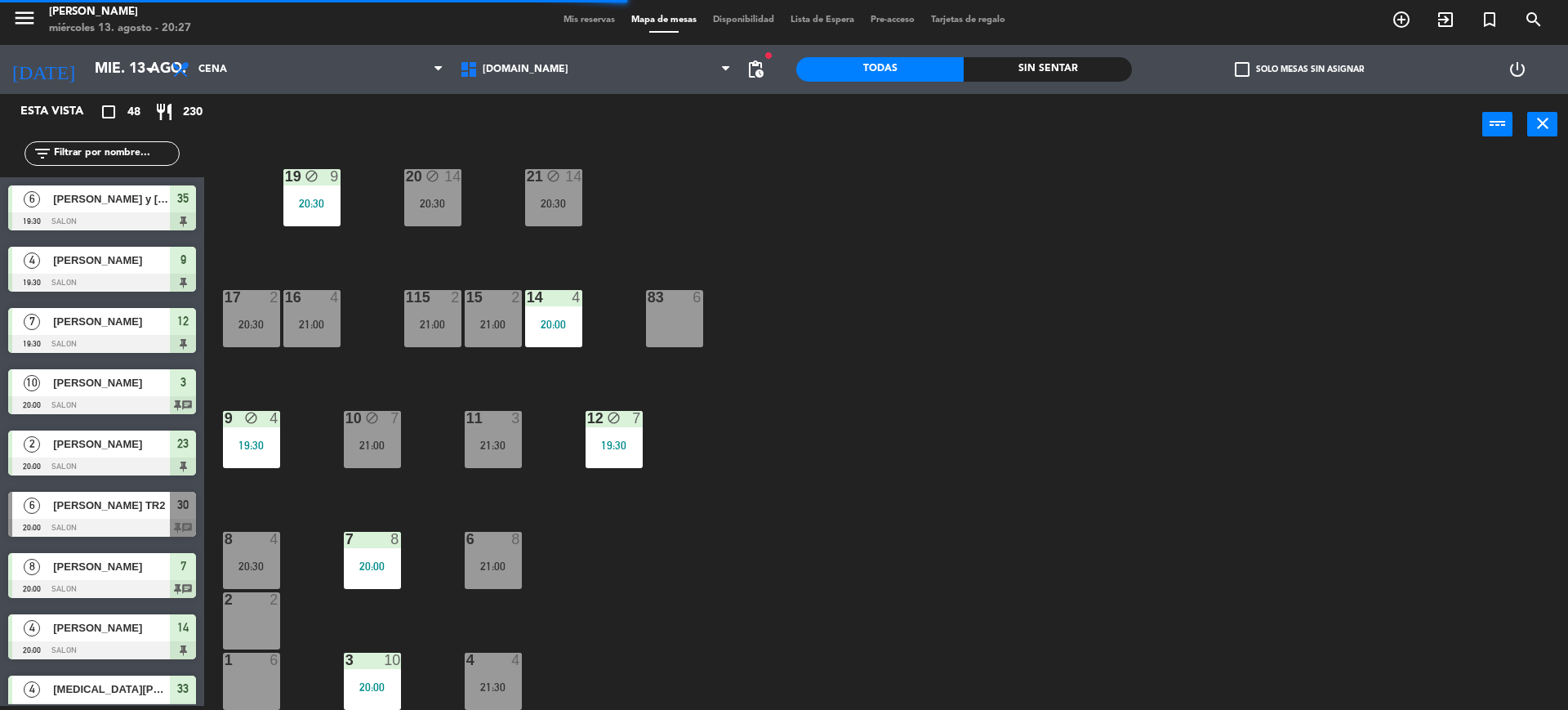
click at [232, 622] on div "2 2" at bounding box center [251, 620] width 57 height 57
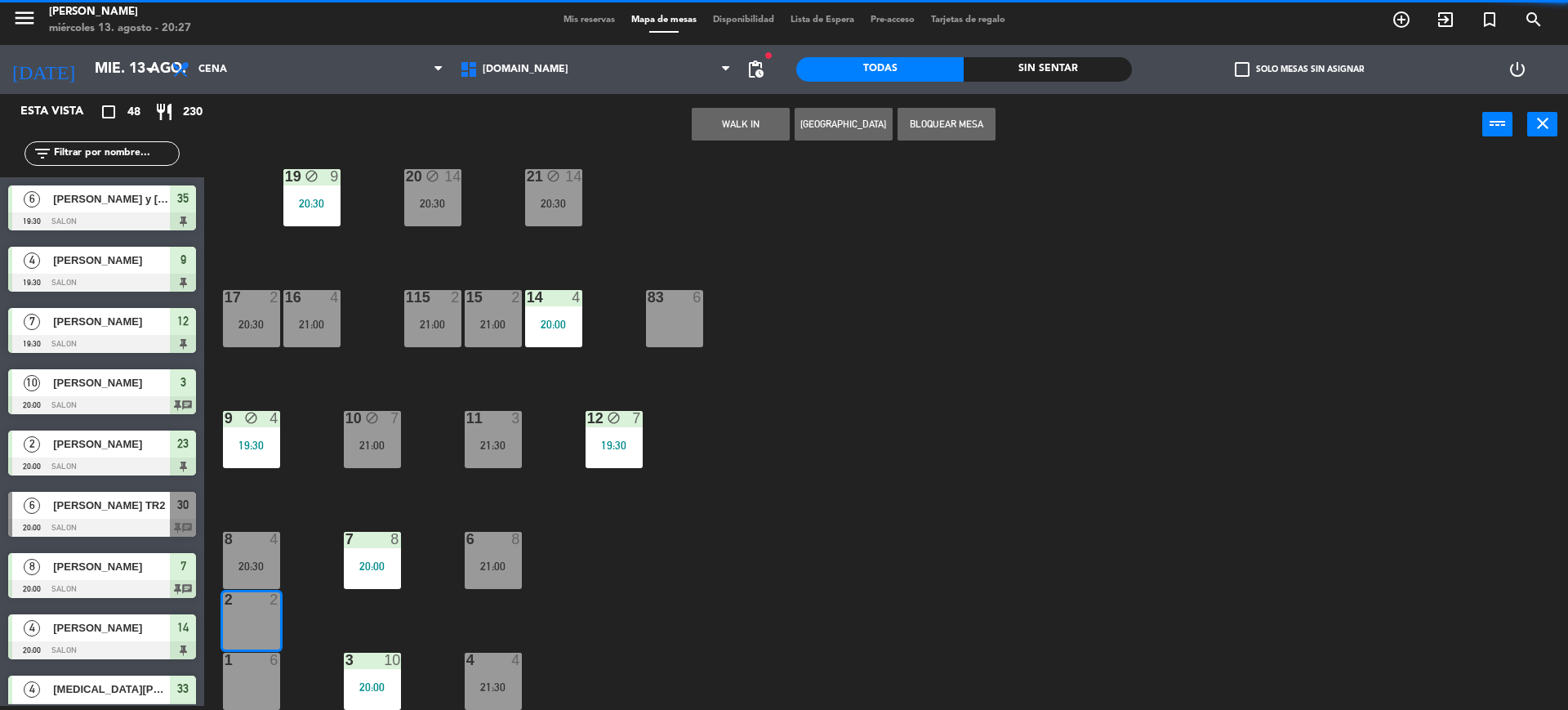
click at [747, 136] on button "WALK IN" at bounding box center [741, 124] width 98 height 33
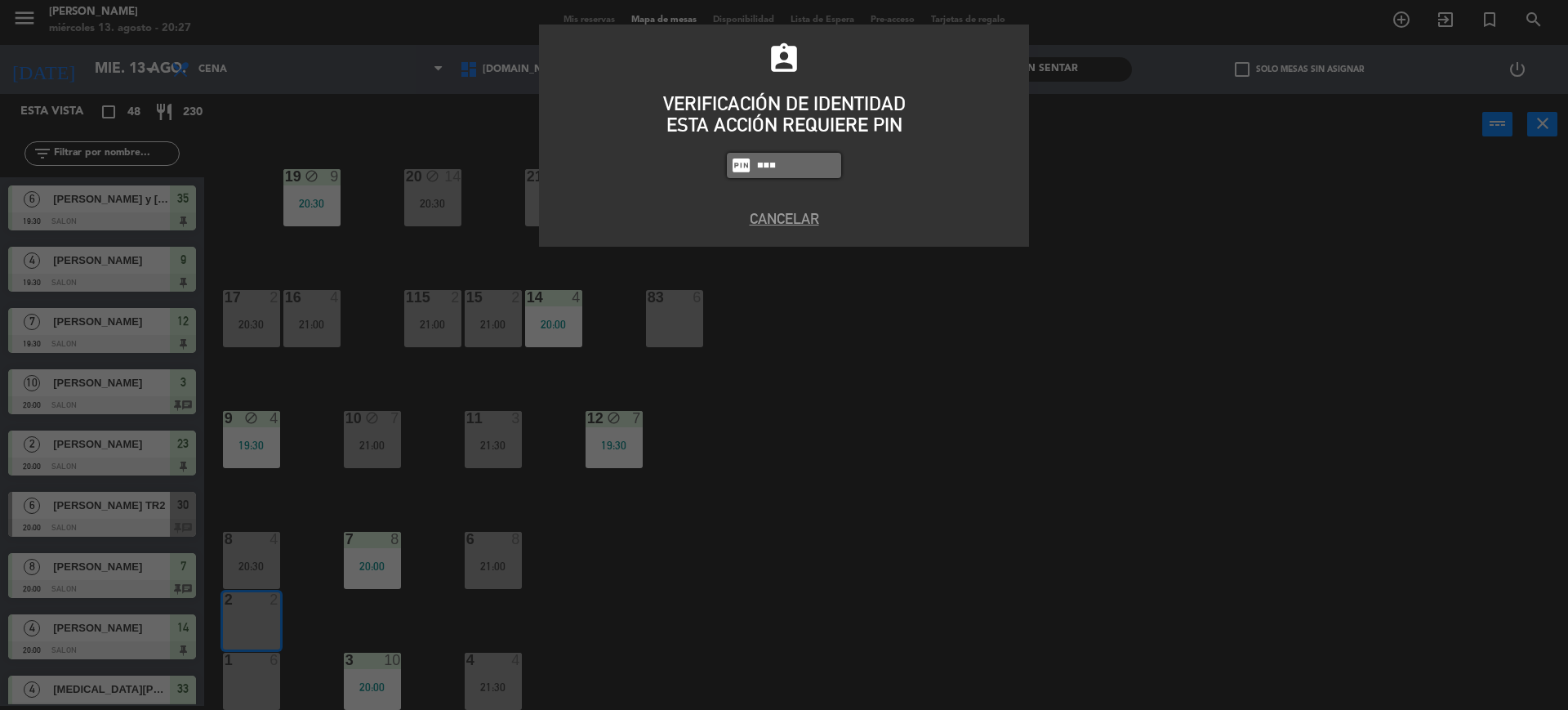
type input "3871"
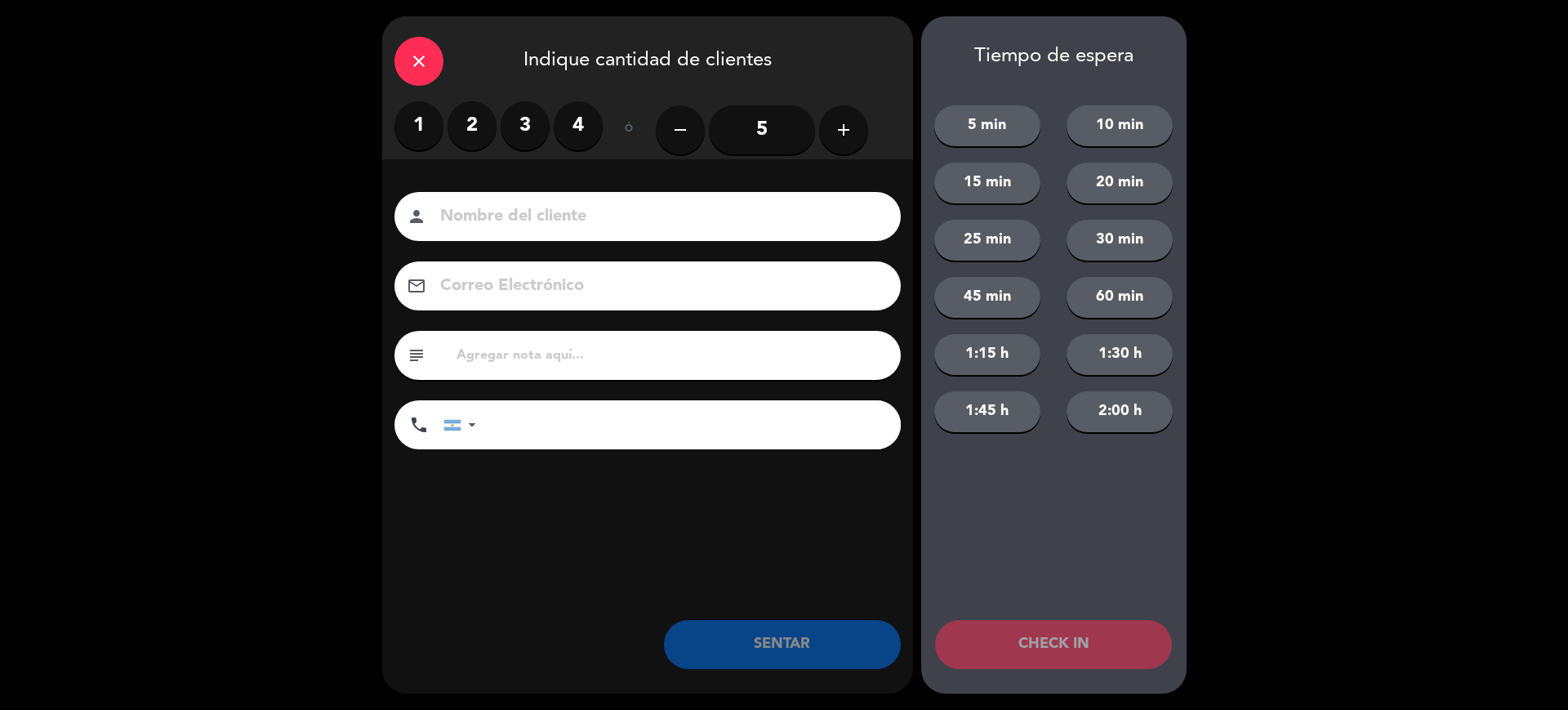
click at [478, 134] on label "2" at bounding box center [471, 125] width 49 height 49
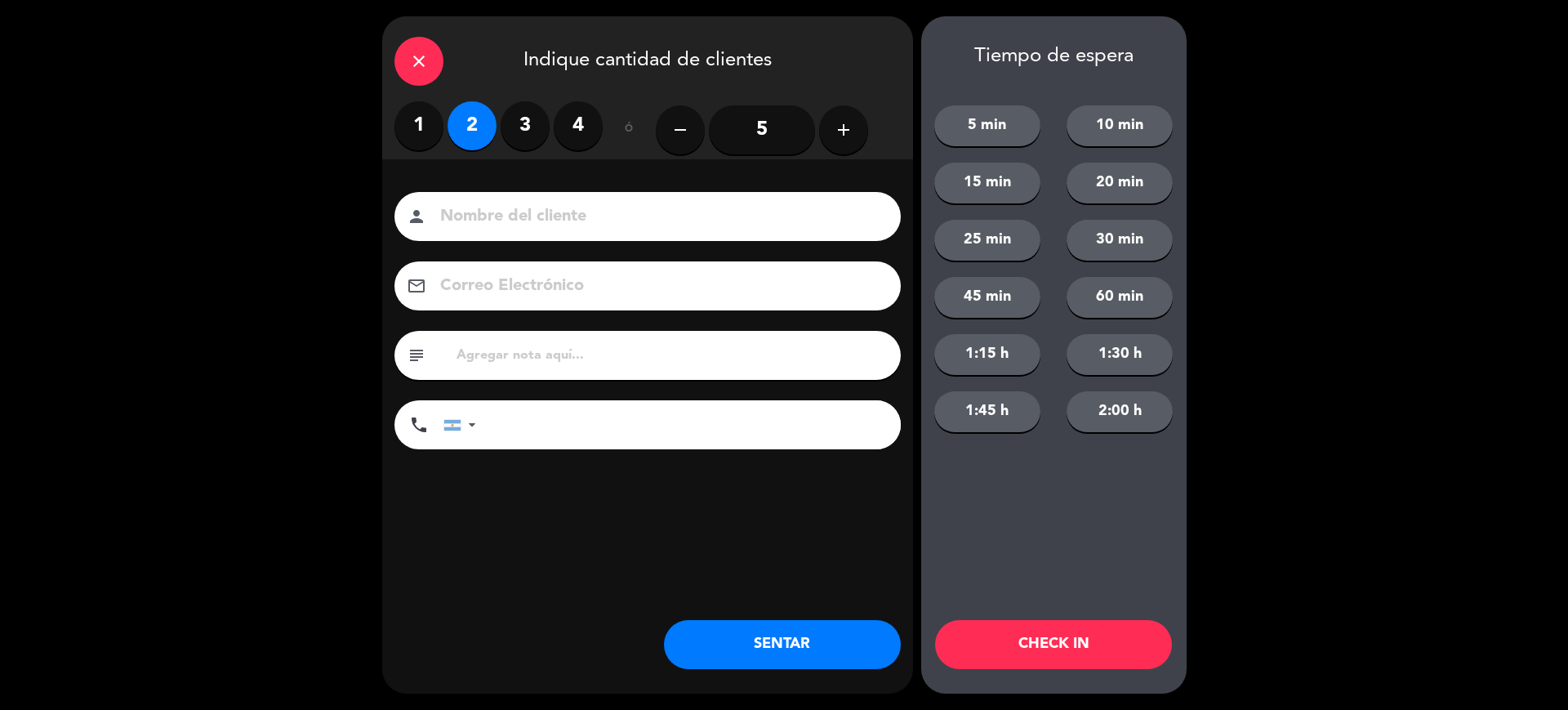
click at [532, 200] on div "person" at bounding box center [647, 216] width 506 height 49
click at [546, 209] on input at bounding box center [659, 217] width 441 height 29
type input "[PERSON_NAME]"
click at [788, 642] on button "SENTAR" at bounding box center [782, 644] width 237 height 49
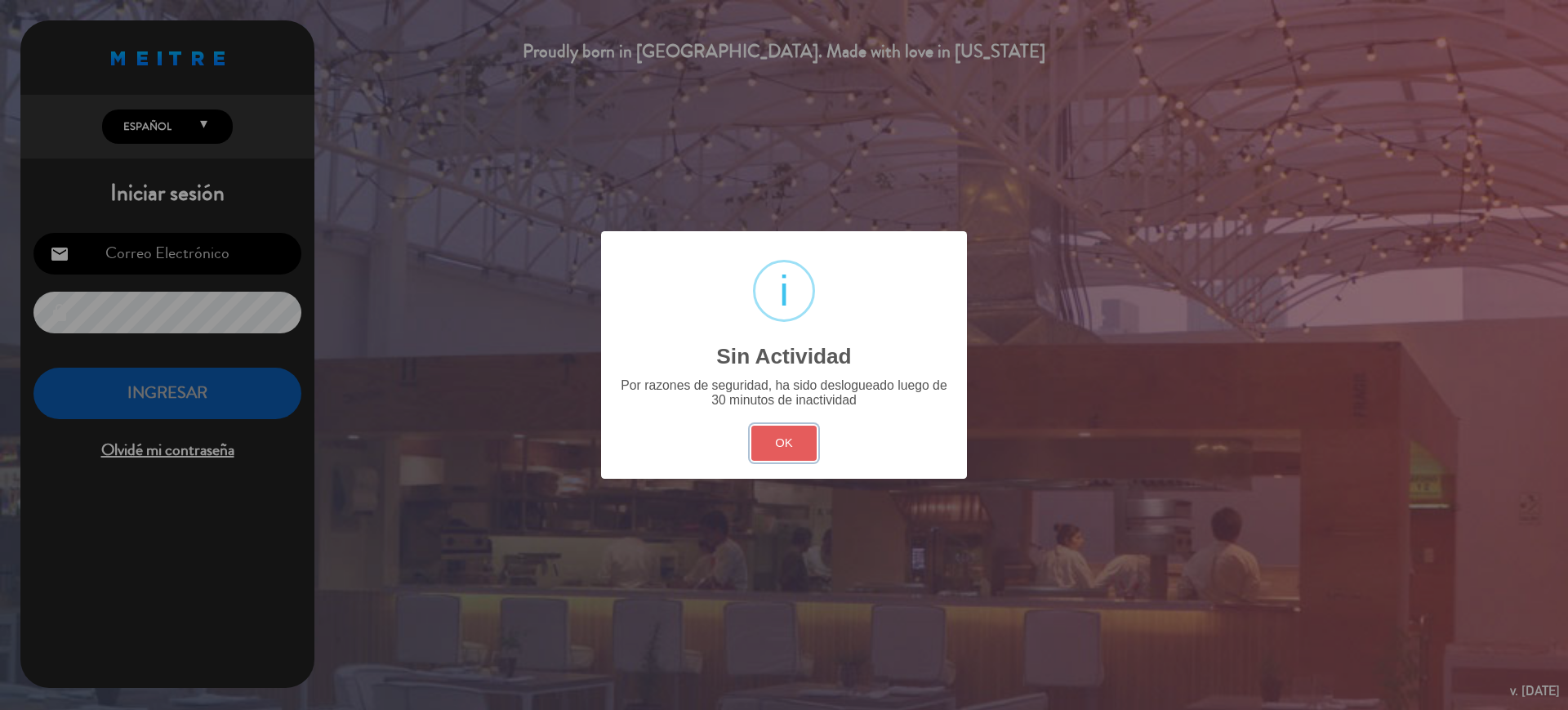
click at [811, 455] on button "OK" at bounding box center [784, 442] width 66 height 35
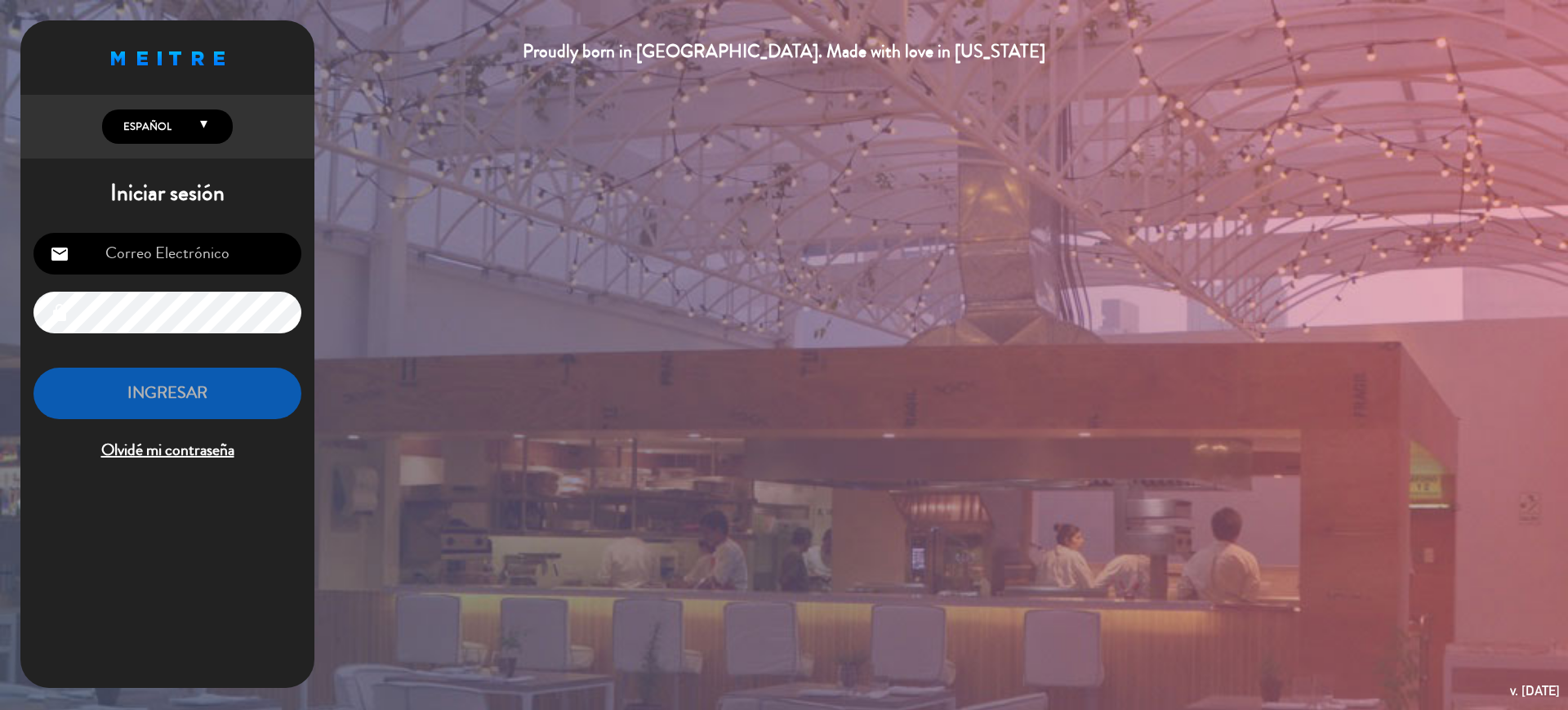
click at [179, 269] on input "email" at bounding box center [168, 254] width 267 height 42
click at [179, 269] on input "s" at bounding box center [168, 254] width 267 height 42
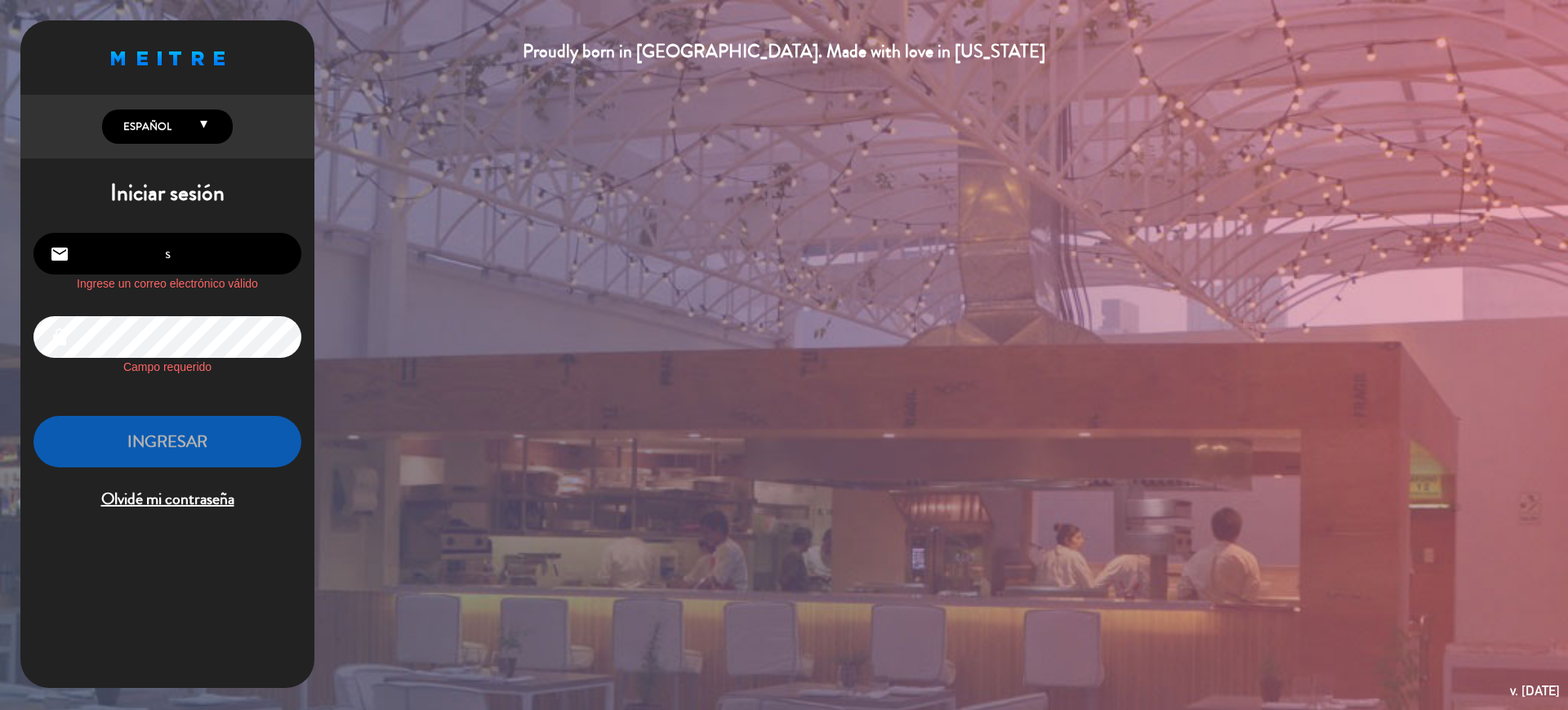
click at [179, 269] on input "s" at bounding box center [168, 254] width 267 height 42
type input "[EMAIL_ADDRESS][DOMAIN_NAME]"
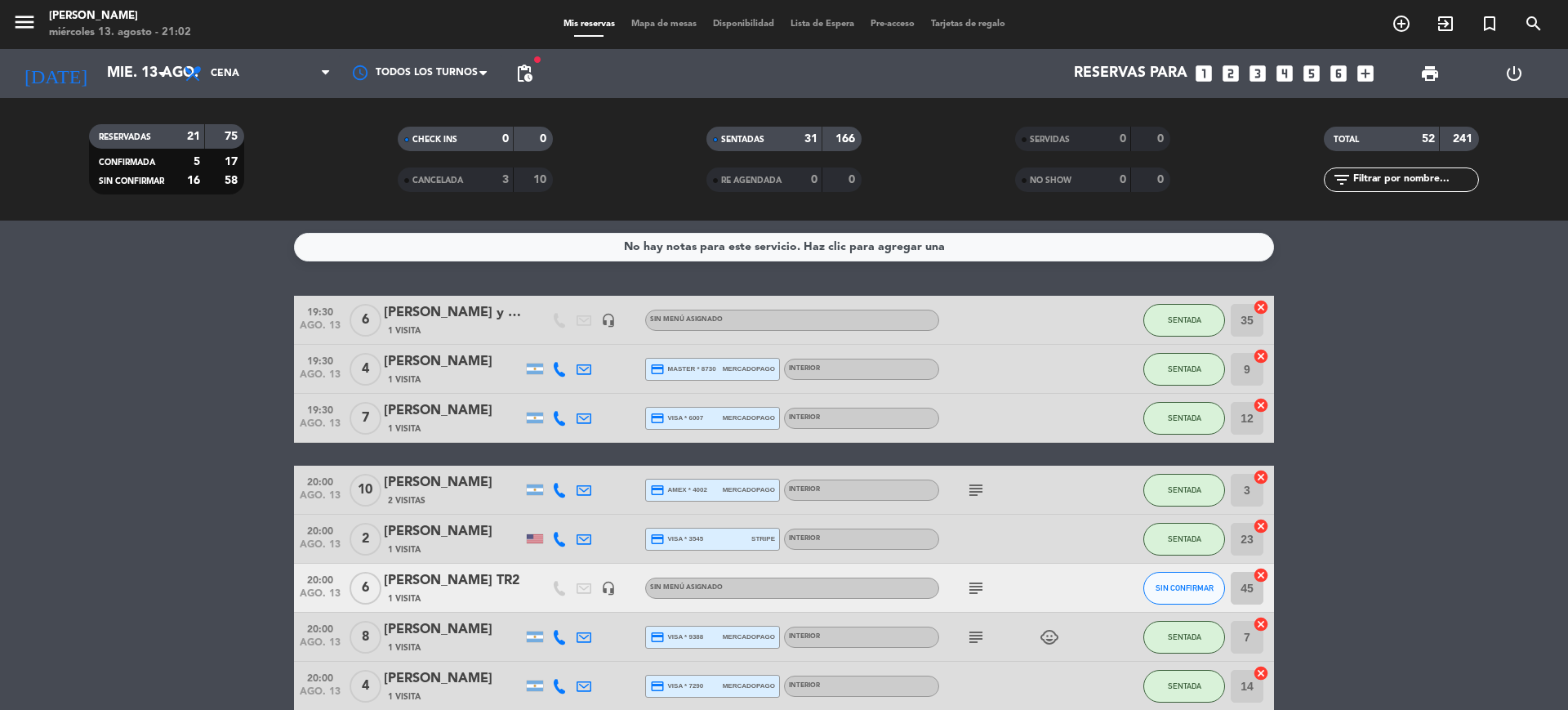
click at [664, 20] on span "Mapa de mesas" at bounding box center [664, 24] width 82 height 9
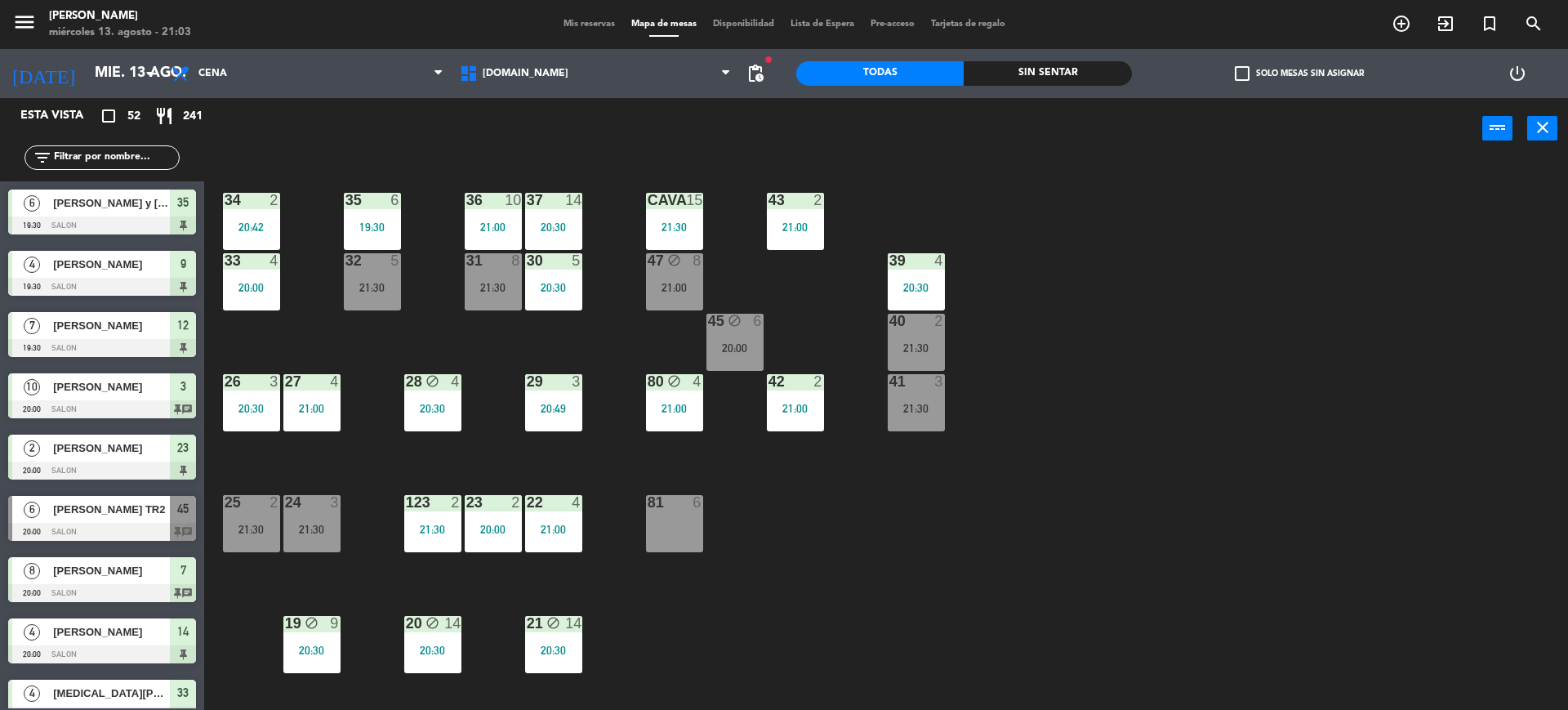
click at [1286, 224] on div "34 2 20:42 35 6 19:30 36 10 21:00 43 2 21:00 37 14 20:30 CAVA 15 21:30 33 4 20:…" at bounding box center [893, 438] width 1348 height 550
click at [144, 151] on input "text" at bounding box center [115, 158] width 127 height 18
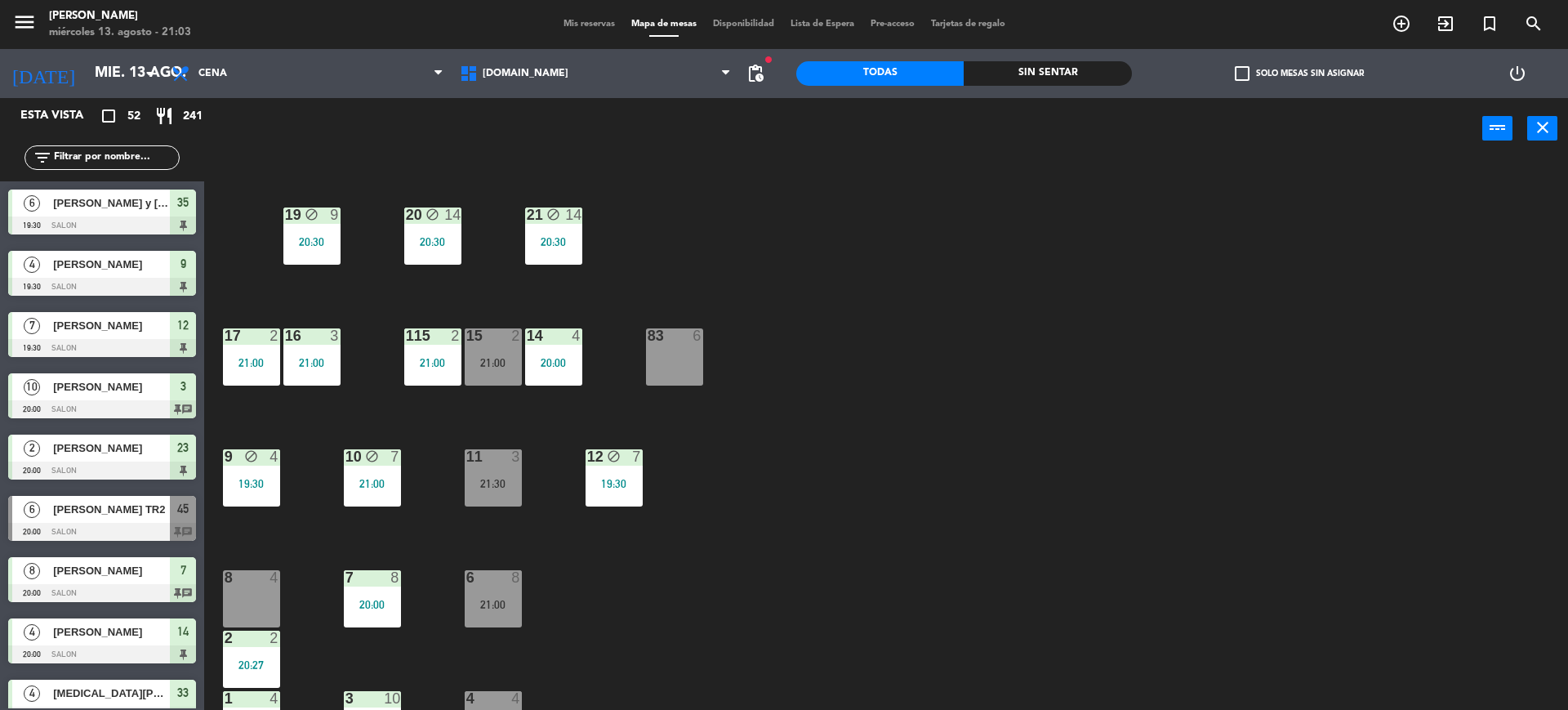
scroll to position [442, 0]
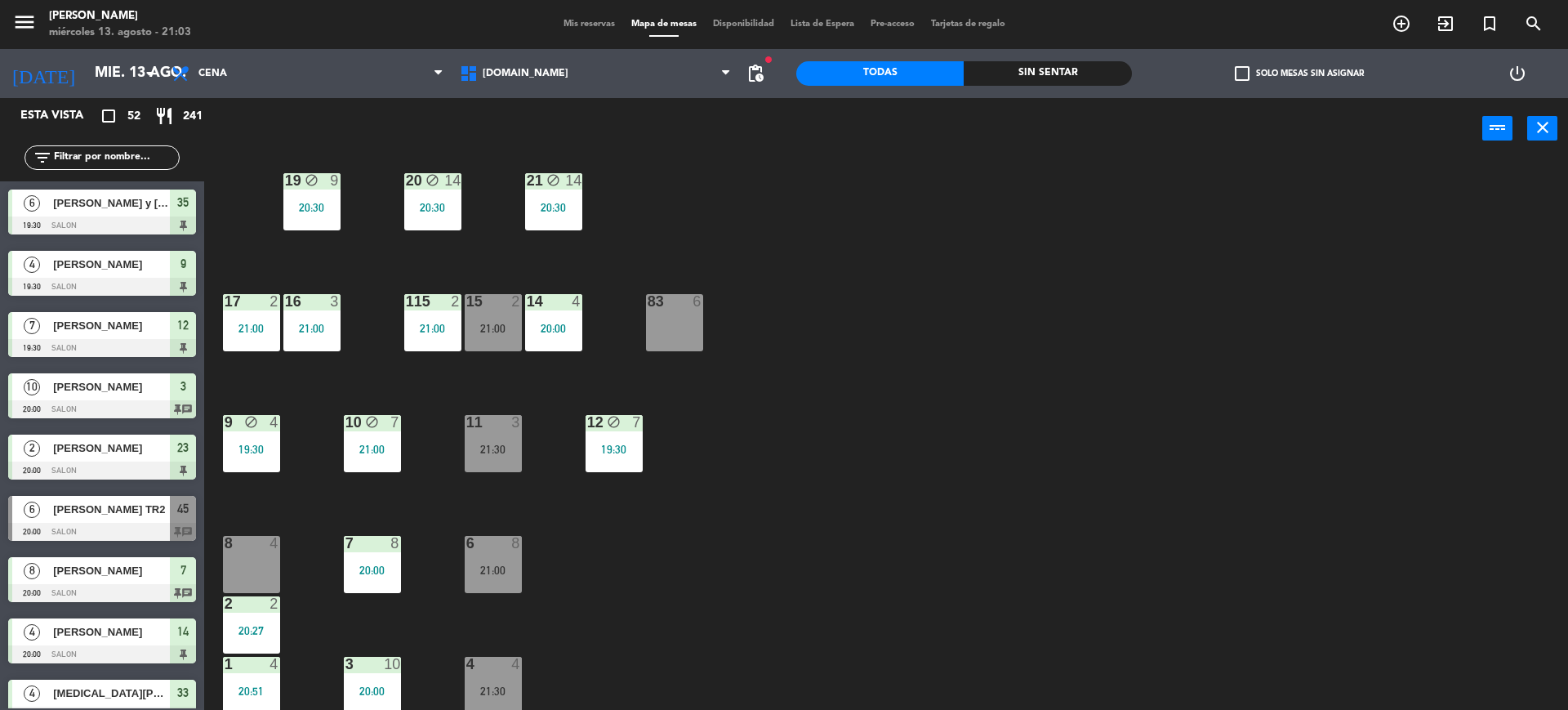
click at [792, 454] on div "34 2 20:42 35 6 19:30 36 10 21:00 43 2 21:00 37 14 20:30 CAVA 15 21:30 33 4 20:…" at bounding box center [893, 438] width 1348 height 550
click at [384, 448] on div "21:00" at bounding box center [371, 448] width 57 height 11
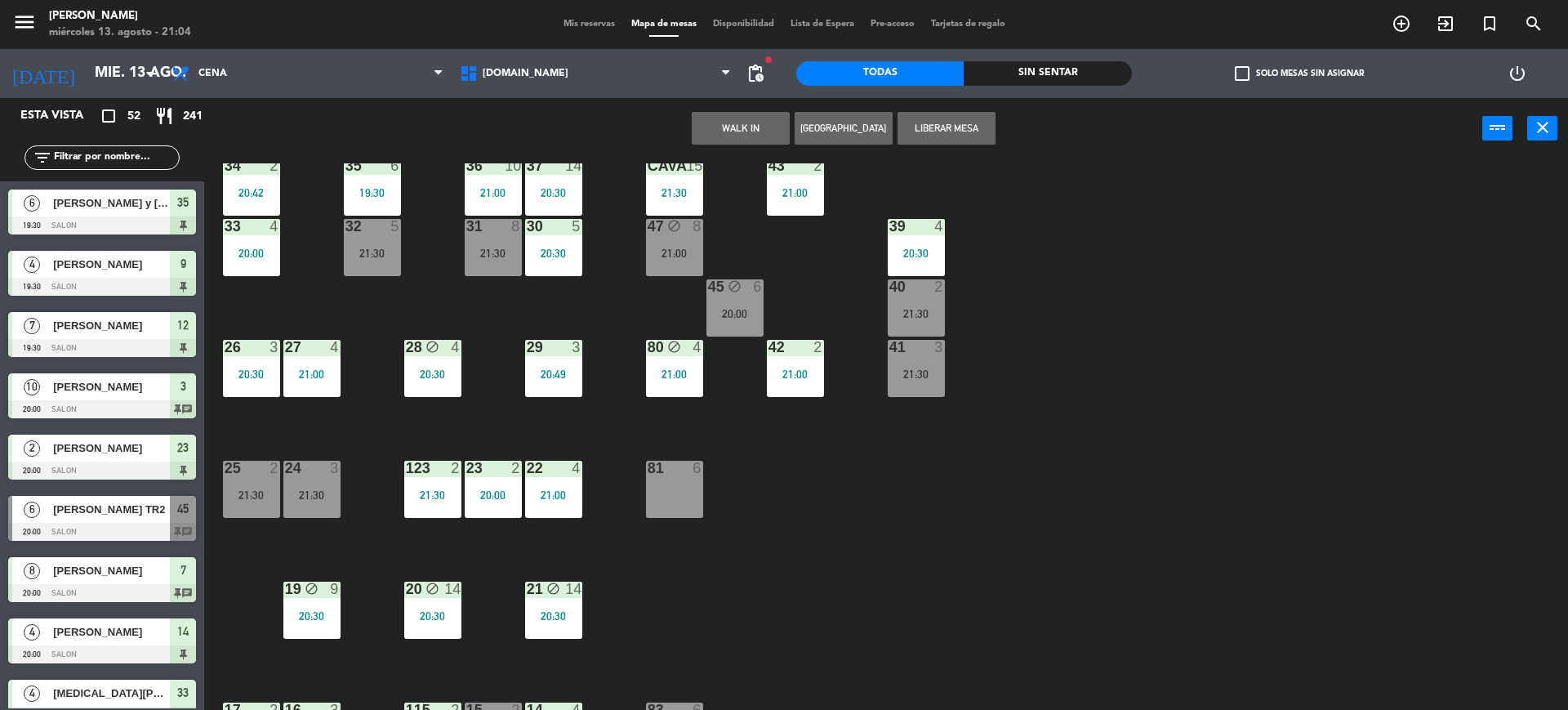
click at [753, 532] on div "34 2 20:42 35 6 19:30 36 10 21:00 43 2 21:00 37 14 20:30 CAVA 15 21:30 33 4 20:…" at bounding box center [893, 438] width 1348 height 550
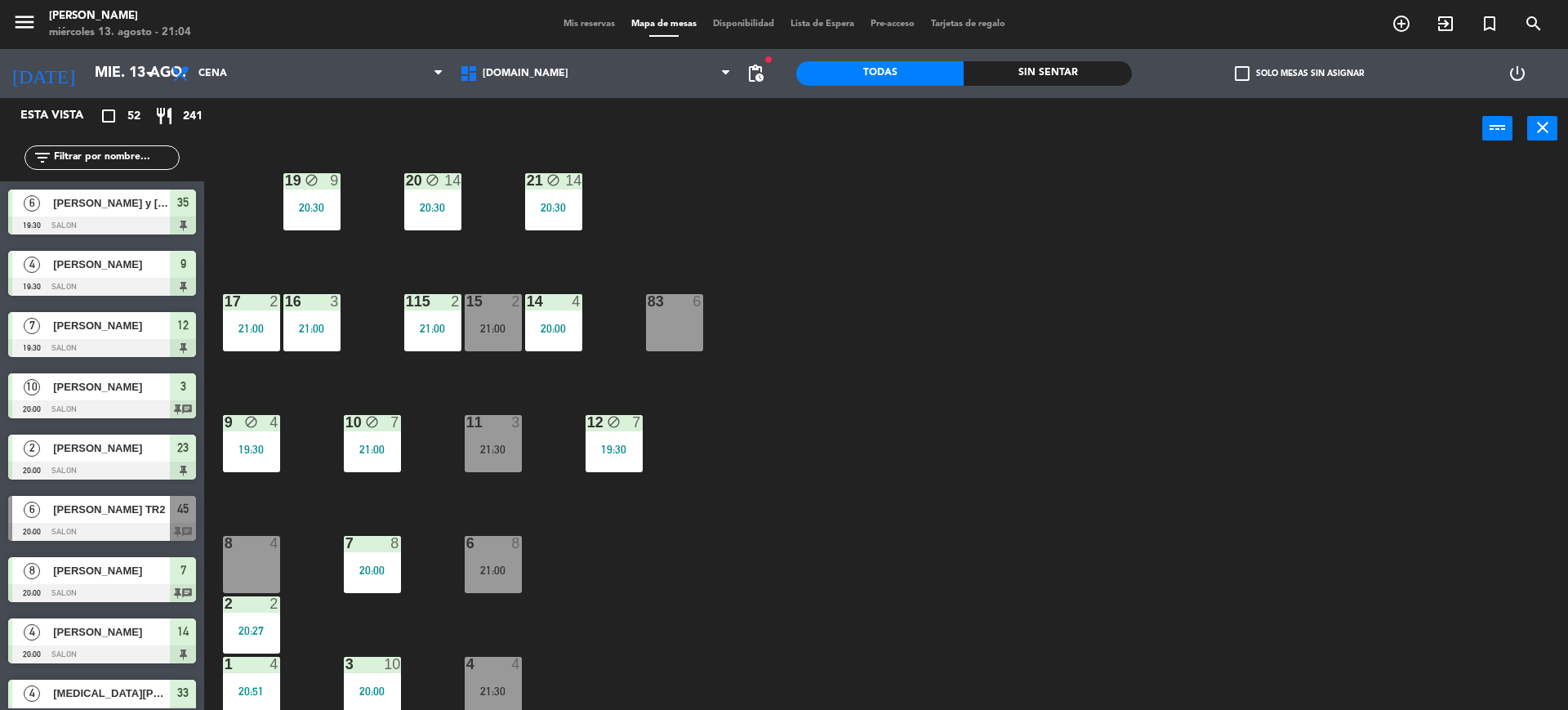
click at [1029, 76] on div "Sin sentar" at bounding box center [1047, 73] width 168 height 25
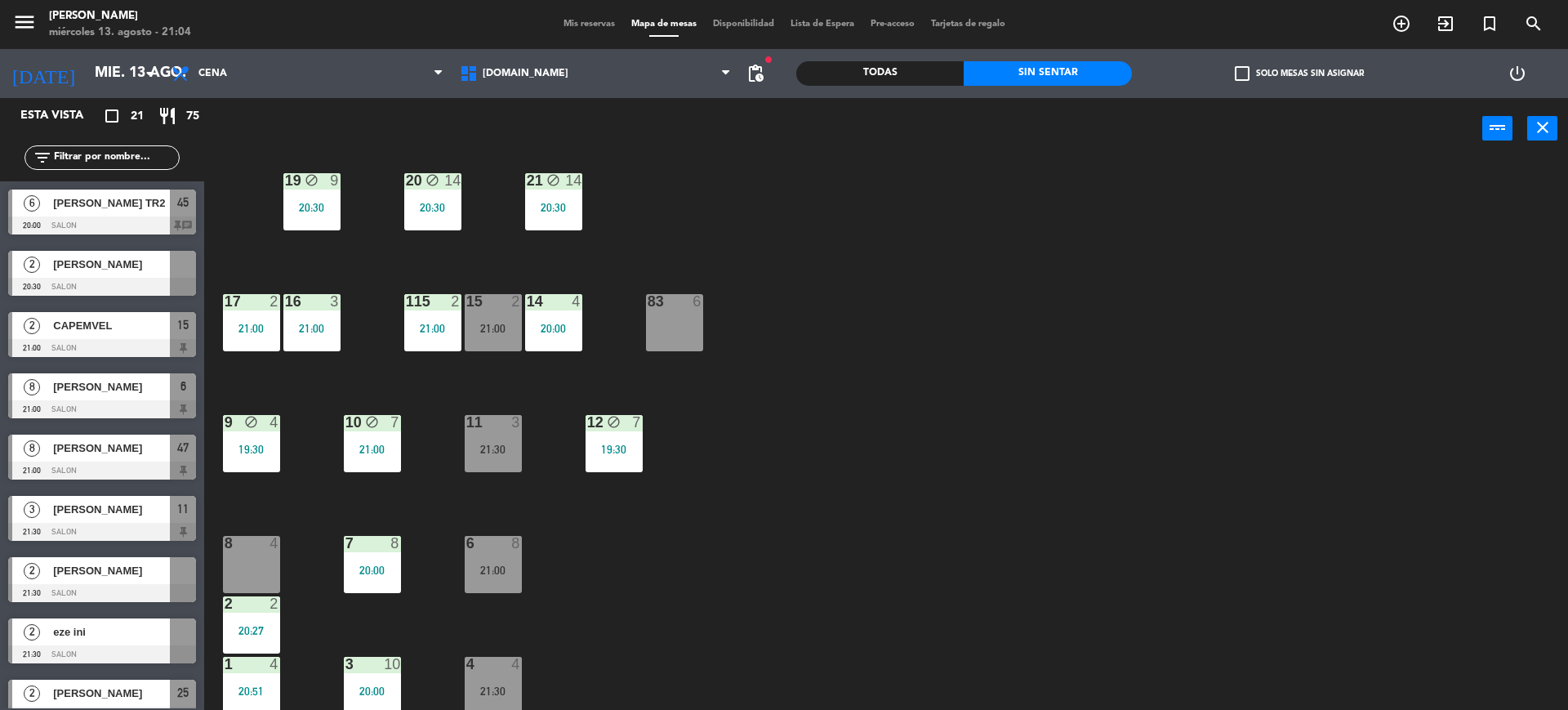
click at [1247, 78] on span "check_box_outline_blank" at bounding box center [1242, 73] width 15 height 15
click at [1300, 74] on input "check_box_outline_blank Solo mesas sin asignar" at bounding box center [1300, 74] width 0 height 0
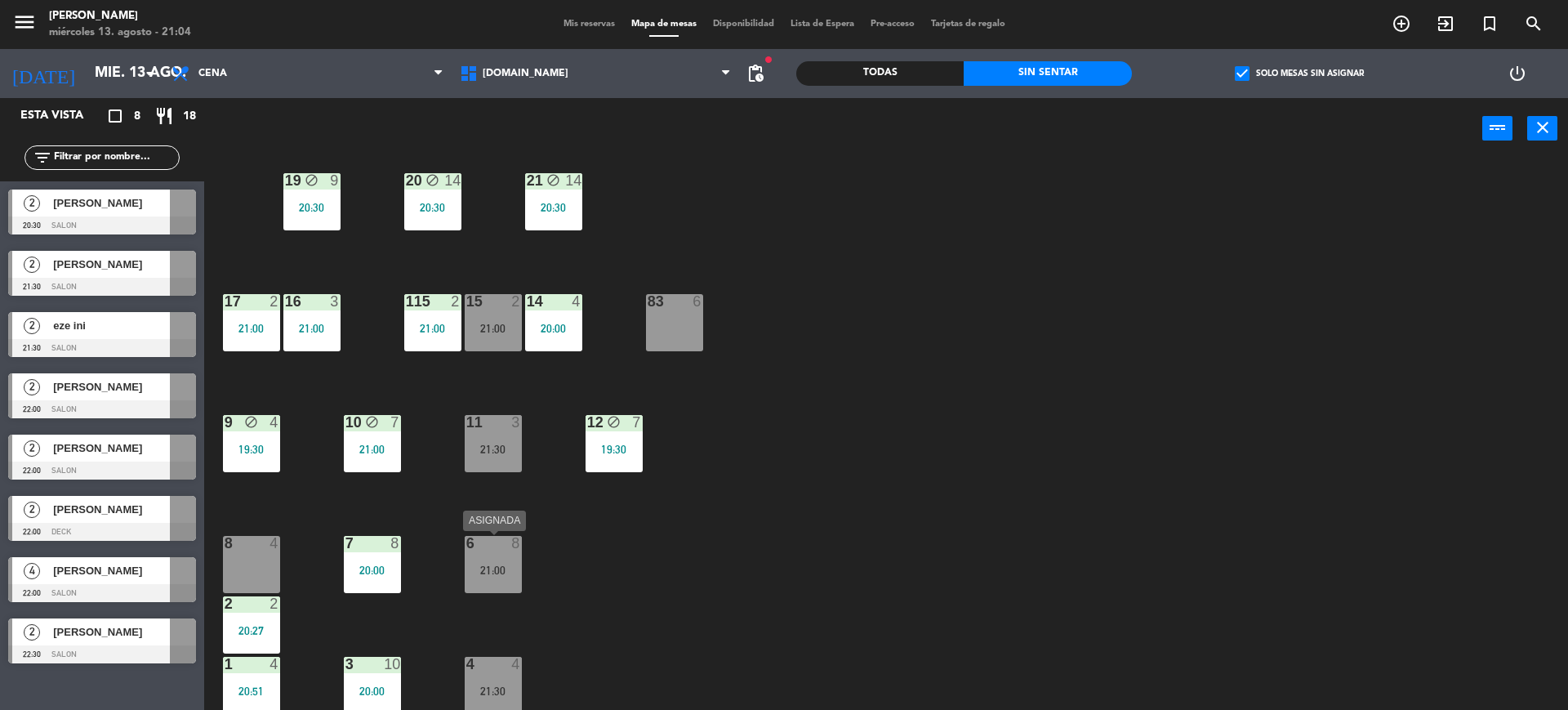
click at [512, 564] on div "21:00" at bounding box center [493, 569] width 57 height 11
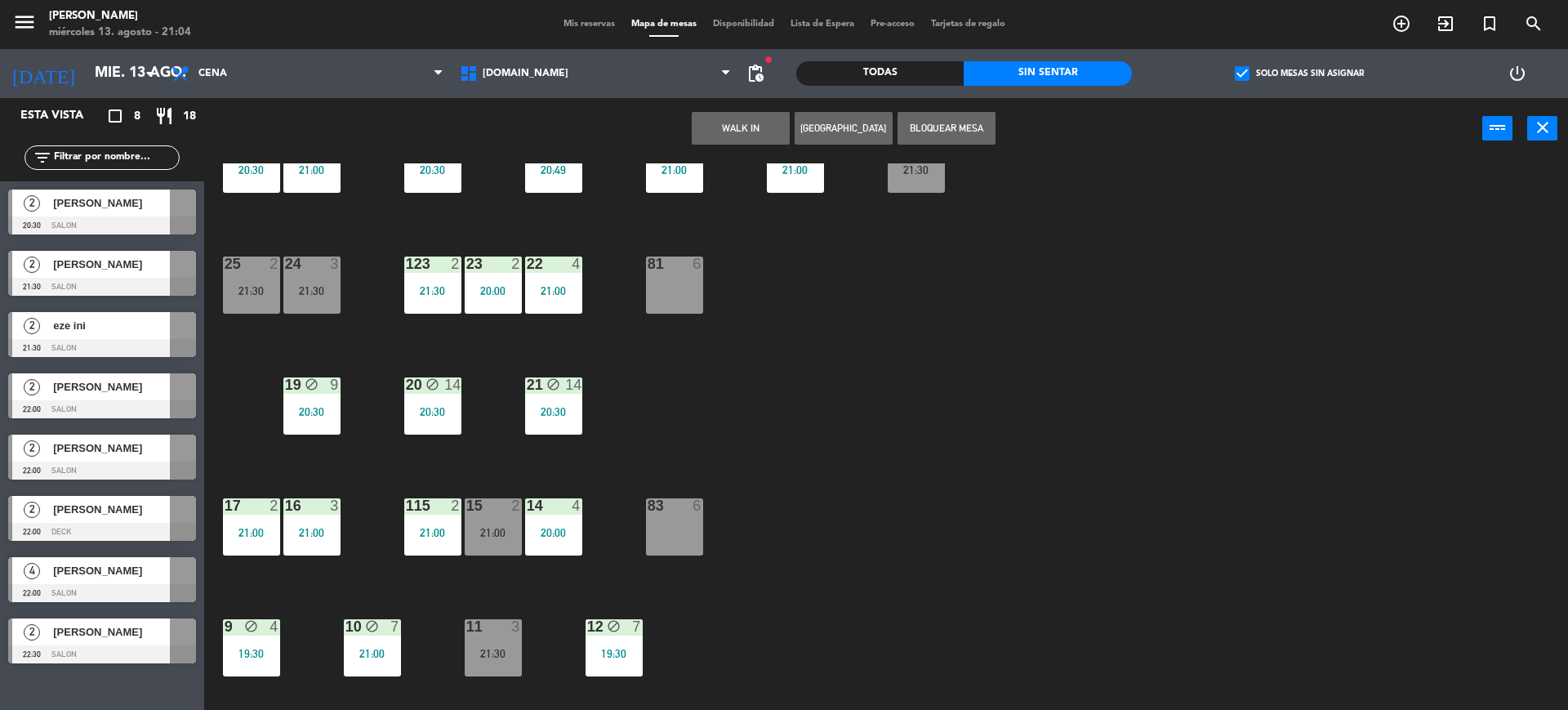
scroll to position [137, 0]
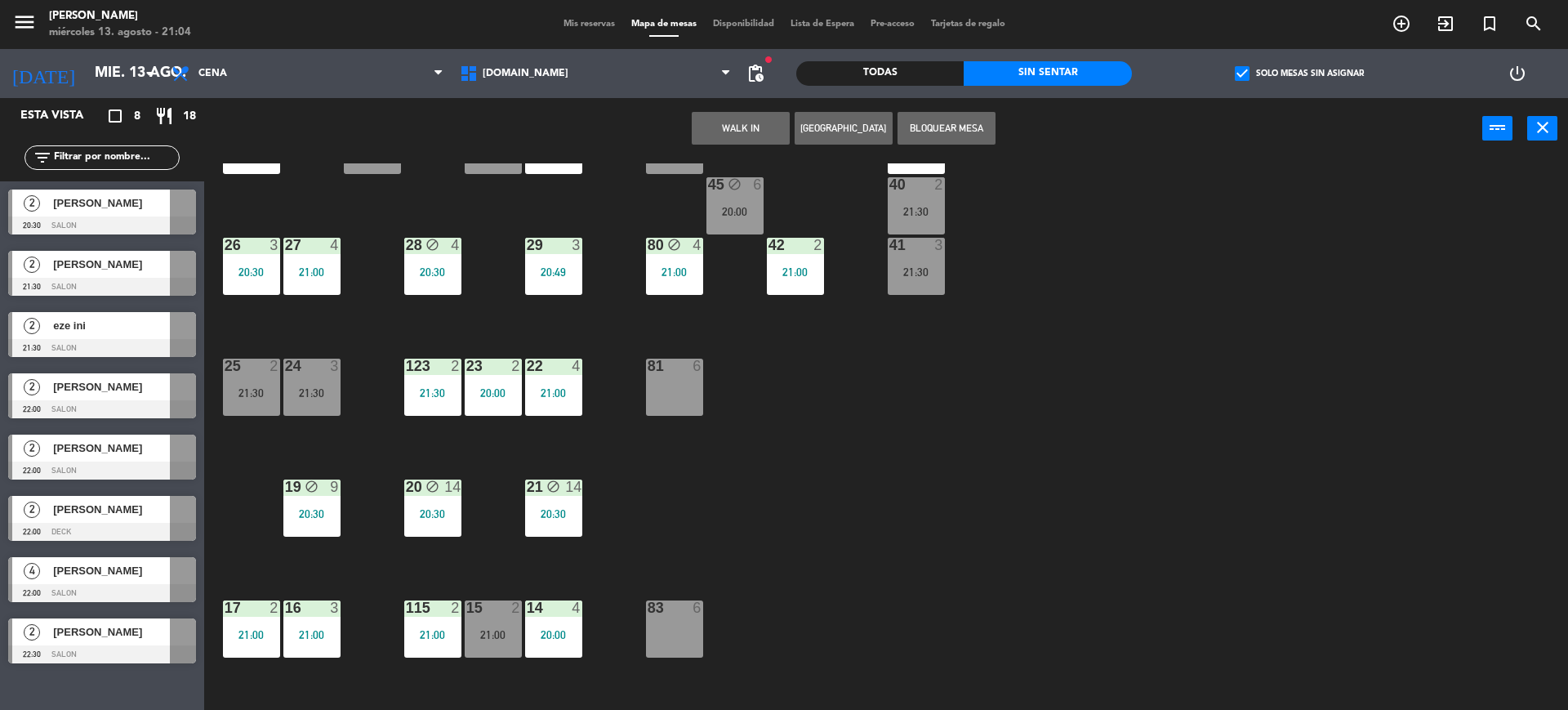
click at [755, 593] on div "34 2 20:42 35 6 19:30 36 10 21:00 43 2 21:00 37 14 20:30 CAVA 15 21:30 33 4 20:…" at bounding box center [893, 438] width 1348 height 550
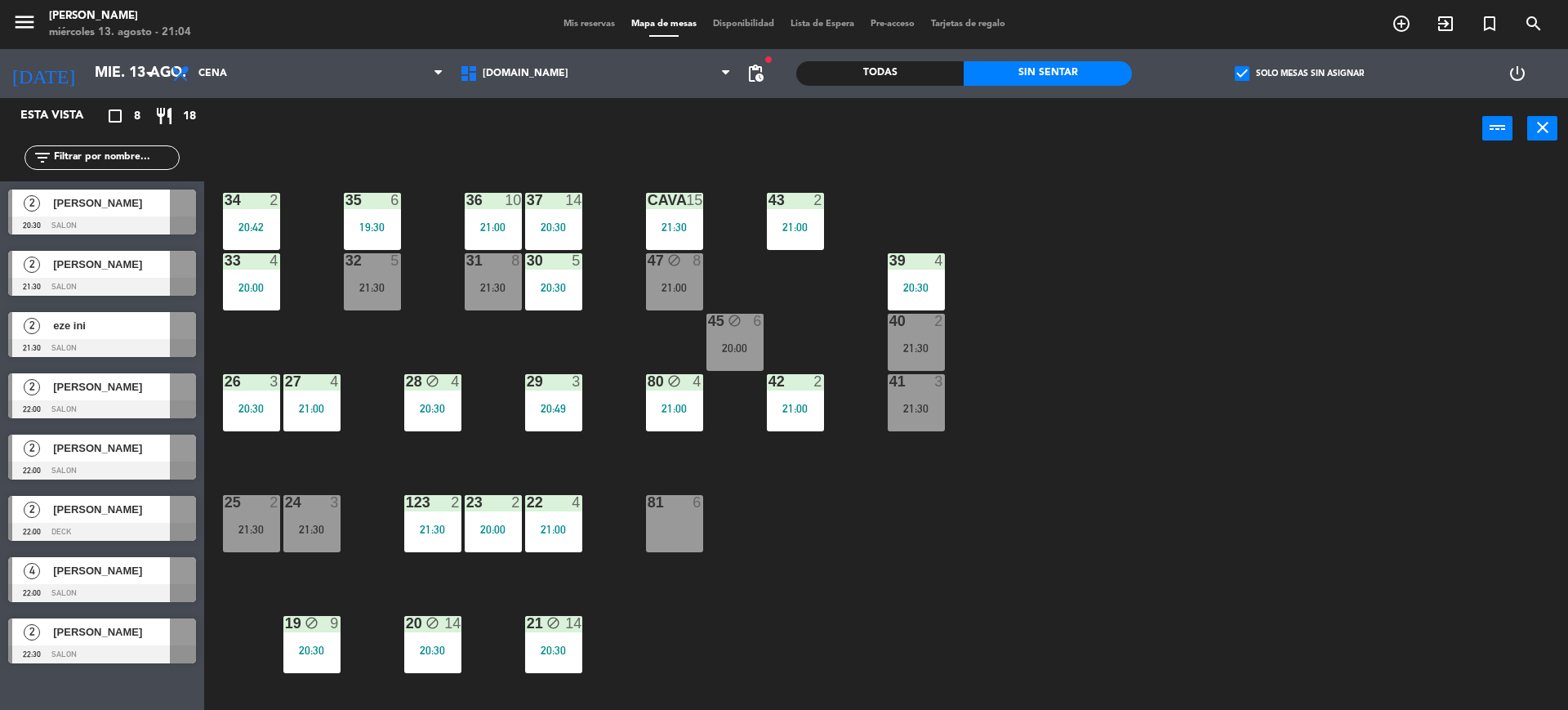
click at [729, 352] on div "20:00" at bounding box center [735, 348] width 57 height 11
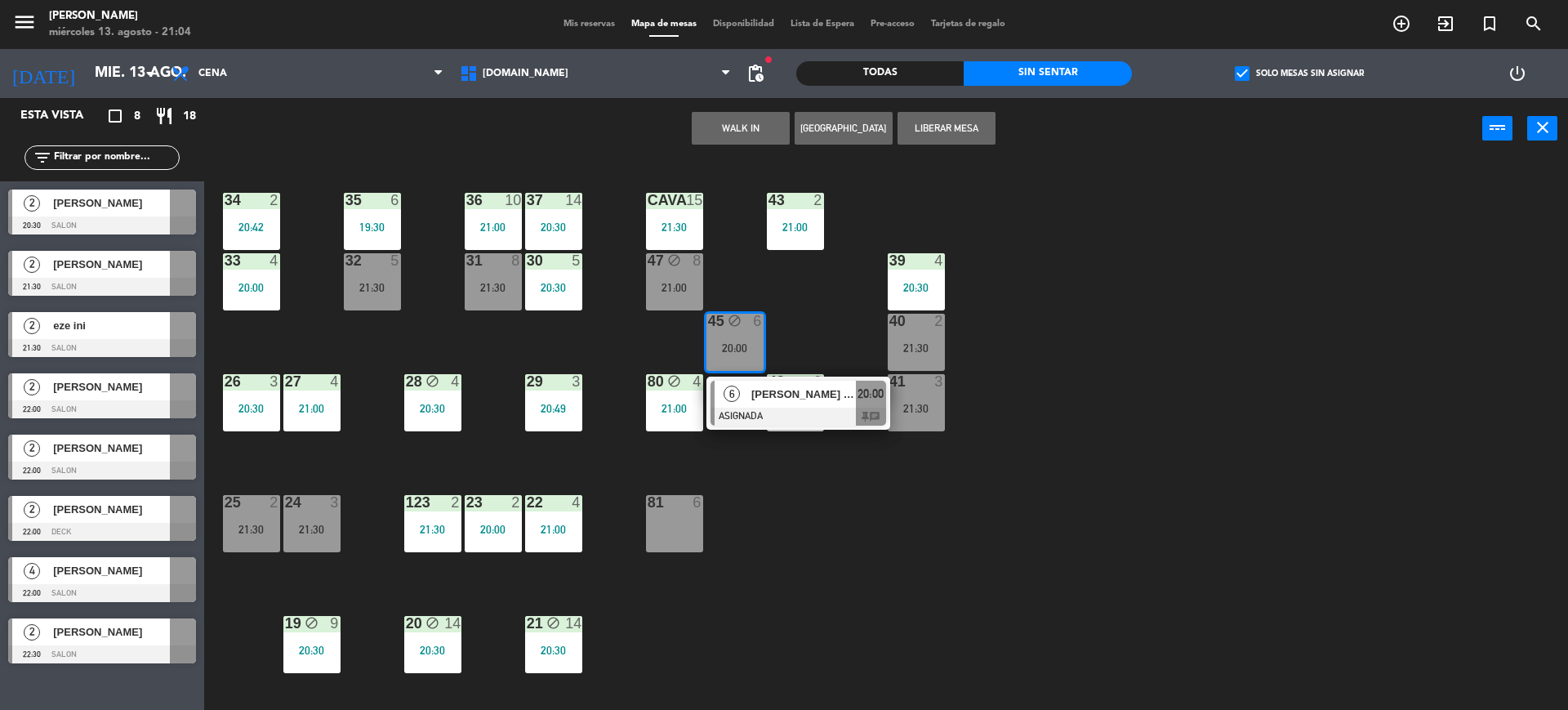
scroll to position [408, 0]
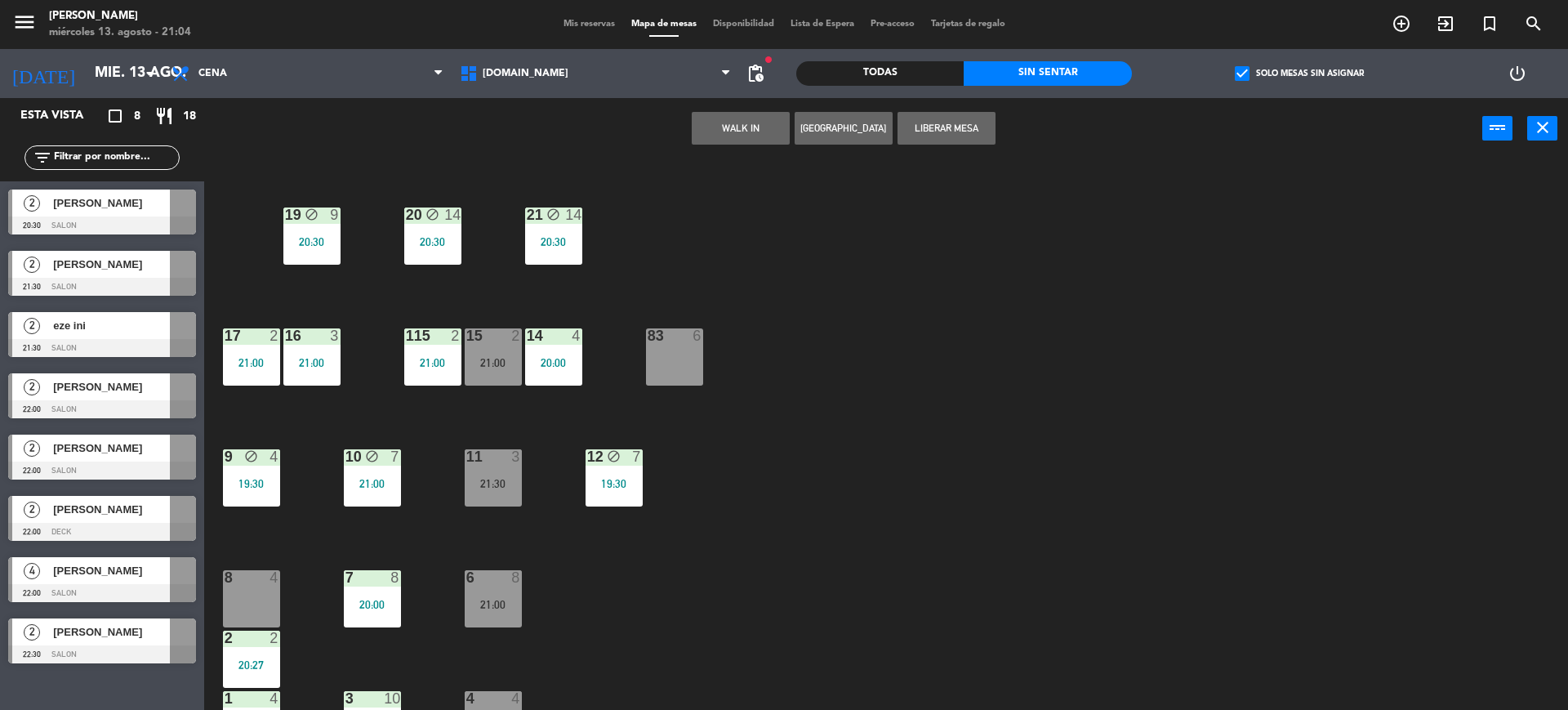
click at [775, 486] on div "34 2 20:42 35 6 19:30 36 10 21:00 43 2 21:00 37 14 20:30 CAVA 15 21:30 33 4 20:…" at bounding box center [893, 438] width 1348 height 550
click at [499, 361] on div "21:00" at bounding box center [493, 362] width 57 height 11
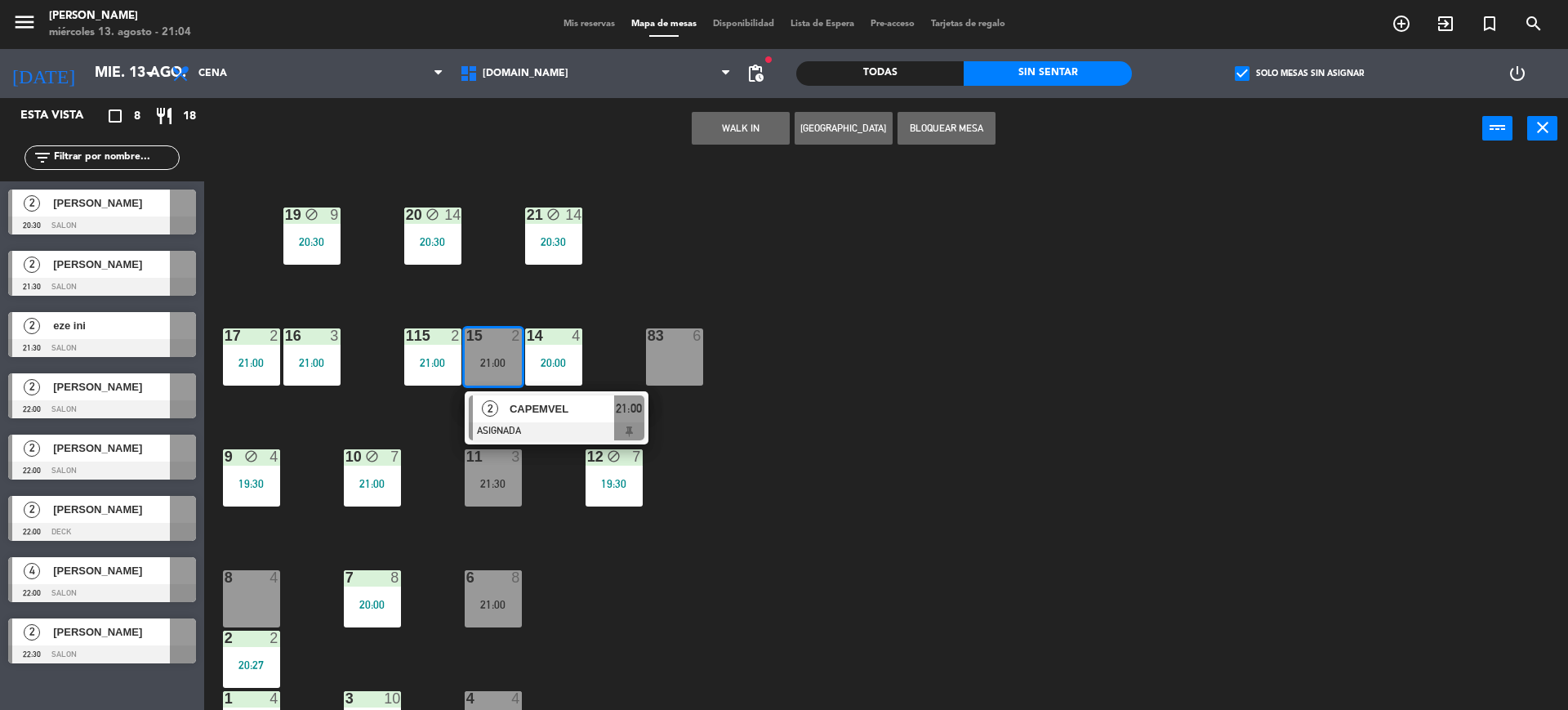
click at [1013, 423] on div "34 2 20:42 35 6 19:30 36 10 21:00 43 2 21:00 37 14 20:30 CAVA 15 21:30 33 4 20:…" at bounding box center [893, 438] width 1348 height 550
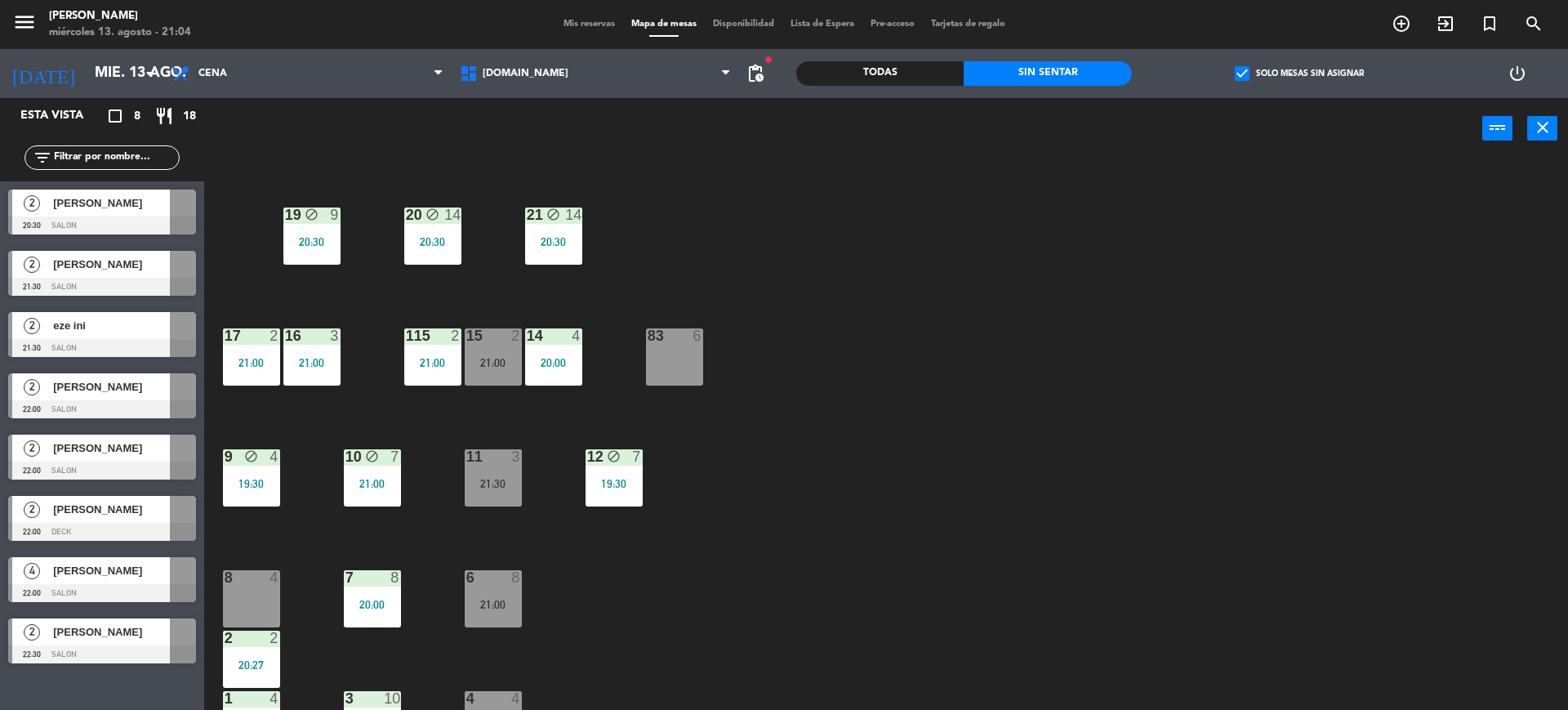
scroll to position [102, 0]
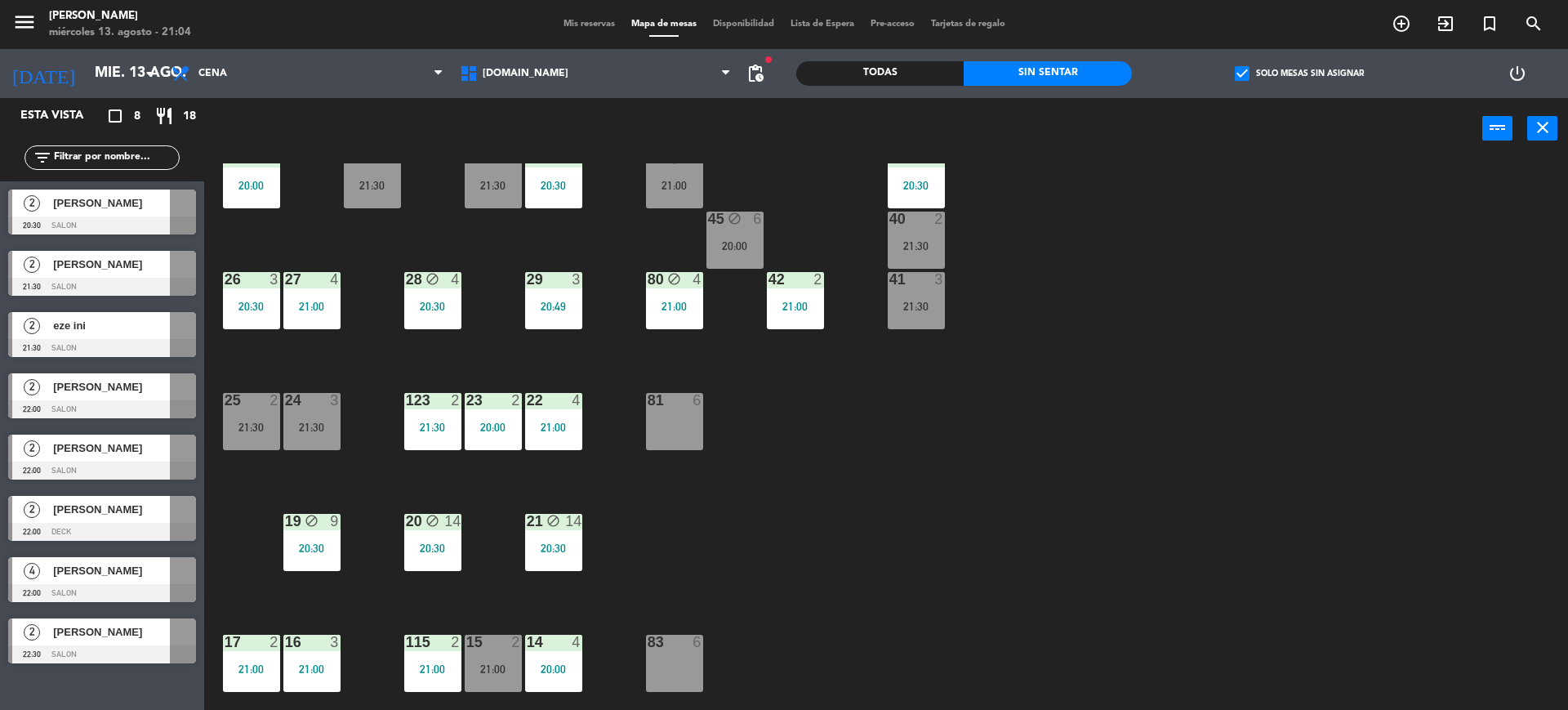
click at [305, 411] on div "24 3 21:30" at bounding box center [311, 421] width 57 height 57
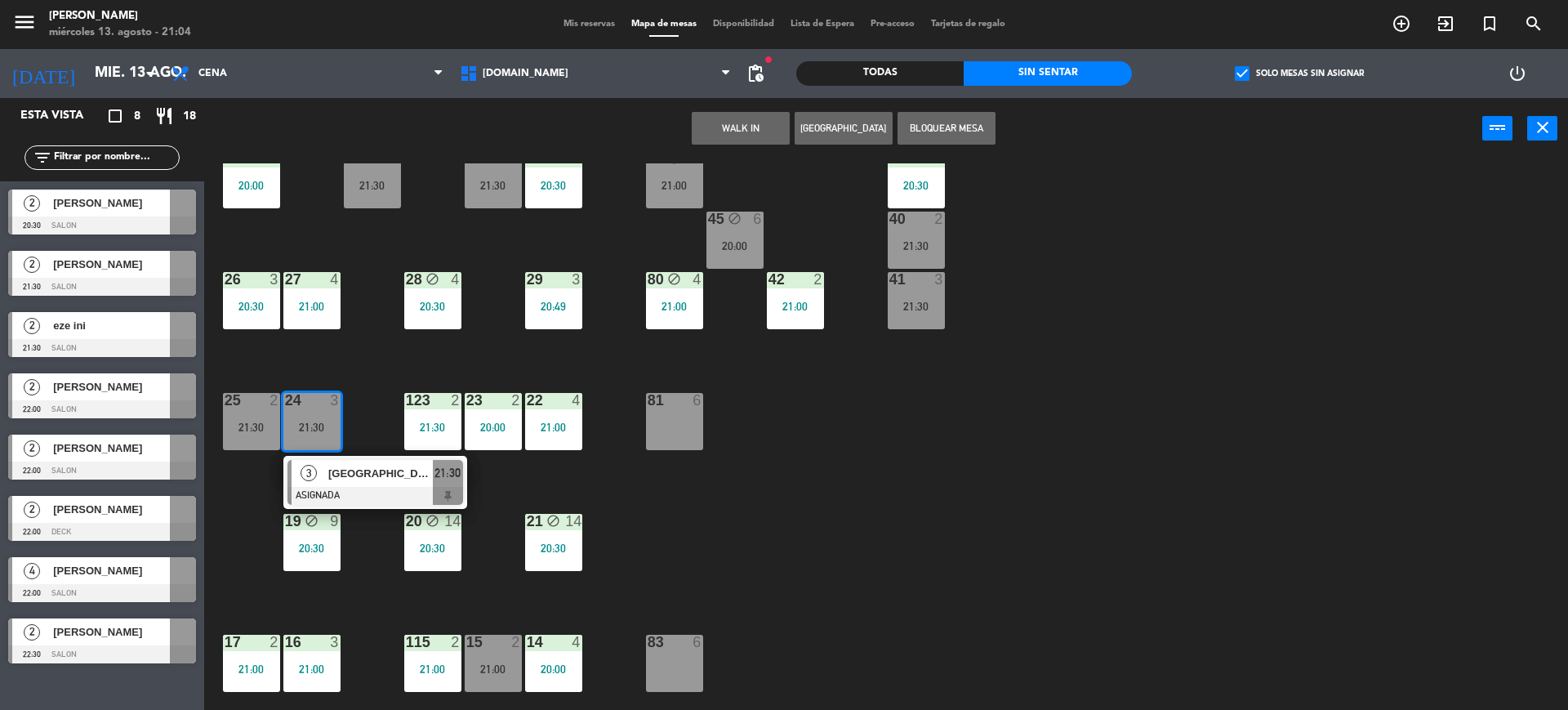
click at [819, 483] on div "34 2 20:42 35 6 19:30 36 10 21:00 43 2 21:00 37 14 20:30 CAVA 15 21:30 33 4 20:…" at bounding box center [893, 438] width 1348 height 550
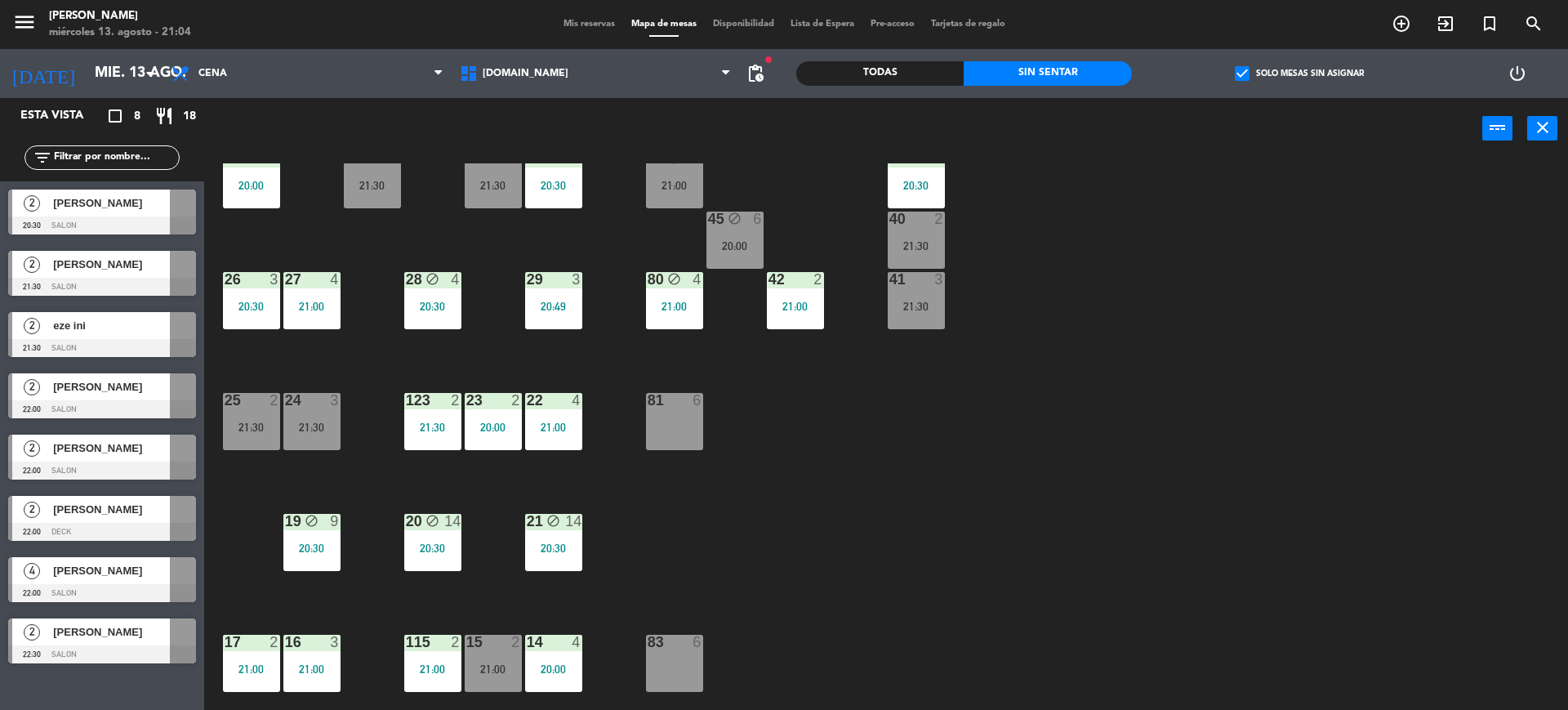
click at [760, 245] on div "20:00" at bounding box center [735, 246] width 57 height 11
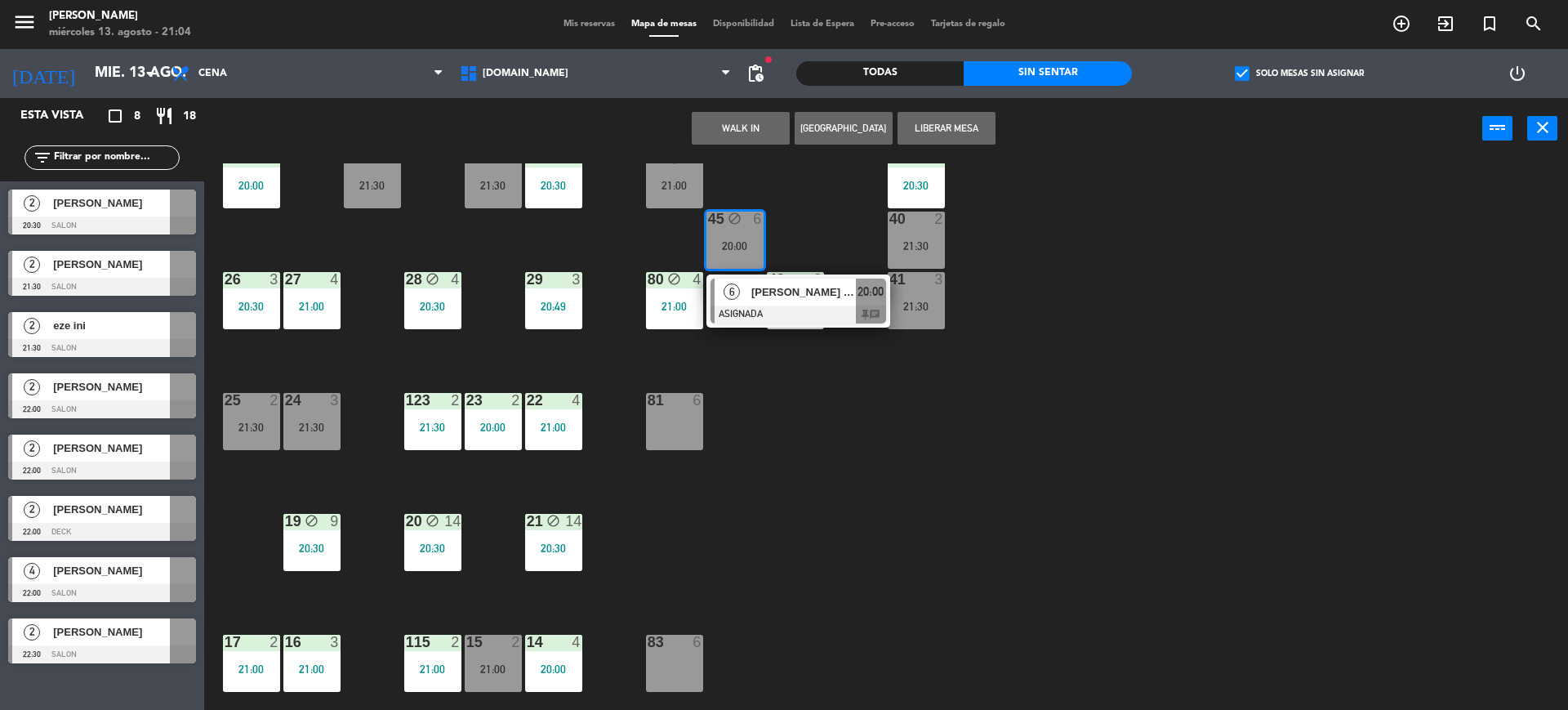
click at [807, 372] on div "34 2 20:42 35 6 19:30 36 10 21:00 43 2 21:00 37 14 20:30 CAVA 15 21:30 33 4 20:…" at bounding box center [893, 438] width 1348 height 550
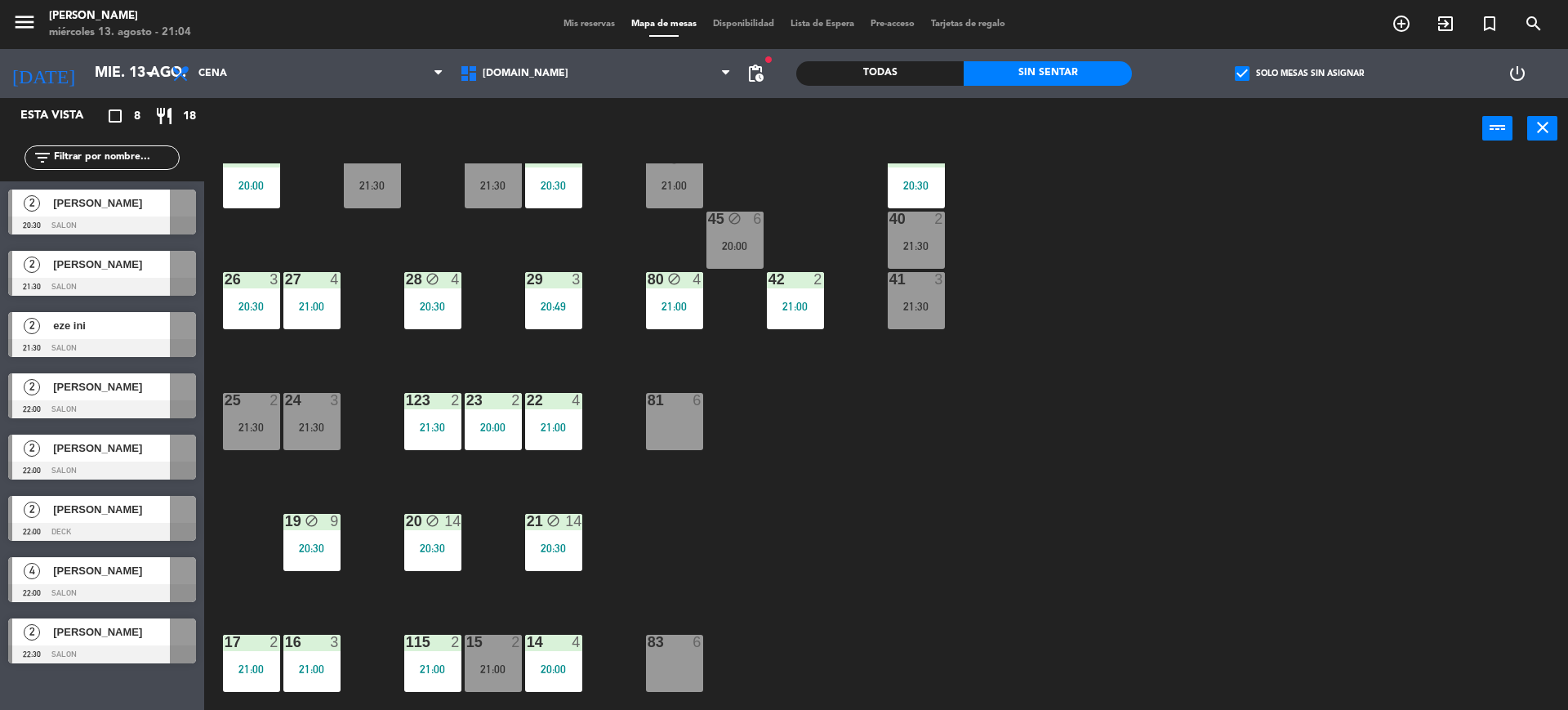
click at [1266, 70] on label "check_box Solo mesas sin asignar" at bounding box center [1299, 73] width 129 height 15
click at [1300, 74] on input "check_box Solo mesas sin asignar" at bounding box center [1300, 74] width 0 height 0
click at [163, 155] on input "text" at bounding box center [115, 158] width 127 height 18
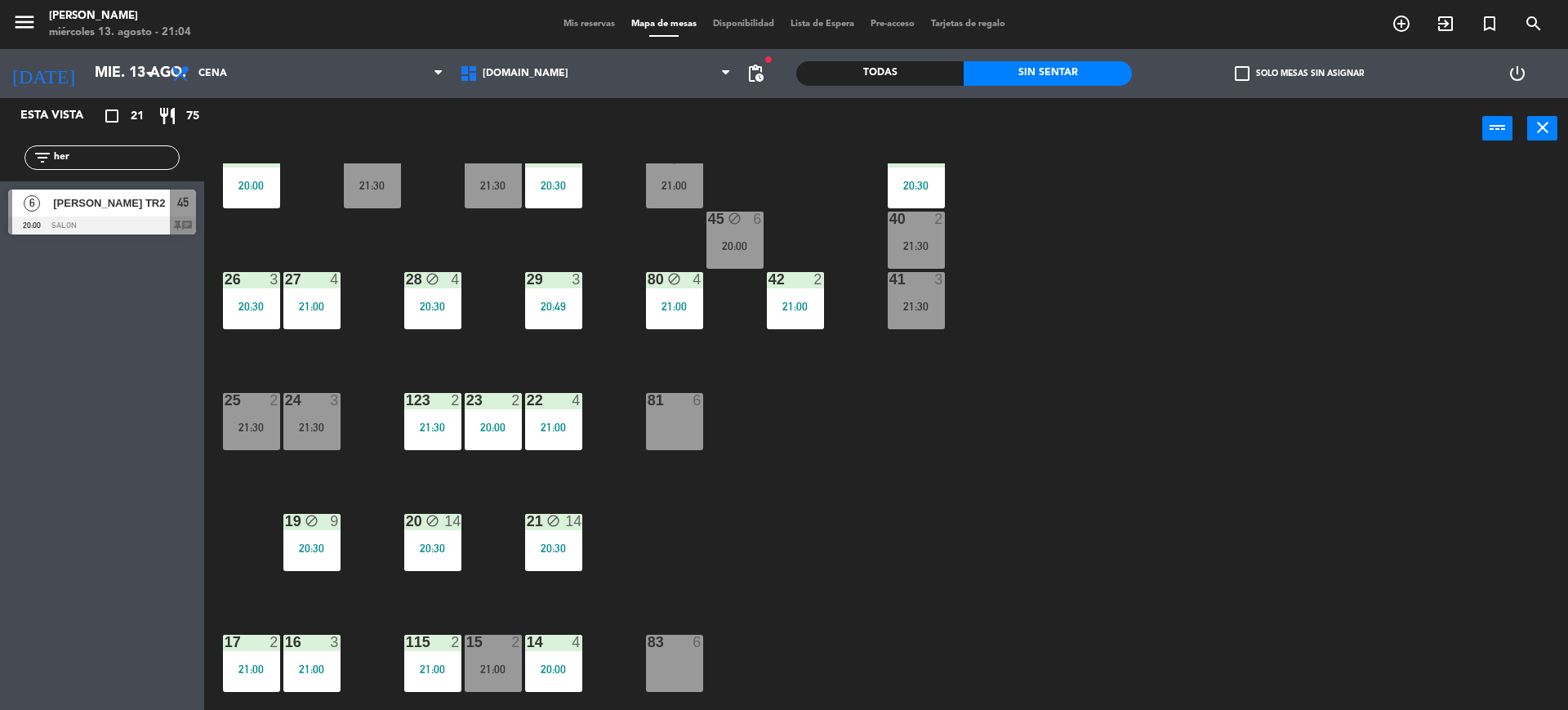
type input "her"
drag, startPoint x: 894, startPoint y: 401, endPoint x: 854, endPoint y: 358, distance: 58.7
click at [894, 401] on div "34 2 20:42 35 6 19:30 36 10 21:00 43 2 21:00 37 14 20:30 CAVA 15 21:30 33 4 20:…" at bounding box center [893, 438] width 1348 height 550
click at [740, 241] on div "20:00" at bounding box center [735, 246] width 57 height 11
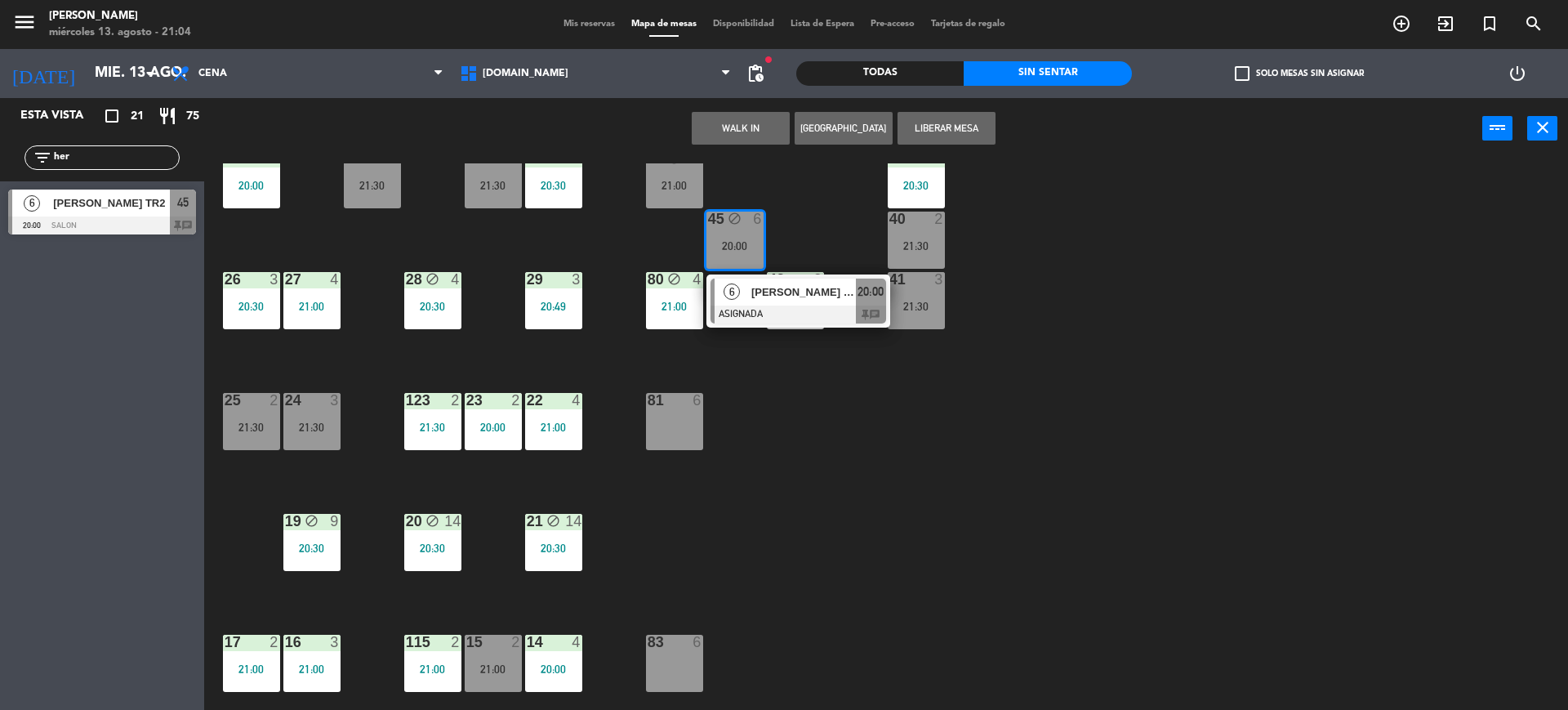
click at [777, 308] on div at bounding box center [798, 315] width 176 height 18
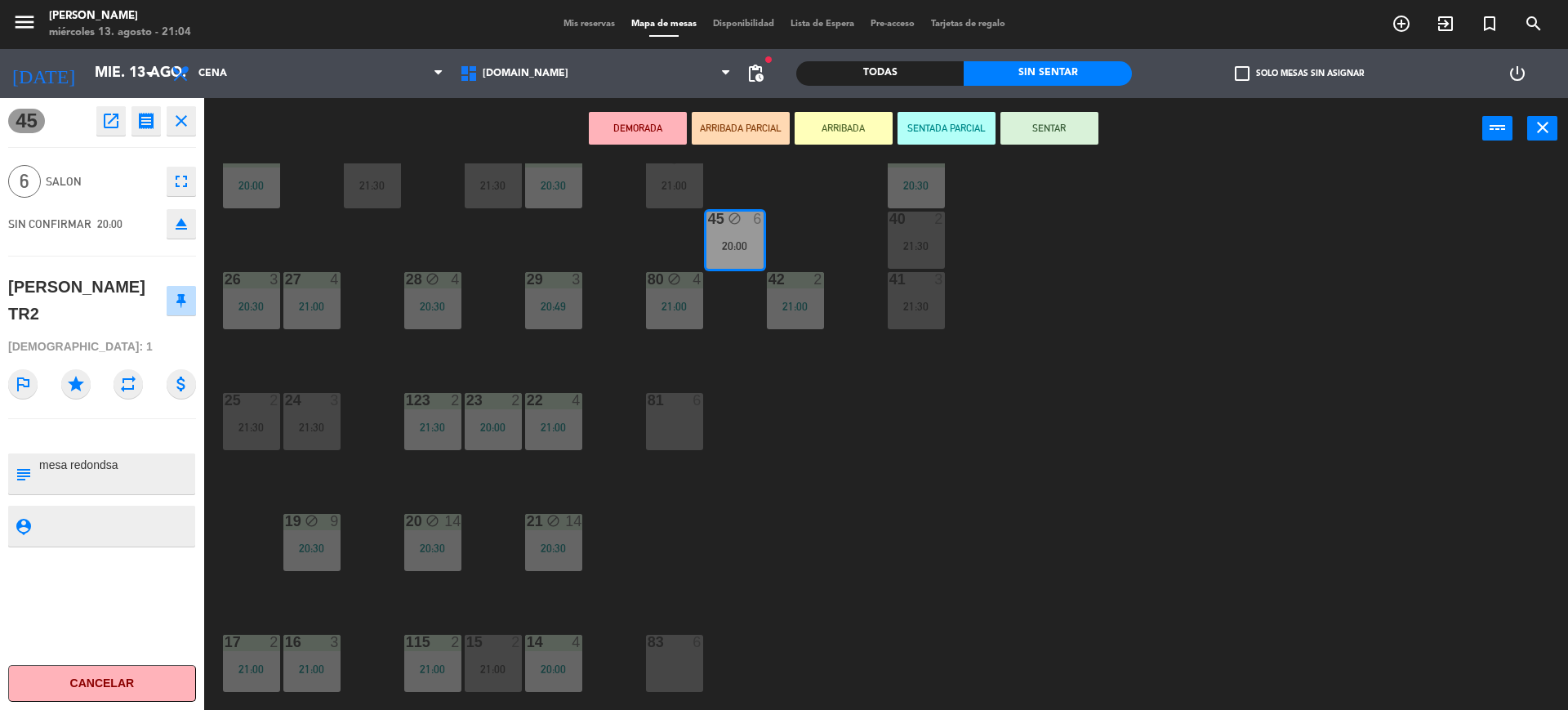
click at [1046, 101] on div "DEMORADA ARRIBADA PARCIAL ARRIBADA SENTADA PARCIAL SENTAR power_input close" at bounding box center [843, 129] width 1278 height 62
click at [1062, 535] on div "34 2 20:42 35 6 19:30 36 10 21:00 43 2 21:00 37 14 20:30 CAVA 15 21:30 33 4 20:…" at bounding box center [893, 438] width 1348 height 550
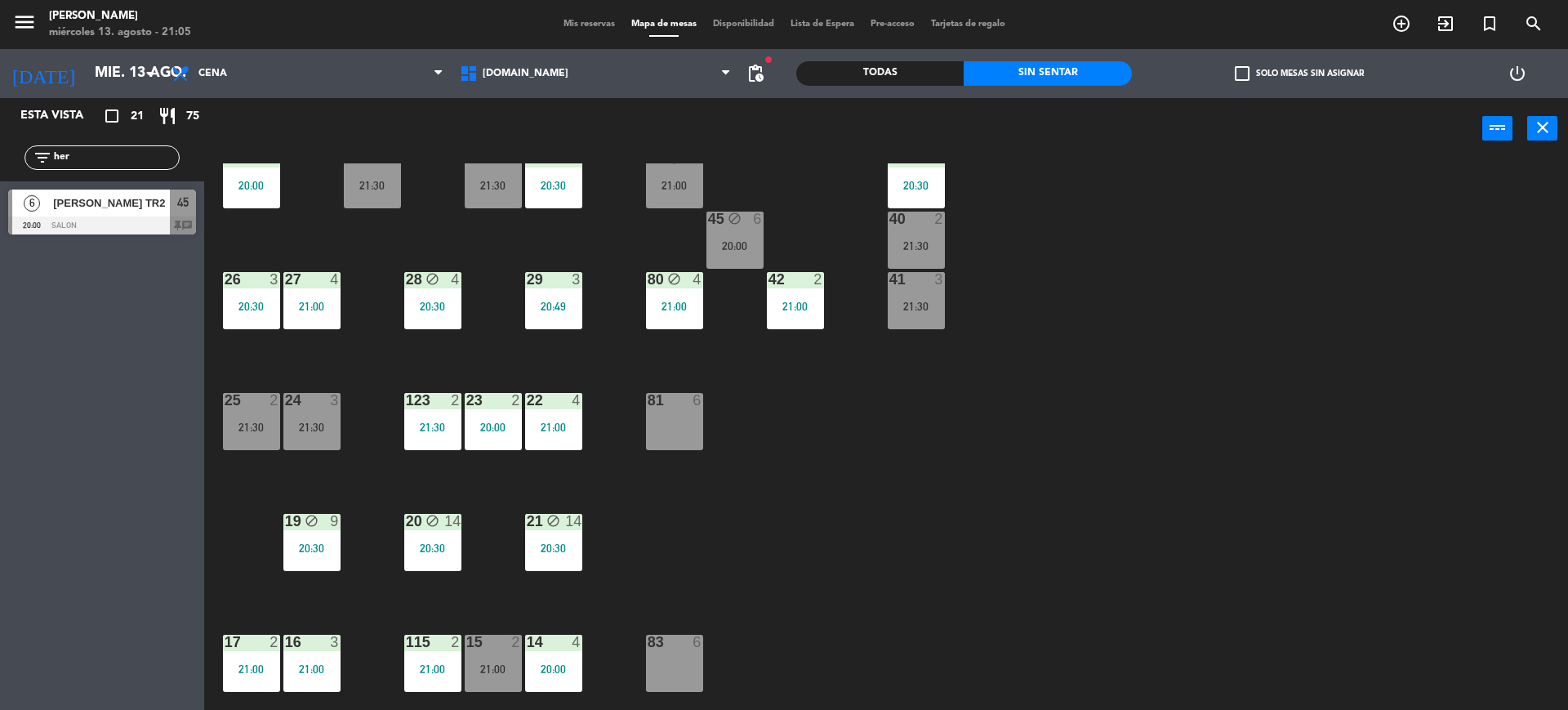
click at [127, 211] on span "[PERSON_NAME] TR2" at bounding box center [111, 203] width 117 height 17
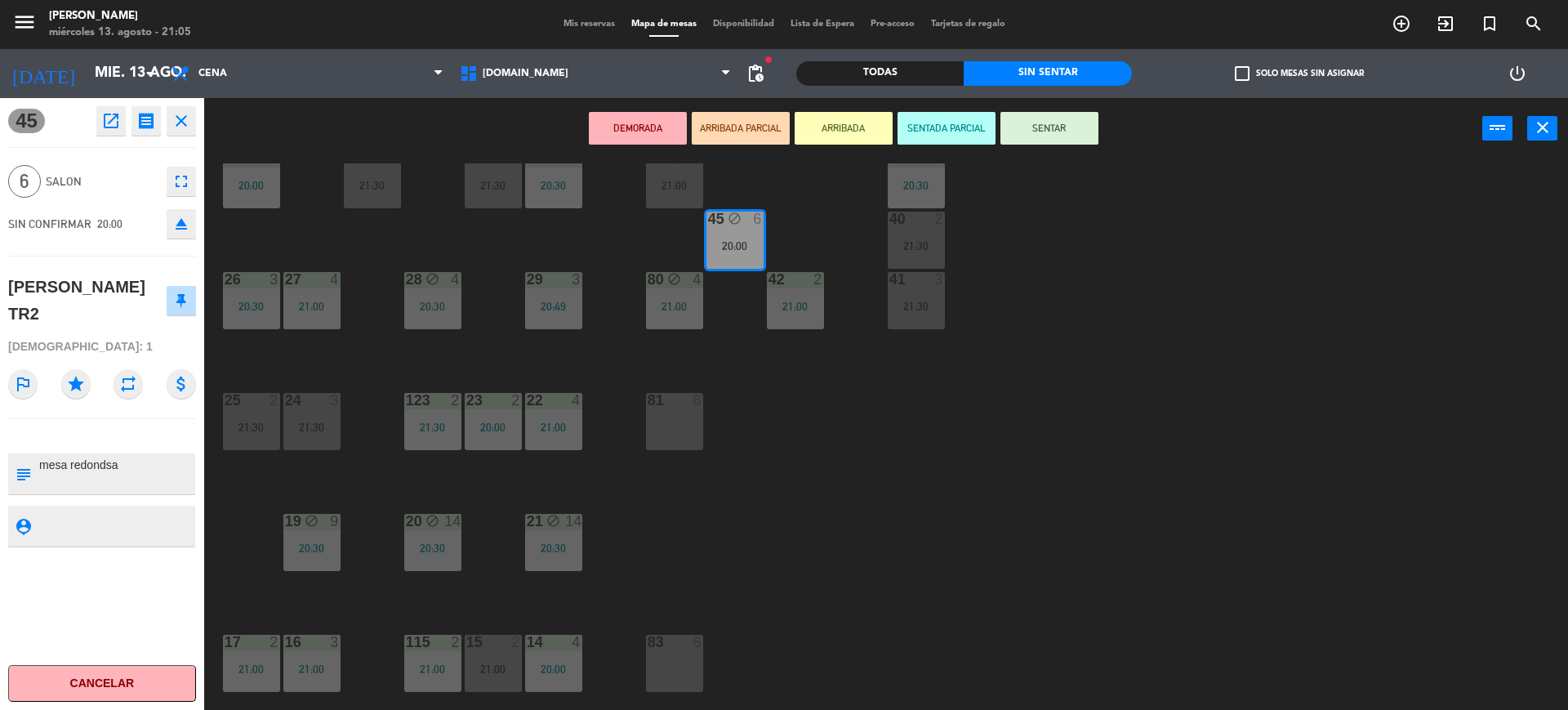
click at [1040, 133] on button "SENTAR" at bounding box center [1049, 128] width 98 height 33
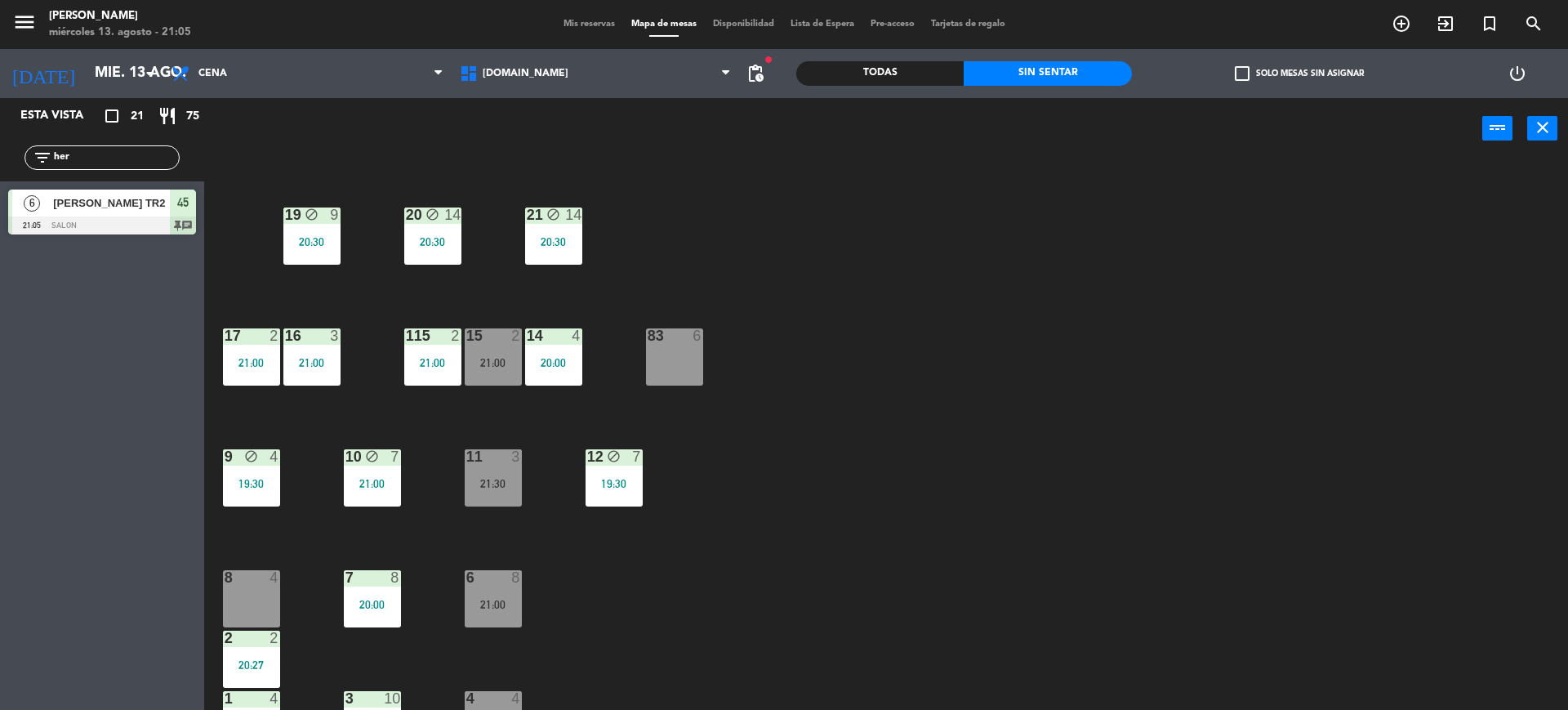
scroll to position [442, 0]
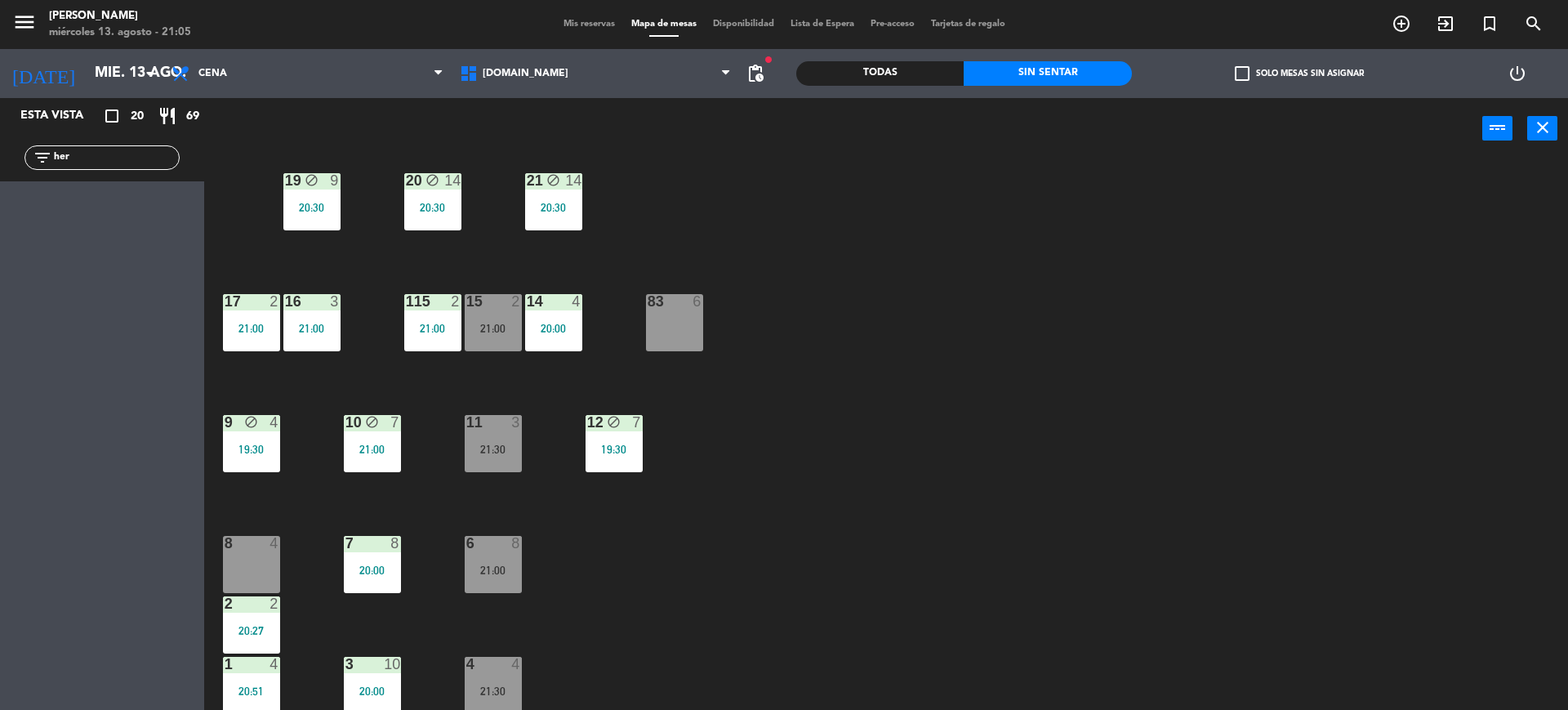
click at [582, 584] on div "34 2 20:42 35 6 19:30 36 10 21:00 43 2 21:00 37 14 20:30 CAVA 15 21:30 33 4 20:…" at bounding box center [893, 438] width 1348 height 550
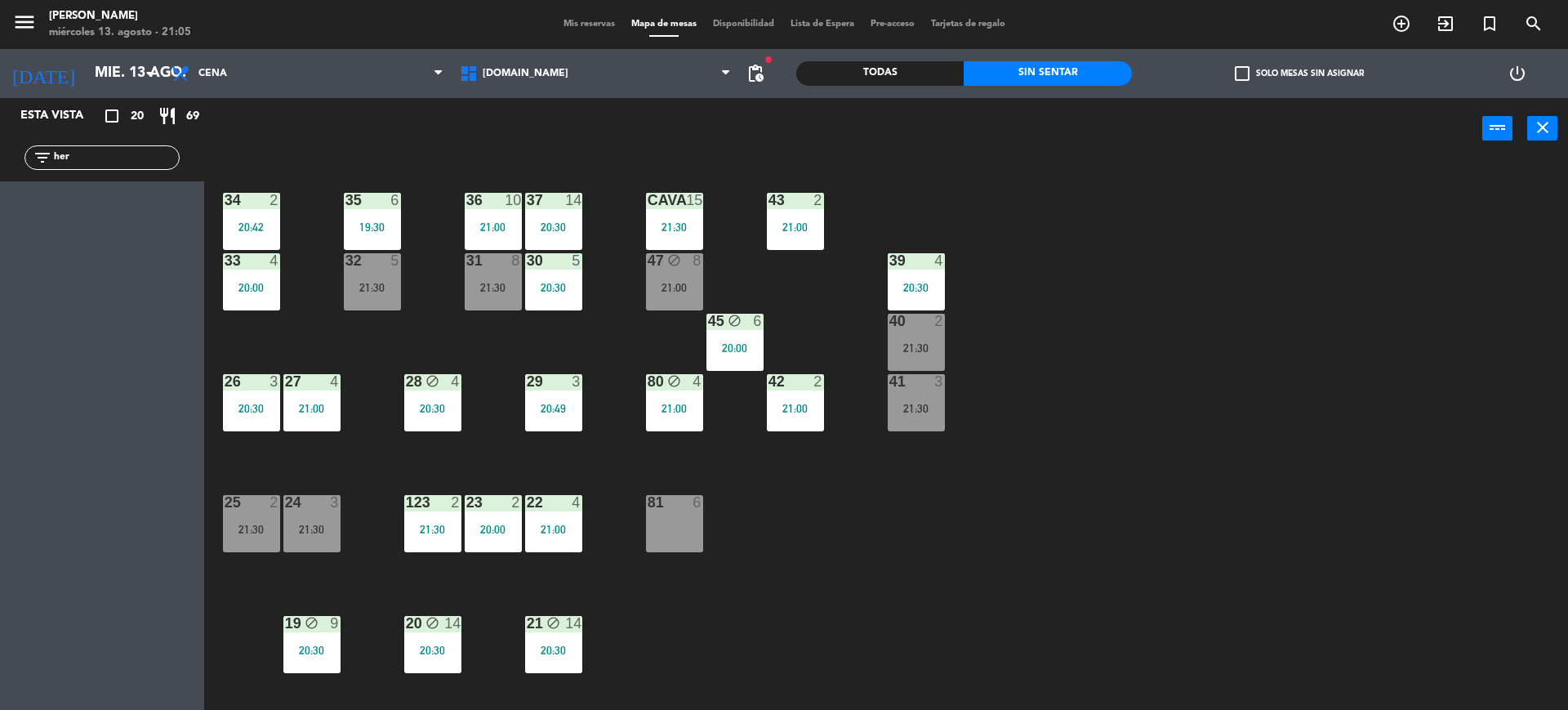
click at [308, 505] on div at bounding box center [311, 502] width 27 height 15
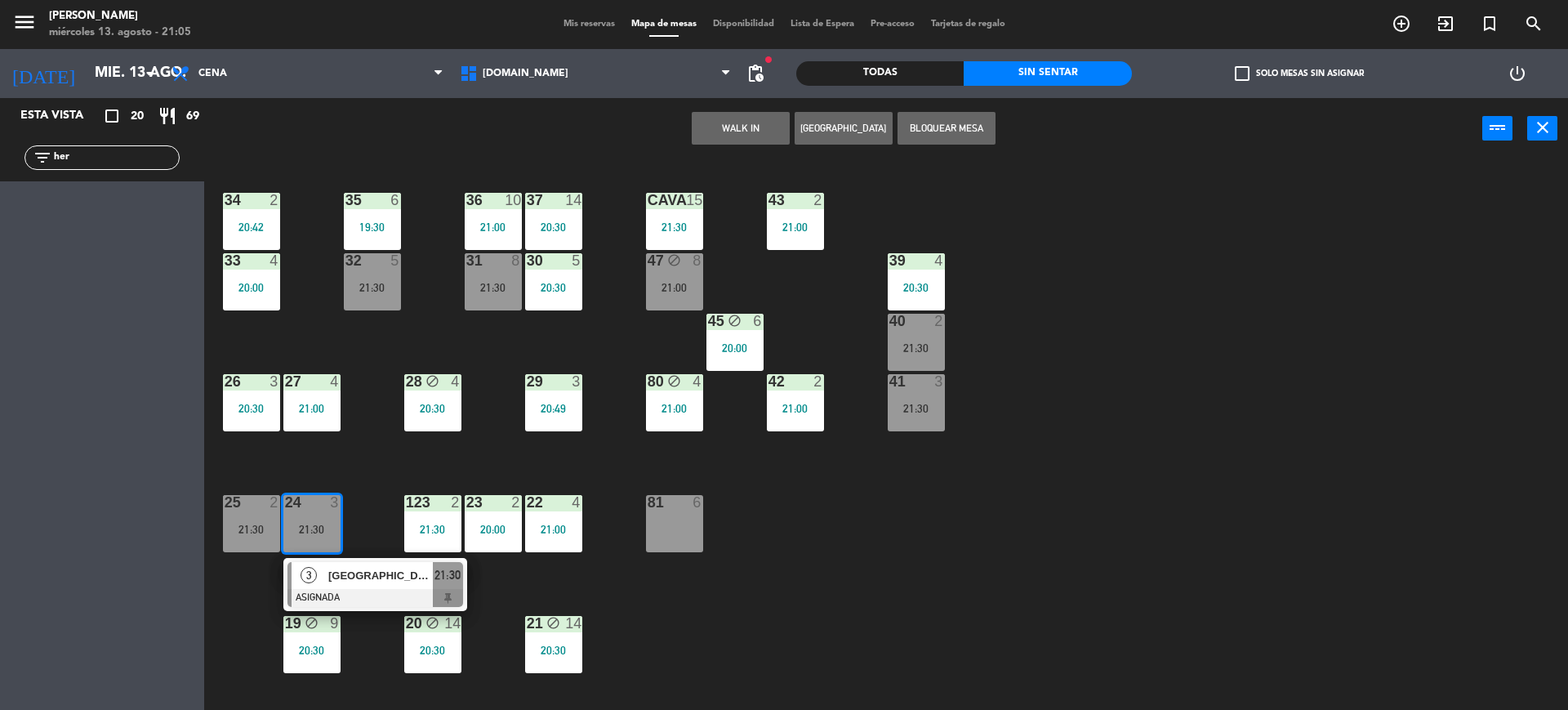
click at [859, 557] on div "34 2 20:42 35 6 19:30 36 10 21:00 43 2 21:00 37 14 20:30 CAVA 15 21:30 33 4 20:…" at bounding box center [893, 438] width 1348 height 550
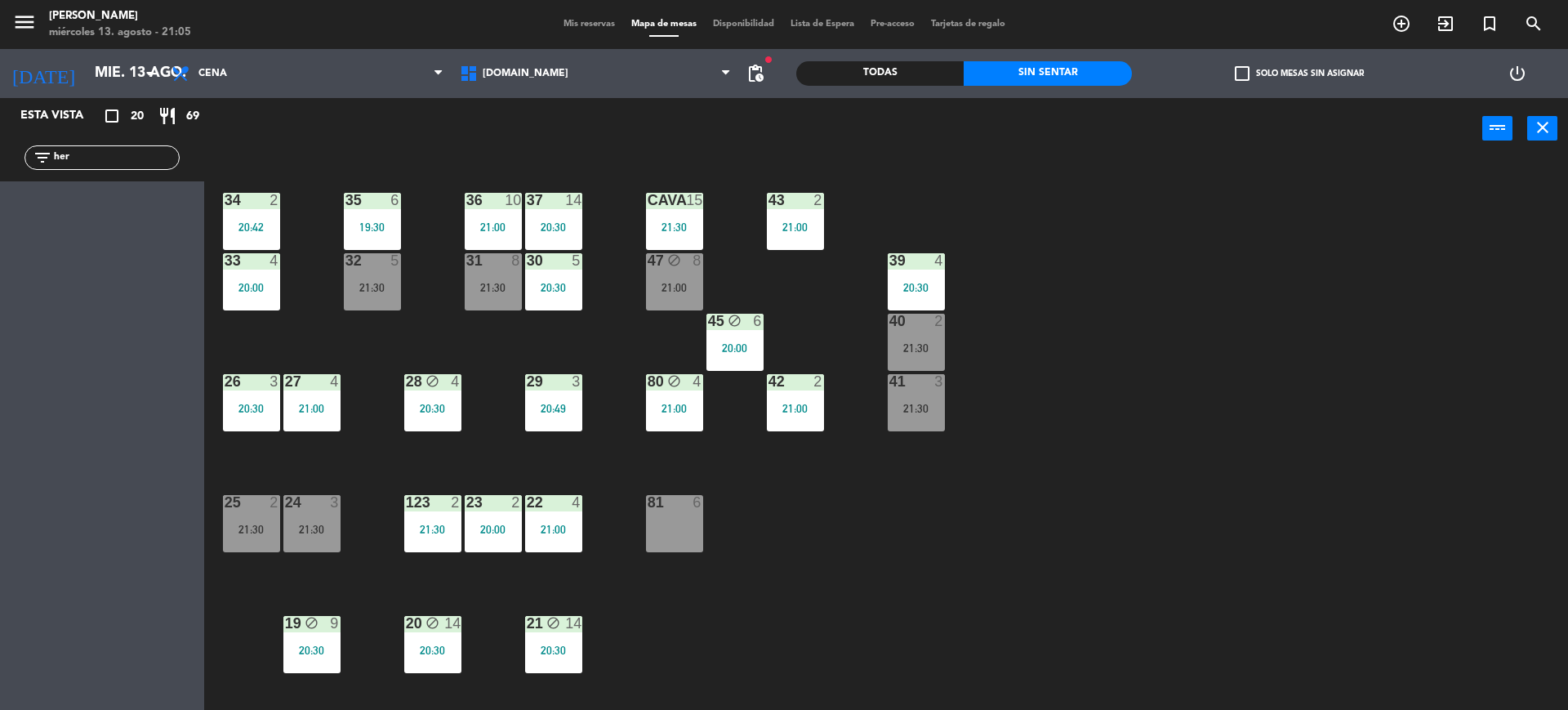
click at [97, 139] on div "filter_list her" at bounding box center [102, 157] width 205 height 47
drag, startPoint x: 98, startPoint y: 150, endPoint x: 0, endPoint y: 171, distance: 100.2
click at [0, 171] on div "filter_list her" at bounding box center [102, 157] width 205 height 47
click at [88, 162] on input "her" at bounding box center [115, 158] width 127 height 18
drag, startPoint x: 123, startPoint y: 160, endPoint x: 0, endPoint y: 157, distance: 123.0
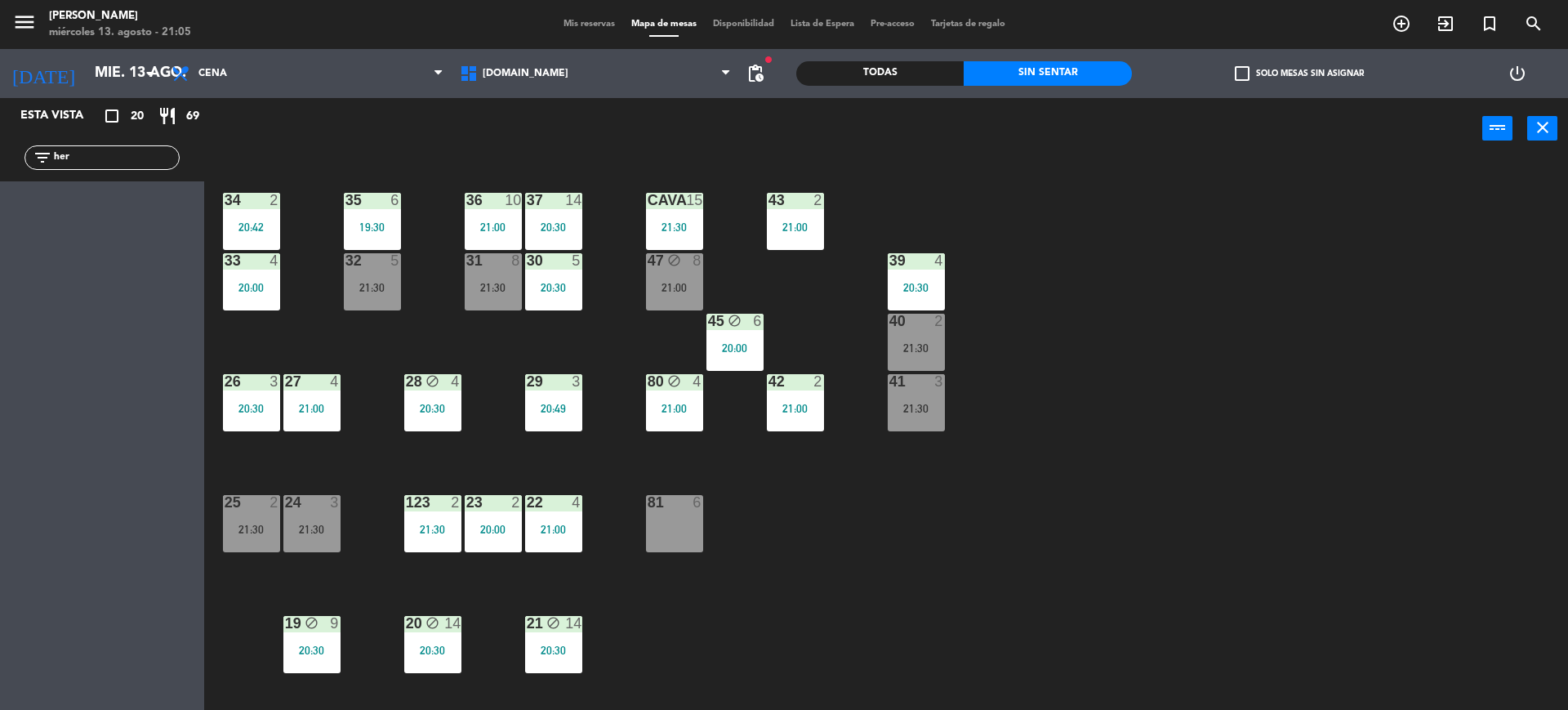
click at [0, 157] on div "filter_list her" at bounding box center [102, 157] width 205 height 47
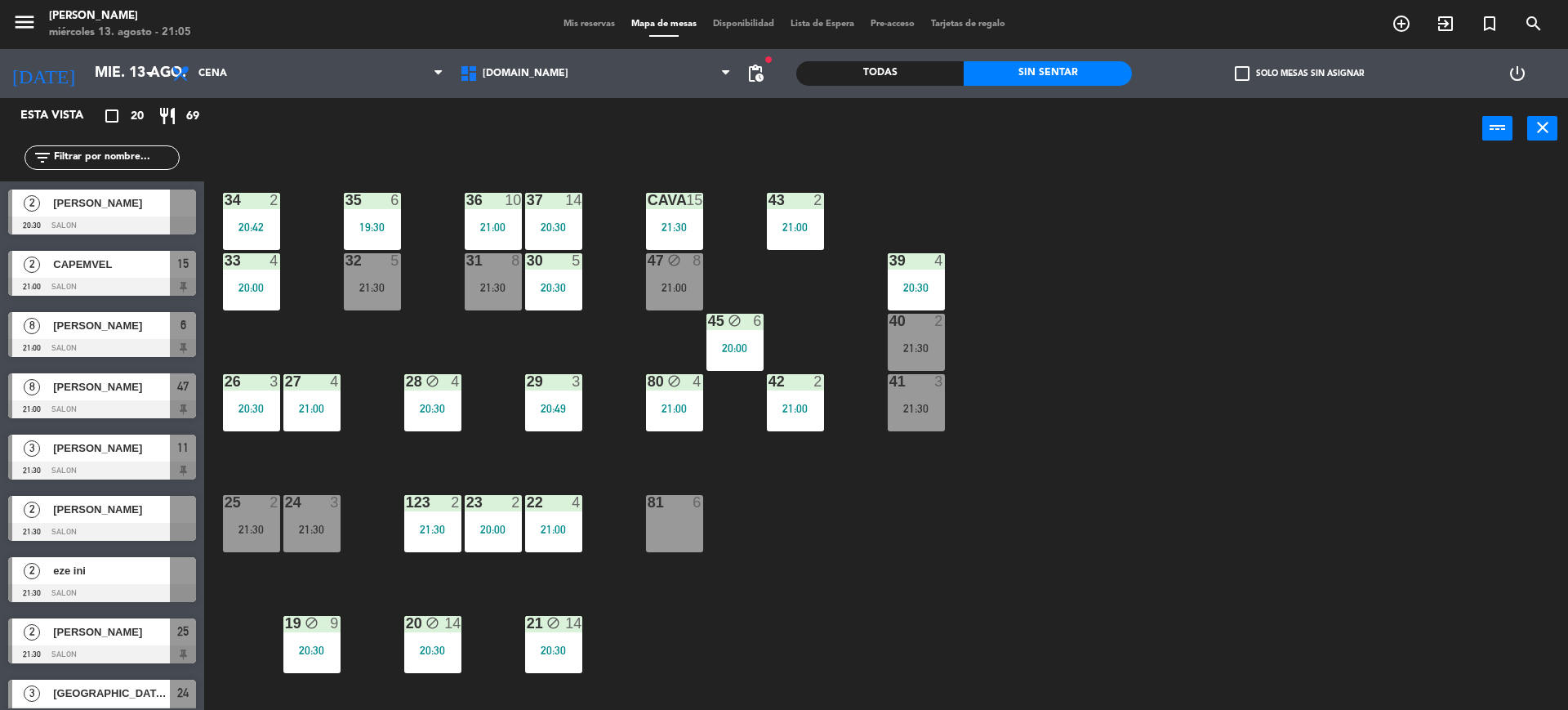
click at [810, 501] on div "34 2 20:42 35 6 19:30 36 10 21:00 43 2 21:00 37 14 20:30 CAVA 15 21:30 33 4 20:…" at bounding box center [893, 438] width 1348 height 550
click at [267, 530] on div "21:30" at bounding box center [251, 528] width 57 height 11
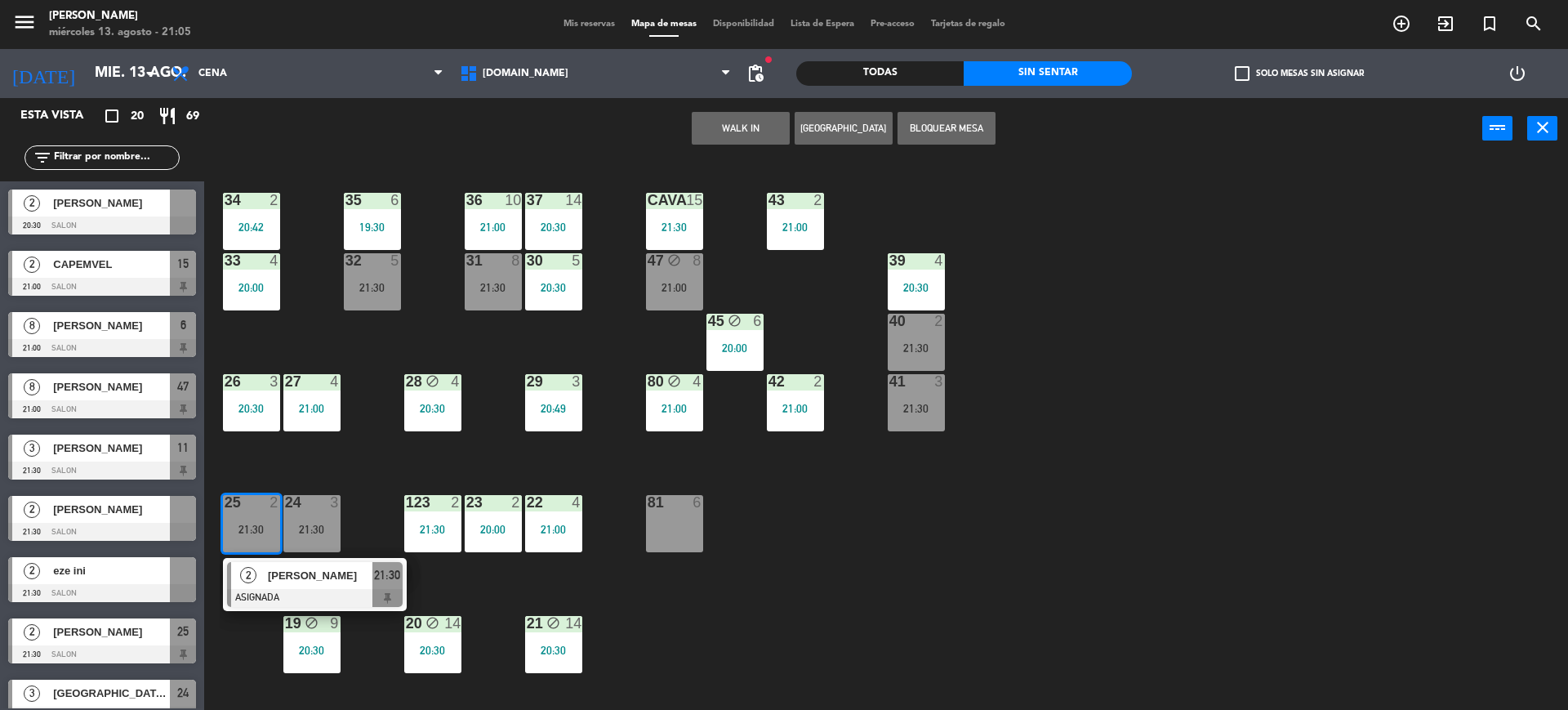
click at [906, 552] on div "34 2 20:42 35 6 19:30 36 10 21:00 43 2 21:00 37 14 20:30 CAVA 15 21:30 33 4 20:…" at bounding box center [893, 438] width 1348 height 550
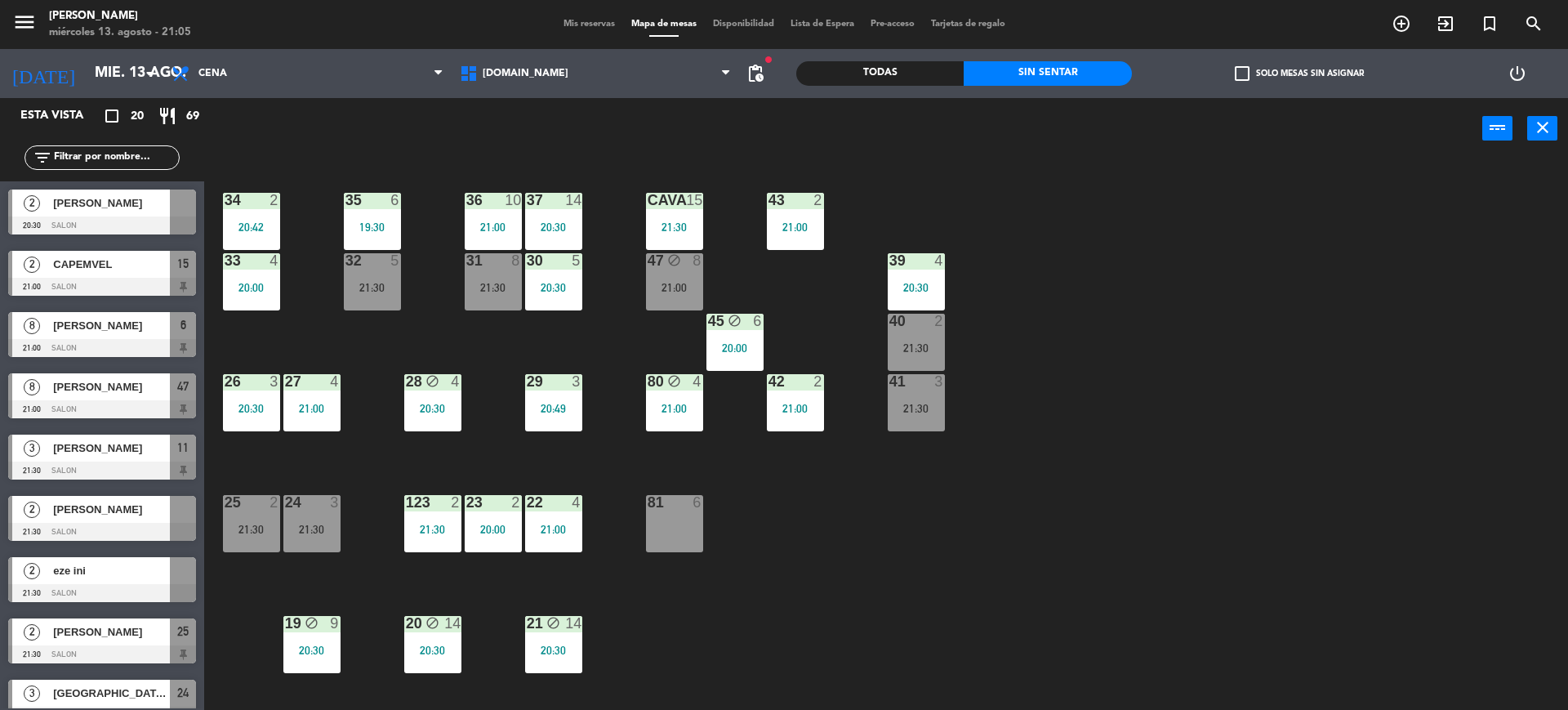
click at [921, 398] on div "41 3 21:30" at bounding box center [915, 402] width 57 height 57
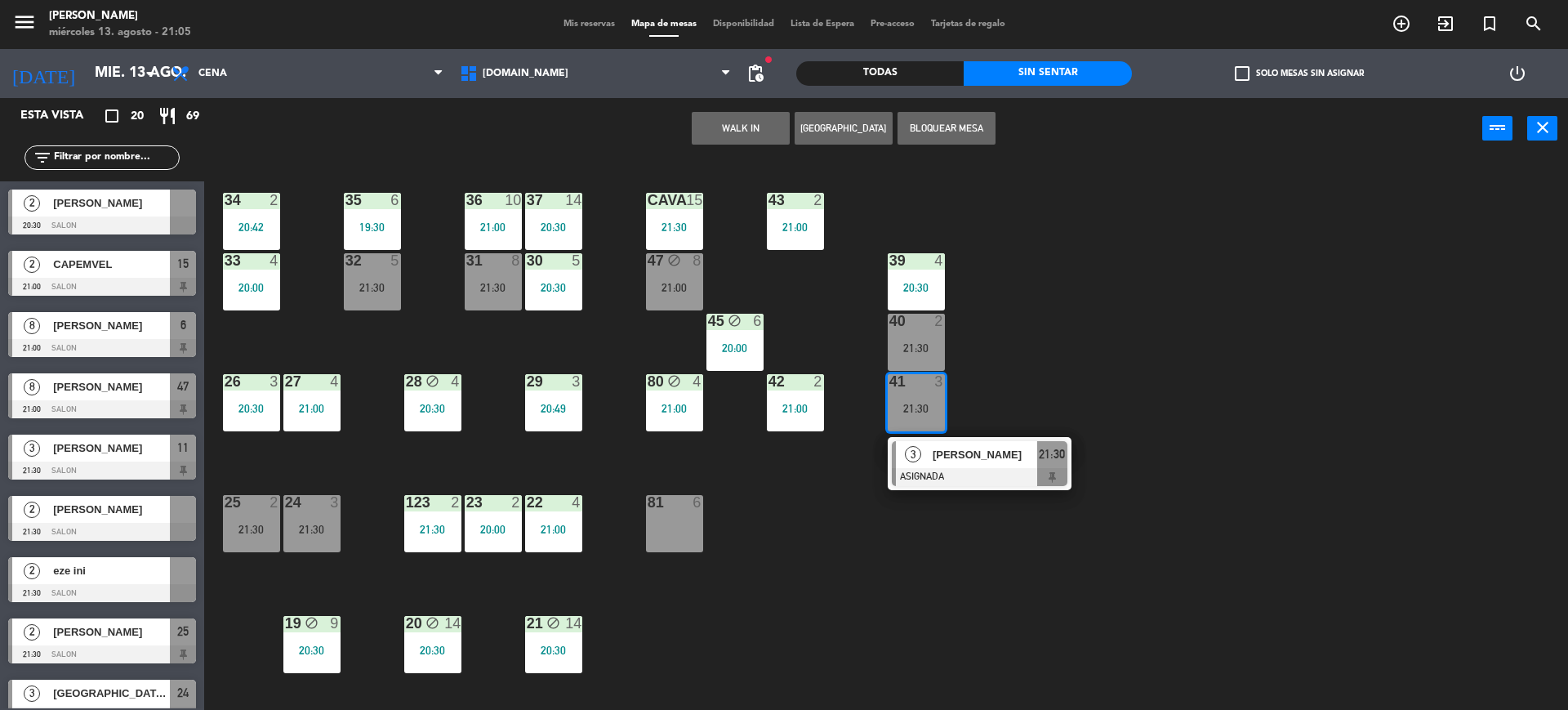
scroll to position [408, 0]
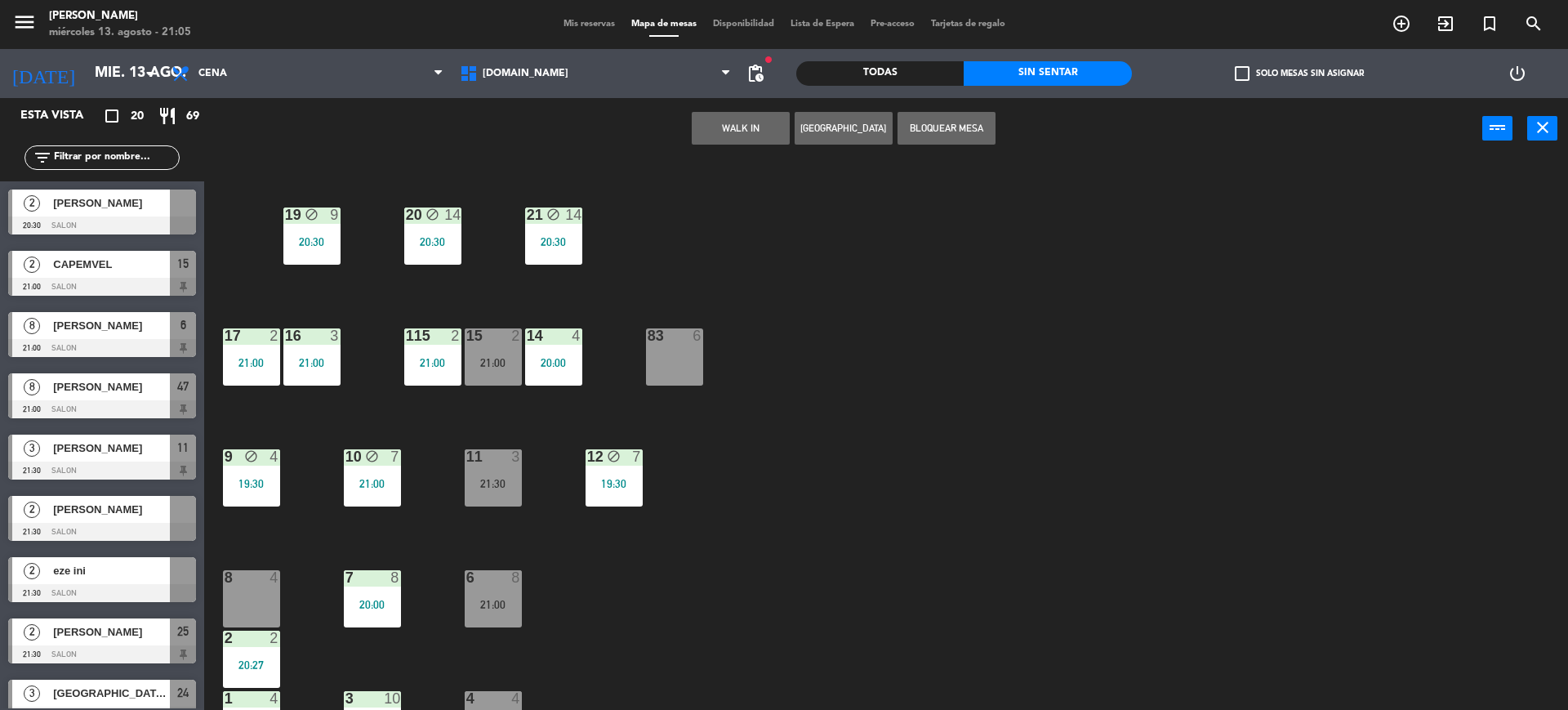
click at [257, 577] on div at bounding box center [251, 577] width 27 height 15
click at [723, 129] on button "Mover" at bounding box center [689, 128] width 98 height 33
click at [936, 508] on div "34 2 20:42 35 6 19:30 36 10 21:00 43 2 21:00 37 14 20:30 CAVA 15 21:30 33 4 20:…" at bounding box center [893, 438] width 1348 height 550
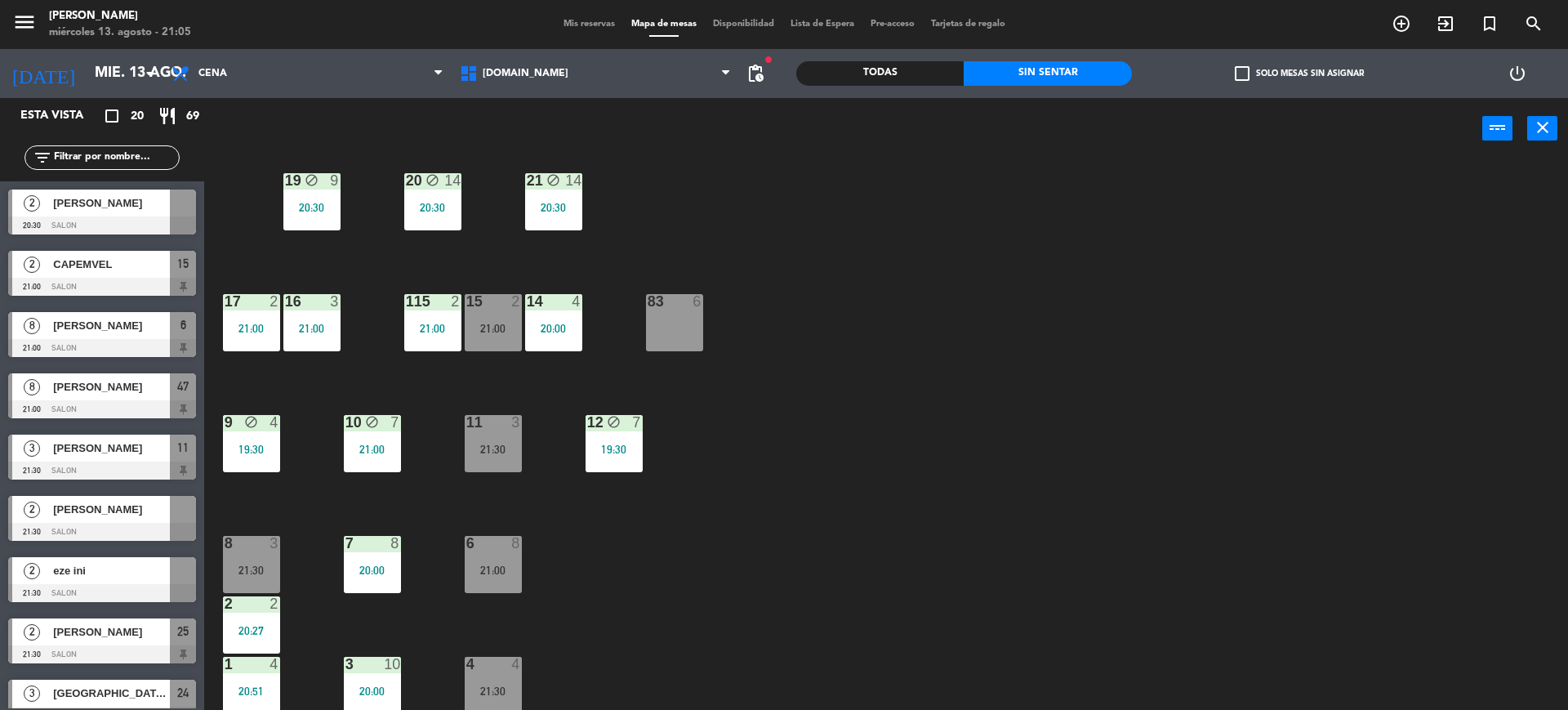
click at [672, 323] on div "83 6" at bounding box center [674, 323] width 57 height 57
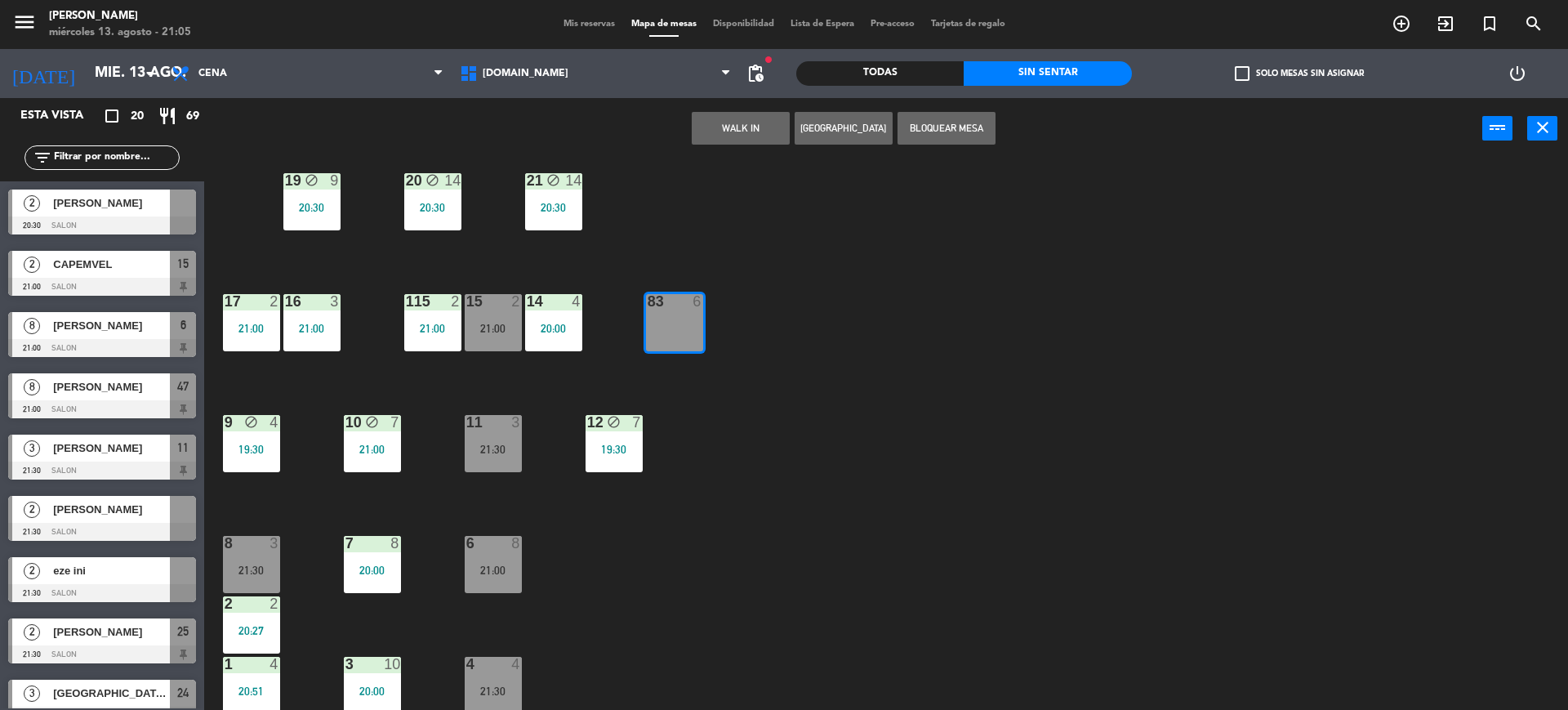
click at [1029, 331] on div "34 2 20:42 35 6 19:30 36 10 21:00 43 2 21:00 37 14 20:30 CAVA 15 21:30 33 4 20:…" at bounding box center [893, 438] width 1348 height 550
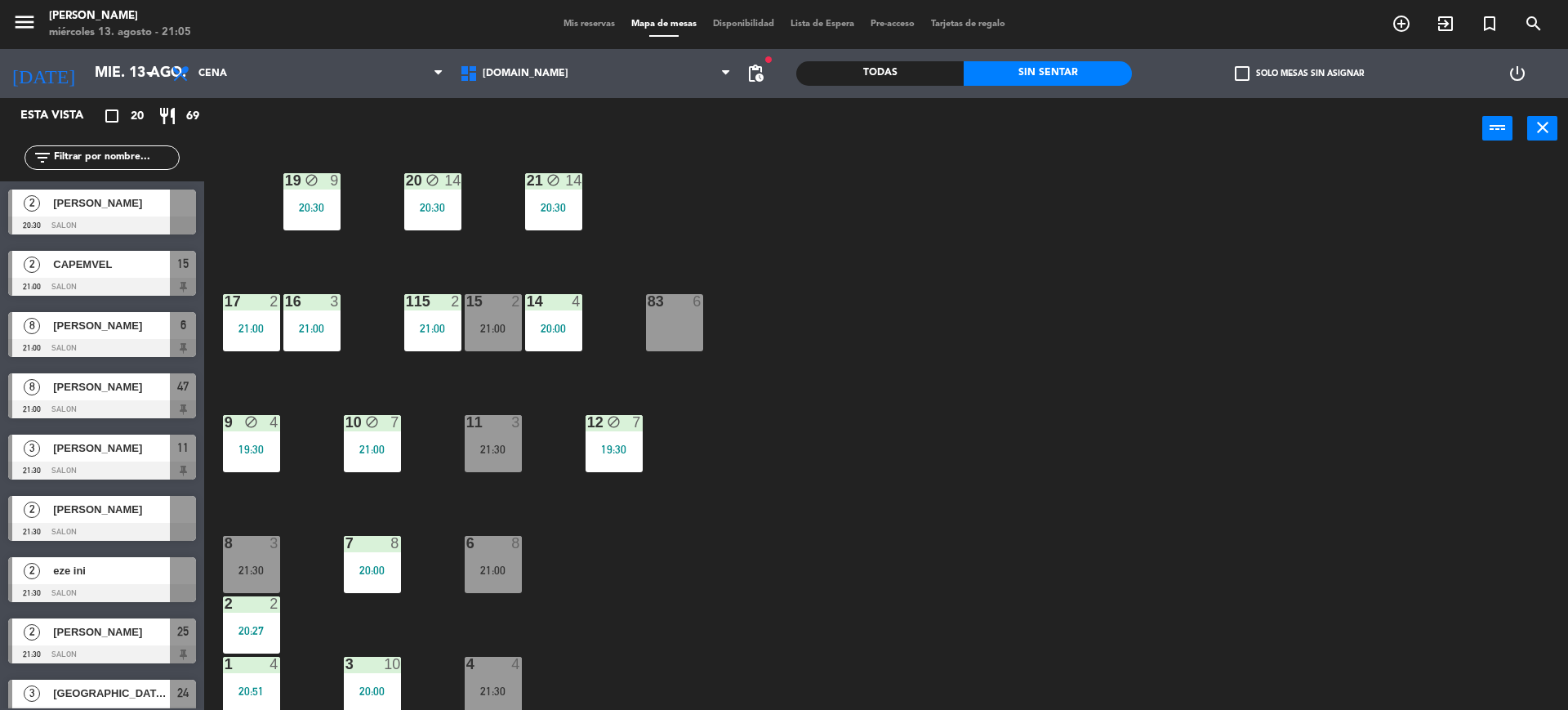
click at [1278, 69] on label "check_box_outline_blank Solo mesas sin asignar" at bounding box center [1299, 73] width 129 height 15
click at [1300, 74] on input "check_box_outline_blank Solo mesas sin asignar" at bounding box center [1300, 74] width 0 height 0
click at [914, 467] on div "34 2 20:42 35 6 19:30 36 10 21:00 43 2 21:00 37 14 20:30 CAVA 15 21:30 33 4 20:…" at bounding box center [893, 438] width 1348 height 550
click at [550, 329] on div "20:00" at bounding box center [553, 328] width 57 height 11
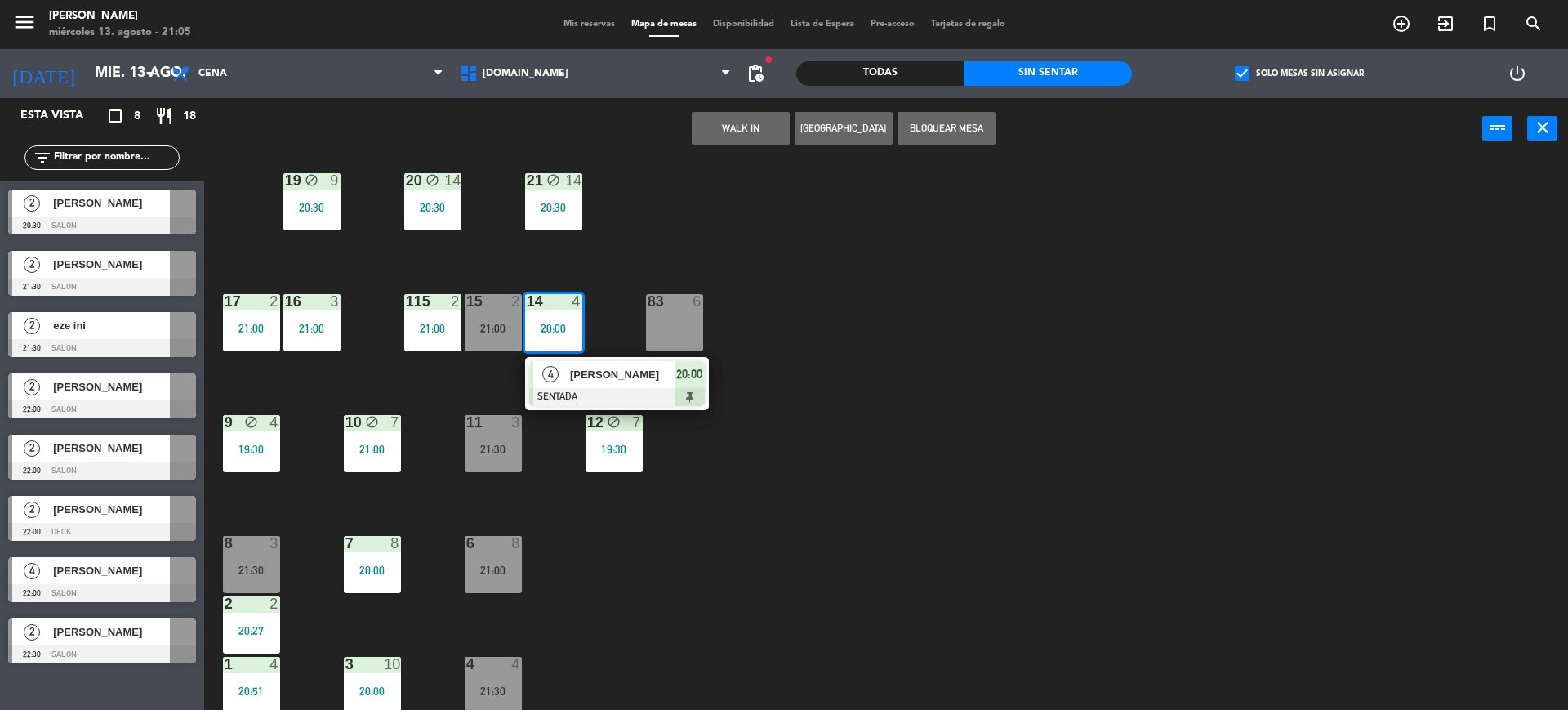
click at [994, 543] on div "34 2 20:42 35 6 19:30 36 10 21:00 43 2 21:00 37 14 20:30 CAVA 15 21:30 33 4 20:…" at bounding box center [893, 438] width 1348 height 550
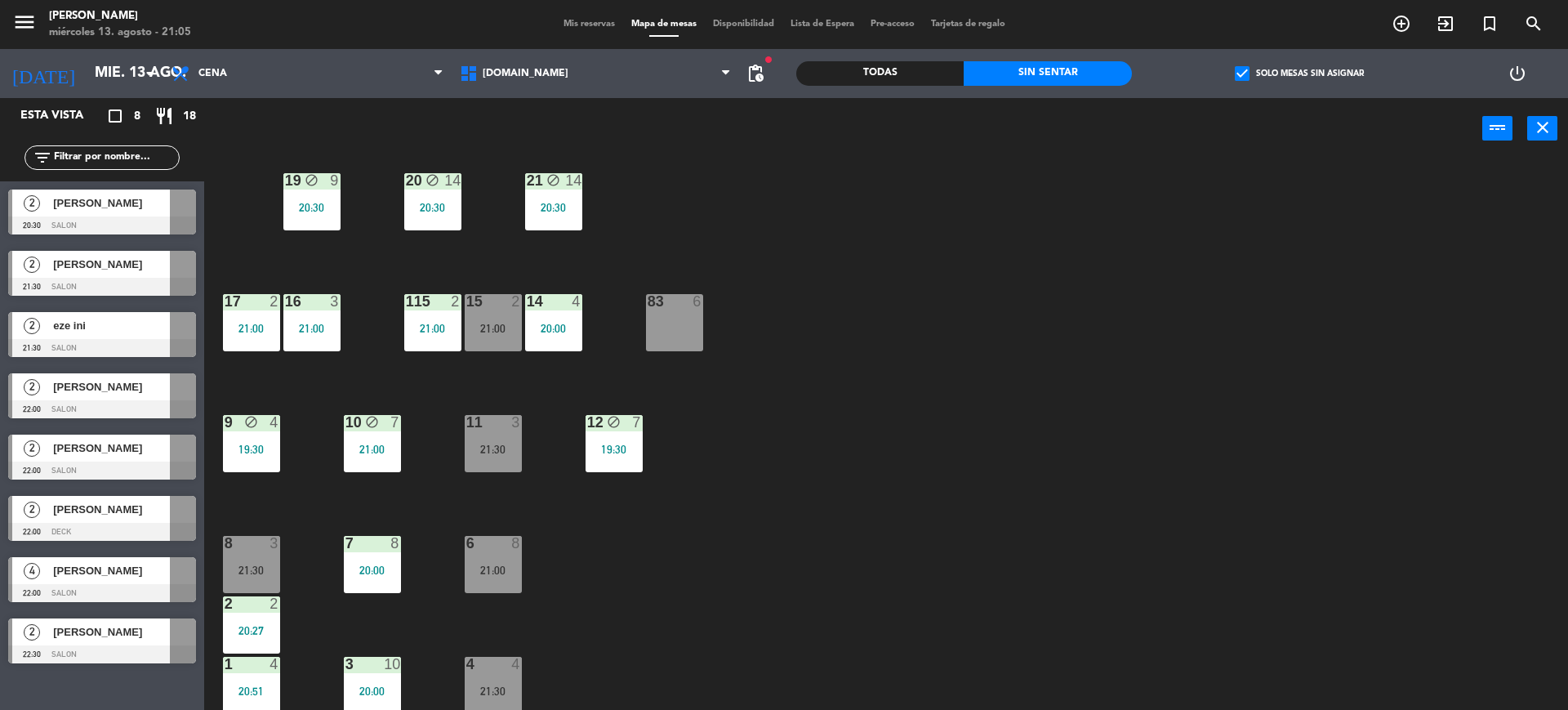
click at [549, 49] on div "[DOMAIN_NAME] [DOMAIN_NAME] [DOMAIN_NAME] [DOMAIN_NAME] [DOMAIN_NAME]" at bounding box center [595, 73] width 288 height 49
click at [548, 69] on span "[DOMAIN_NAME]" at bounding box center [595, 74] width 288 height 36
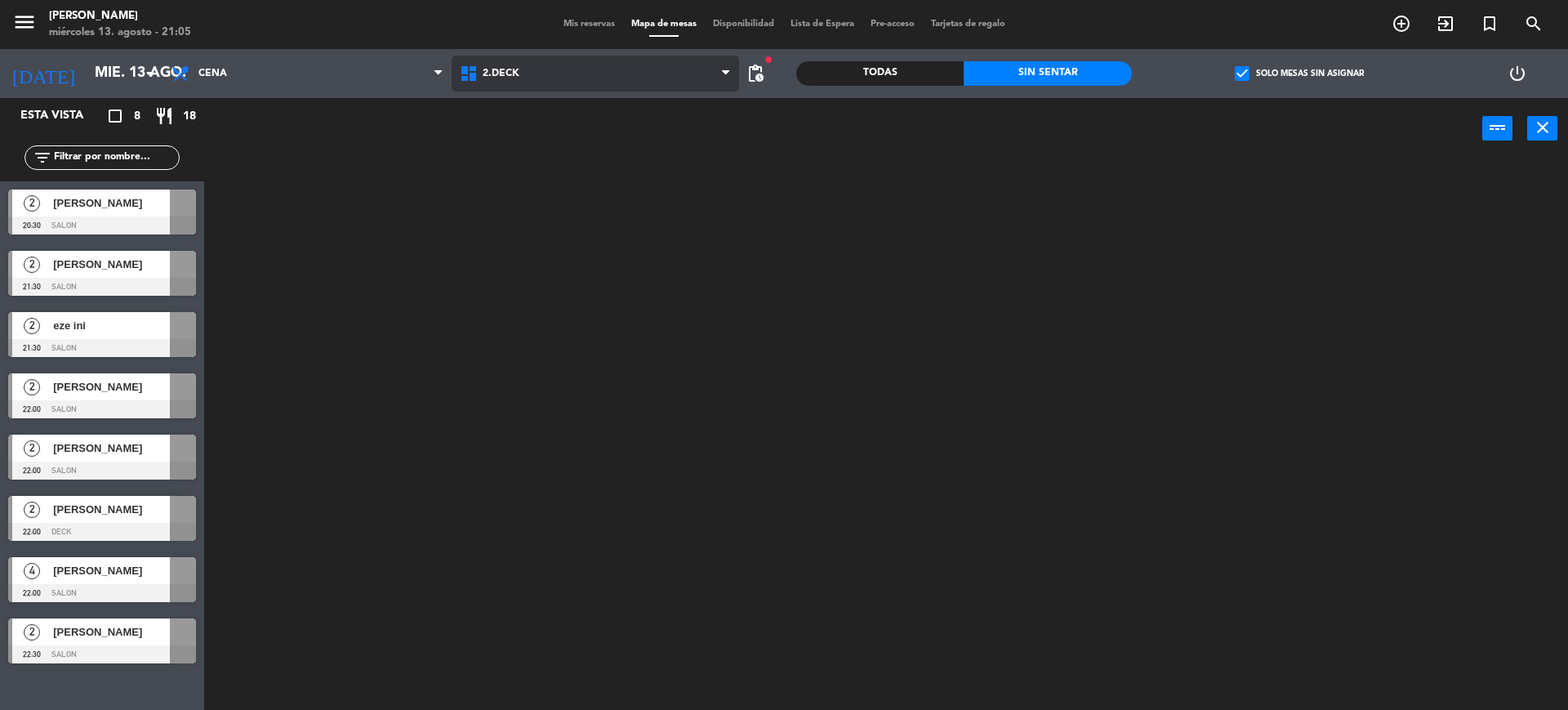
click at [538, 137] on ng-component "menu [PERSON_NAME] [DATE] 13. agosto - 21:05 Mis reservas Mapa de mesas Disponi…" at bounding box center [784, 356] width 1568 height 714
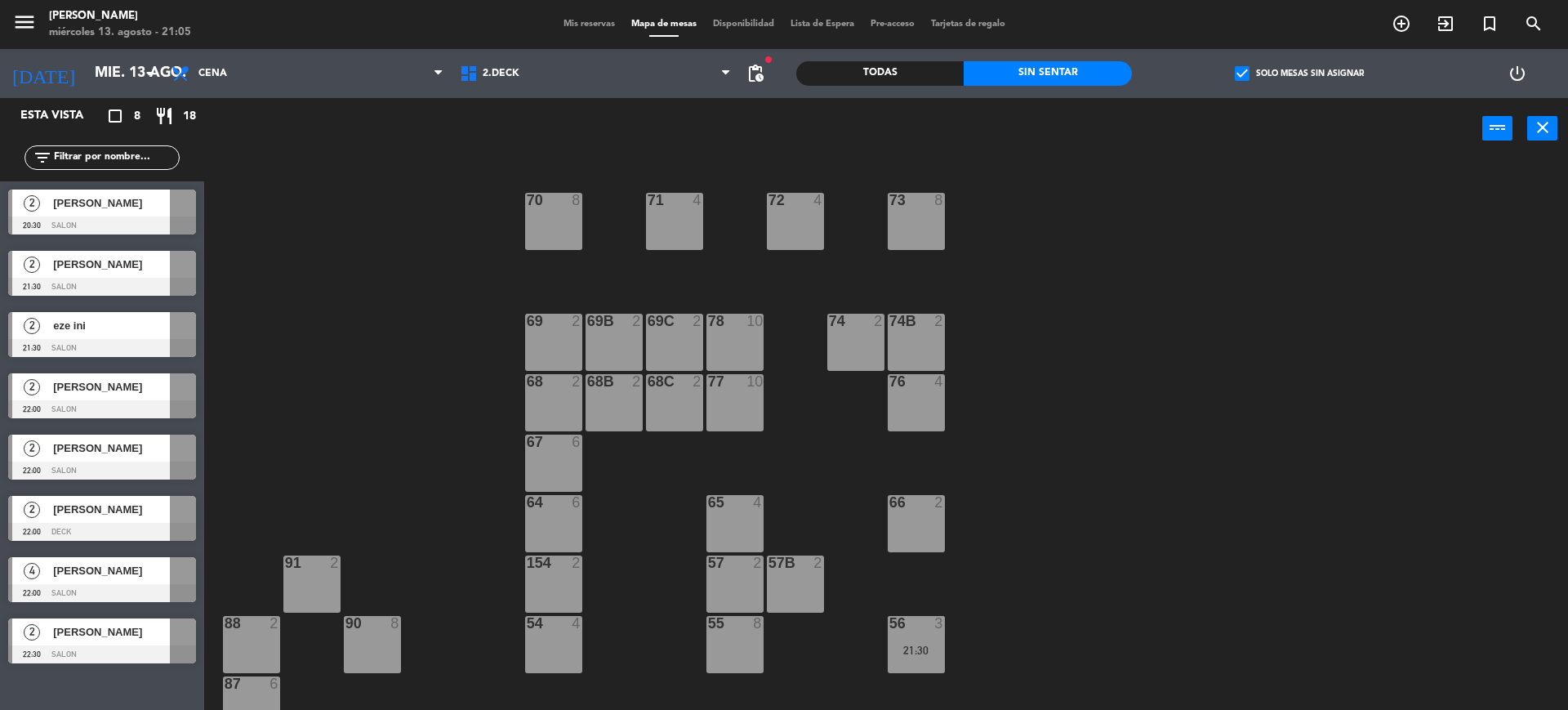
click at [905, 519] on div "66 2" at bounding box center [915, 523] width 57 height 57
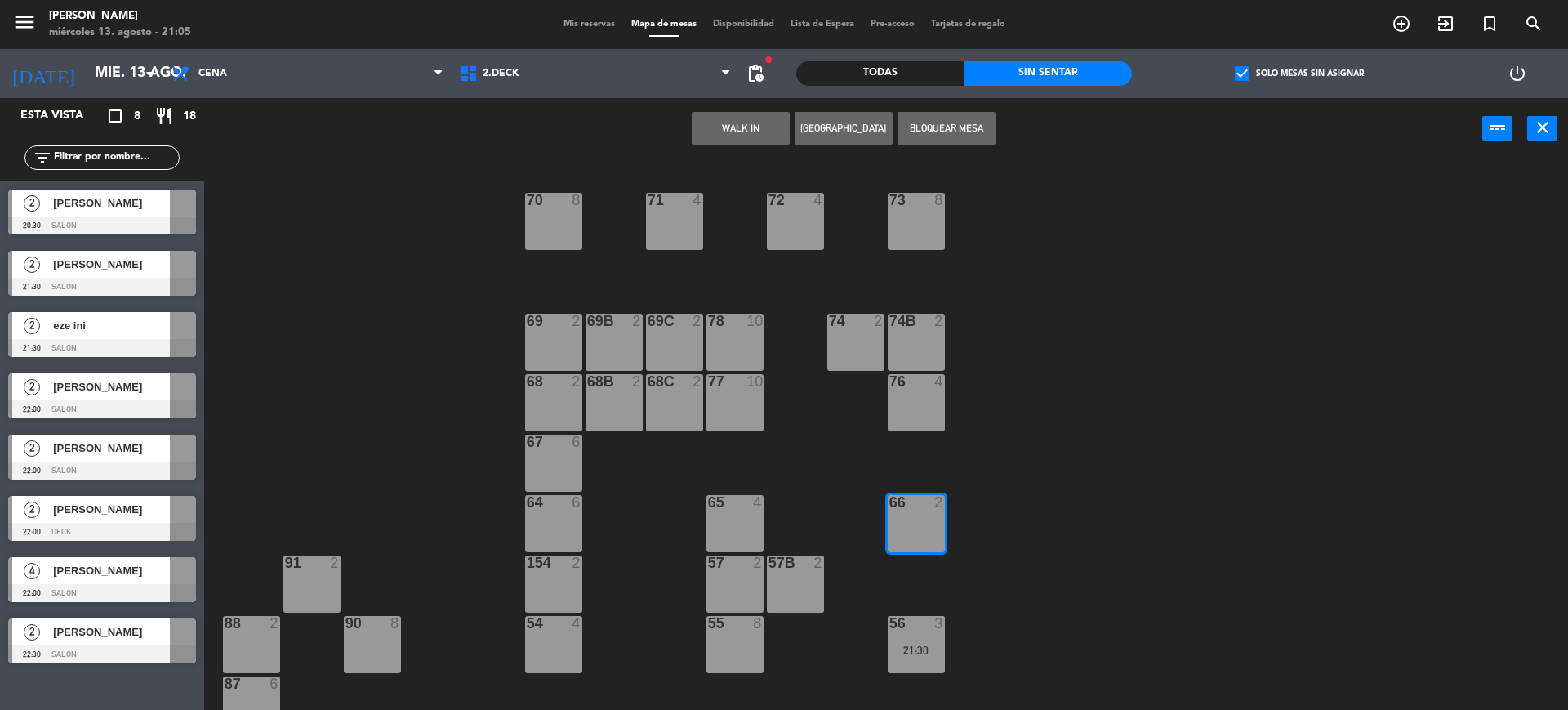
click at [754, 137] on button "WALK IN" at bounding box center [741, 128] width 98 height 33
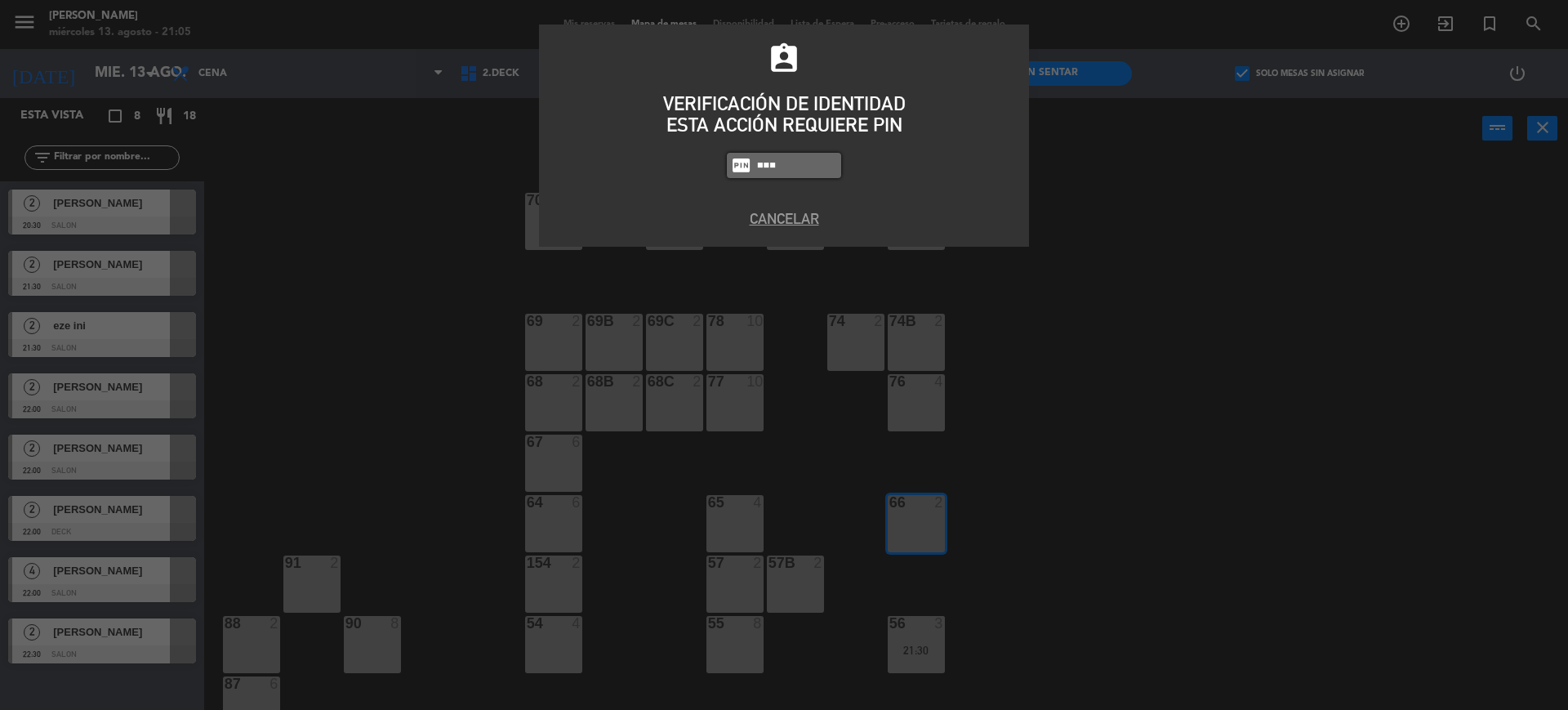
type input "3871"
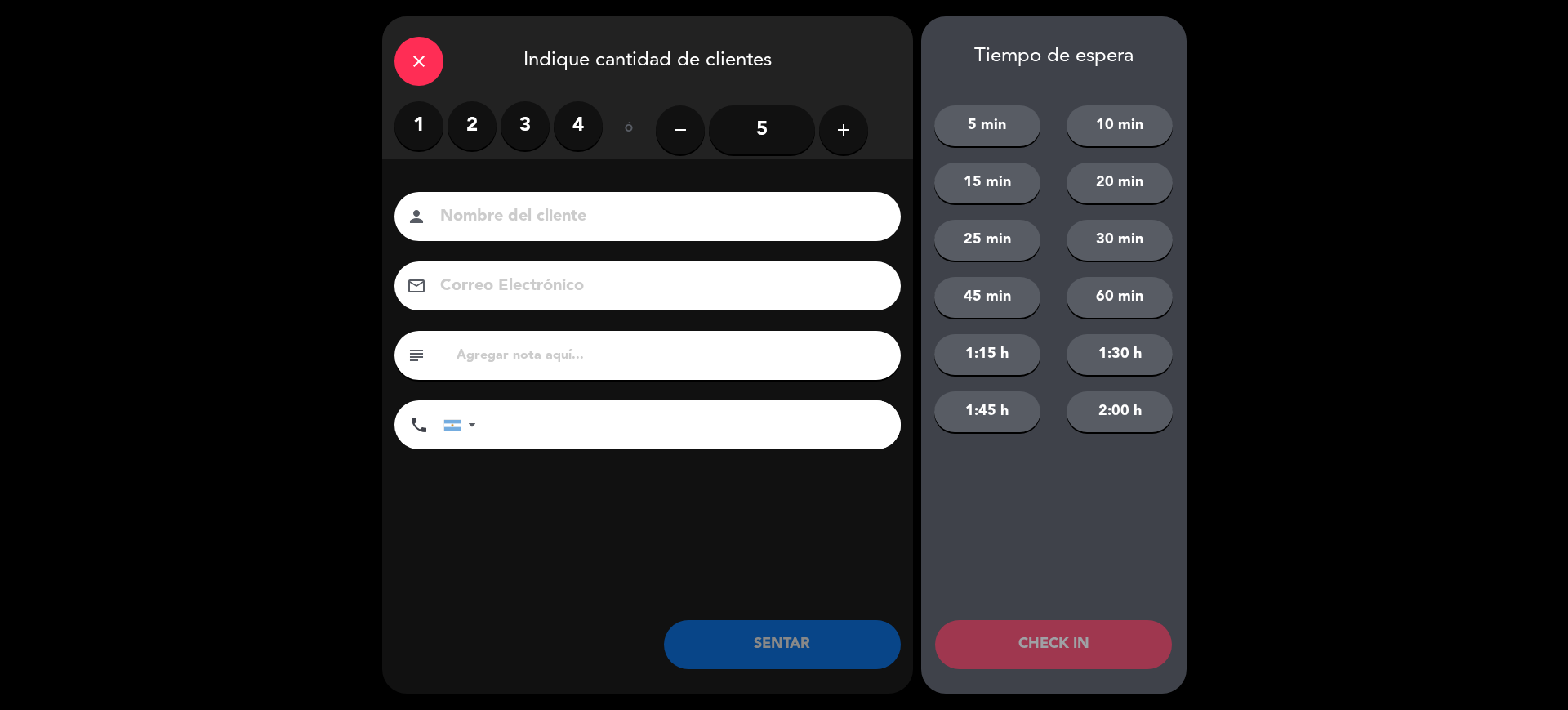
click at [451, 133] on label "2" at bounding box center [471, 125] width 49 height 49
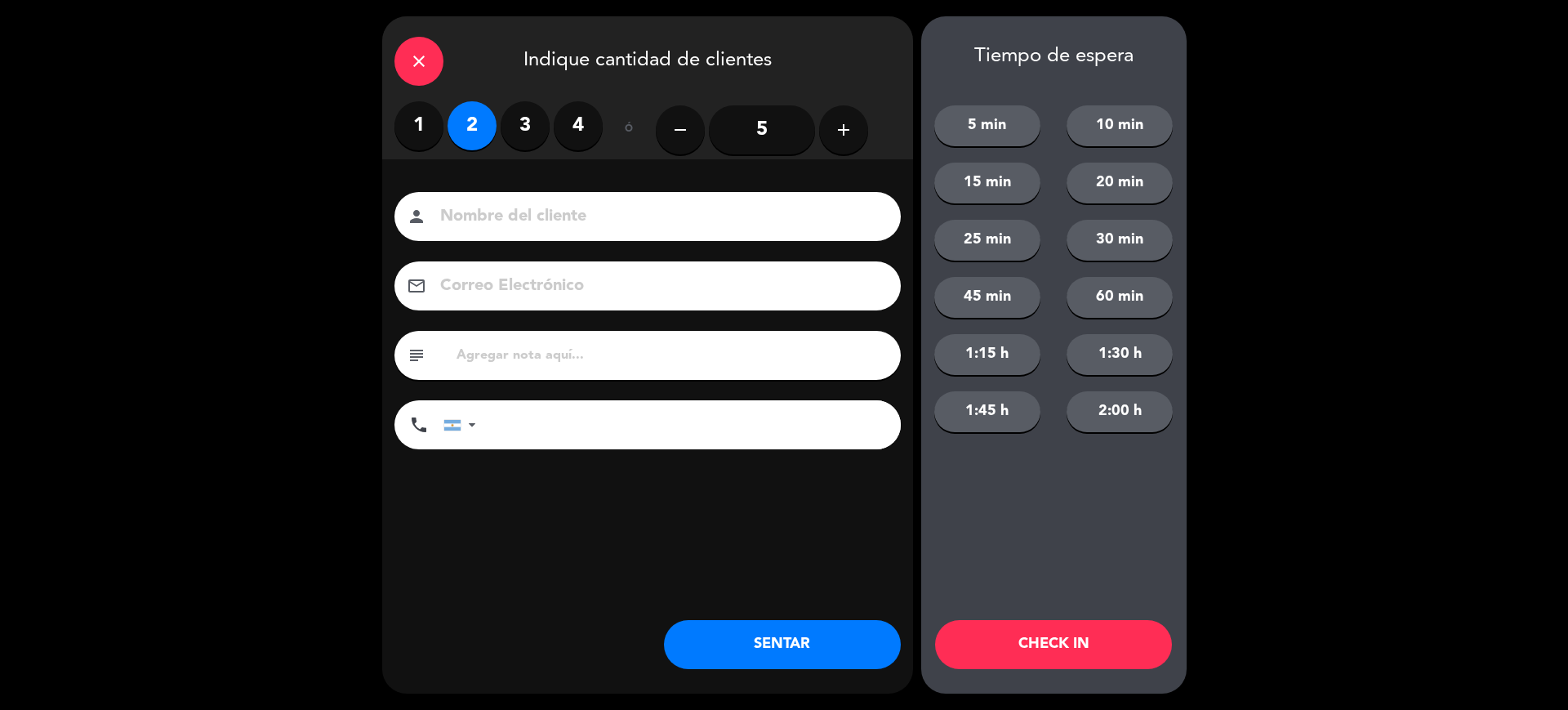
click at [824, 649] on button "SENTAR" at bounding box center [782, 644] width 237 height 49
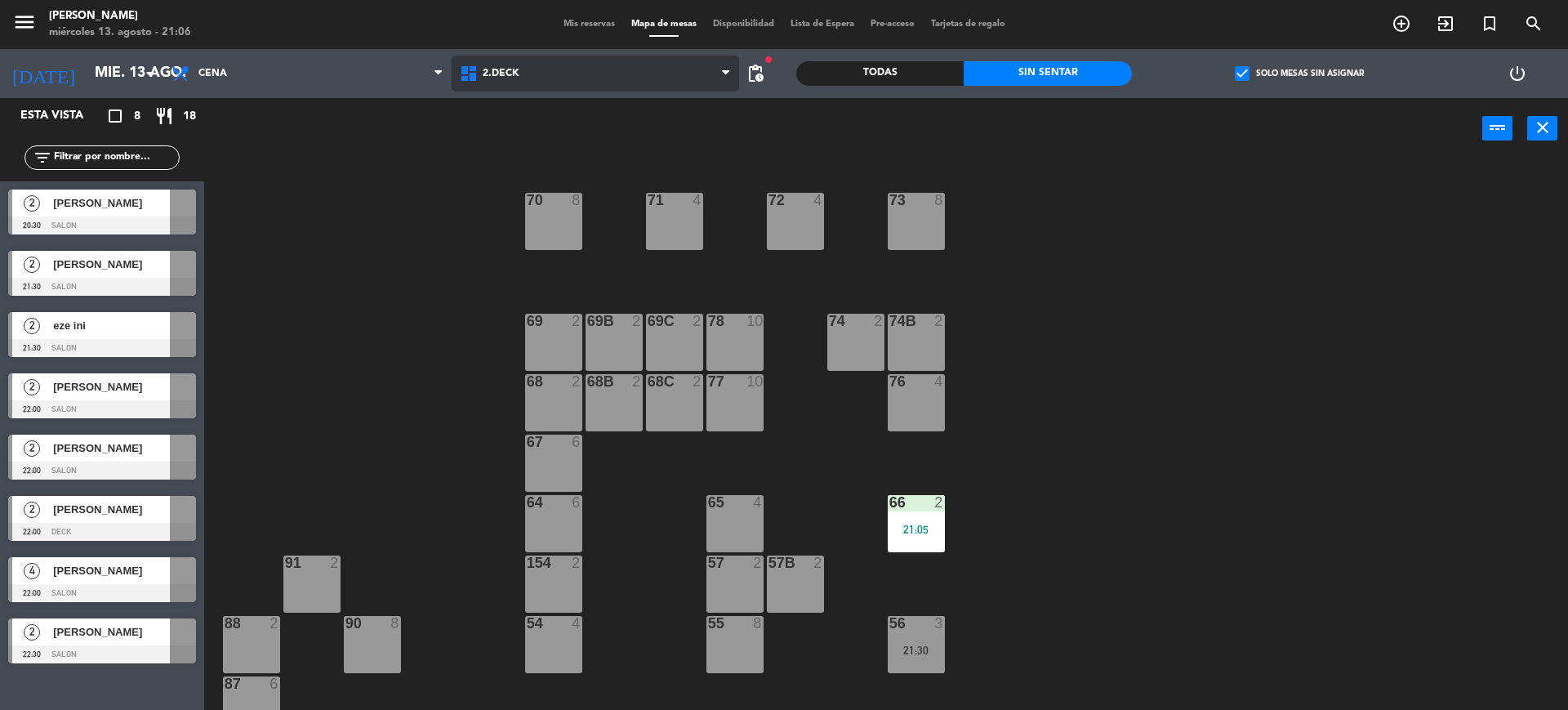
click at [573, 79] on span "2.DECK" at bounding box center [595, 74] width 288 height 36
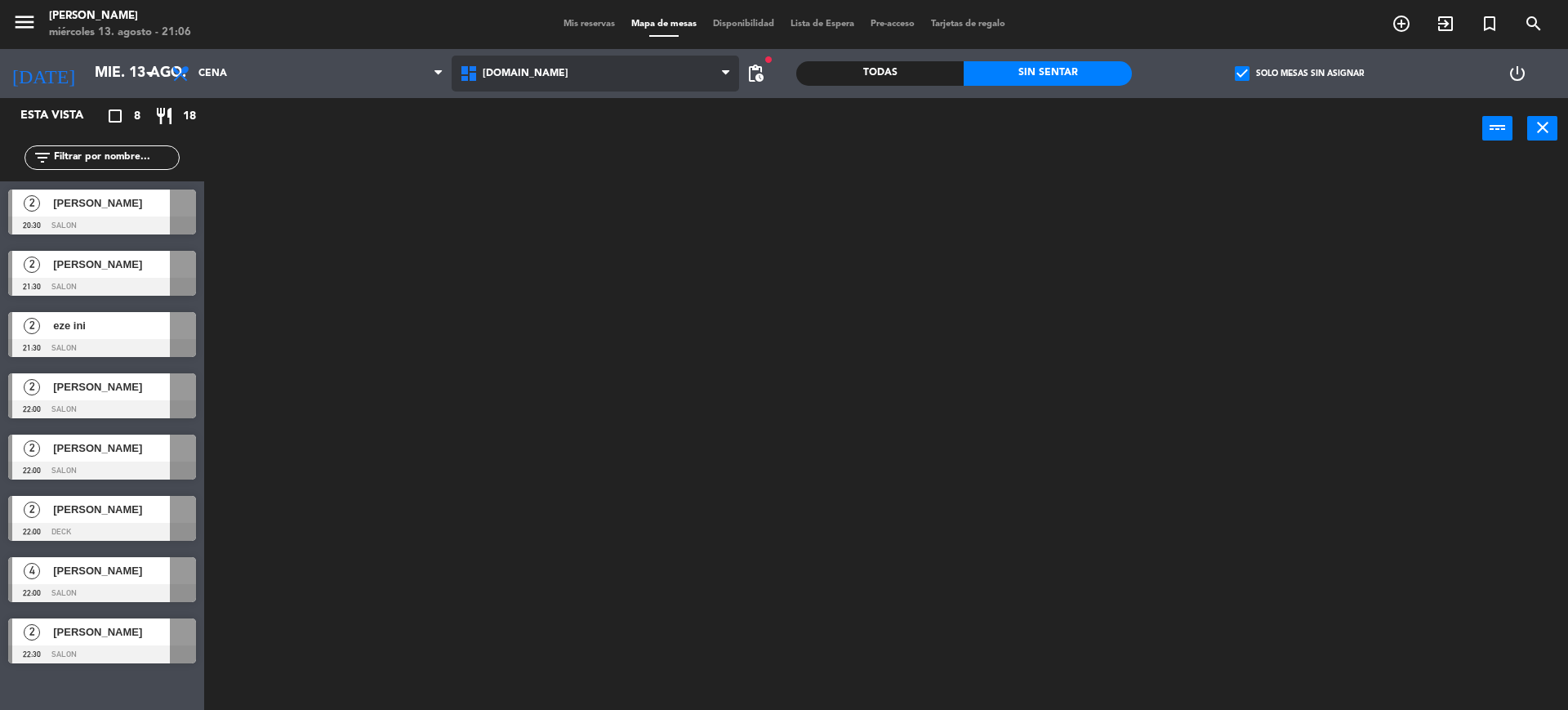
click at [578, 97] on div "[DOMAIN_NAME] [DOMAIN_NAME] [DOMAIN_NAME] [DOMAIN_NAME] [DOMAIN_NAME]" at bounding box center [595, 73] width 288 height 49
click at [1253, 79] on label "check_box Solo mesas sin asignar" at bounding box center [1299, 73] width 129 height 15
click at [1300, 74] on input "check_box Solo mesas sin asignar" at bounding box center [1300, 74] width 0 height 0
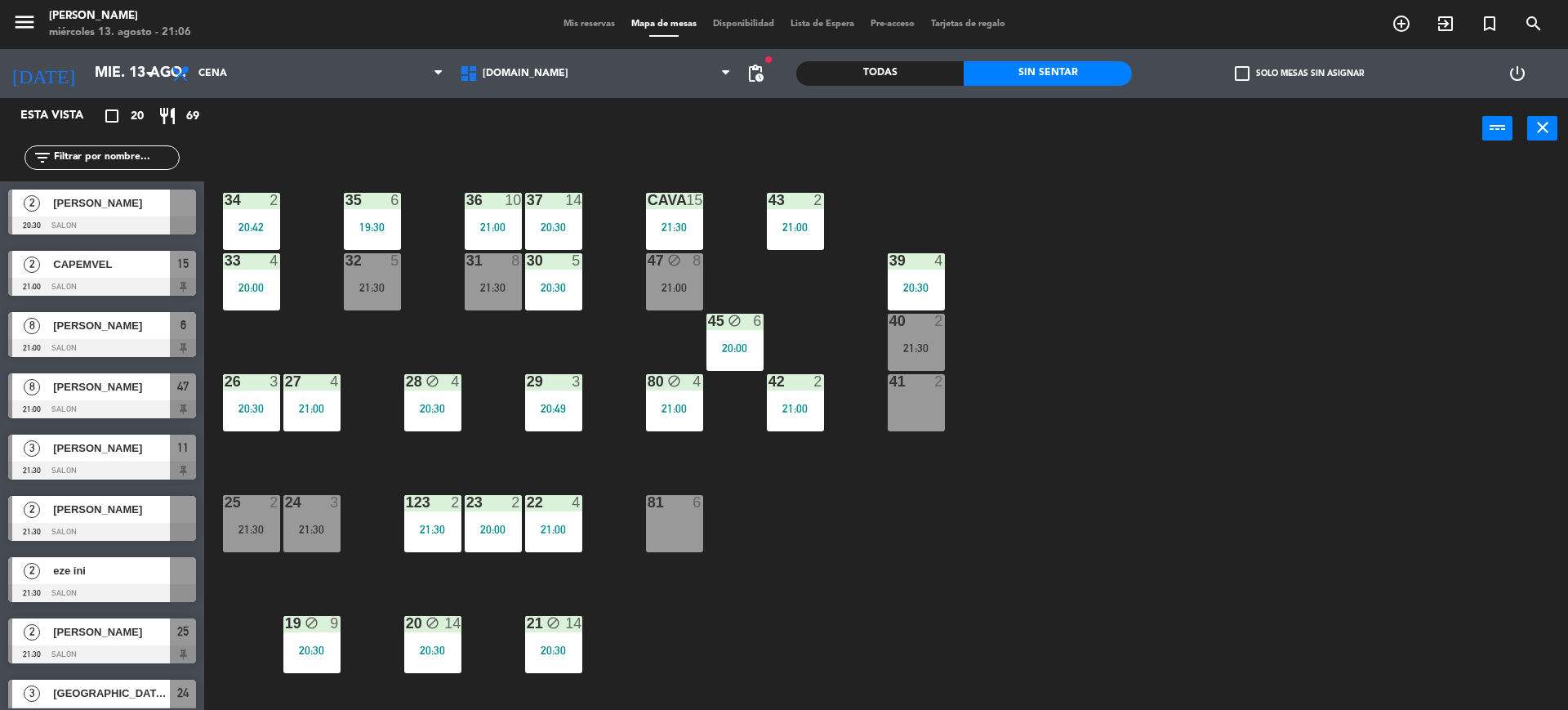
click at [745, 591] on div "34 2 20:42 35 6 19:30 36 10 21:00 43 2 21:00 37 14 20:30 CAVA 15 21:30 33 4 20:…" at bounding box center [893, 438] width 1348 height 550
click at [822, 483] on div "34 2 20:42 35 6 19:30 36 10 21:00 43 2 21:00 37 14 20:30 CAVA 15 21:30 33 4 20:…" at bounding box center [893, 438] width 1348 height 550
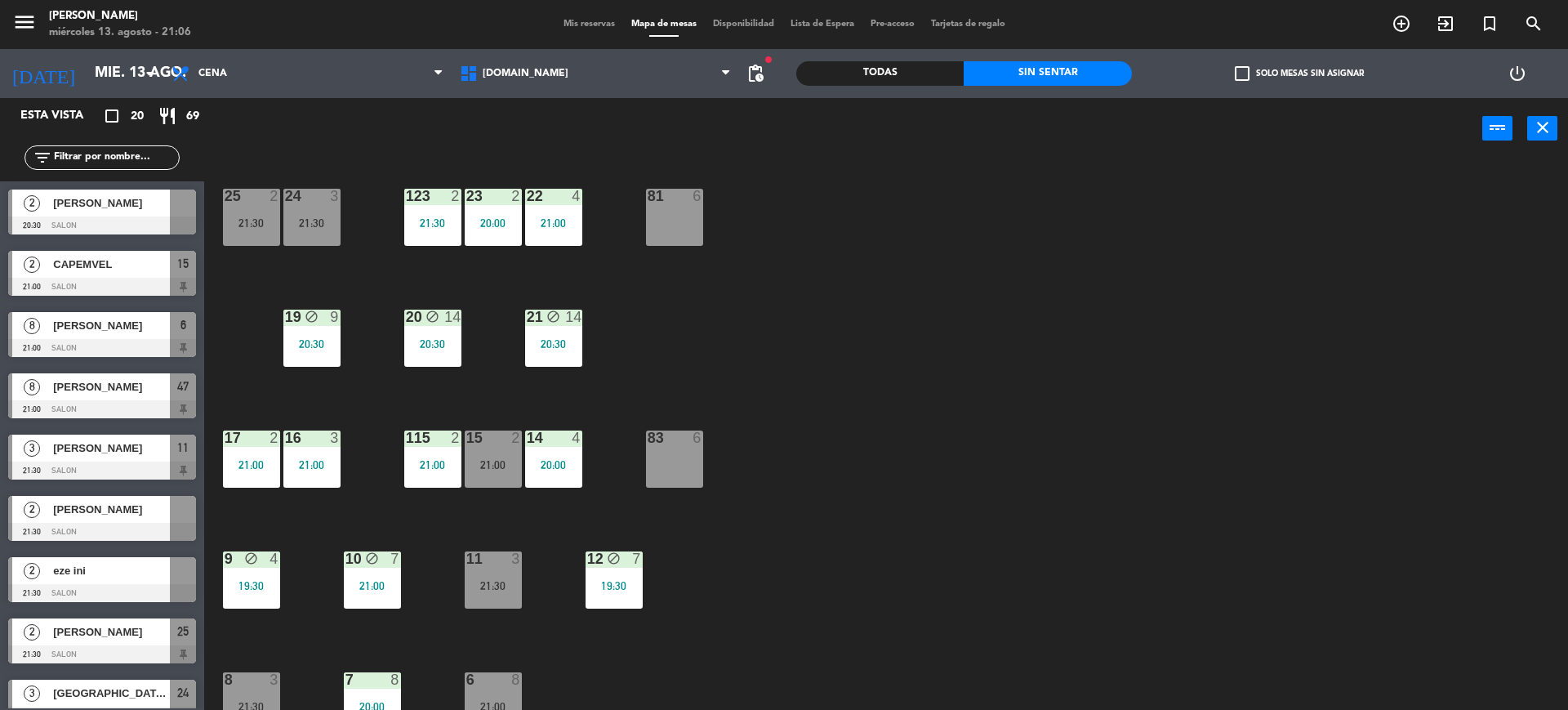
scroll to position [102, 0]
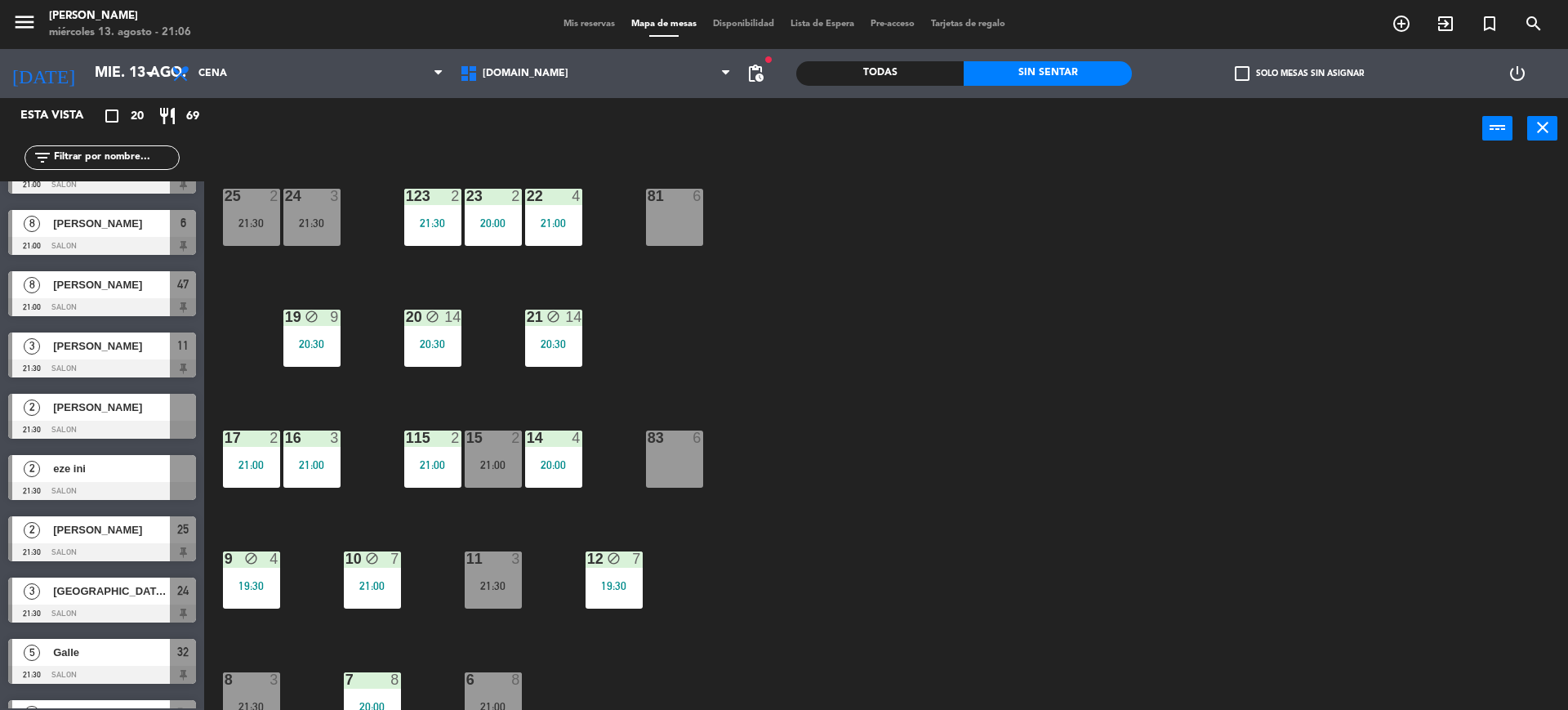
click at [855, 63] on div "Todas" at bounding box center [880, 73] width 168 height 25
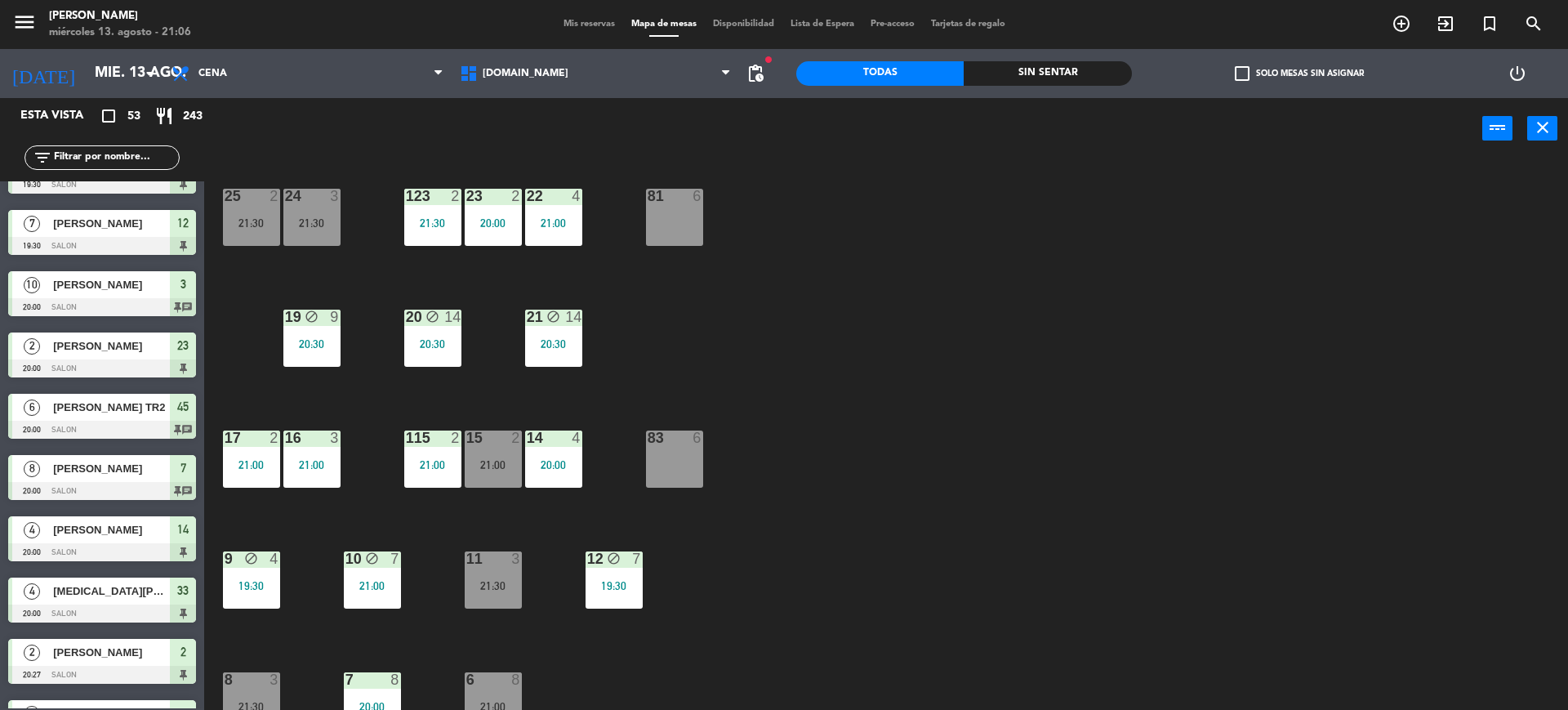
scroll to position [1328, 0]
click at [121, 155] on input "text" at bounding box center [115, 158] width 127 height 18
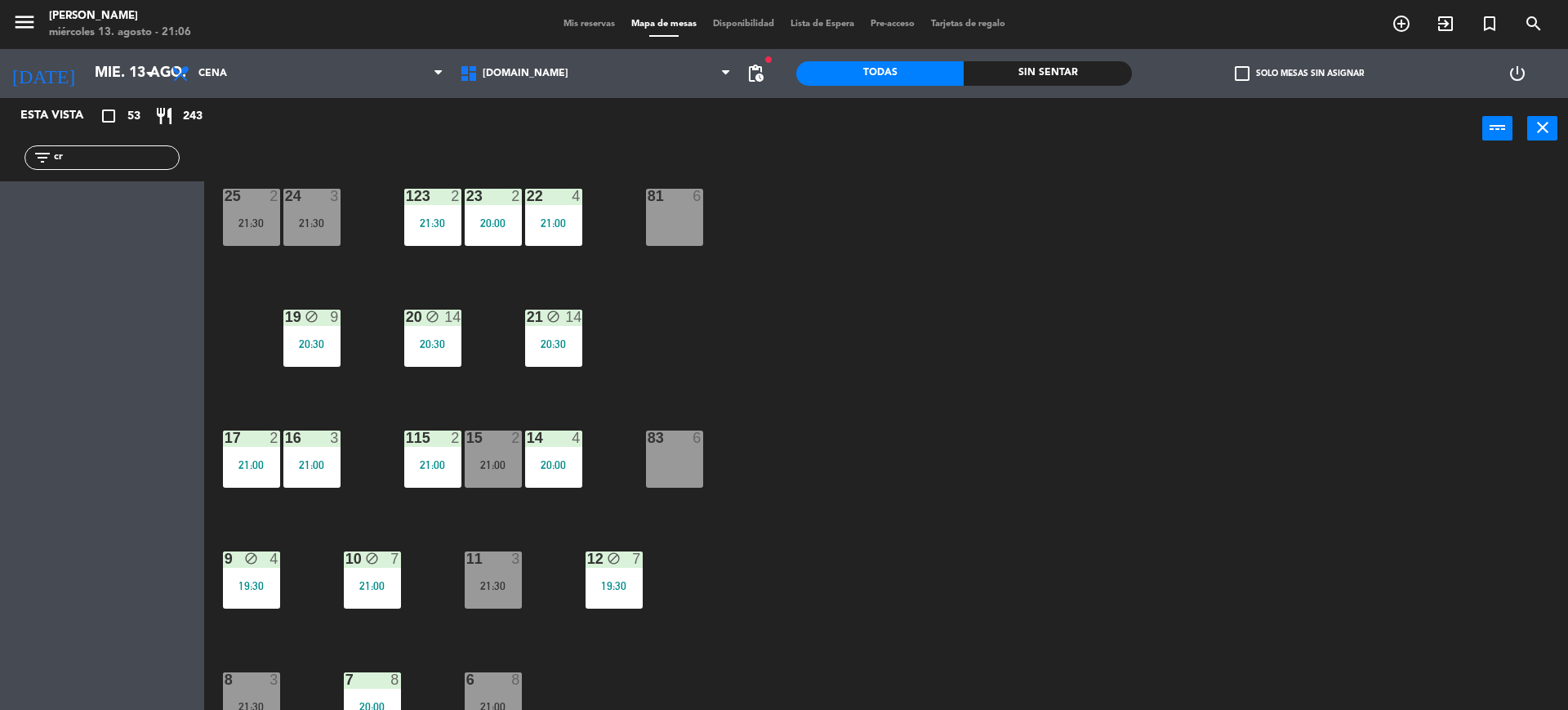
type input "c"
type input "[PERSON_NAME]"
click at [1315, 240] on div "34 2 20:42 35 6 19:30 36 10 21:00 43 2 21:00 37 14 20:30 CAVA 15 21:30 33 4 20:…" at bounding box center [893, 438] width 1348 height 550
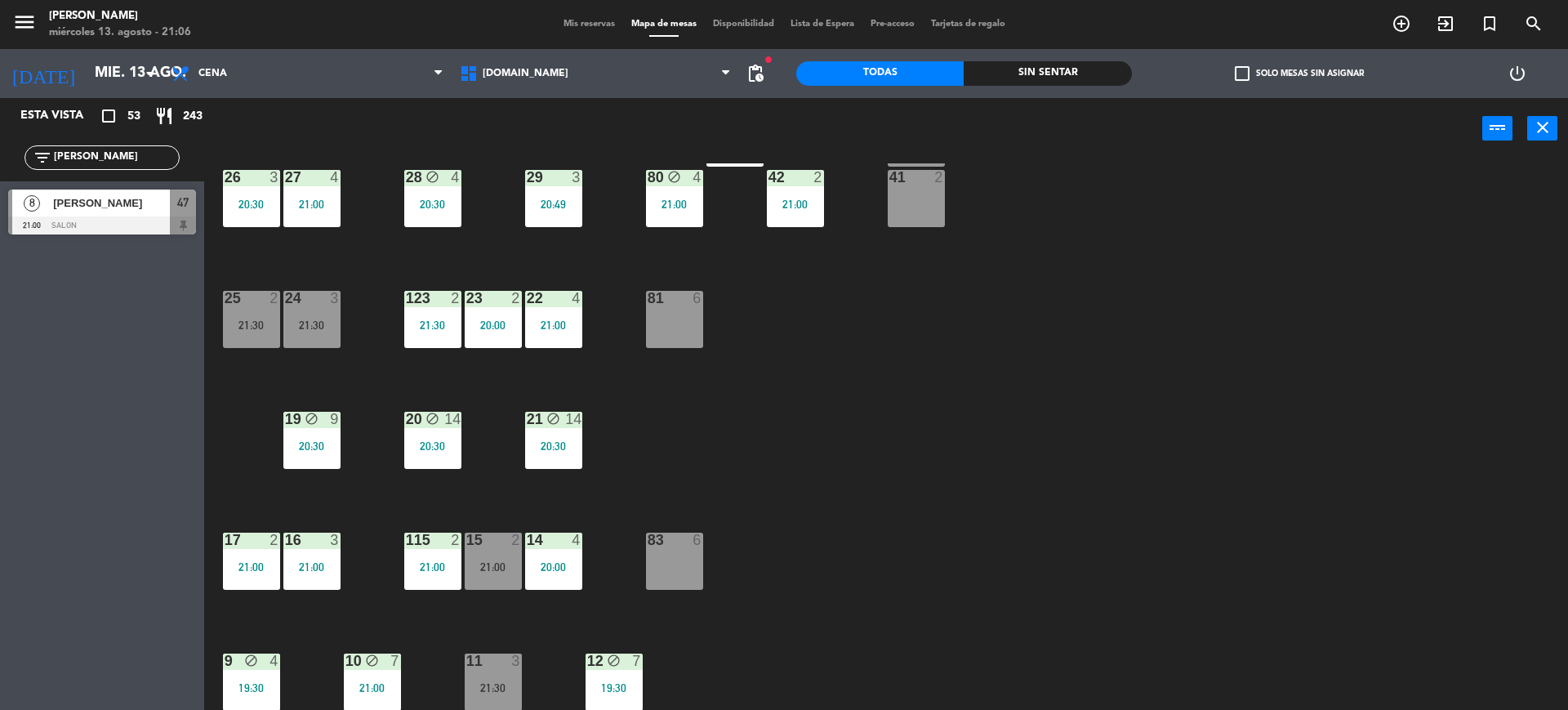
click at [138, 214] on div "[PERSON_NAME]" at bounding box center [111, 203] width 119 height 27
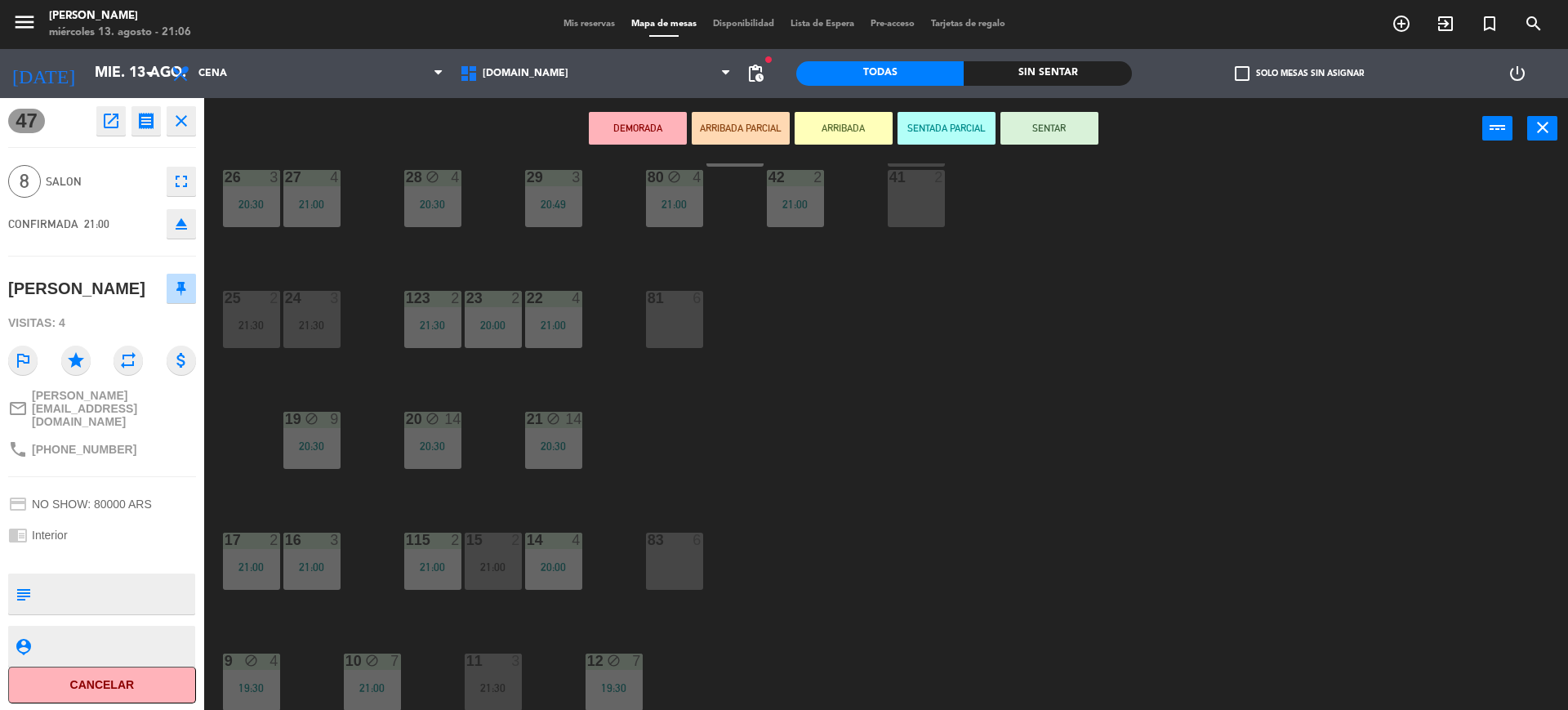
scroll to position [0, 0]
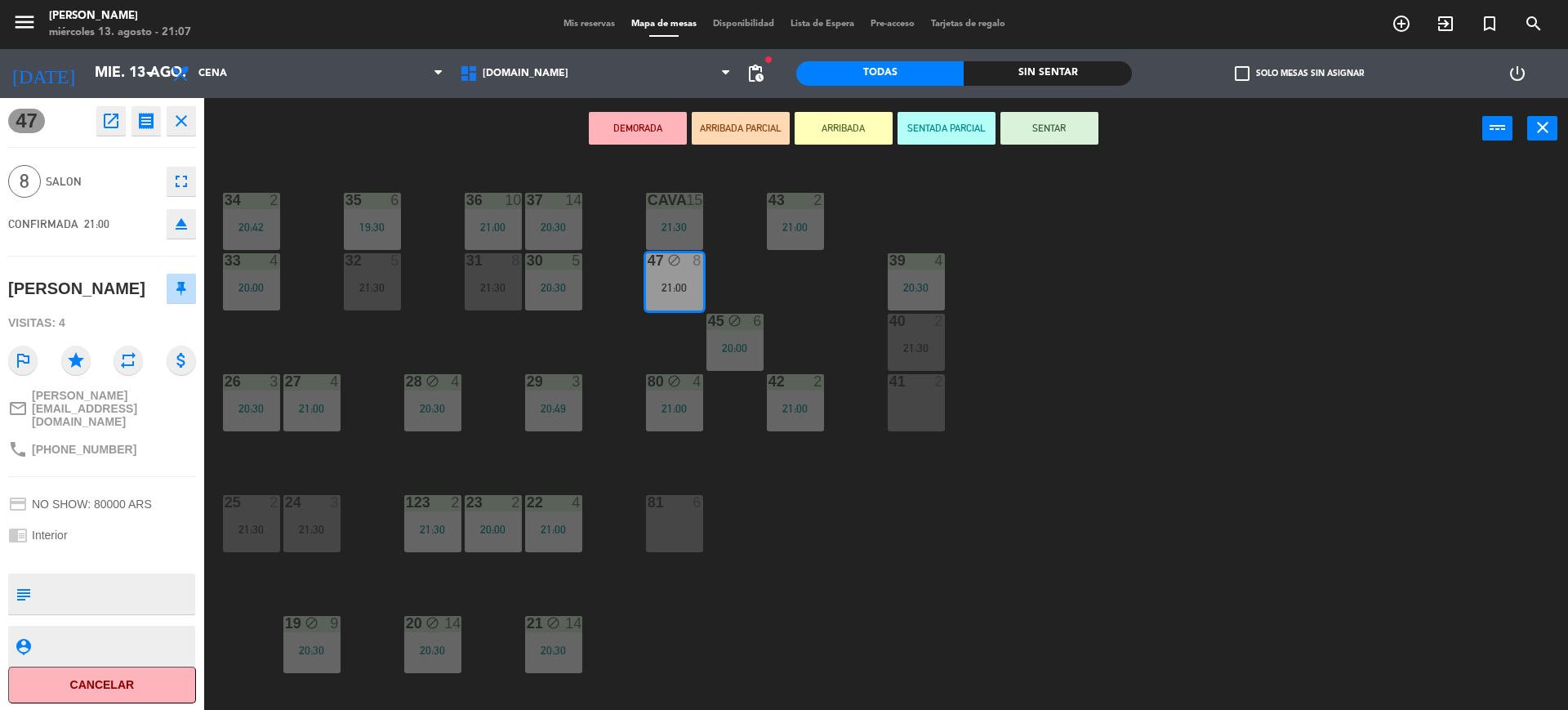
click at [1090, 142] on button "SENTAR" at bounding box center [1049, 128] width 98 height 33
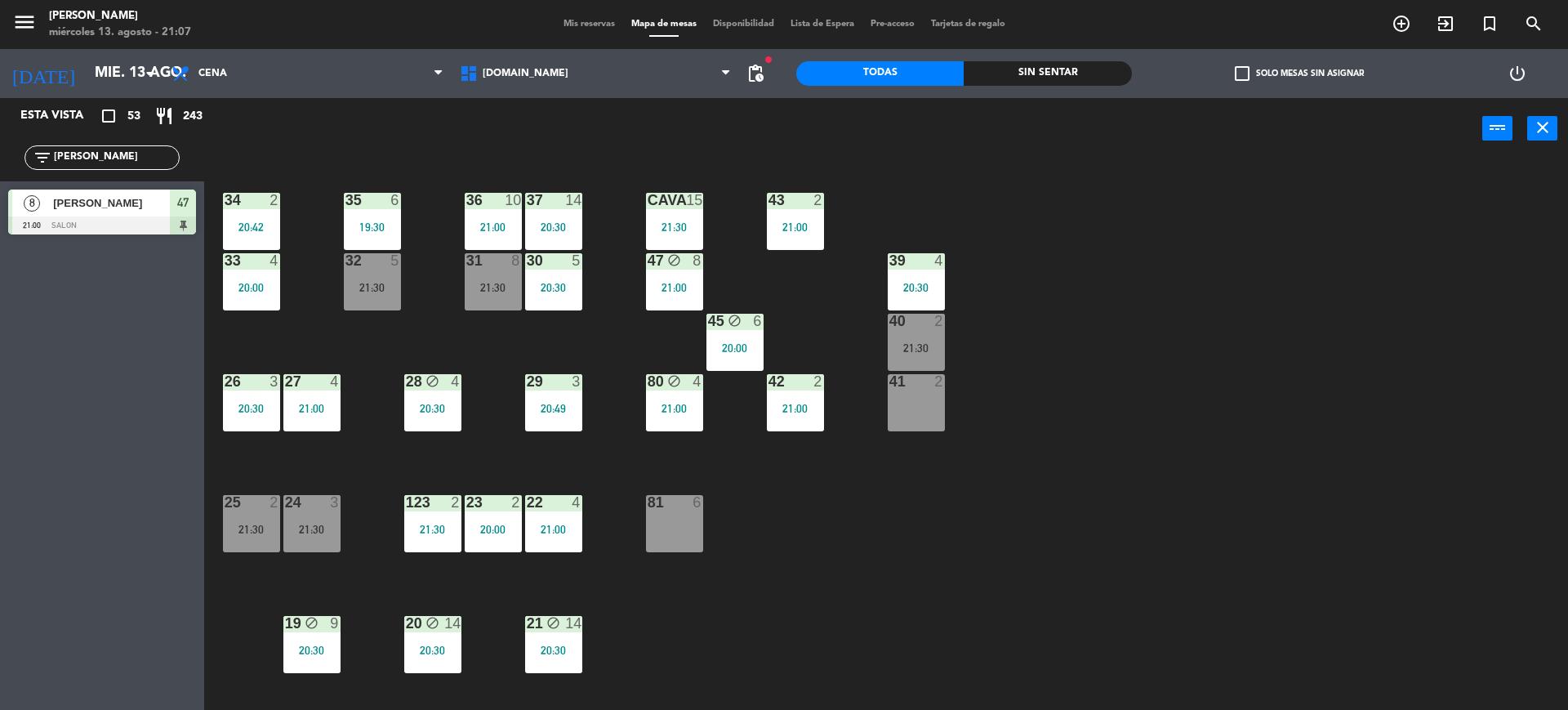
drag, startPoint x: 97, startPoint y: 158, endPoint x: 0, endPoint y: 147, distance: 97.6
click at [0, 151] on div "filter_list [PERSON_NAME]" at bounding box center [102, 157] width 205 height 47
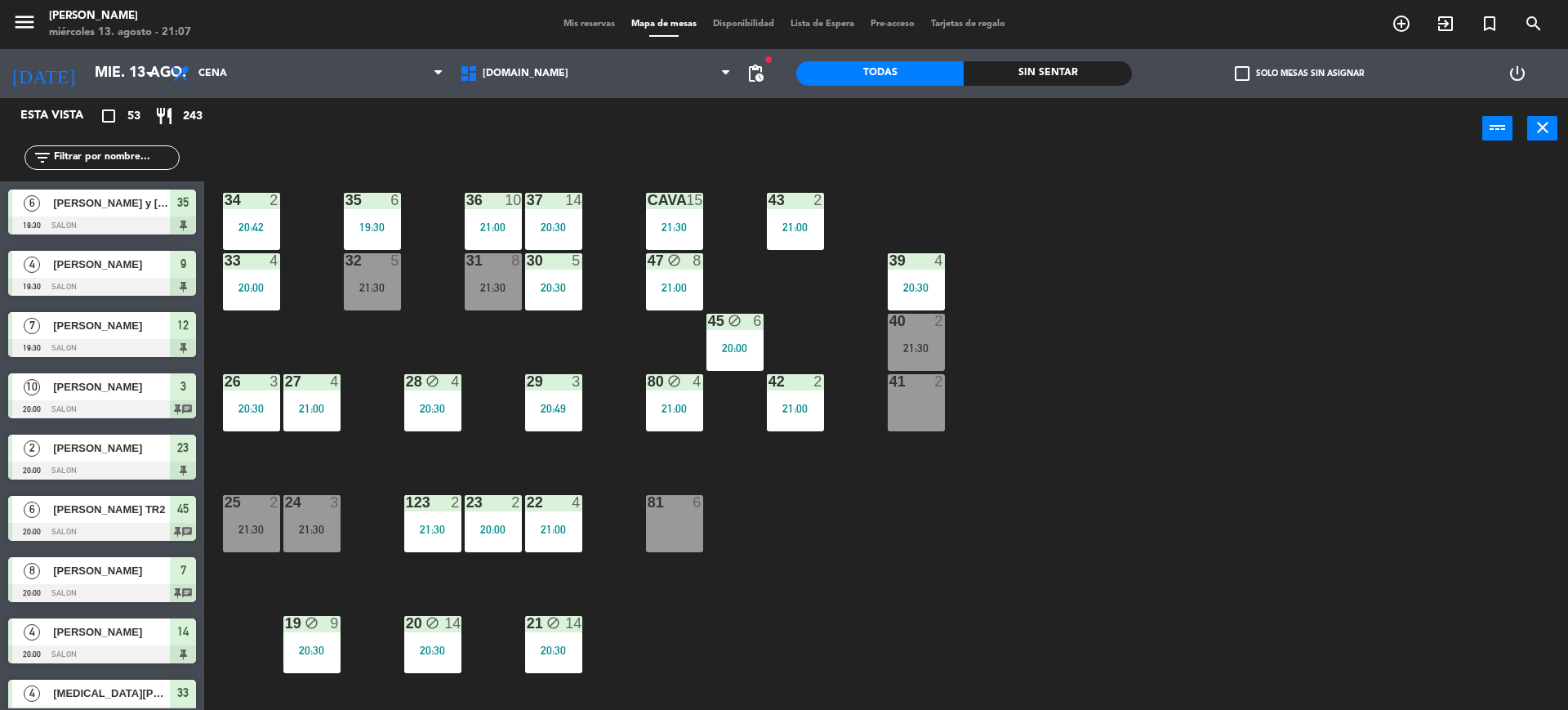
click at [1078, 70] on div "Sin sentar" at bounding box center [1047, 73] width 168 height 25
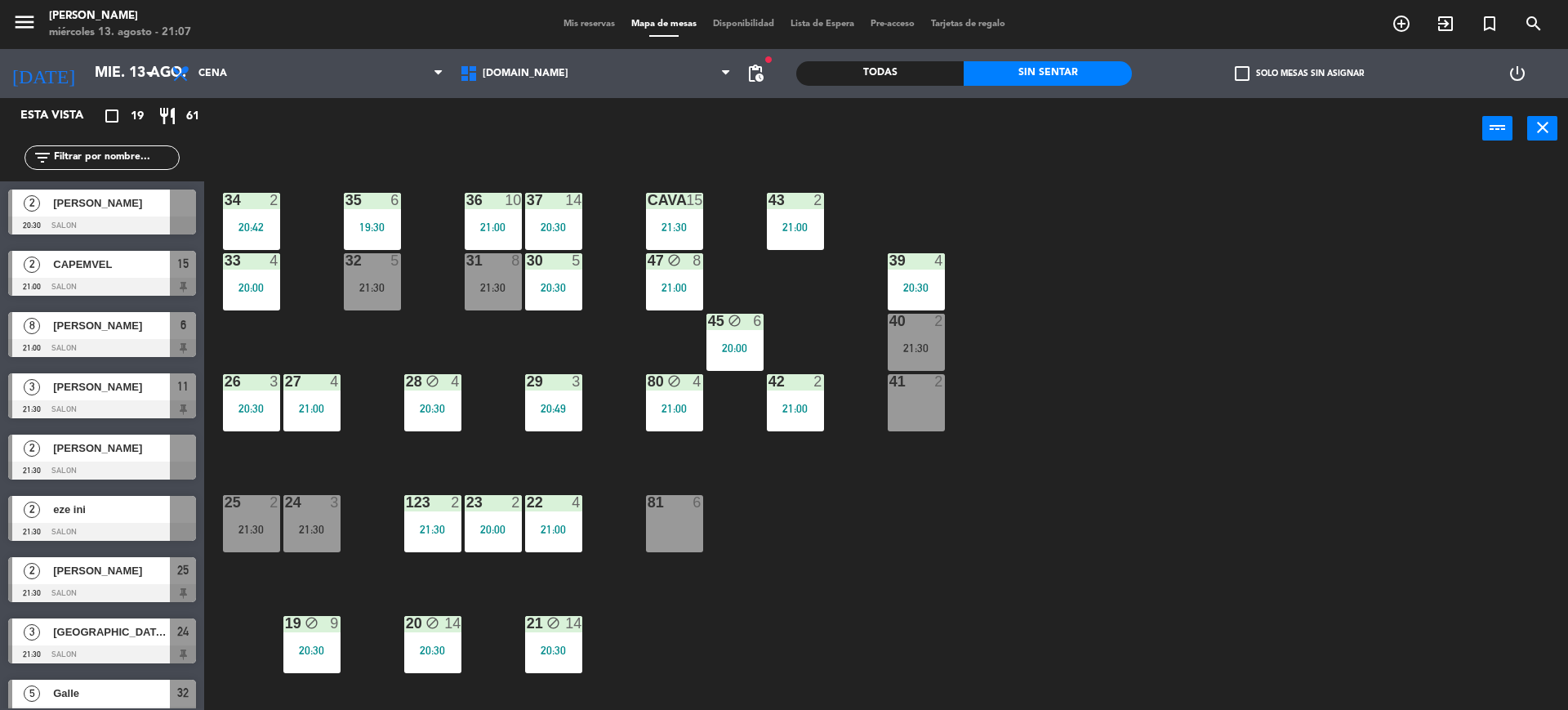
click at [931, 70] on div "Todas" at bounding box center [880, 73] width 168 height 25
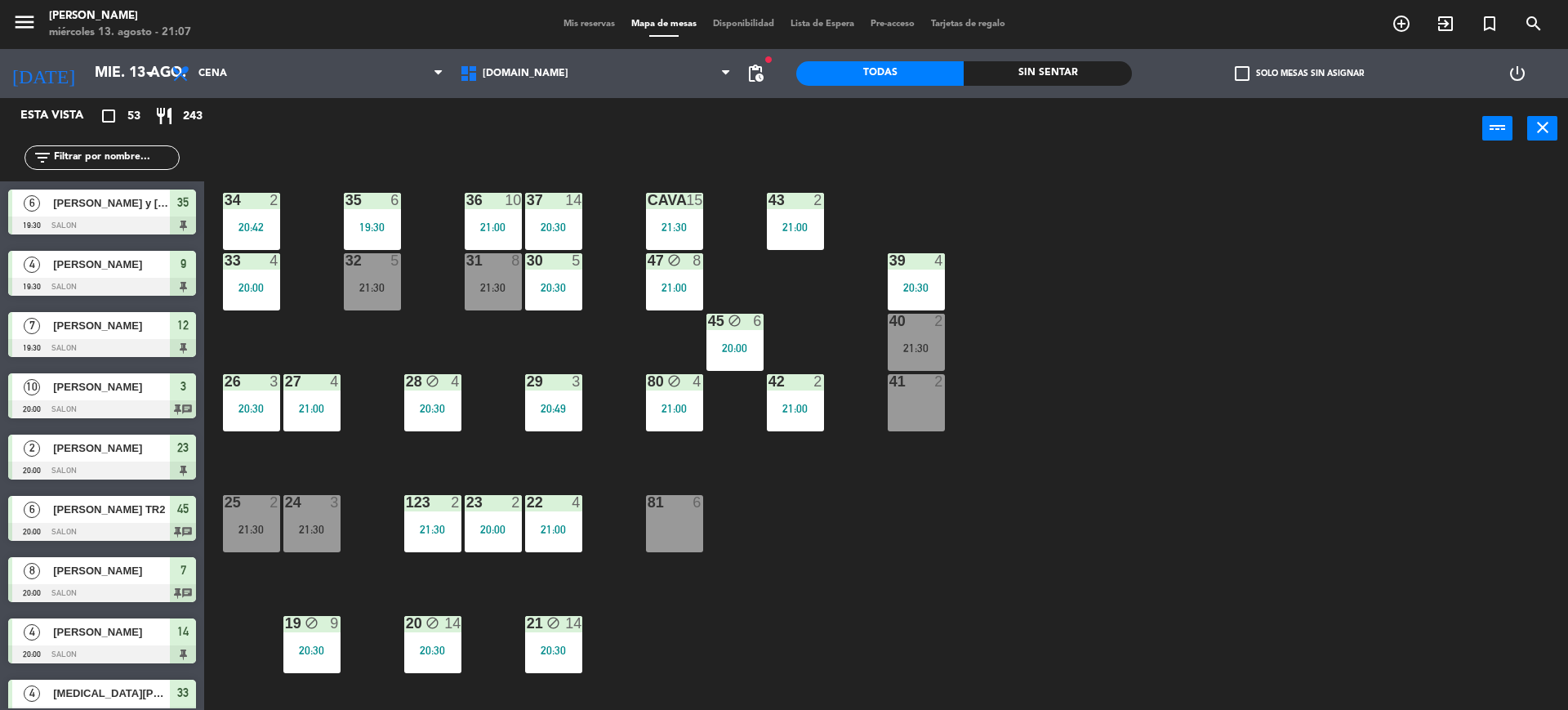
click at [1185, 372] on div "34 2 20:42 35 6 19:30 36 10 21:00 43 2 21:00 37 14 20:30 CAVA 15 21:30 33 4 20:…" at bounding box center [893, 438] width 1348 height 550
click at [1214, 238] on div "34 2 20:42 35 6 19:30 36 10 21:00 43 2 21:00 37 14 20:30 CAVA 15 21:30 33 4 20:…" at bounding box center [893, 438] width 1348 height 550
click at [96, 155] on input "text" at bounding box center [115, 158] width 127 height 18
click at [1065, 575] on div "34 2 20:42 35 6 19:30 36 10 21:00 43 2 21:00 37 14 20:30 CAVA 15 21:30 33 4 20:…" at bounding box center [893, 438] width 1348 height 550
click at [138, 158] on input "text" at bounding box center [115, 158] width 127 height 18
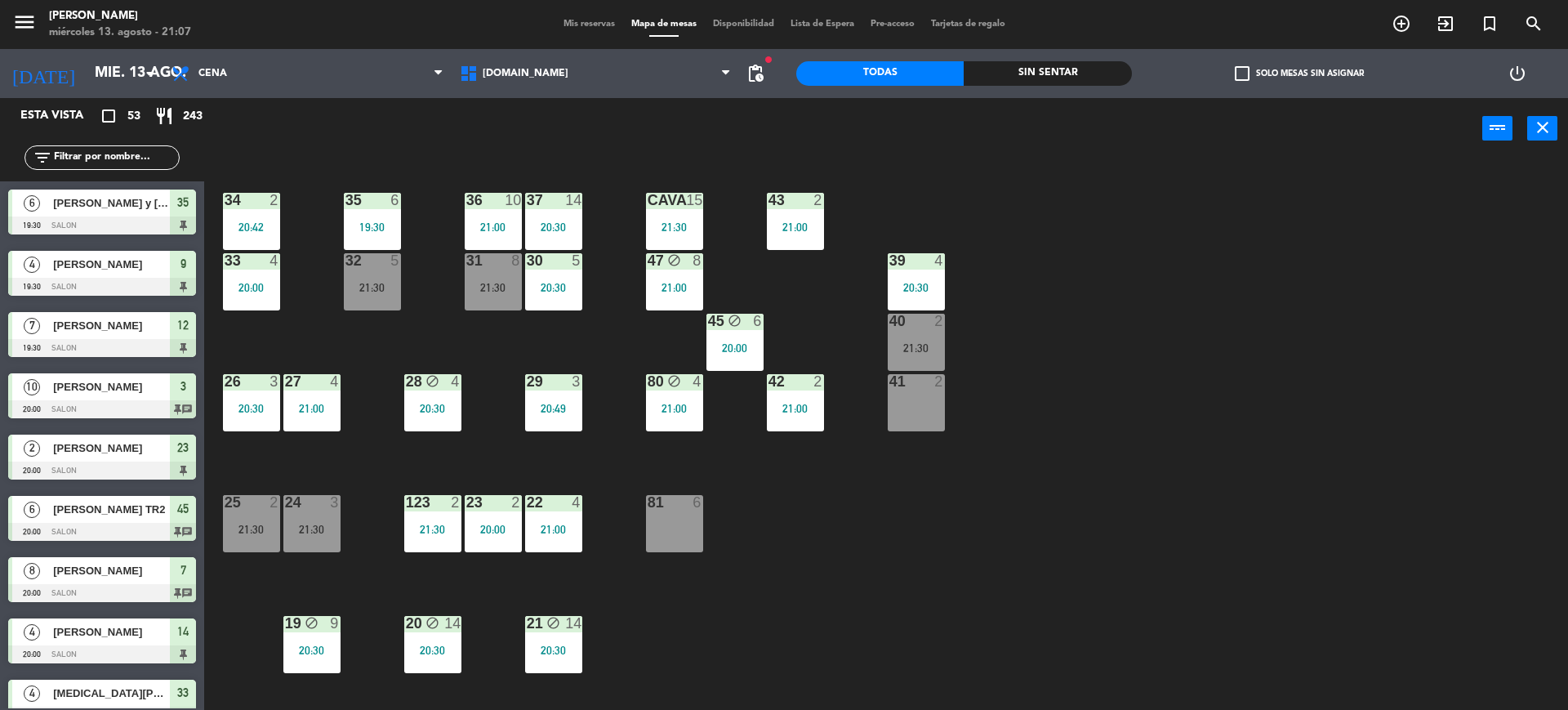
click at [1080, 577] on div "34 2 20:42 35 6 19:30 36 10 21:00 43 2 21:00 37 14 20:30 CAVA 15 21:30 33 4 20:…" at bounding box center [893, 438] width 1348 height 550
click at [495, 277] on div "31 8 21:30" at bounding box center [493, 282] width 57 height 57
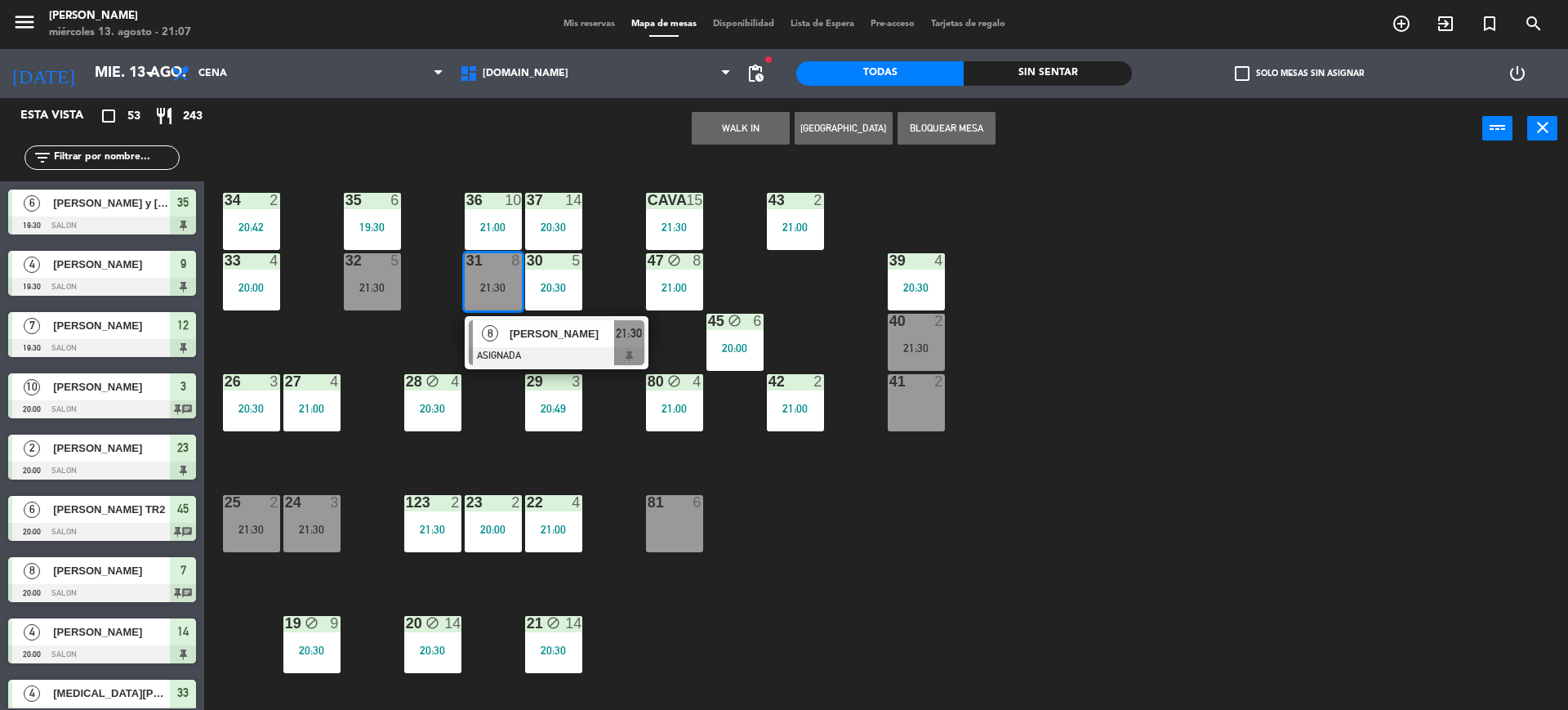
click at [330, 361] on div "34 2 20:42 35 6 19:30 36 10 21:00 43 2 21:00 37 14 20:30 CAVA 15 21:30 33 4 20:…" at bounding box center [893, 438] width 1348 height 550
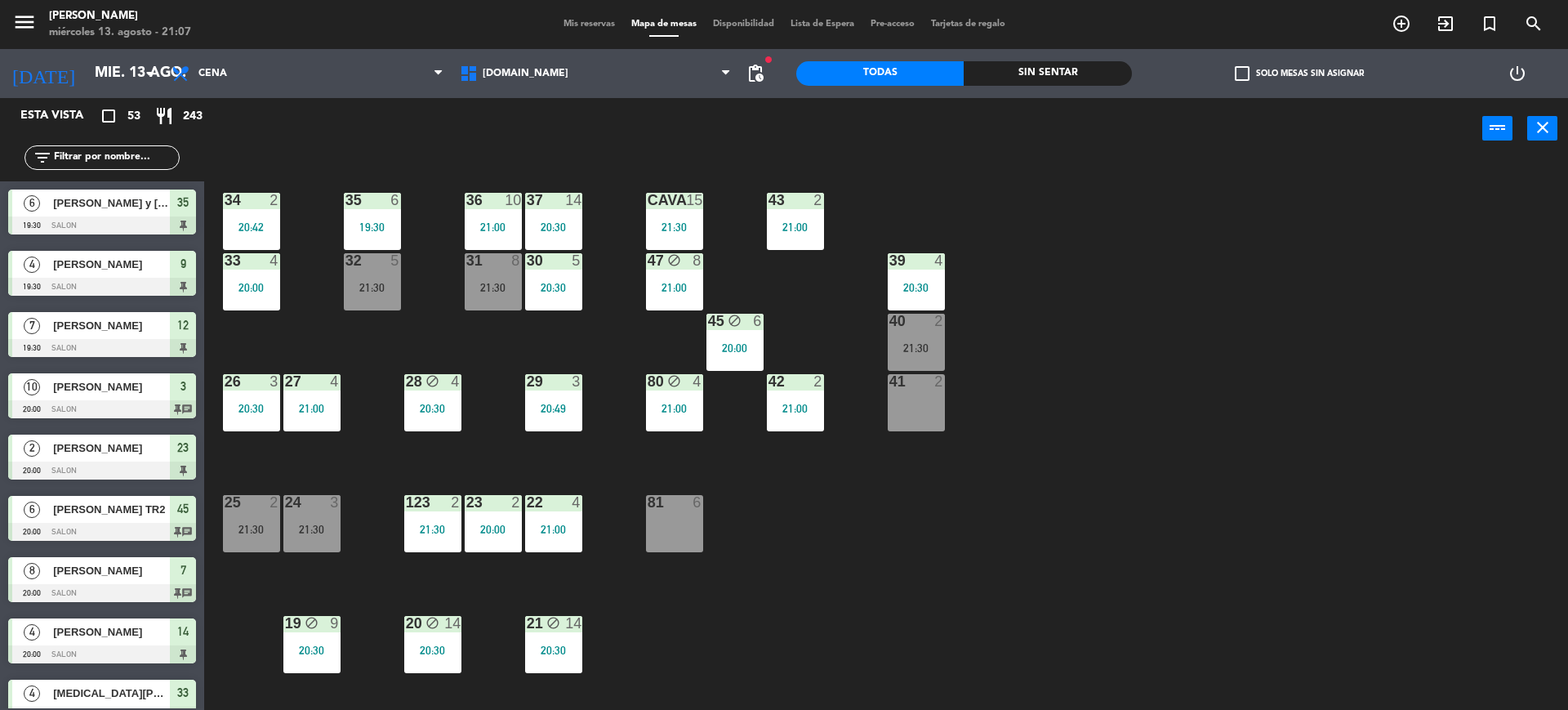
click at [101, 165] on input "text" at bounding box center [115, 158] width 127 height 18
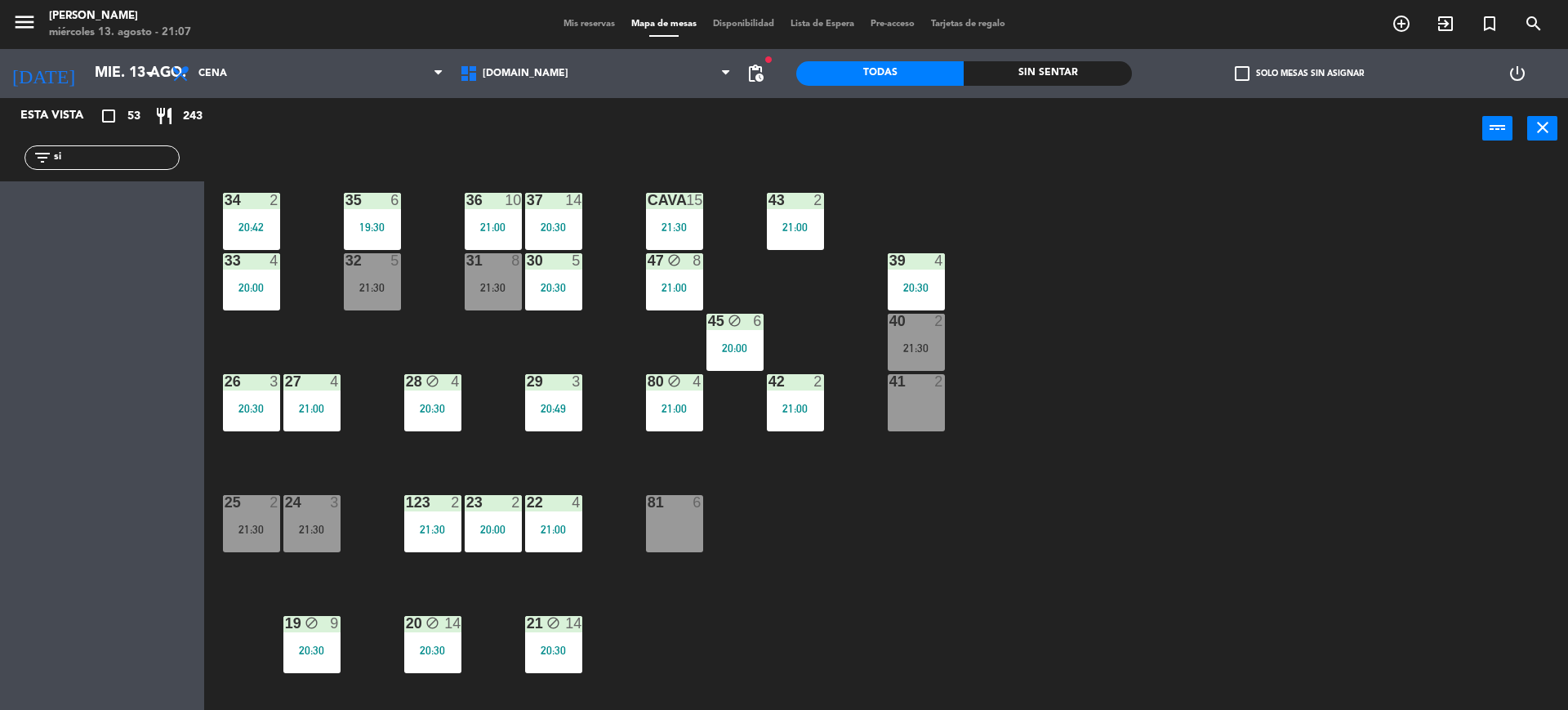
type input "s"
type input "n"
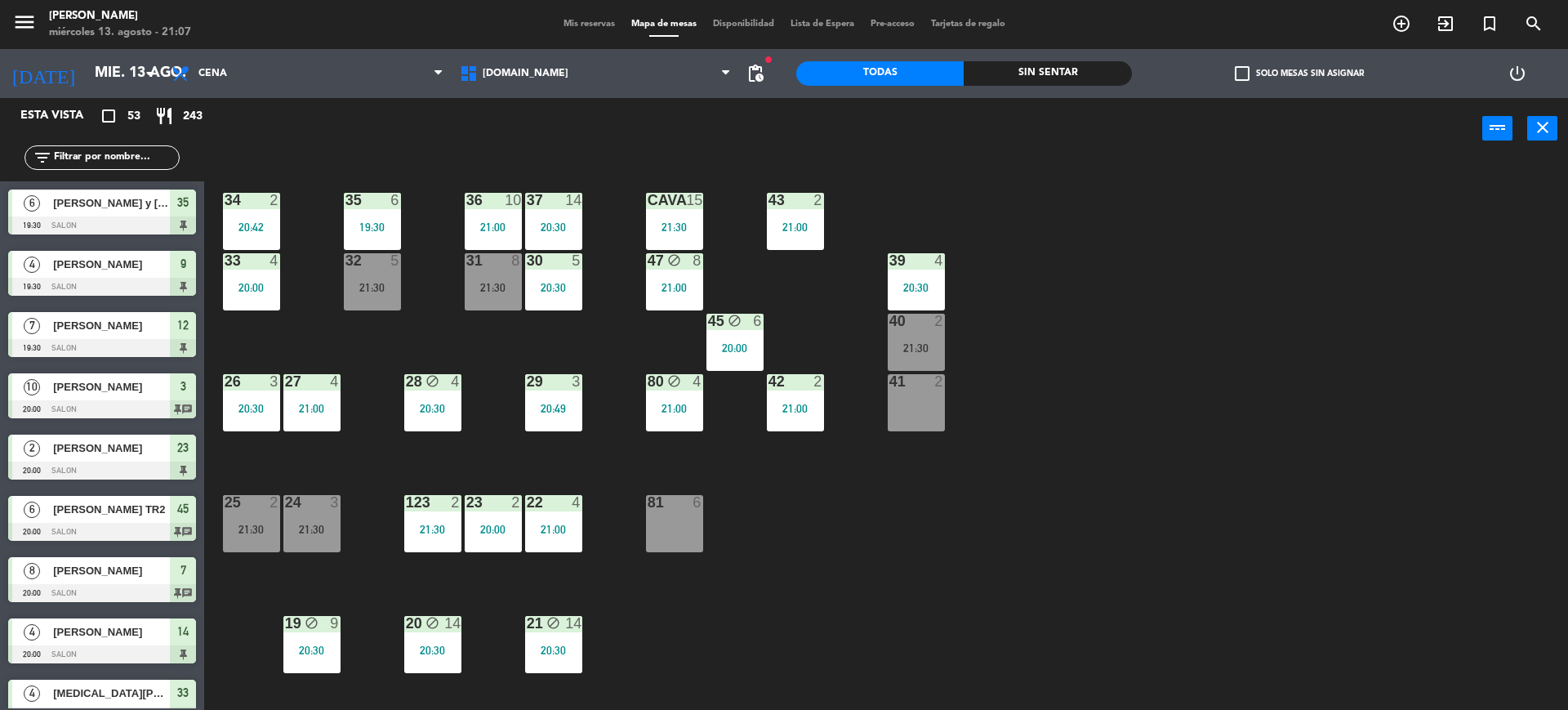
click at [1076, 167] on div "34 2 20:42 35 6 19:30 36 10 21:00 43 2 21:00 37 14 20:30 CAVA 15 21:30 33 4 20:…" at bounding box center [893, 438] width 1348 height 550
click at [1062, 71] on div "Sin sentar" at bounding box center [1047, 73] width 168 height 25
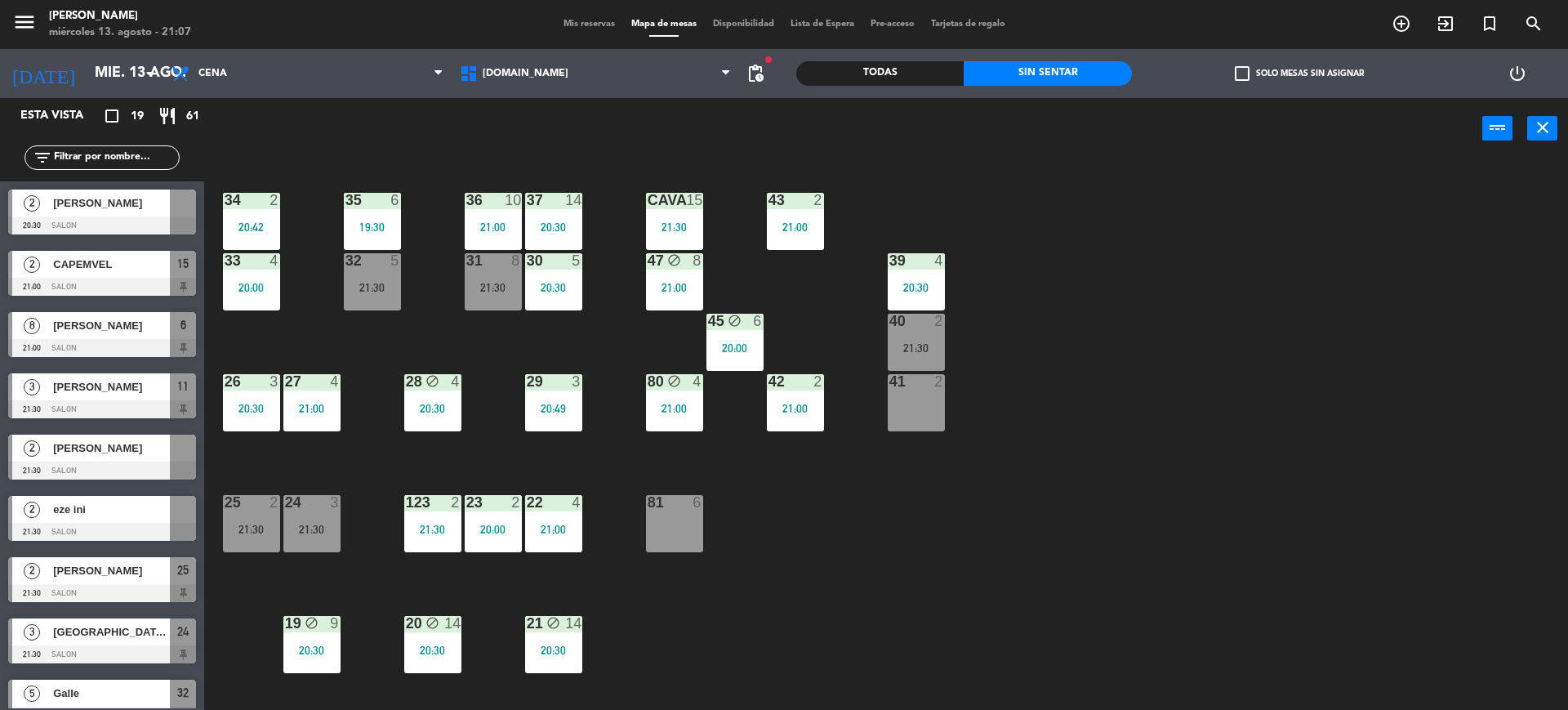
click at [115, 164] on input "text" at bounding box center [115, 158] width 127 height 18
drag, startPoint x: 1232, startPoint y: 328, endPoint x: 1173, endPoint y: 328, distance: 59.0
click at [1232, 328] on div "34 2 20:42 35 6 19:30 36 10 21:00 43 2 21:00 37 14 20:30 CAVA 15 21:30 33 4 20:…" at bounding box center [893, 438] width 1348 height 550
click at [1039, 582] on div "34 2 20:42 35 6 19:30 36 10 21:00 43 2 21:00 37 14 20:30 CAVA 15 21:30 33 4 20:…" at bounding box center [893, 438] width 1348 height 550
click at [1293, 71] on label "check_box_outline_blank Solo mesas sin asignar" at bounding box center [1299, 73] width 129 height 15
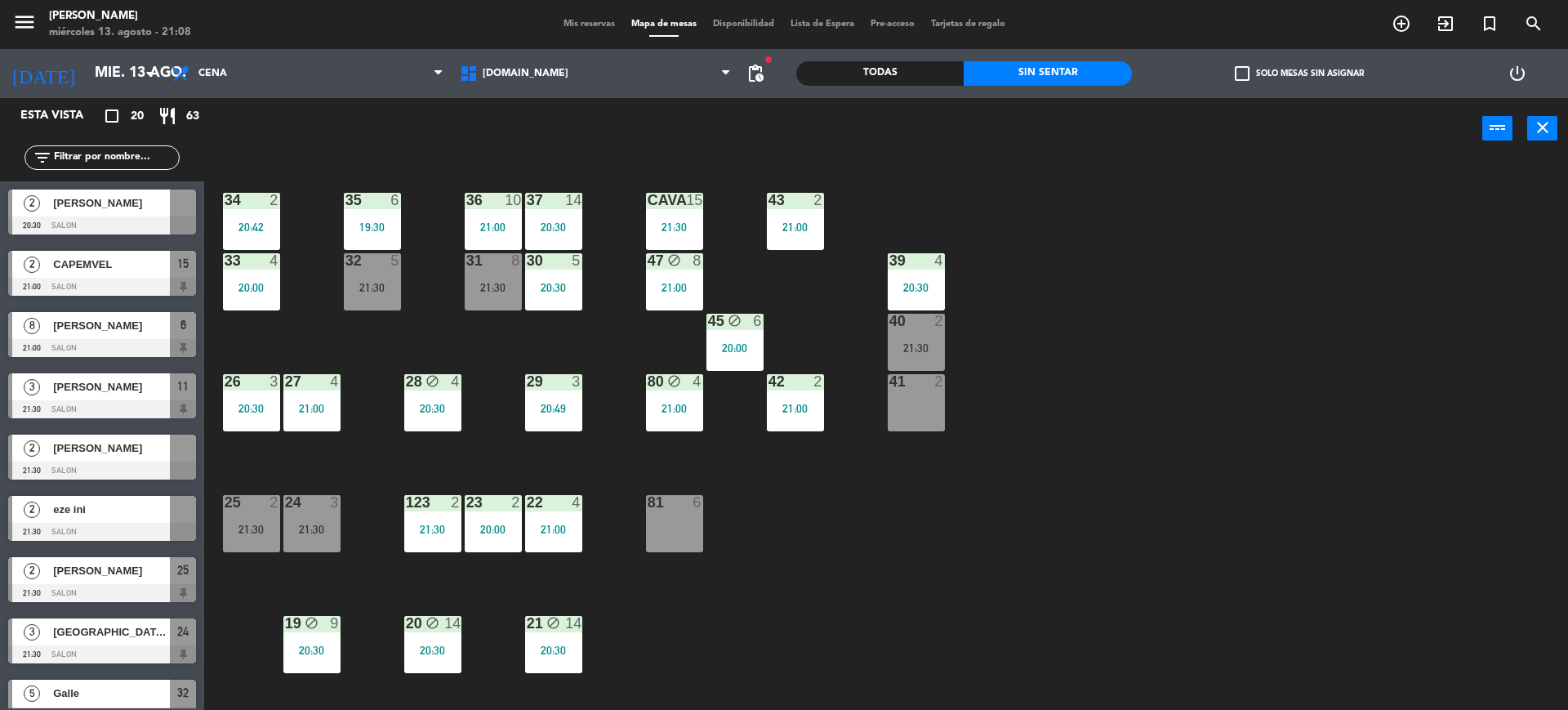
click at [1300, 74] on input "check_box_outline_blank Solo mesas sin asignar" at bounding box center [1300, 74] width 0 height 0
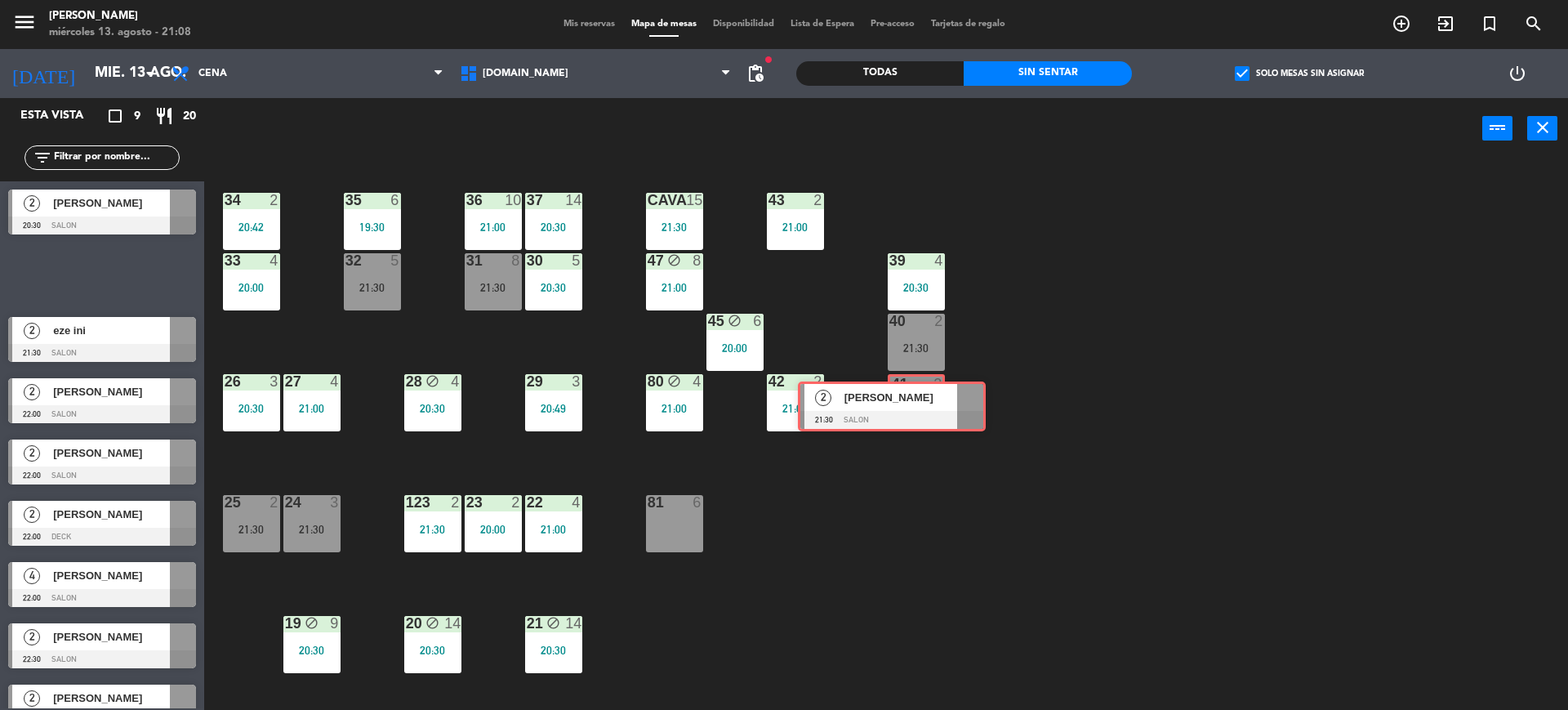
drag, startPoint x: 119, startPoint y: 284, endPoint x: 908, endPoint y: 414, distance: 799.6
click at [908, 414] on div "Esta vista crop_square 9 restaurant 20 filter_list 2 [PERSON_NAME] 20:30 SALON …" at bounding box center [784, 405] width 1568 height 616
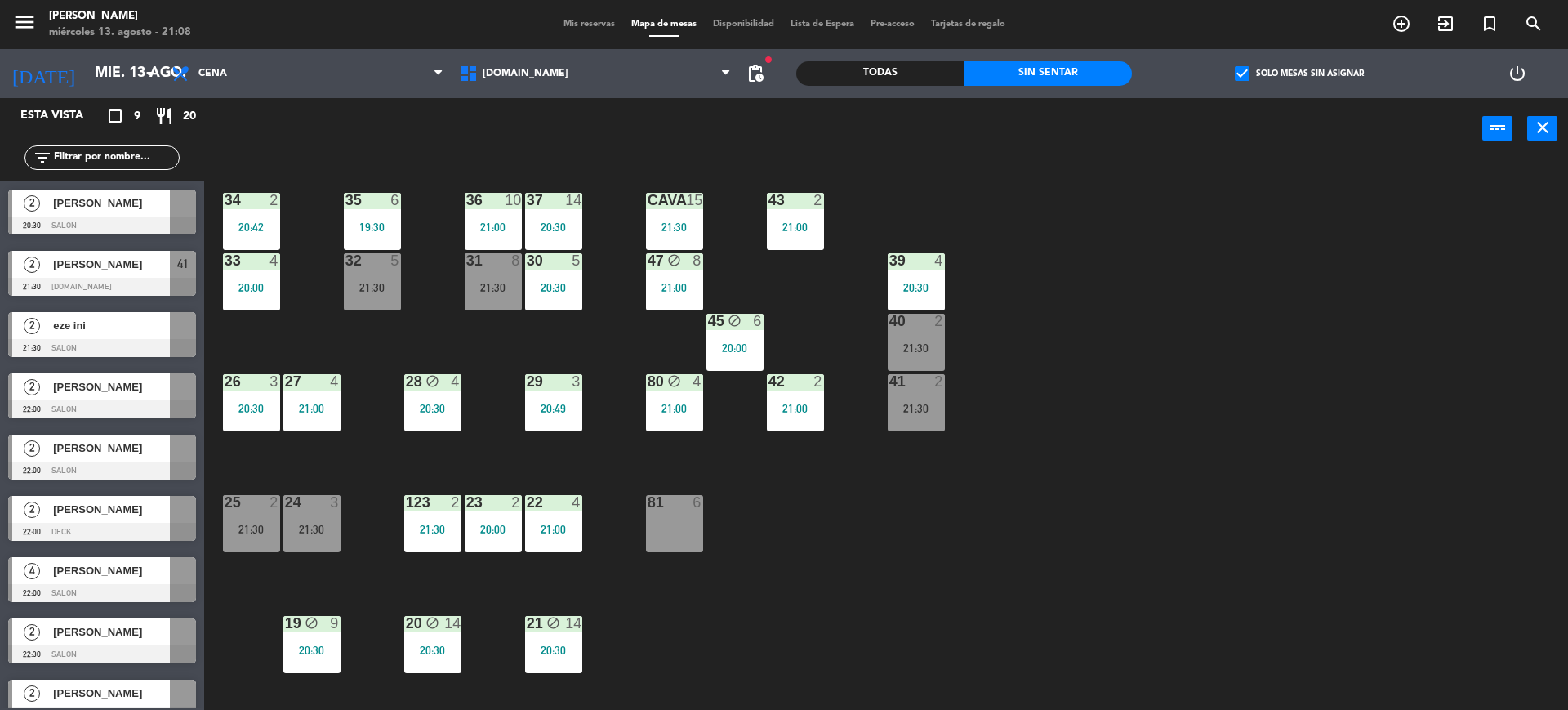
click at [1105, 595] on div "34 2 20:42 35 6 19:30 36 10 21:00 43 2 21:00 37 14 20:30 CAVA 15 21:30 33 4 20:…" at bounding box center [893, 438] width 1348 height 550
click at [330, 514] on div "24 3 21:30" at bounding box center [311, 523] width 57 height 57
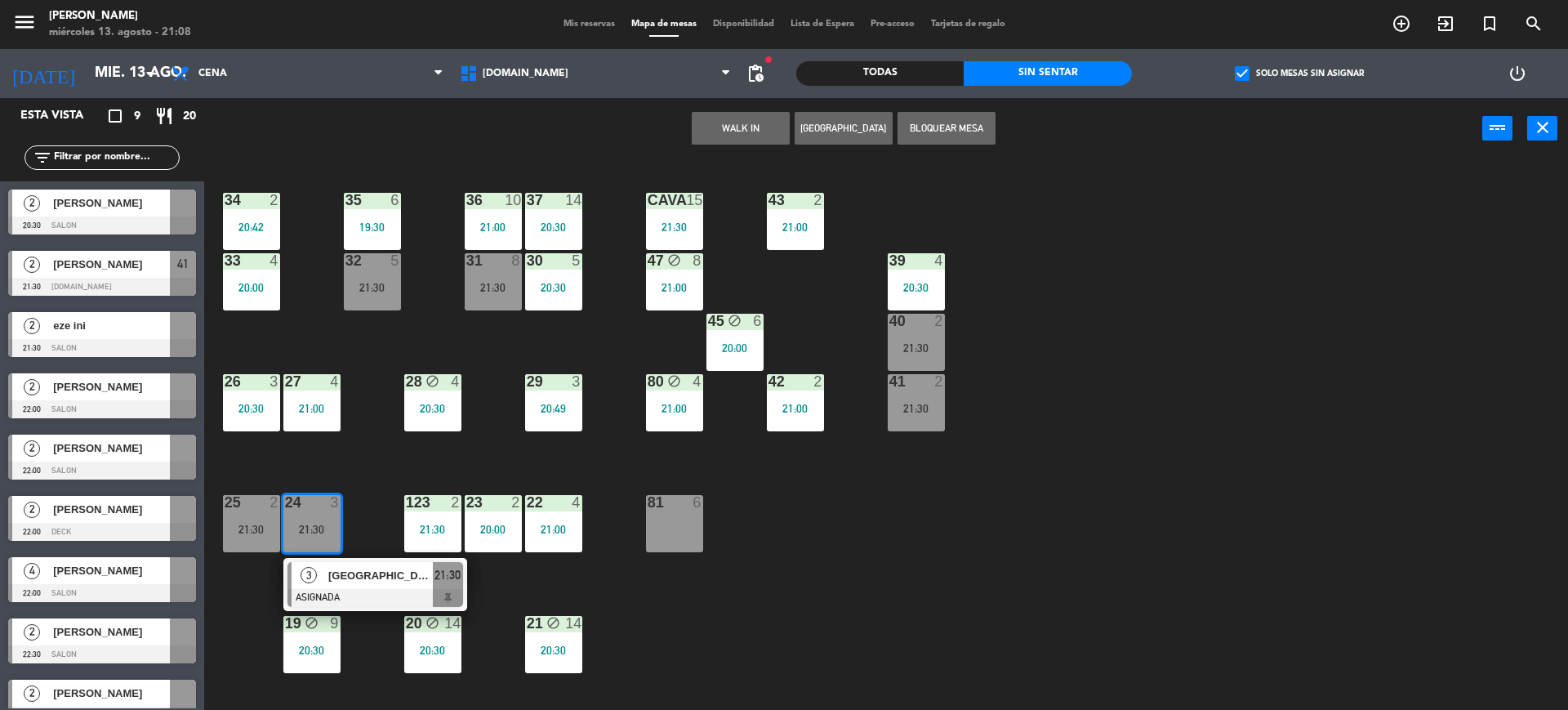
click at [932, 604] on div "34 2 20:42 35 6 19:30 36 10 21:00 43 2 21:00 37 14 20:30 CAVA 15 21:30 33 4 20:…" at bounding box center [893, 438] width 1348 height 550
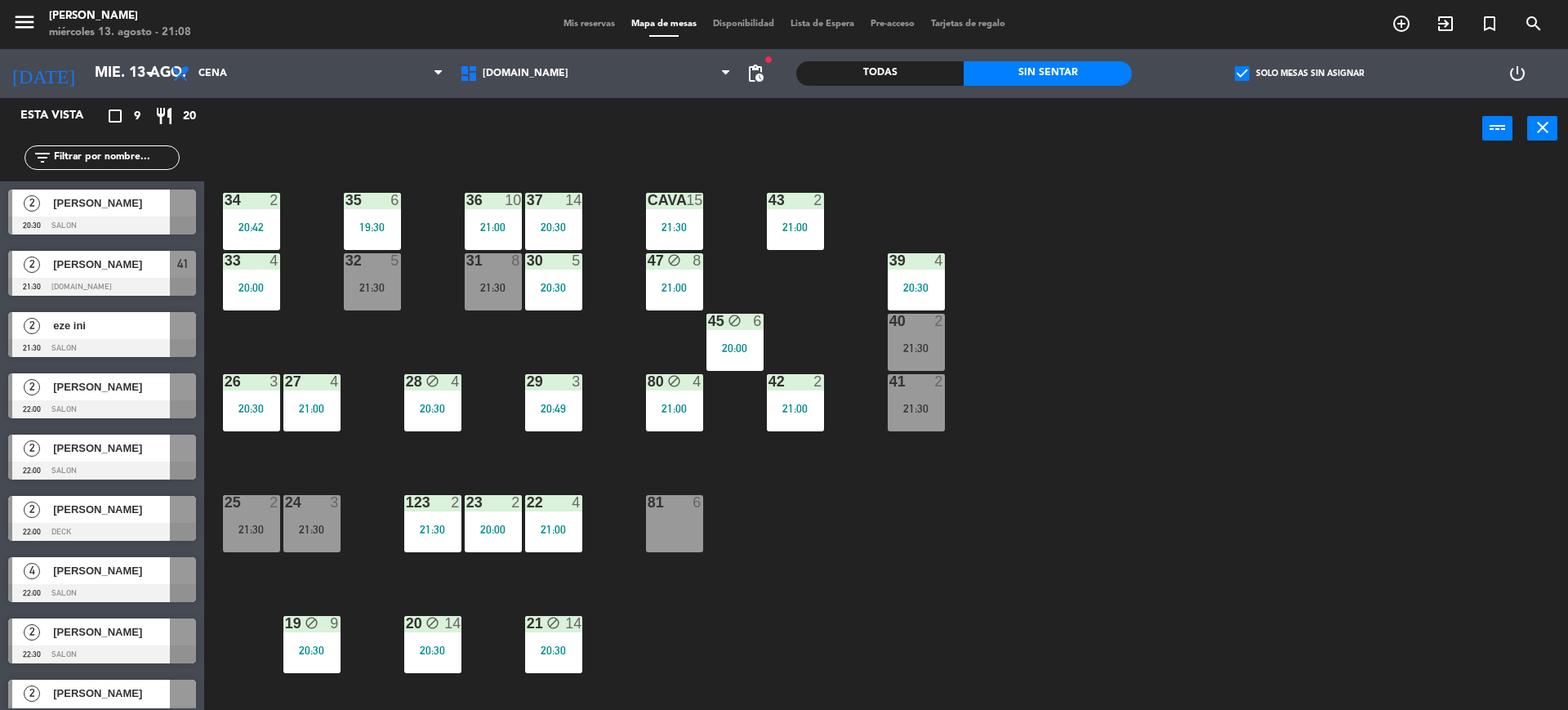
scroll to position [307, 0]
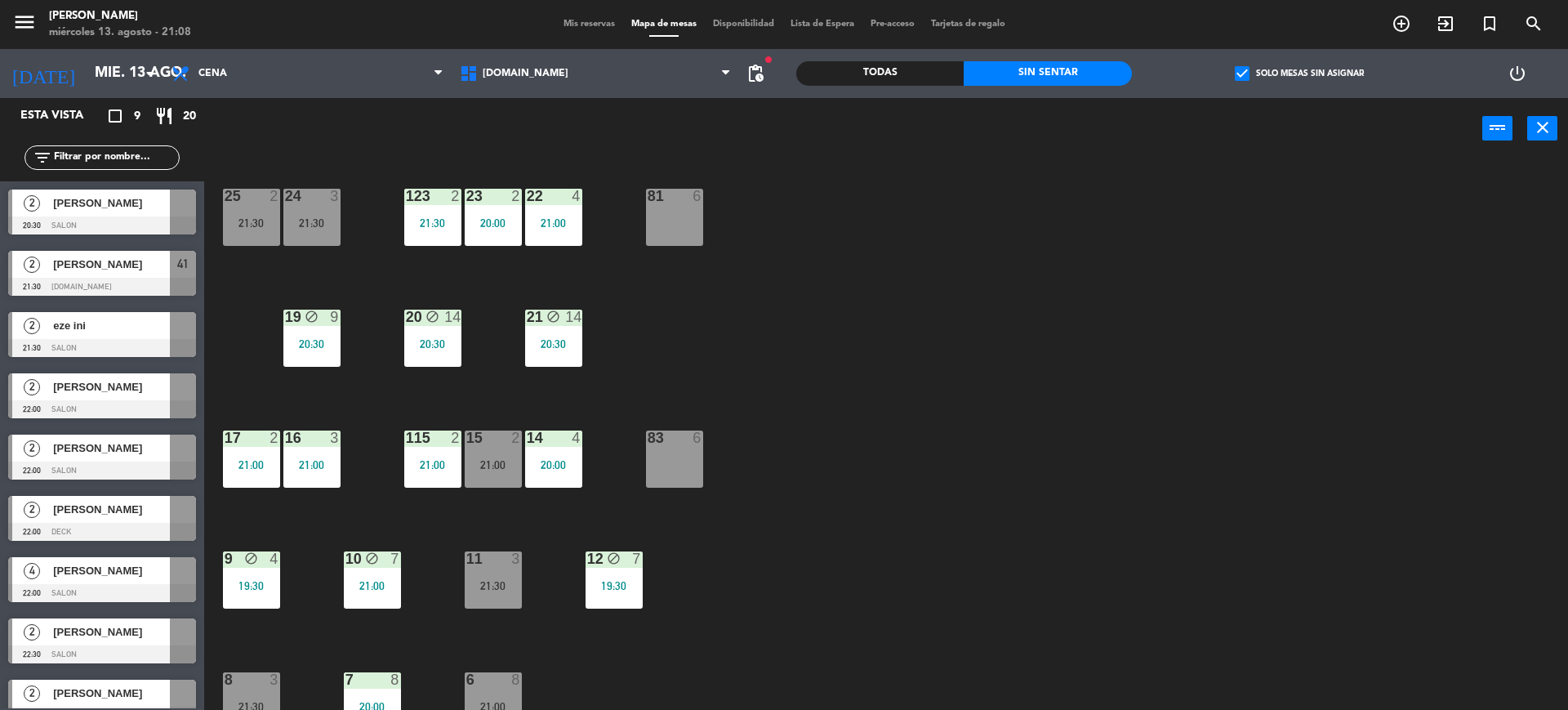
click at [502, 450] on div "15 2 21:00" at bounding box center [493, 458] width 57 height 57
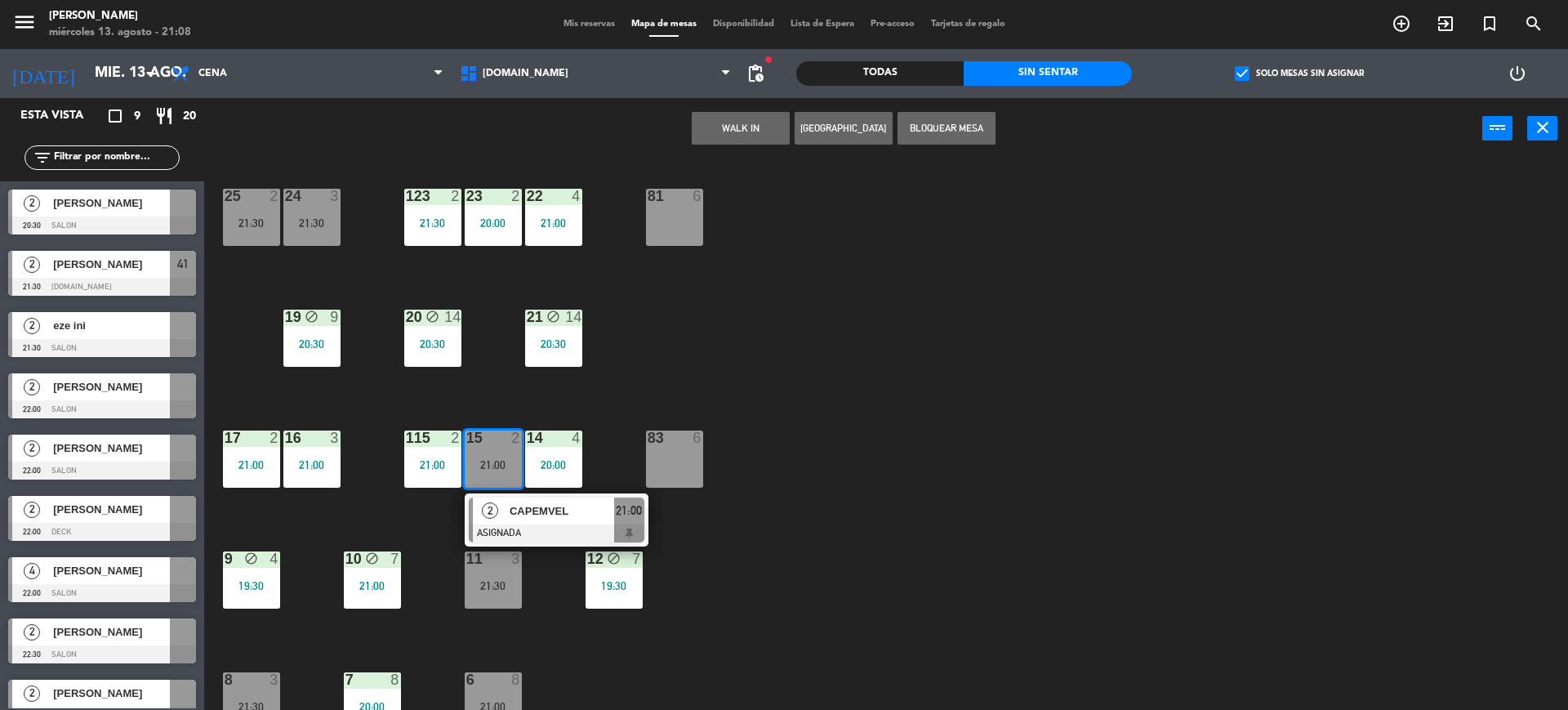
click at [893, 527] on div "34 2 20:42 35 6 19:30 36 10 21:00 43 2 21:00 37 14 20:30 CAVA 15 21:30 33 4 20:…" at bounding box center [893, 438] width 1348 height 550
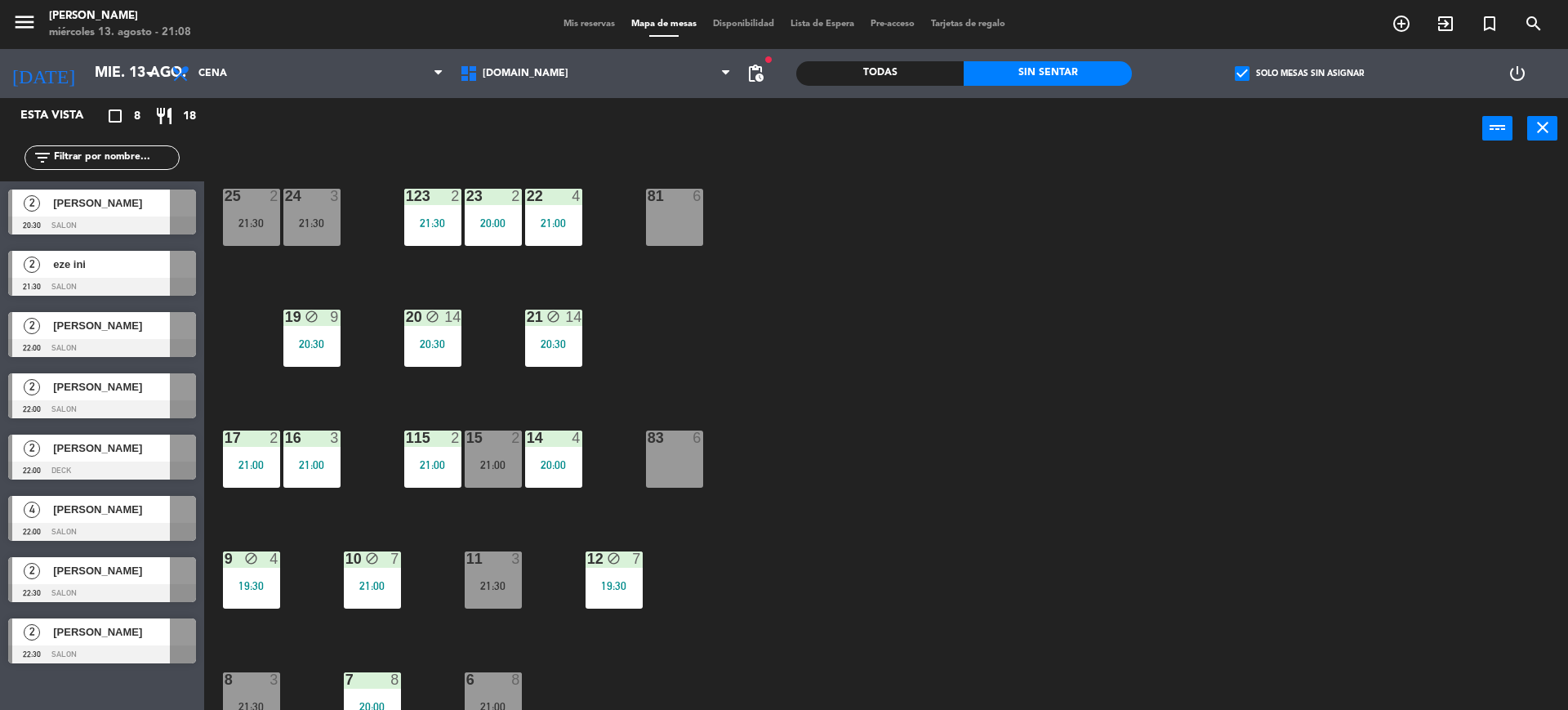
scroll to position [442, 0]
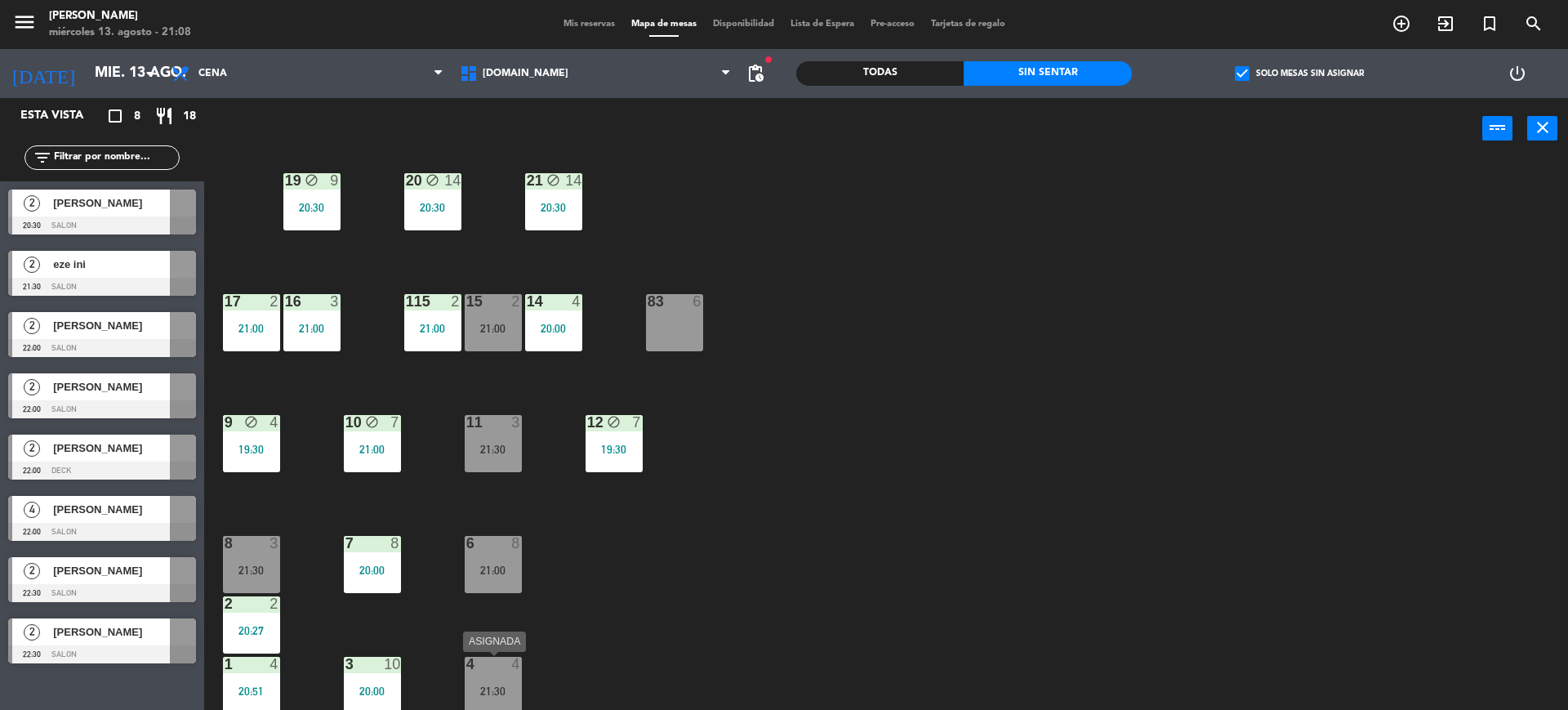
click at [525, 661] on div "4" at bounding box center [519, 664] width 27 height 15
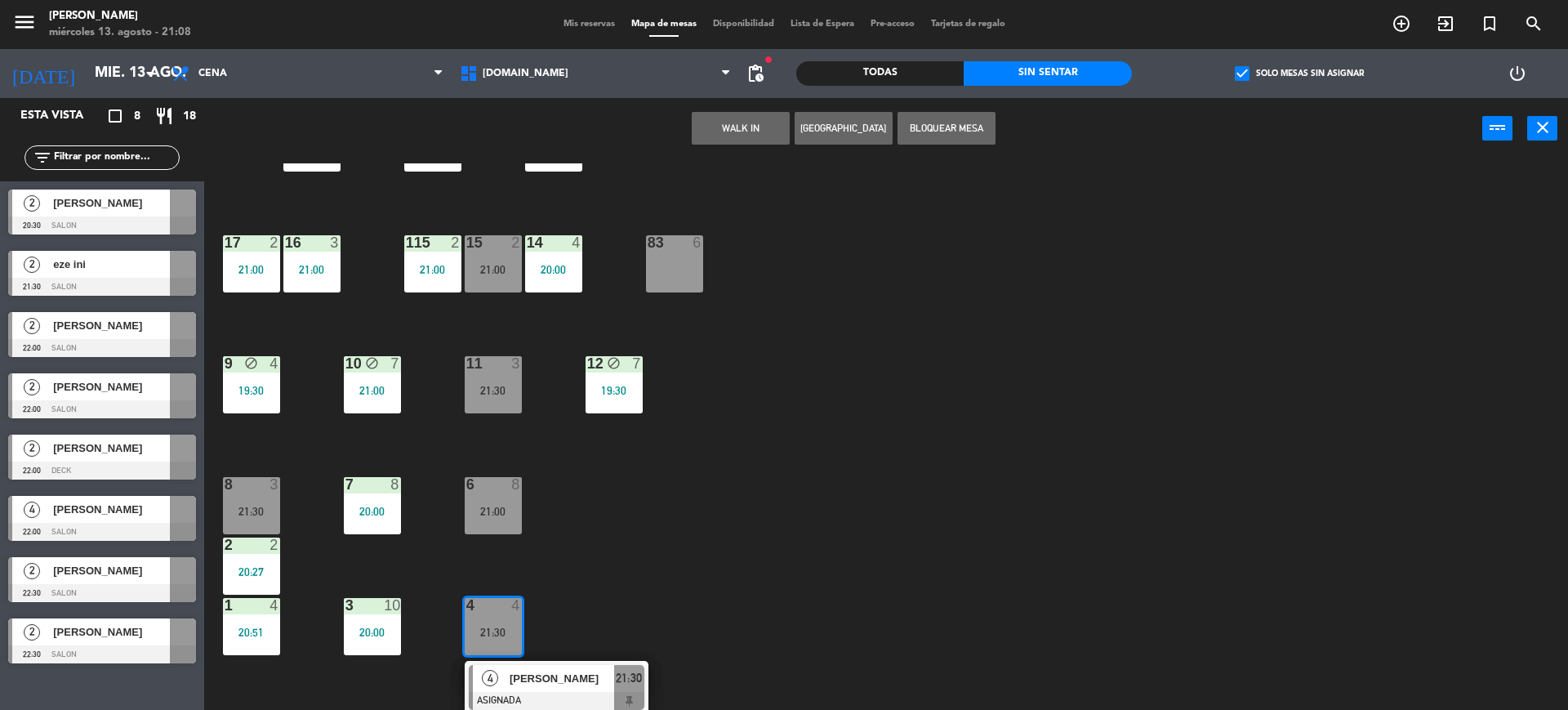
click at [643, 642] on div "34 2 20:42 35 6 19:30 36 10 21:00 43 2 21:00 37 14 20:30 CAVA 15 21:30 33 4 20:…" at bounding box center [893, 438] width 1348 height 550
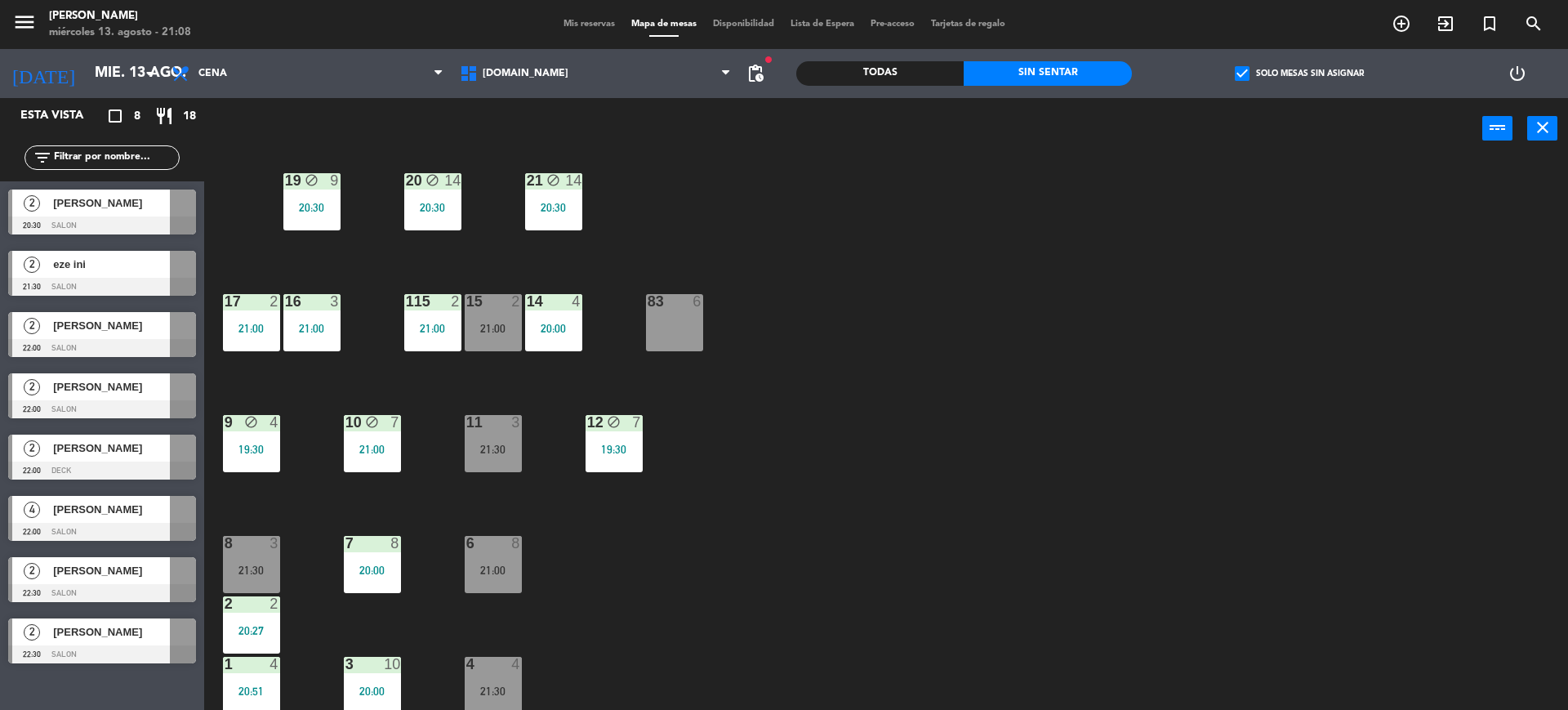
click at [505, 667] on div at bounding box center [492, 664] width 27 height 15
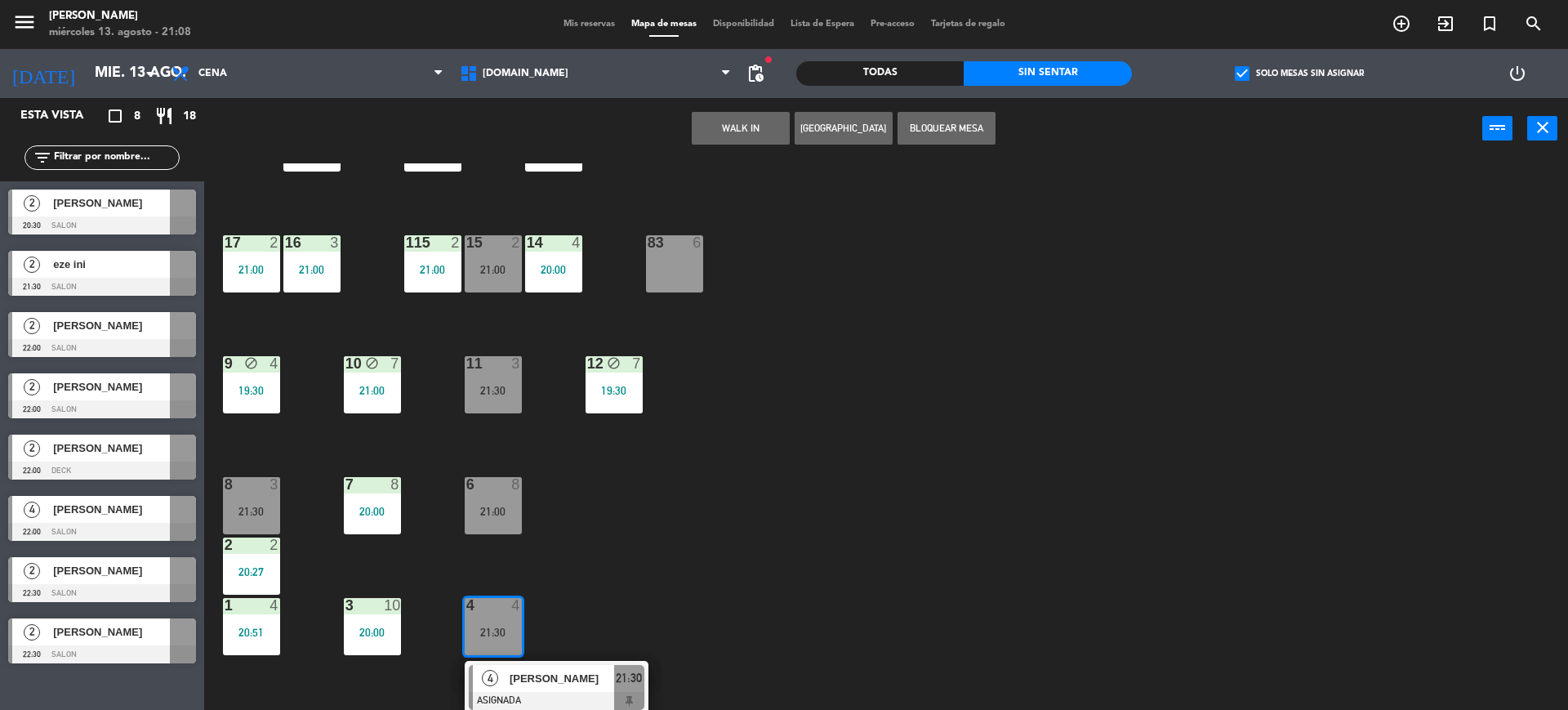
click at [678, 609] on div "34 2 20:42 35 6 19:30 36 10 21:00 43 2 21:00 37 14 20:30 CAVA 15 21:30 33 4 20:…" at bounding box center [893, 438] width 1348 height 550
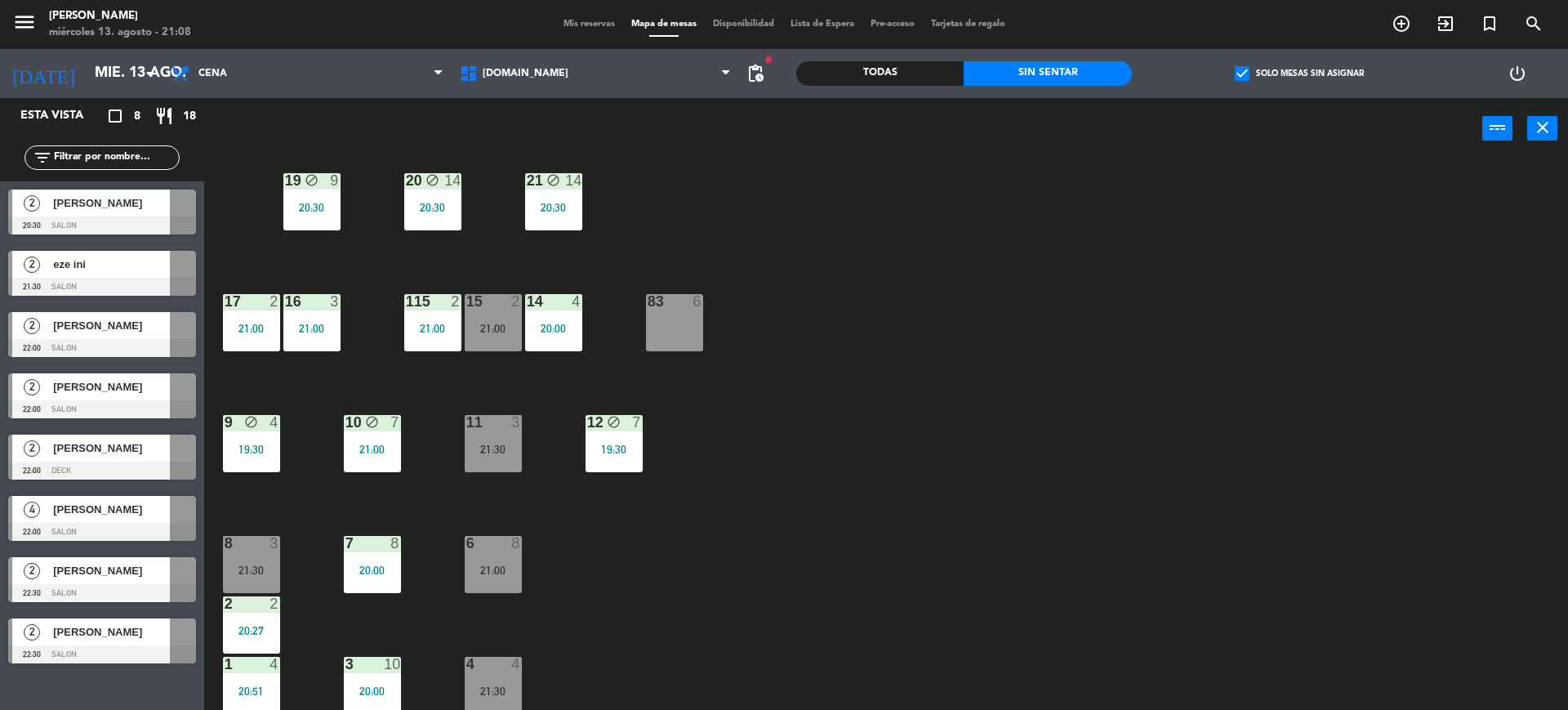
click at [500, 681] on div "4 4 21:30" at bounding box center [493, 685] width 57 height 57
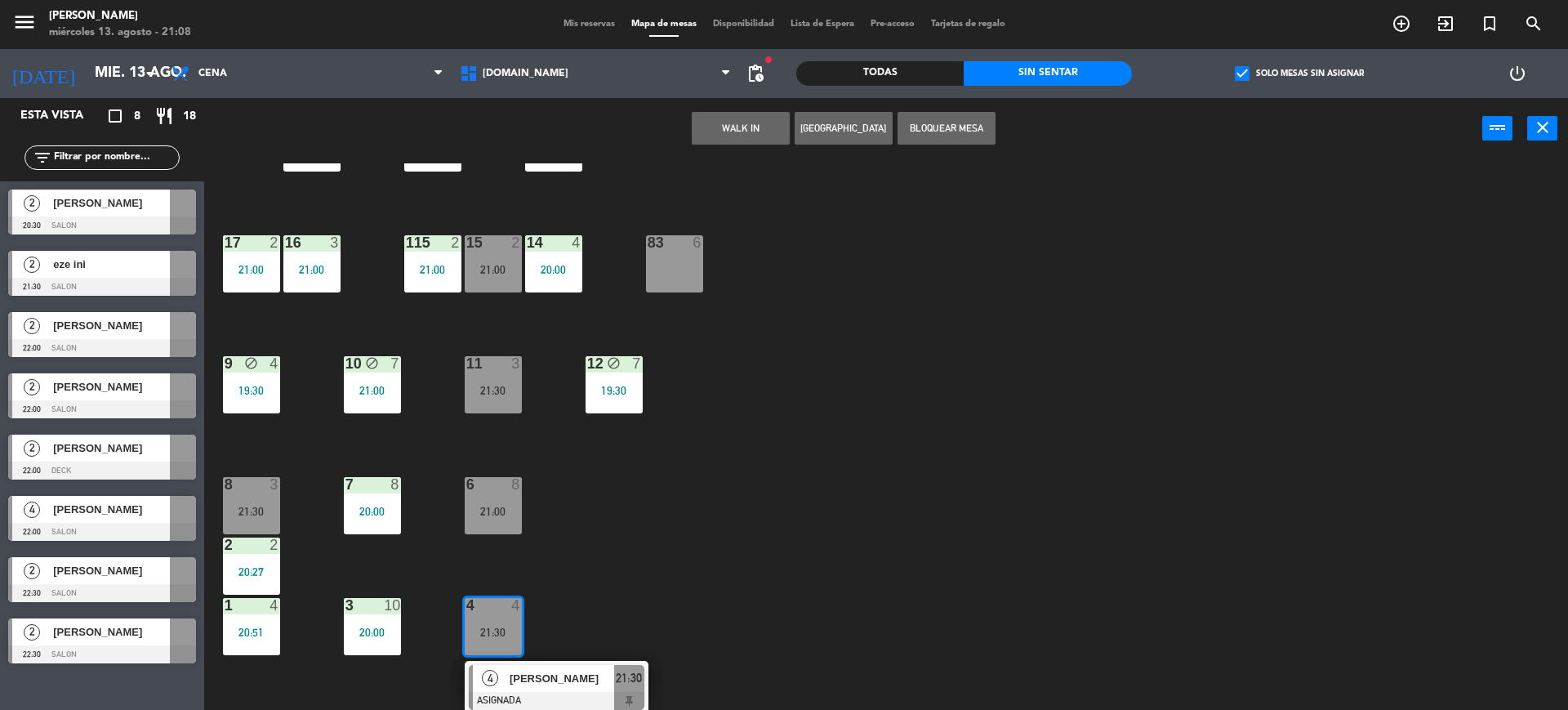
click at [665, 276] on div "83 6" at bounding box center [674, 264] width 57 height 57
drag, startPoint x: 699, startPoint y: 131, endPoint x: 696, endPoint y: 142, distance: 11.4
click at [697, 137] on button "Mover" at bounding box center [689, 128] width 98 height 33
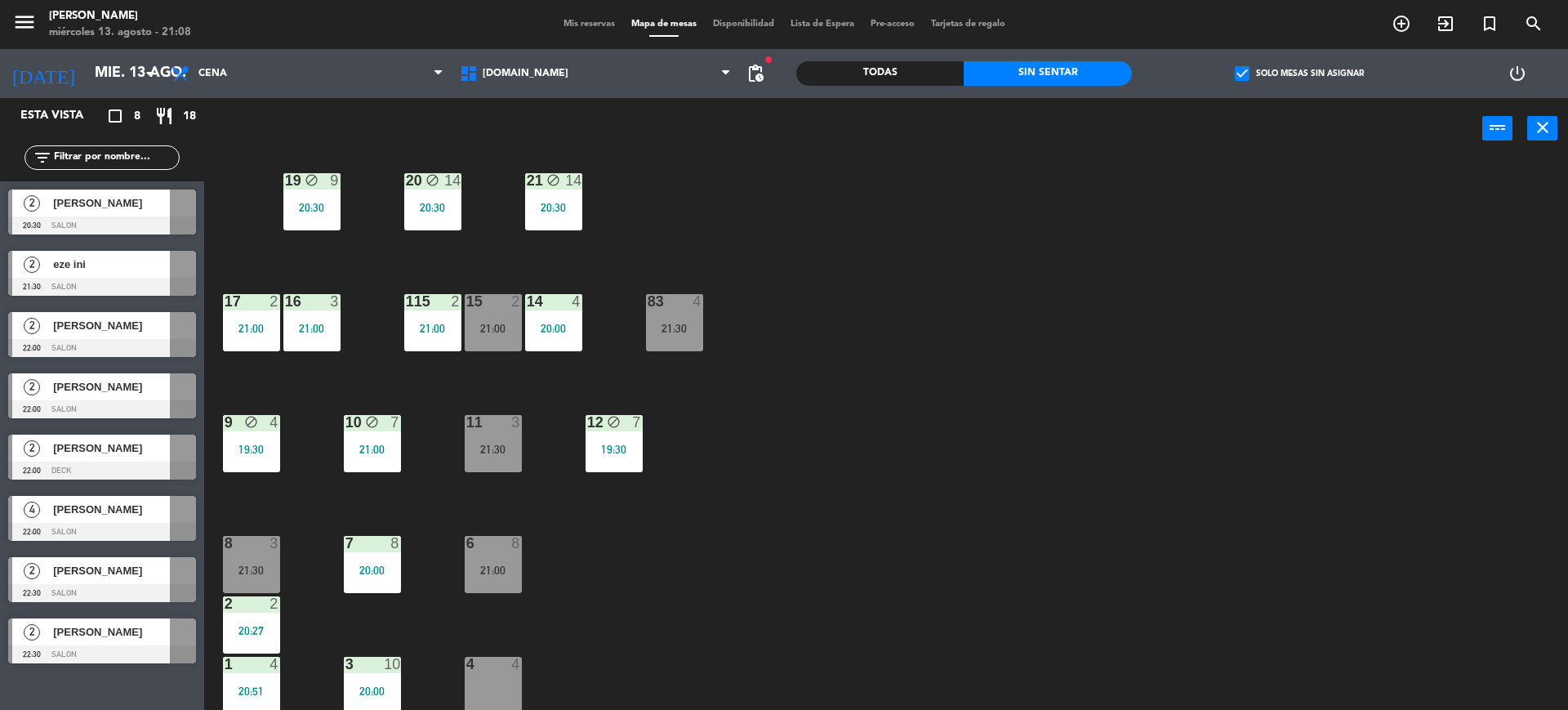
scroll to position [442, 0]
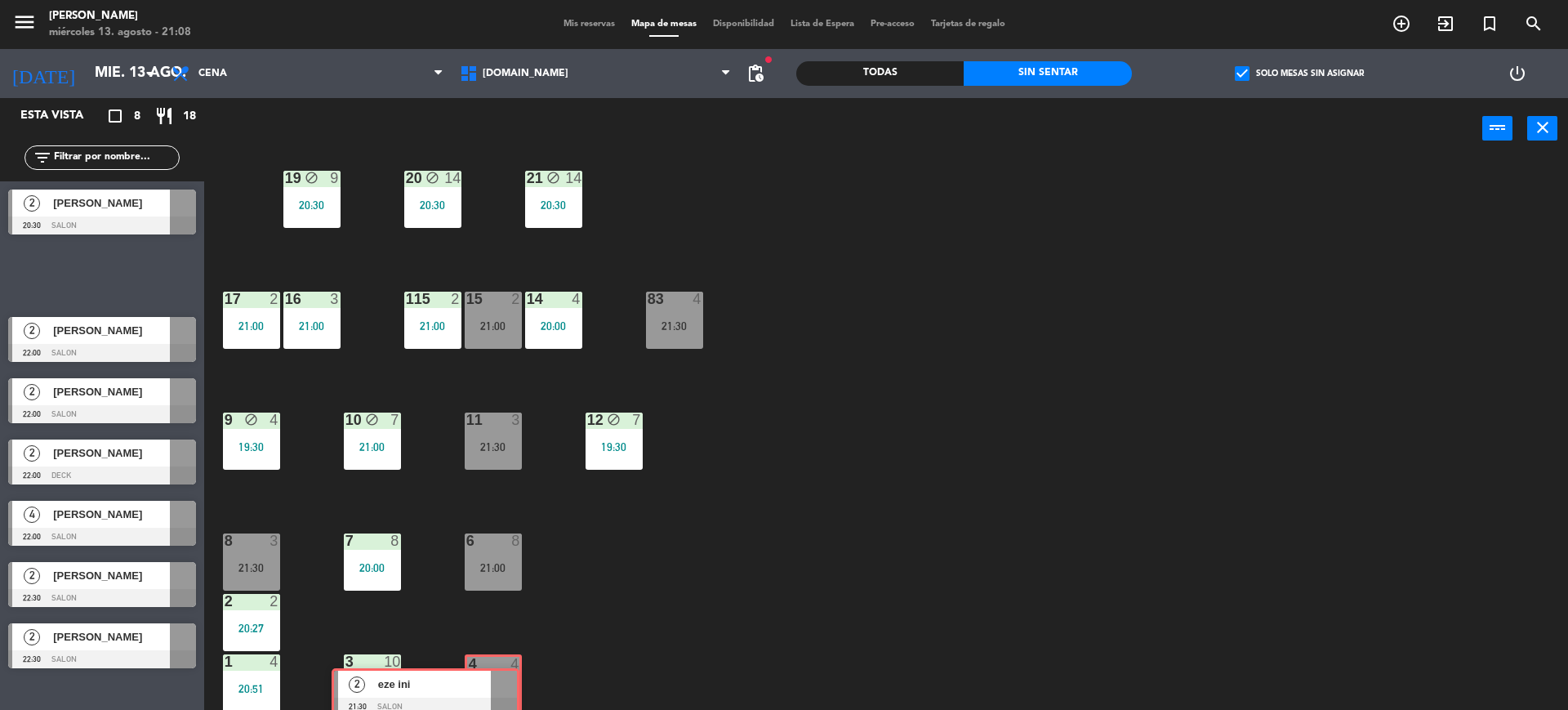
drag, startPoint x: 172, startPoint y: 276, endPoint x: 495, endPoint y: 693, distance: 527.5
click at [495, 693] on div "Esta vista crop_square 8 restaurant 18 filter_list 2 [PERSON_NAME] 20:30 SALON …" at bounding box center [784, 405] width 1568 height 616
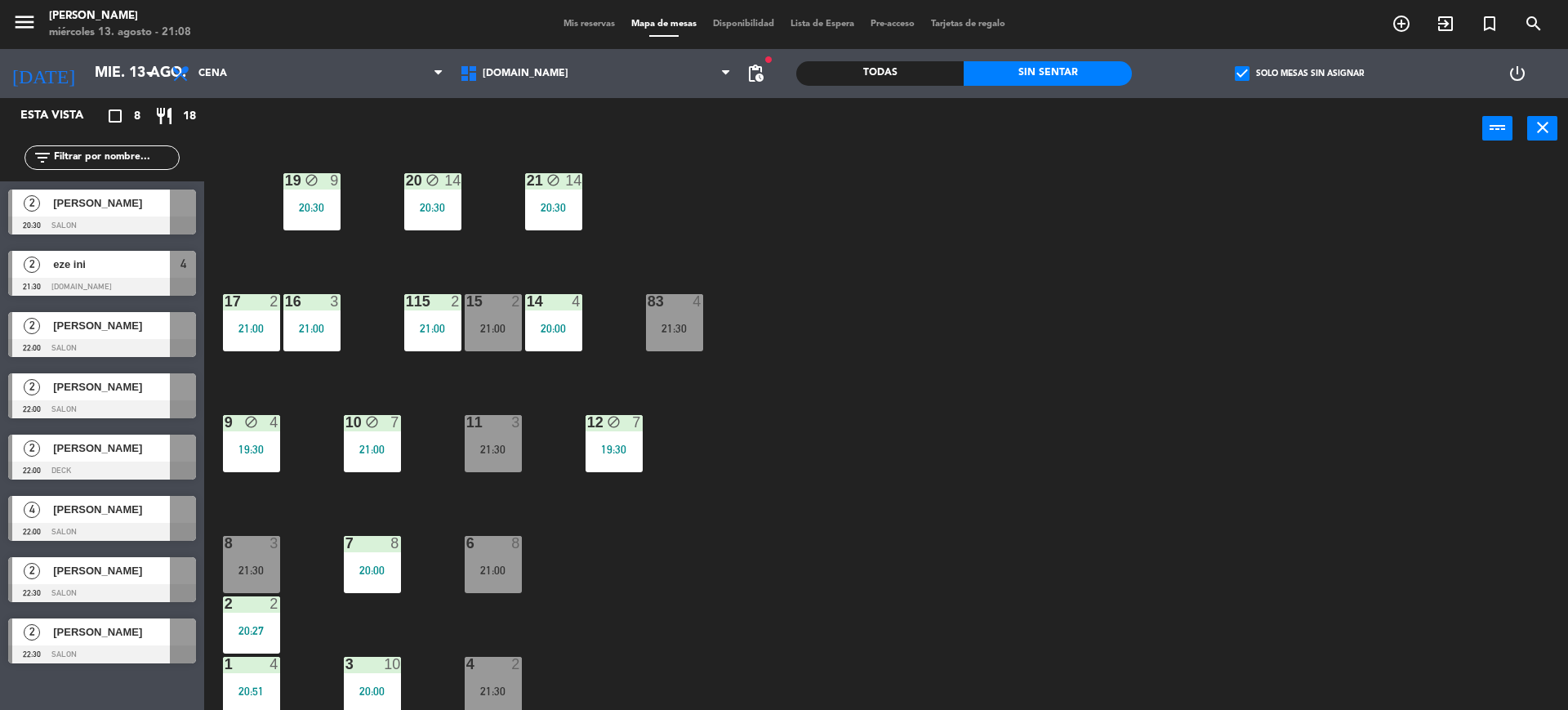
click at [736, 550] on div "34 2 20:42 35 6 19:30 36 10 21:00 43 2 21:00 37 14 20:30 CAVA 15 21:30 33 4 20:…" at bounding box center [893, 438] width 1348 height 550
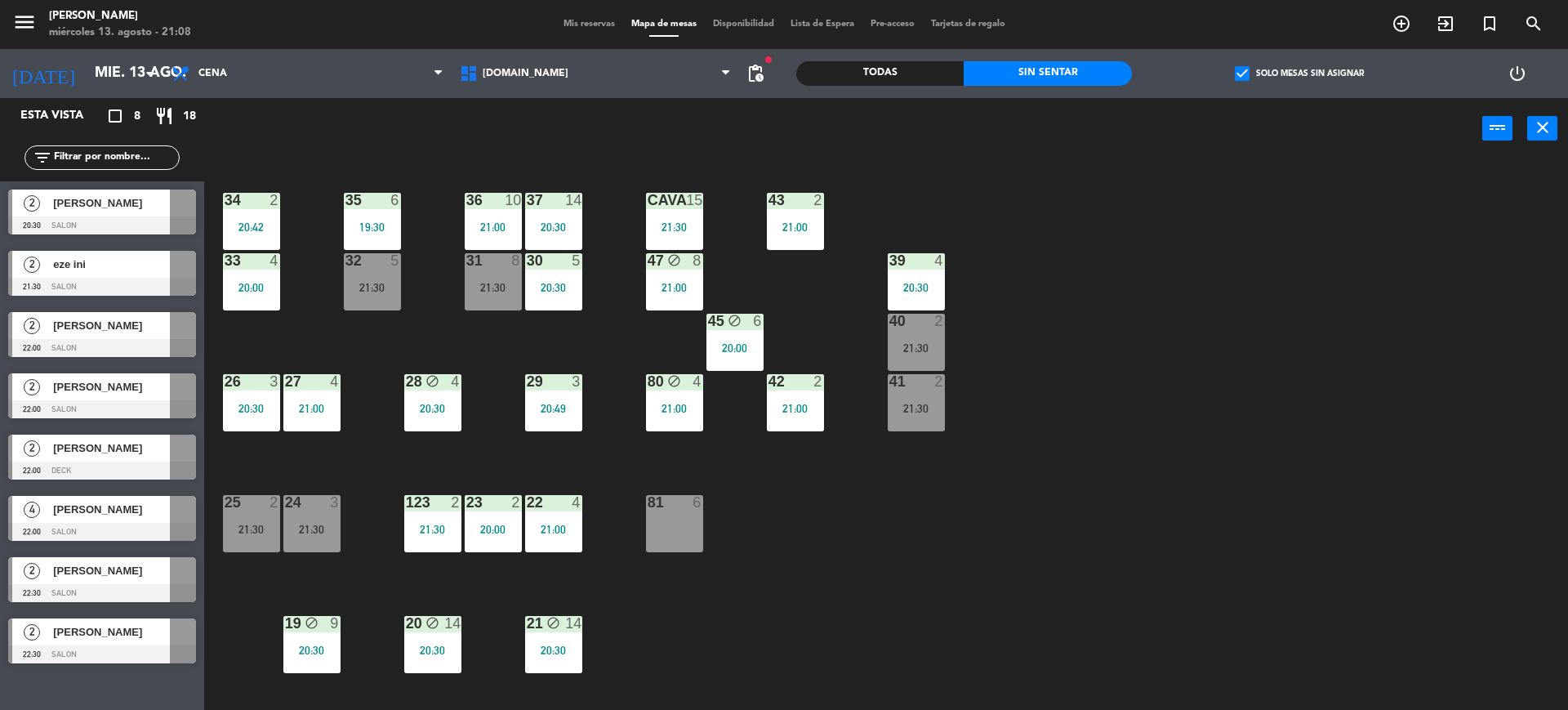
click at [846, 590] on div "34 2 20:42 35 6 19:30 36 10 21:00 43 2 21:00 37 14 20:30 CAVA 15 21:30 33 4 20:…" at bounding box center [893, 438] width 1348 height 550
click at [902, 400] on div "41 2 21:30" at bounding box center [915, 402] width 57 height 57
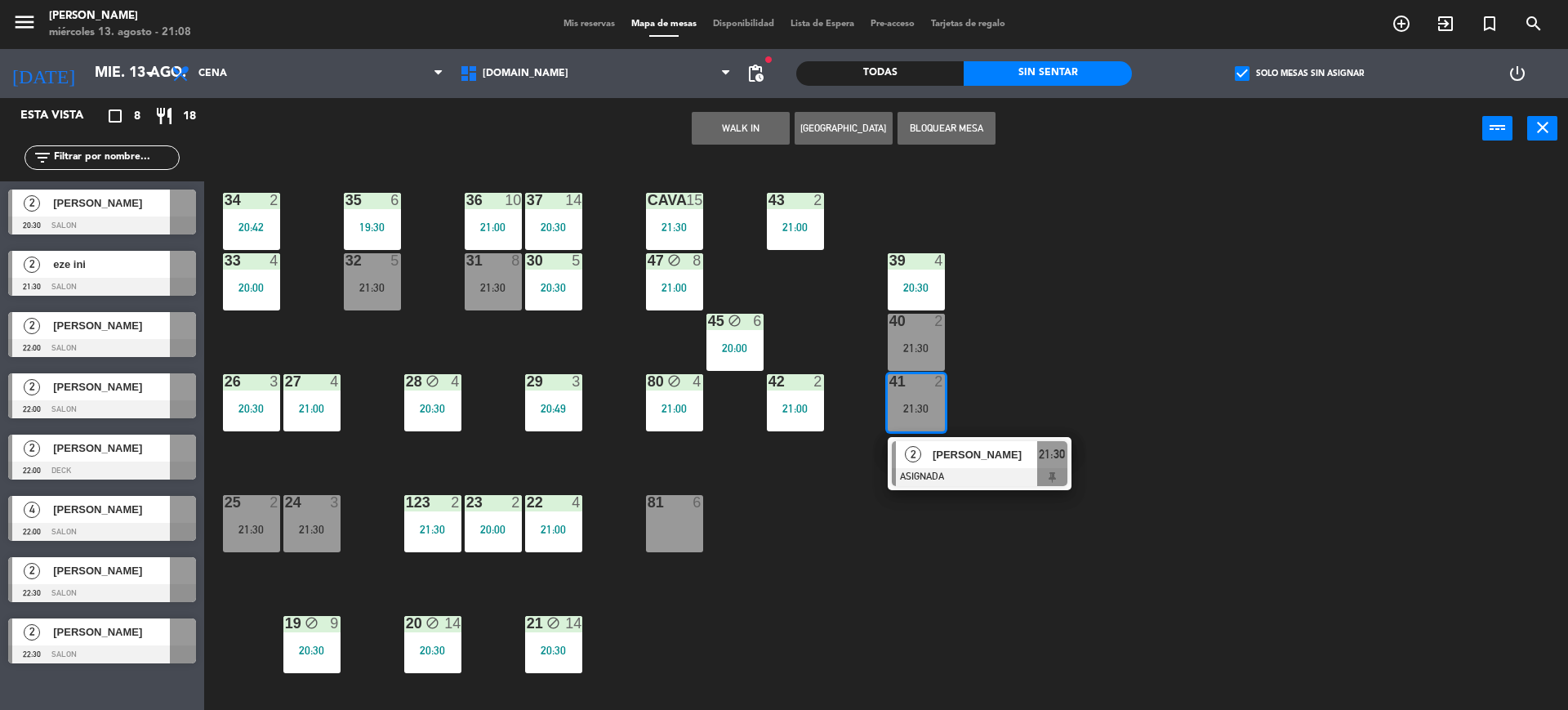
click at [857, 550] on div "34 2 20:42 35 6 19:30 36 10 21:00 43 2 21:00 37 14 20:30 CAVA 15 21:30 33 4 20:…" at bounding box center [893, 438] width 1348 height 550
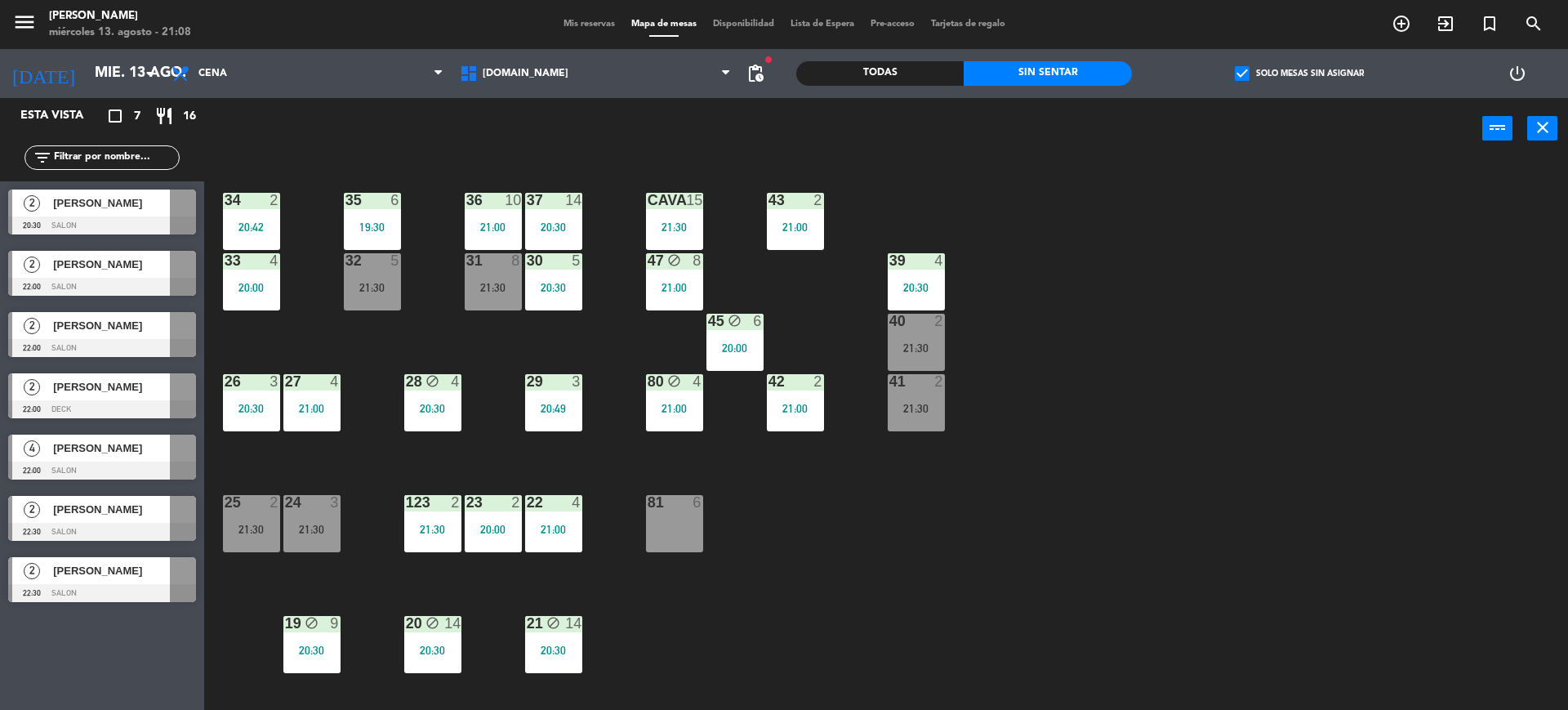
click at [263, 531] on div "21:30" at bounding box center [251, 528] width 57 height 11
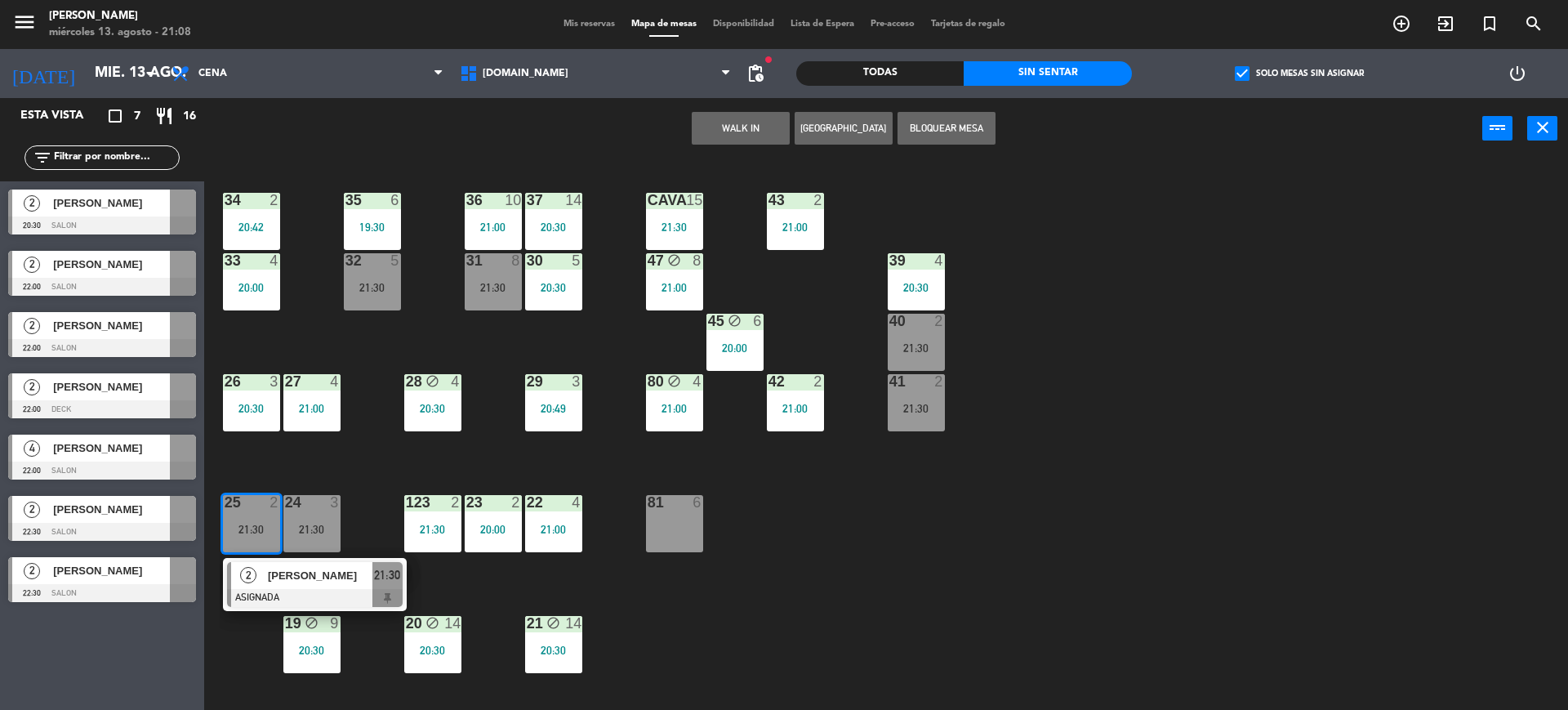
click at [364, 460] on div "34 2 20:42 35 6 19:30 36 10 21:00 43 2 21:00 37 14 20:30 CAVA 15 21:30 33 4 20:…" at bounding box center [893, 438] width 1348 height 550
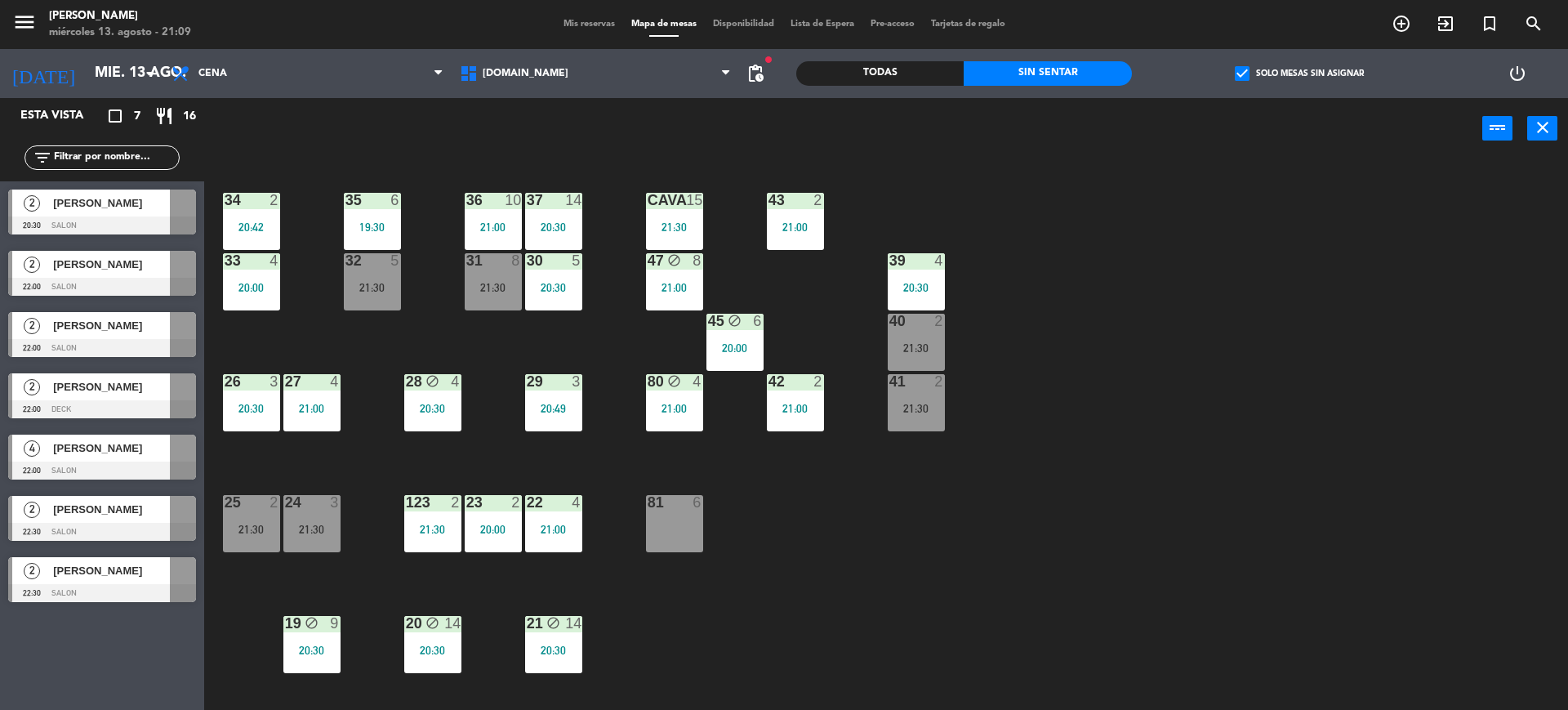
click at [1293, 76] on label "check_box Solo mesas sin asignar" at bounding box center [1299, 73] width 129 height 15
click at [1300, 74] on input "check_box Solo mesas sin asignar" at bounding box center [1300, 74] width 0 height 0
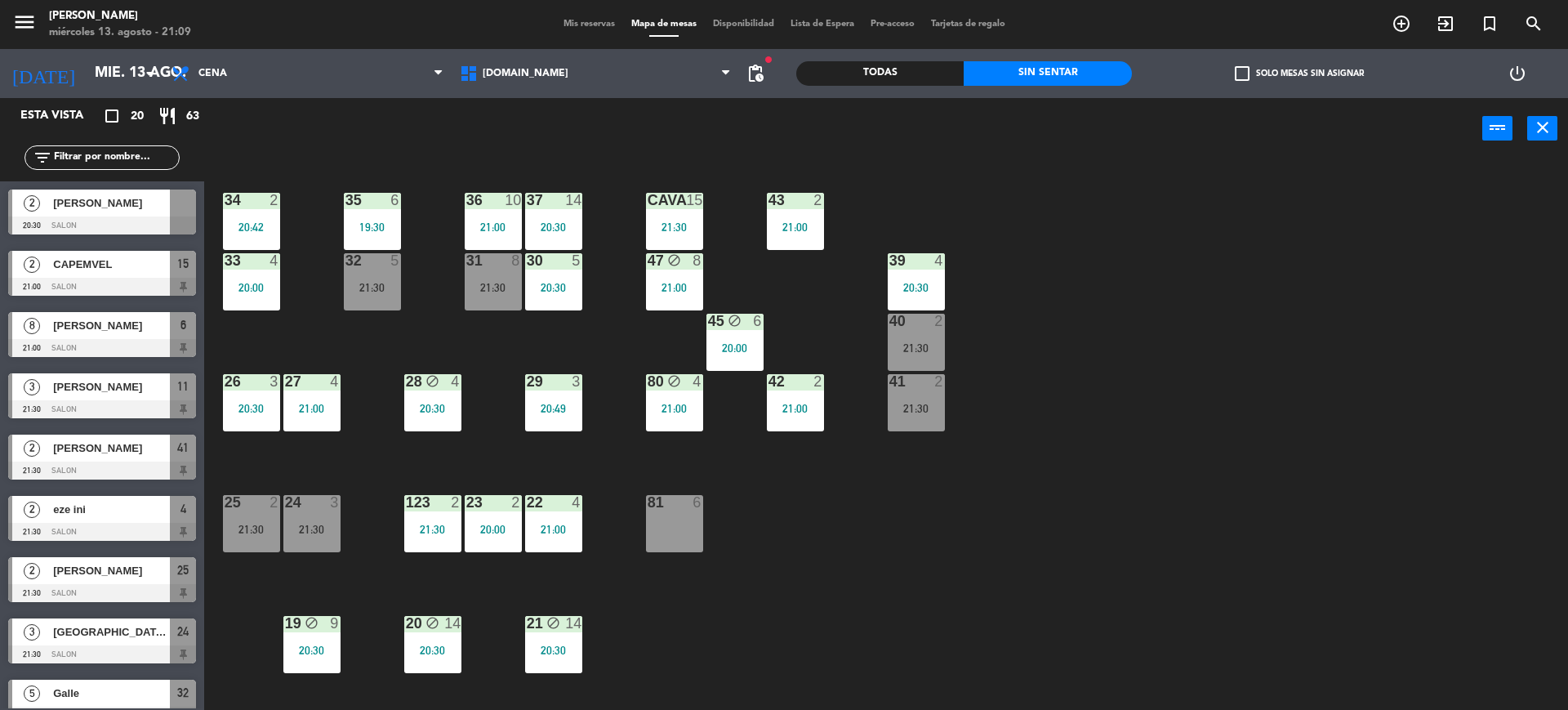
click at [1146, 578] on div "34 2 20:42 35 6 19:30 36 10 21:00 43 2 21:00 37 14 20:30 CAVA 15 21:30 33 4 20:…" at bounding box center [893, 438] width 1348 height 550
drag, startPoint x: 1279, startPoint y: 355, endPoint x: 1256, endPoint y: 343, distance: 25.9
click at [1277, 353] on div "34 2 20:42 35 6 19:30 36 10 21:00 43 2 21:00 37 14 20:30 CAVA 15 21:30 33 4 20:…" at bounding box center [893, 438] width 1348 height 550
click at [939, 80] on div "Todas" at bounding box center [880, 73] width 168 height 25
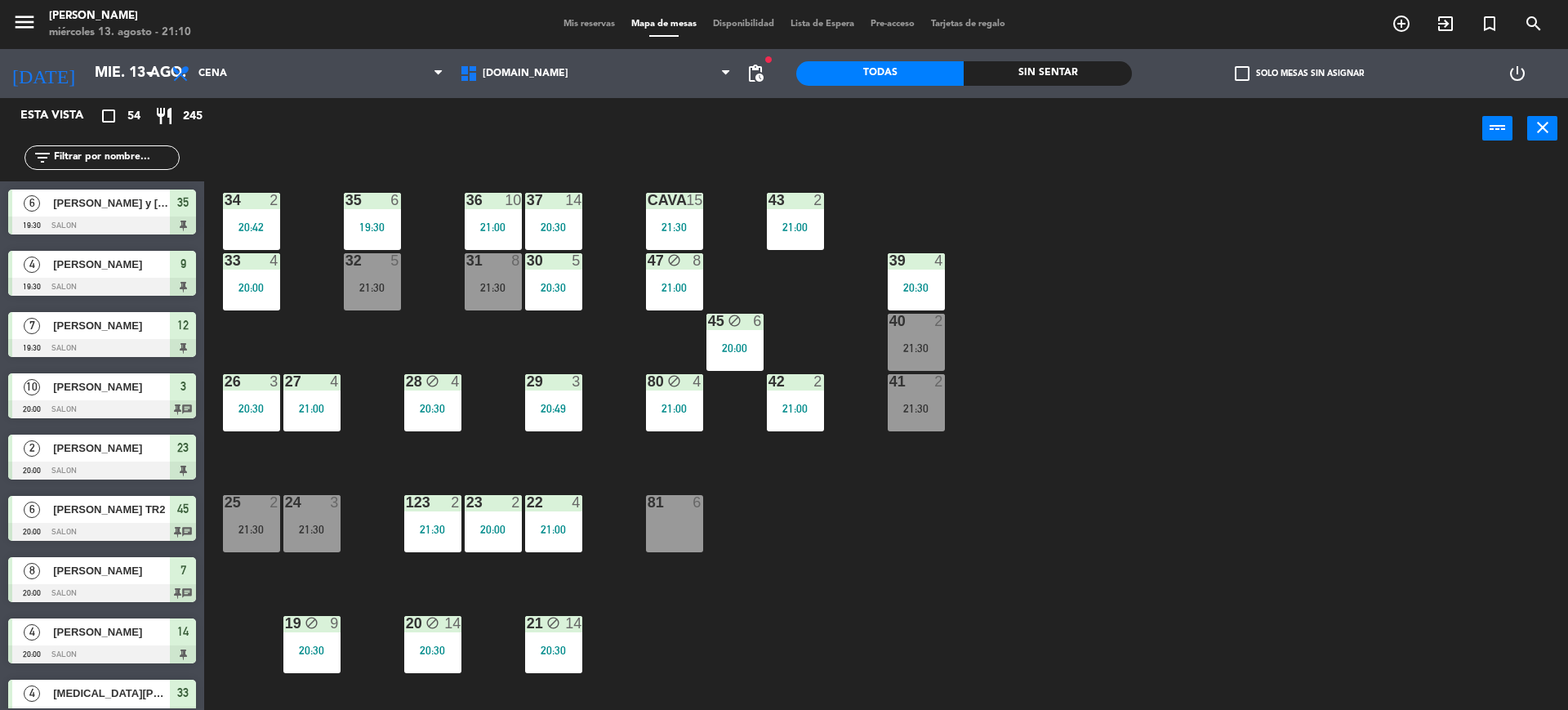
click at [1045, 70] on div "Sin sentar" at bounding box center [1047, 73] width 168 height 25
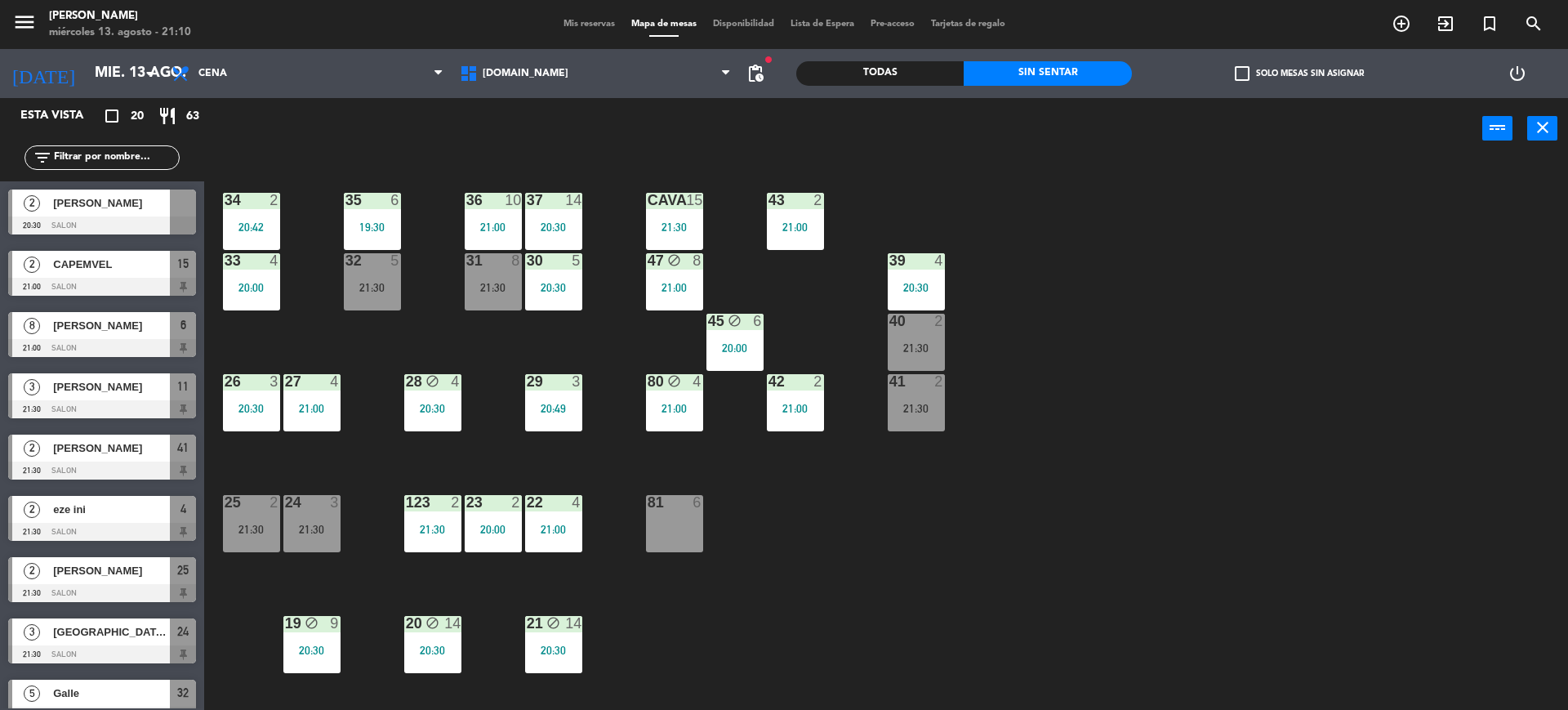
click at [1260, 78] on label "check_box_outline_blank Solo mesas sin asignar" at bounding box center [1299, 73] width 129 height 15
click at [1300, 74] on input "check_box_outline_blank Solo mesas sin asignar" at bounding box center [1300, 74] width 0 height 0
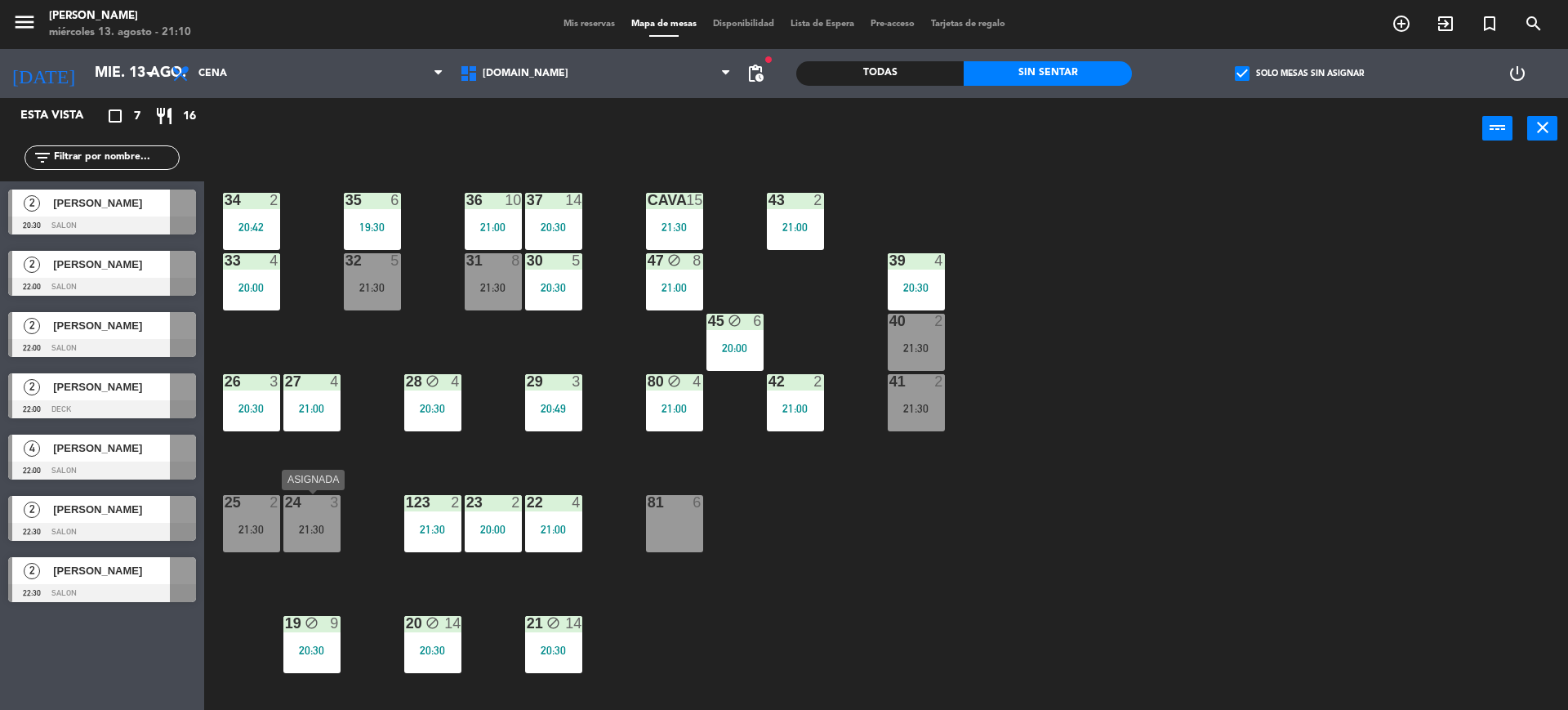
click at [298, 510] on div "24 3 21:30" at bounding box center [311, 523] width 57 height 57
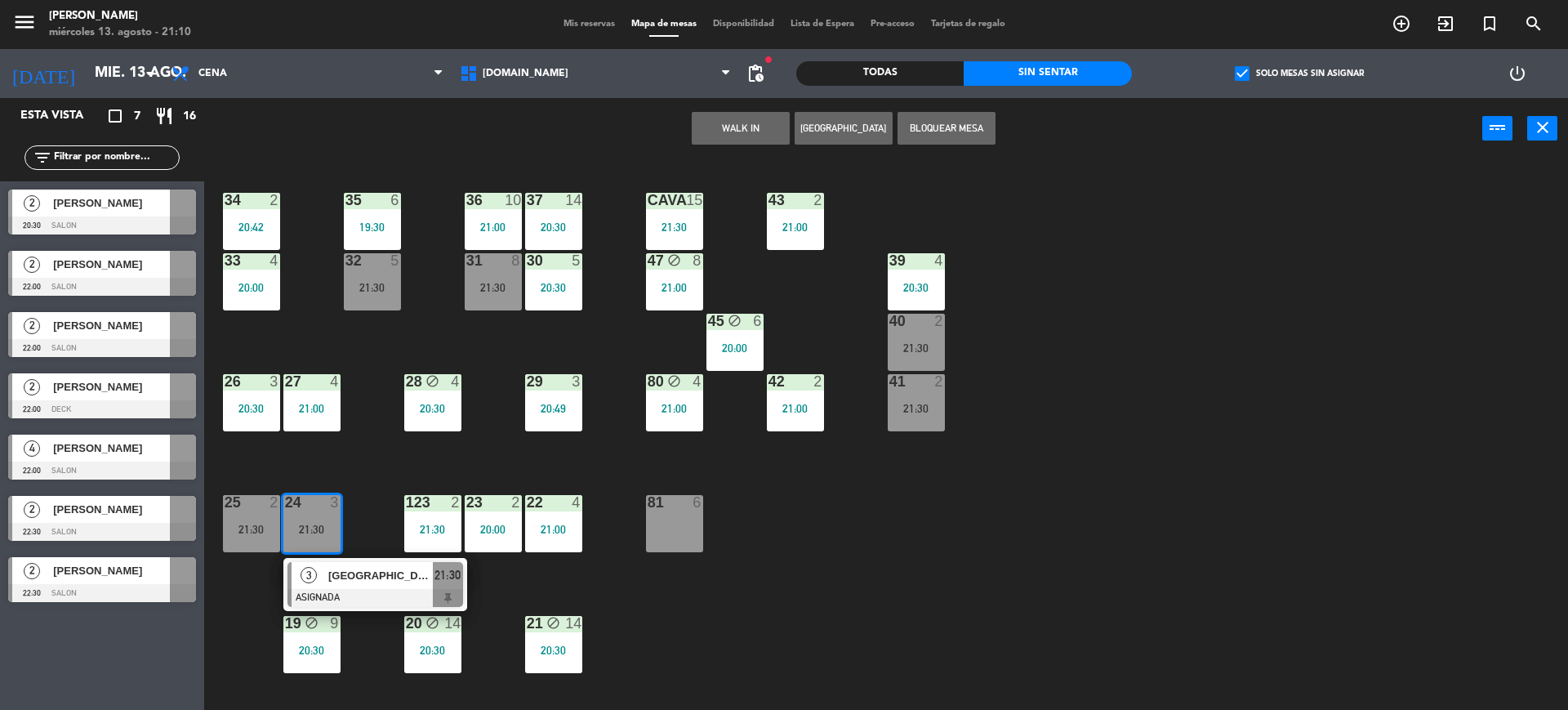
click at [348, 472] on div "34 2 20:42 35 6 19:30 36 10 21:00 43 2 21:00 37 14 20:30 CAVA 15 21:30 33 4 20:…" at bounding box center [893, 438] width 1348 height 550
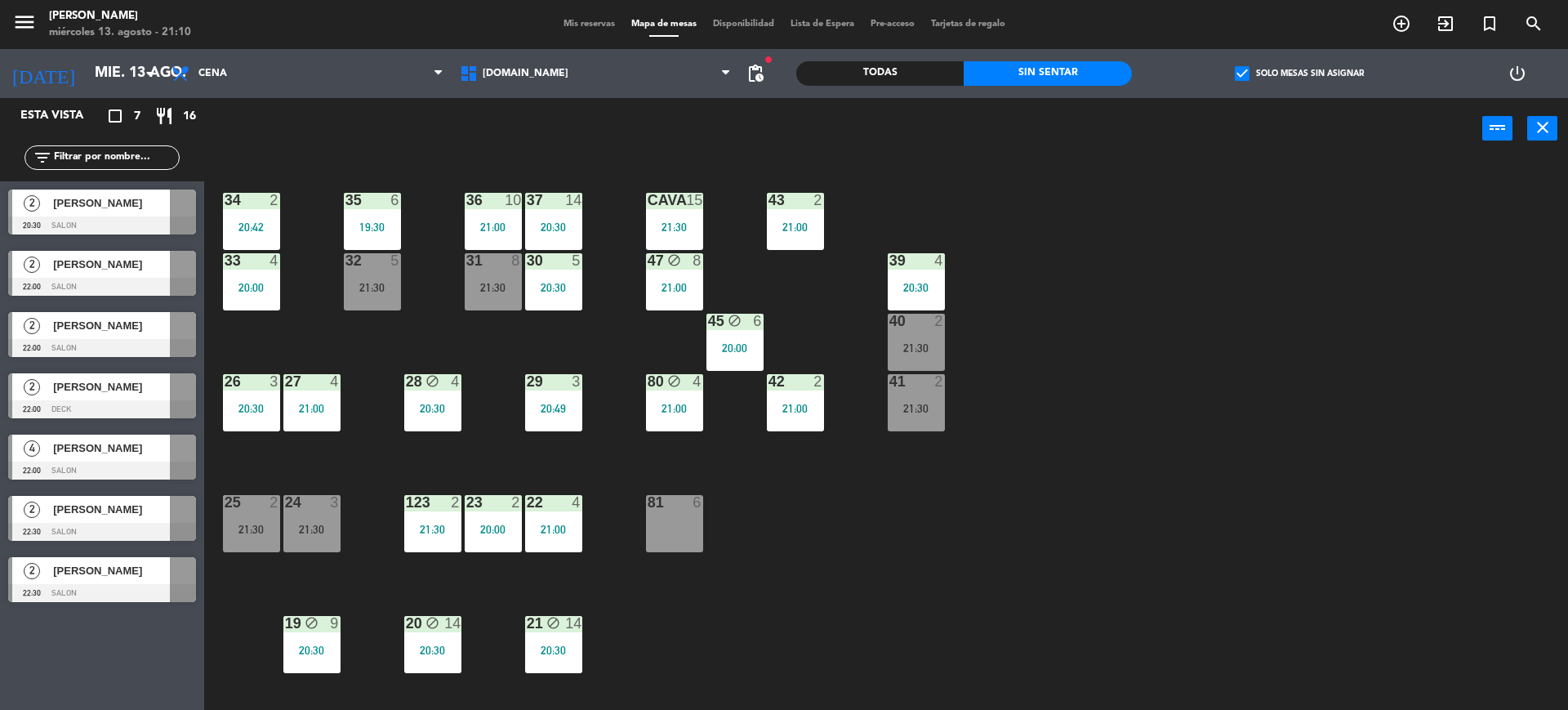
click at [259, 520] on div "25 2 21:30" at bounding box center [251, 523] width 57 height 57
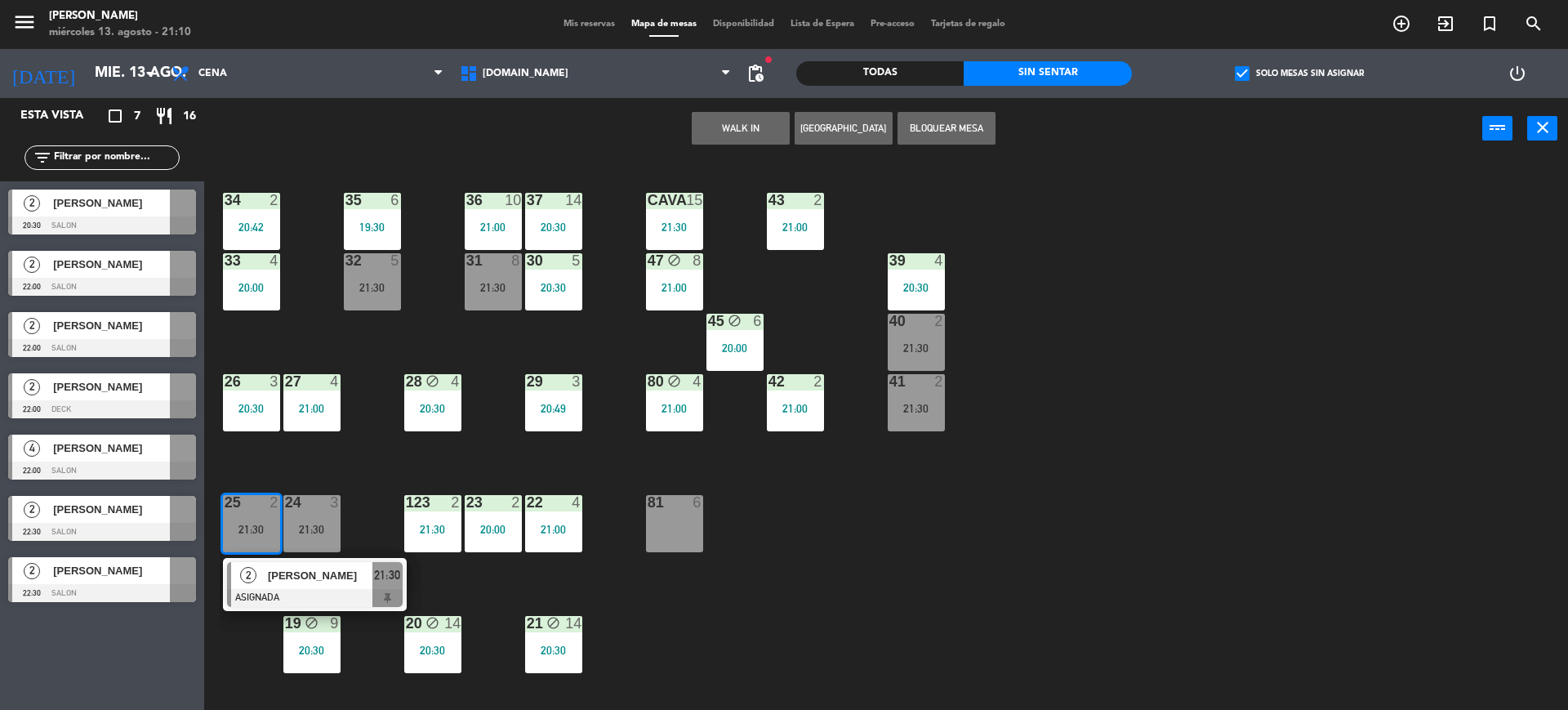
click at [1124, 575] on div "34 2 20:42 35 6 19:30 36 10 21:00 43 2 21:00 37 14 20:30 CAVA 15 21:30 33 4 20:…" at bounding box center [893, 438] width 1348 height 550
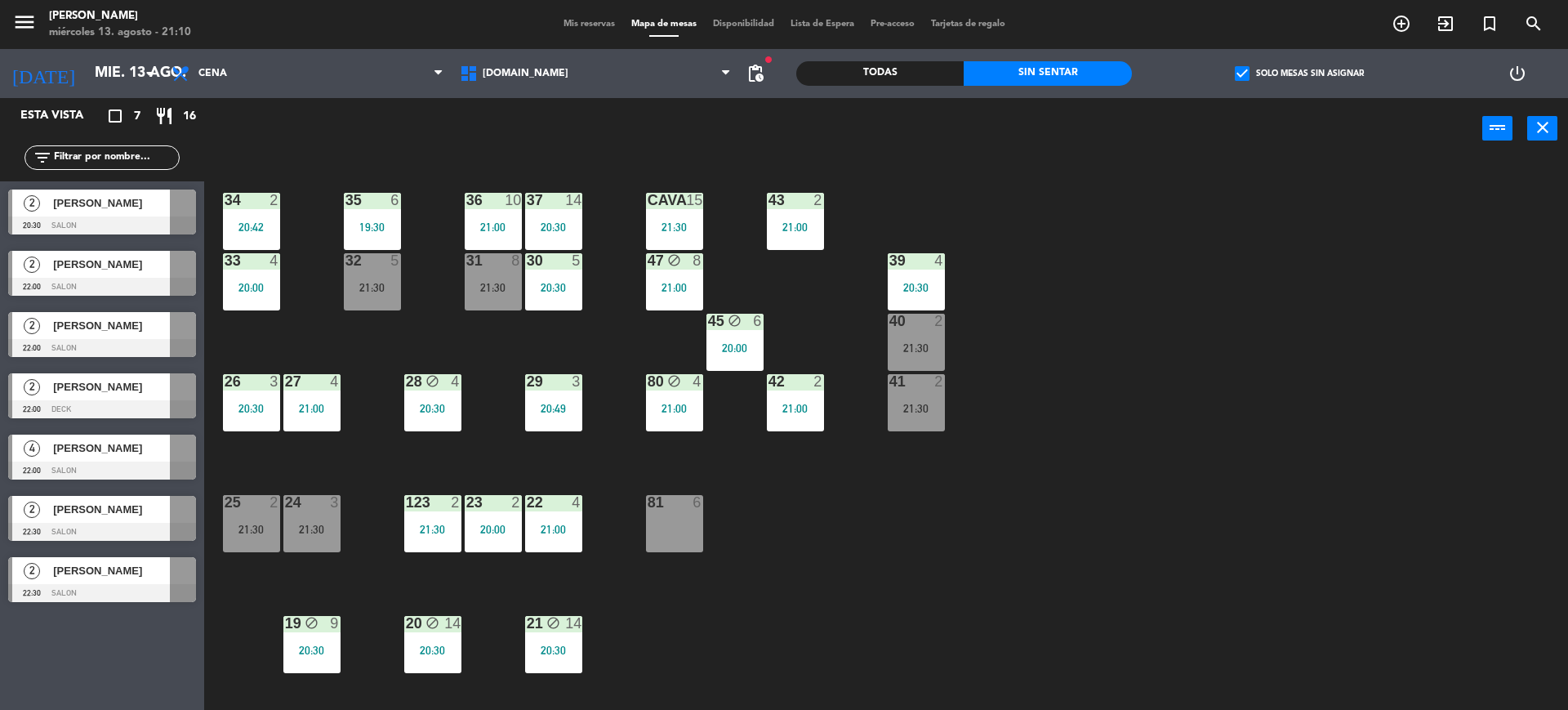
click at [1240, 262] on div "34 2 20:42 35 6 19:30 36 10 21:00 43 2 21:00 37 14 20:30 CAVA 15 21:30 33 4 20:…" at bounding box center [893, 438] width 1348 height 550
click at [1278, 71] on label "check_box Solo mesas sin asignar" at bounding box center [1299, 73] width 129 height 15
click at [1300, 74] on input "check_box Solo mesas sin asignar" at bounding box center [1300, 74] width 0 height 0
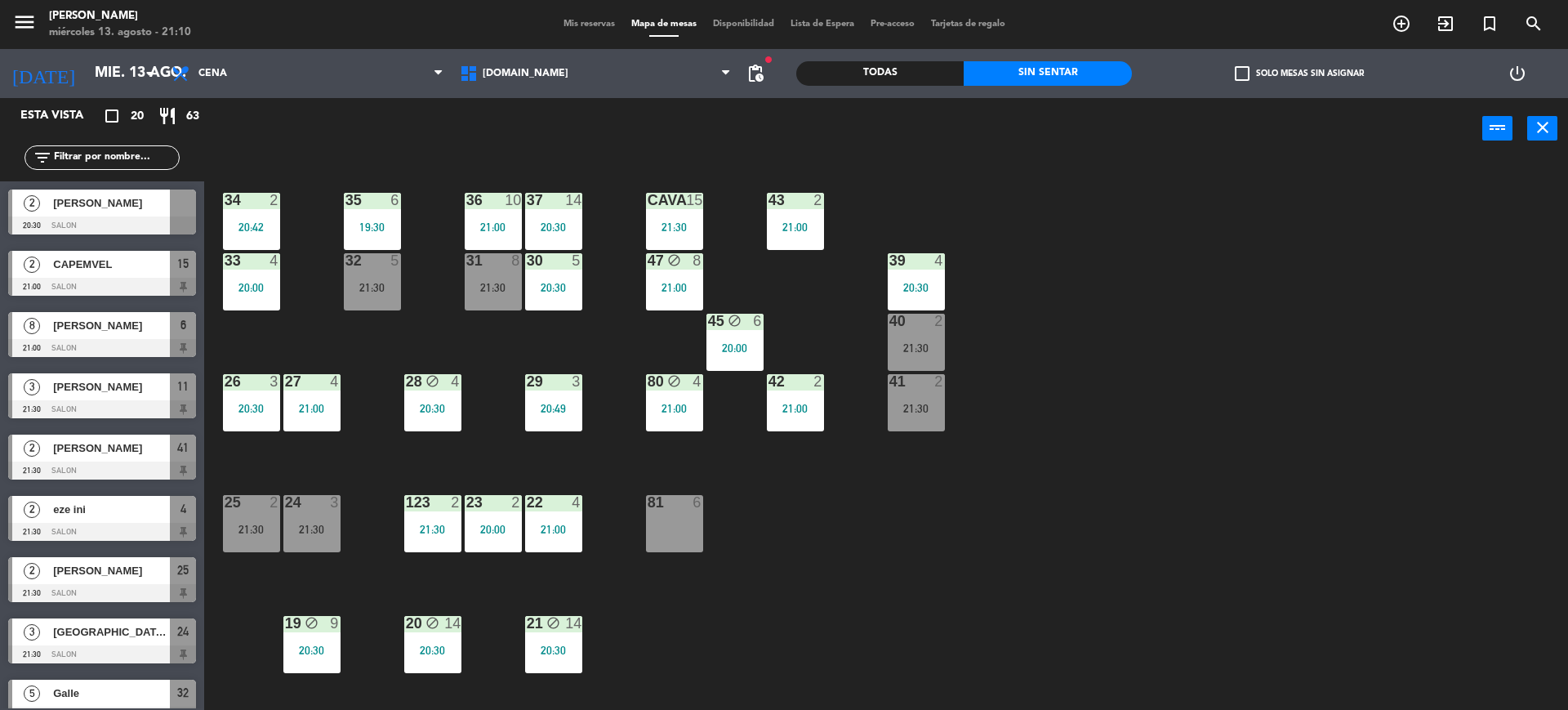
click at [87, 169] on div "filter_list" at bounding box center [102, 158] width 155 height 25
click at [88, 161] on input "text" at bounding box center [115, 158] width 127 height 18
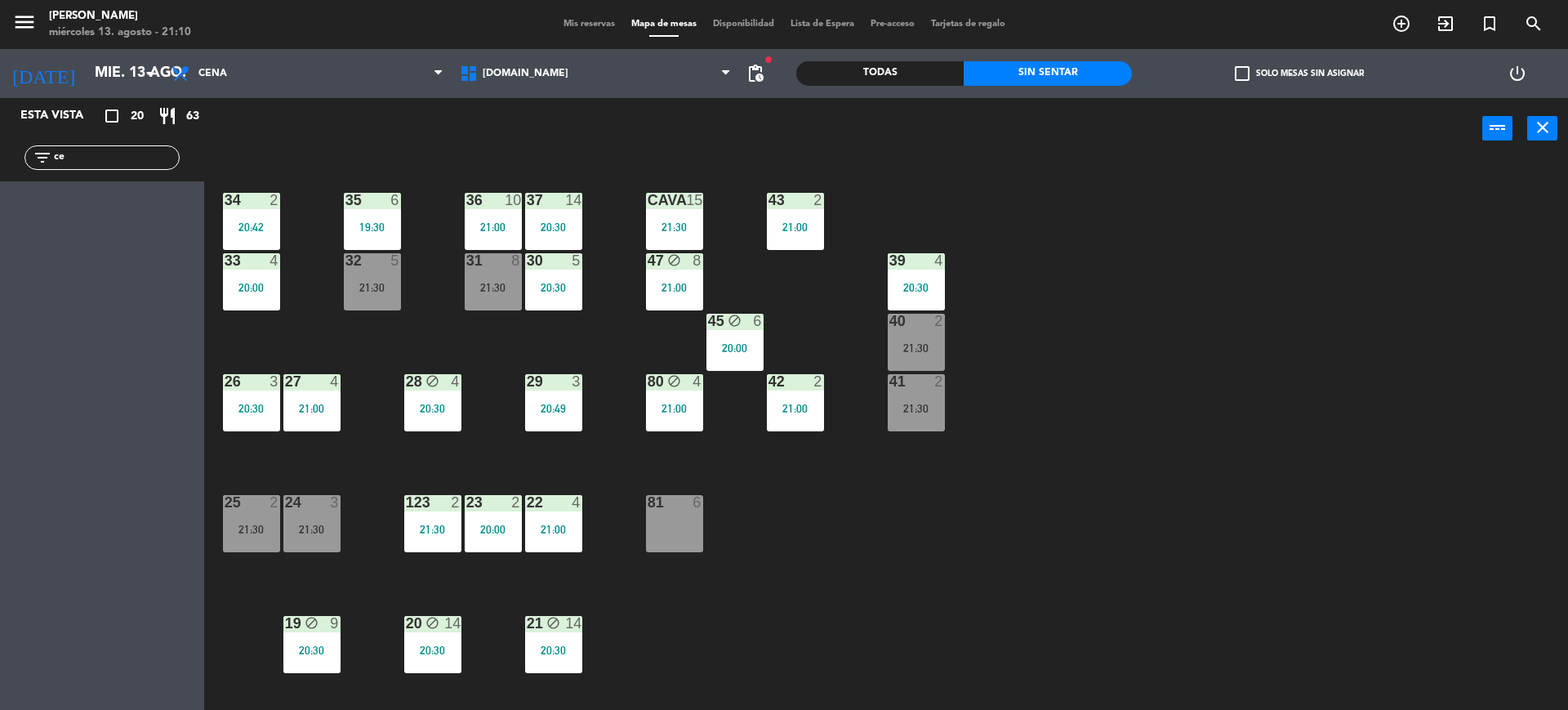
type input "c"
type input "[PERSON_NAME]"
click at [0, 311] on div "Esta vista crop_square 20 restaurant 63 filter_list romi 8 [PERSON_NAME][GEOGRA…" at bounding box center [102, 403] width 205 height 612
click at [109, 204] on span "[PERSON_NAME]" at bounding box center [111, 203] width 117 height 17
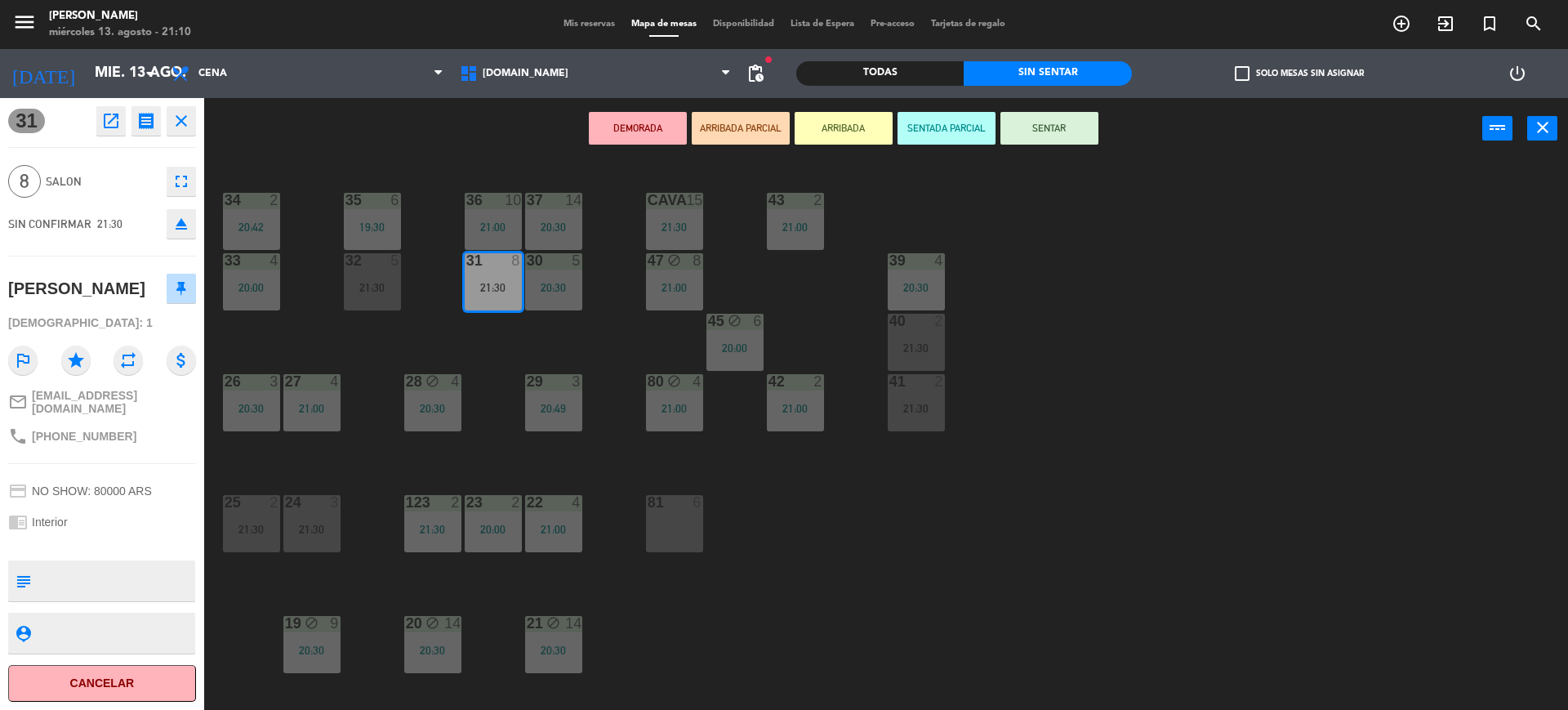
click at [937, 65] on div "Todas" at bounding box center [880, 73] width 168 height 25
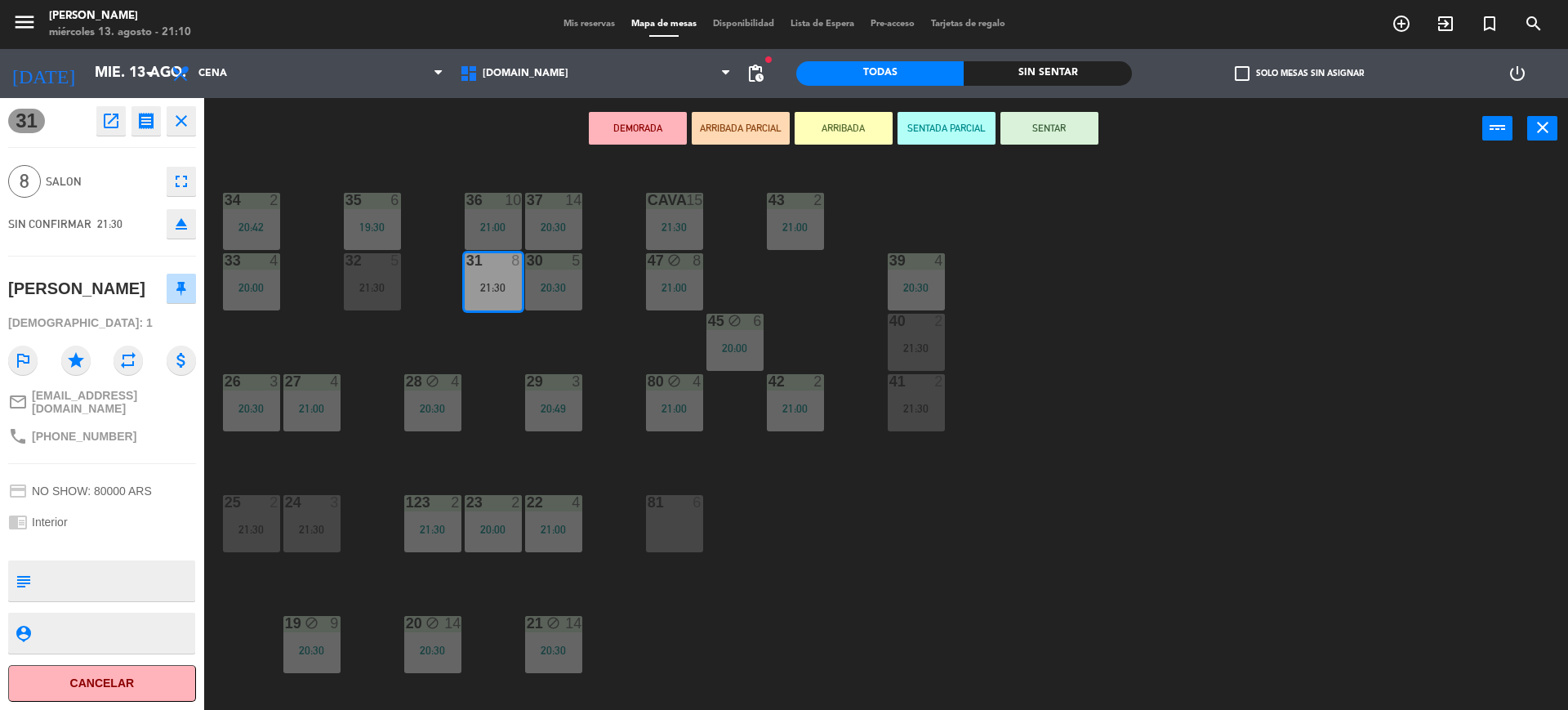
click at [179, 110] on button "close" at bounding box center [181, 120] width 29 height 29
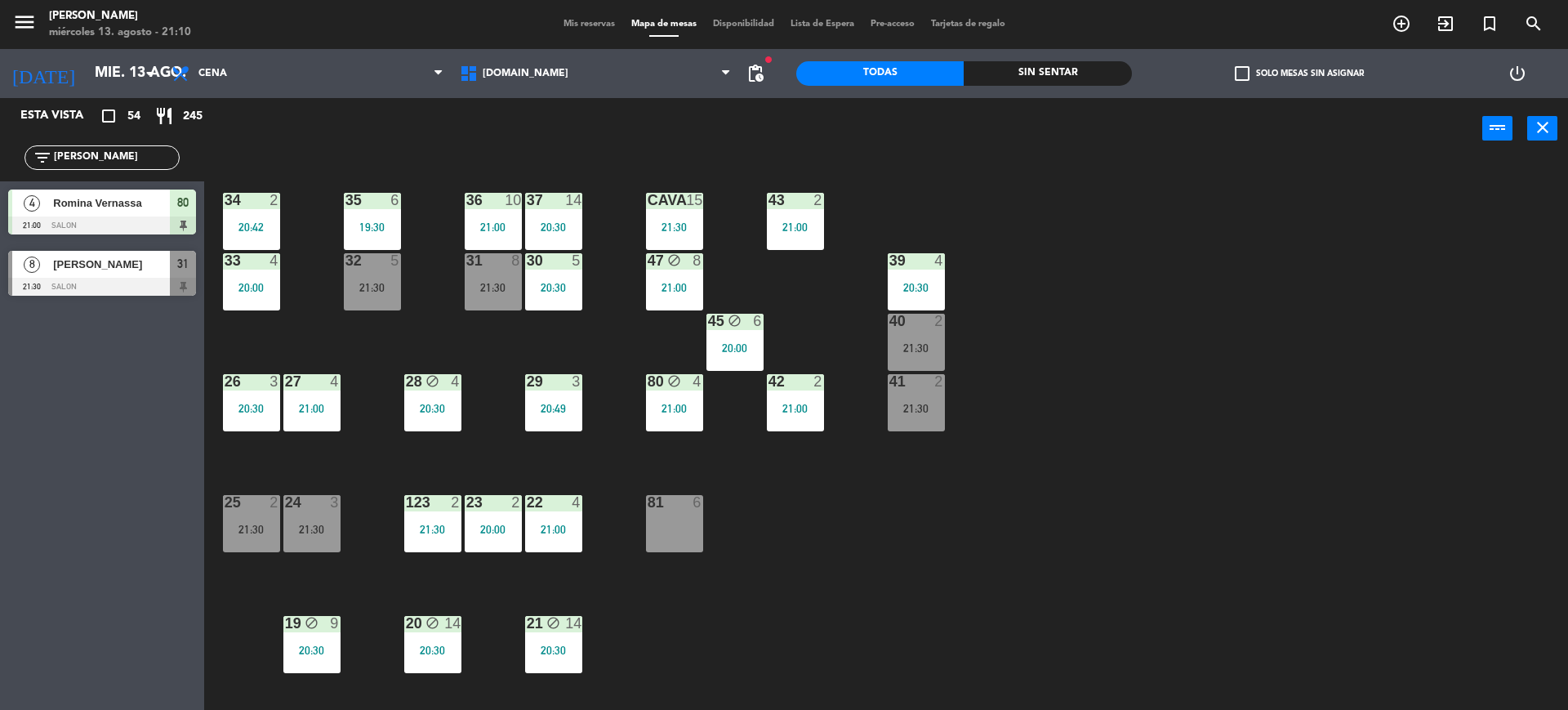
click at [163, 366] on div "Esta vista crop_square 54 restaurant 245 filter_list romi 4 [GEOGRAPHIC_DATA][P…" at bounding box center [102, 403] width 205 height 612
drag, startPoint x: 1511, startPoint y: 375, endPoint x: 263, endPoint y: 301, distance: 1250.2
click at [1505, 375] on div "34 2 20:42 35 6 19:30 36 10 21:00 43 2 21:00 37 14 20:30 CAVA 15 21:30 33 4 20:…" at bounding box center [893, 438] width 1348 height 550
drag, startPoint x: 85, startPoint y: 150, endPoint x: 0, endPoint y: 145, distance: 85.1
click at [0, 145] on div "filter_list romi" at bounding box center [102, 157] width 205 height 47
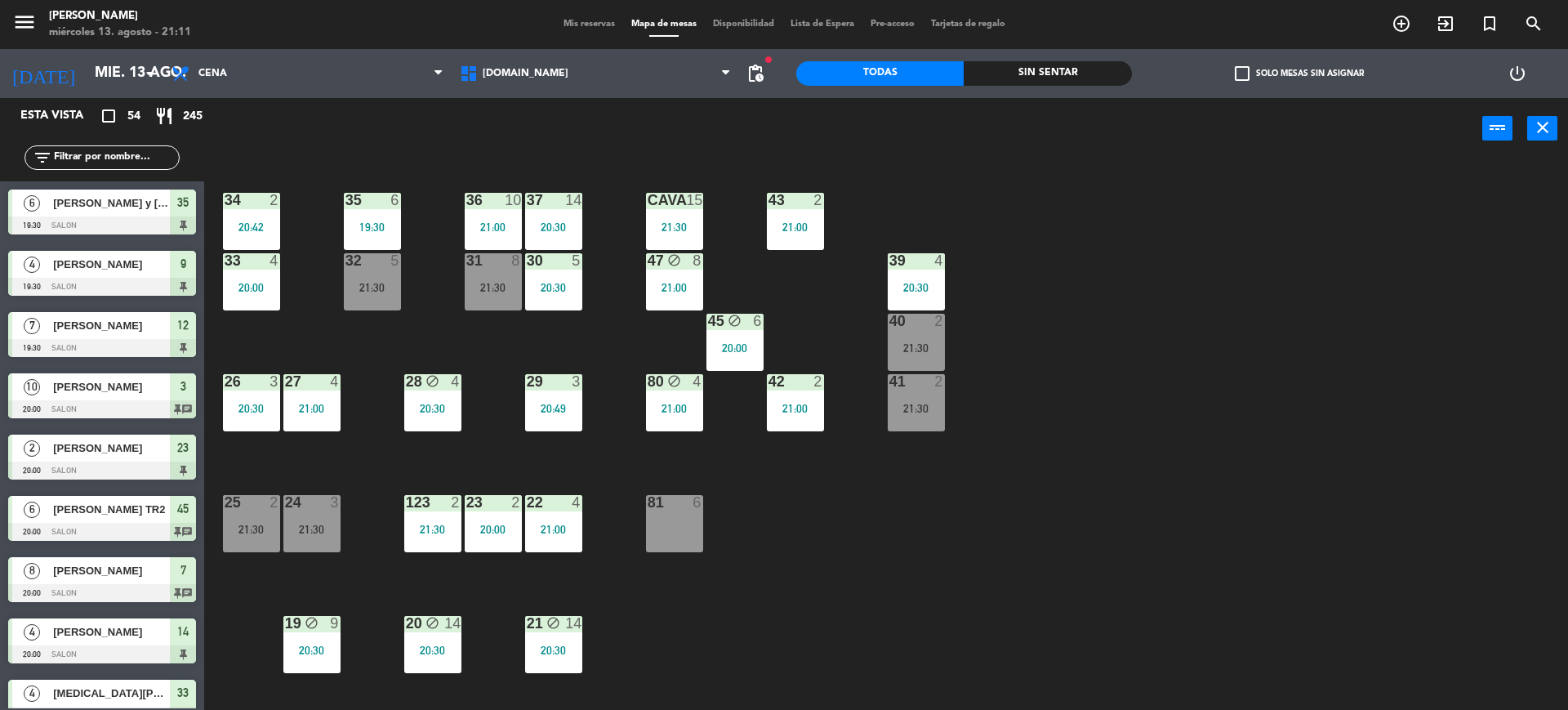
click at [1121, 68] on div "Sin sentar" at bounding box center [1047, 73] width 168 height 25
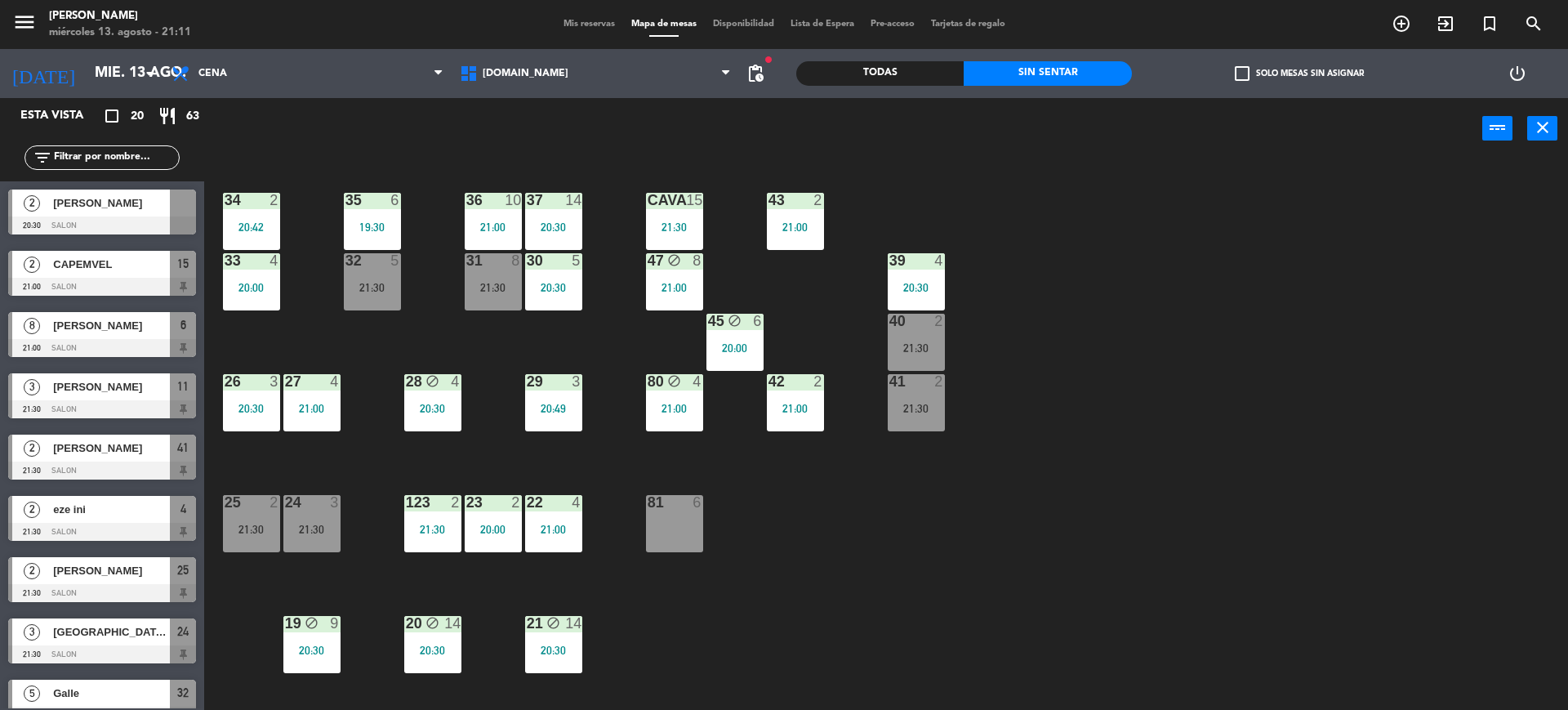
scroll to position [408, 0]
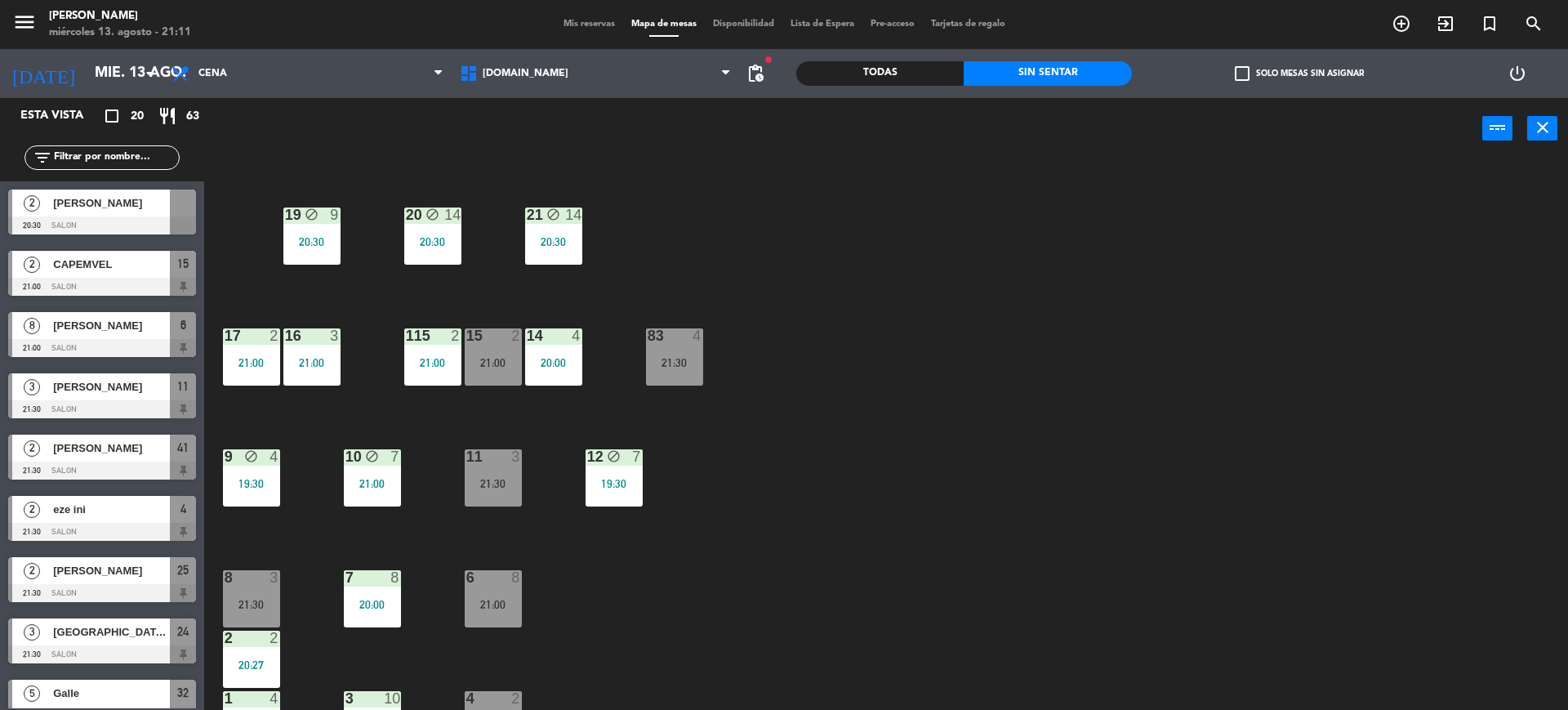
click at [738, 600] on div "34 2 20:42 35 6 19:30 36 10 21:00 43 2 21:00 37 14 20:30 CAVA 15 21:30 33 4 20:…" at bounding box center [893, 438] width 1348 height 550
click at [509, 491] on div "11 3 21:30" at bounding box center [493, 477] width 57 height 57
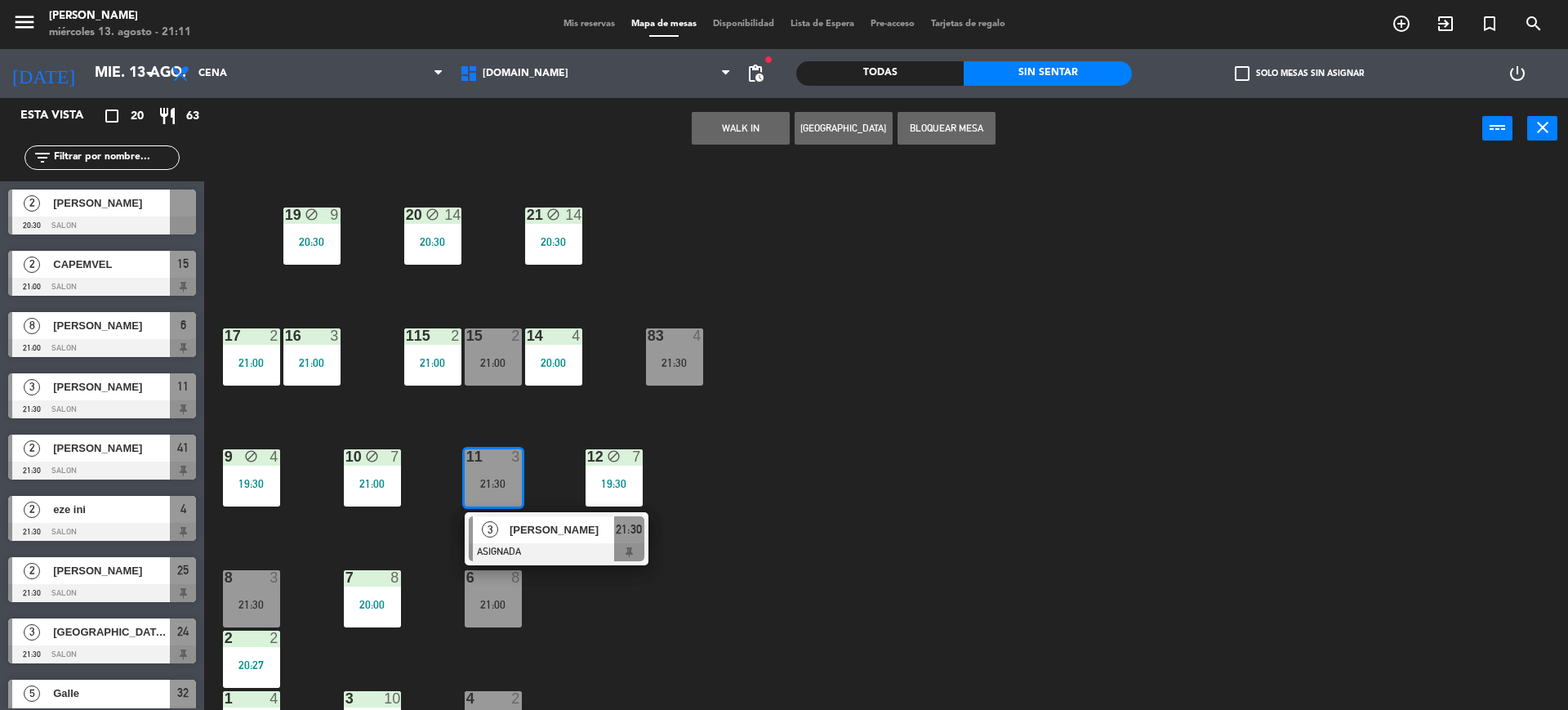
click at [701, 578] on div "34 2 20:42 35 6 19:30 36 10 21:00 43 2 21:00 37 14 20:30 CAVA 15 21:30 33 4 20:…" at bounding box center [893, 438] width 1348 height 550
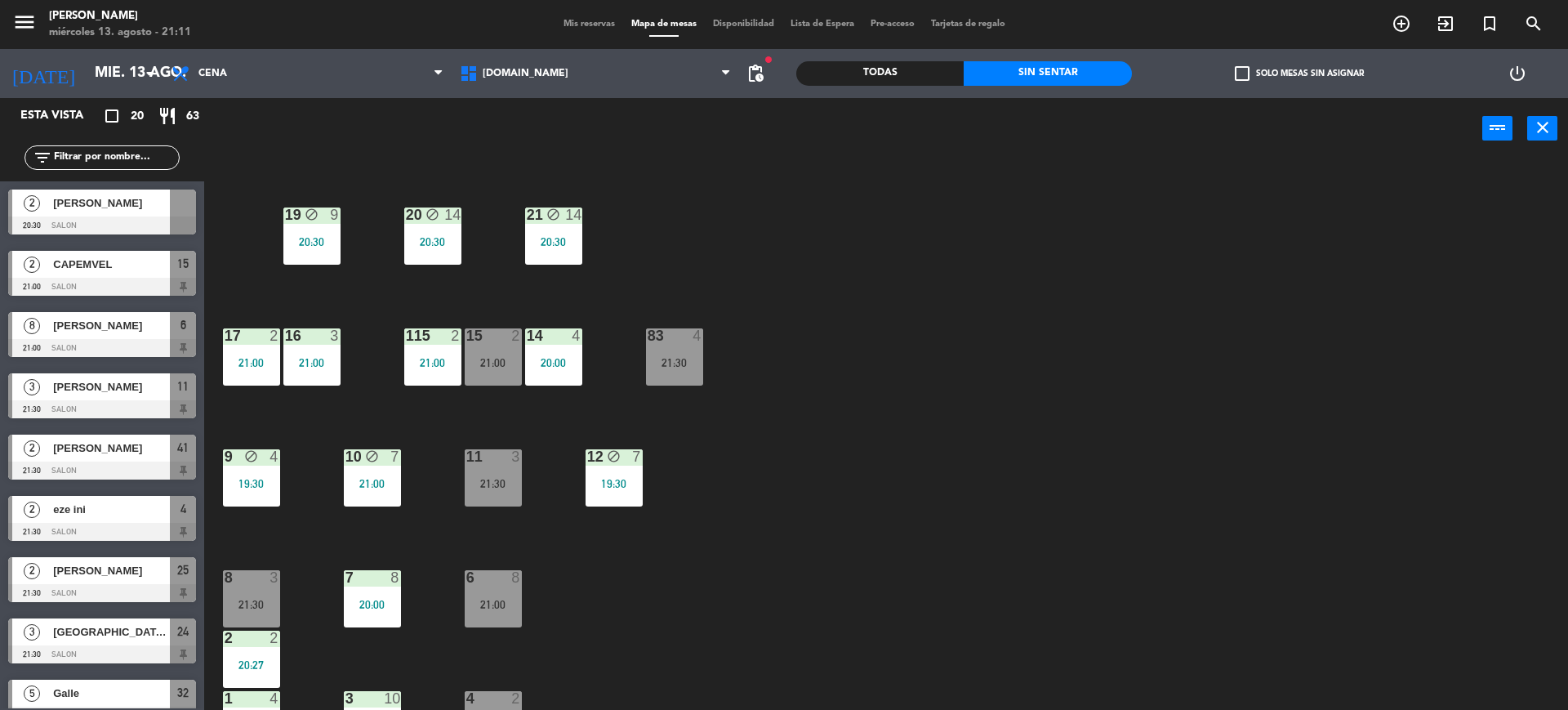
scroll to position [0, 0]
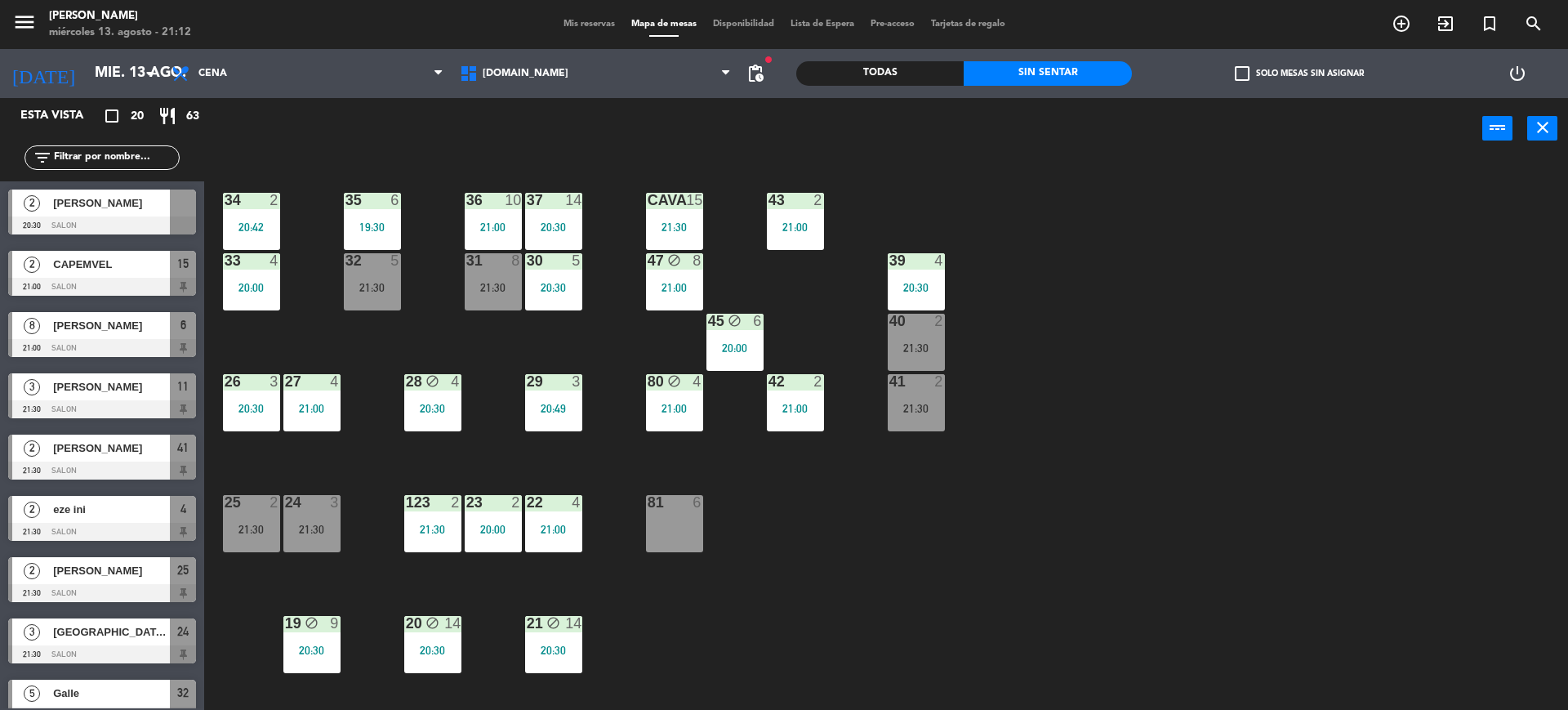
click at [122, 158] on input "text" at bounding box center [115, 158] width 127 height 18
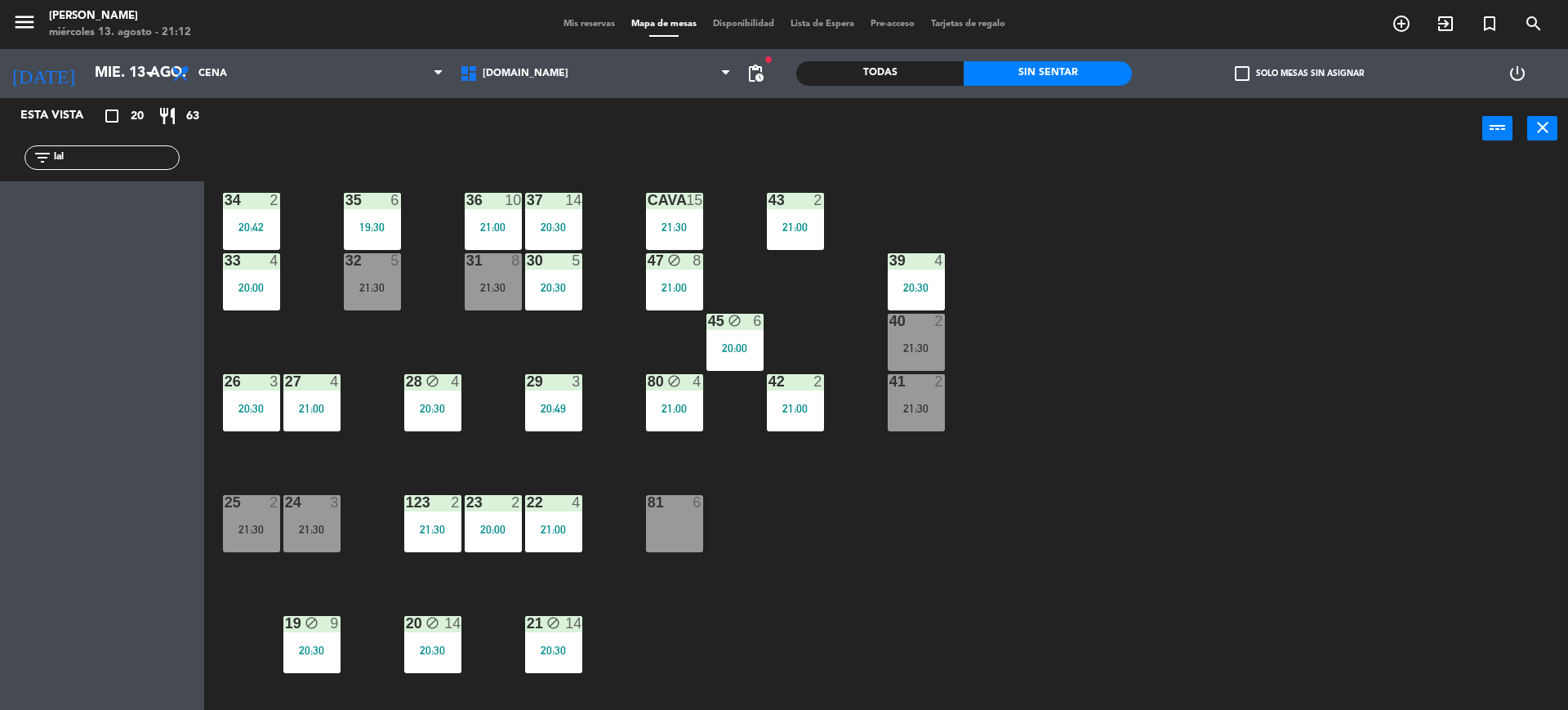
type input "lal"
click at [885, 74] on div "Todas" at bounding box center [880, 73] width 168 height 25
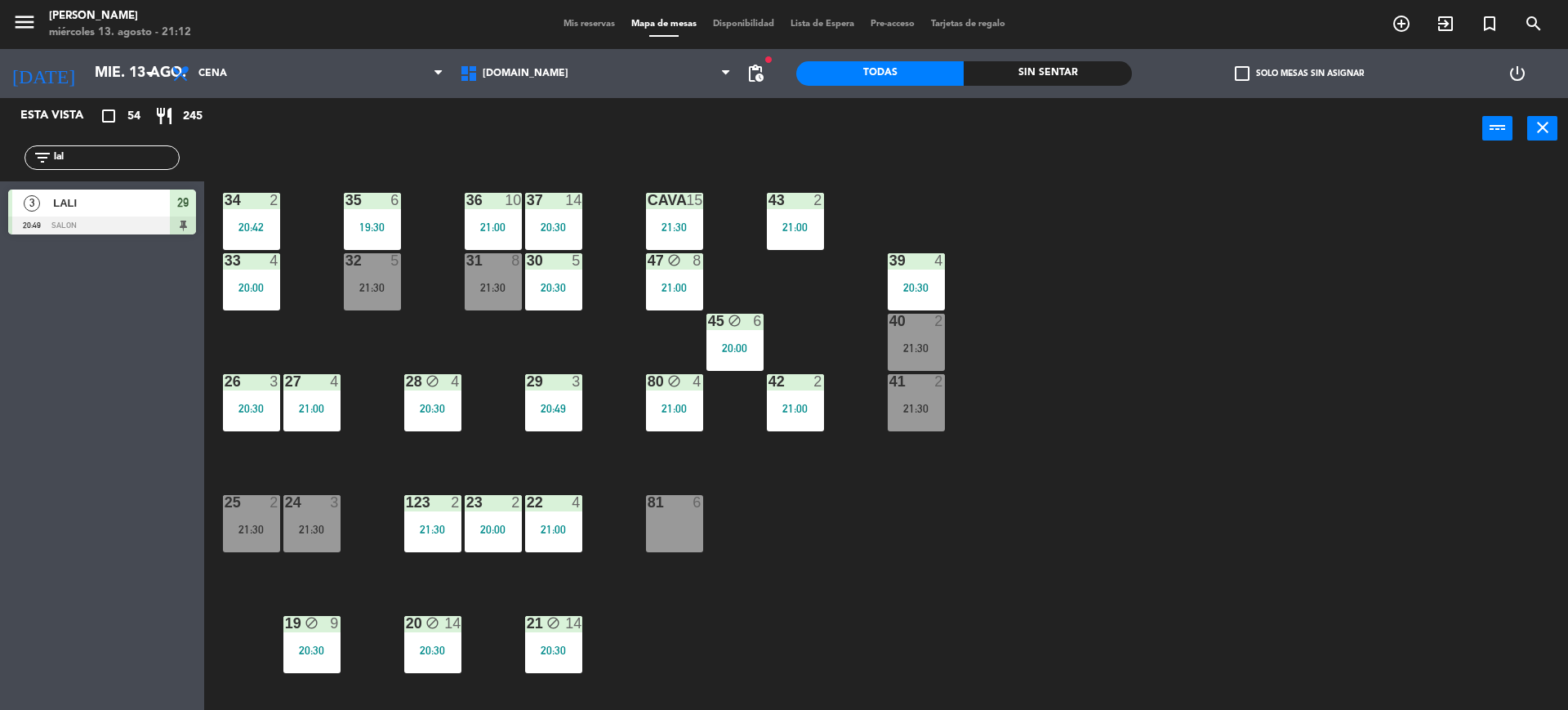
drag, startPoint x: 89, startPoint y: 155, endPoint x: 0, endPoint y: 145, distance: 89.6
click at [0, 148] on div "filter_list lal" at bounding box center [102, 157] width 205 height 47
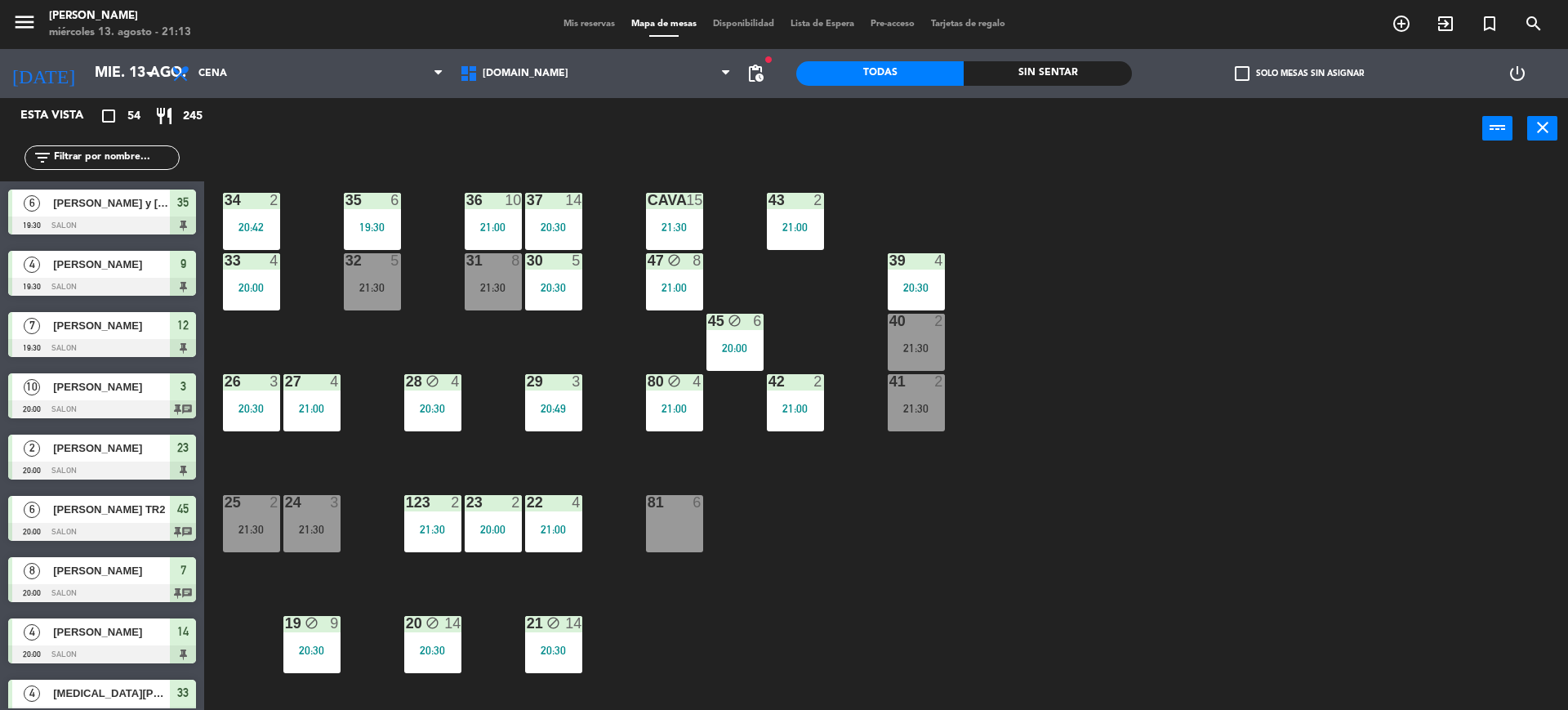
click at [146, 159] on input "text" at bounding box center [115, 158] width 127 height 18
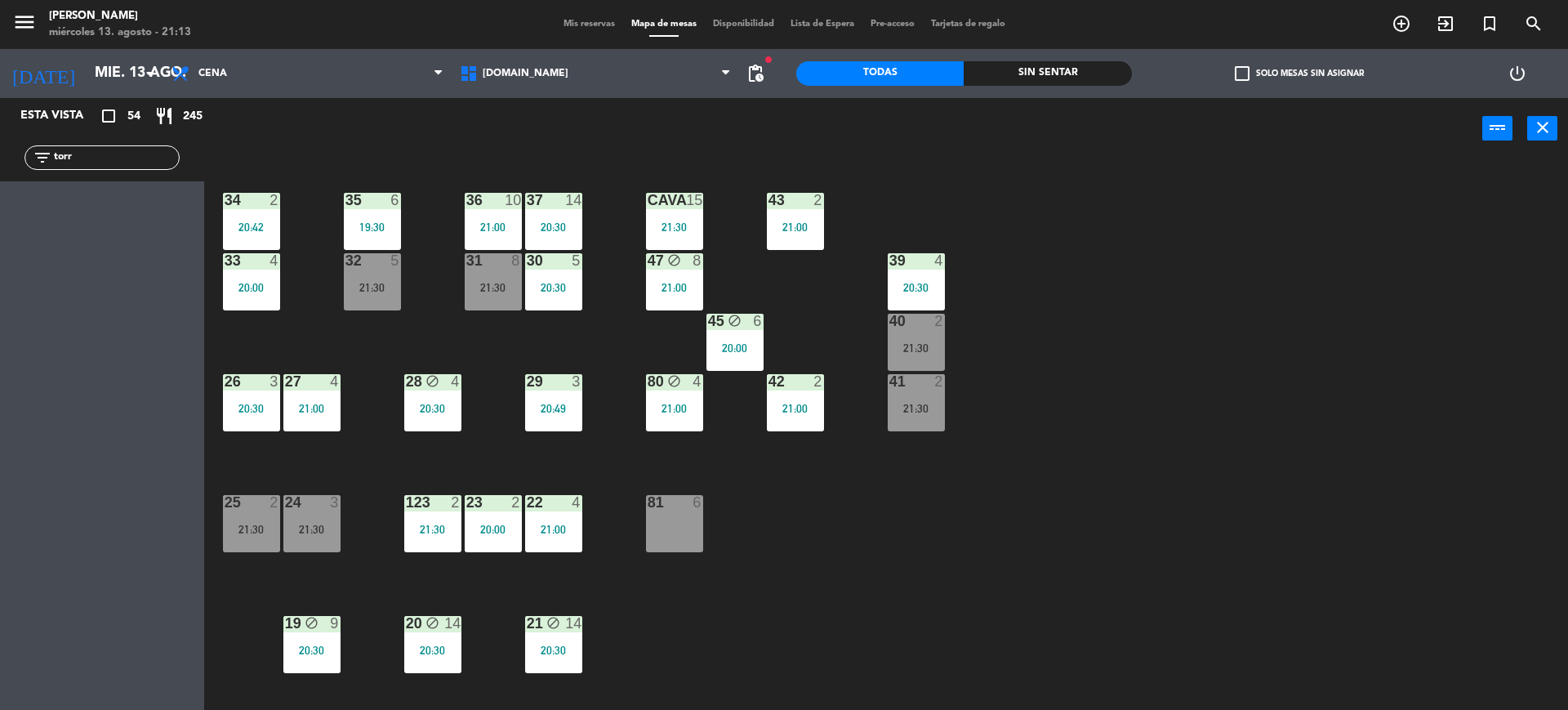
drag, startPoint x: 146, startPoint y: 159, endPoint x: 0, endPoint y: 145, distance: 146.7
click at [0, 145] on div "filter_list torr" at bounding box center [102, 157] width 205 height 47
type input "e"
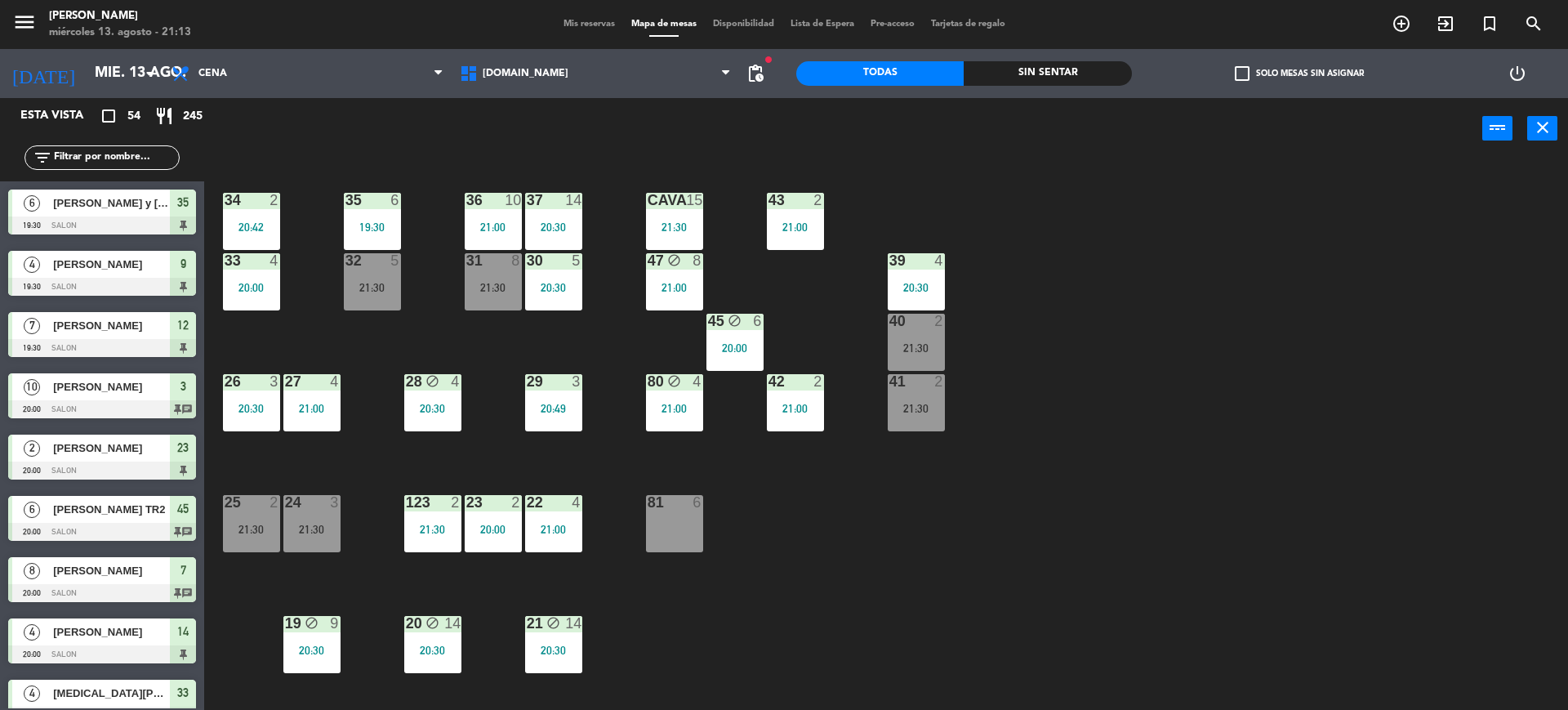
click at [1075, 52] on div "Todas Sin sentar" at bounding box center [964, 73] width 335 height 49
click at [1077, 68] on div "Sin sentar" at bounding box center [1047, 73] width 168 height 25
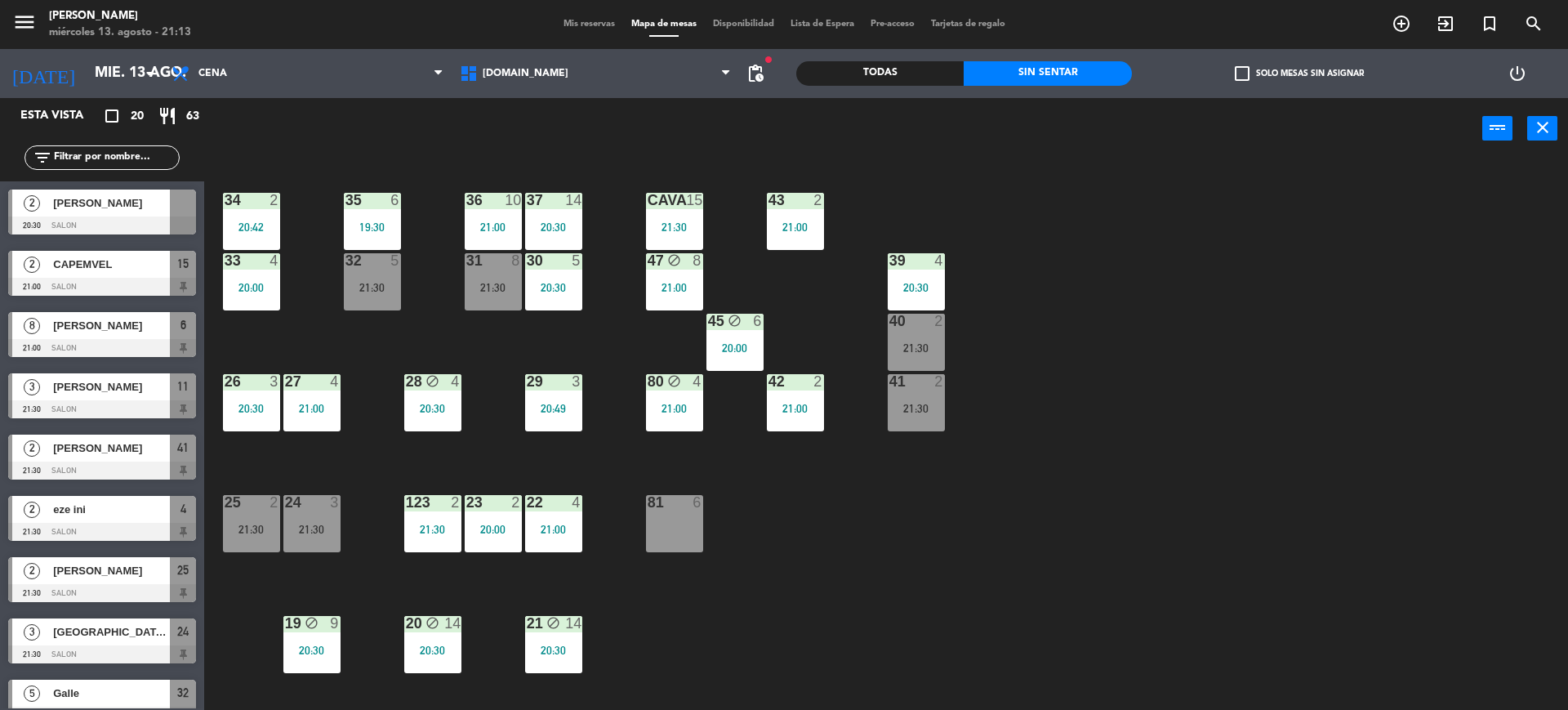
click at [134, 156] on input "text" at bounding box center [115, 158] width 127 height 18
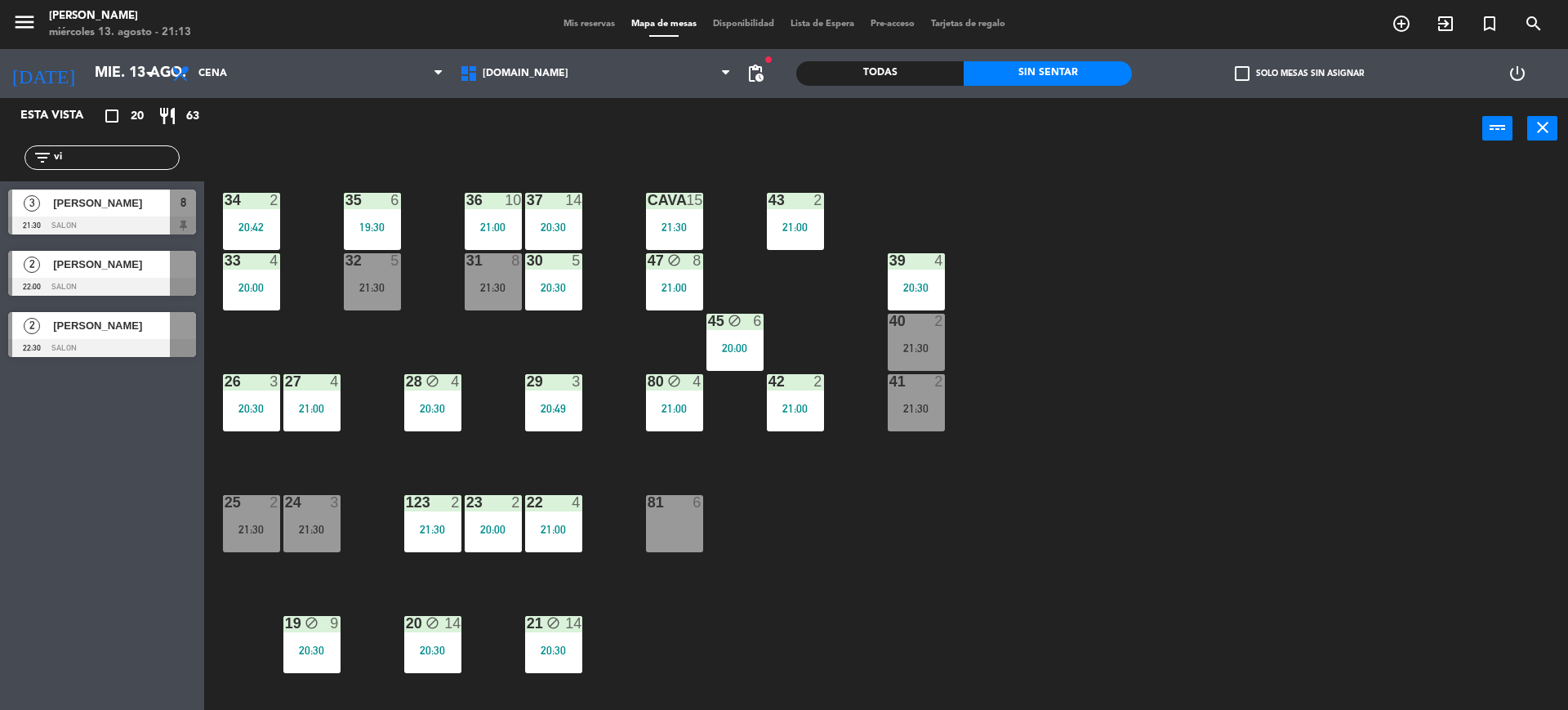
type input "v"
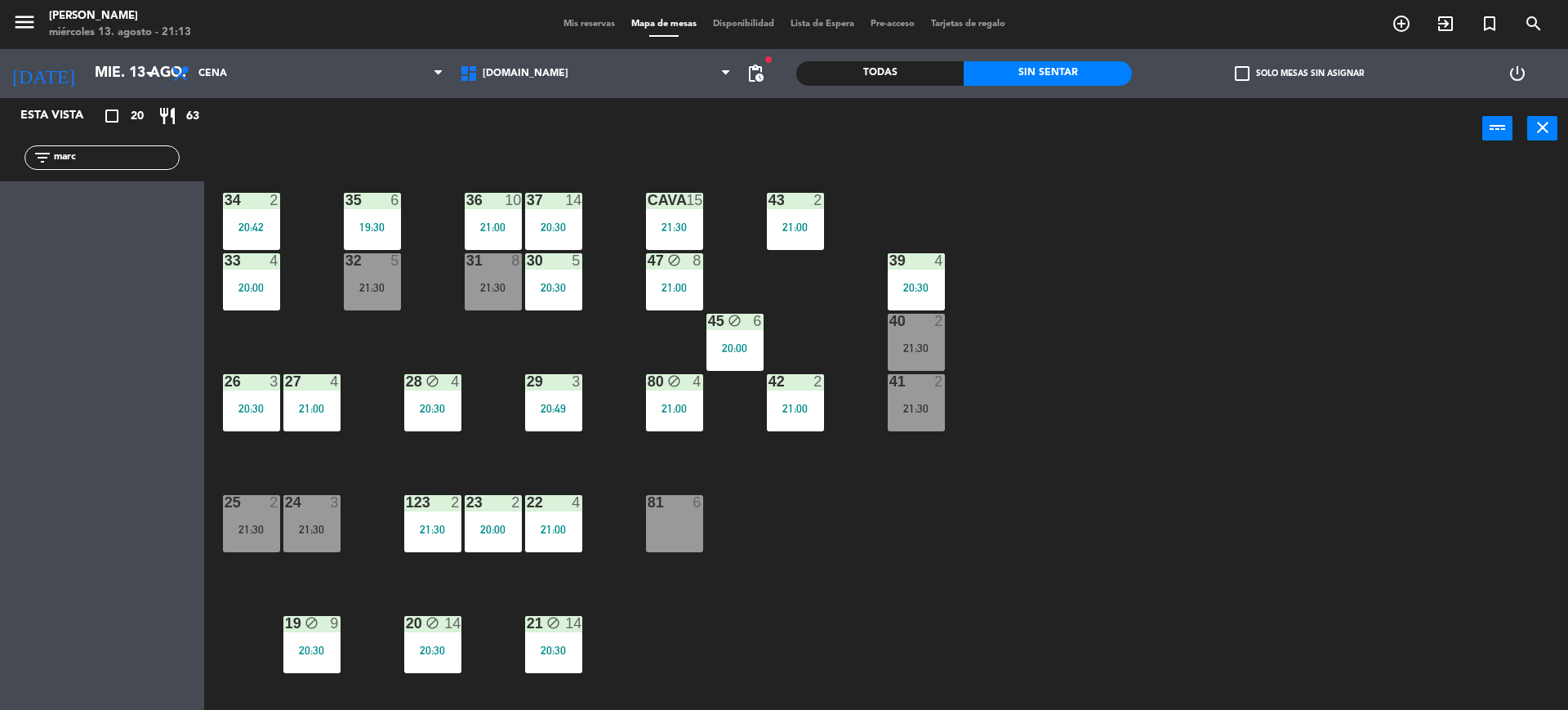
click at [944, 65] on div "Todas" at bounding box center [880, 73] width 168 height 25
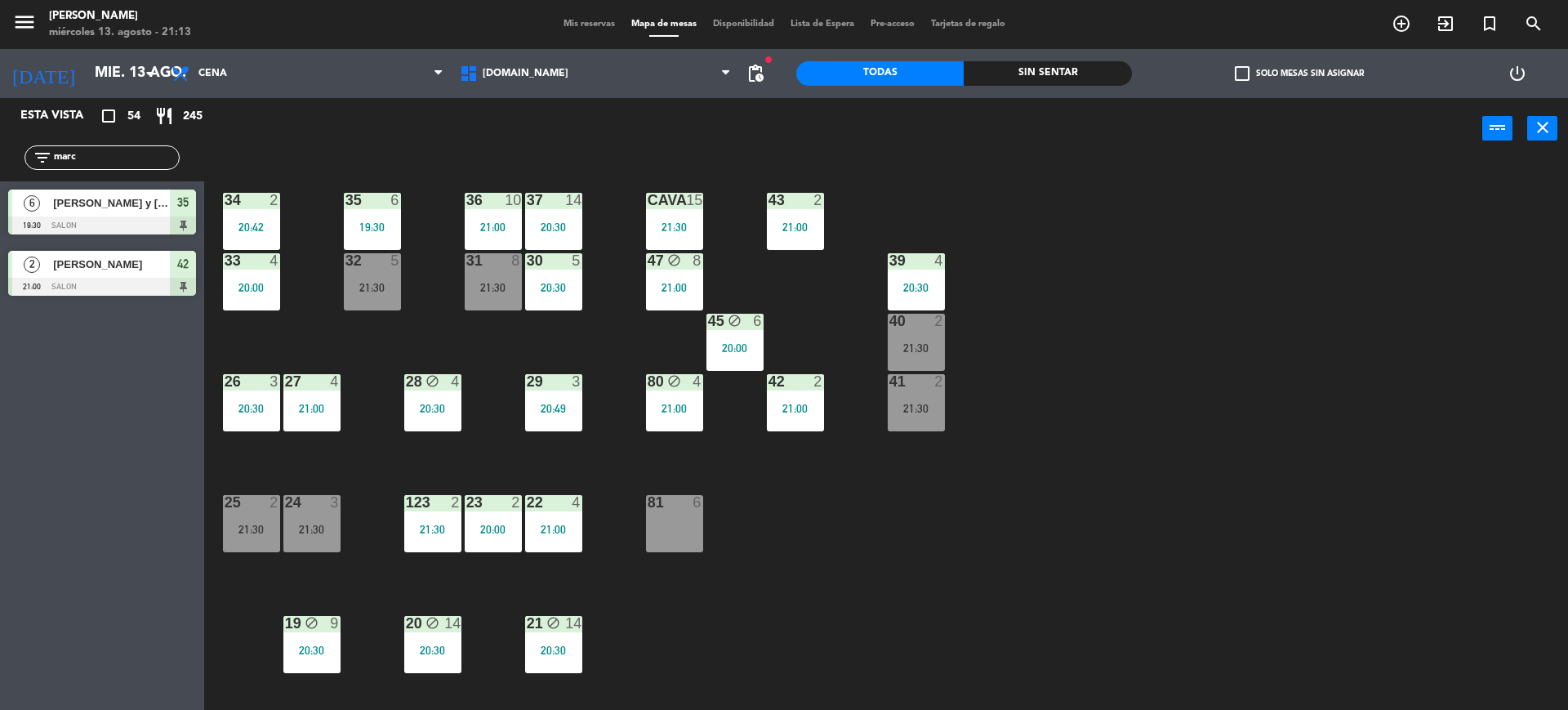
drag, startPoint x: 117, startPoint y: 149, endPoint x: 0, endPoint y: 162, distance: 117.7
click at [0, 162] on div "filter_list [PERSON_NAME]" at bounding box center [102, 157] width 205 height 47
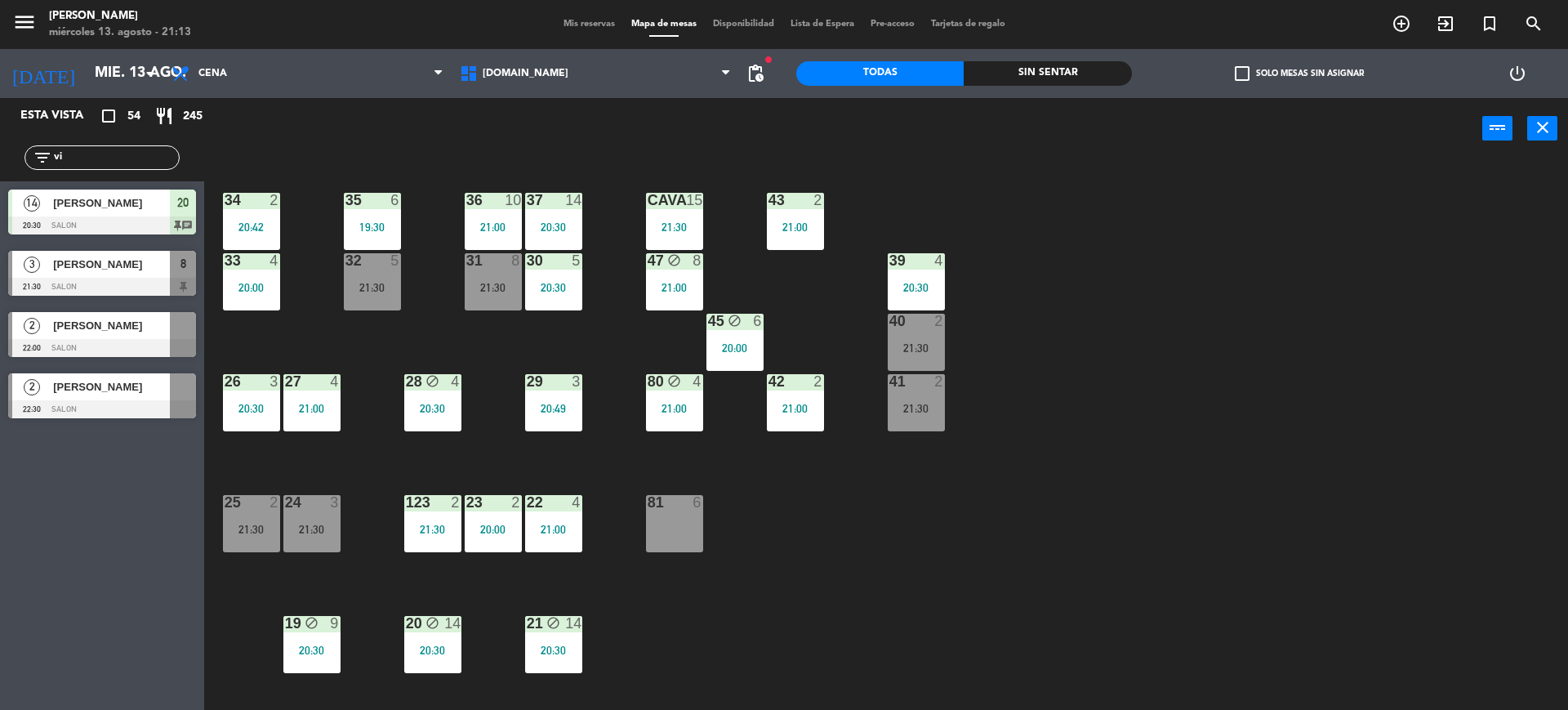
type input "v"
type input "diez"
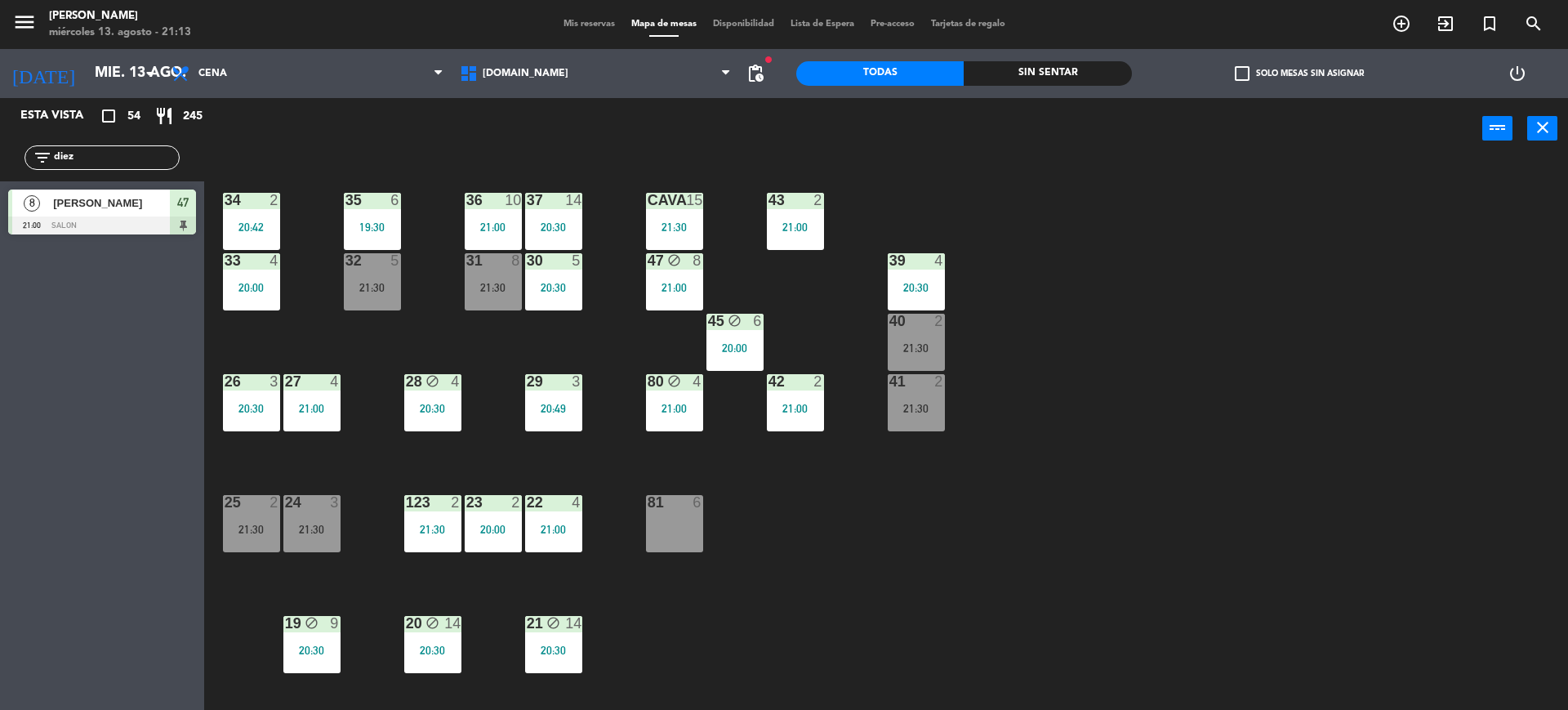
drag, startPoint x: 89, startPoint y: 157, endPoint x: 0, endPoint y: 147, distance: 89.6
click at [0, 154] on div "filter_list diez" at bounding box center [102, 157] width 205 height 47
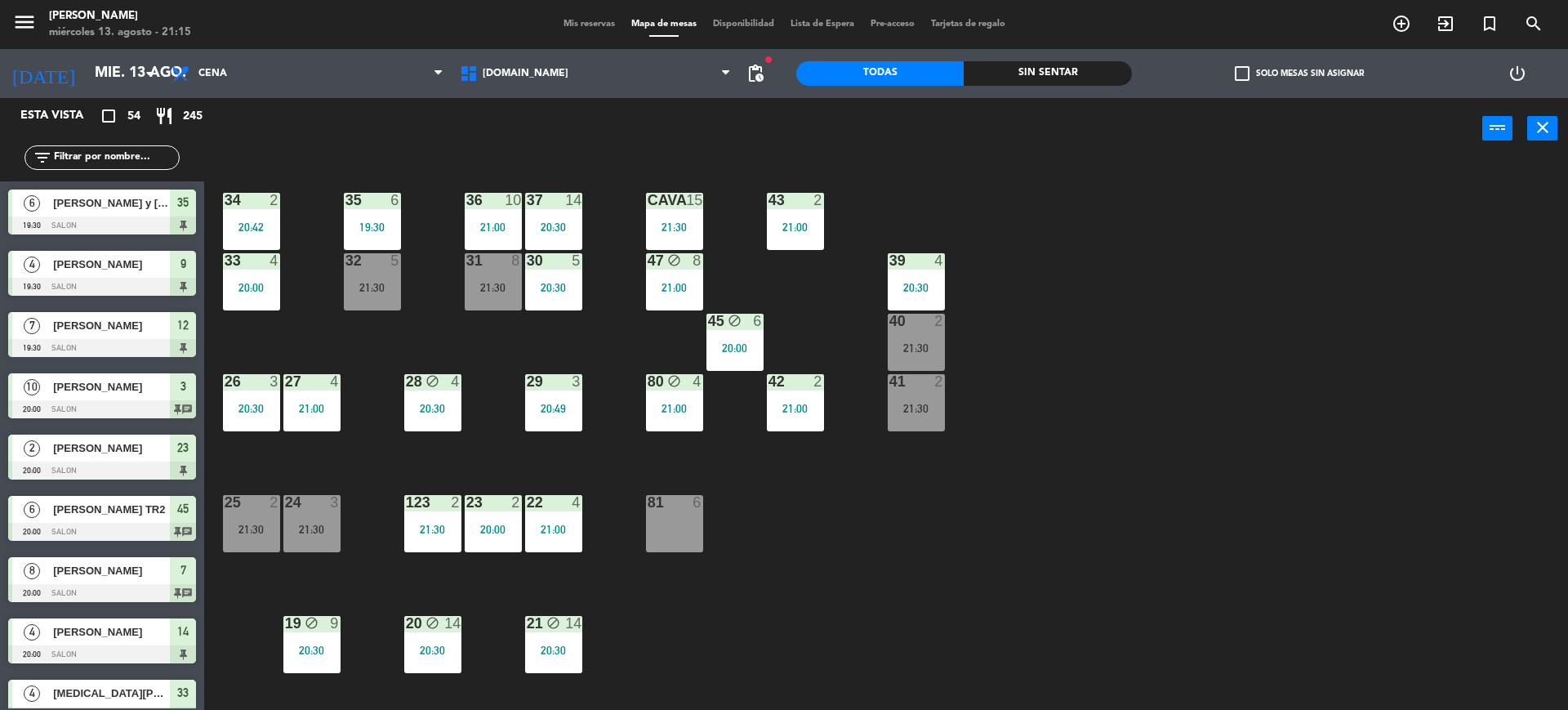
click at [867, 75] on div "Todas" at bounding box center [880, 73] width 168 height 25
click at [1182, 258] on div "34 2 20:42 35 6 19:30 36 10 21:00 43 2 21:00 37 14 20:30 CAVA 15 21:30 33 4 20:…" at bounding box center [893, 438] width 1348 height 550
click at [85, 164] on input "text" at bounding box center [115, 158] width 127 height 18
type input "l"
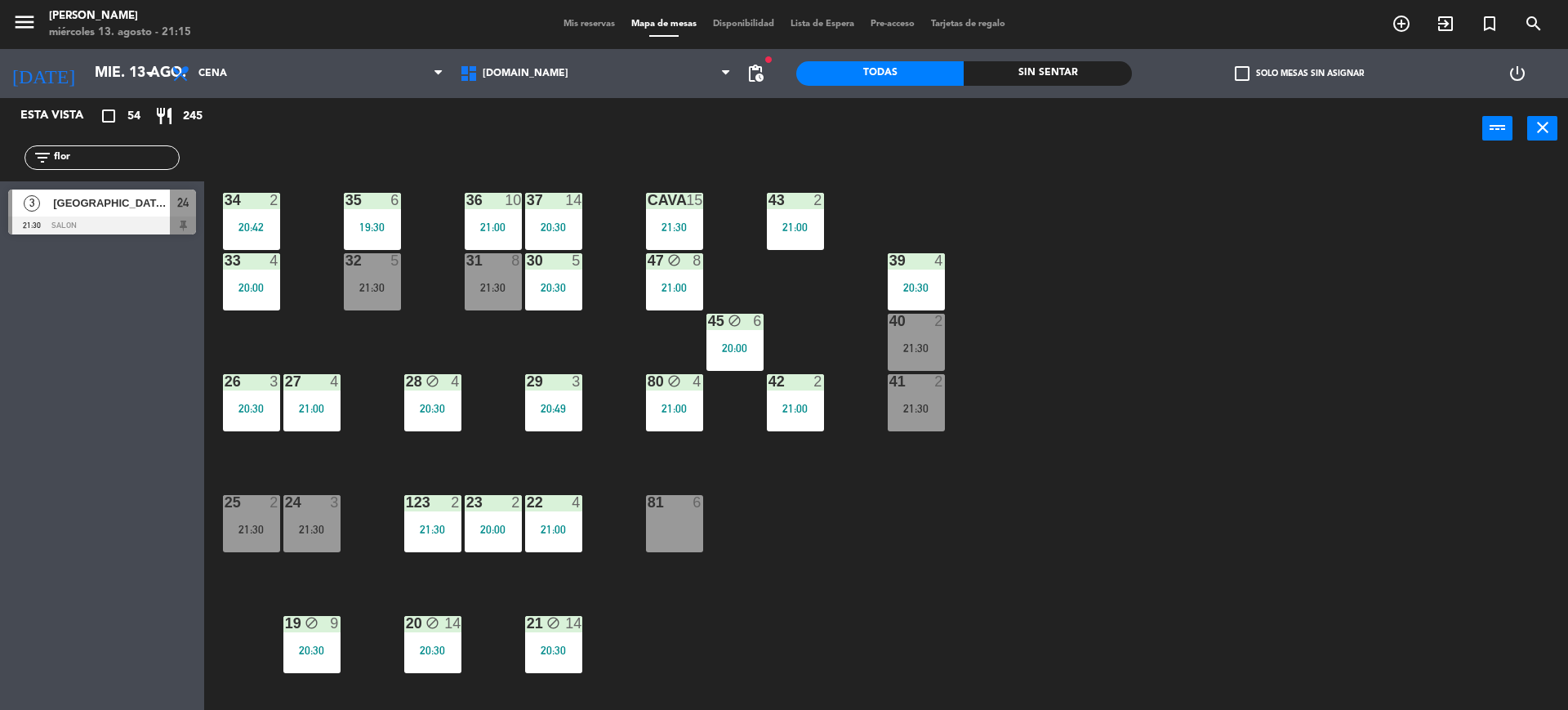
type input "flor"
click at [0, 442] on div "Esta vista crop_square 54 restaurant 245 filter_list flor 3 [PERSON_NAME] 21:30…" at bounding box center [102, 403] width 205 height 612
click at [134, 220] on div at bounding box center [102, 226] width 188 height 18
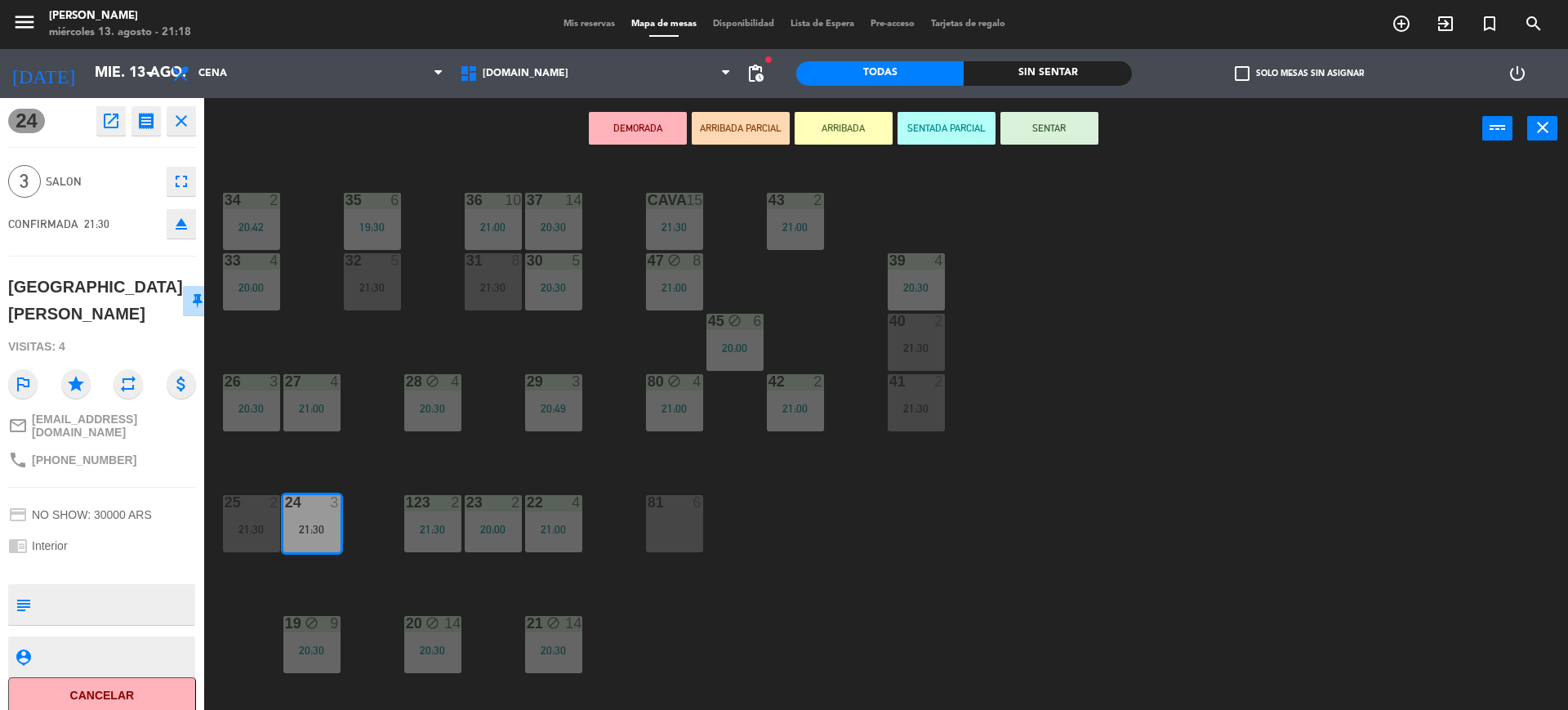
click at [1416, 552] on div "34 2 20:42 35 6 19:30 36 10 21:00 43 2 21:00 37 14 20:30 CAVA 15 21:30 33 4 20:…" at bounding box center [893, 438] width 1348 height 550
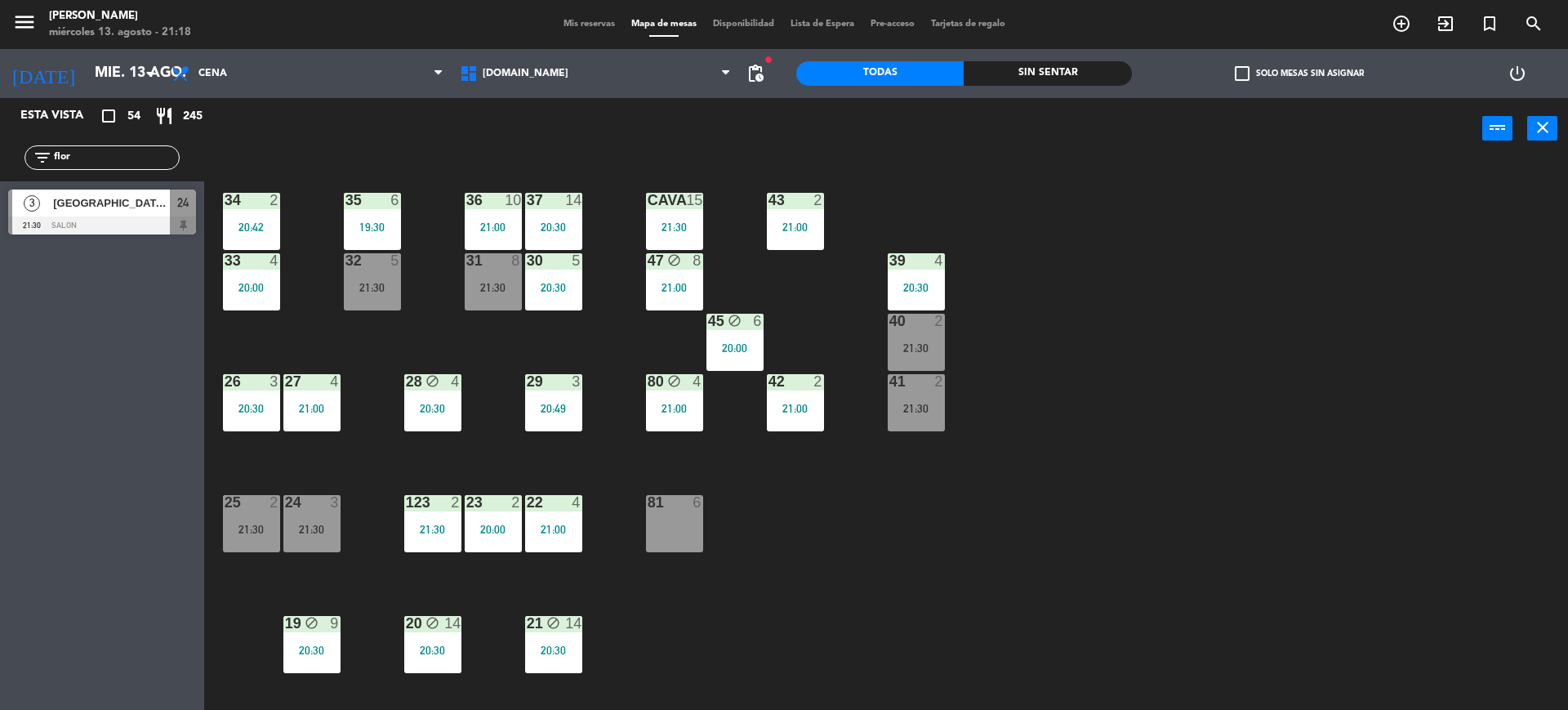
click at [140, 199] on span "[GEOGRAPHIC_DATA][PERSON_NAME]" at bounding box center [111, 203] width 117 height 17
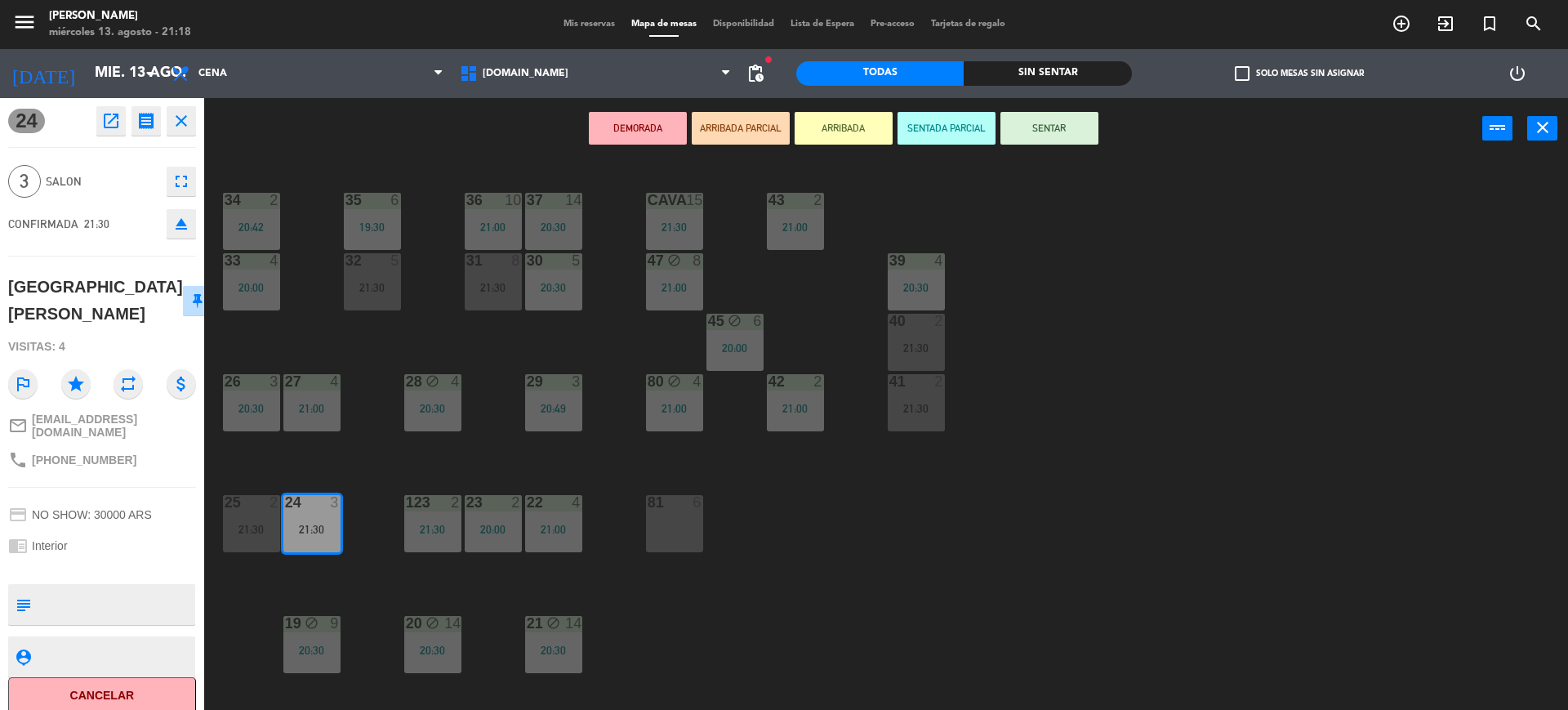
click at [1072, 126] on button "SENTAR" at bounding box center [1049, 128] width 98 height 33
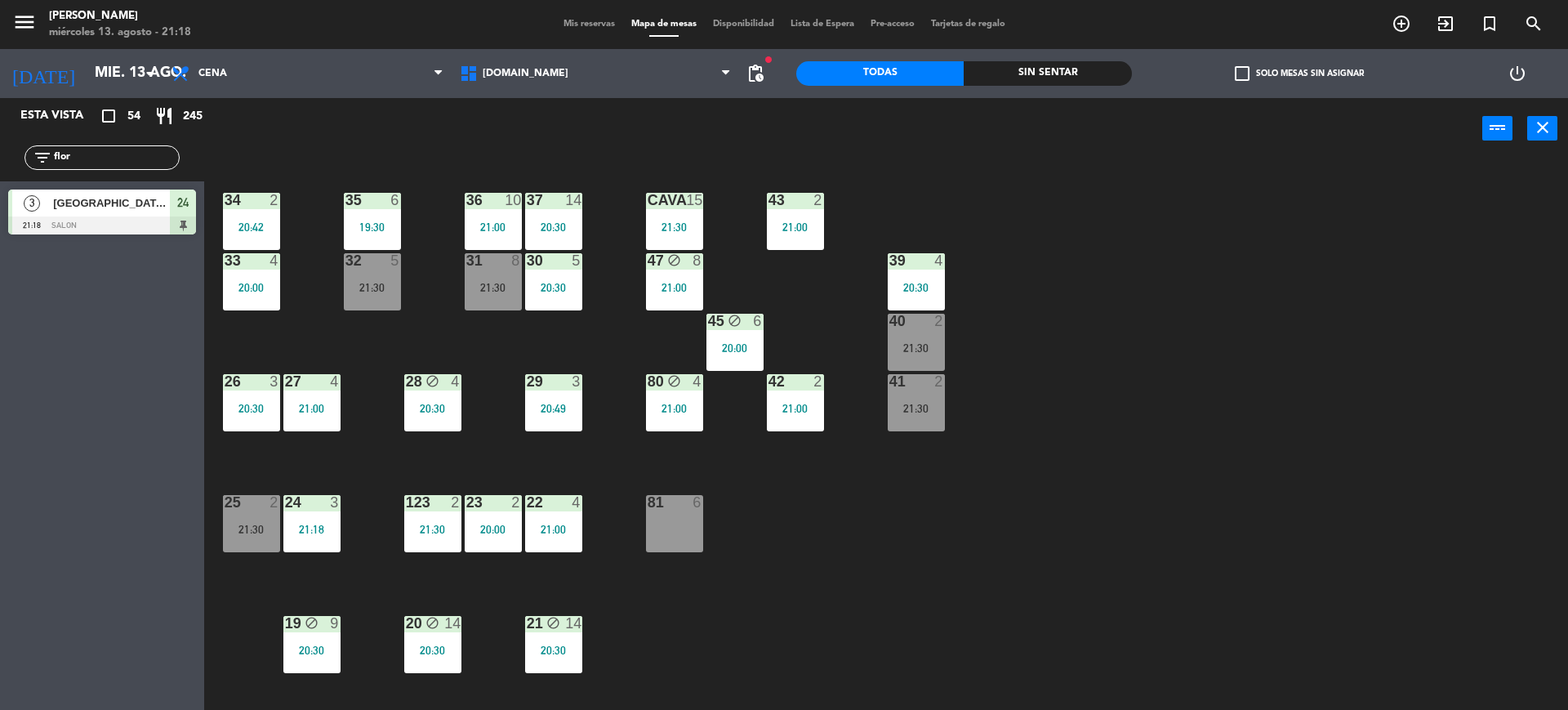
drag, startPoint x: 139, startPoint y: 155, endPoint x: 0, endPoint y: 150, distance: 139.1
click at [0, 155] on div "filter_list flor" at bounding box center [102, 157] width 205 height 47
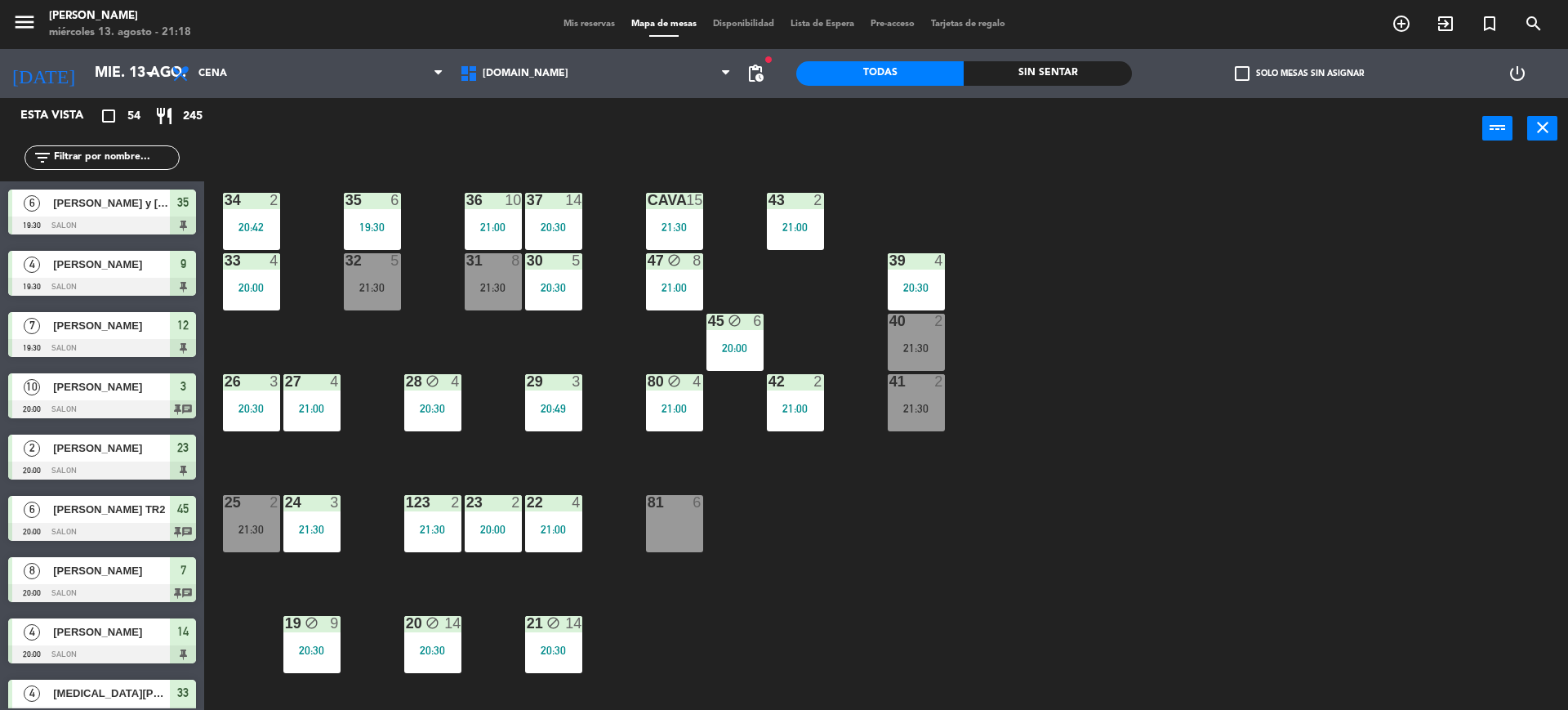
click at [1043, 80] on div "Sin sentar" at bounding box center [1047, 73] width 168 height 25
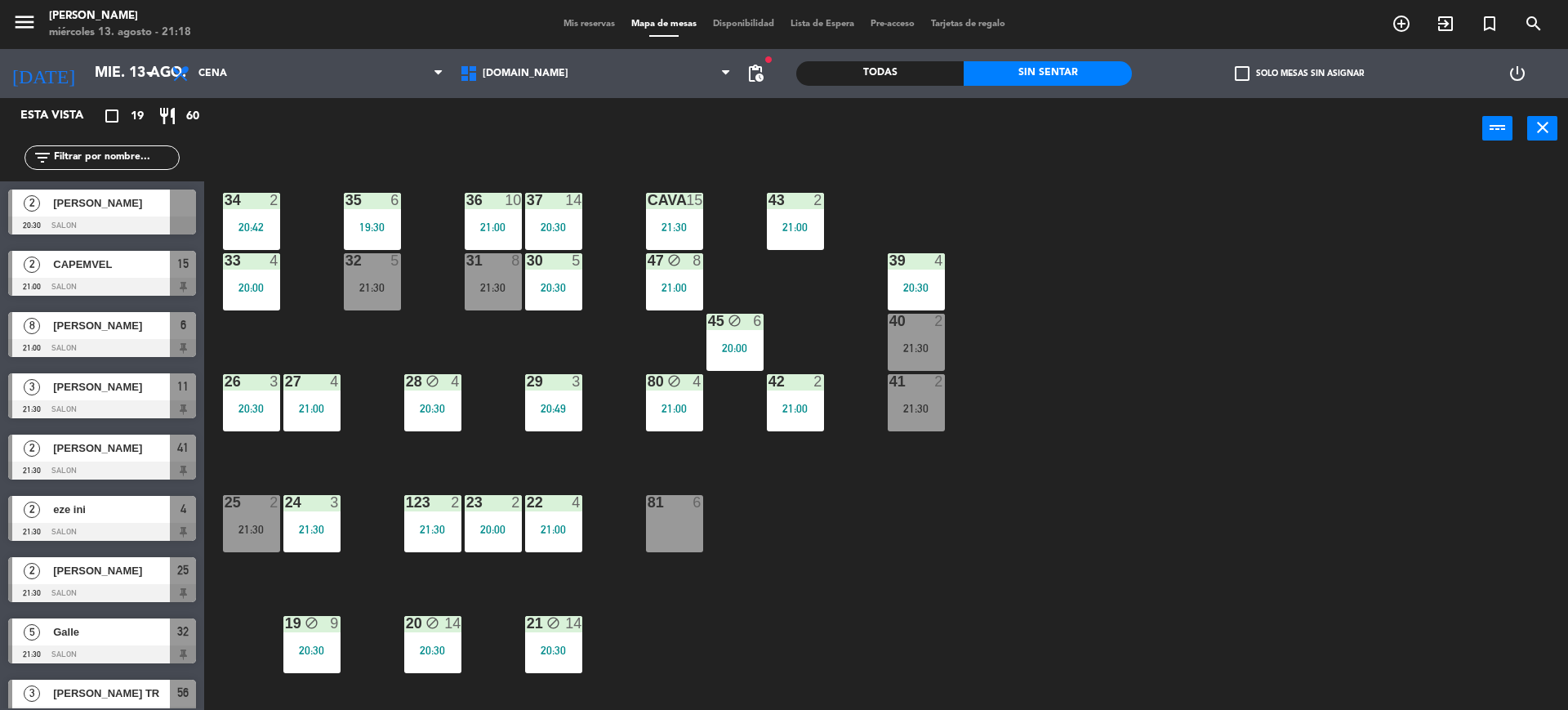
click at [909, 74] on div "Todas" at bounding box center [880, 73] width 168 height 25
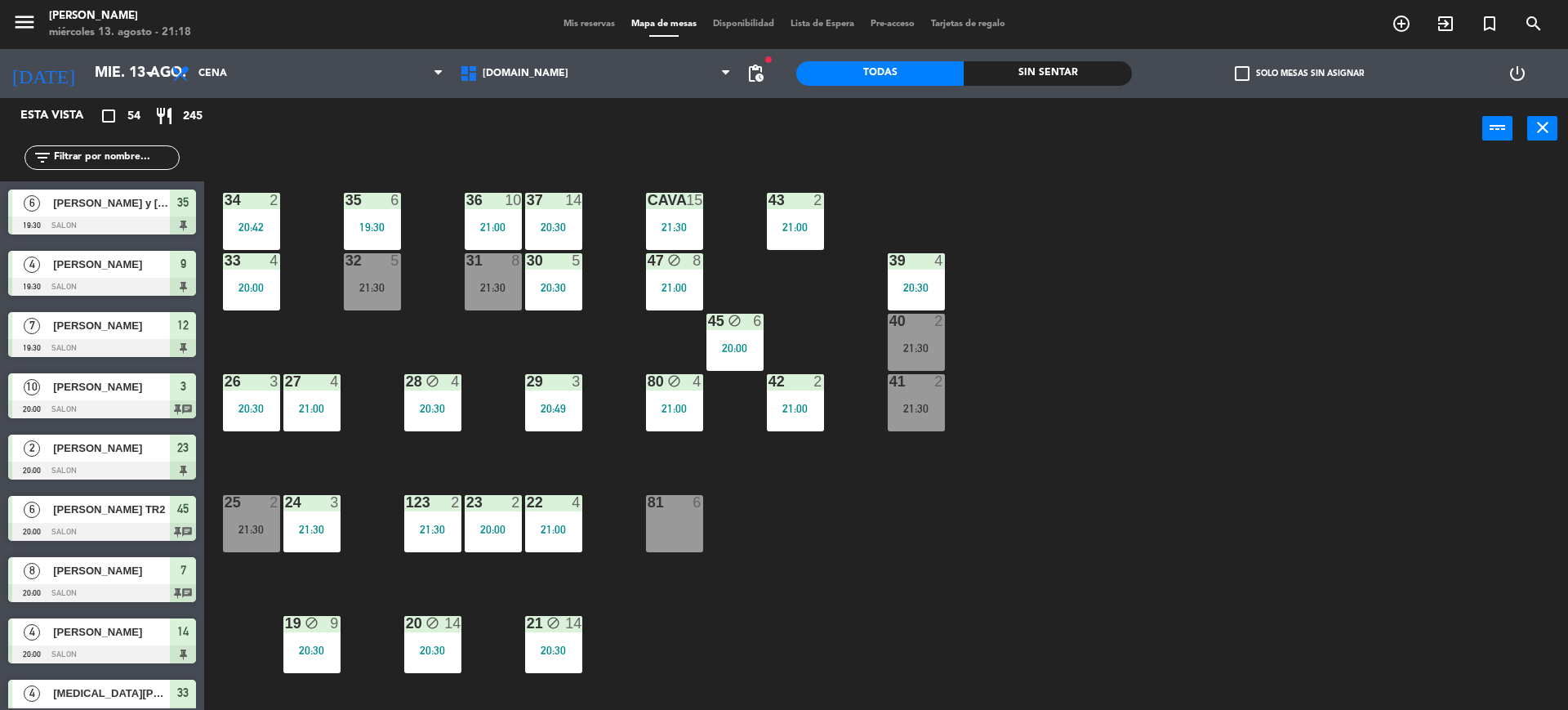
click at [94, 159] on input "text" at bounding box center [115, 158] width 127 height 18
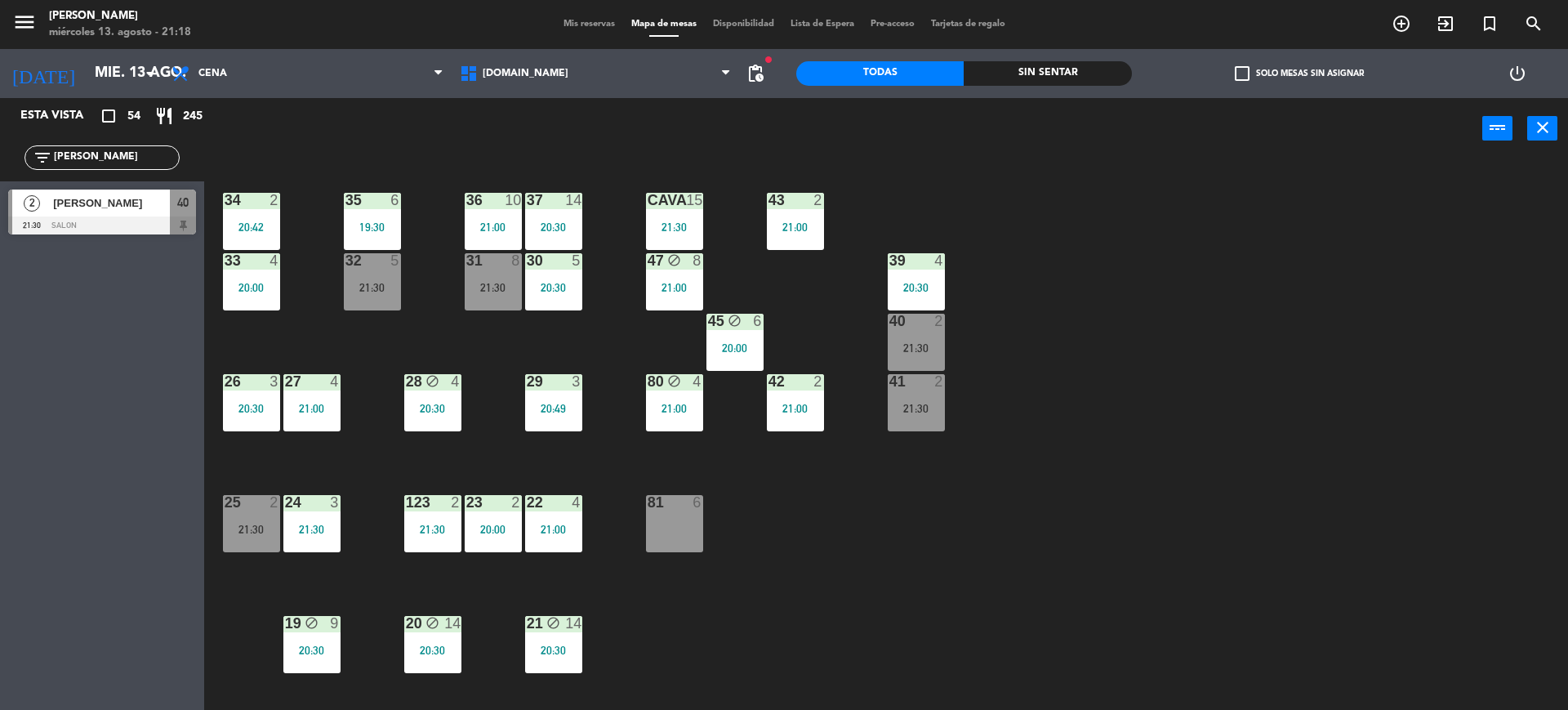
type input "[PERSON_NAME]"
click at [0, 279] on div "Esta vista crop_square 54 restaurant 245 filter_list [PERSON_NAME] 2 [PERSON_NA…" at bounding box center [102, 403] width 205 height 612
click at [79, 219] on div at bounding box center [102, 226] width 188 height 18
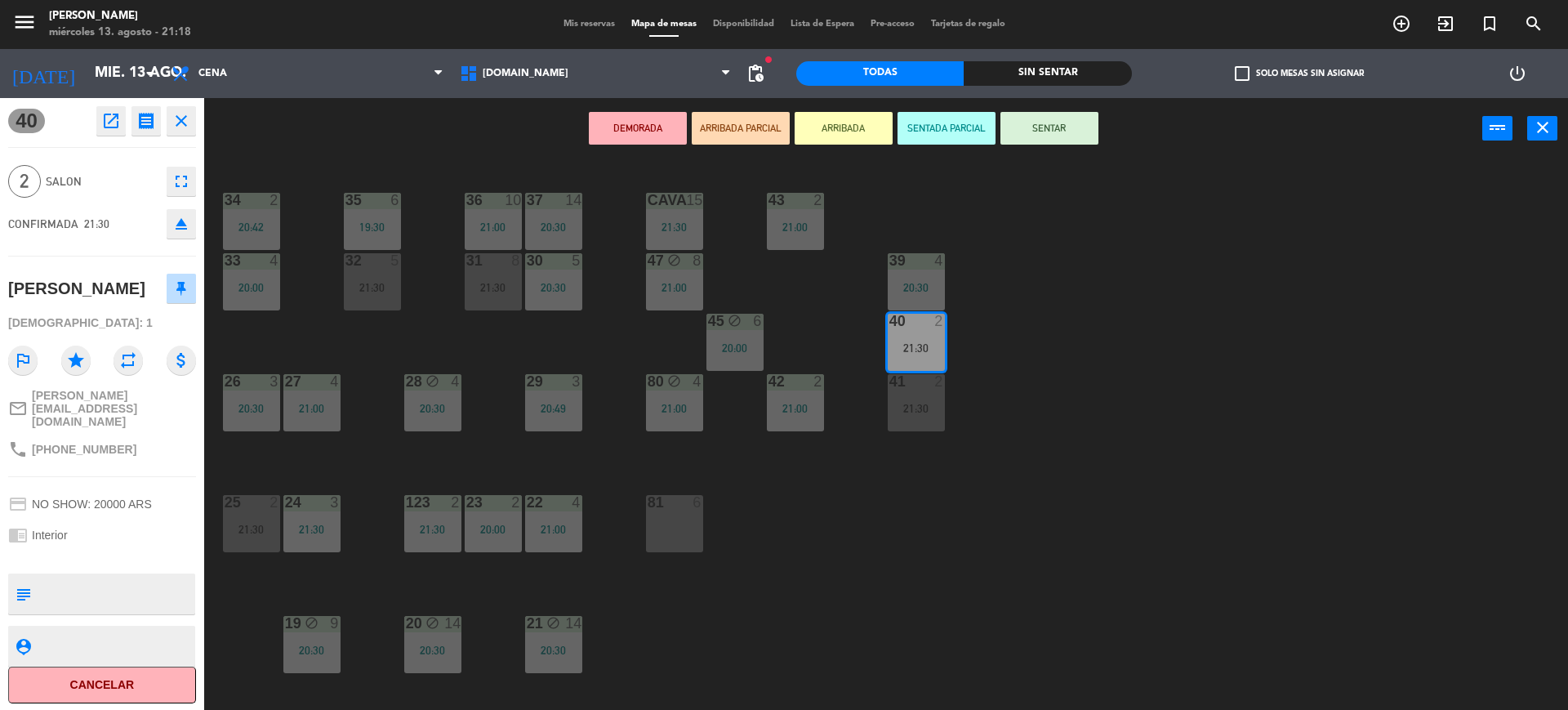
click at [777, 118] on button "ARRIBADA PARCIAL" at bounding box center [741, 128] width 98 height 33
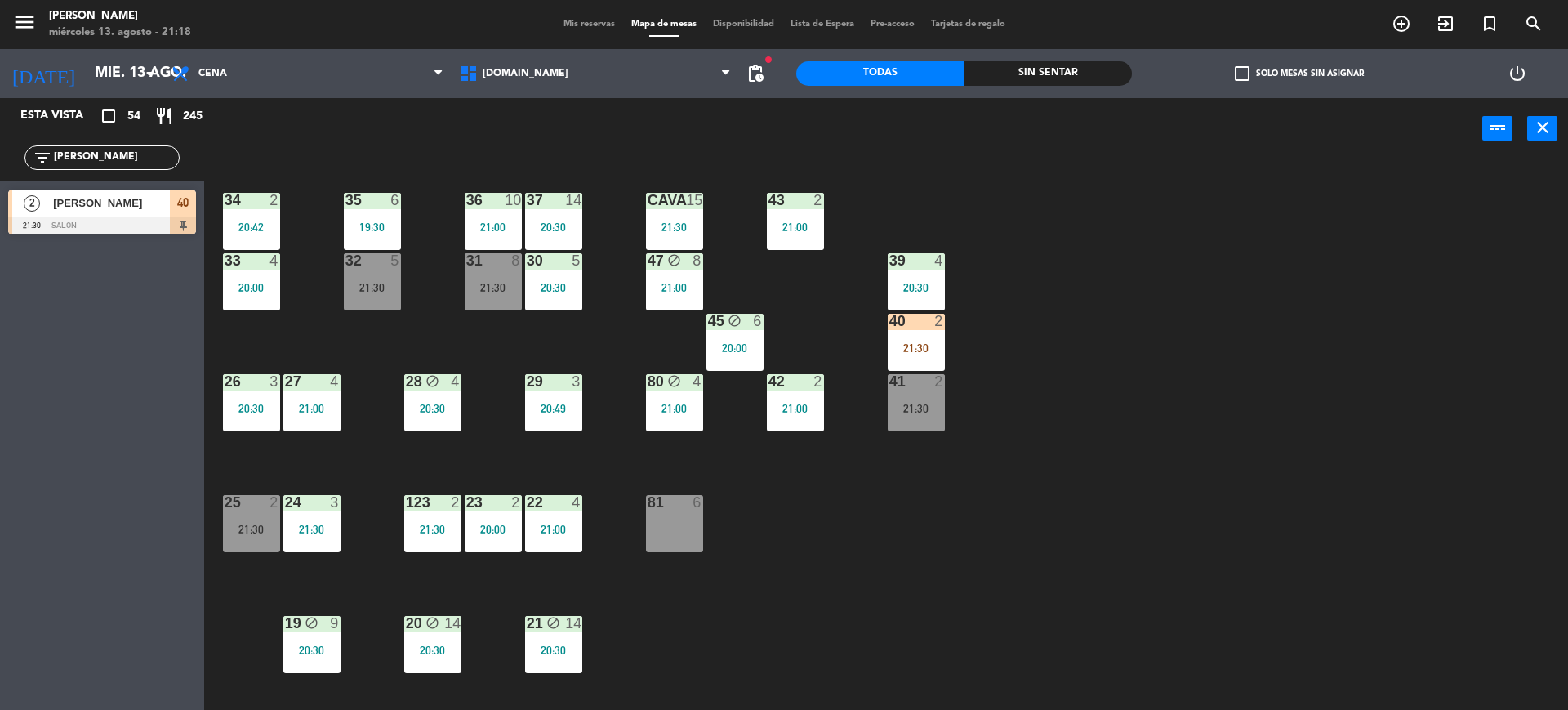
scroll to position [102, 0]
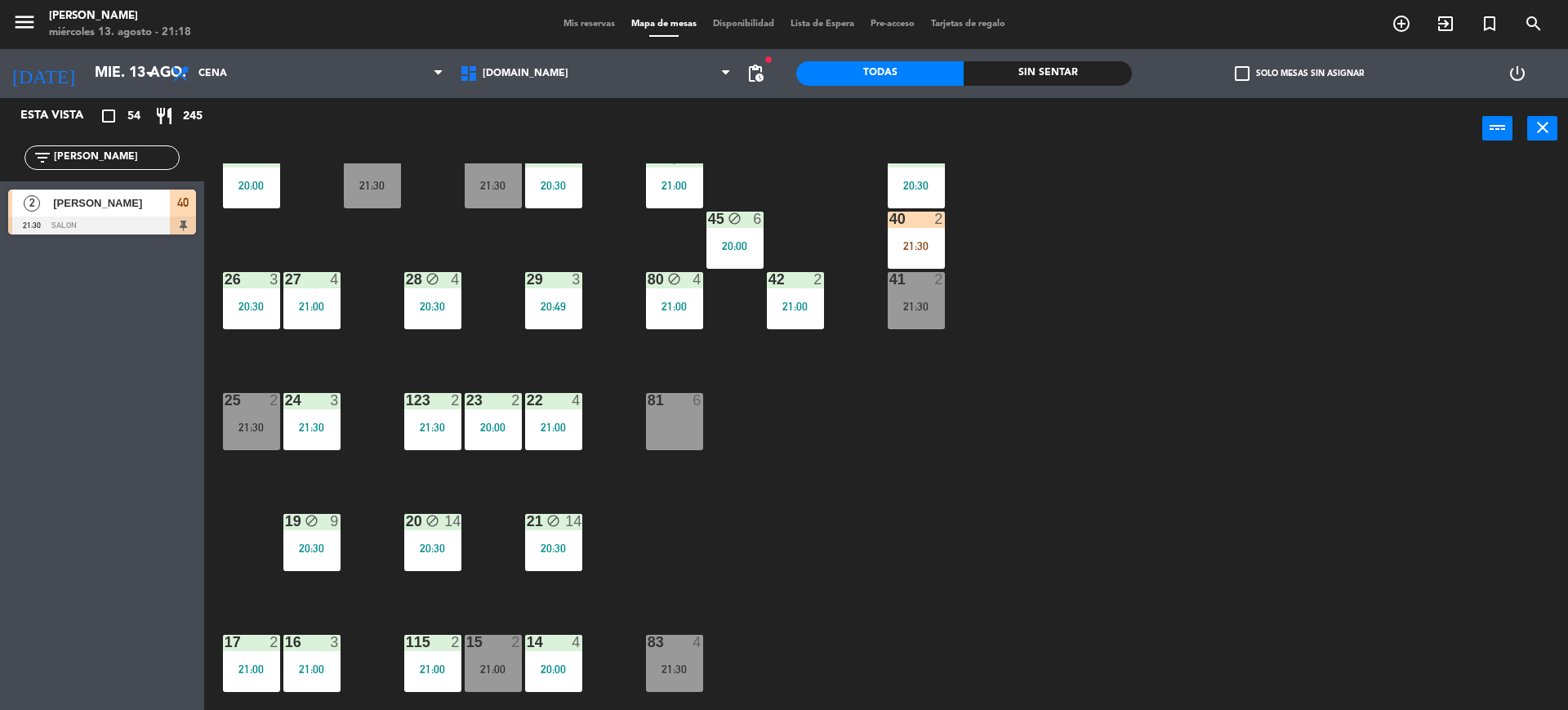
drag, startPoint x: 931, startPoint y: 512, endPoint x: 346, endPoint y: 438, distance: 589.7
click at [928, 512] on div "34 2 20:42 35 6 19:30 36 10 21:00 43 2 21:00 37 14 20:30 CAVA 15 21:30 33 4 20:…" at bounding box center [893, 438] width 1348 height 550
click at [178, 207] on span "40" at bounding box center [183, 203] width 11 height 20
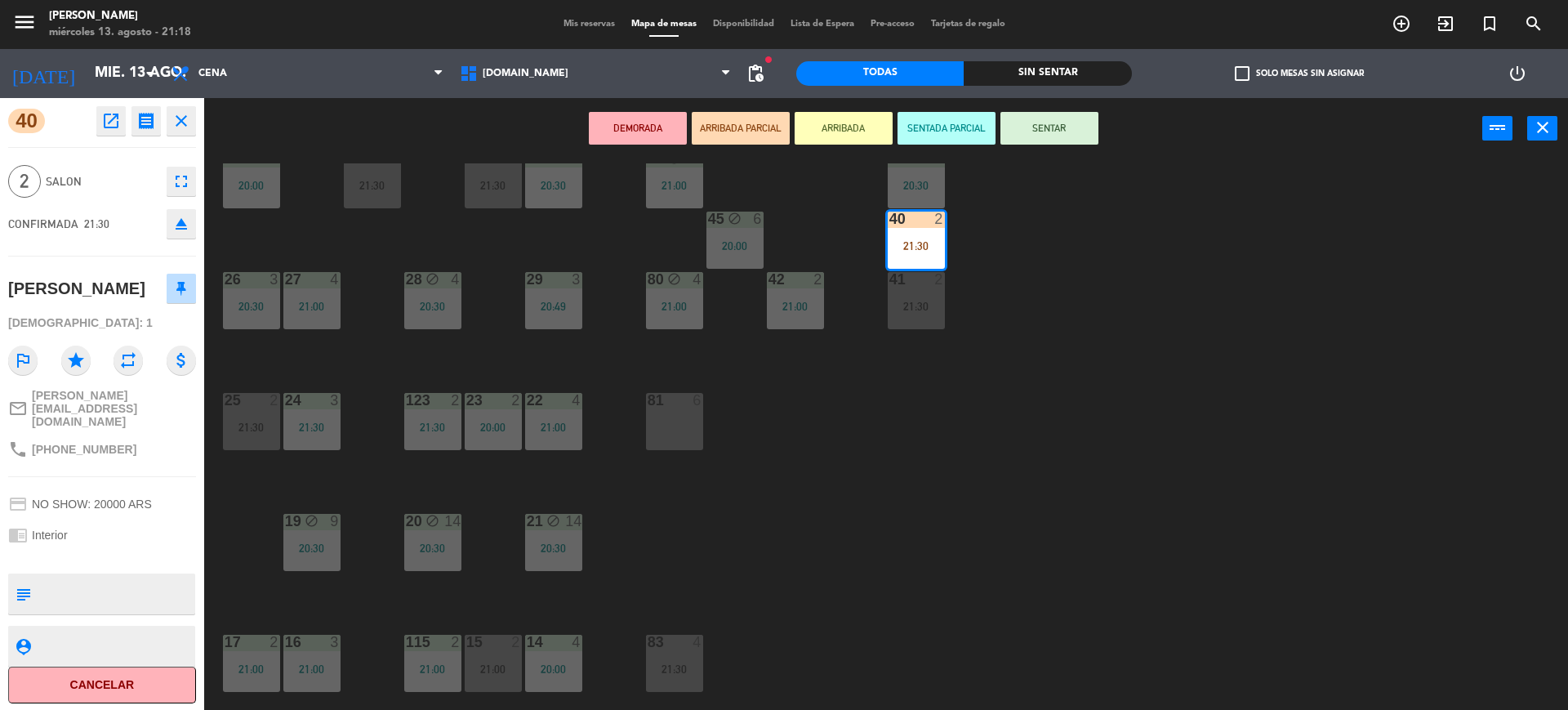
click at [1033, 428] on div "34 2 20:42 35 6 19:30 36 10 21:00 43 2 21:00 37 14 20:30 CAVA 15 21:30 33 4 20:…" at bounding box center [893, 438] width 1348 height 550
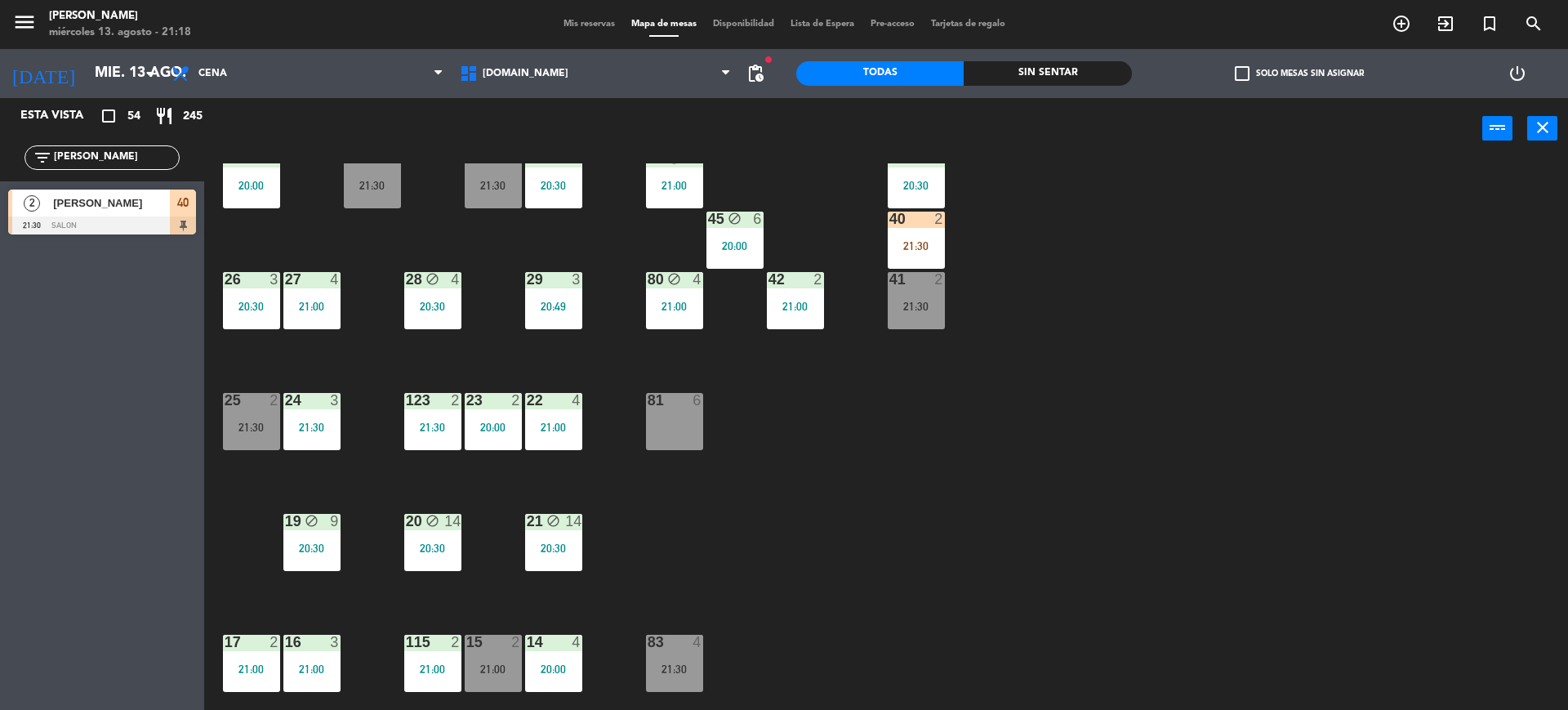
click at [928, 251] on div "21:30" at bounding box center [915, 246] width 57 height 11
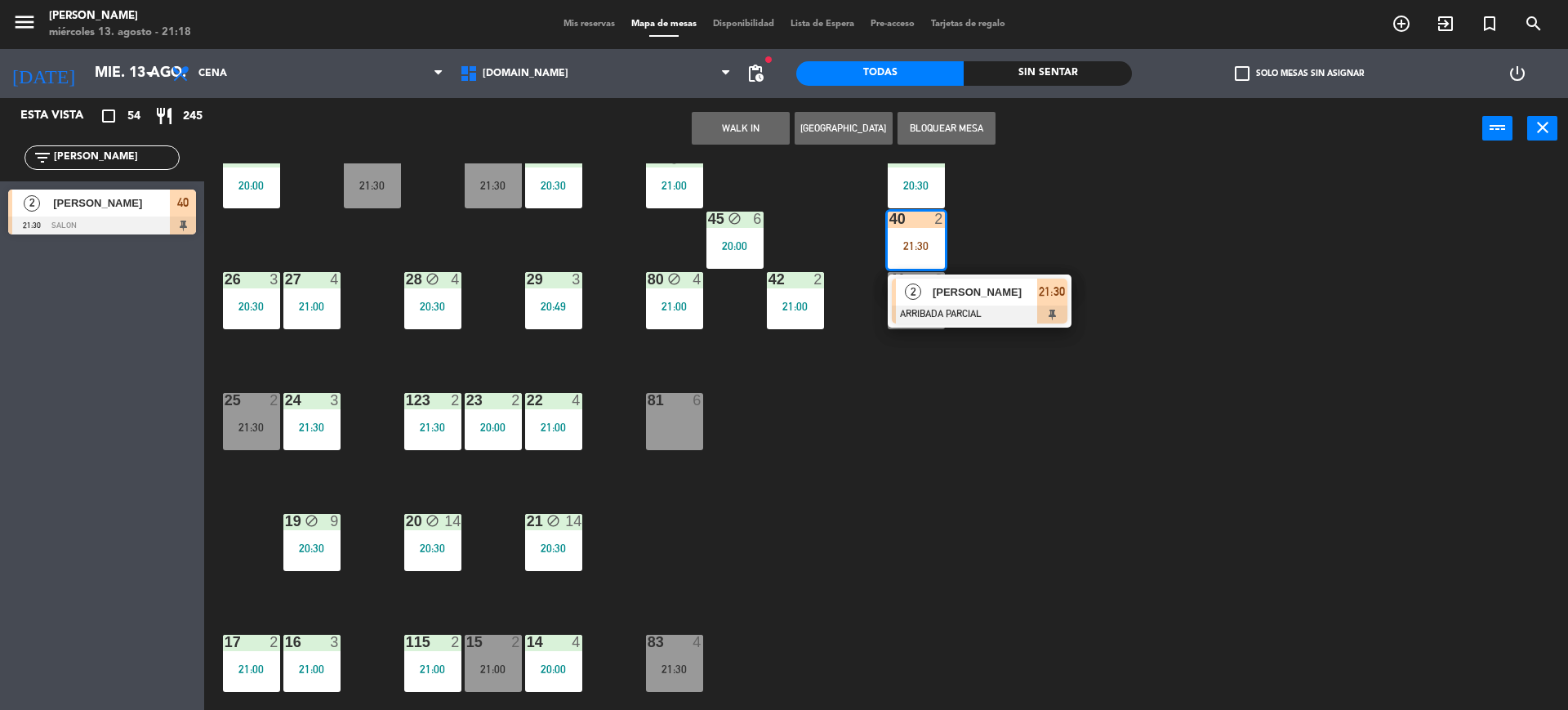
click at [214, 426] on main "34 2 20:42 35 6 19:30 36 10 21:00 43 2 21:00 37 14 20:30 CAVA 15 21:30 33 4 20:…" at bounding box center [886, 430] width 1363 height 566
click at [259, 395] on div at bounding box center [251, 400] width 27 height 15
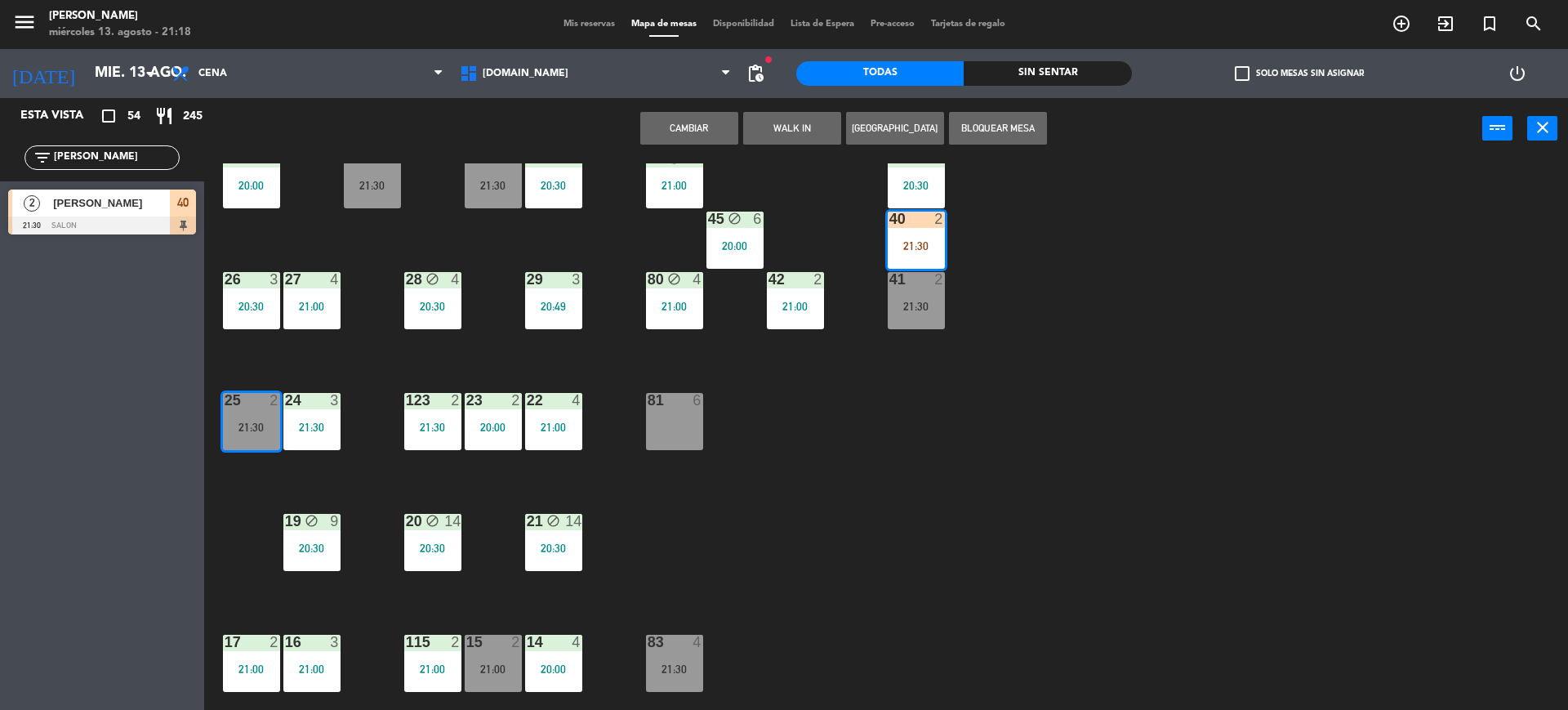
click at [699, 112] on button "Cambiar" at bounding box center [689, 128] width 98 height 33
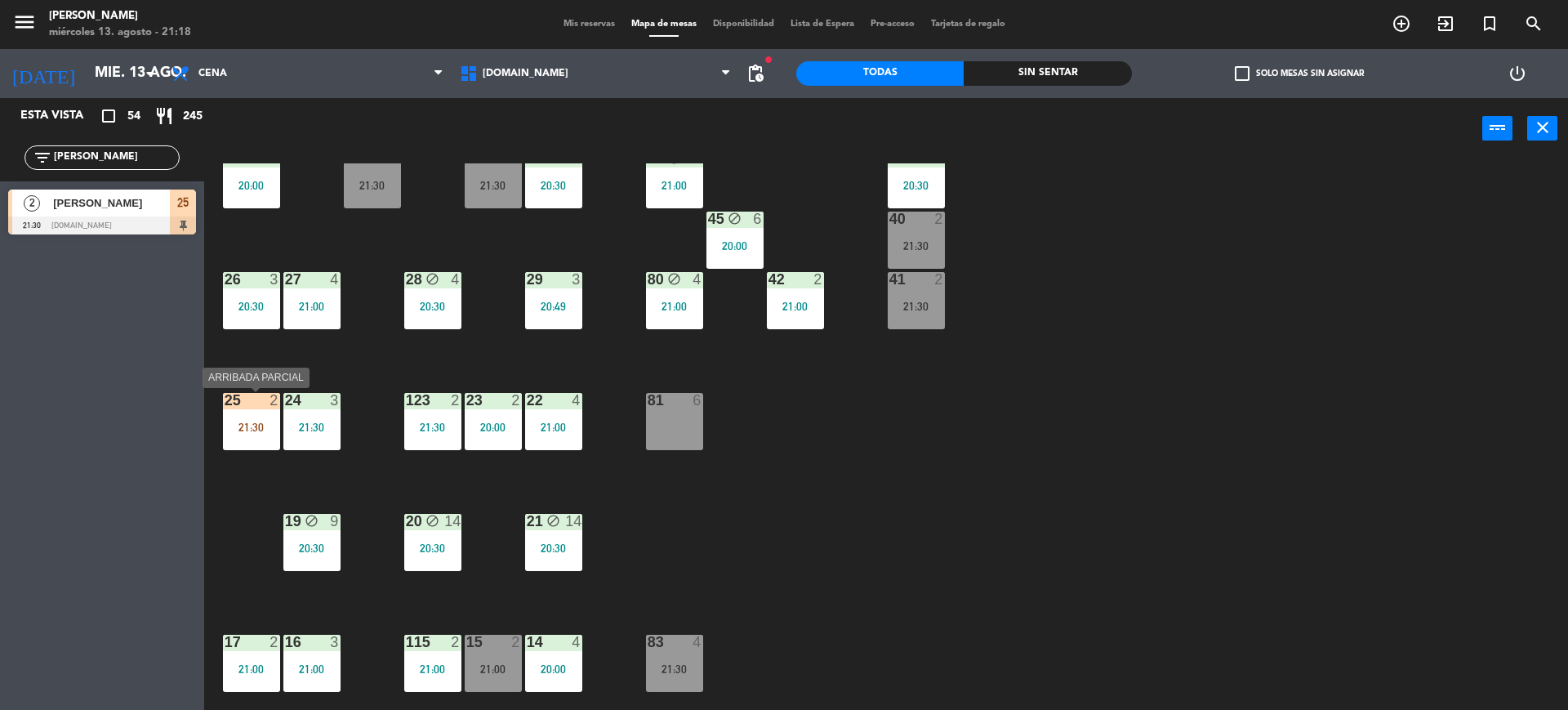
click at [251, 411] on div "25 2 21:30" at bounding box center [251, 421] width 57 height 57
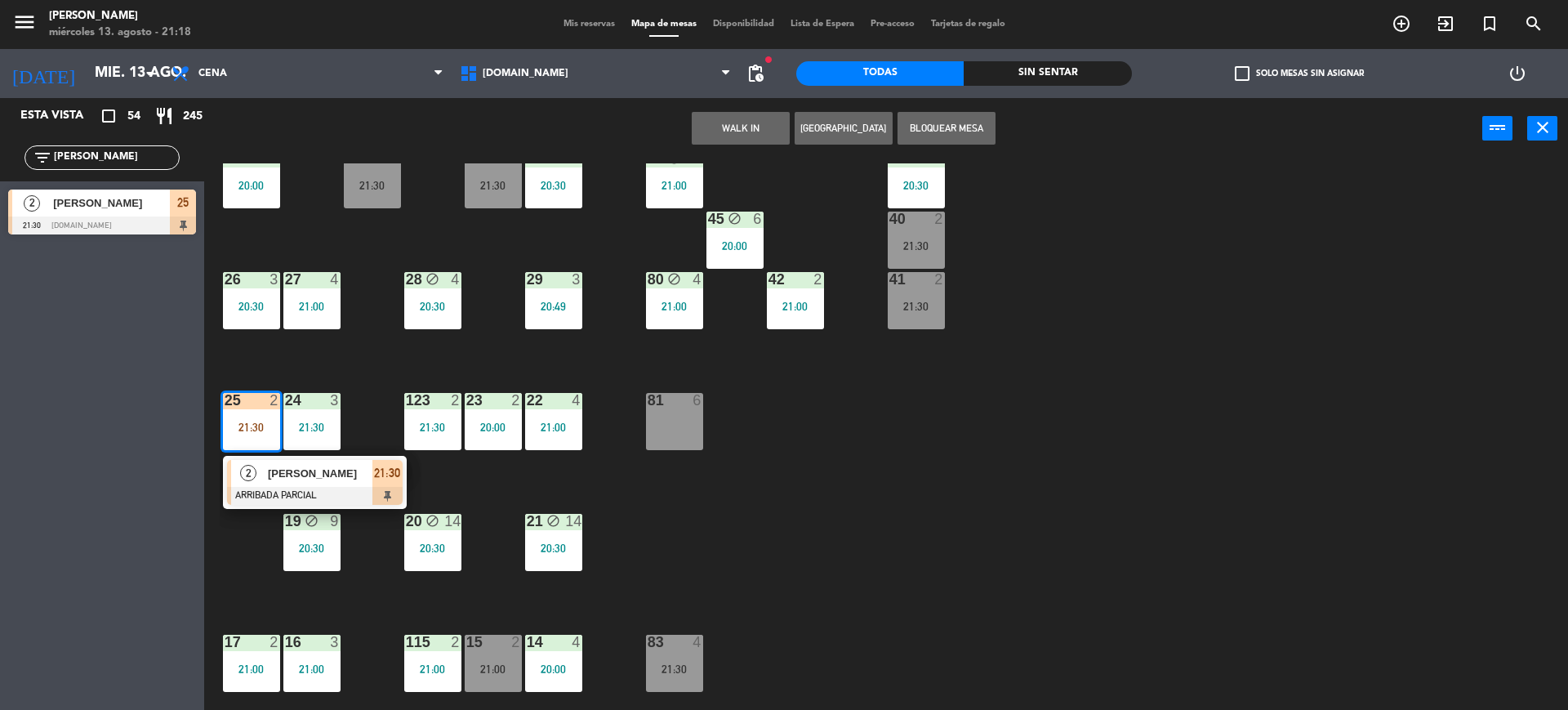
click at [298, 470] on span "[PERSON_NAME]" at bounding box center [319, 473] width 105 height 17
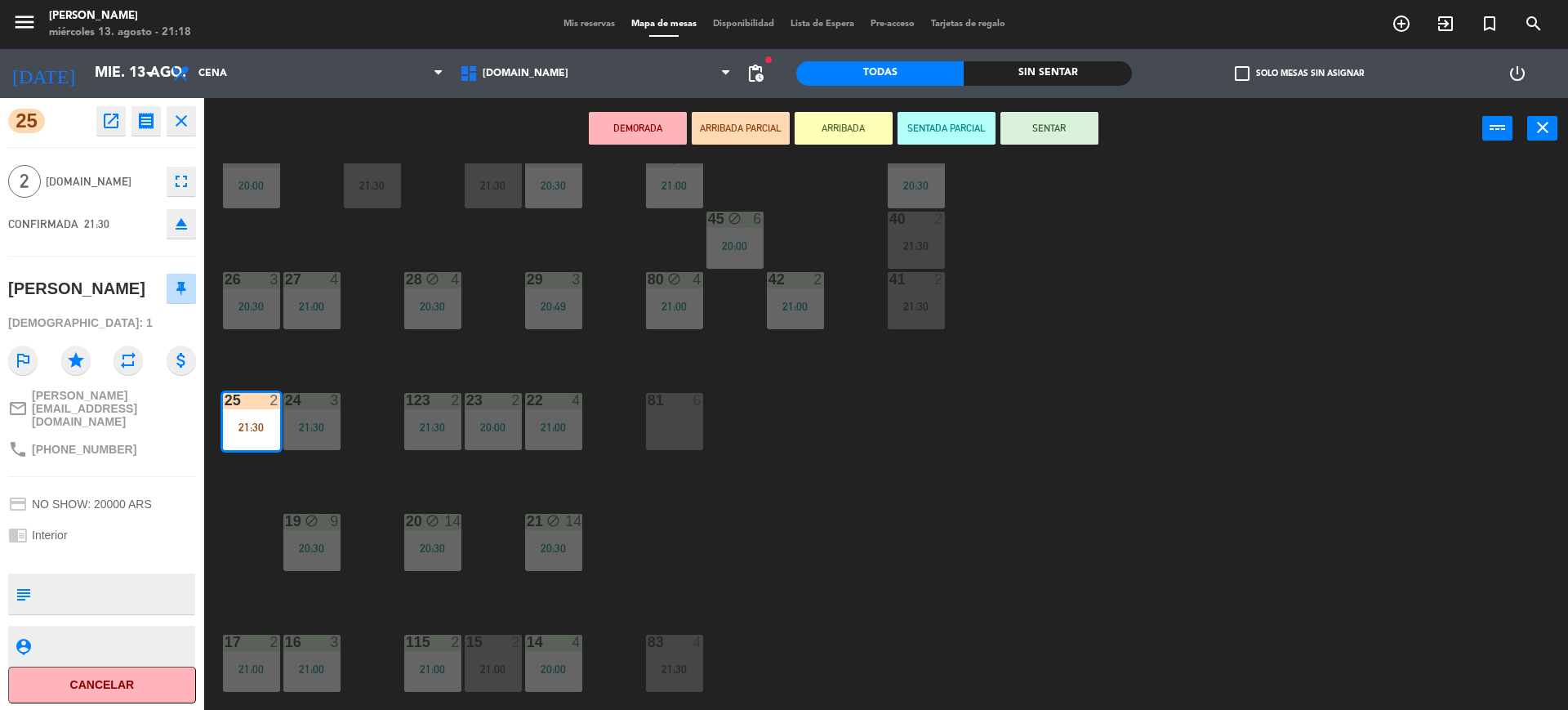
click at [1067, 438] on div "34 2 20:42 35 6 19:30 36 10 21:00 43 2 21:00 37 14 20:30 CAVA 15 21:30 33 4 20:…" at bounding box center [893, 438] width 1348 height 550
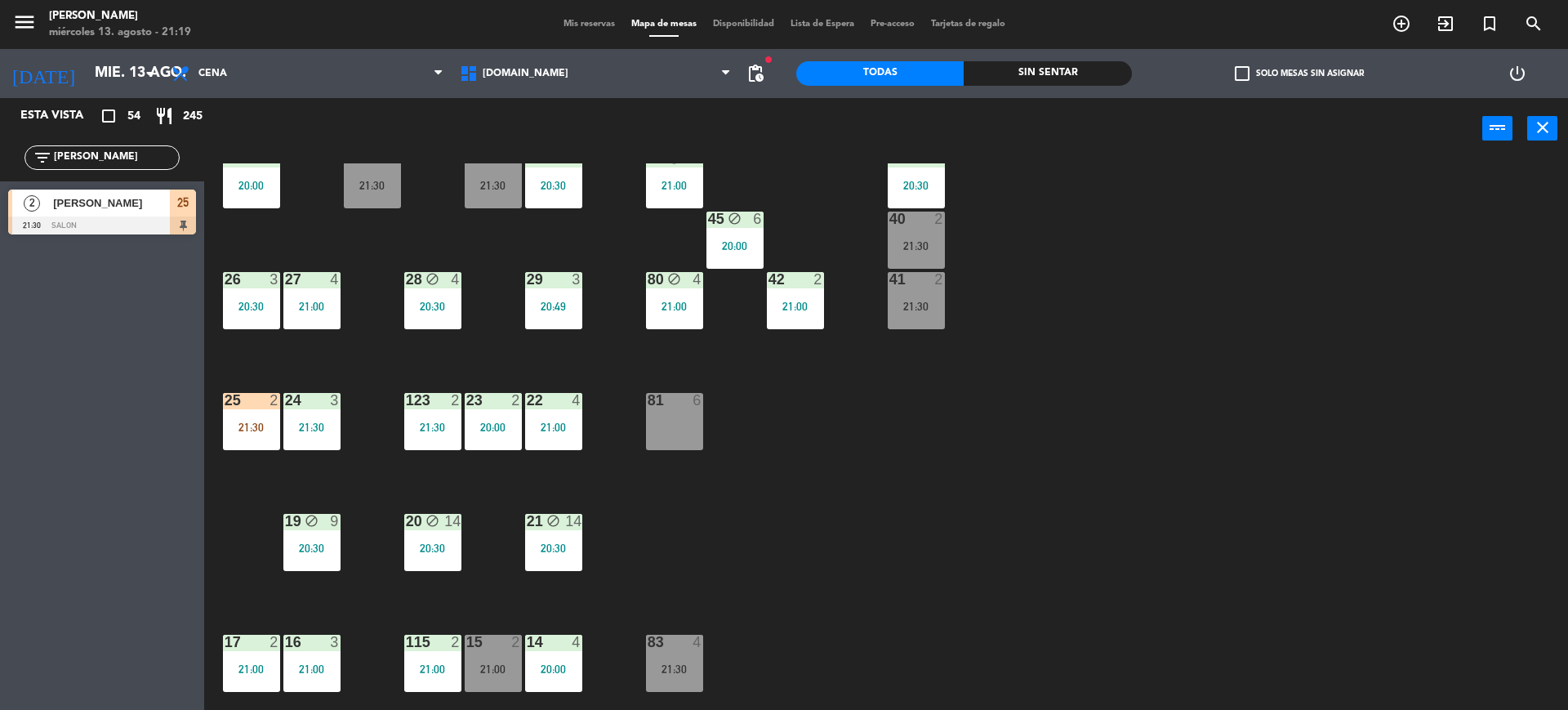
click at [237, 383] on div "34 2 20:42 35 6 19:30 36 10 21:00 43 2 21:00 37 14 20:30 CAVA 15 21:30 33 4 20:…" at bounding box center [893, 438] width 1348 height 550
click at [272, 445] on div "25 2 21:30" at bounding box center [251, 421] width 57 height 57
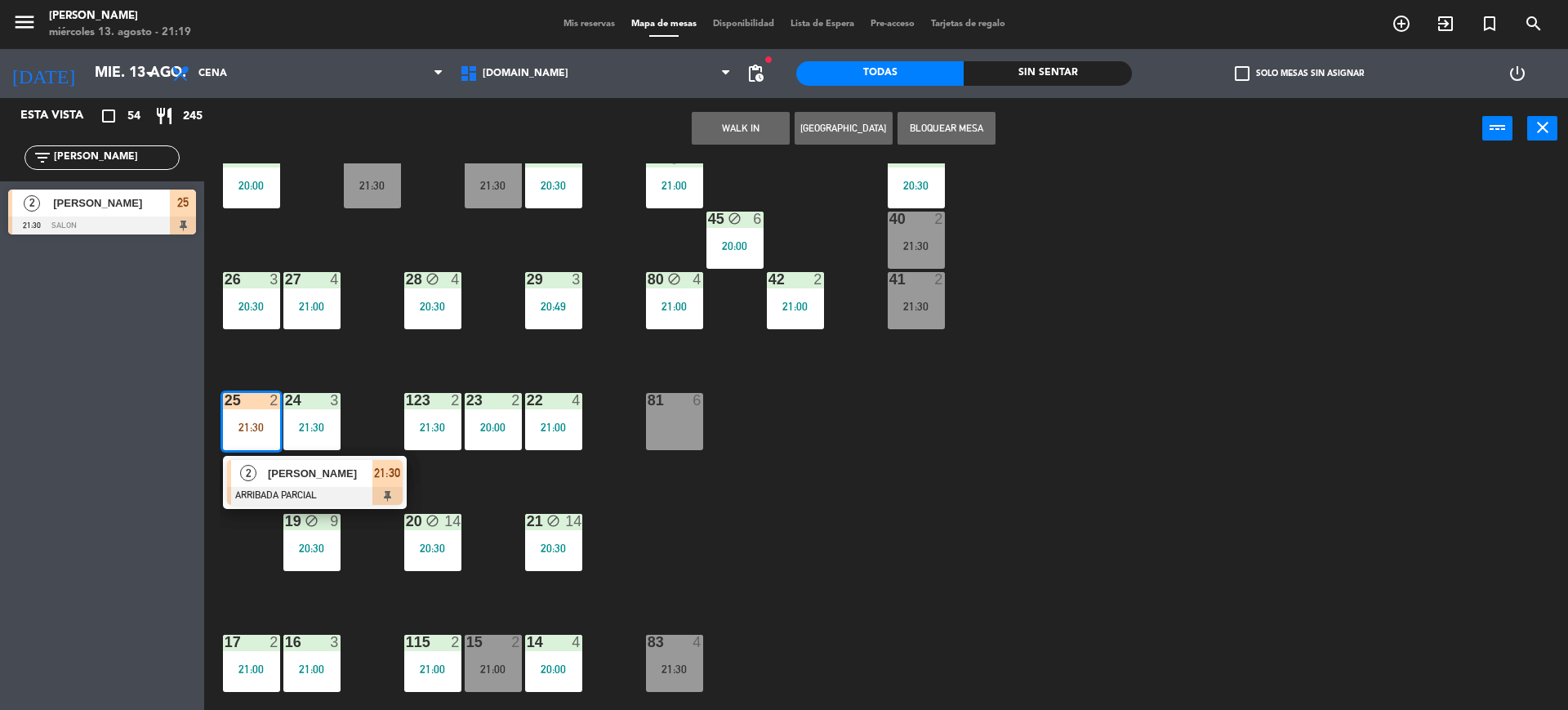
click at [289, 500] on div at bounding box center [314, 496] width 176 height 18
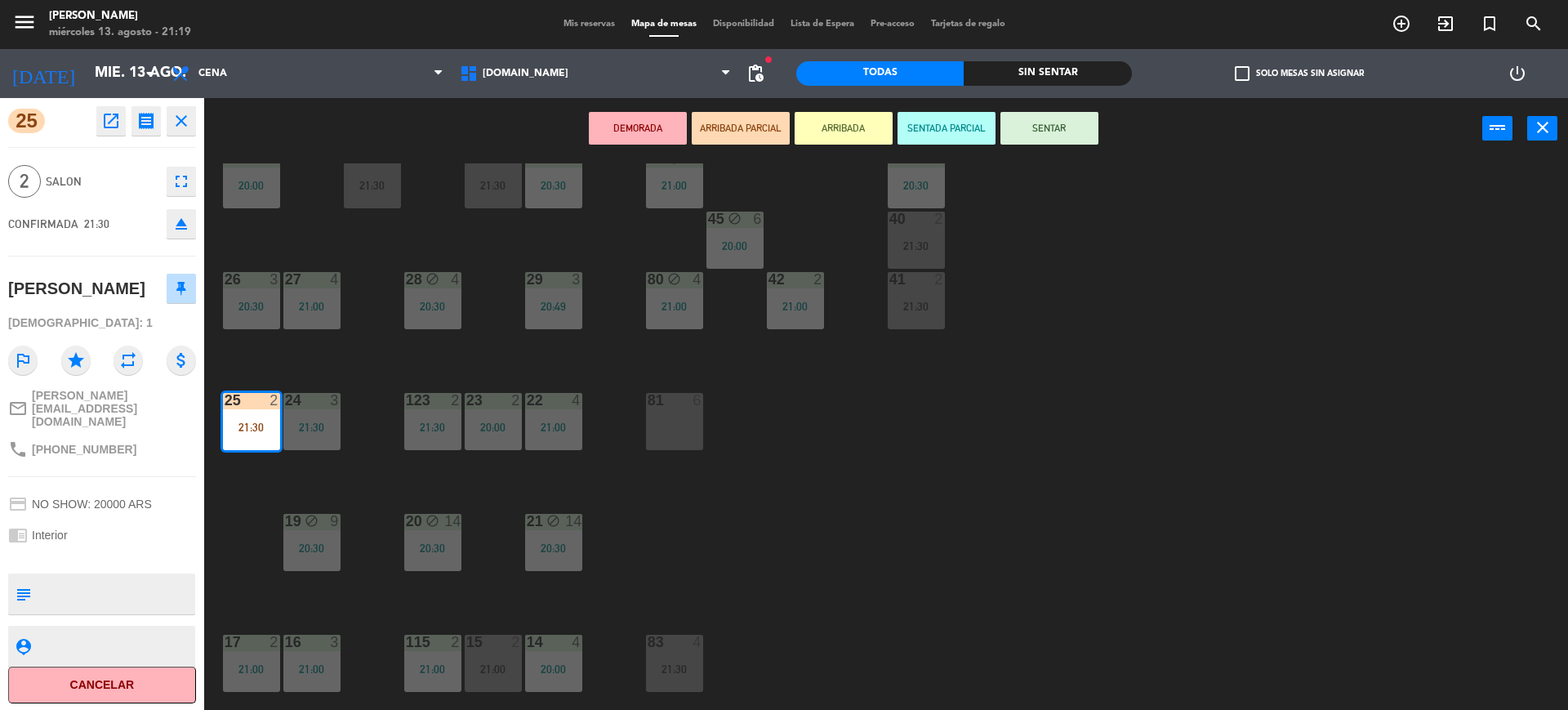
click at [1053, 135] on button "SENTAR" at bounding box center [1049, 128] width 98 height 33
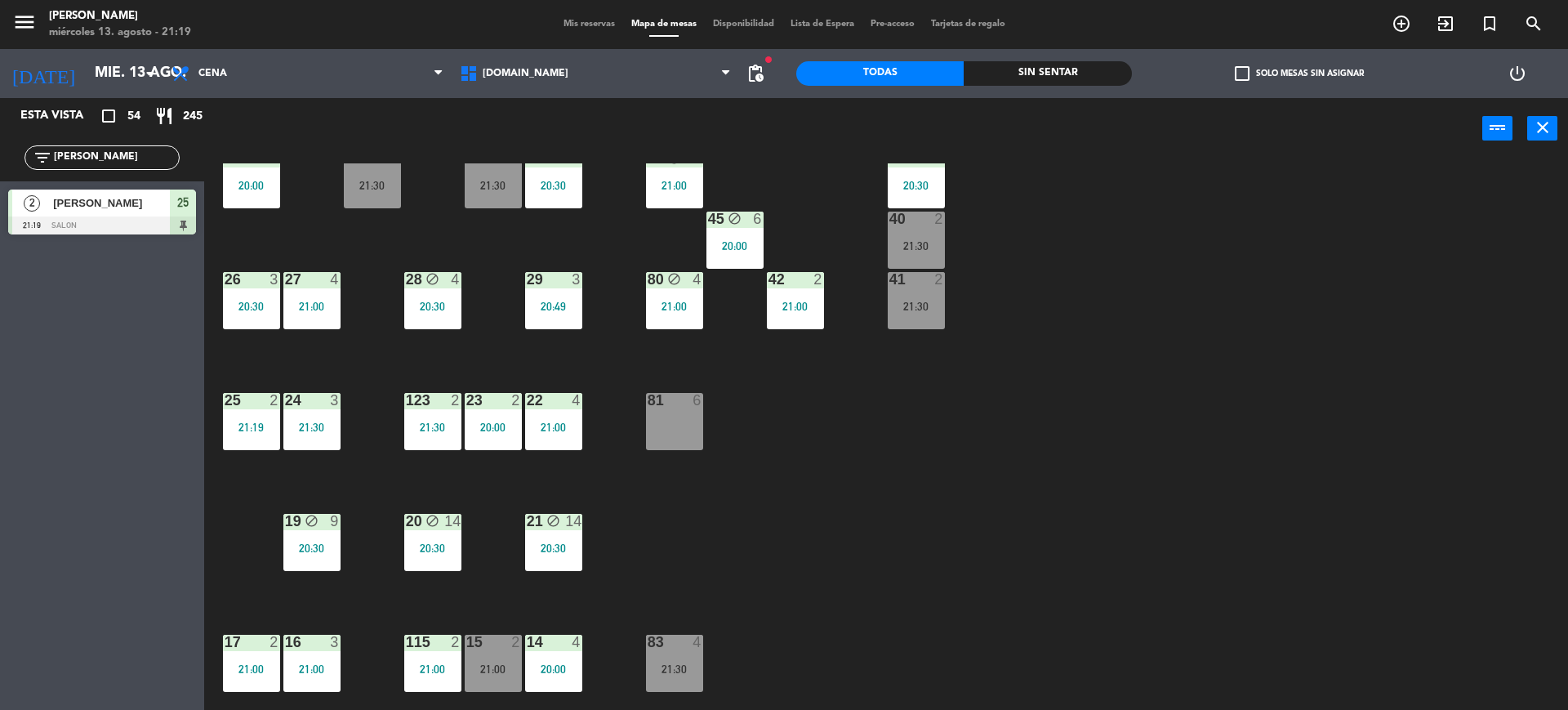
click at [560, 25] on span "Mis reservas" at bounding box center [589, 24] width 68 height 9
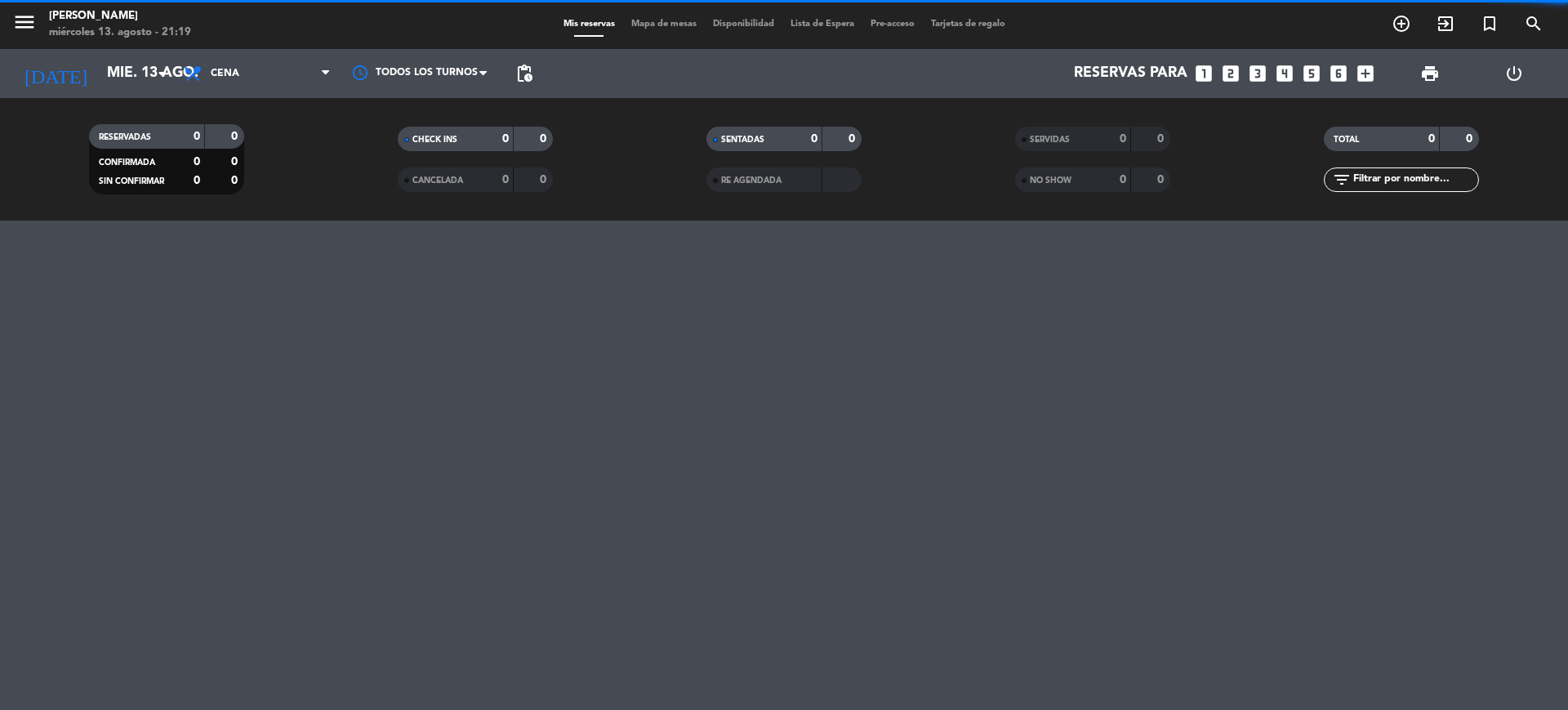
click at [1363, 189] on div "filter_list" at bounding box center [1400, 180] width 155 height 25
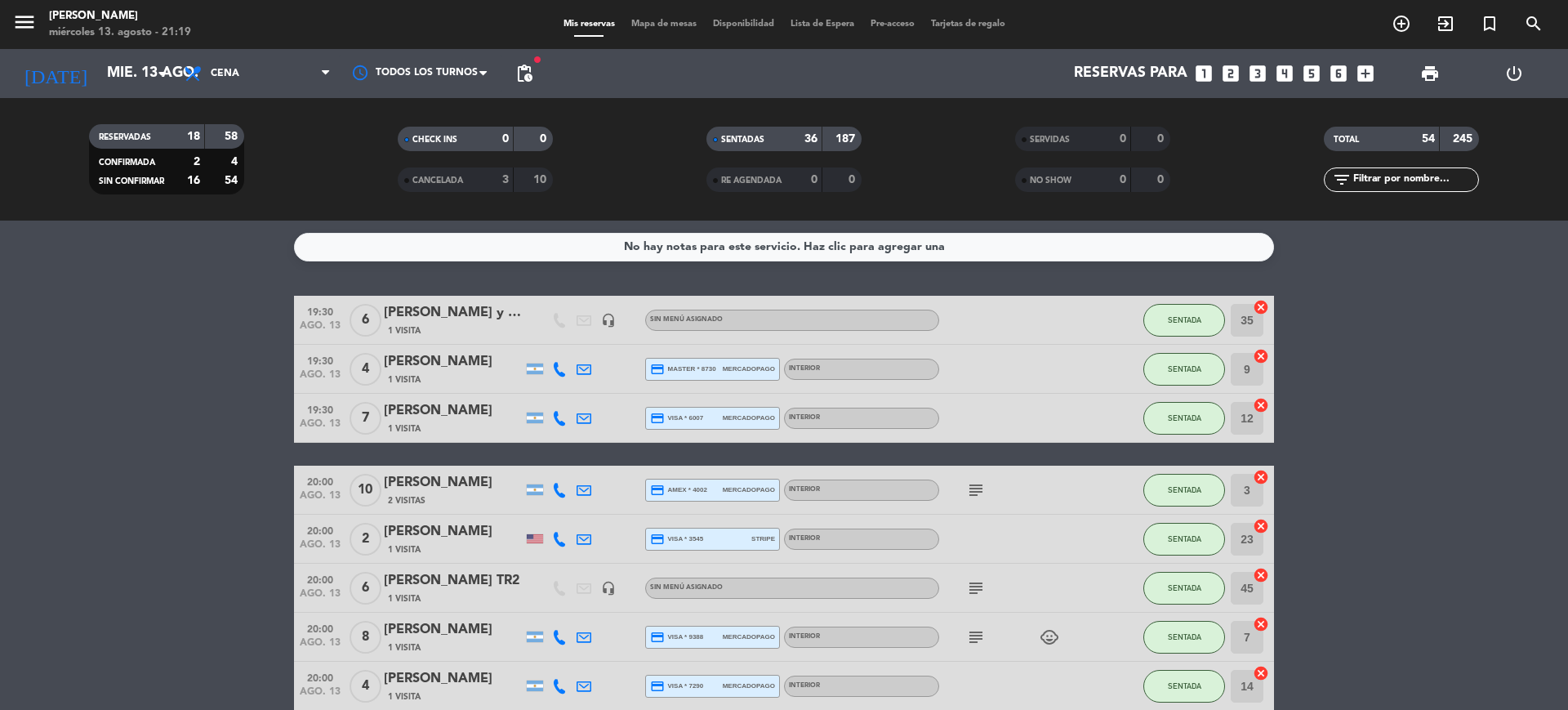
click at [1381, 173] on input "text" at bounding box center [1414, 180] width 127 height 18
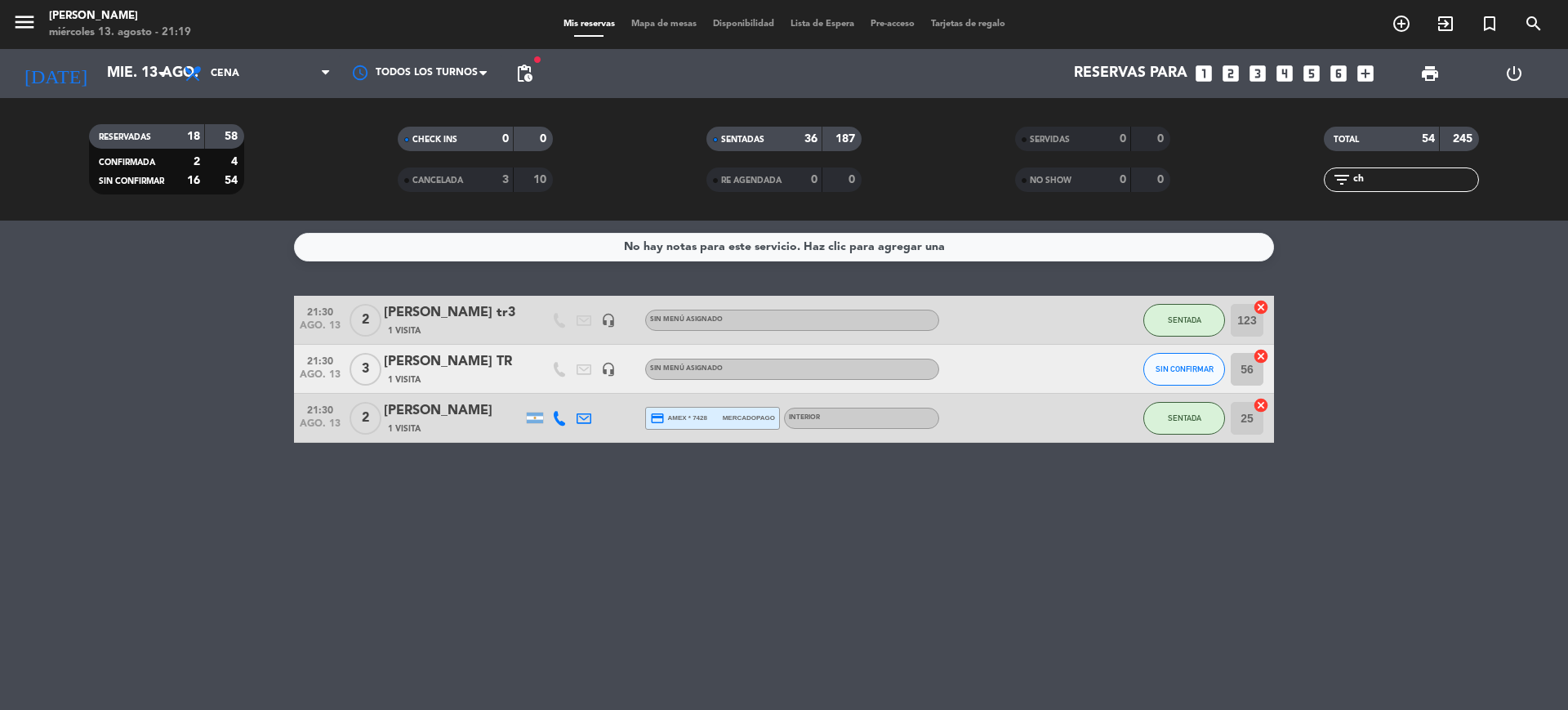
type input "ch"
click at [459, 406] on div "[PERSON_NAME]" at bounding box center [453, 410] width 139 height 21
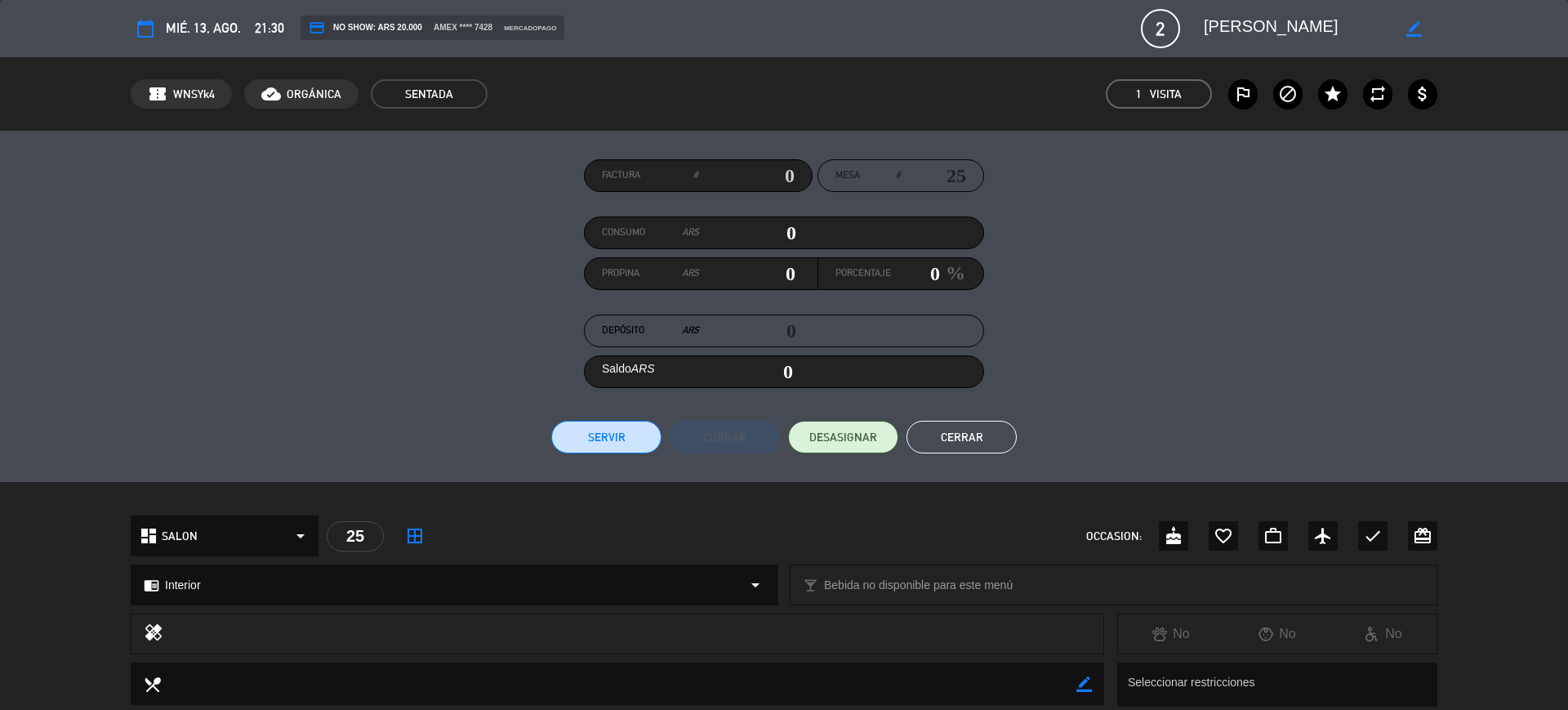
click at [1300, 86] on label "block" at bounding box center [1288, 93] width 29 height 29
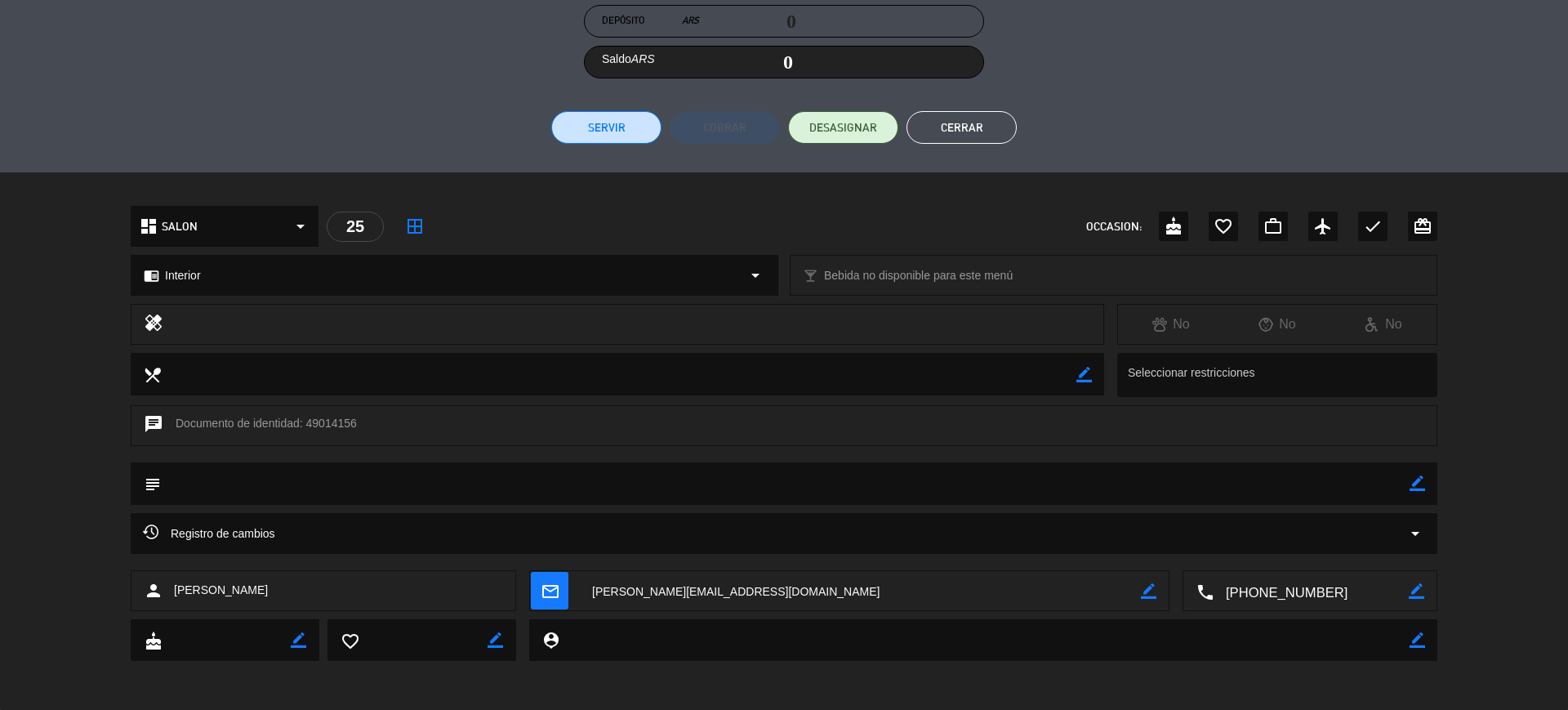
click at [1406, 481] on textarea at bounding box center [784, 483] width 1249 height 42
click at [1412, 478] on icon "border_color" at bounding box center [1417, 483] width 16 height 16
click at [1368, 478] on textarea at bounding box center [784, 483] width 1249 height 42
click at [1423, 484] on icon at bounding box center [1417, 483] width 16 height 16
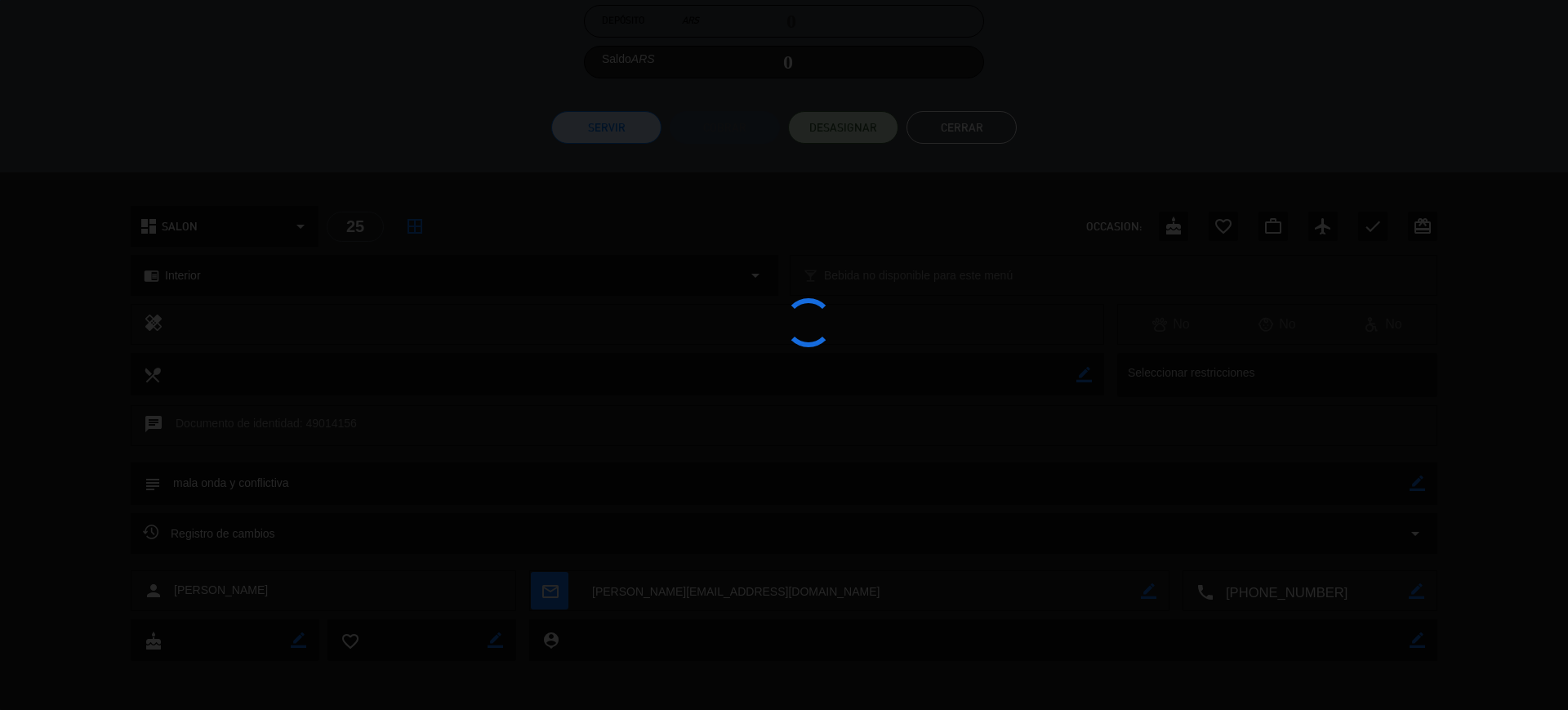
type textarea "mala onda y conflictiva"
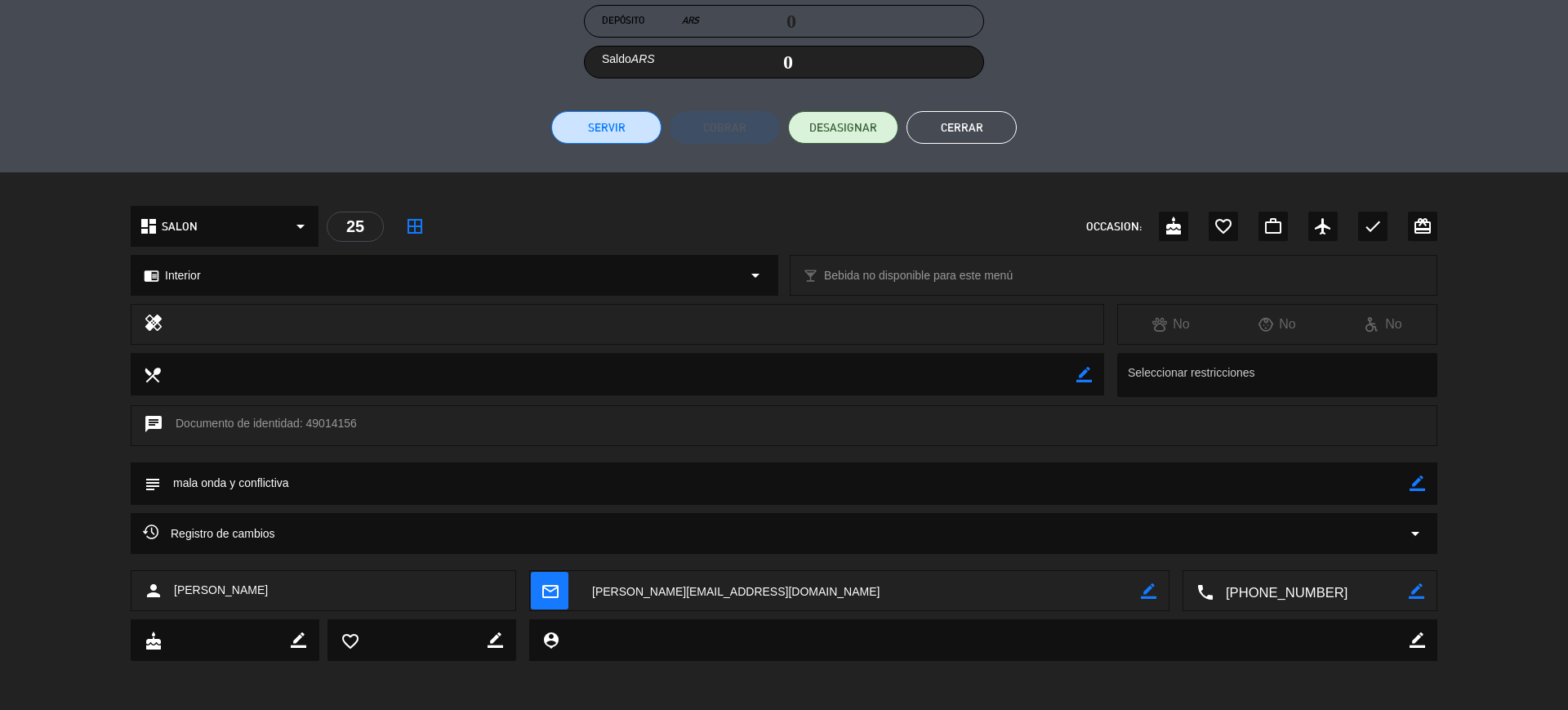
click at [969, 124] on button "Cerrar" at bounding box center [961, 127] width 110 height 33
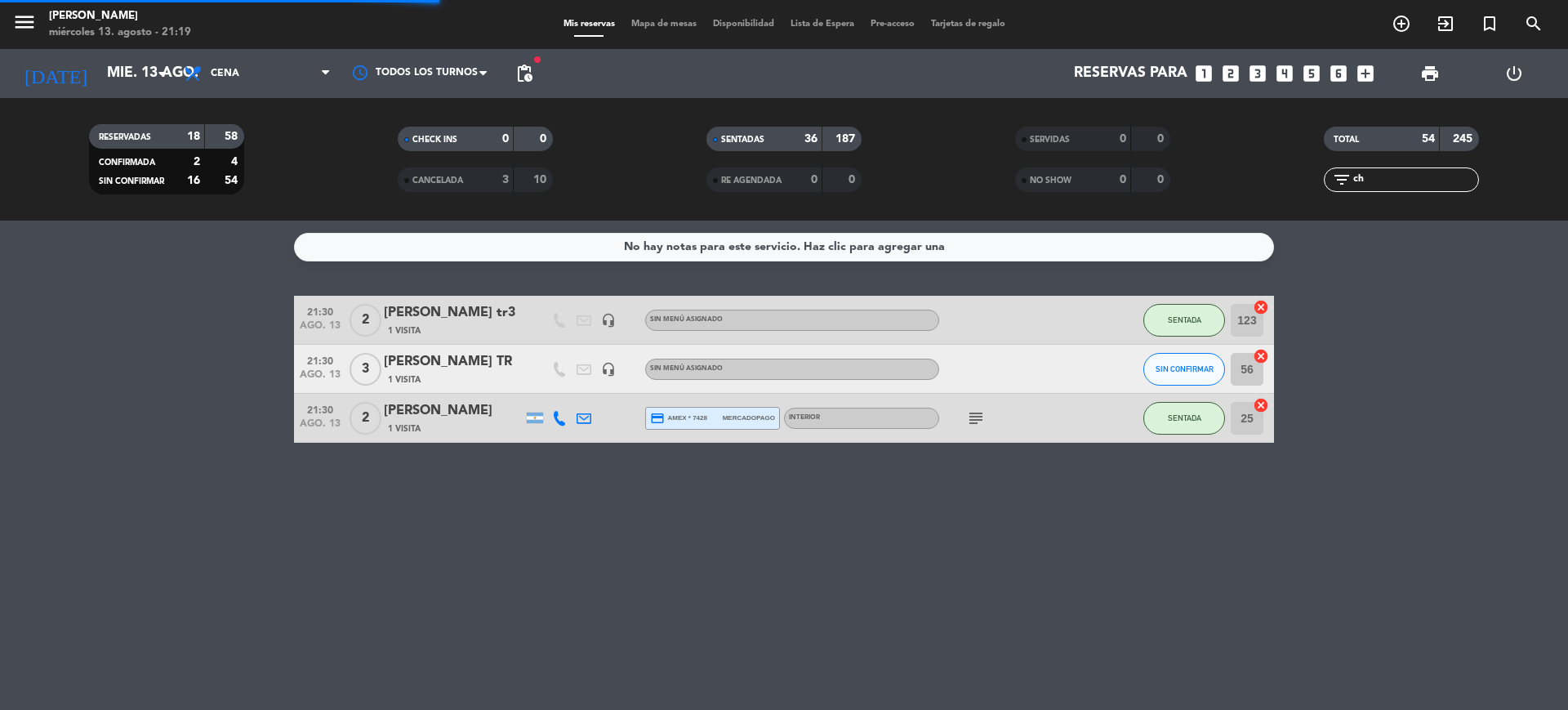
drag, startPoint x: 1407, startPoint y: 193, endPoint x: 1189, endPoint y: 179, distance: 218.4
click at [1198, 179] on div "RESERVADAS 18 58 CONFIRMADA 2 4 SIN CONFIRMAR 16 54 CHECK INS 0 0 CANCELADA 3 1…" at bounding box center [784, 160] width 1568 height 90
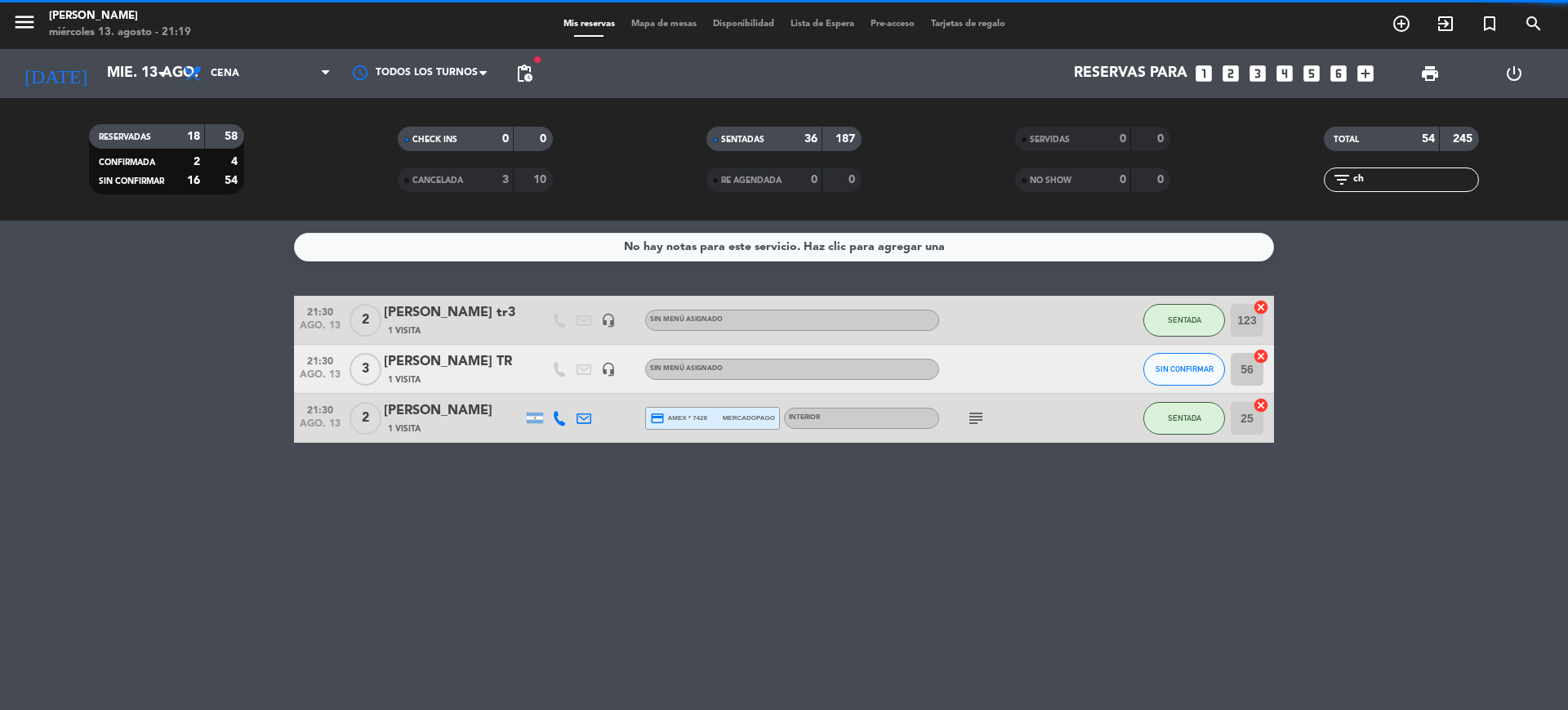
click at [1305, 178] on div "filter_list ch" at bounding box center [1400, 180] width 308 height 25
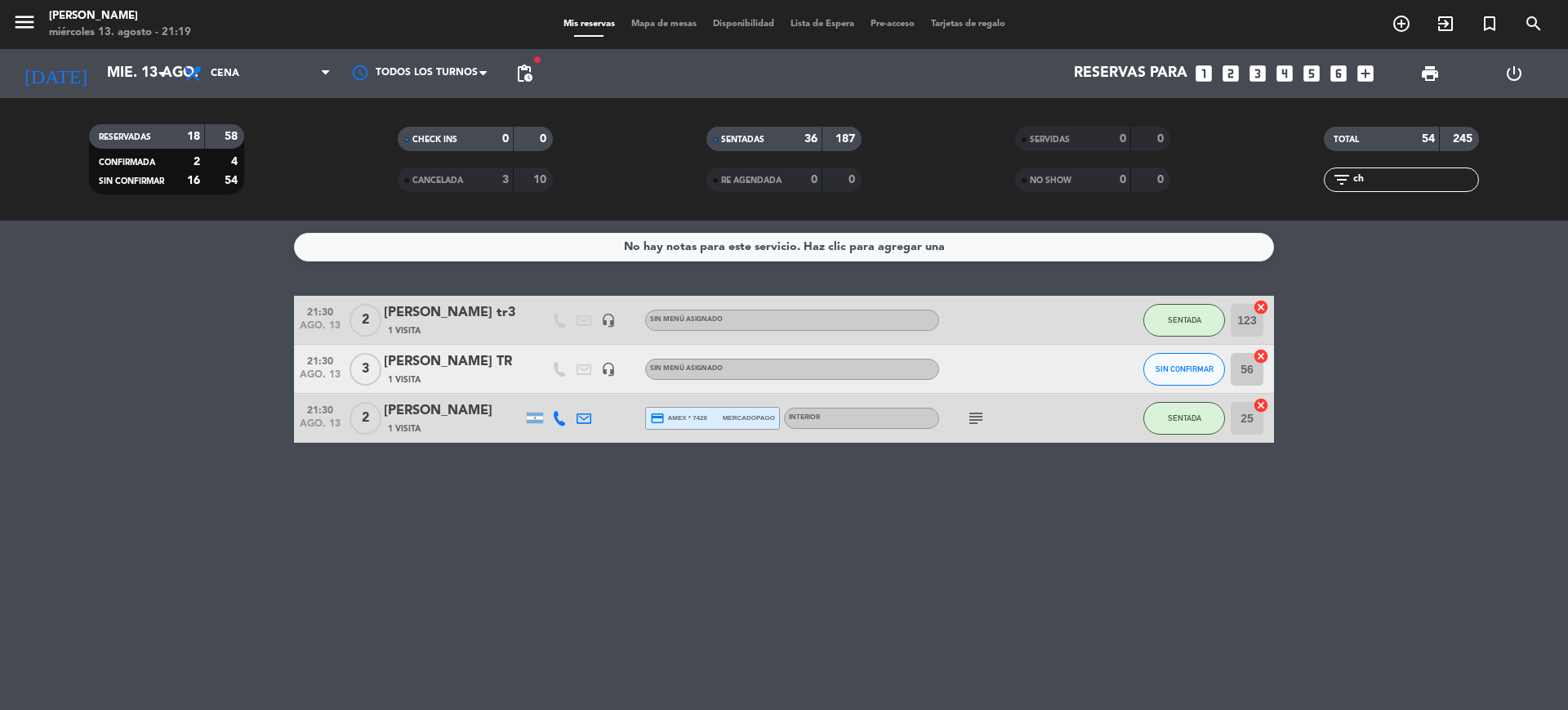
drag, startPoint x: 1375, startPoint y: 179, endPoint x: 1073, endPoint y: 137, distance: 304.9
click at [1076, 137] on div "RESERVADAS 18 58 CONFIRMADA 2 4 SIN CONFIRMAR 16 54 CHECK INS 0 0 CANCELADA 3 1…" at bounding box center [784, 160] width 1568 height 90
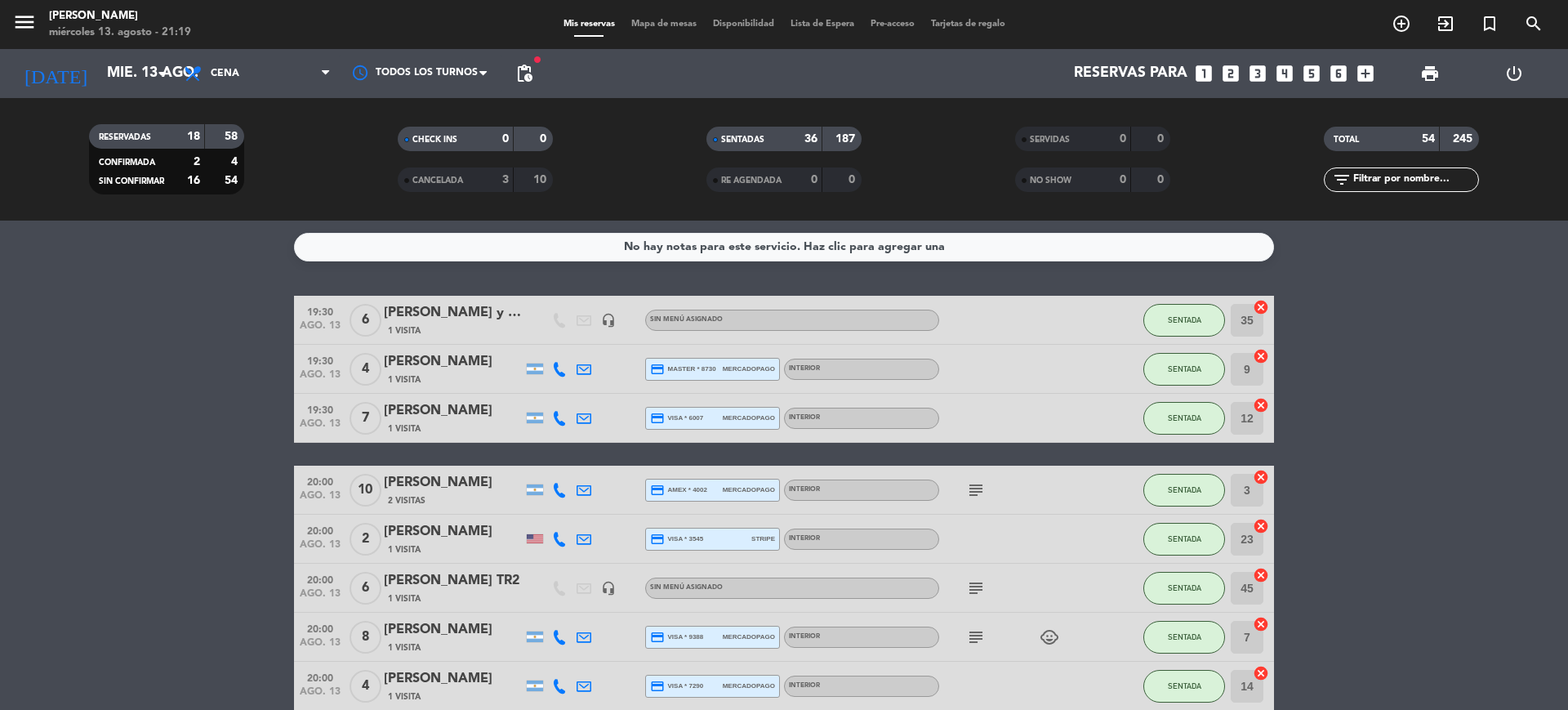
click at [663, 28] on span "Mapa de mesas" at bounding box center [664, 24] width 82 height 9
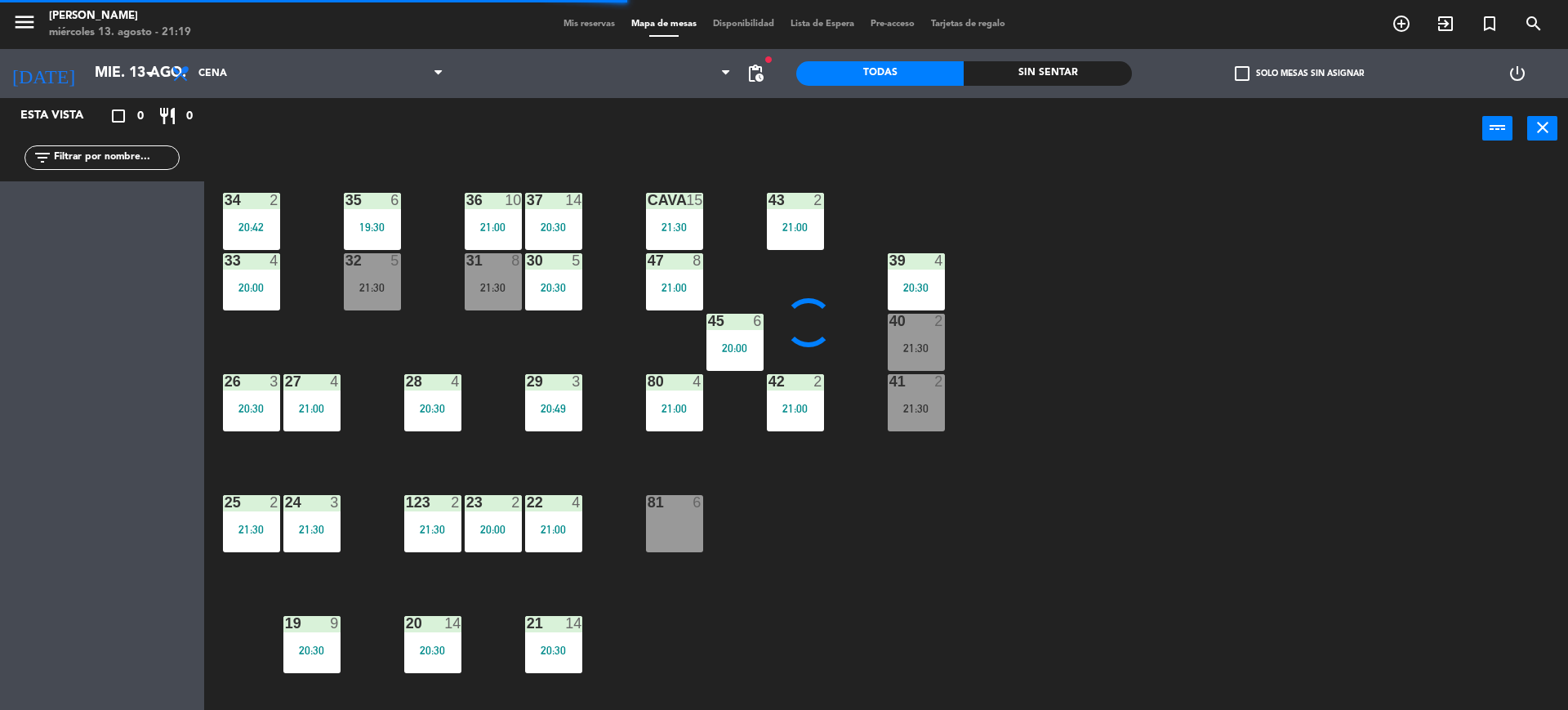
click at [998, 128] on div "power_input close" at bounding box center [843, 129] width 1278 height 62
click at [995, 65] on div "Sin sentar" at bounding box center [1047, 73] width 168 height 25
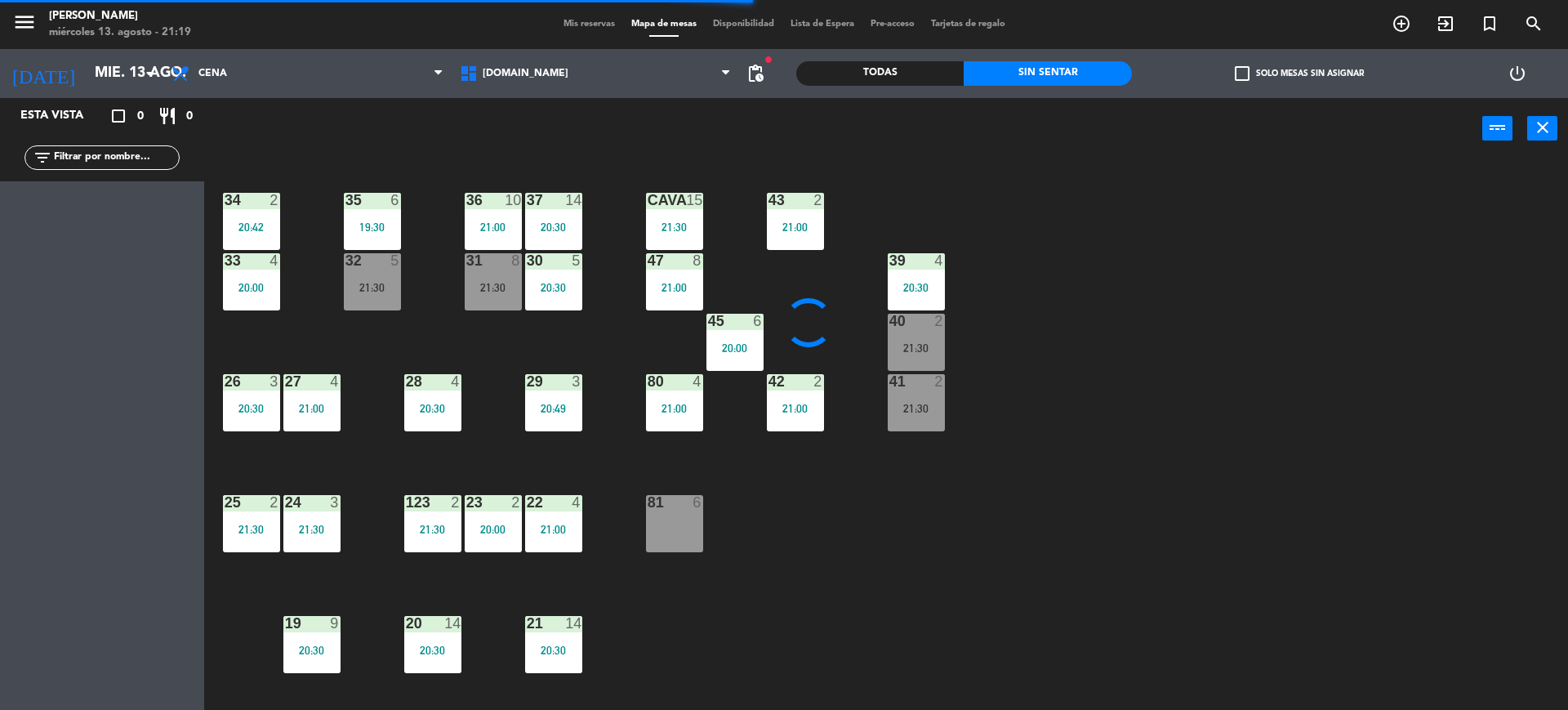
click at [1188, 198] on div "34 2 20:42 35 6 19:30 36 10 21:00 43 2 21:00 37 14 20:30 CAVA 15 21:30 33 4 20:…" at bounding box center [893, 438] width 1348 height 550
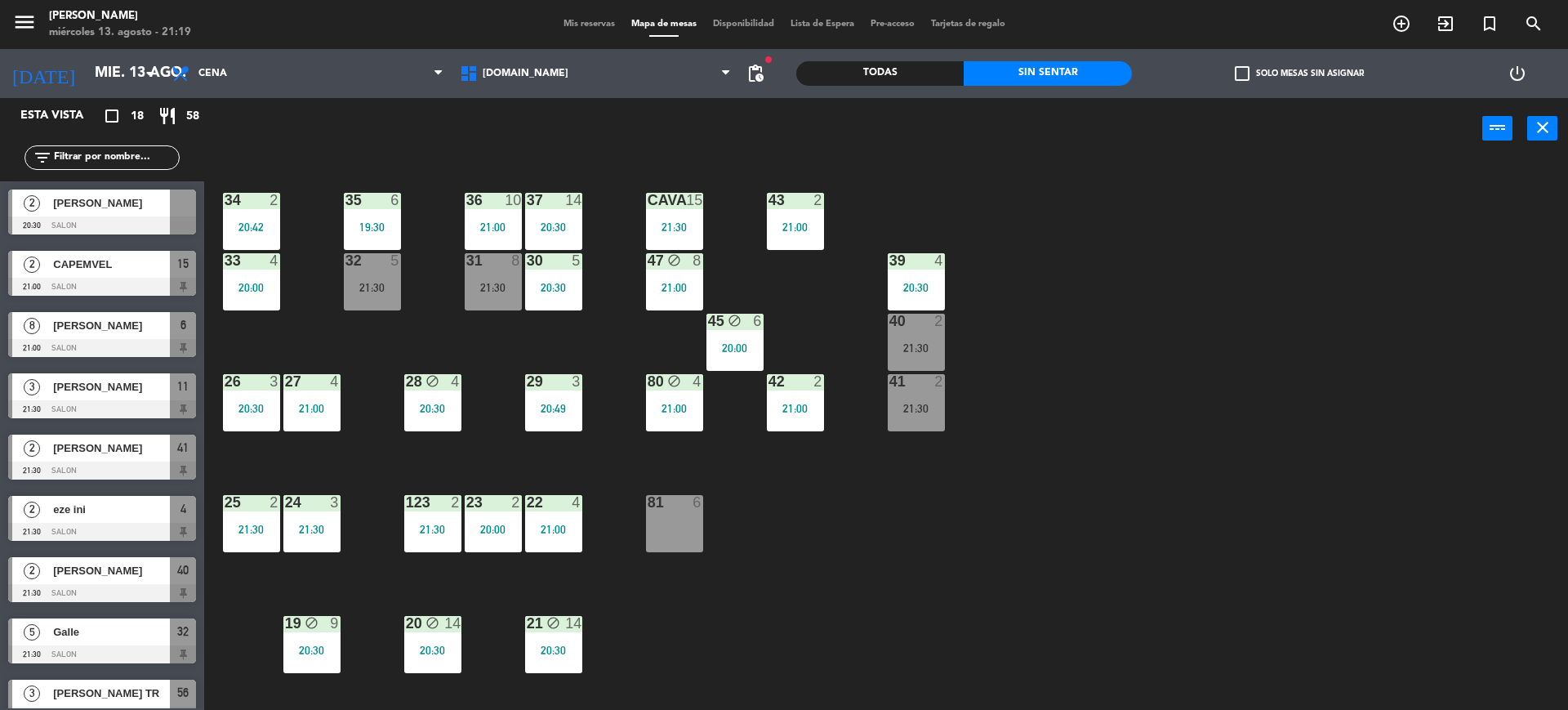
click at [106, 157] on input "text" at bounding box center [115, 158] width 127 height 18
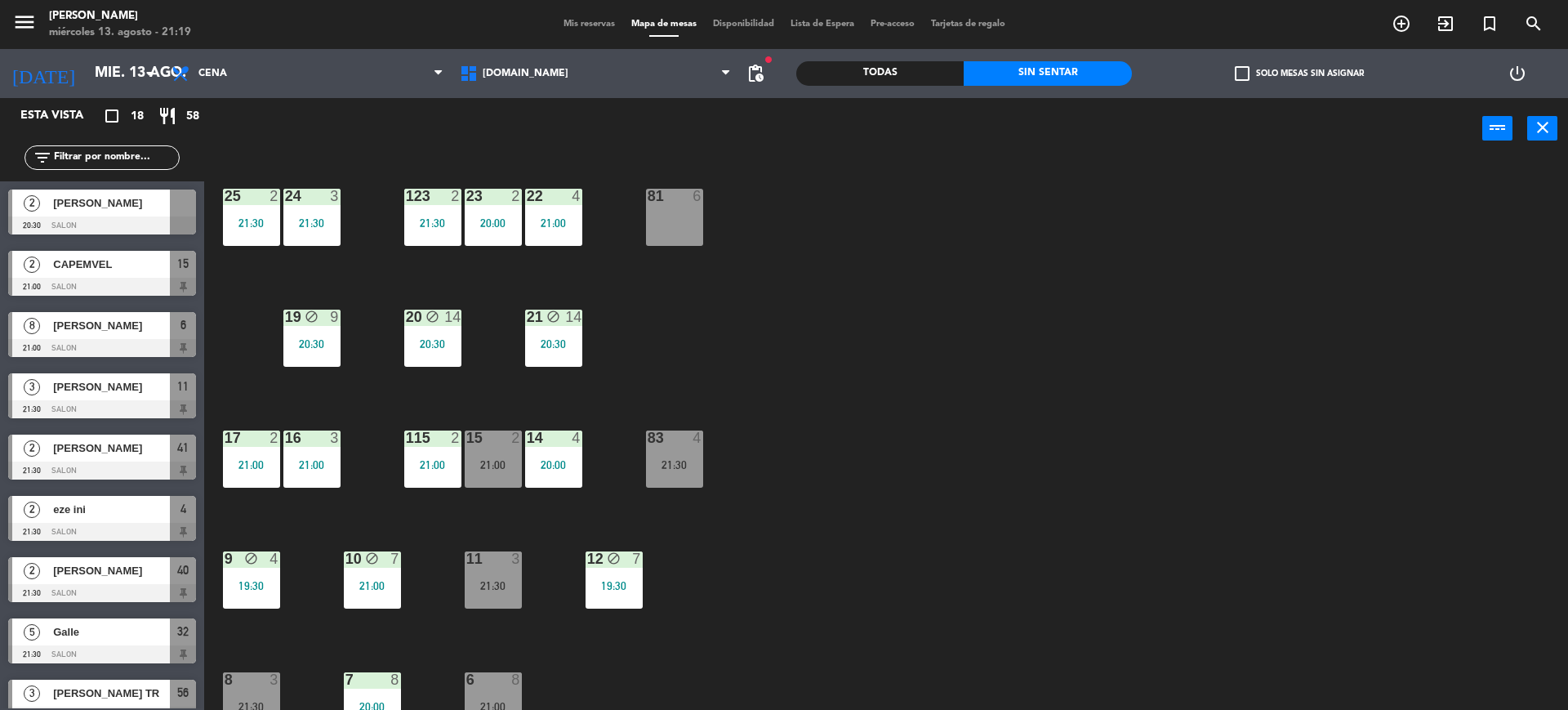
scroll to position [442, 0]
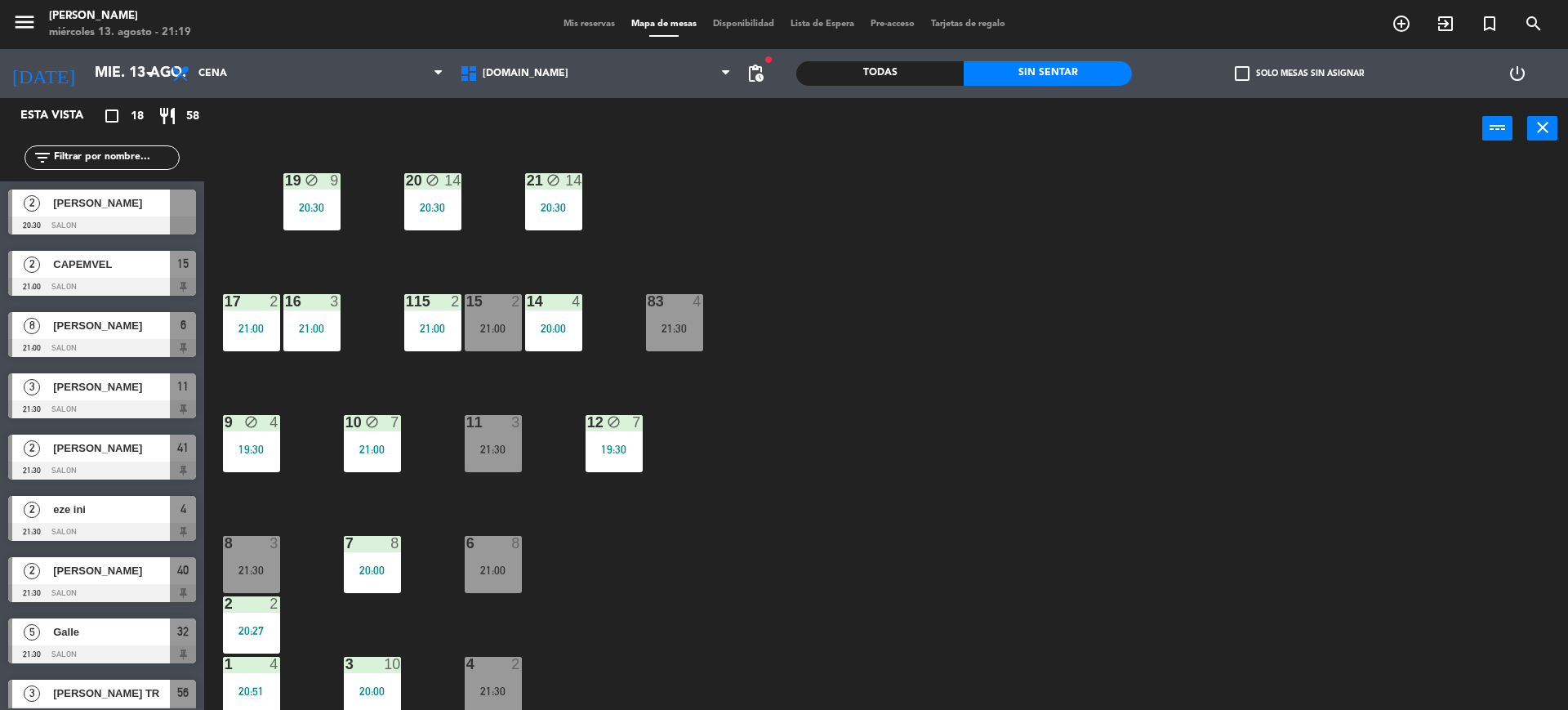
drag, startPoint x: 696, startPoint y: 514, endPoint x: 686, endPoint y: 514, distance: 10.0
click at [696, 514] on div "34 2 20:42 35 6 19:30 36 10 21:00 43 2 21:00 37 14 20:30 CAVA 15 21:30 33 4 20:…" at bounding box center [893, 438] width 1348 height 550
click at [598, 440] on div "12 block 7 19:30" at bounding box center [614, 443] width 57 height 57
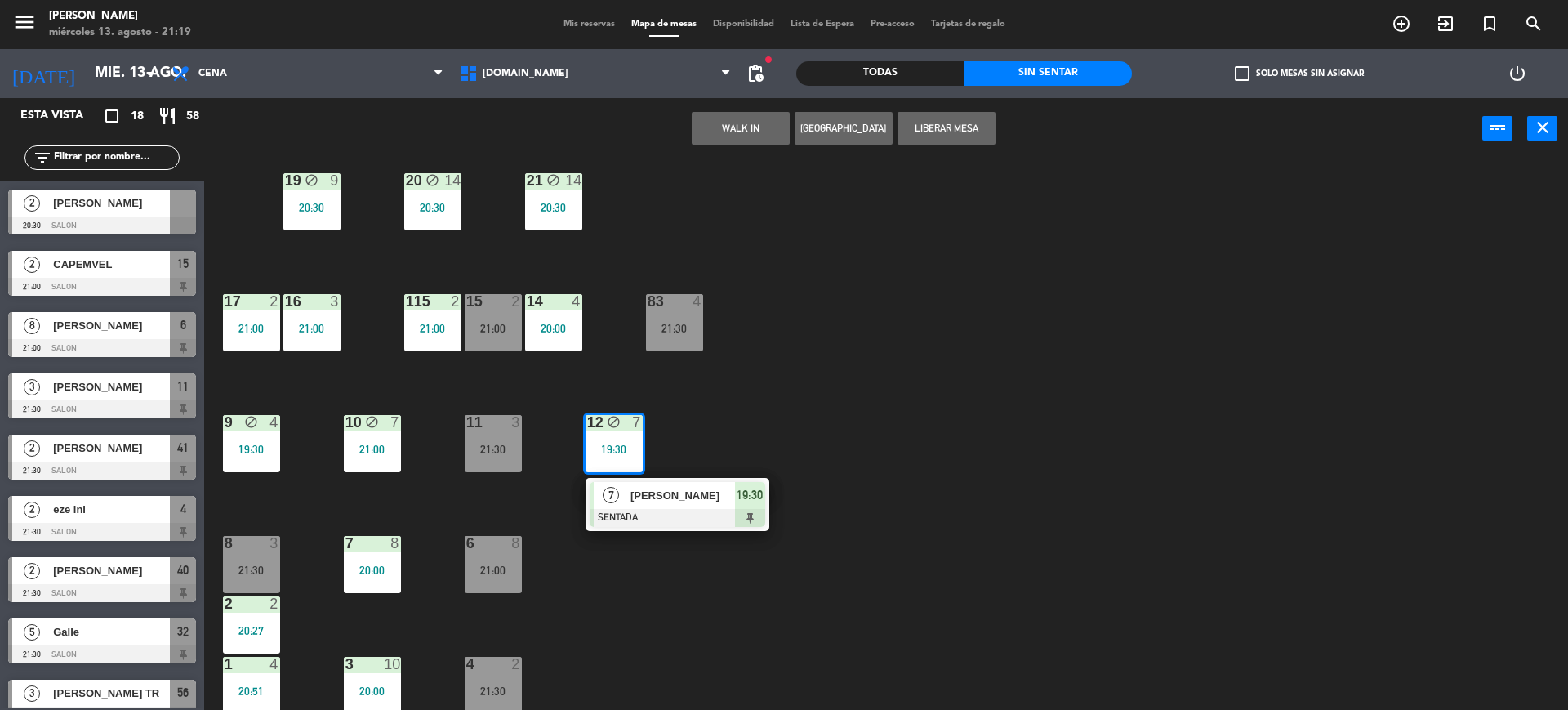
click at [810, 405] on div "34 2 20:42 35 6 19:30 36 10 21:00 43 2 21:00 37 14 20:30 CAVA 15 21:30 33 4 20:…" at bounding box center [893, 438] width 1348 height 550
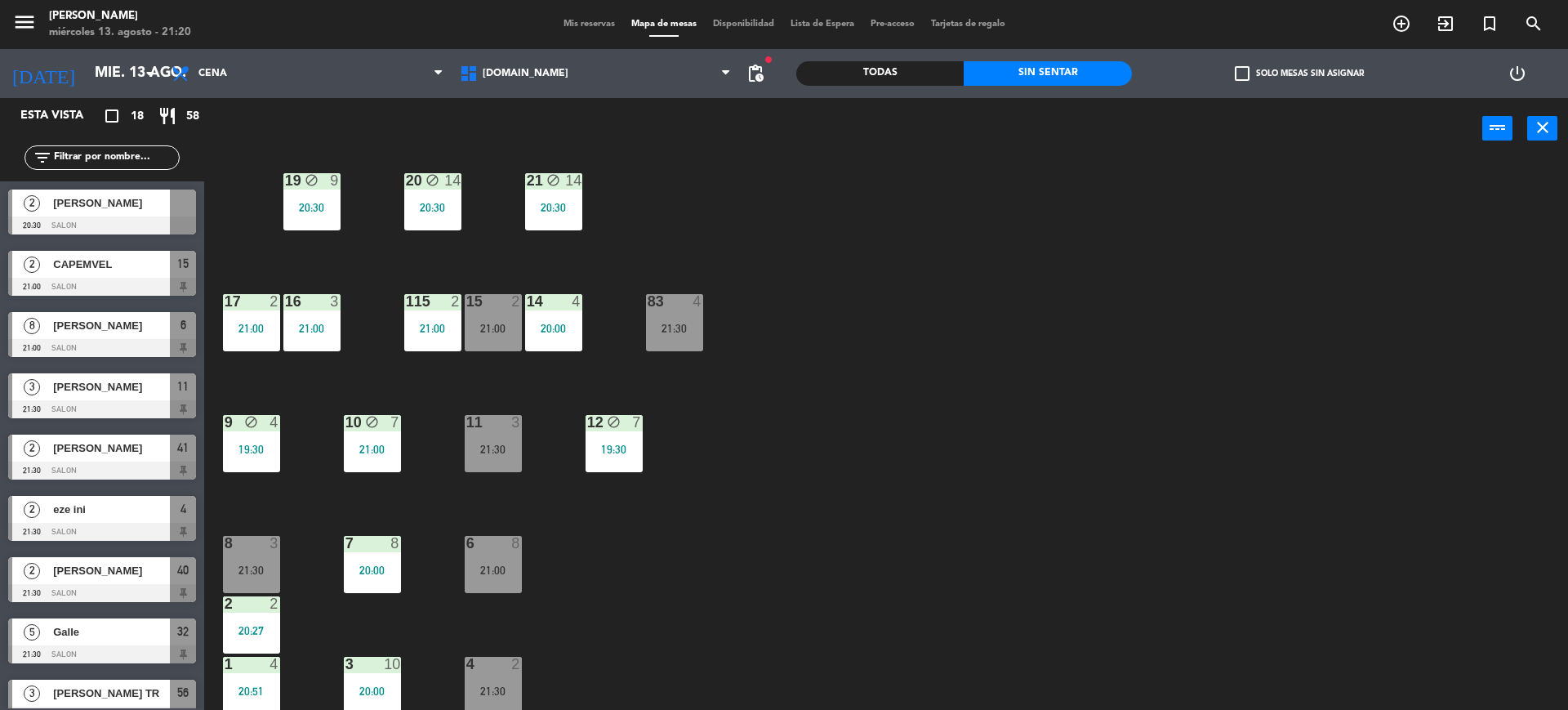
click at [182, 146] on div "filter_list" at bounding box center [102, 157] width 205 height 47
click at [159, 147] on div "filter_list" at bounding box center [102, 158] width 155 height 25
click at [159, 161] on input "text" at bounding box center [115, 158] width 127 height 18
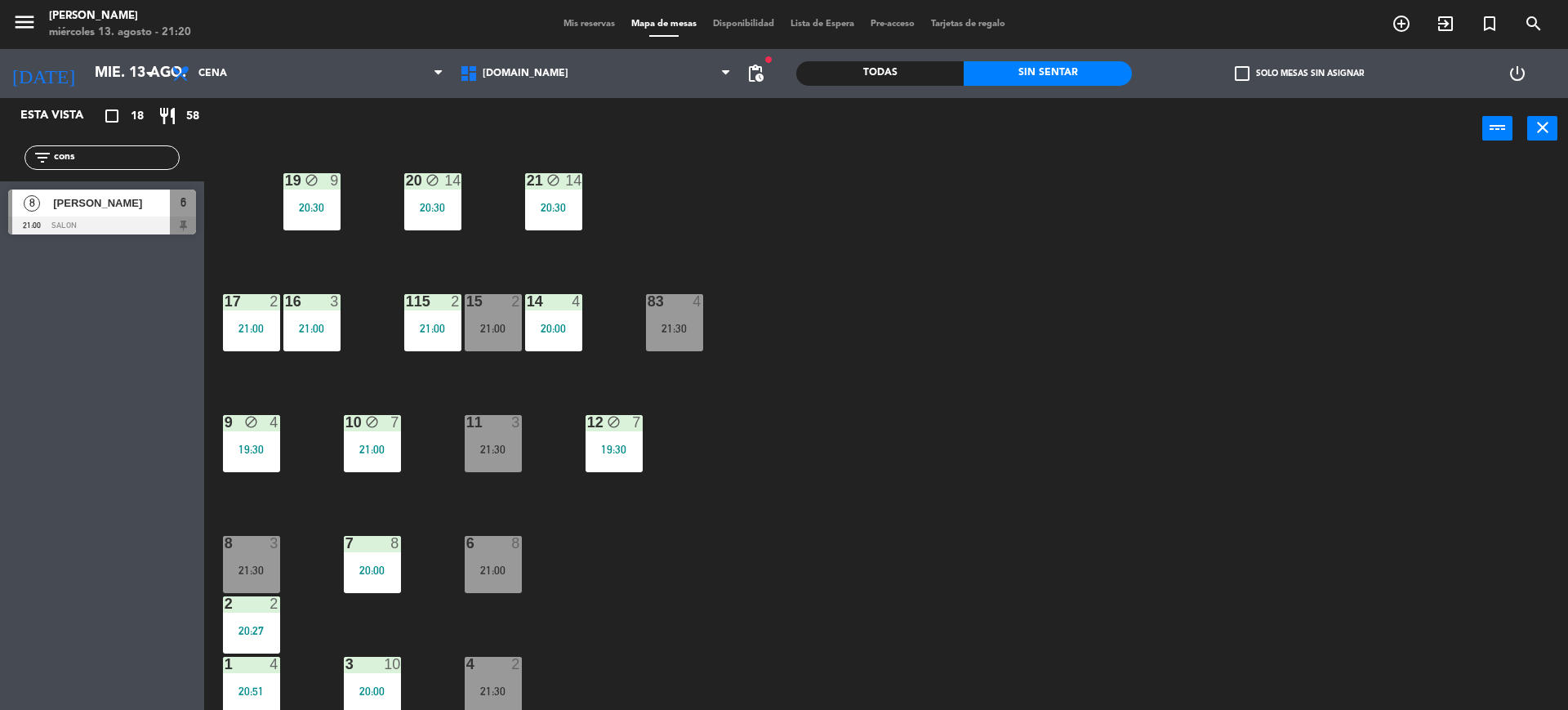
type input "cons"
click at [905, 387] on div "34 2 20:42 35 6 19:30 36 10 21:00 43 2 21:00 37 14 20:30 CAVA 15 21:30 33 4 20:…" at bounding box center [893, 438] width 1348 height 550
click at [121, 205] on span "[PERSON_NAME]" at bounding box center [111, 203] width 117 height 17
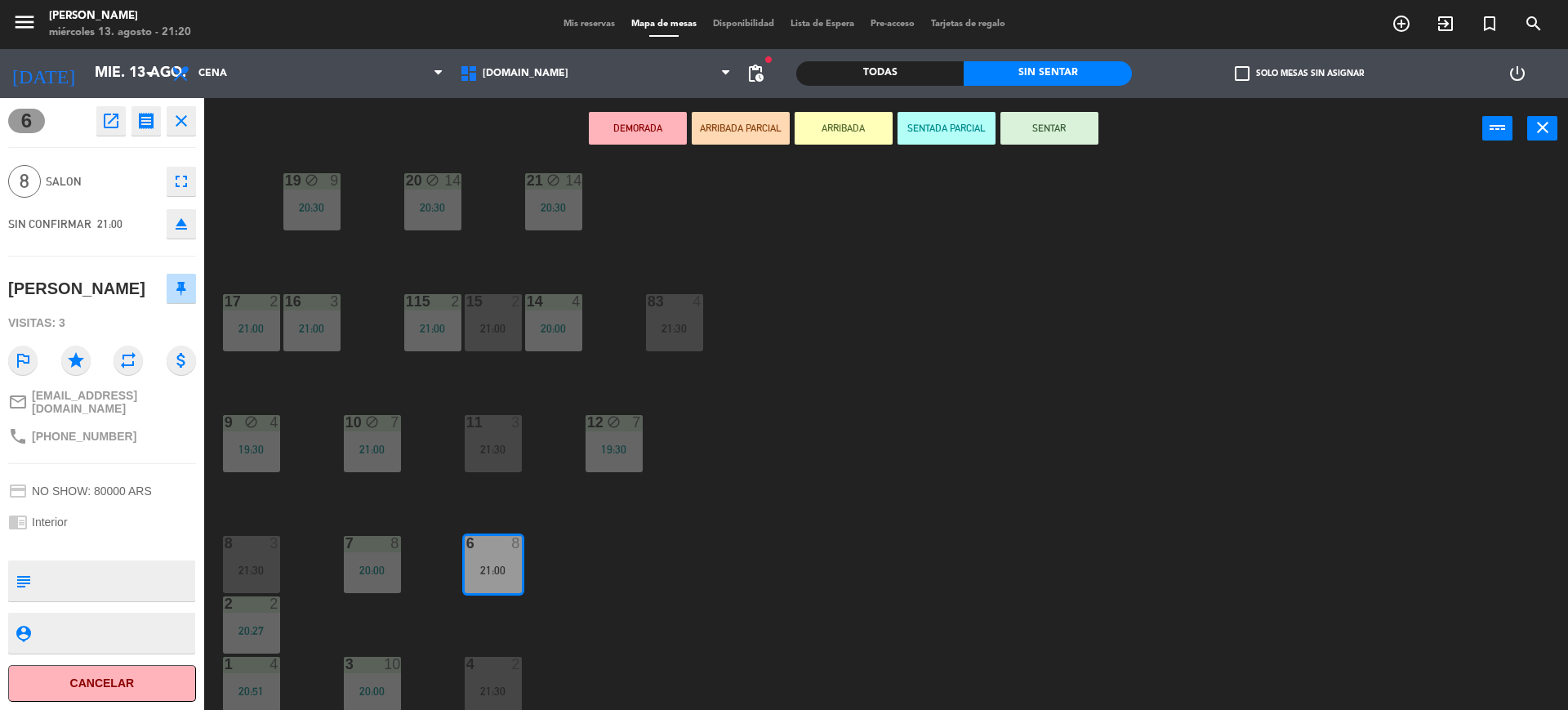
click at [762, 133] on button "ARRIBADA PARCIAL" at bounding box center [741, 128] width 98 height 33
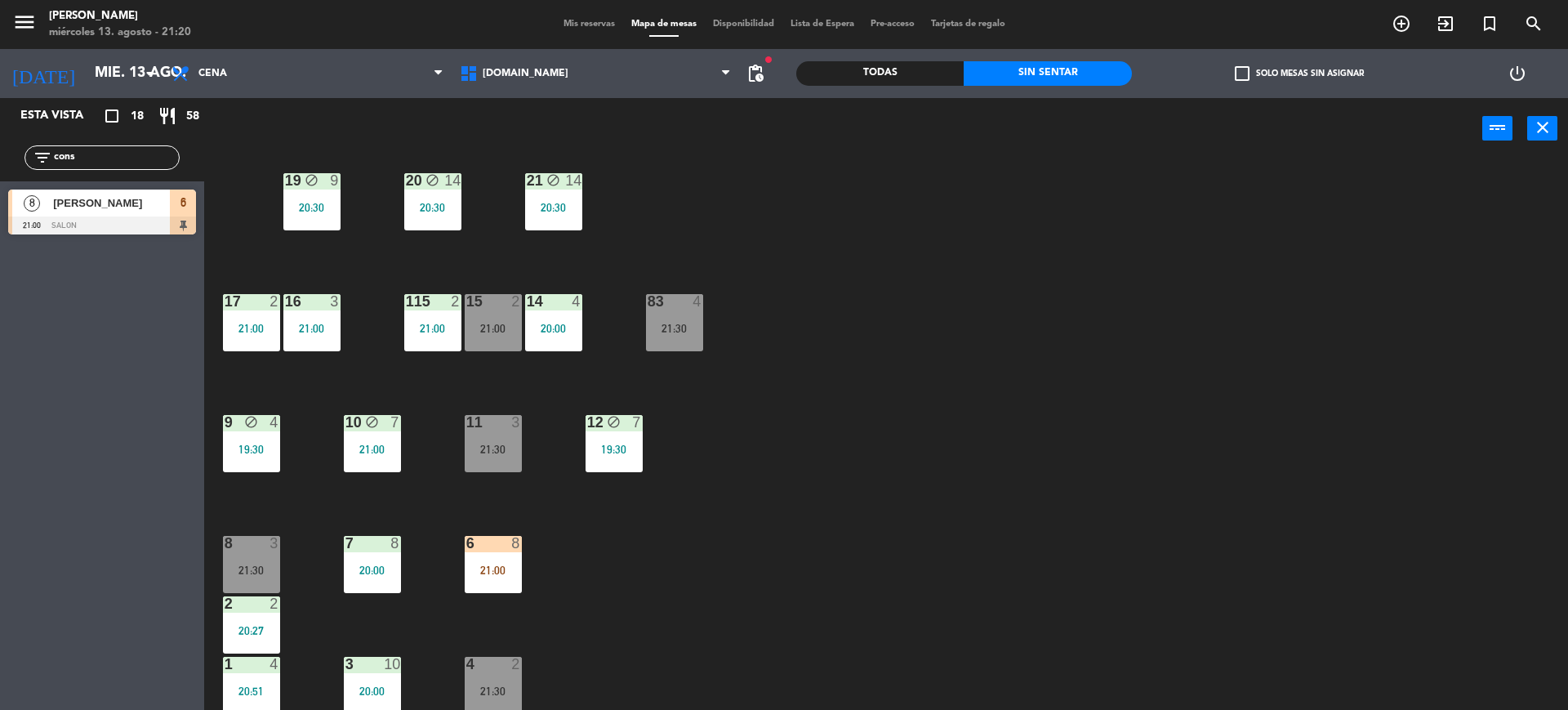
scroll to position [0, 0]
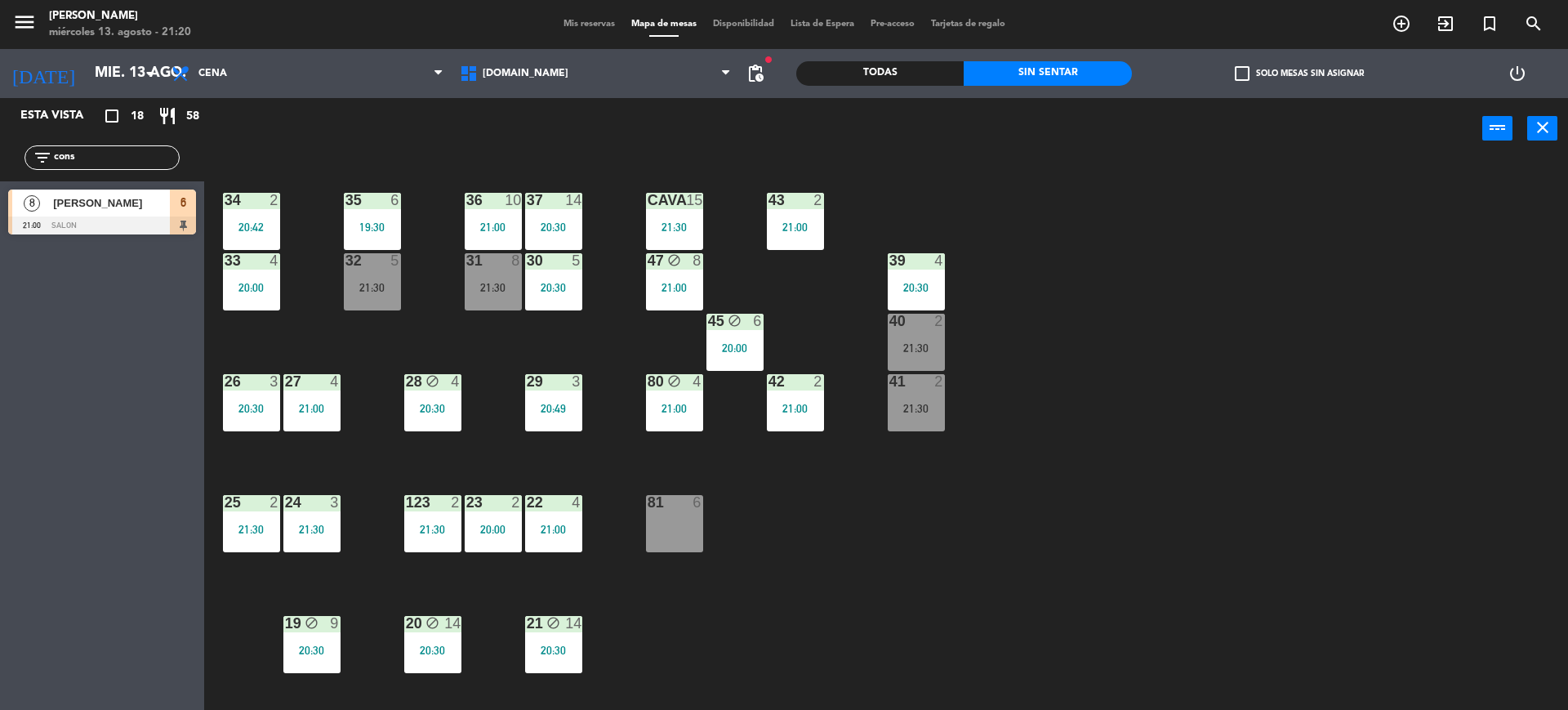
click at [982, 501] on div "34 2 20:42 35 6 19:30 36 10 21:00 43 2 21:00 37 14 20:30 CAVA 15 21:30 33 4 20:…" at bounding box center [893, 438] width 1348 height 550
click at [467, 254] on div "31" at bounding box center [466, 261] width 1 height 15
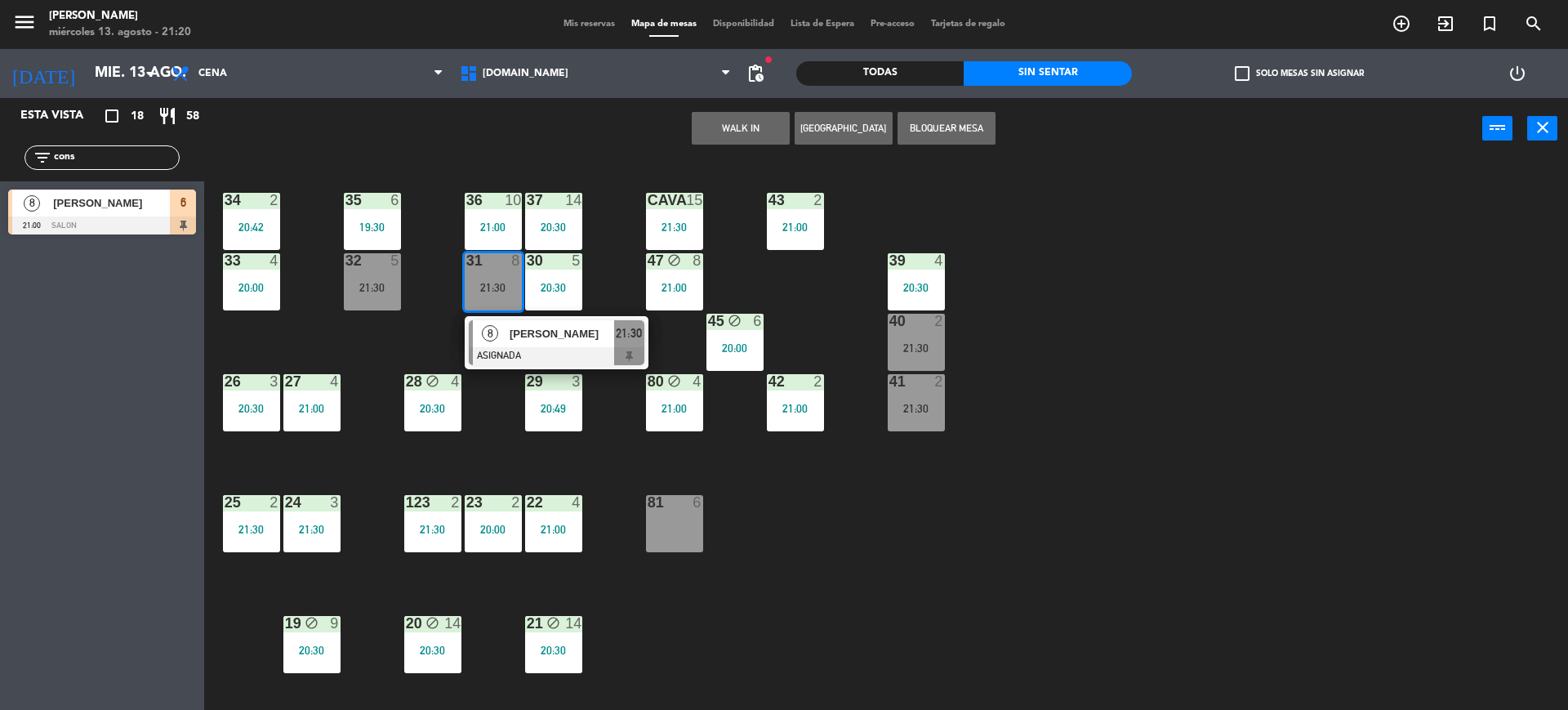
click at [426, 331] on div "34 2 20:42 35 6 19:30 36 10 21:00 43 2 21:00 37 14 20:30 CAVA 15 21:30 33 4 20:…" at bounding box center [893, 438] width 1348 height 550
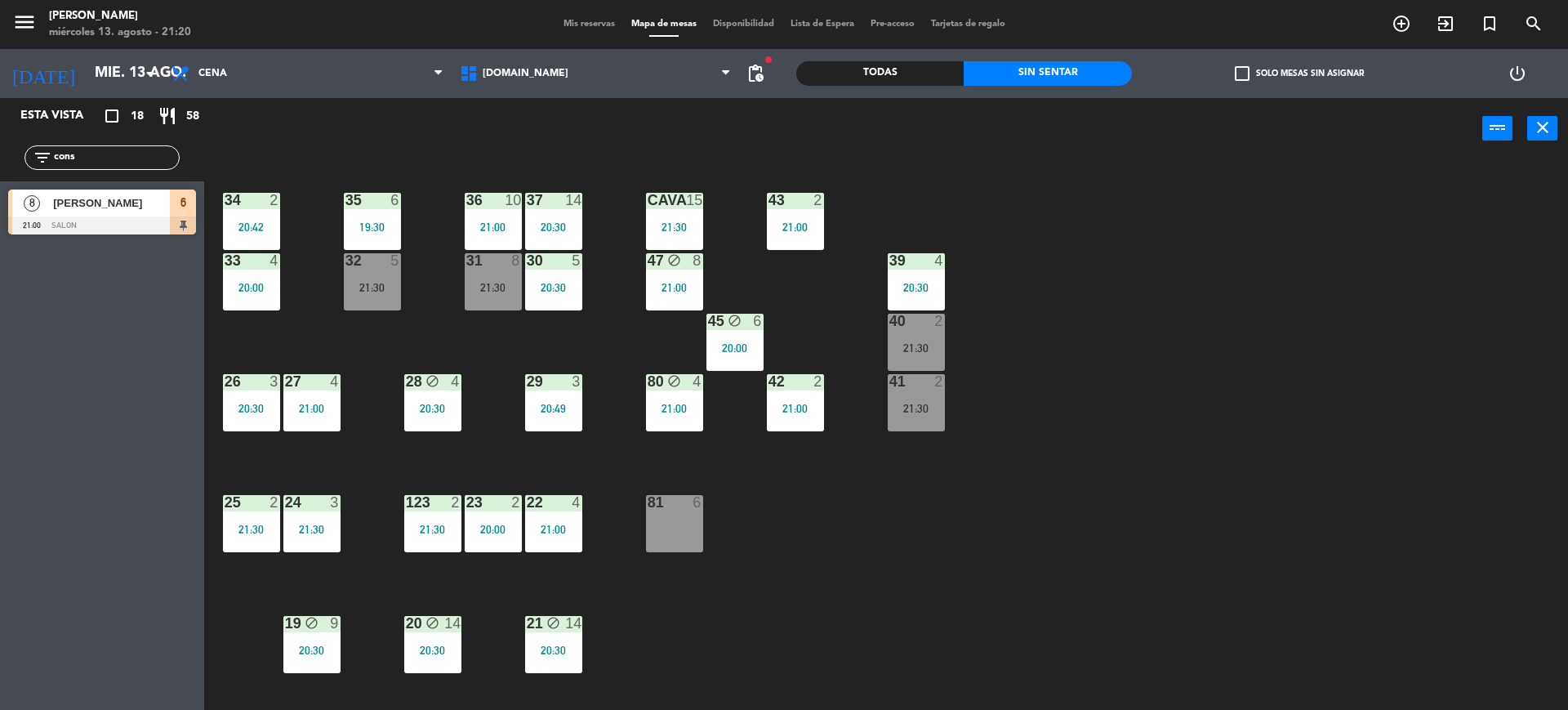
click at [102, 210] on span "[PERSON_NAME]" at bounding box center [111, 203] width 117 height 17
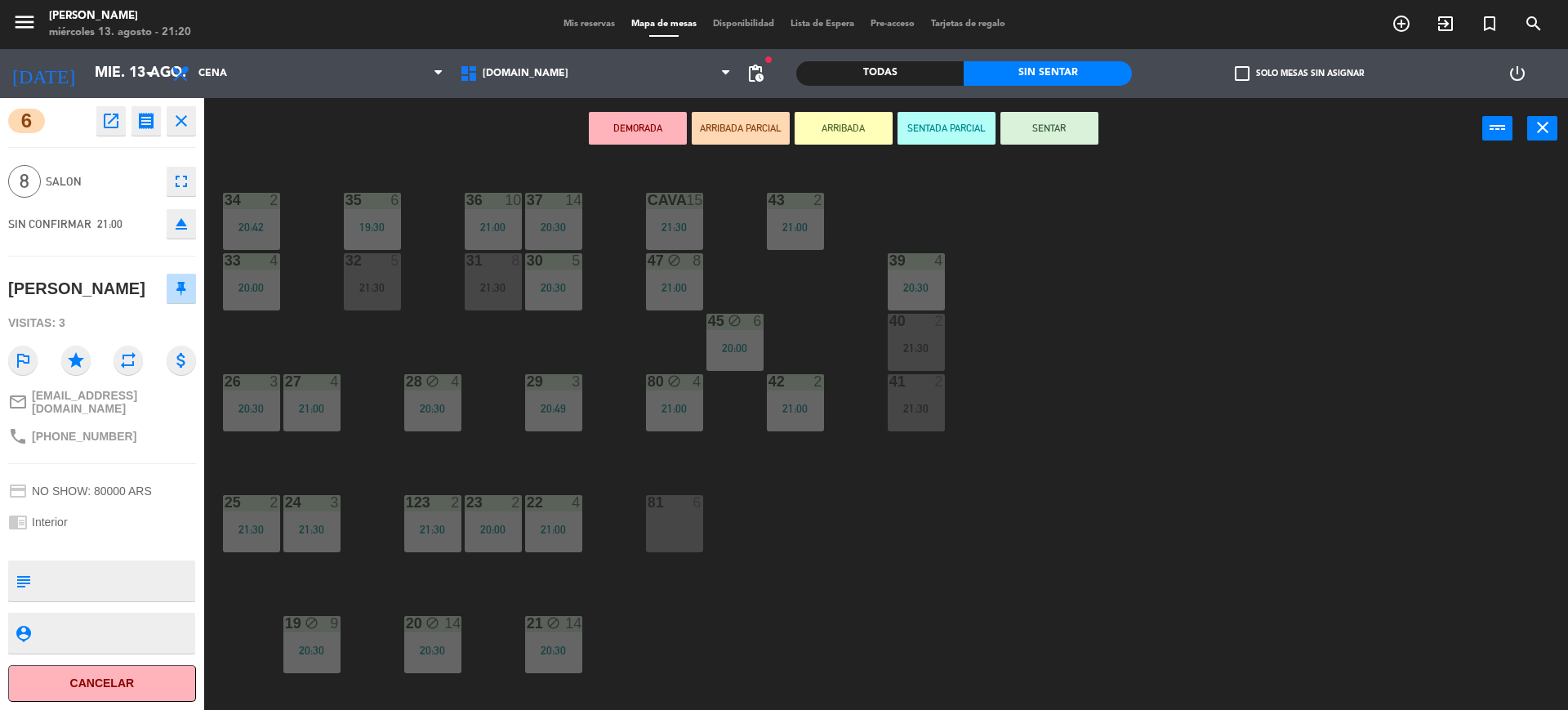
click at [480, 291] on div "21:30" at bounding box center [493, 287] width 57 height 11
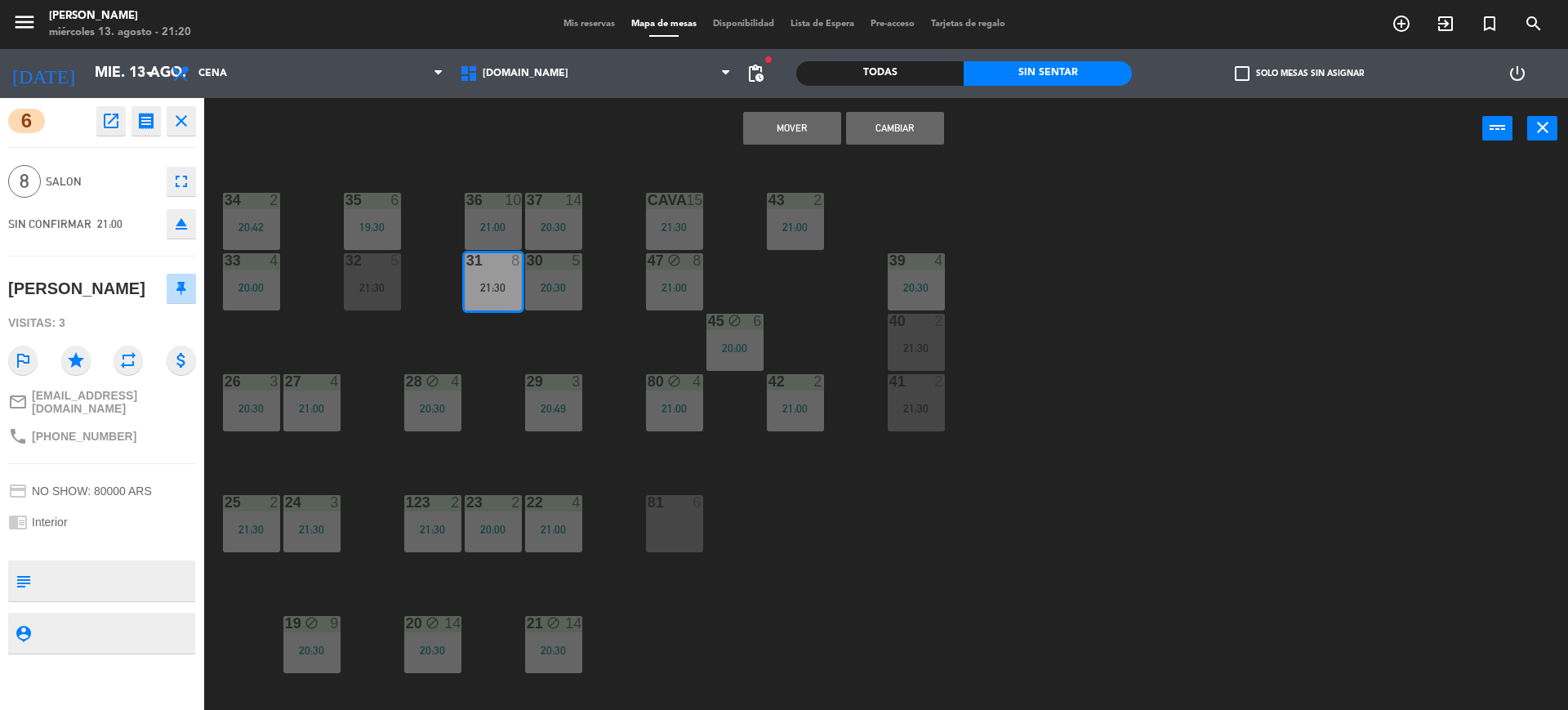
click at [903, 131] on button "Cambiar" at bounding box center [895, 128] width 98 height 33
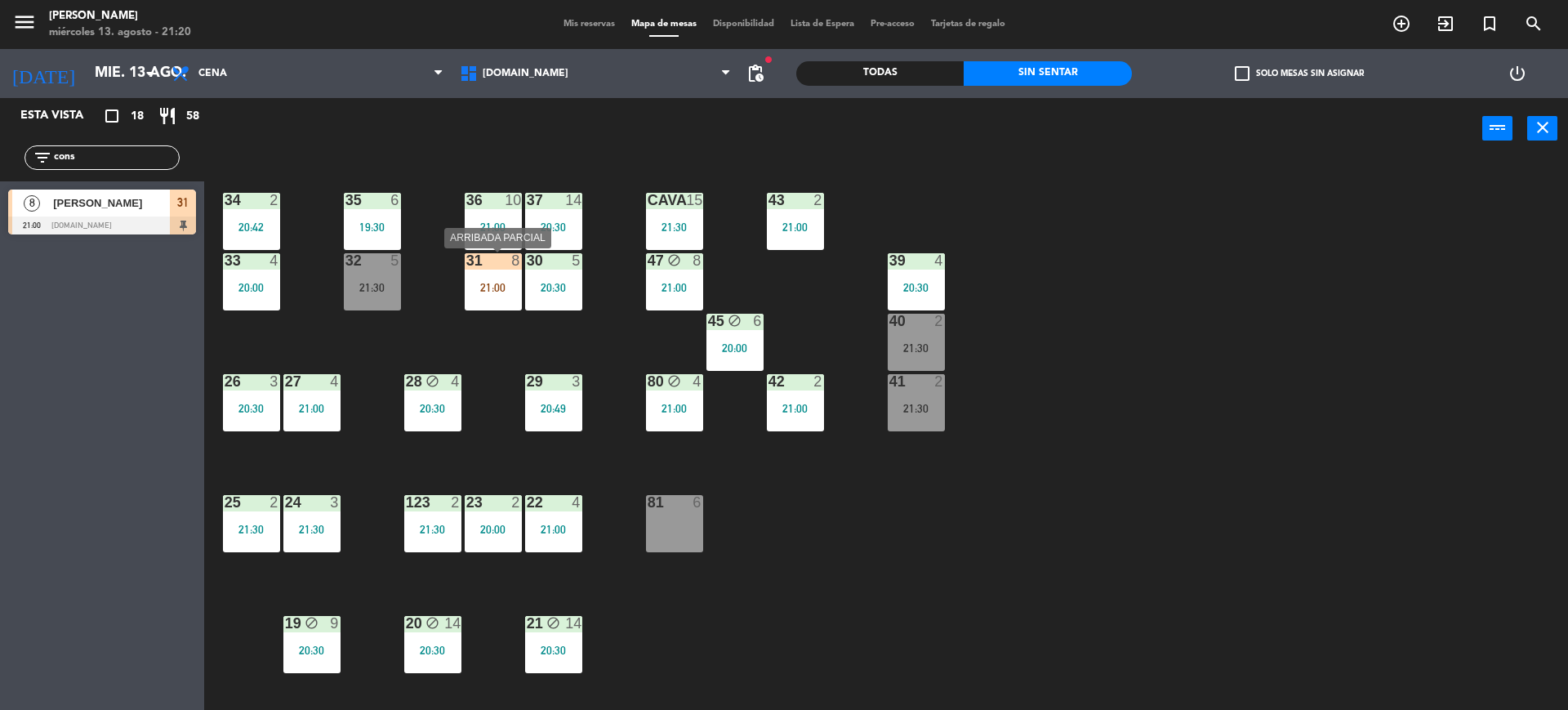
click at [513, 280] on div "31 8 21:00" at bounding box center [493, 282] width 57 height 57
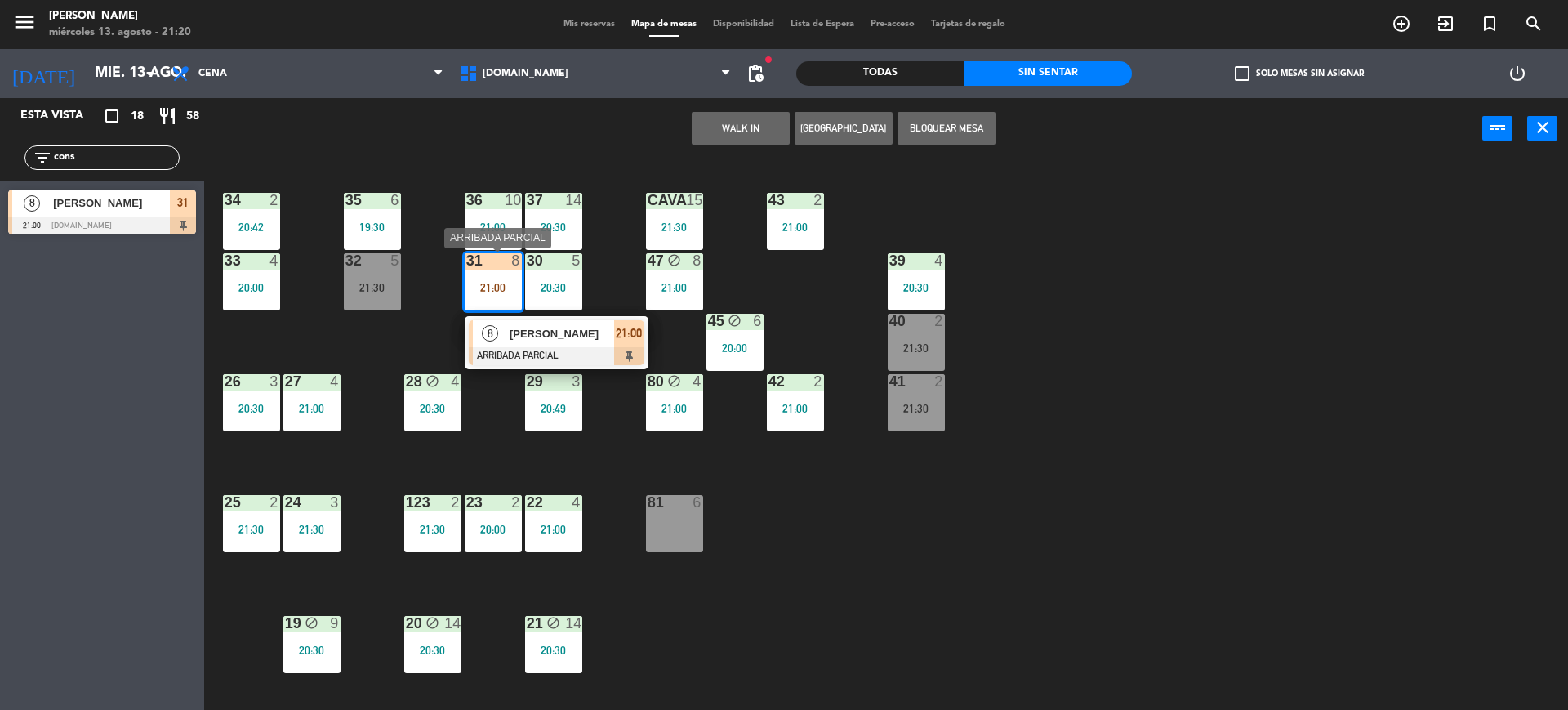
click at [539, 317] on div "8 [PERSON_NAME] ARRIBADA PARCIAL 21:00" at bounding box center [557, 343] width 184 height 53
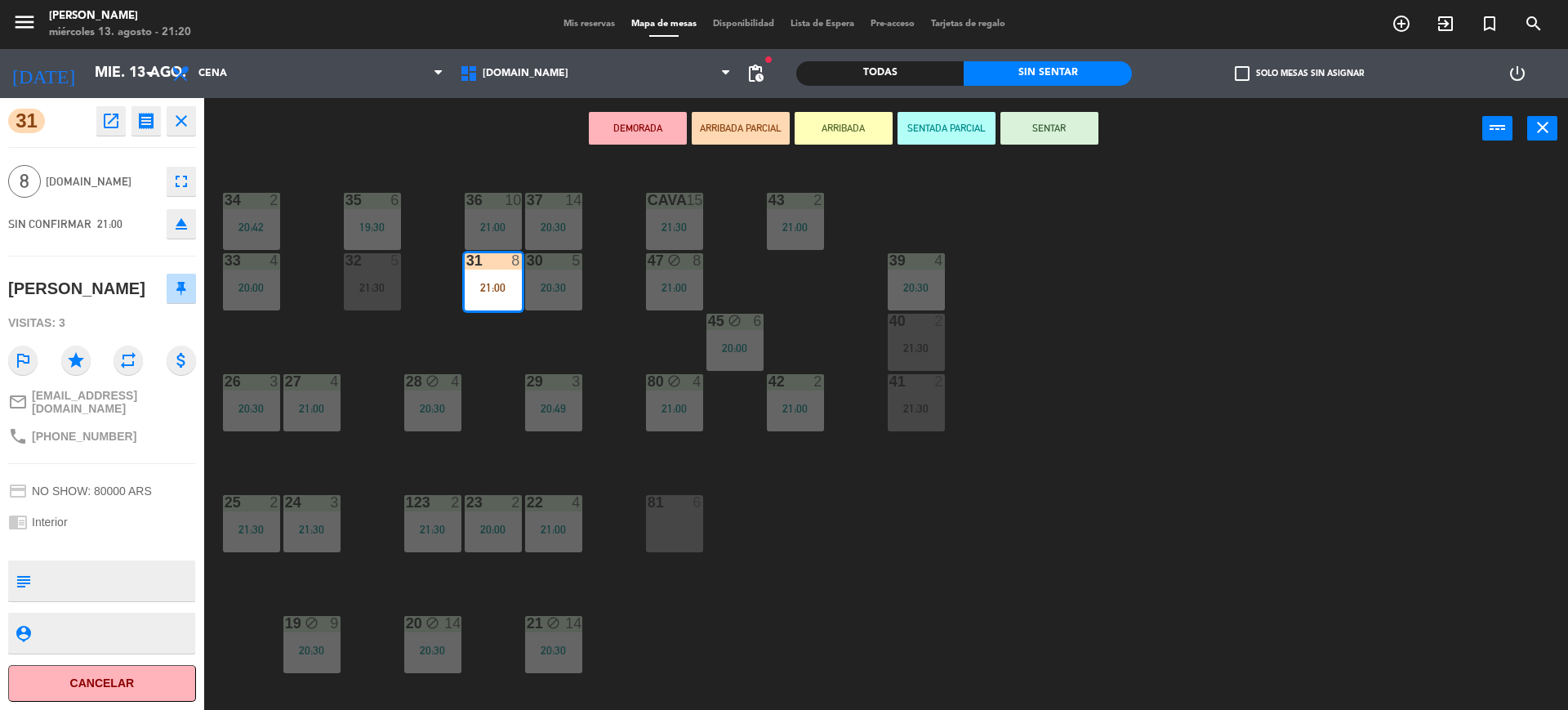
click at [1053, 129] on button "SENTAR" at bounding box center [1049, 128] width 98 height 33
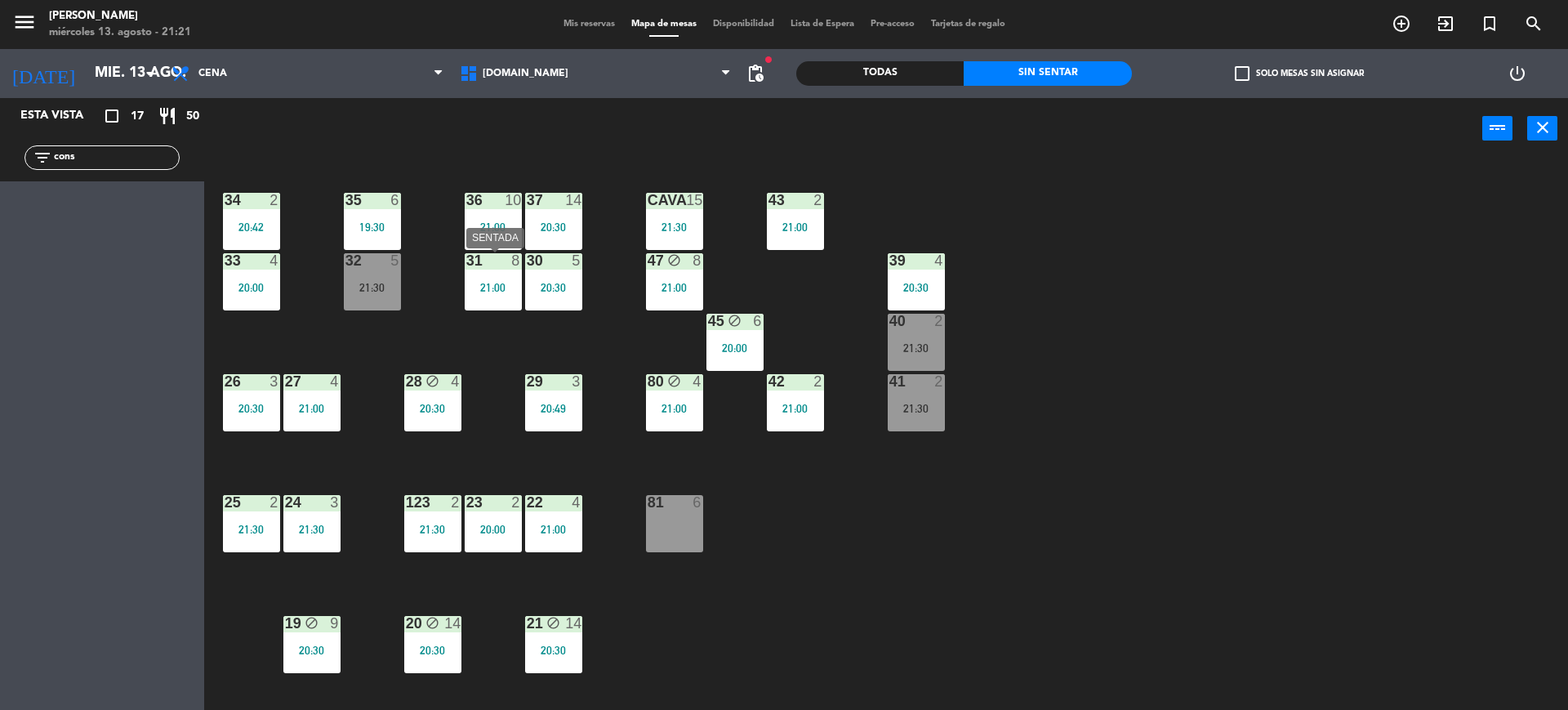
click at [487, 274] on div "31 8 21:00" at bounding box center [493, 282] width 57 height 57
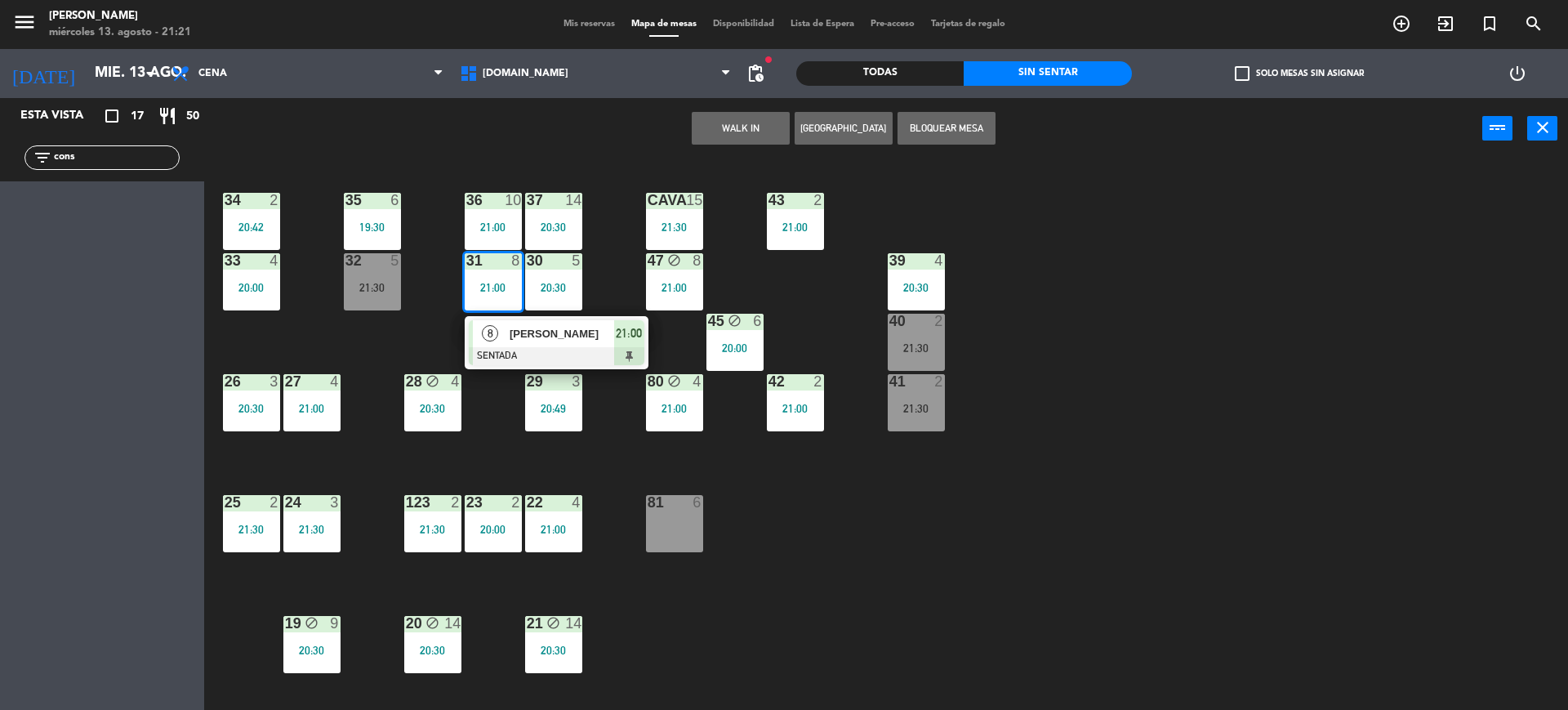
click at [541, 331] on span "[PERSON_NAME]" at bounding box center [562, 334] width 105 height 17
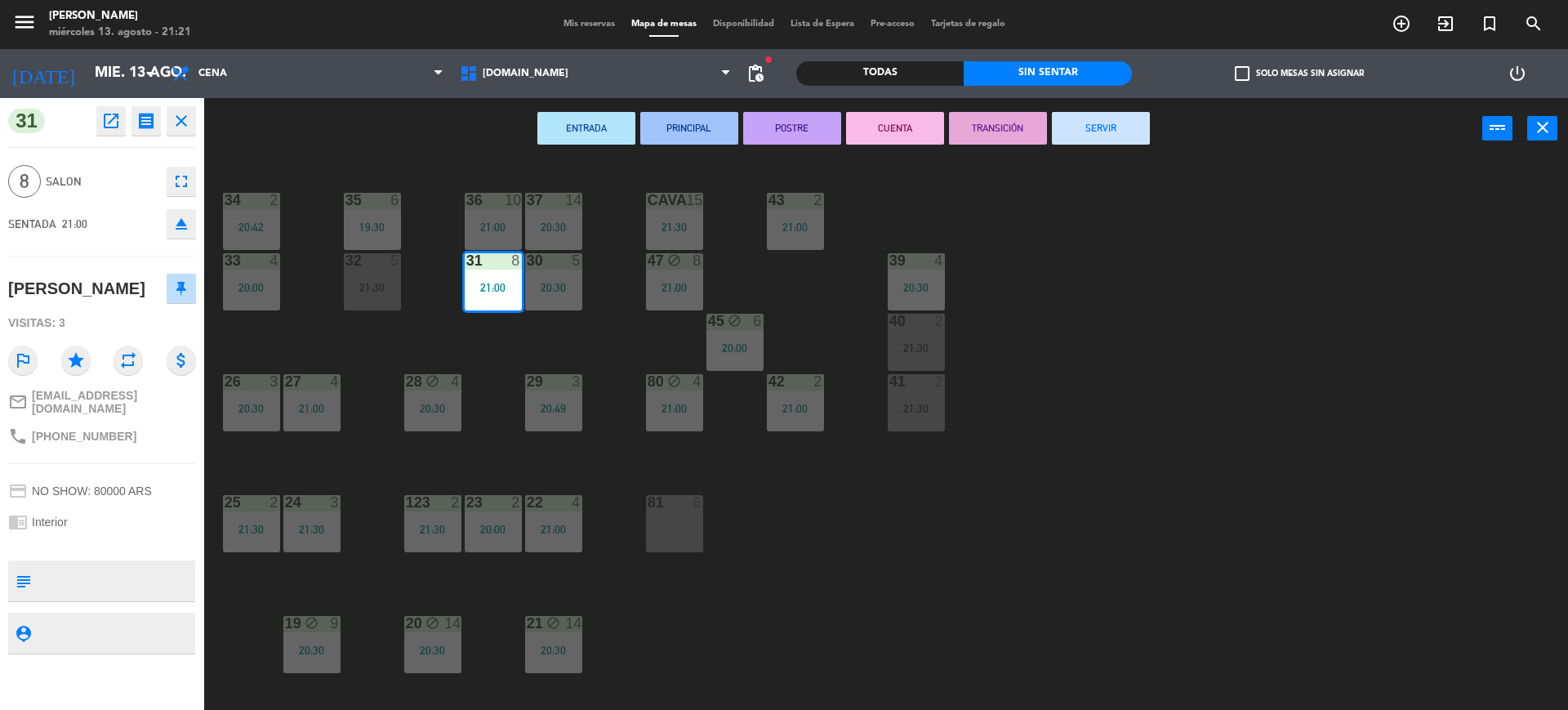
click at [1302, 575] on div "34 2 20:42 35 6 19:30 36 10 21:00 43 2 21:00 37 14 20:30 CAVA 15 21:30 33 4 20:…" at bounding box center [893, 438] width 1348 height 550
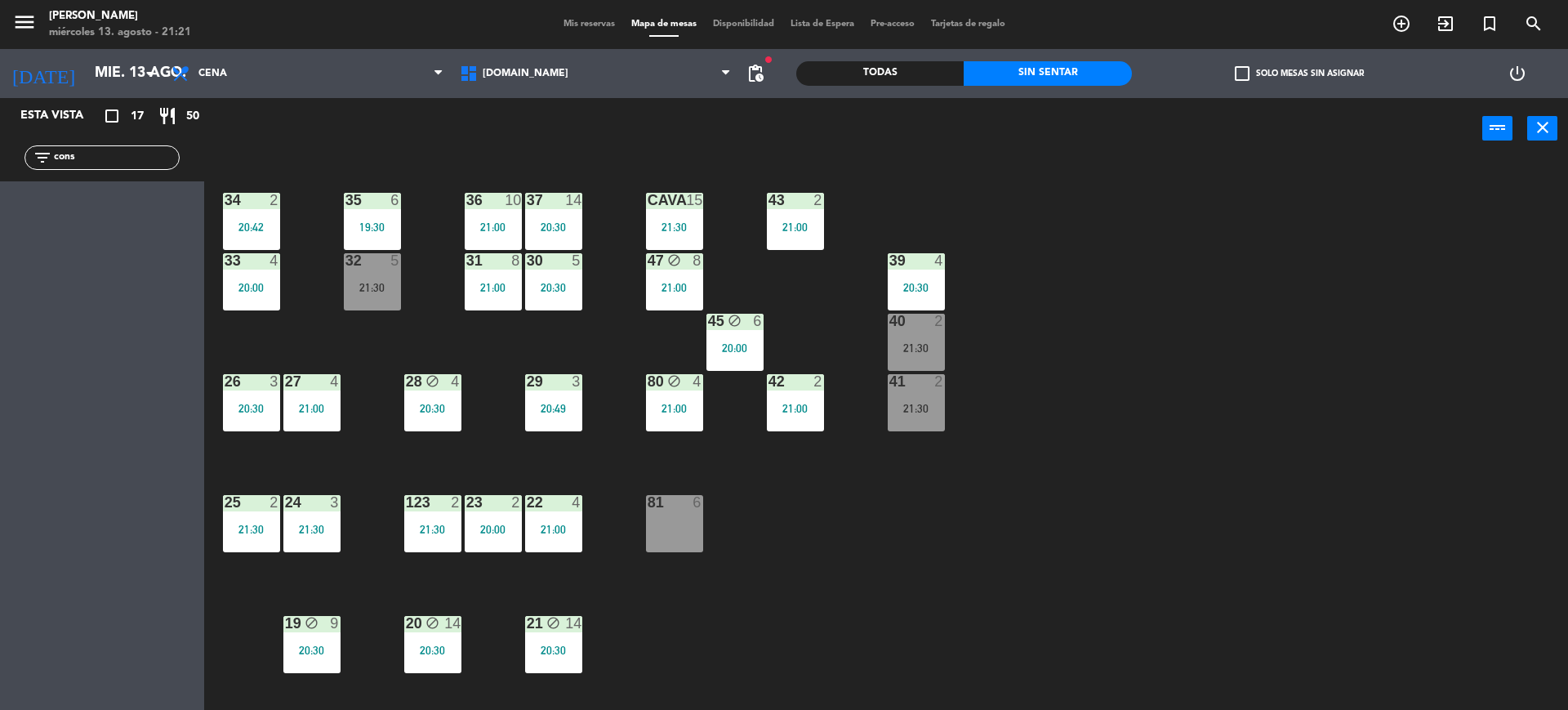
drag, startPoint x: 112, startPoint y: 147, endPoint x: 0, endPoint y: 152, distance: 112.1
click at [0, 152] on div "filter_list cons" at bounding box center [102, 157] width 205 height 47
click at [146, 153] on input "cons" at bounding box center [115, 158] width 127 height 18
click at [0, 146] on div "filter_list cons" at bounding box center [102, 157] width 205 height 47
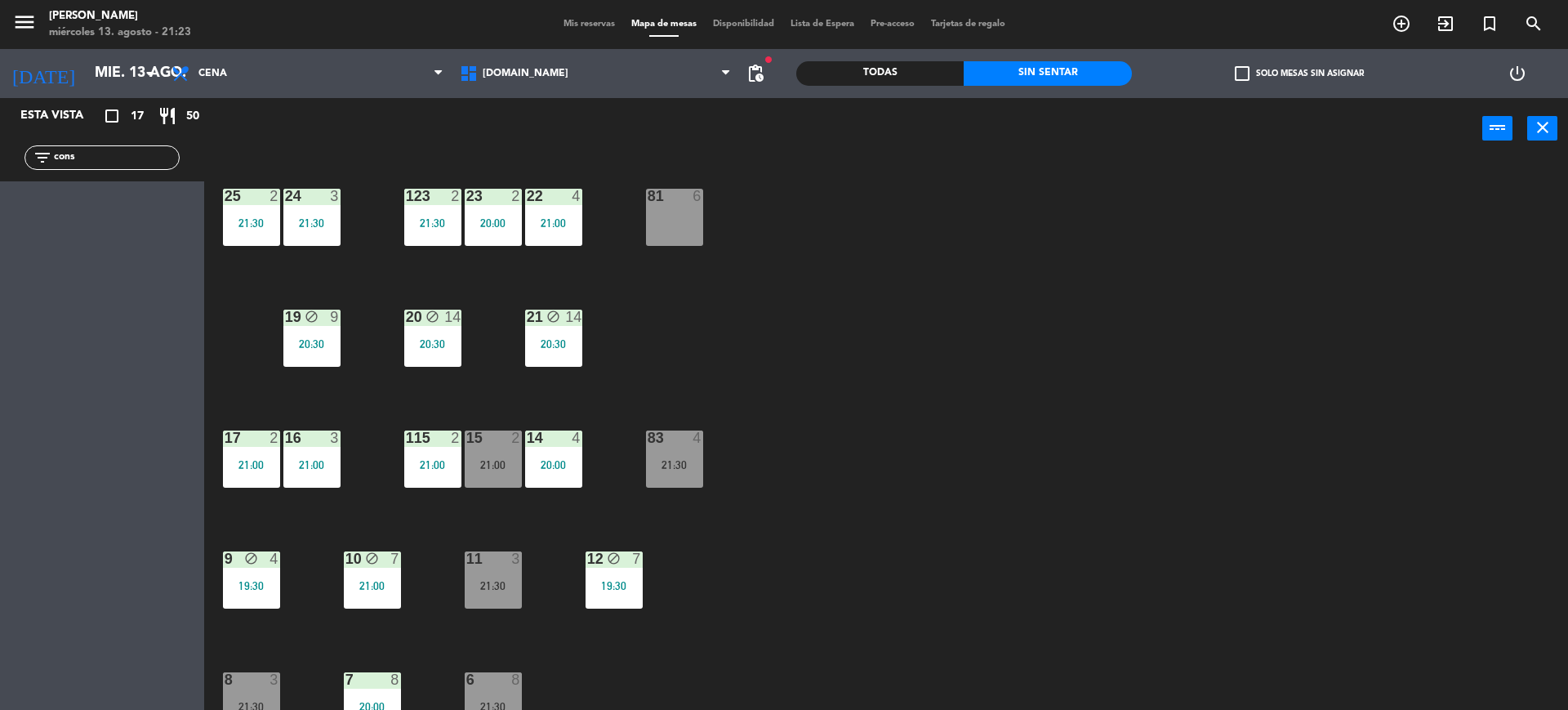
scroll to position [442, 0]
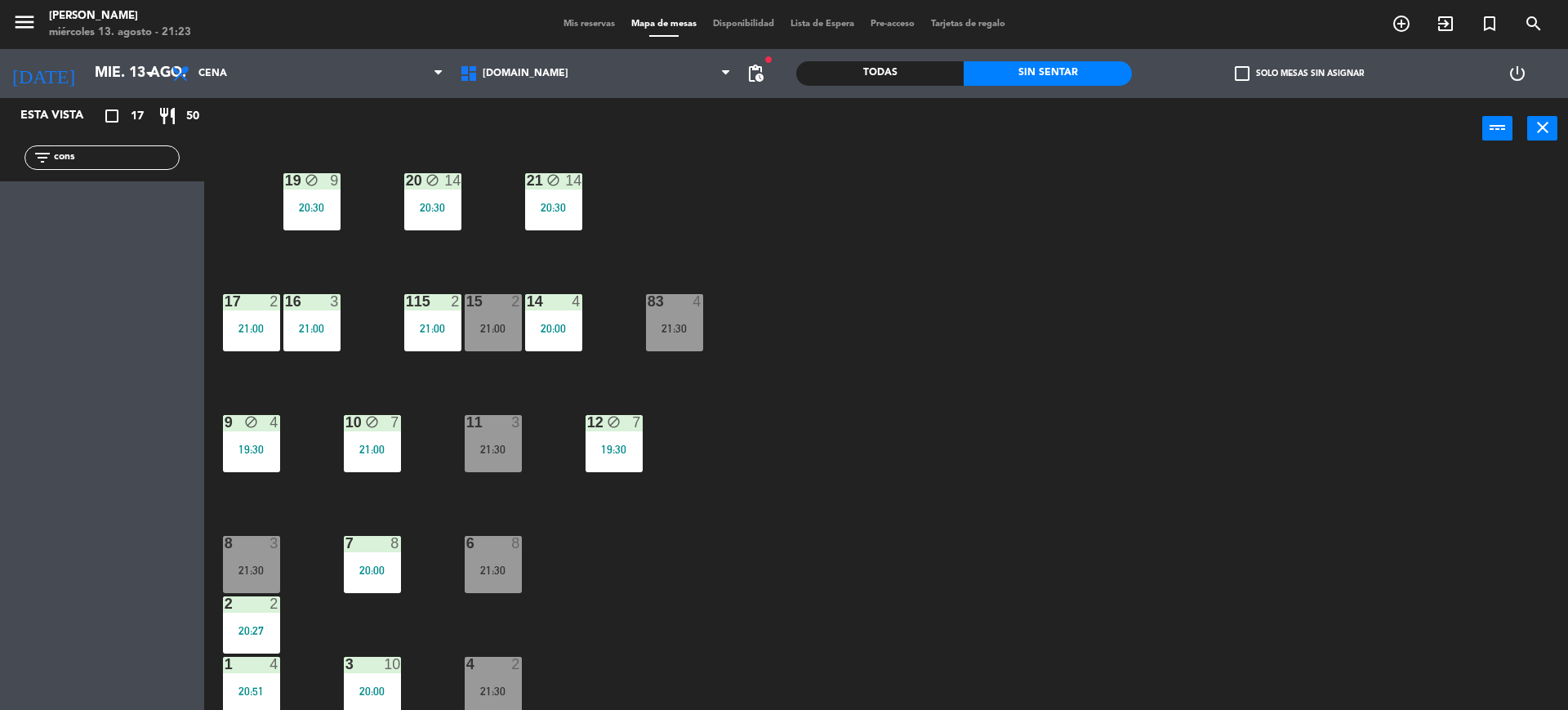
click at [914, 530] on div "34 2 20:42 35 6 19:30 36 10 21:00 43 2 21:00 37 14 20:30 CAVA 15 21:30 33 4 20:…" at bounding box center [893, 438] width 1348 height 550
drag, startPoint x: 144, startPoint y: 164, endPoint x: 0, endPoint y: 157, distance: 144.2
click at [0, 157] on div "filter_list cons" at bounding box center [102, 157] width 205 height 47
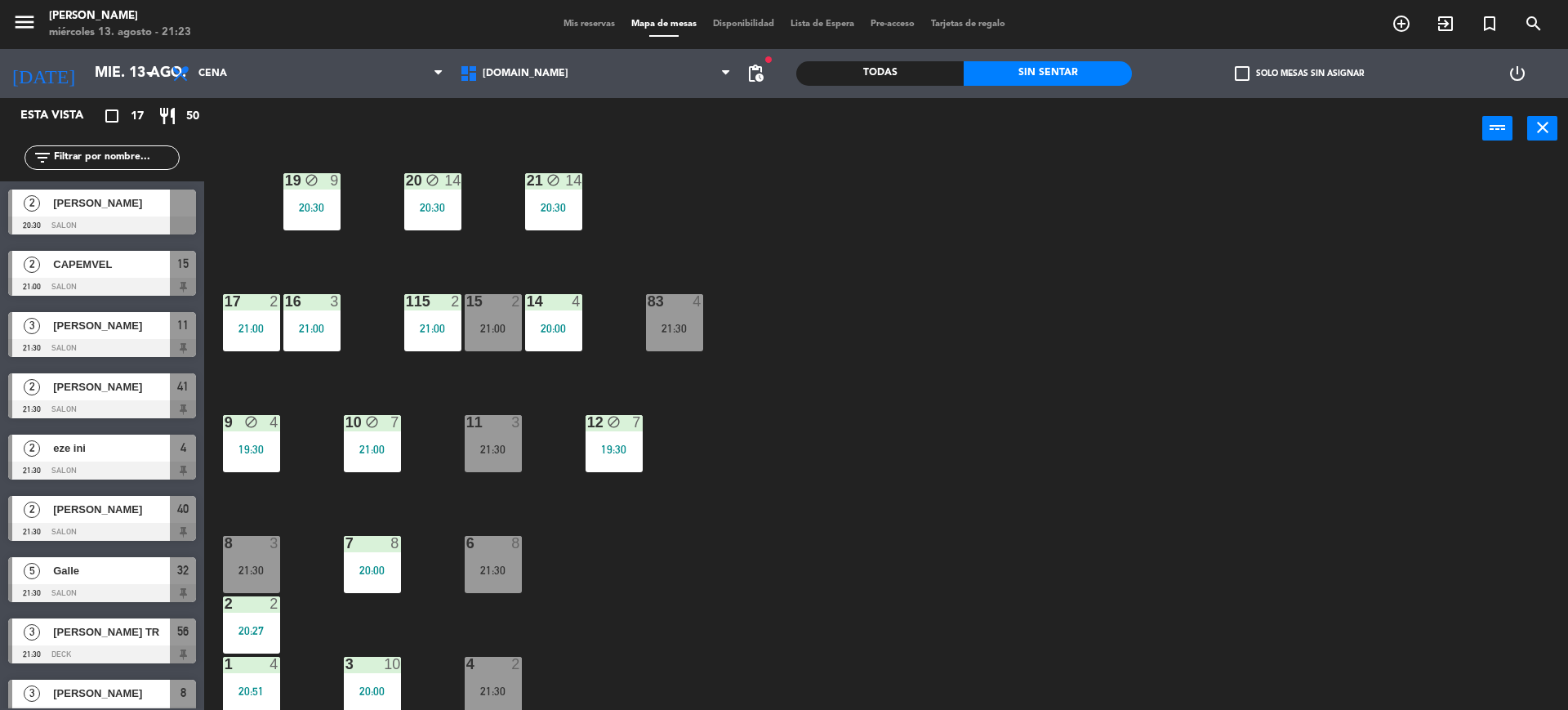
scroll to position [0, 0]
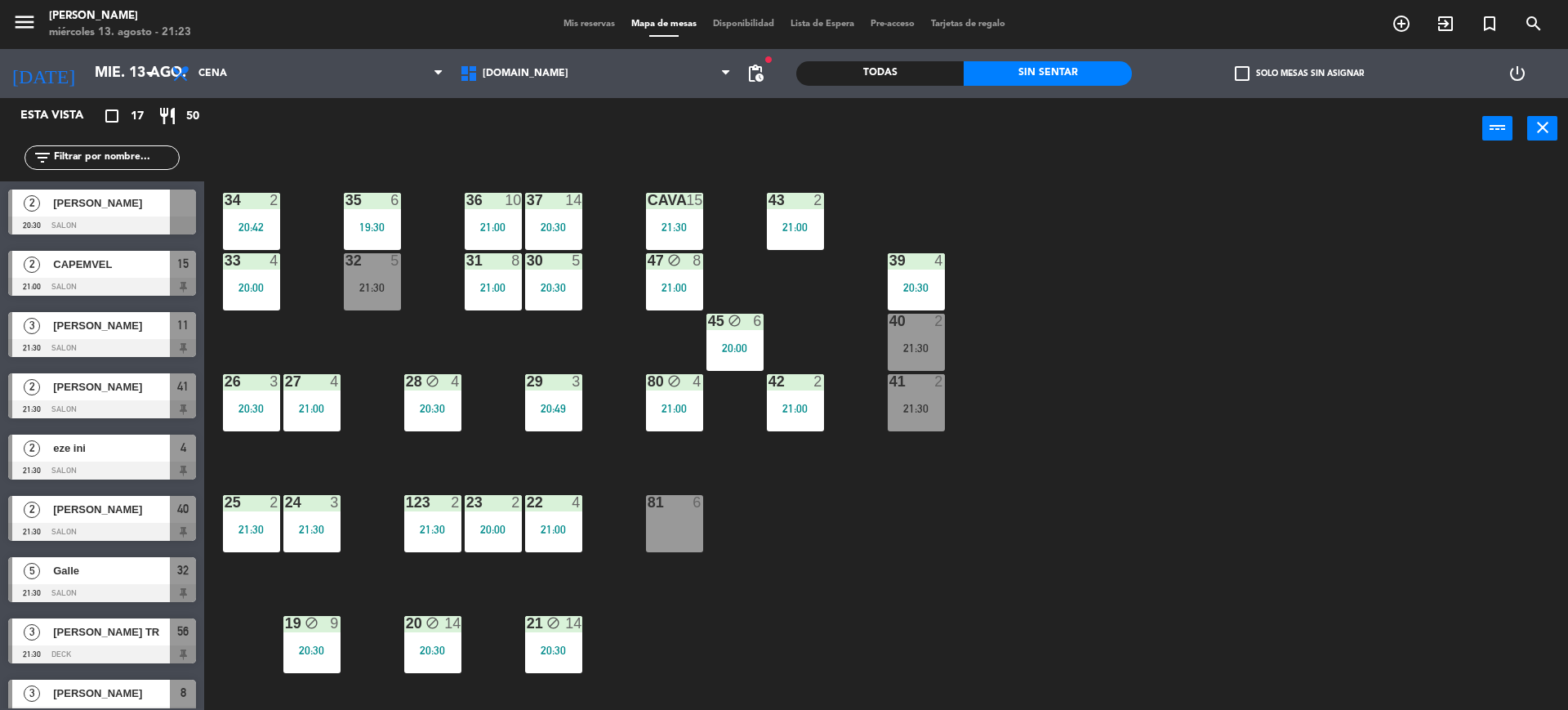
click at [1151, 414] on div "34 2 20:42 35 6 19:30 36 10 21:00 43 2 21:00 37 14 20:30 CAVA 15 21:30 33 4 20:…" at bounding box center [893, 438] width 1348 height 550
click at [758, 65] on span "pending_actions" at bounding box center [756, 74] width 20 height 20
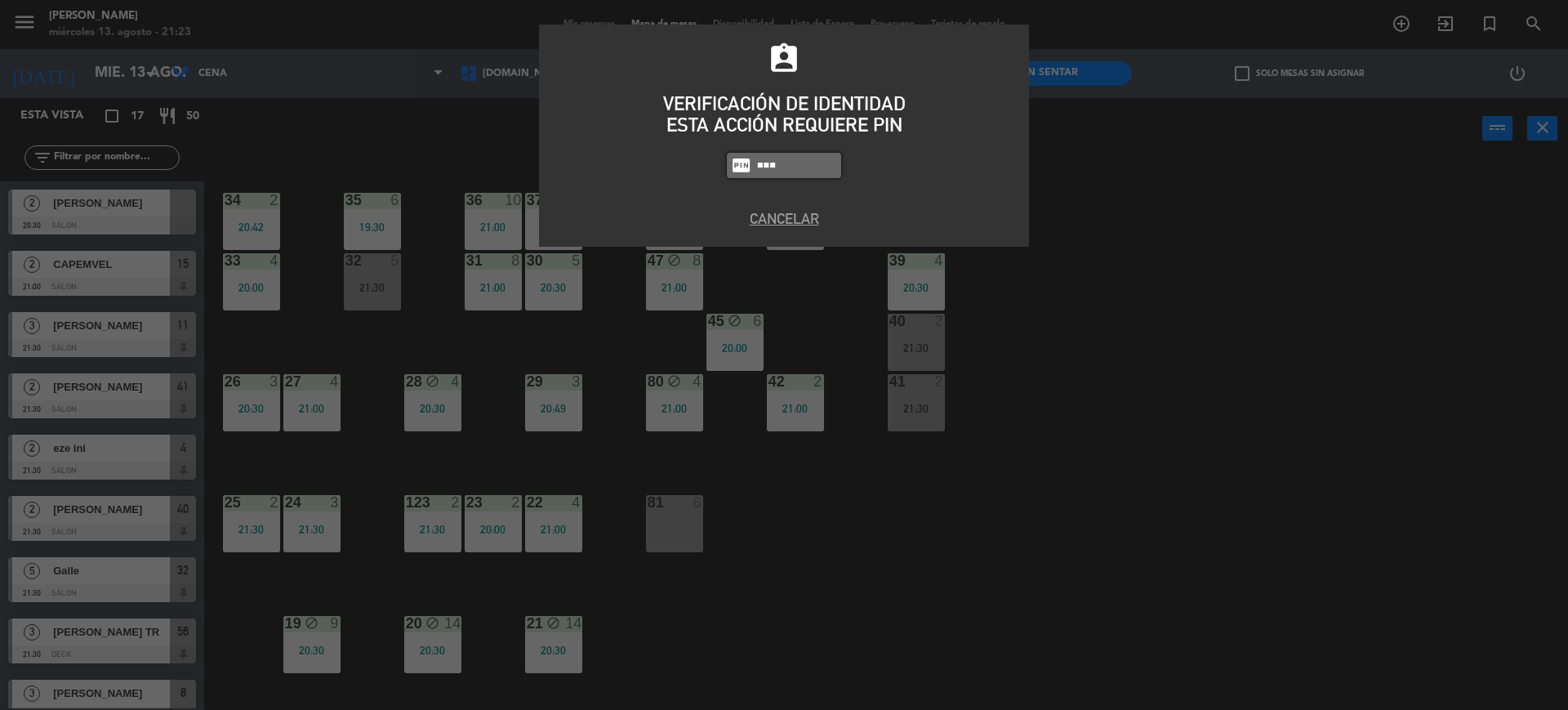
type input "6387"
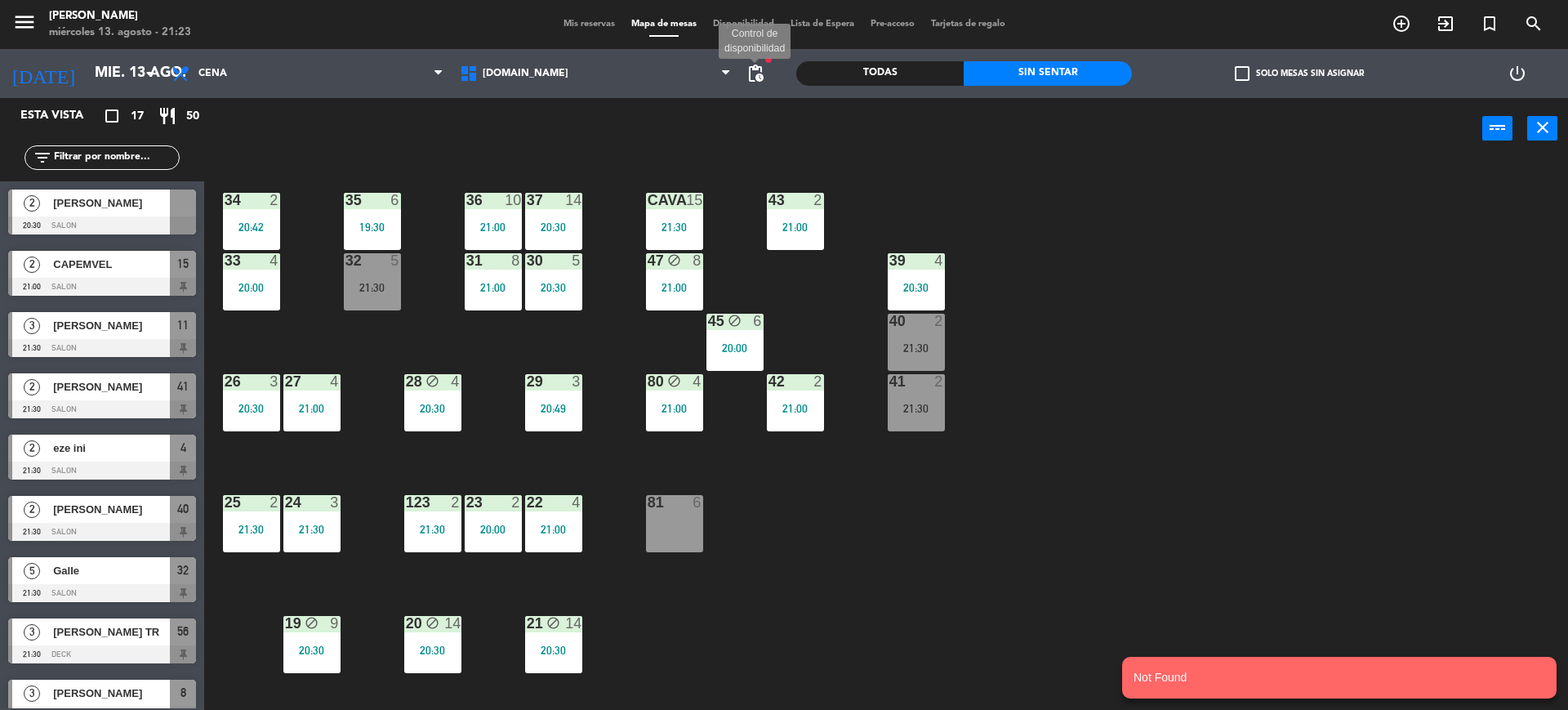
click at [749, 64] on span "pending_actions" at bounding box center [756, 74] width 20 height 20
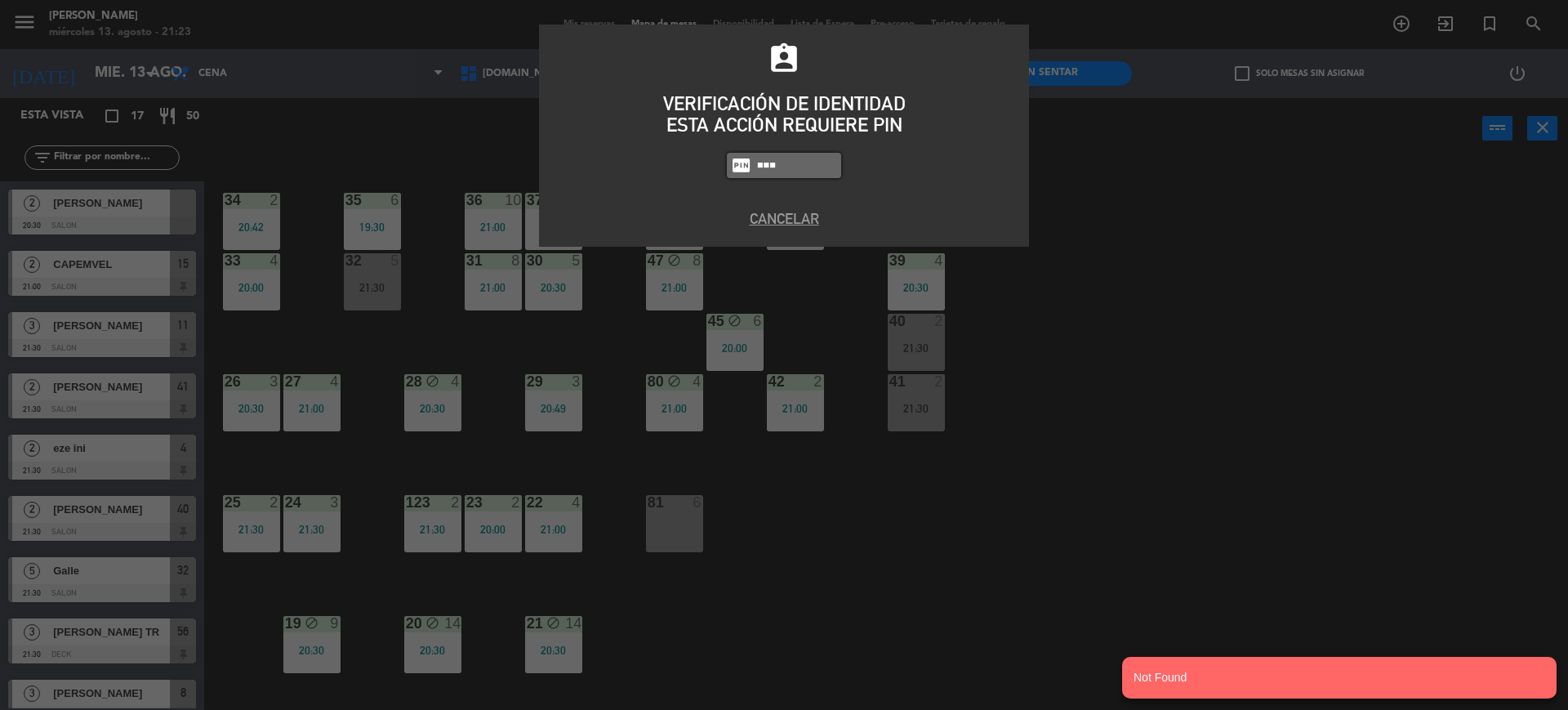
type input "3871"
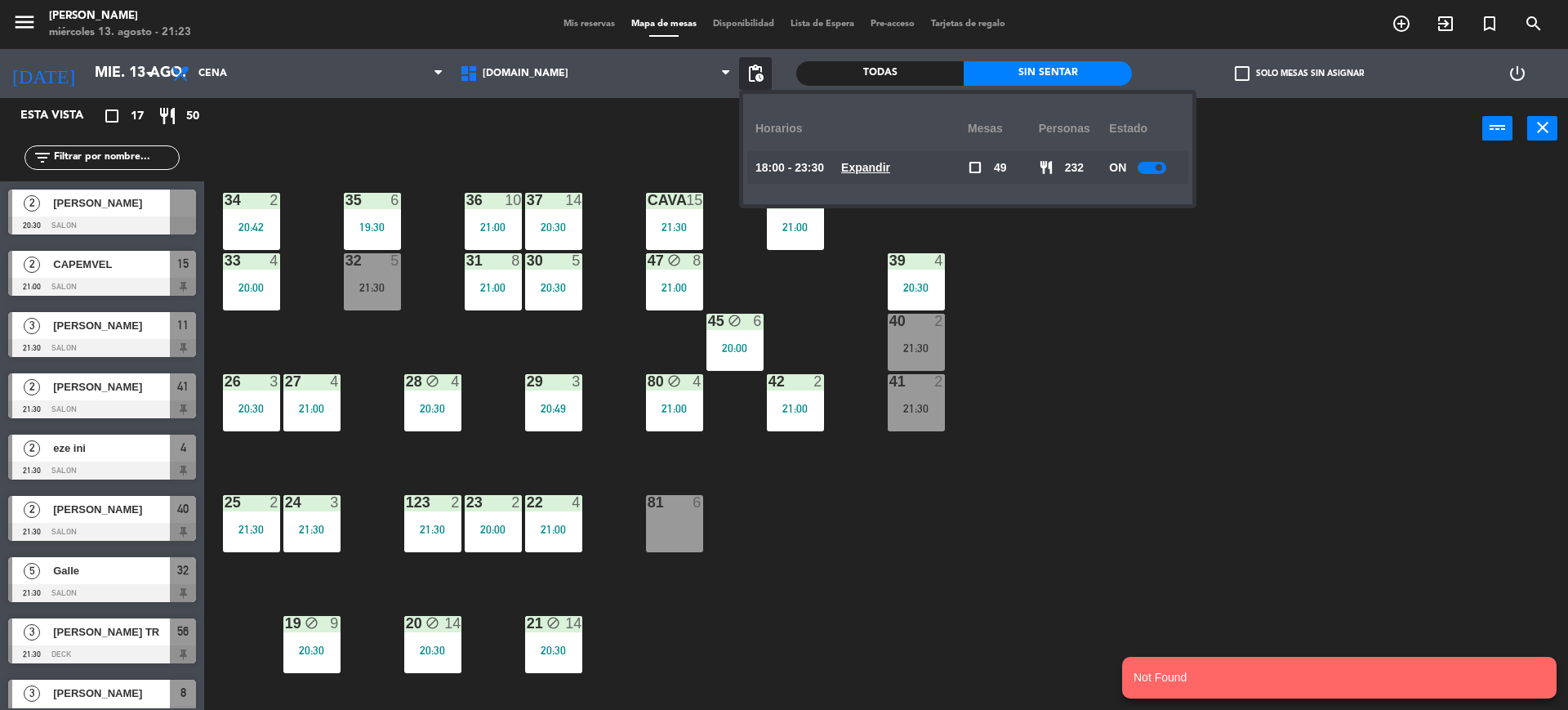
click at [890, 176] on span "Expandir" at bounding box center [865, 168] width 49 height 19
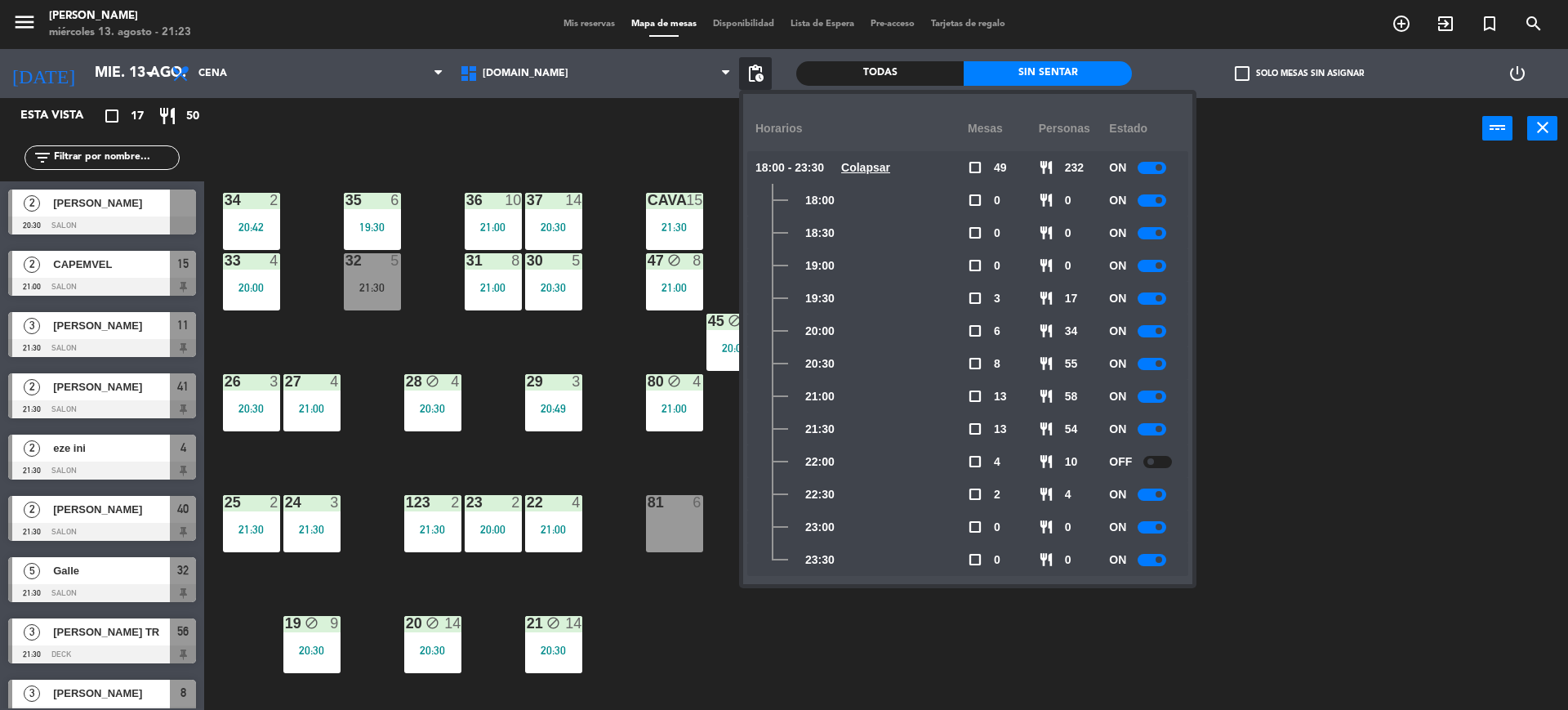
click at [1256, 517] on div "34 2 20:42 35 6 19:30 36 10 21:00 43 2 21:00 37 14 20:30 CAVA 15 21:30 33 4 20:…" at bounding box center [893, 438] width 1348 height 550
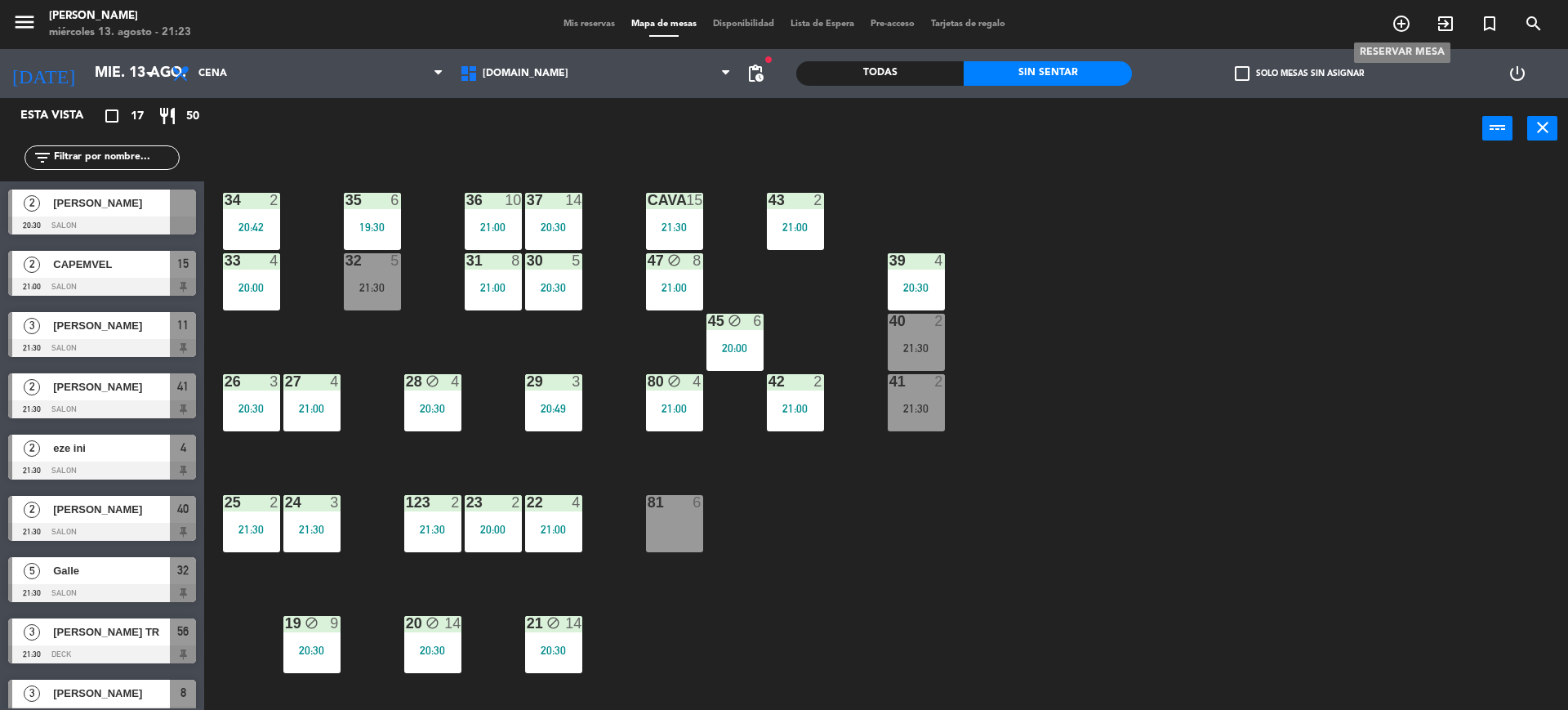
click at [1403, 20] on icon "add_circle_outline" at bounding box center [1401, 24] width 20 height 20
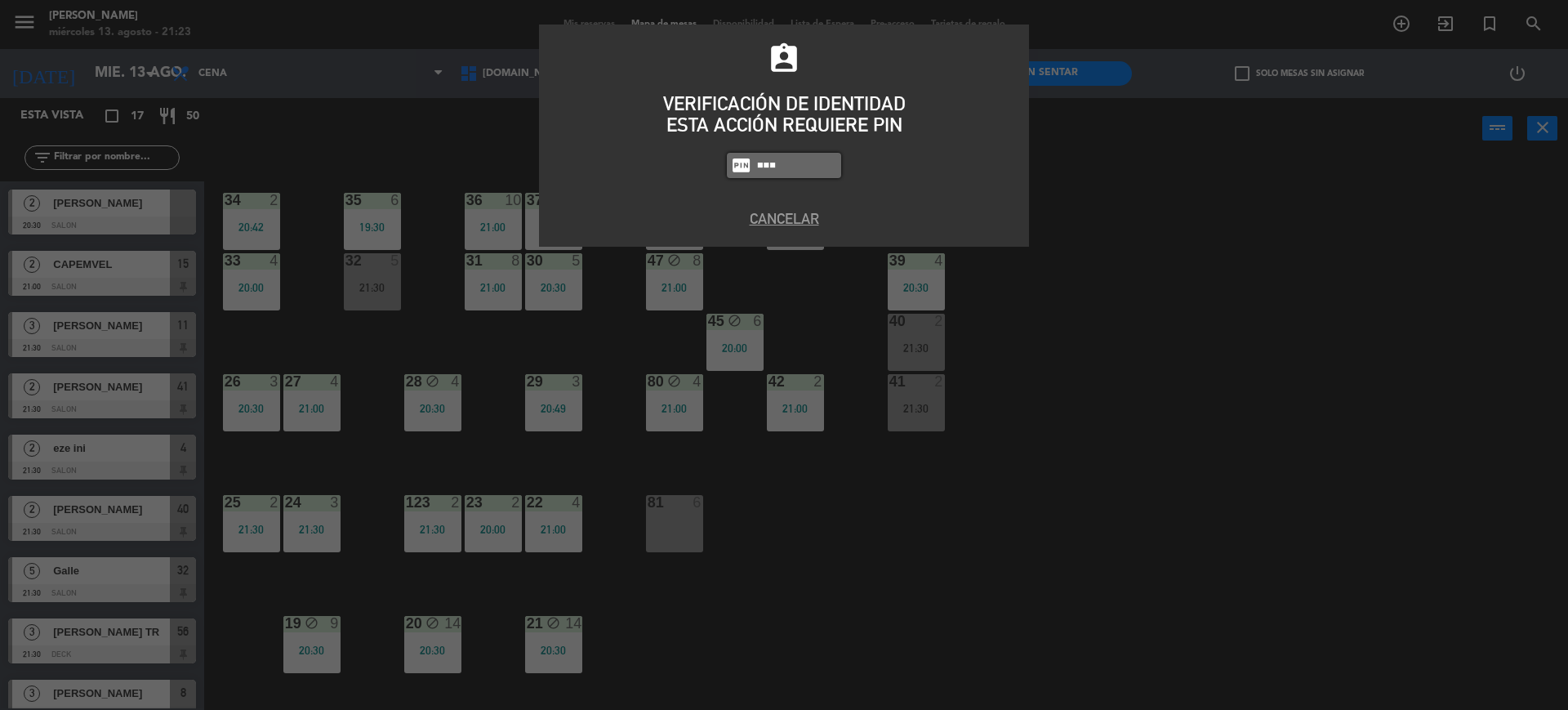
type input "3871"
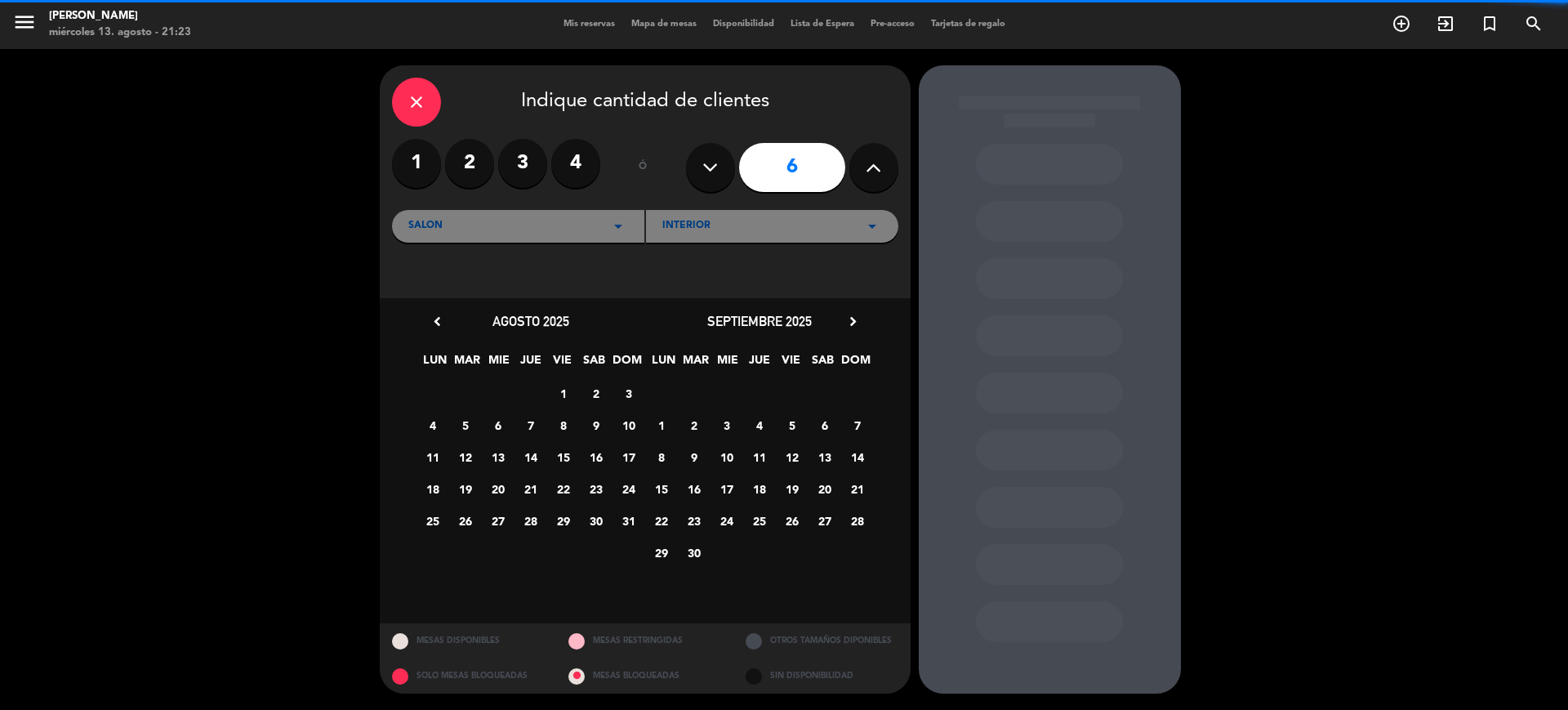
click at [536, 167] on label "3" at bounding box center [522, 163] width 49 height 49
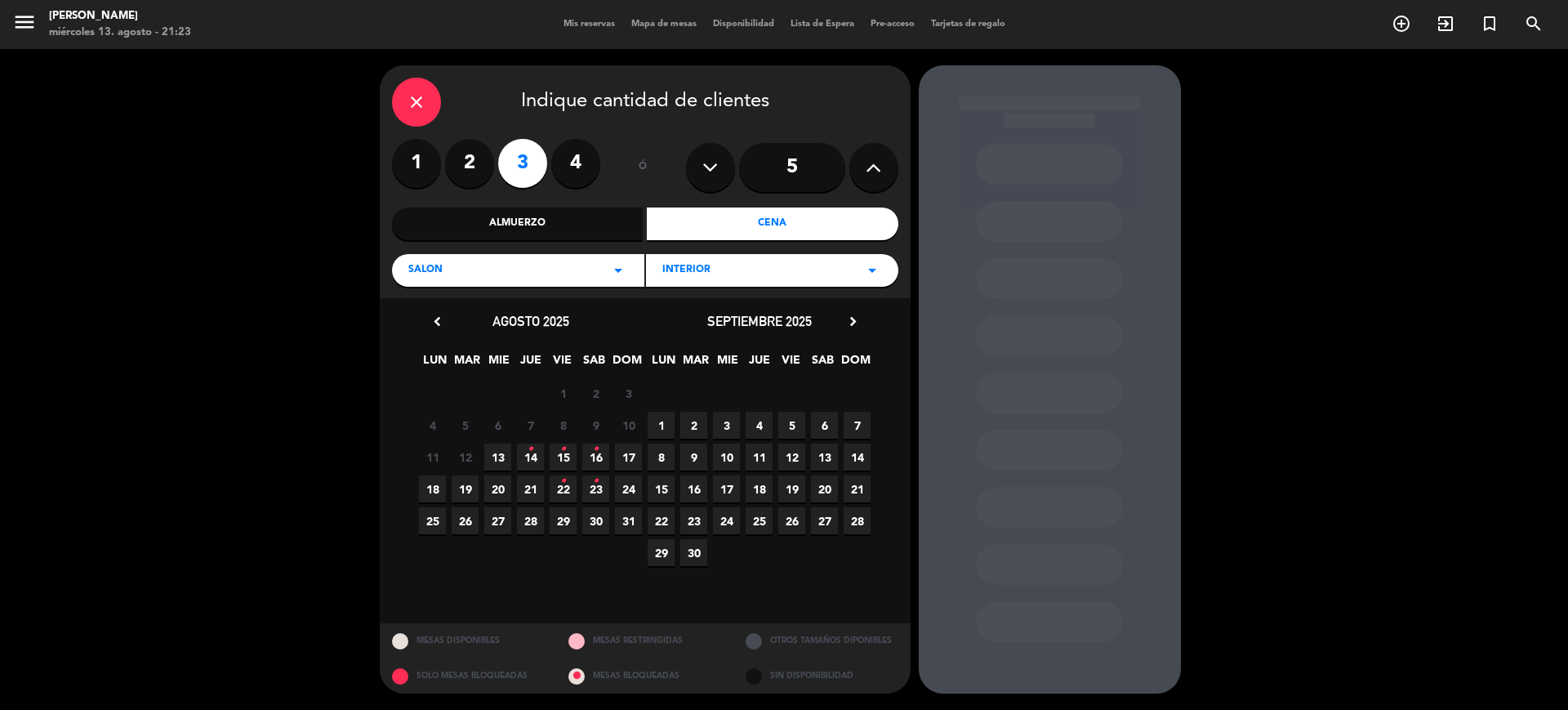
click at [501, 457] on span "13" at bounding box center [497, 456] width 27 height 27
click at [1105, 666] on div at bounding box center [1049, 378] width 262 height 628
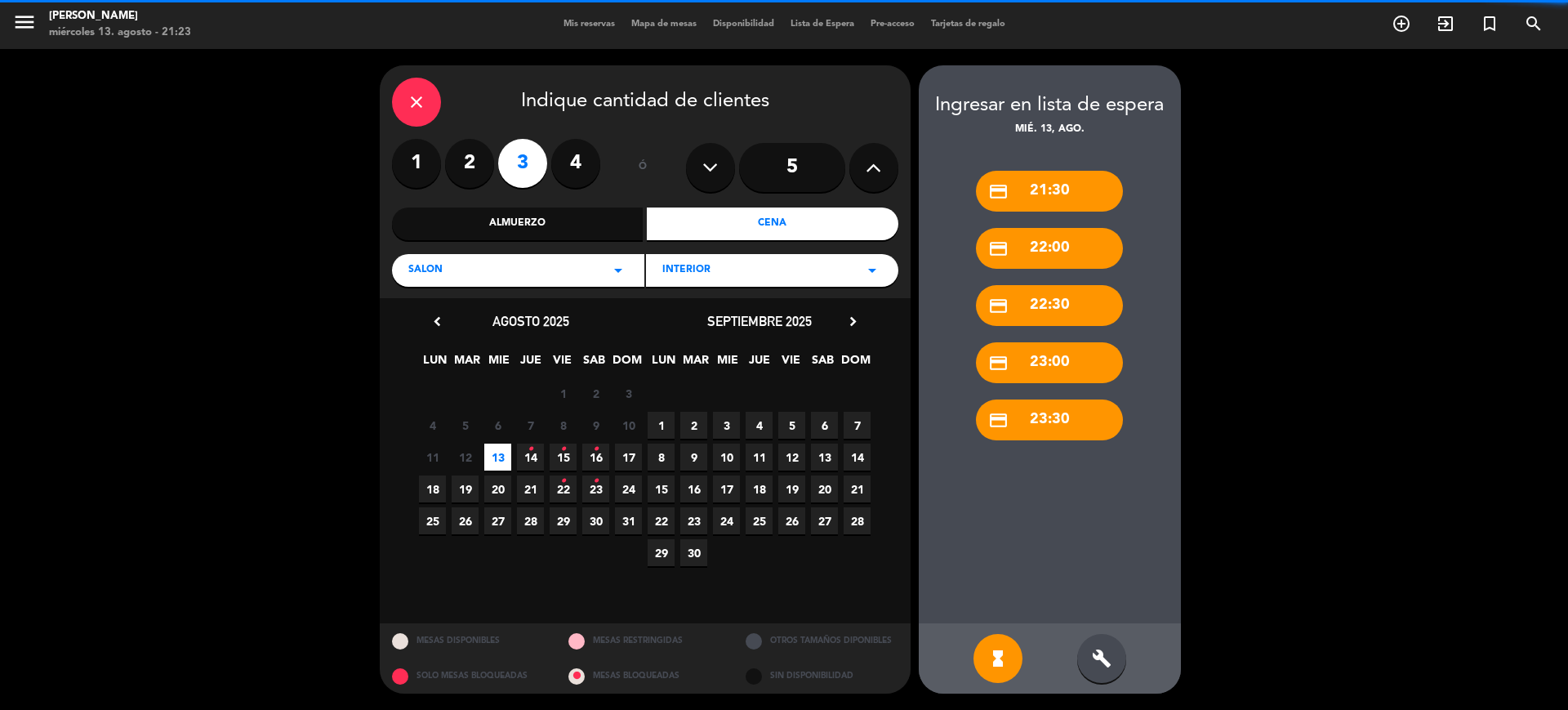
click at [1112, 658] on div "build" at bounding box center [1101, 658] width 49 height 49
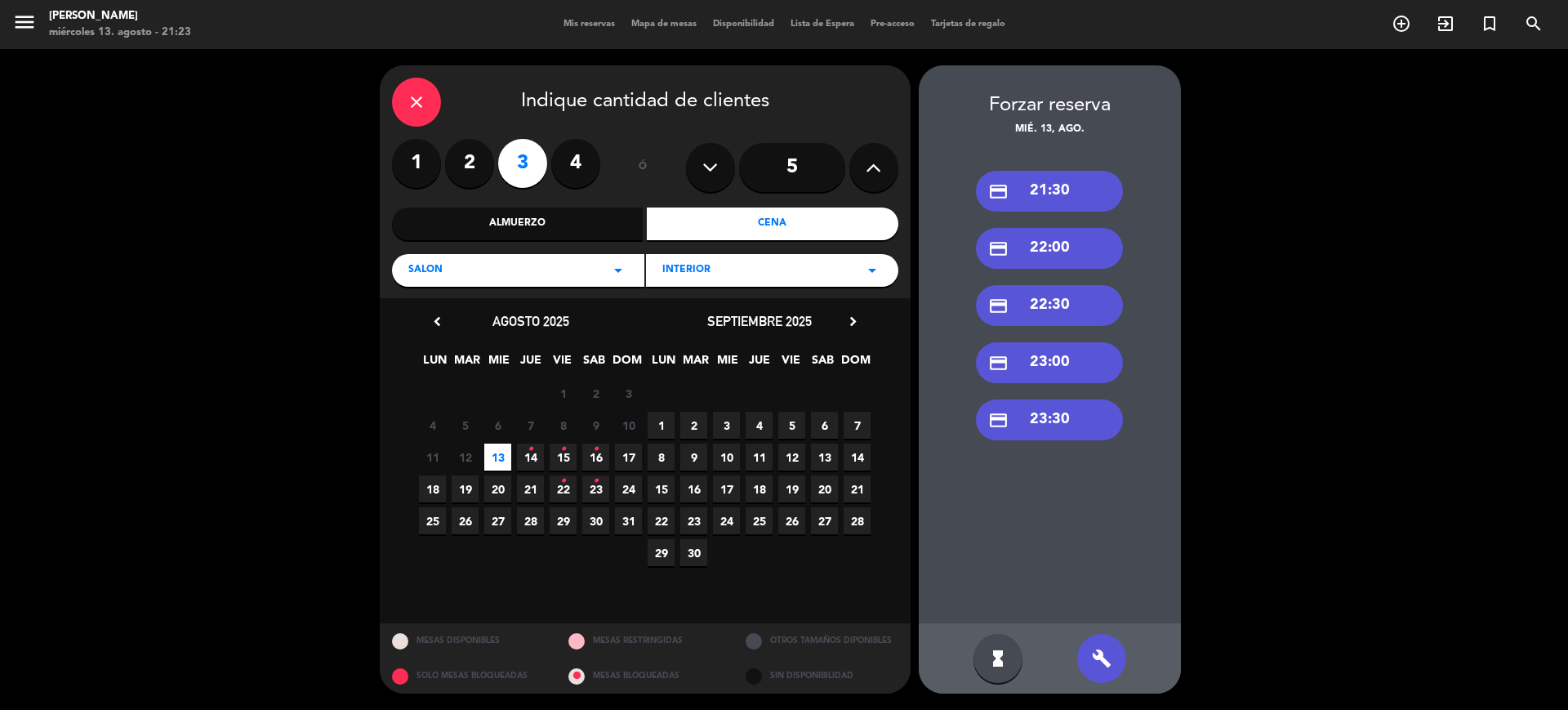
drag, startPoint x: 1064, startPoint y: 289, endPoint x: 980, endPoint y: 250, distance: 92.6
click at [1064, 289] on div "credit_card 22:30" at bounding box center [1049, 306] width 147 height 41
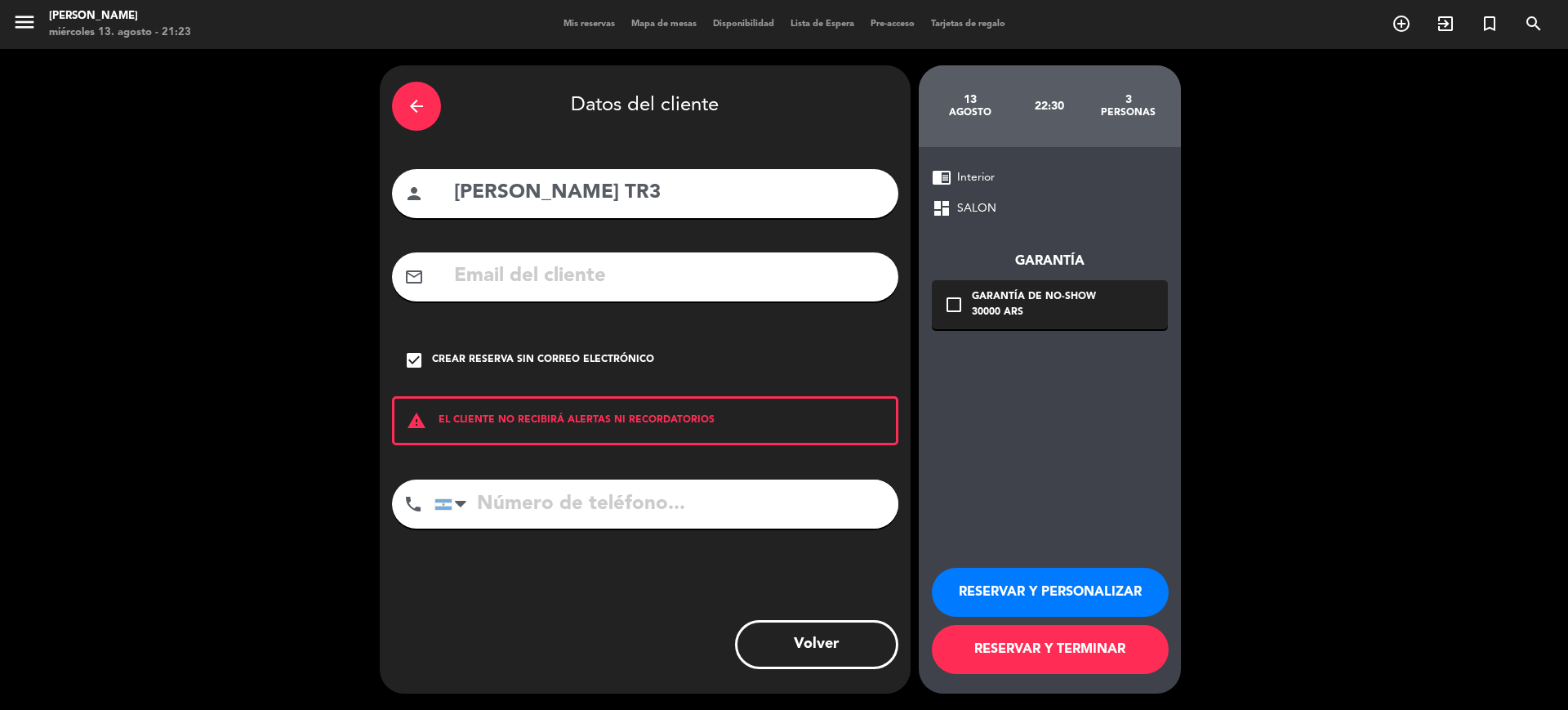
drag, startPoint x: 753, startPoint y: 195, endPoint x: 361, endPoint y: 229, distance: 393.5
click at [370, 234] on div "arrow_back Datos del cliente person [PERSON_NAME] TR3 mail_outline check_box Cr…" at bounding box center [784, 379] width 1568 height 661
type input "[PERSON_NAME]"
click at [1058, 645] on button "RESERVAR Y TERMINAR" at bounding box center [1050, 649] width 237 height 49
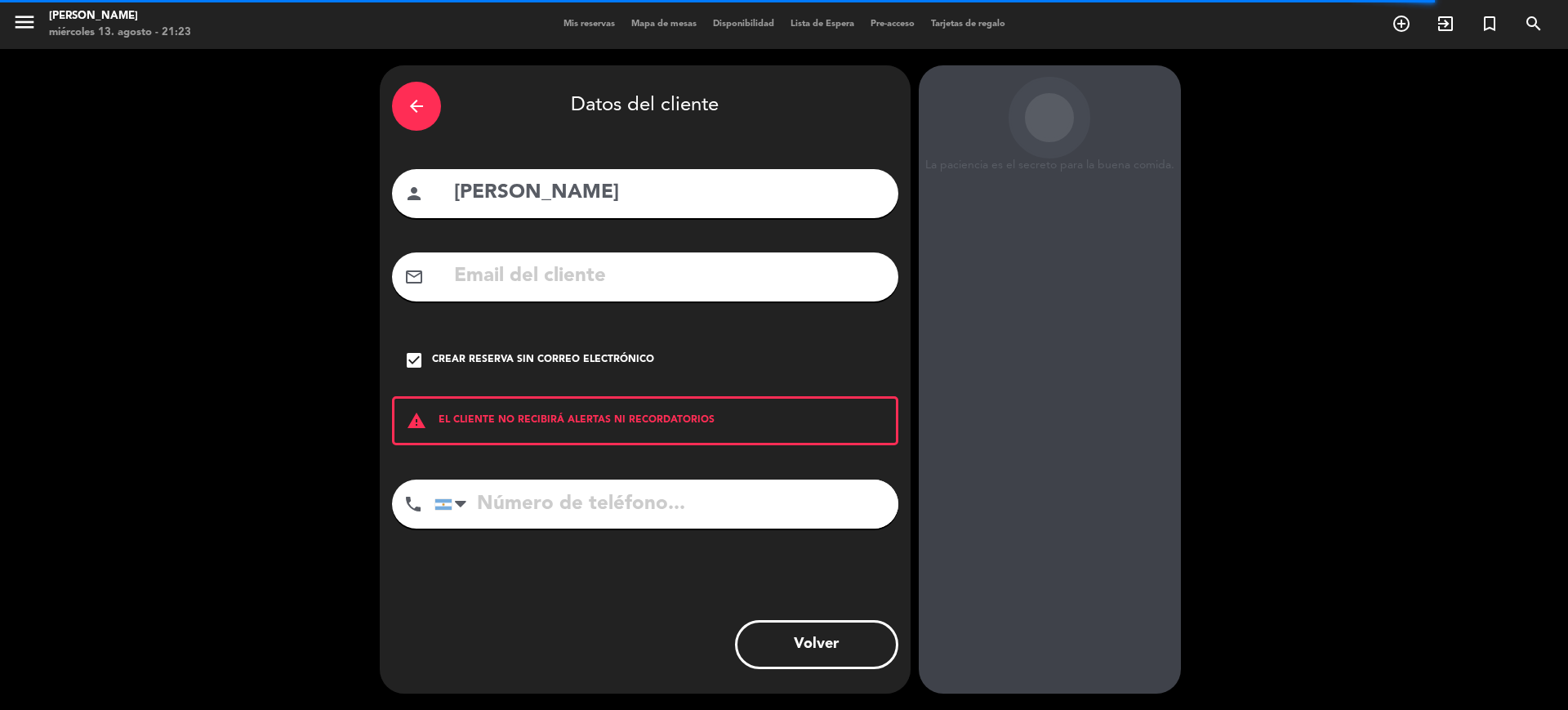
drag, startPoint x: 1118, startPoint y: 268, endPoint x: 1121, endPoint y: 254, distance: 14.3
click at [1121, 262] on div "La paciencia es el secreto para la buena comida. [DATE] 22:30 3 personas chrome…" at bounding box center [1049, 378] width 262 height 628
